Goal: Transaction & Acquisition: Purchase product/service

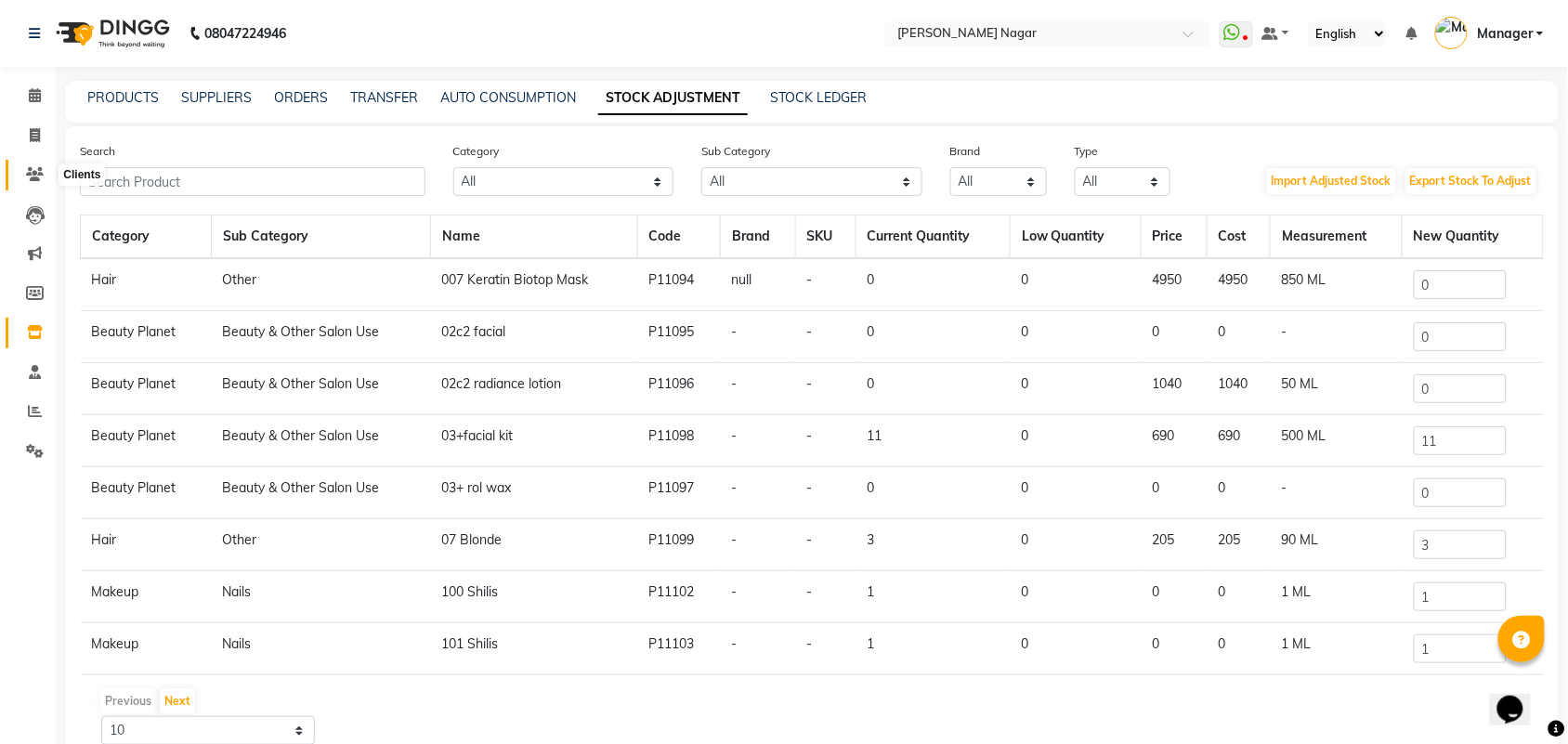
click at [29, 178] on icon at bounding box center [35, 174] width 18 height 14
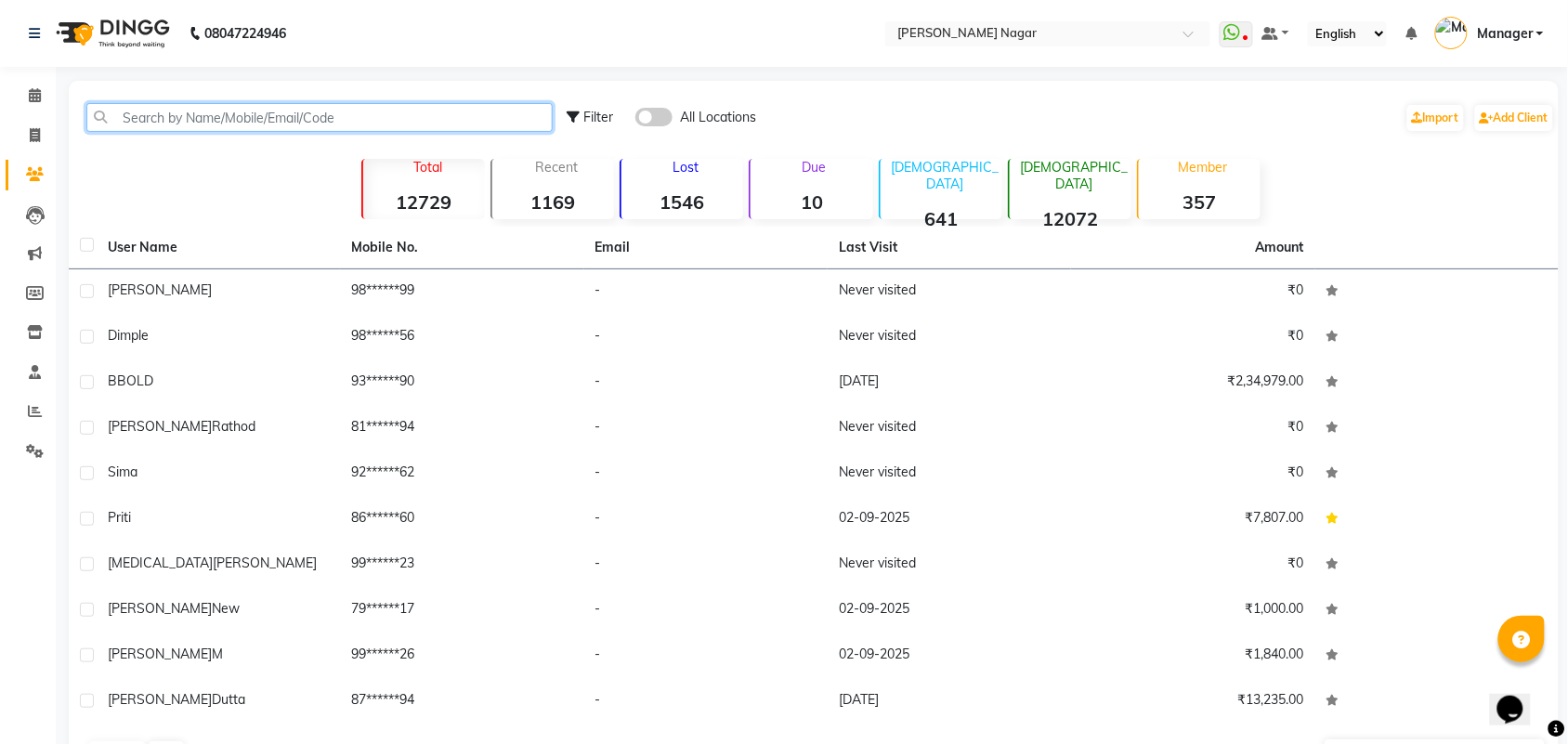
click at [305, 107] on input "text" at bounding box center [319, 116] width 466 height 28
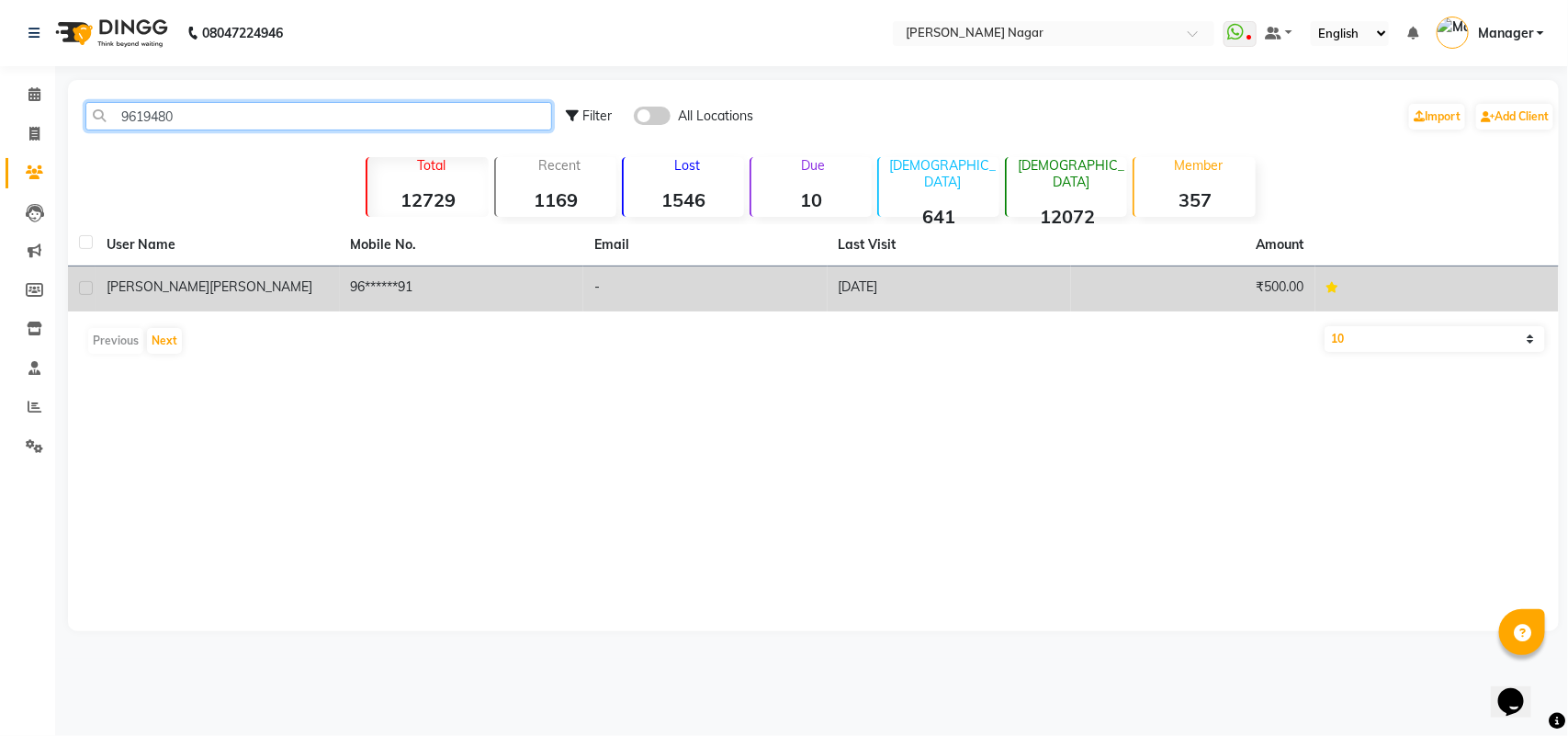
type input "9619480"
click at [504, 281] on td "96******91" at bounding box center [462, 289] width 244 height 45
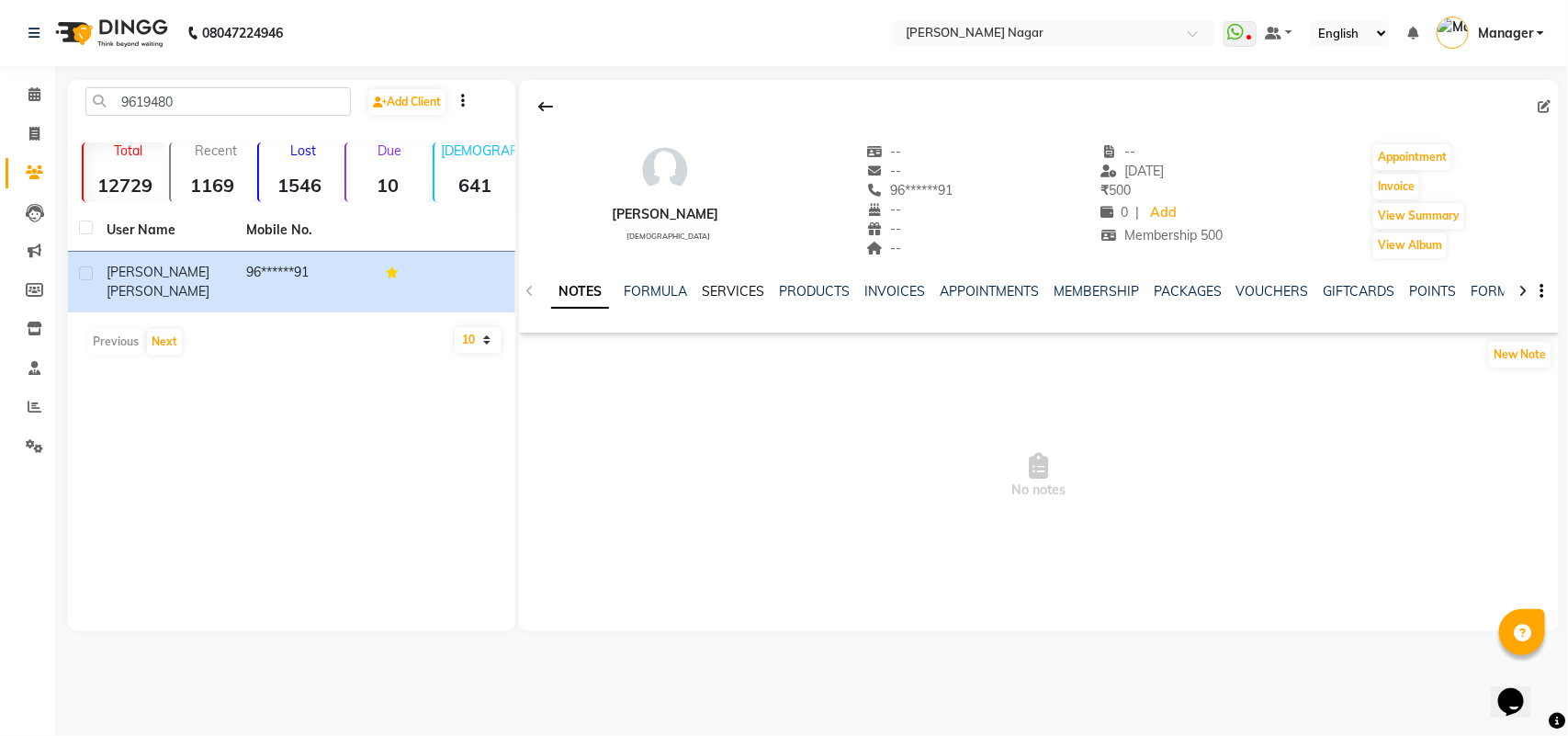
click at [738, 288] on link "SERVICES" at bounding box center [733, 291] width 63 height 16
click at [474, 327] on select "10 50 100" at bounding box center [478, 340] width 46 height 26
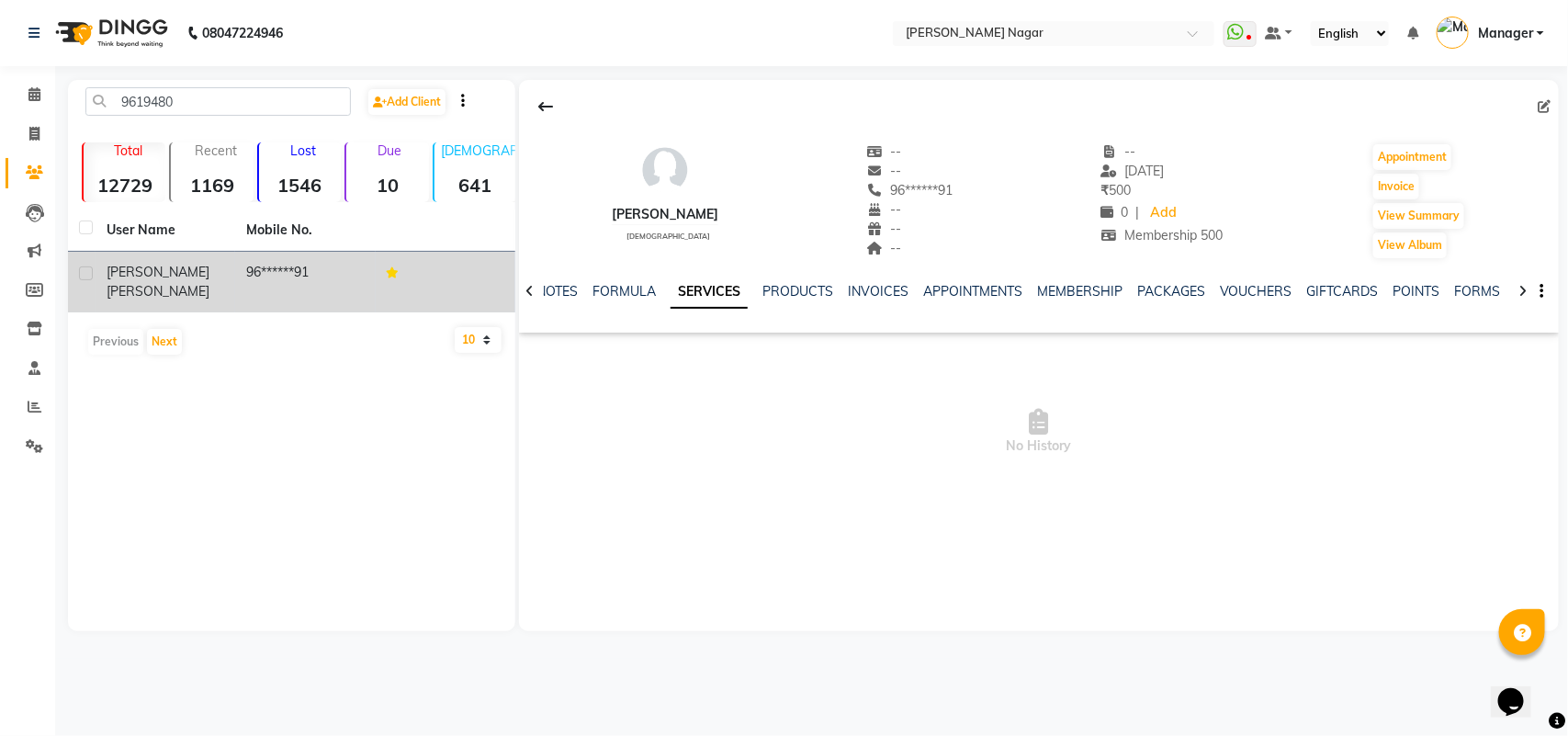
click at [140, 267] on span "Sampada" at bounding box center [158, 271] width 103 height 16
click at [90, 269] on label at bounding box center [86, 273] width 14 height 14
click at [90, 269] on input "checkbox" at bounding box center [85, 274] width 12 height 12
checkbox input "true"
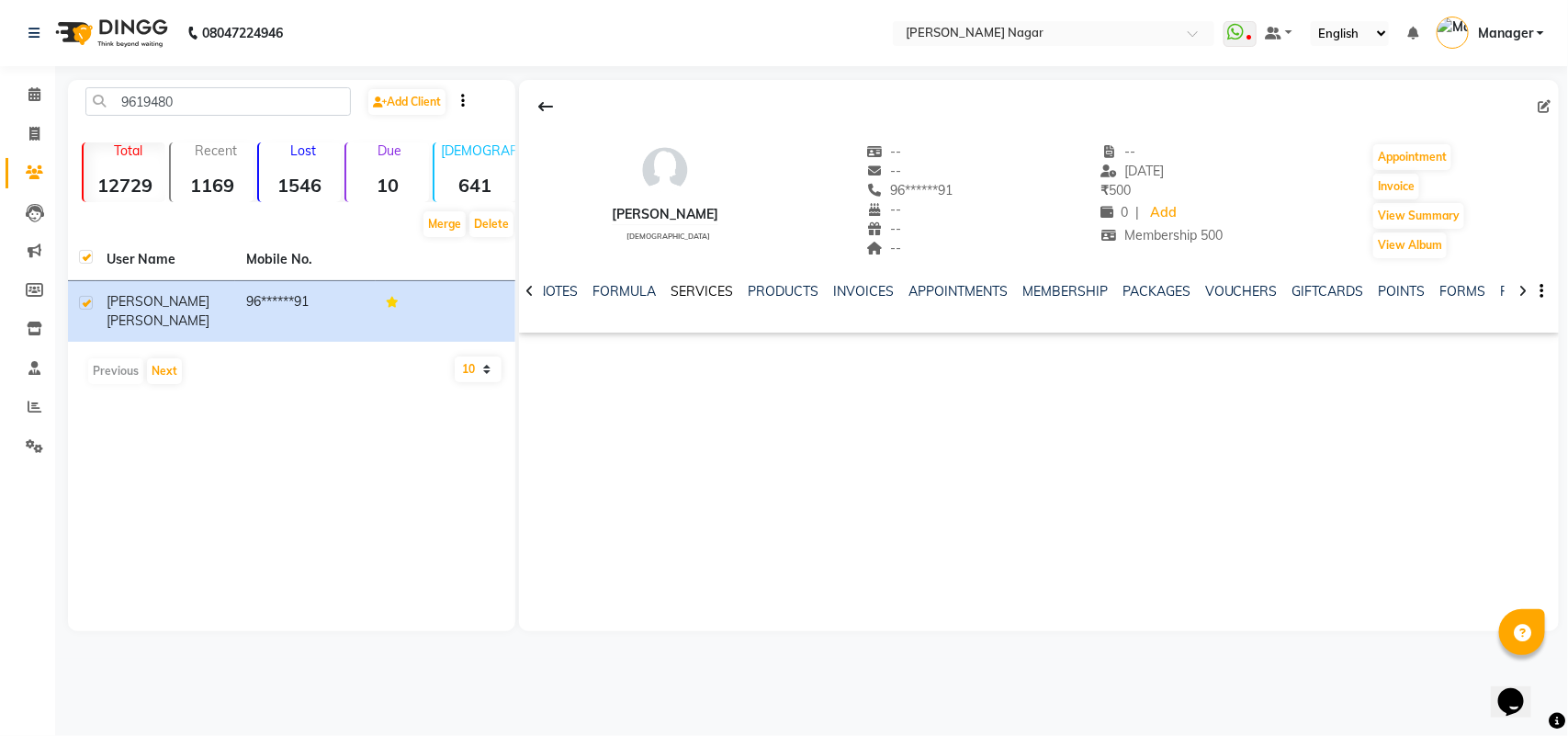
click at [705, 298] on link "SERVICES" at bounding box center [701, 291] width 63 height 16
click at [704, 295] on link "SERVICES" at bounding box center [709, 292] width 77 height 33
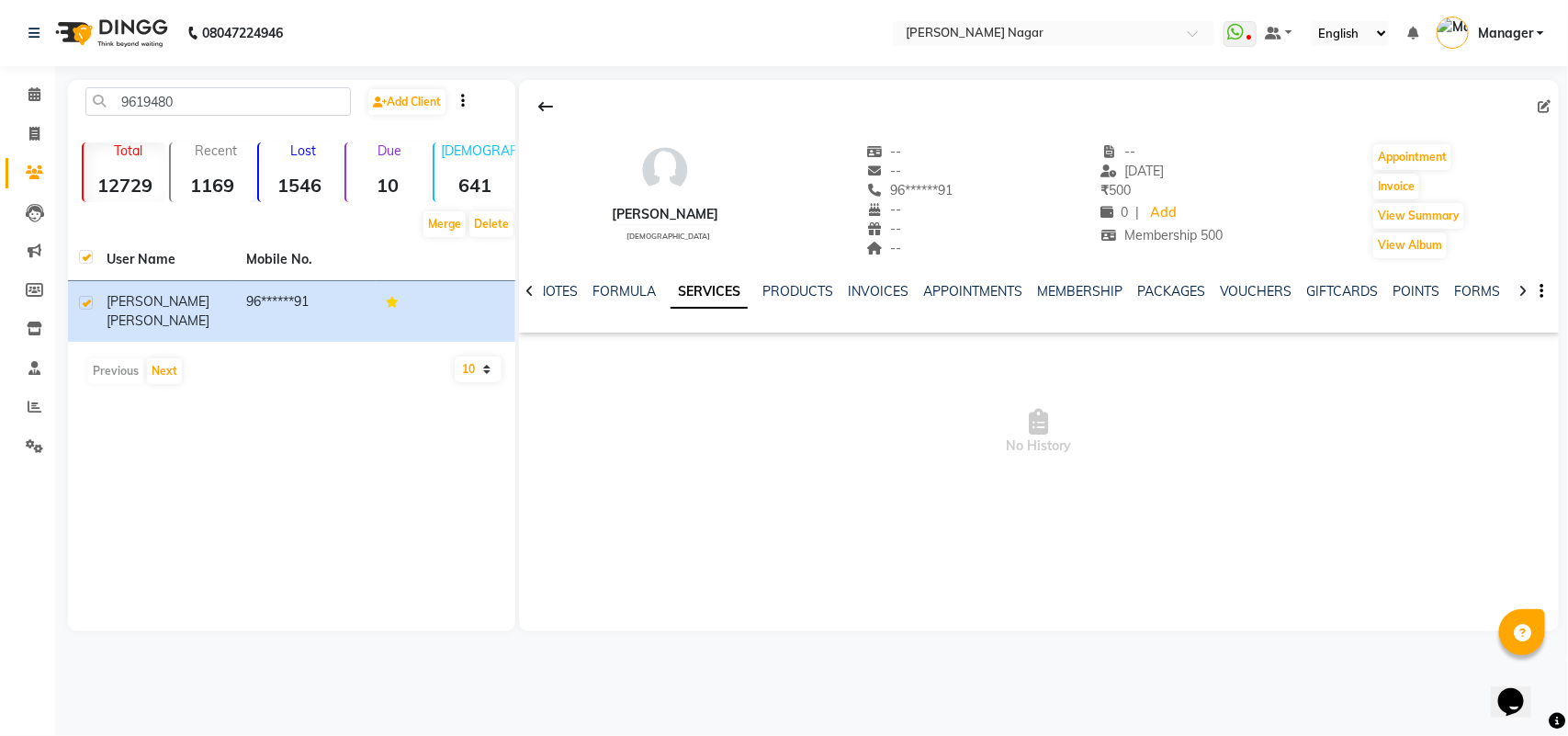
click at [704, 295] on link "SERVICES" at bounding box center [709, 292] width 77 height 33
click at [175, 358] on button "Next" at bounding box center [165, 371] width 35 height 26
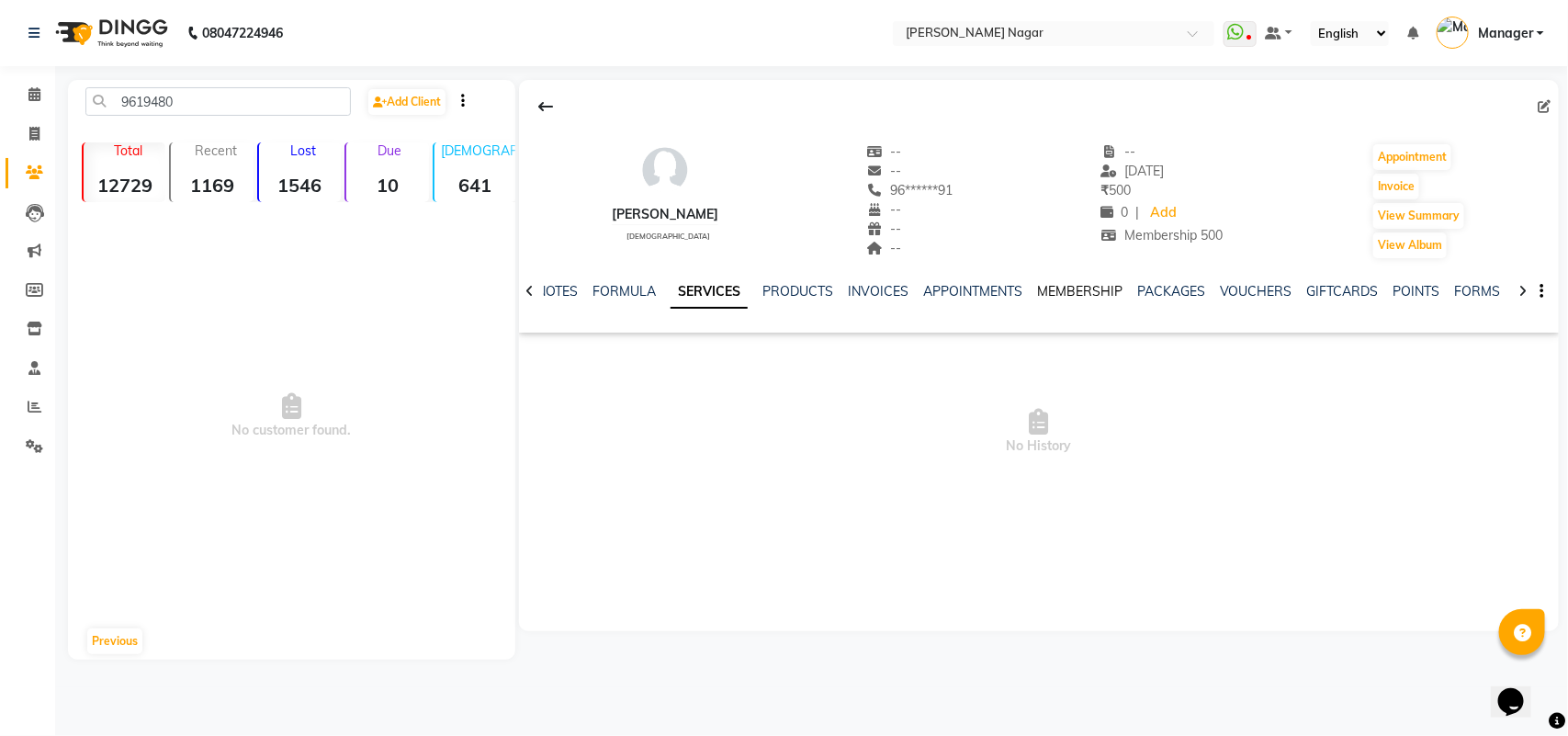
click at [1098, 288] on link "MEMBERSHIP" at bounding box center [1080, 291] width 85 height 16
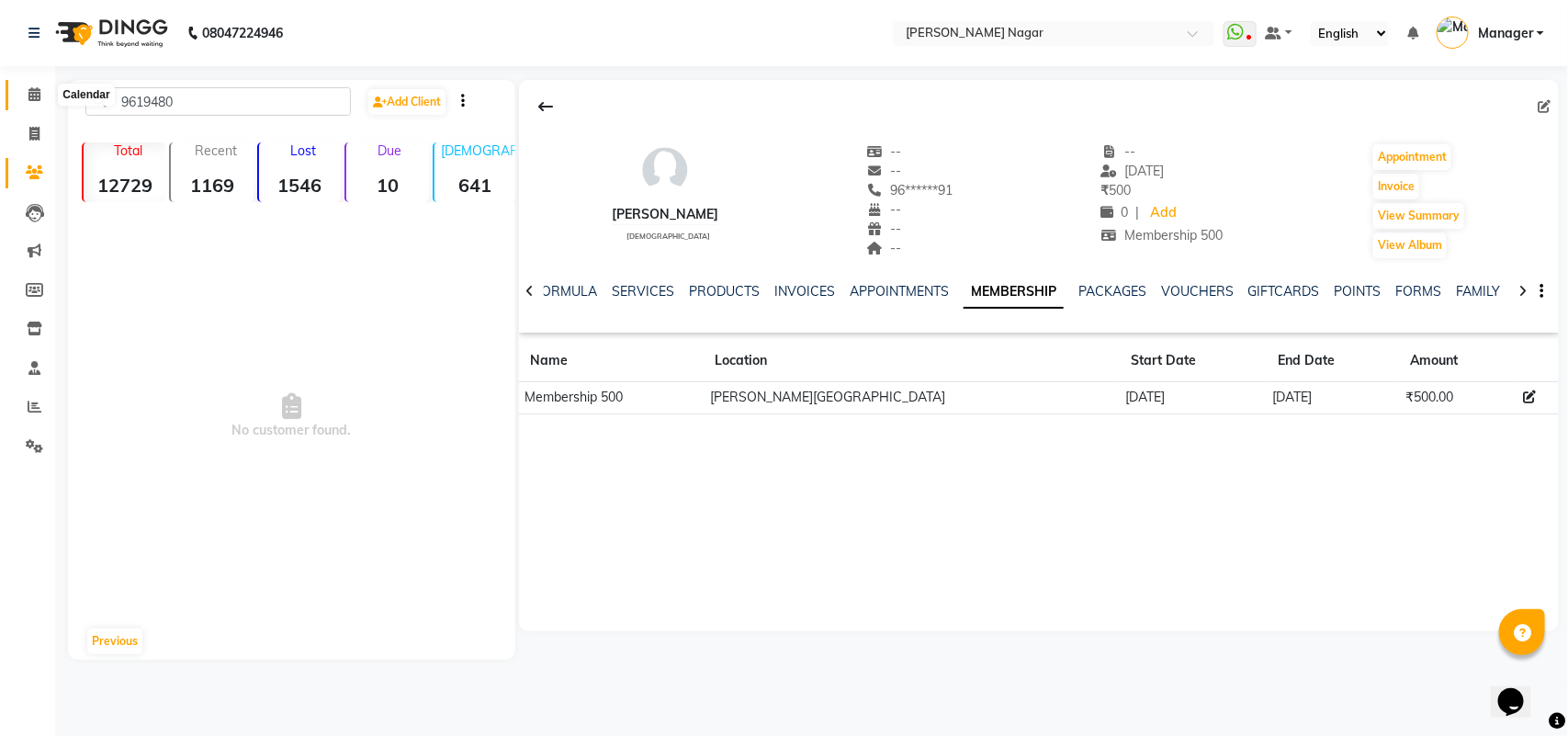
click at [34, 85] on span at bounding box center [34, 95] width 32 height 21
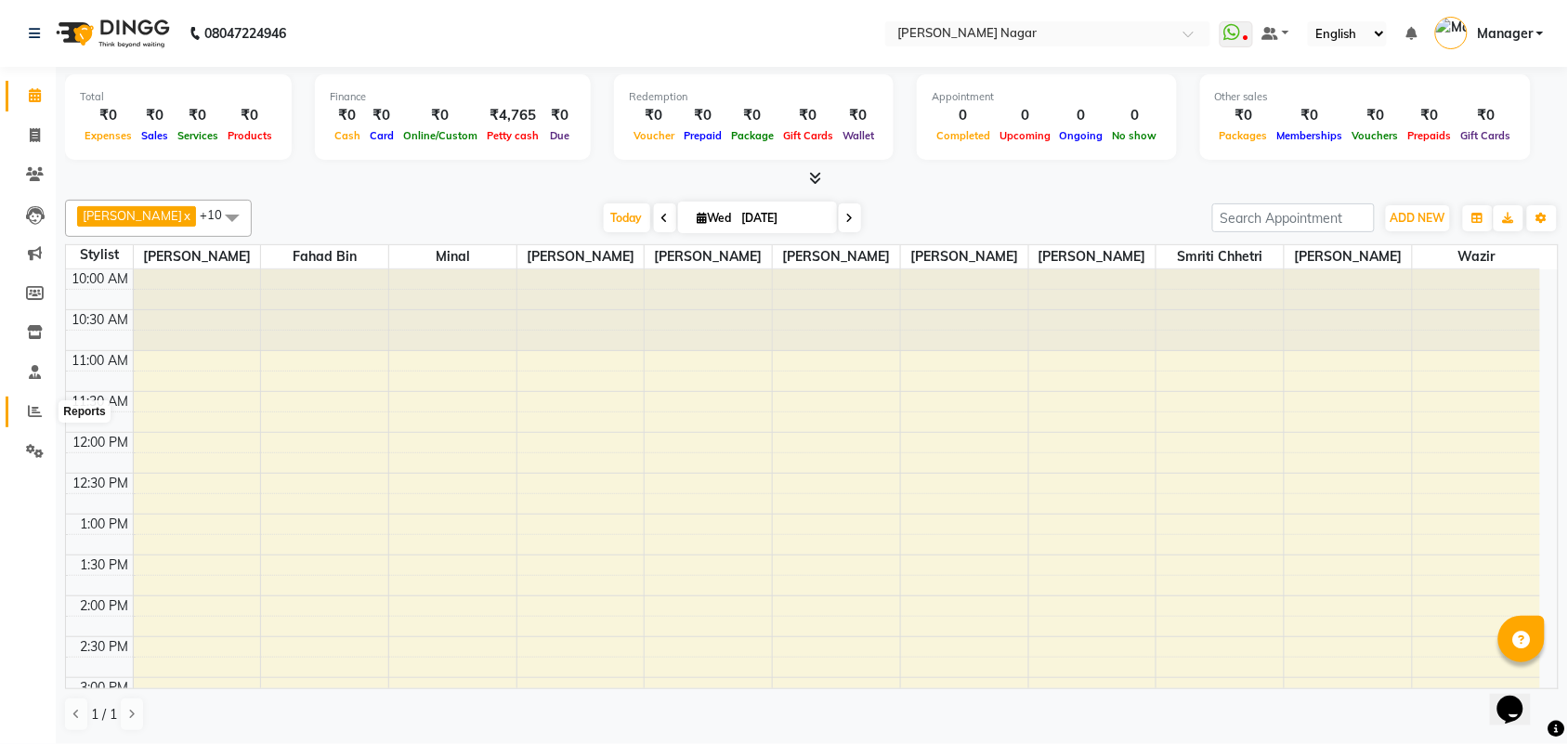
click at [34, 411] on icon at bounding box center [34, 411] width 14 height 14
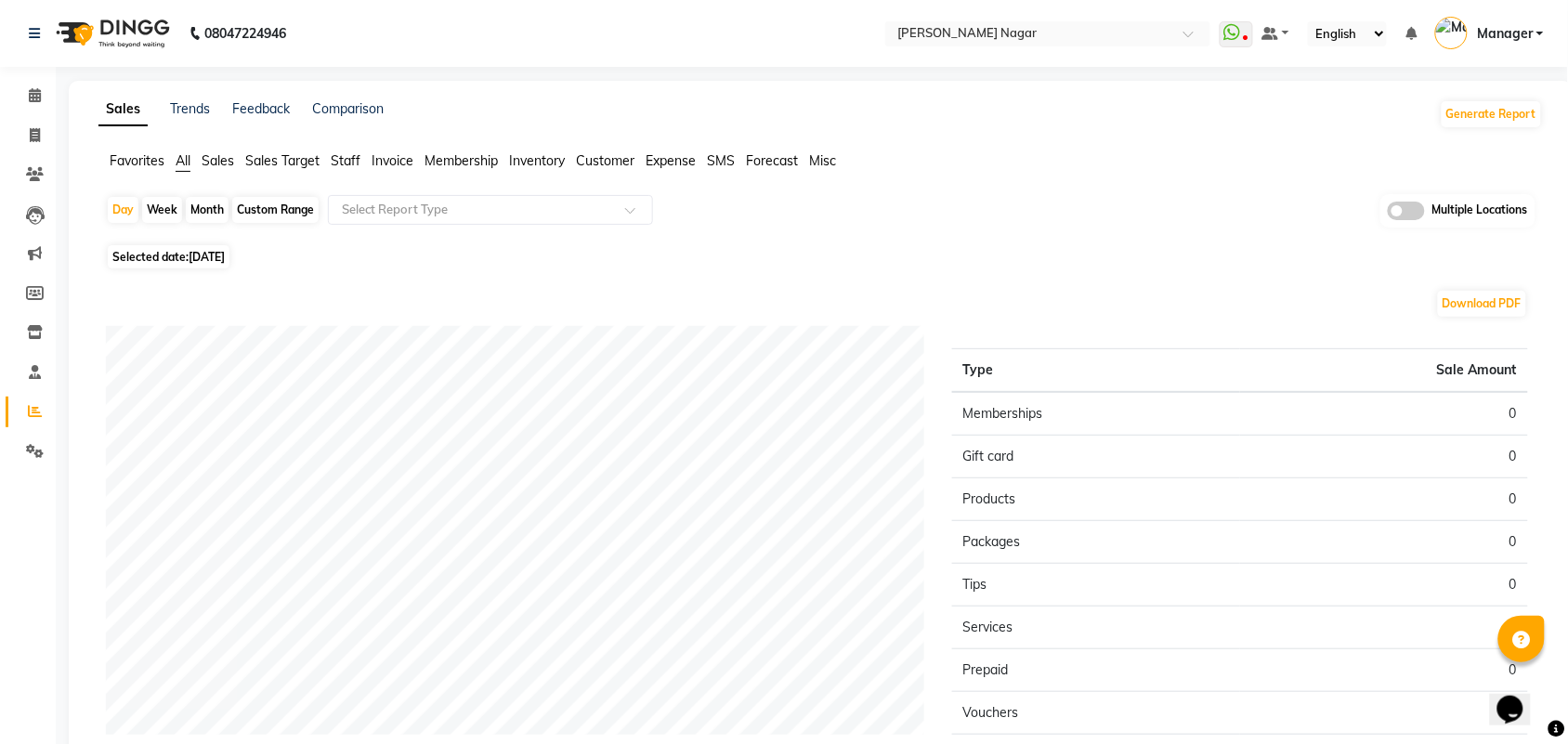
click at [528, 163] on span "Inventory" at bounding box center [537, 161] width 56 height 17
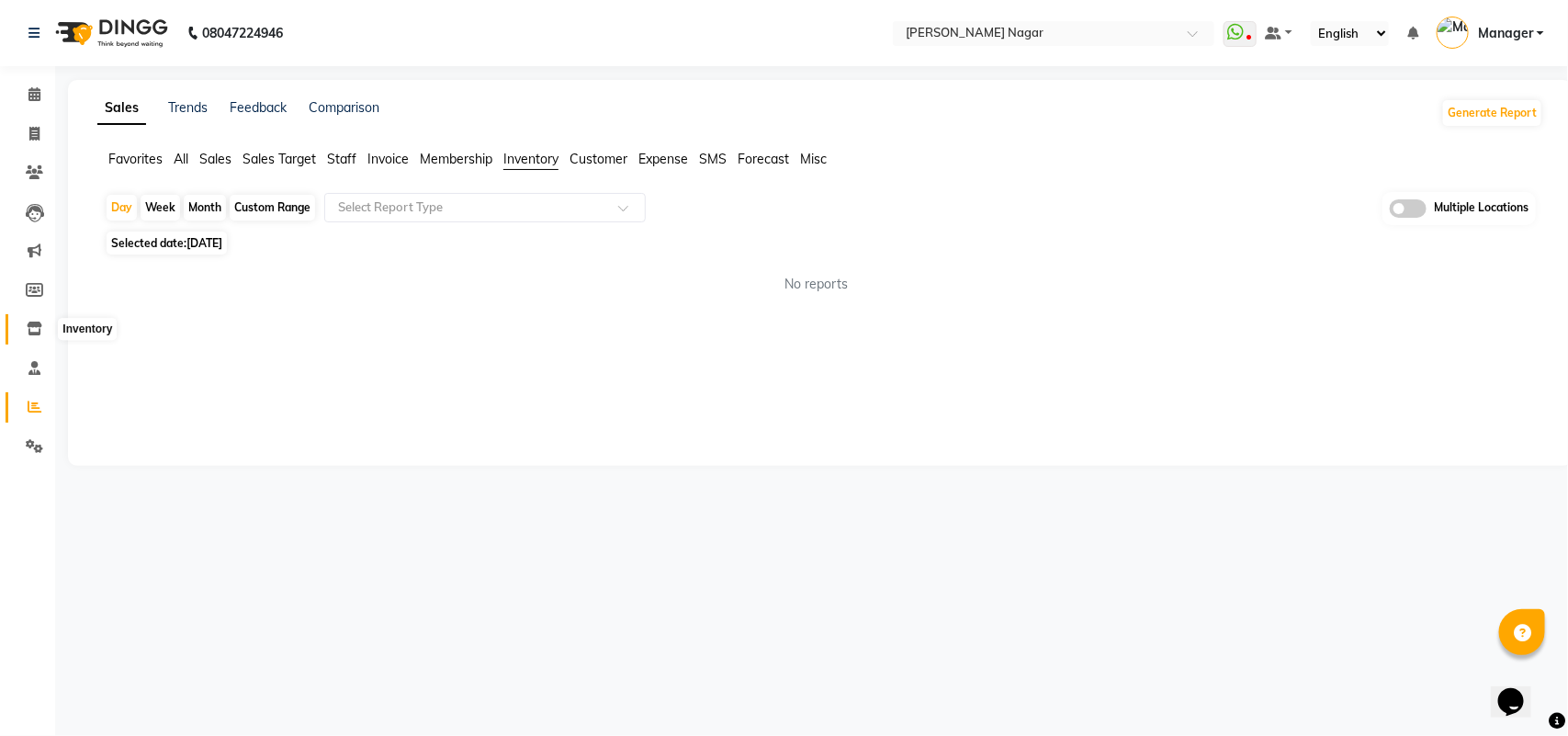
click at [32, 326] on icon at bounding box center [35, 328] width 15 height 14
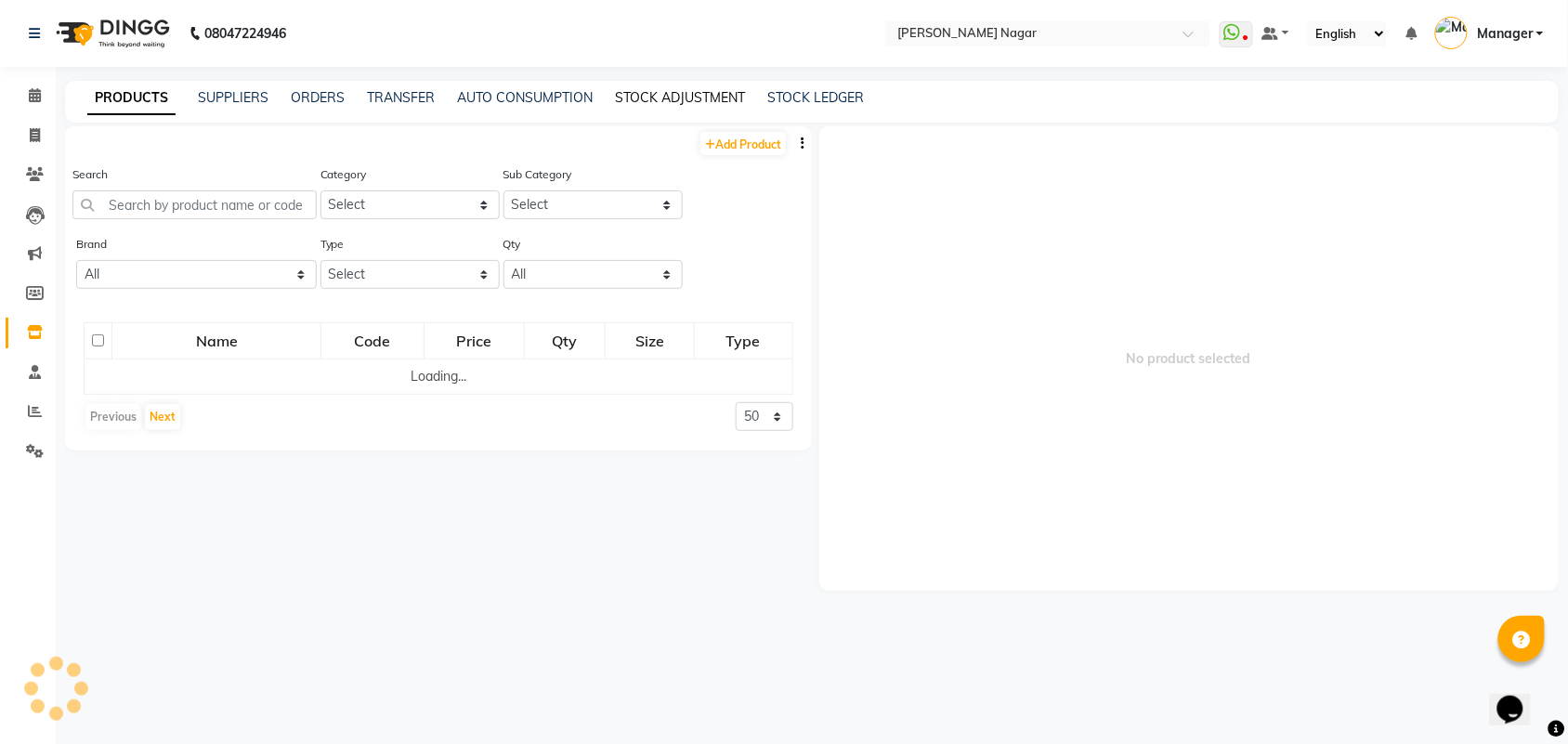
click at [650, 100] on link "STOCK ADJUSTMENT" at bounding box center [680, 97] width 130 height 17
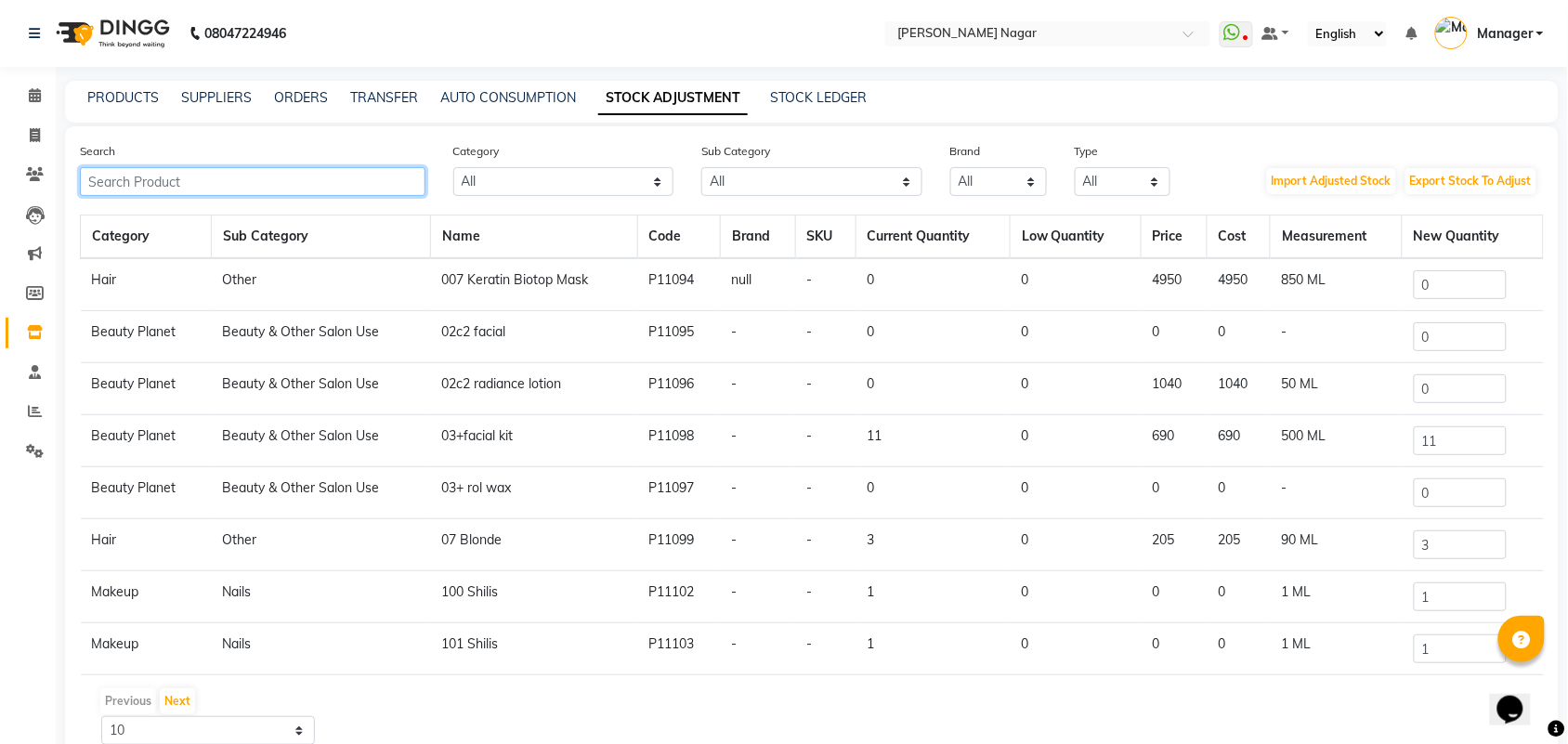
click at [346, 172] on input "text" at bounding box center [253, 181] width 346 height 28
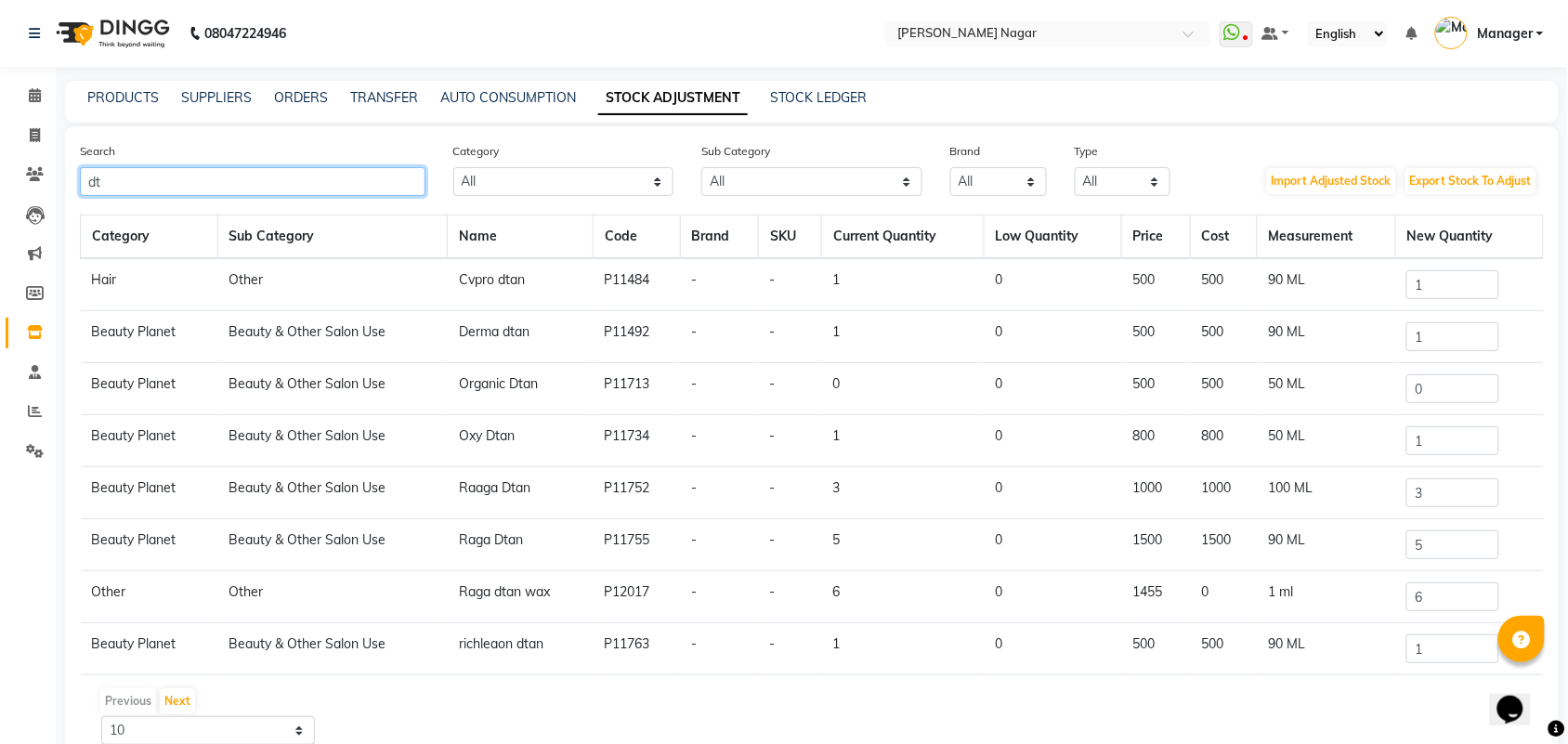
type input "d"
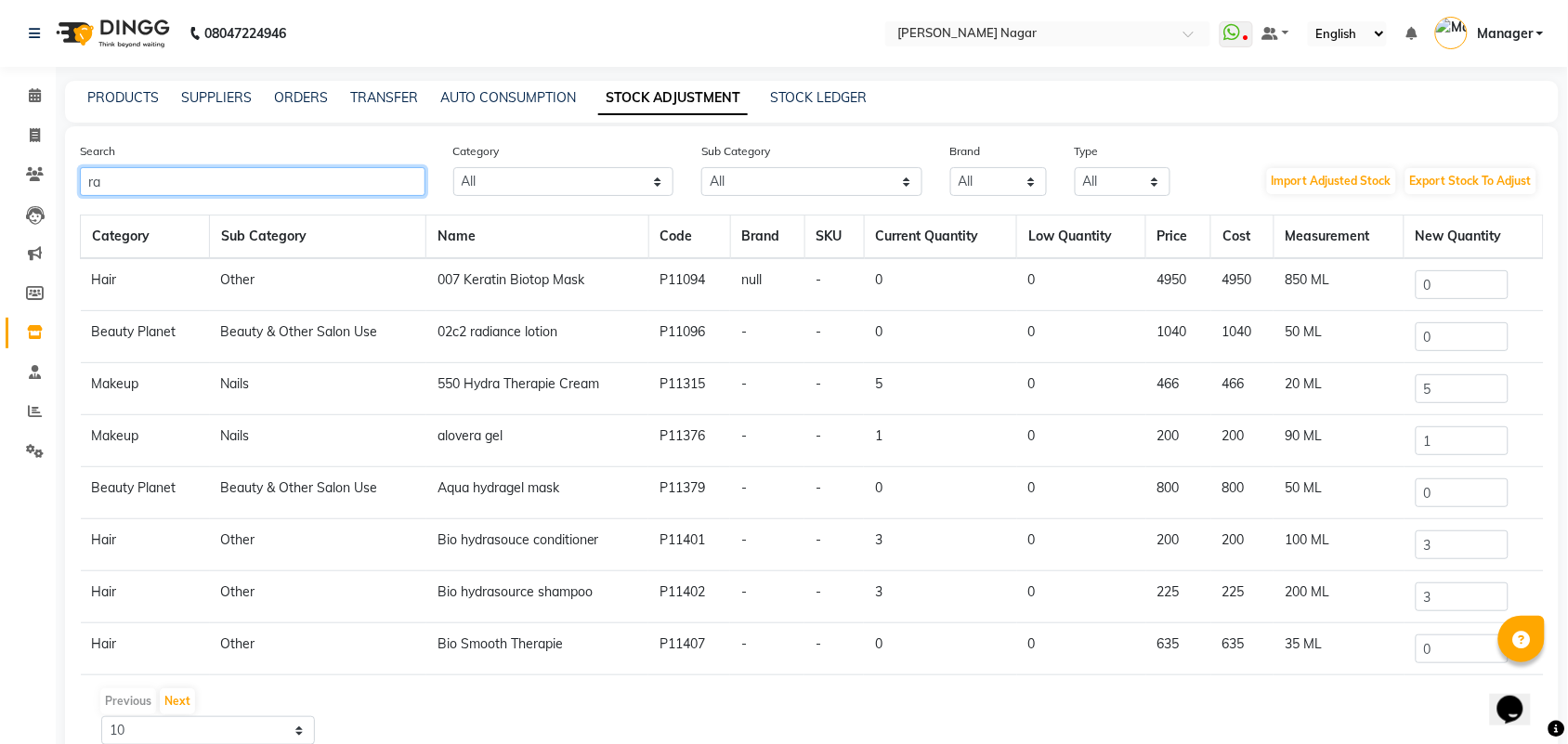
type input "r"
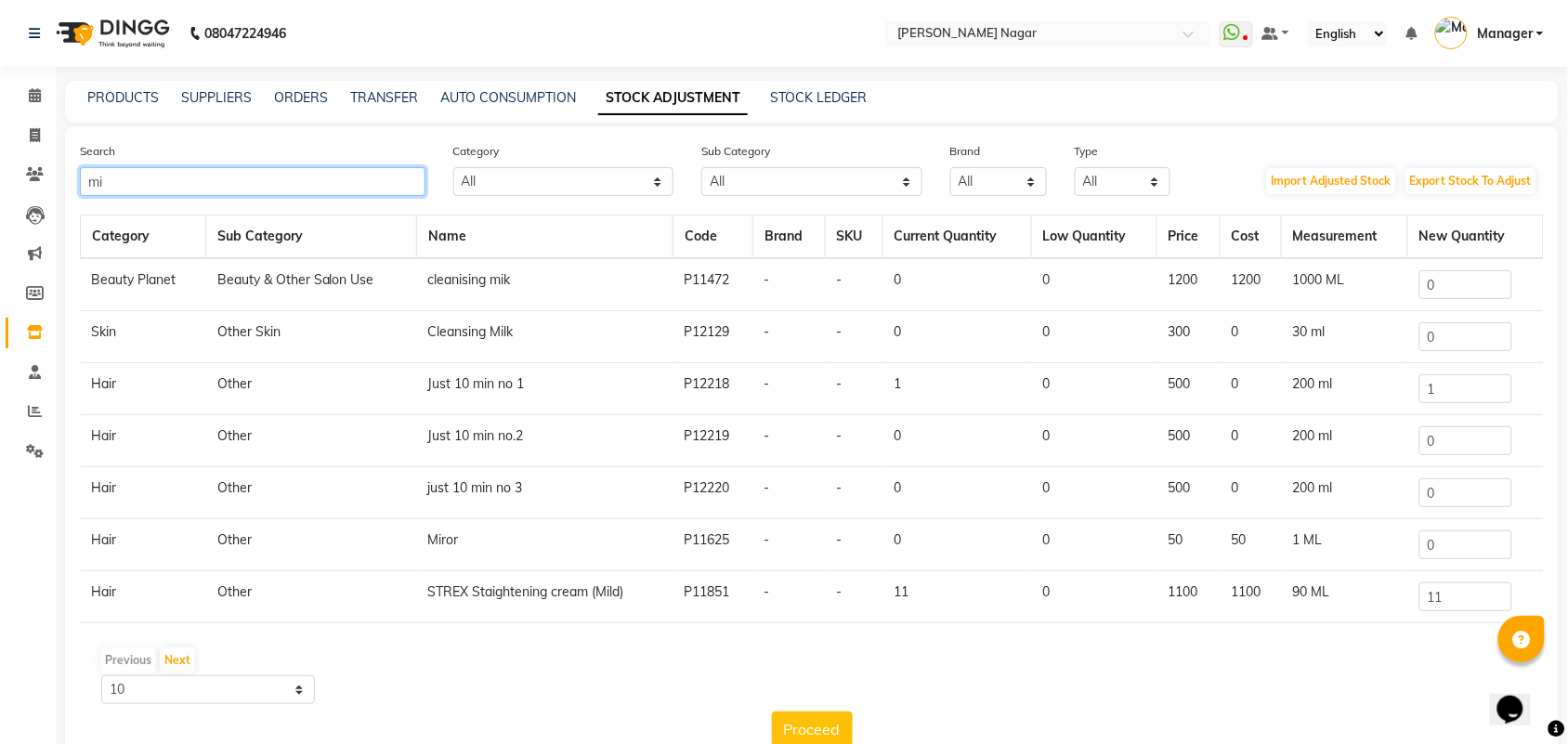
type input "m"
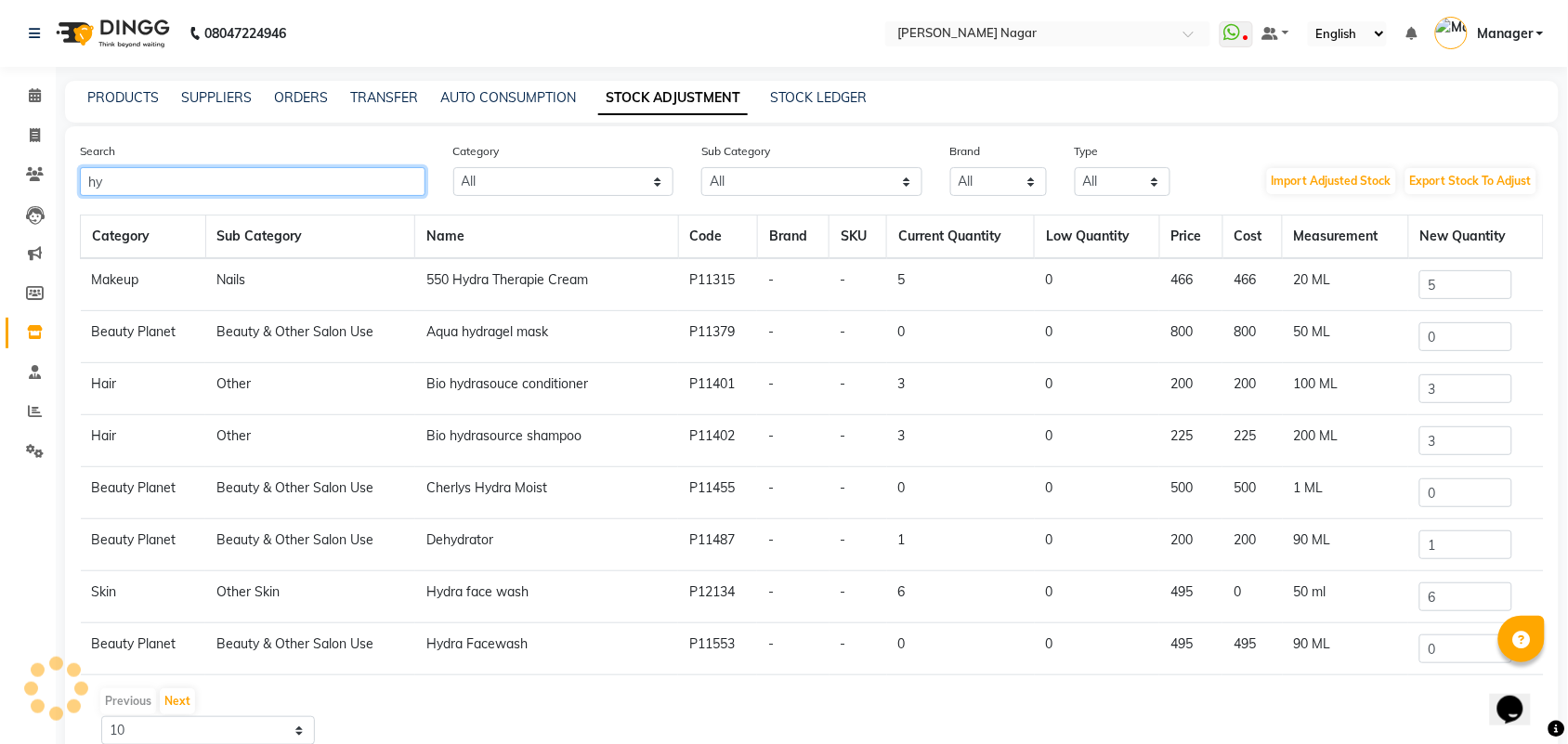
type input "h"
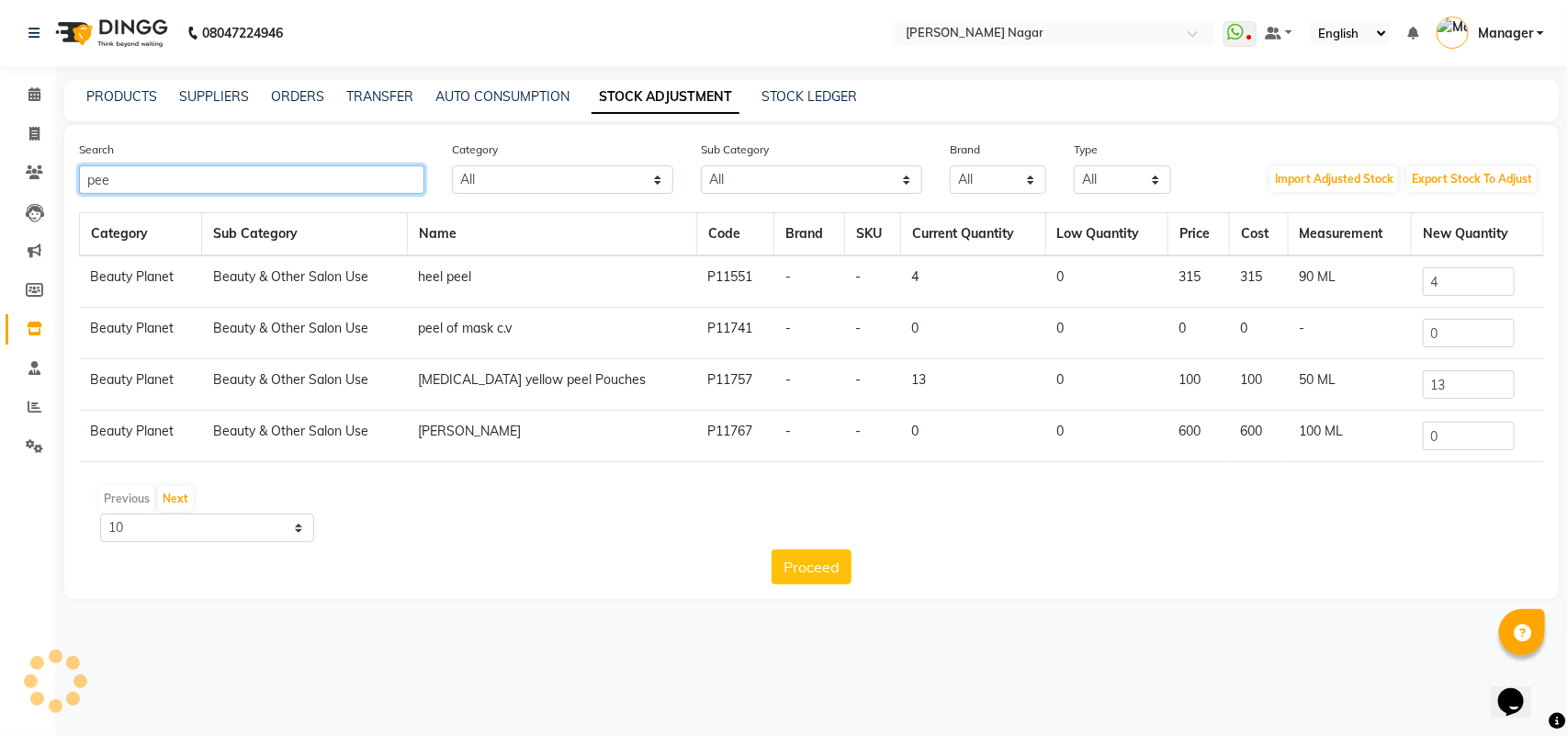
type input "pee"
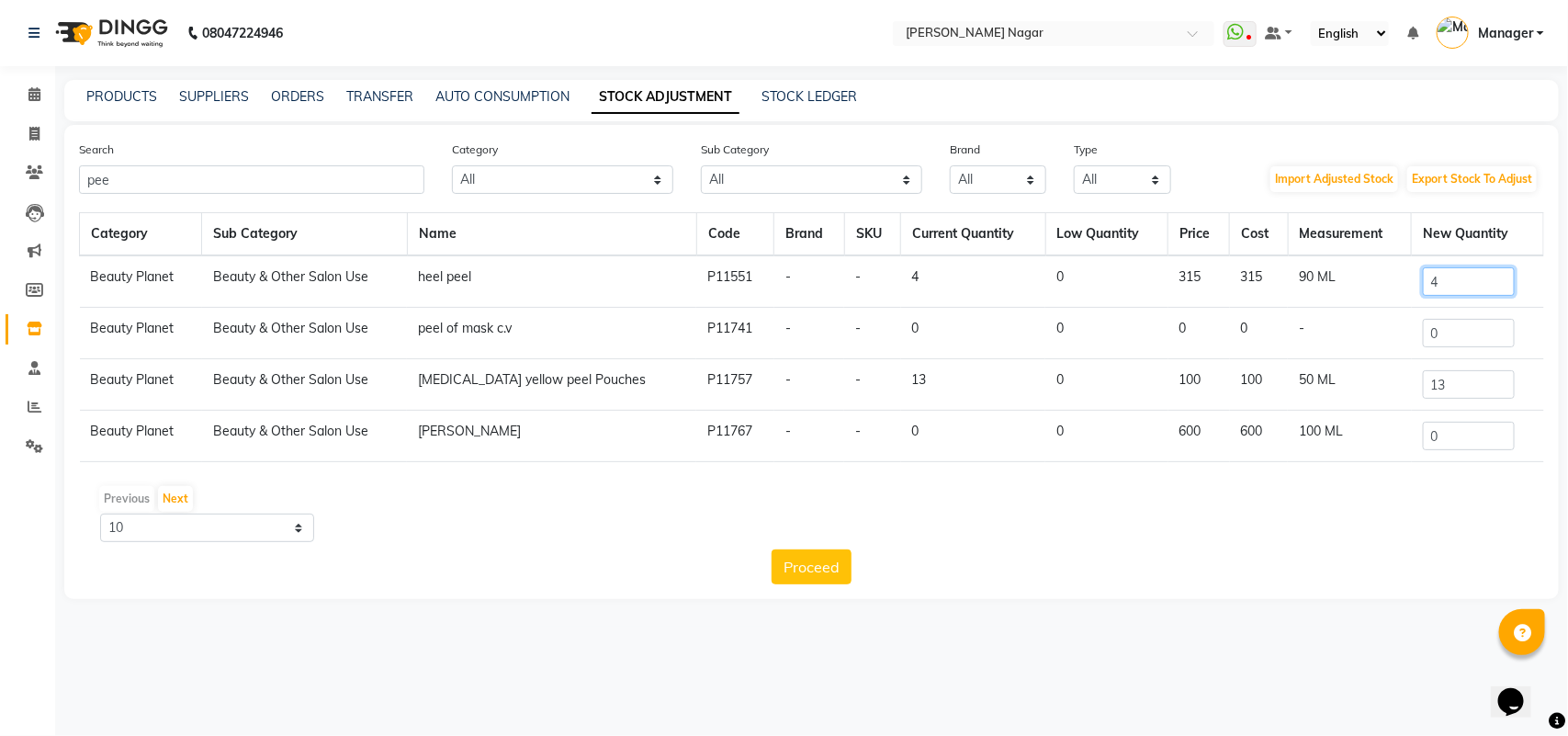
drag, startPoint x: 1436, startPoint y: 277, endPoint x: 1455, endPoint y: 287, distance: 21.5
click at [1454, 283] on input "4" at bounding box center [1468, 281] width 92 height 28
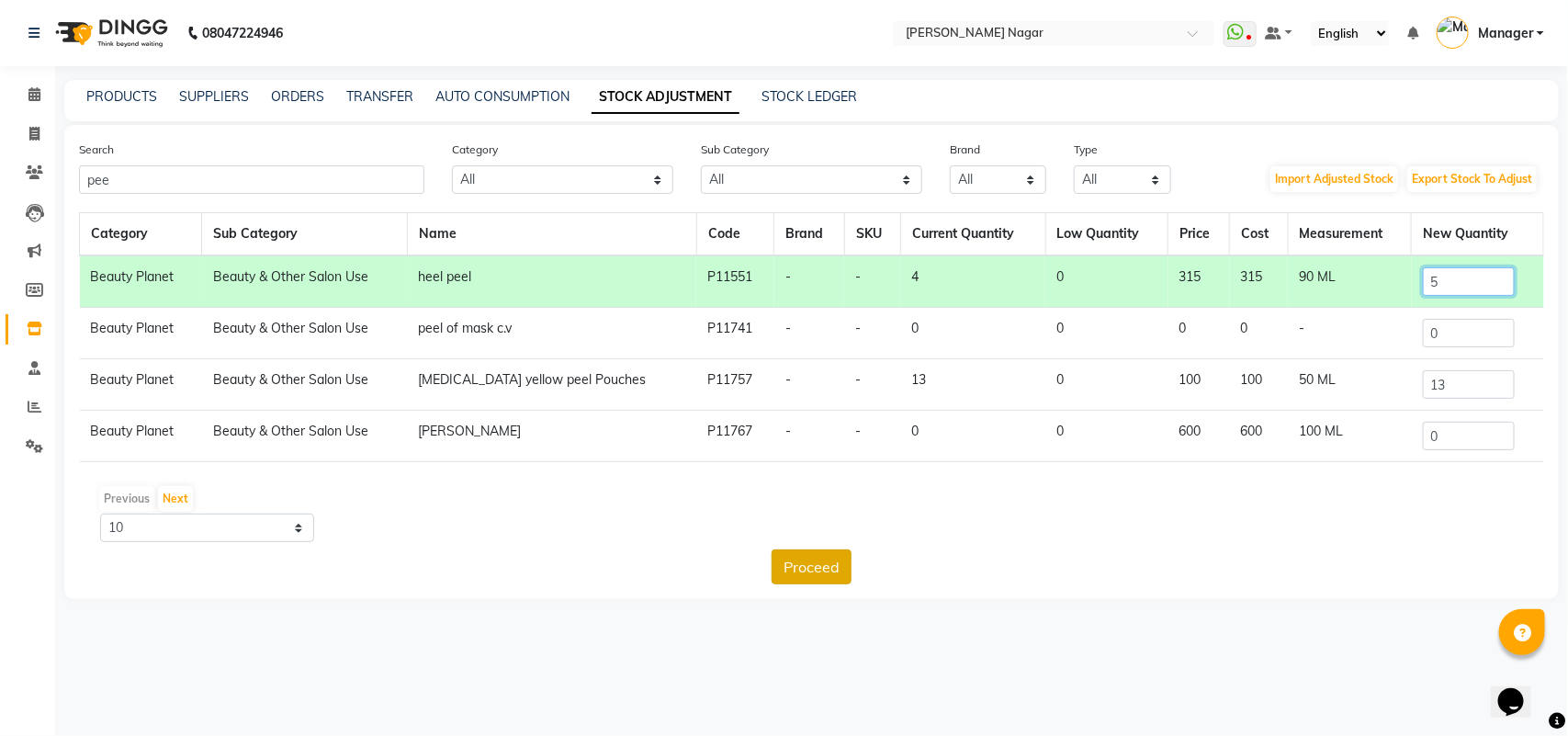
type input "5"
click at [779, 553] on button "Proceed" at bounding box center [812, 567] width 80 height 35
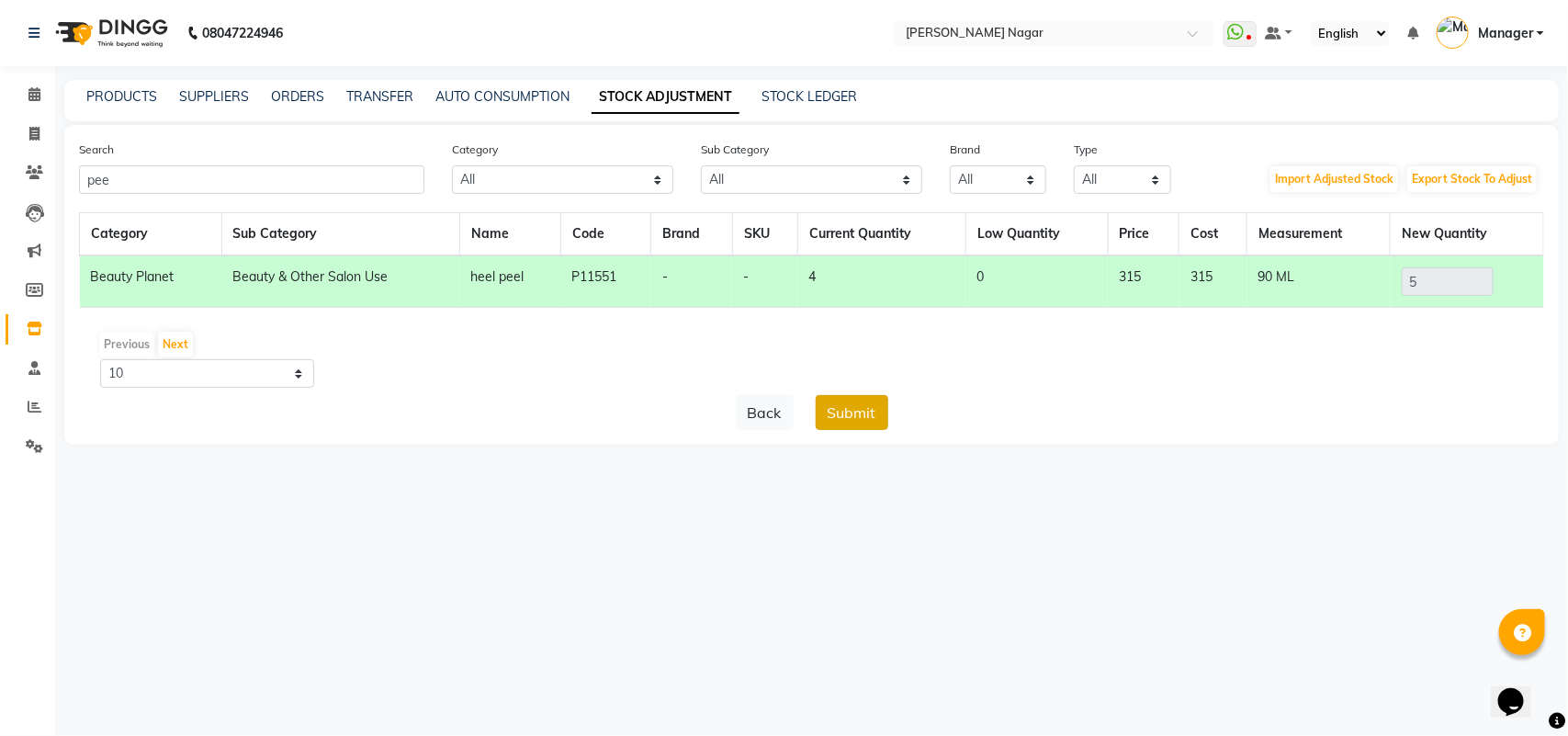
click at [851, 411] on button "Submit" at bounding box center [851, 413] width 73 height 35
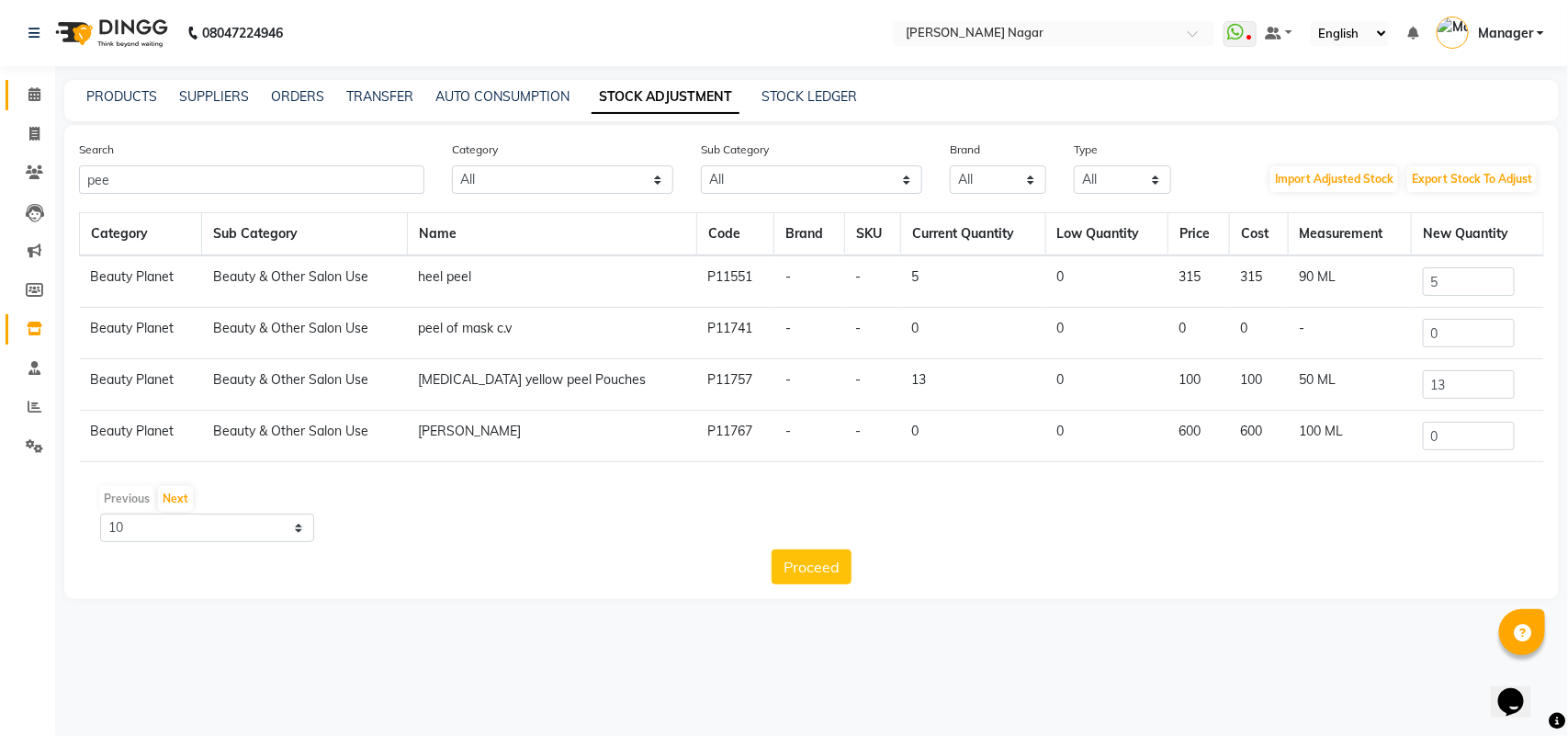
click at [28, 107] on link "Calendar" at bounding box center [28, 95] width 45 height 30
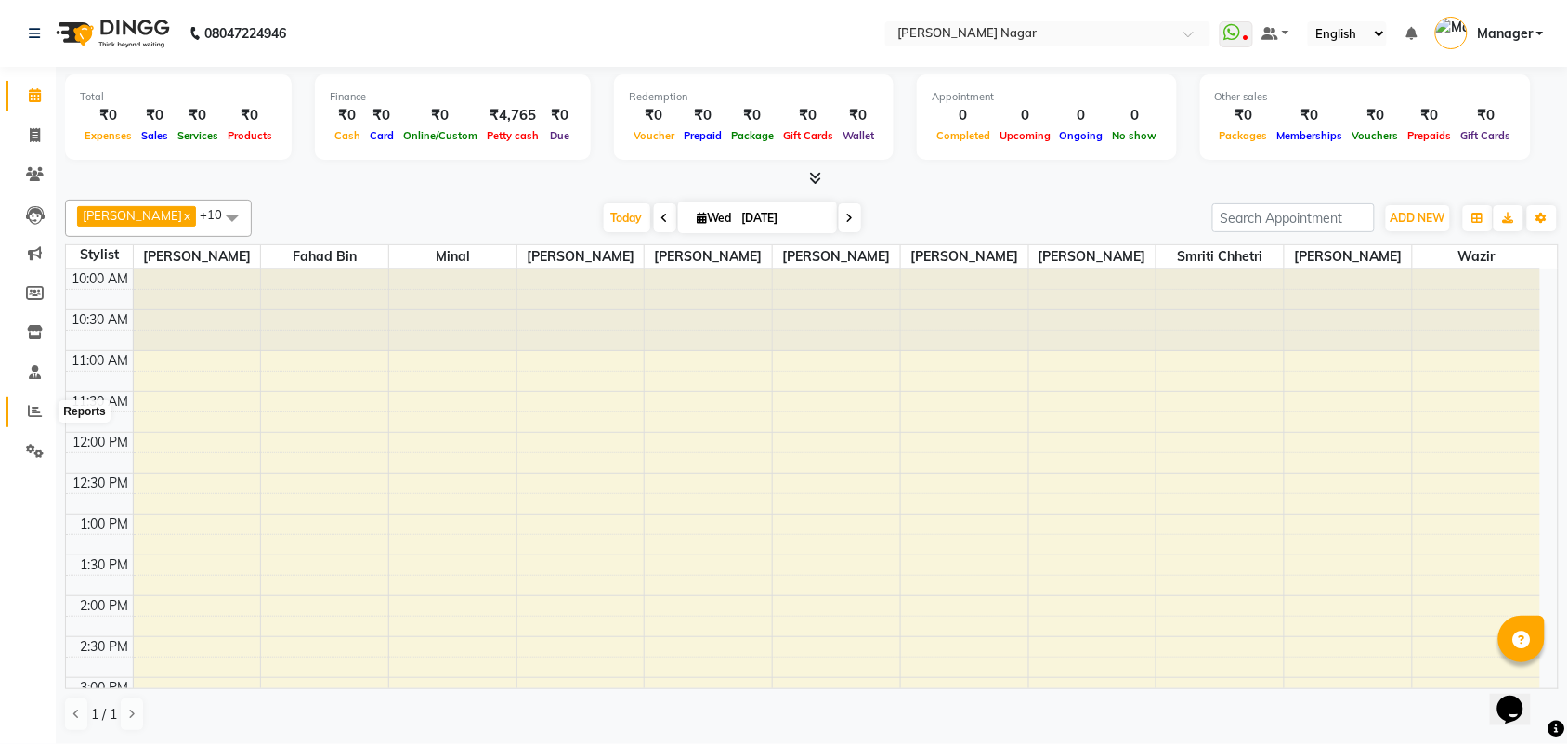
click at [25, 413] on span at bounding box center [34, 412] width 32 height 22
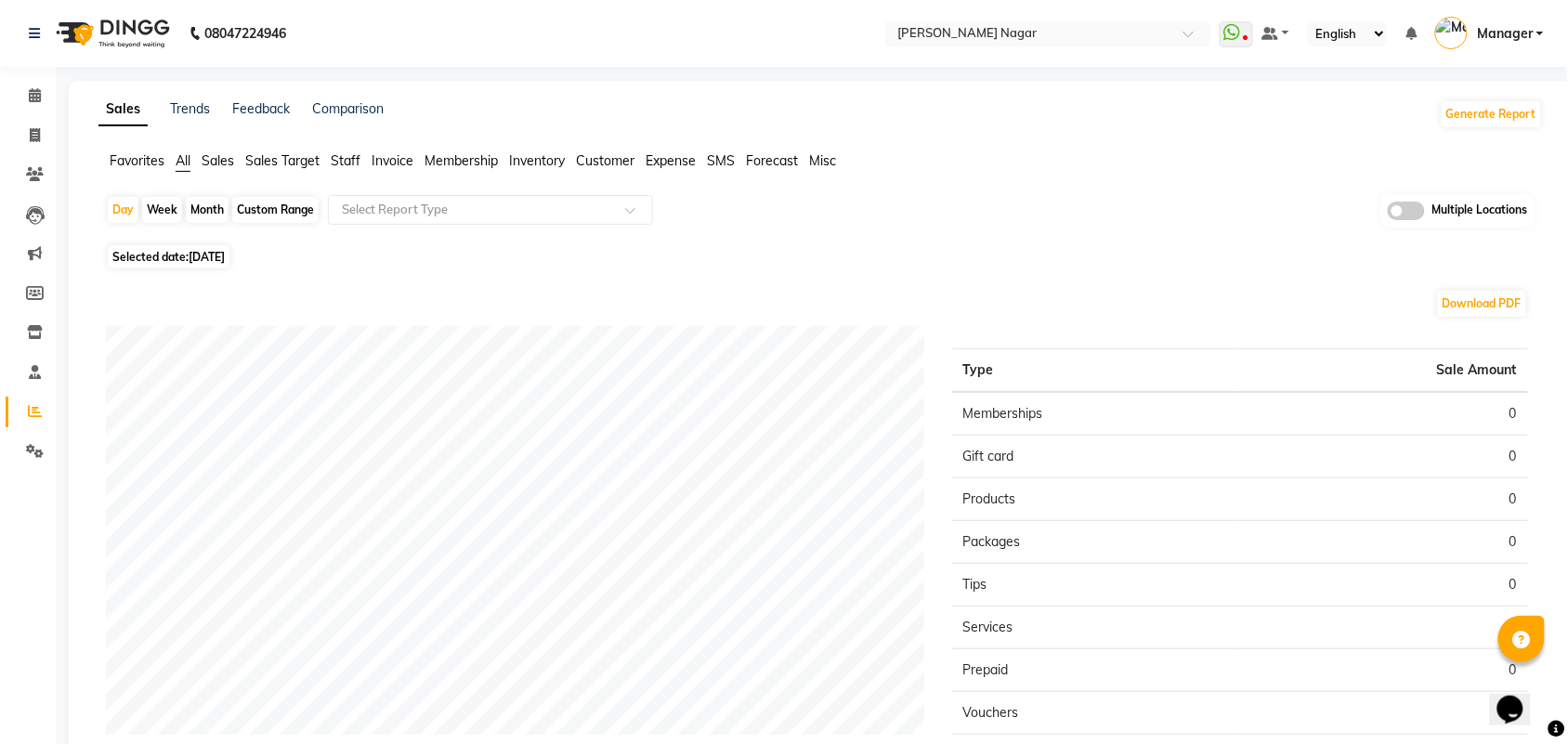
click at [344, 160] on span "Staff" at bounding box center [346, 161] width 29 height 17
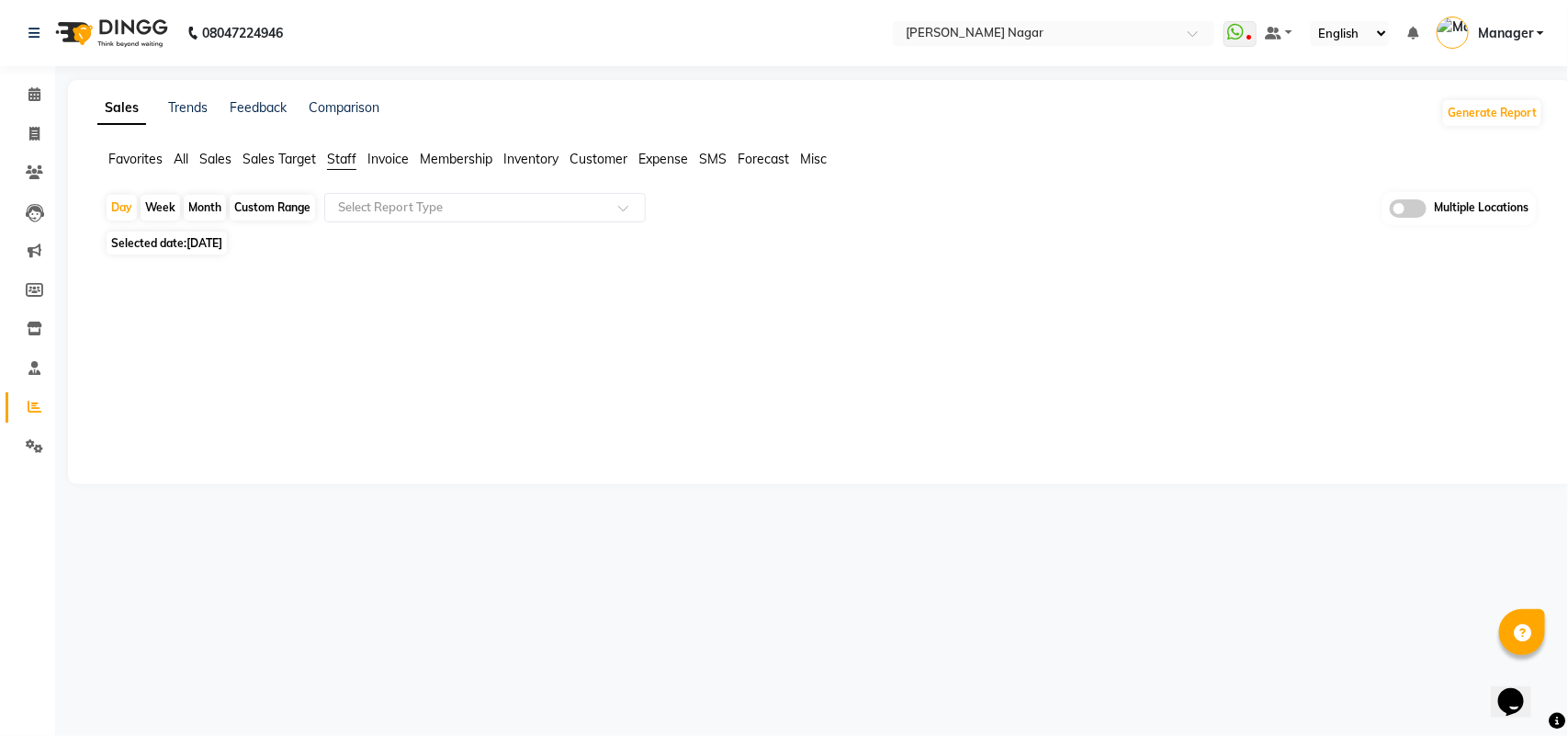
click at [209, 200] on div "Month" at bounding box center [205, 207] width 43 height 26
select select "9"
select select "2025"
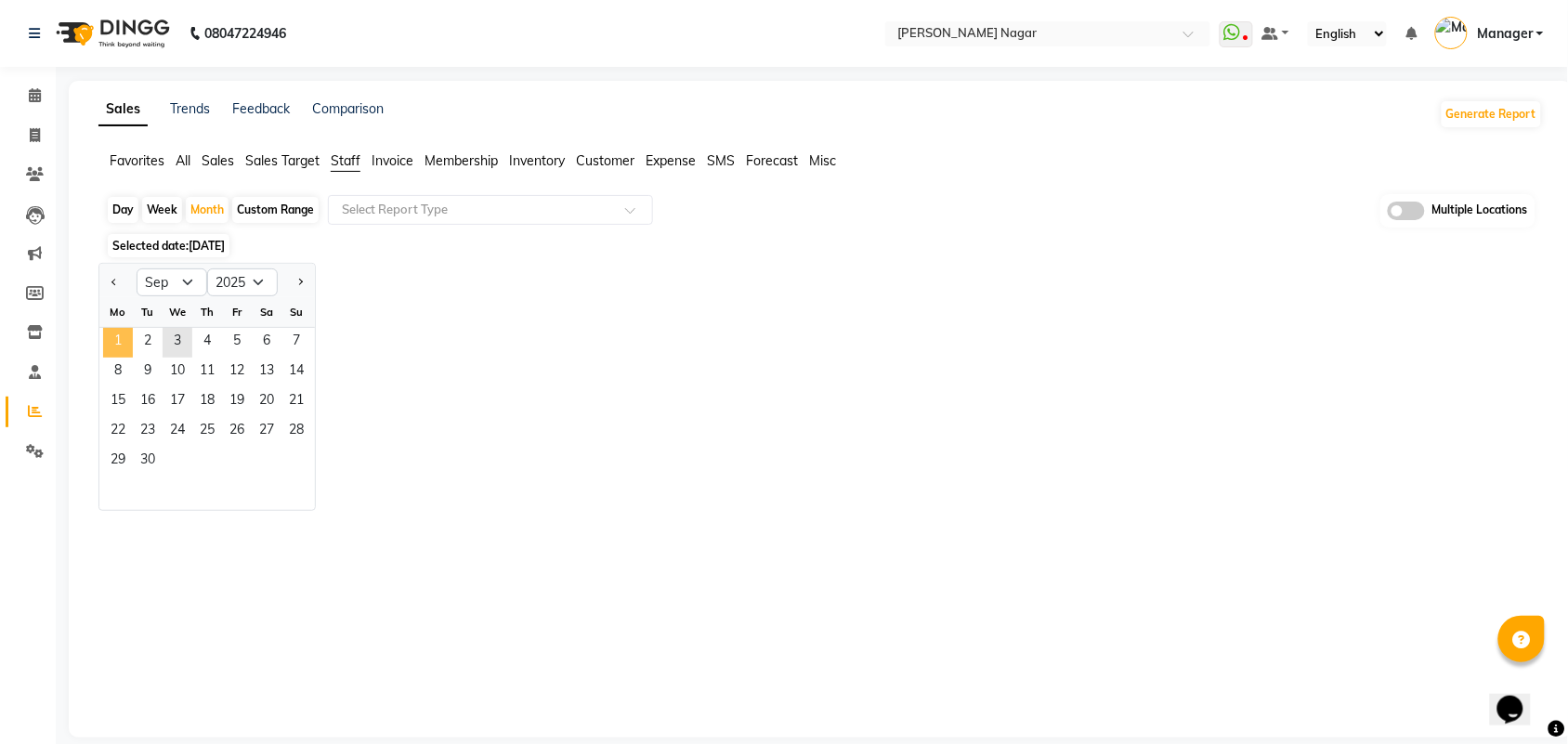
click at [119, 337] on span "1" at bounding box center [118, 343] width 29 height 29
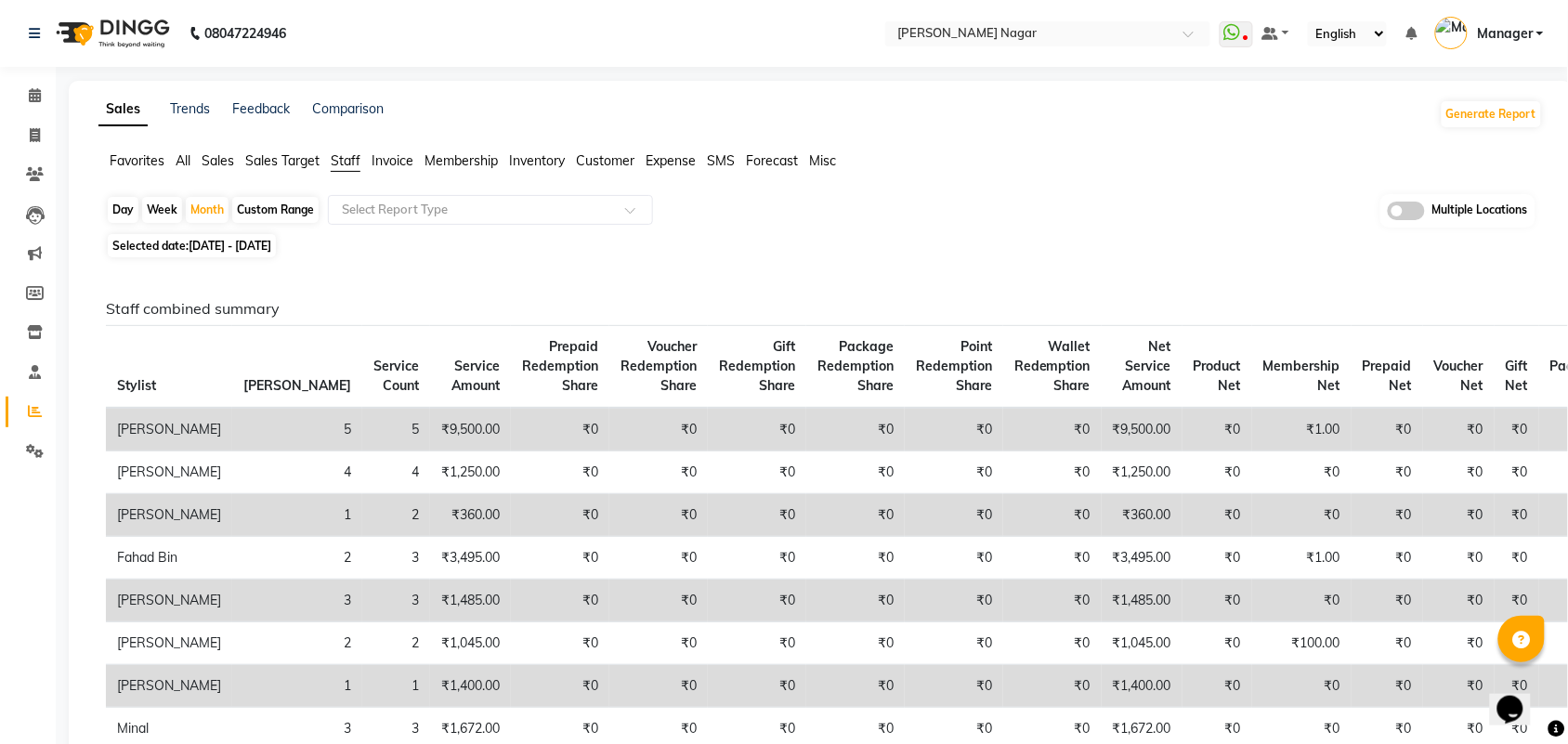
click at [1559, 729] on icon at bounding box center [1556, 728] width 17 height 17
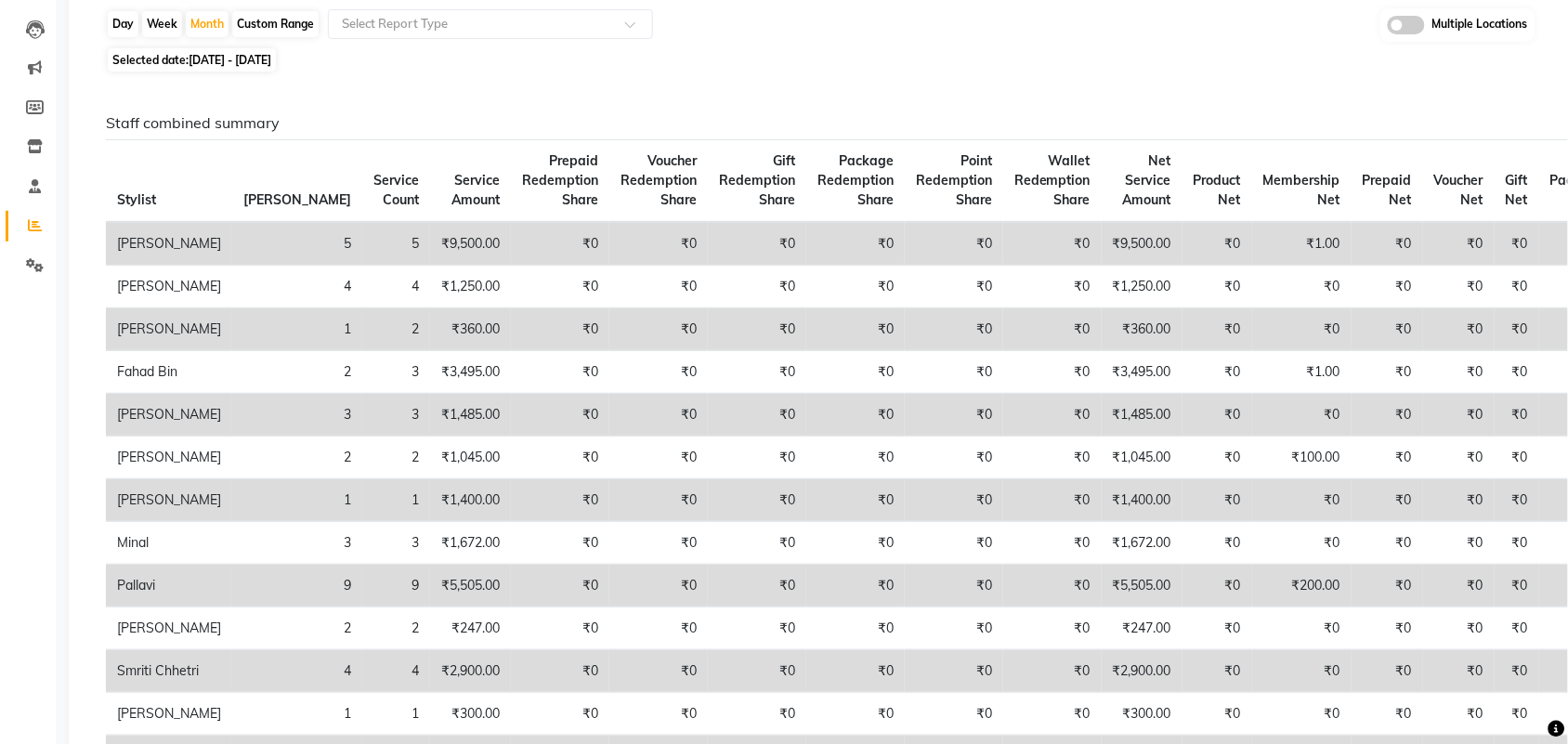
scroll to position [232, 0]
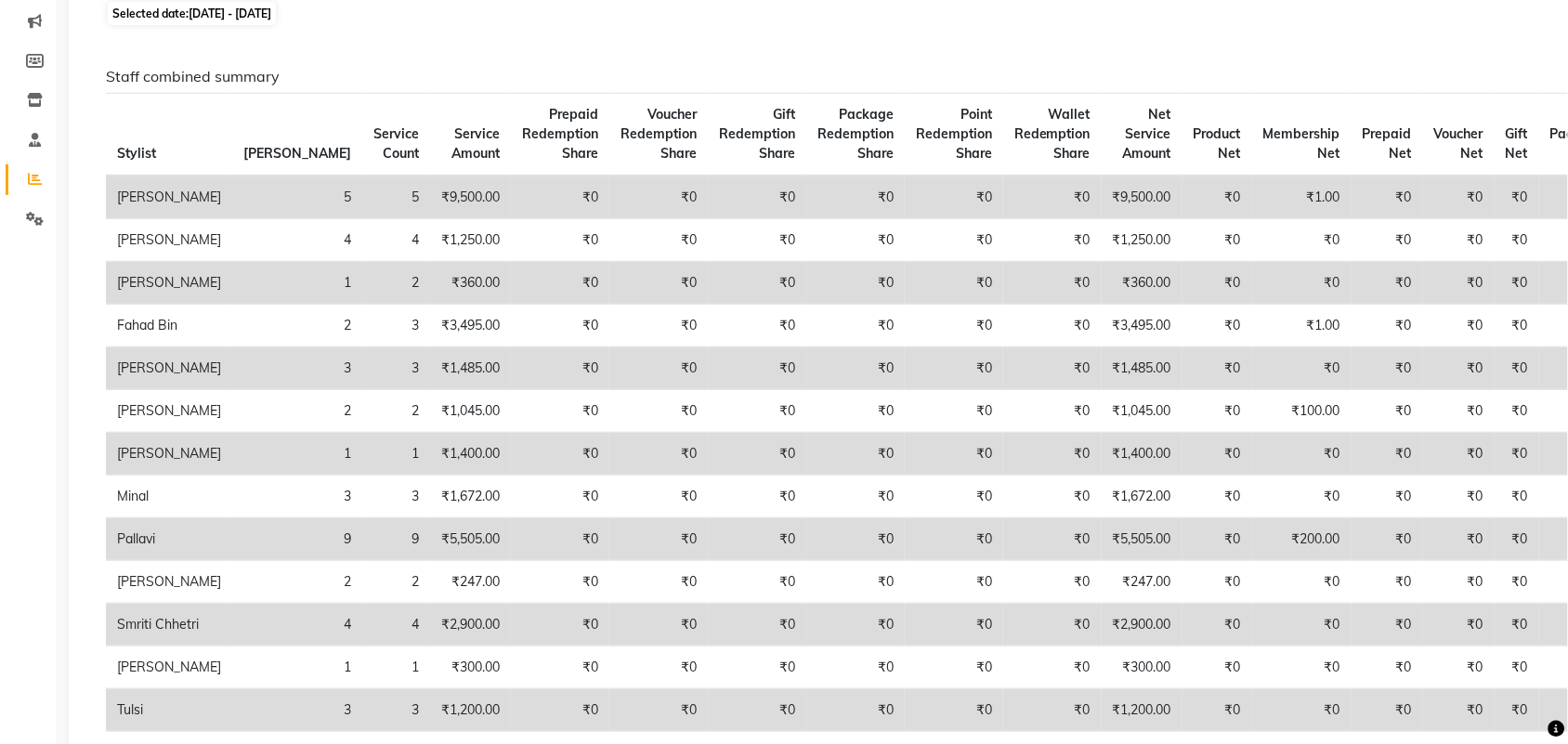
click at [1563, 721] on icon at bounding box center [1556, 728] width 17 height 17
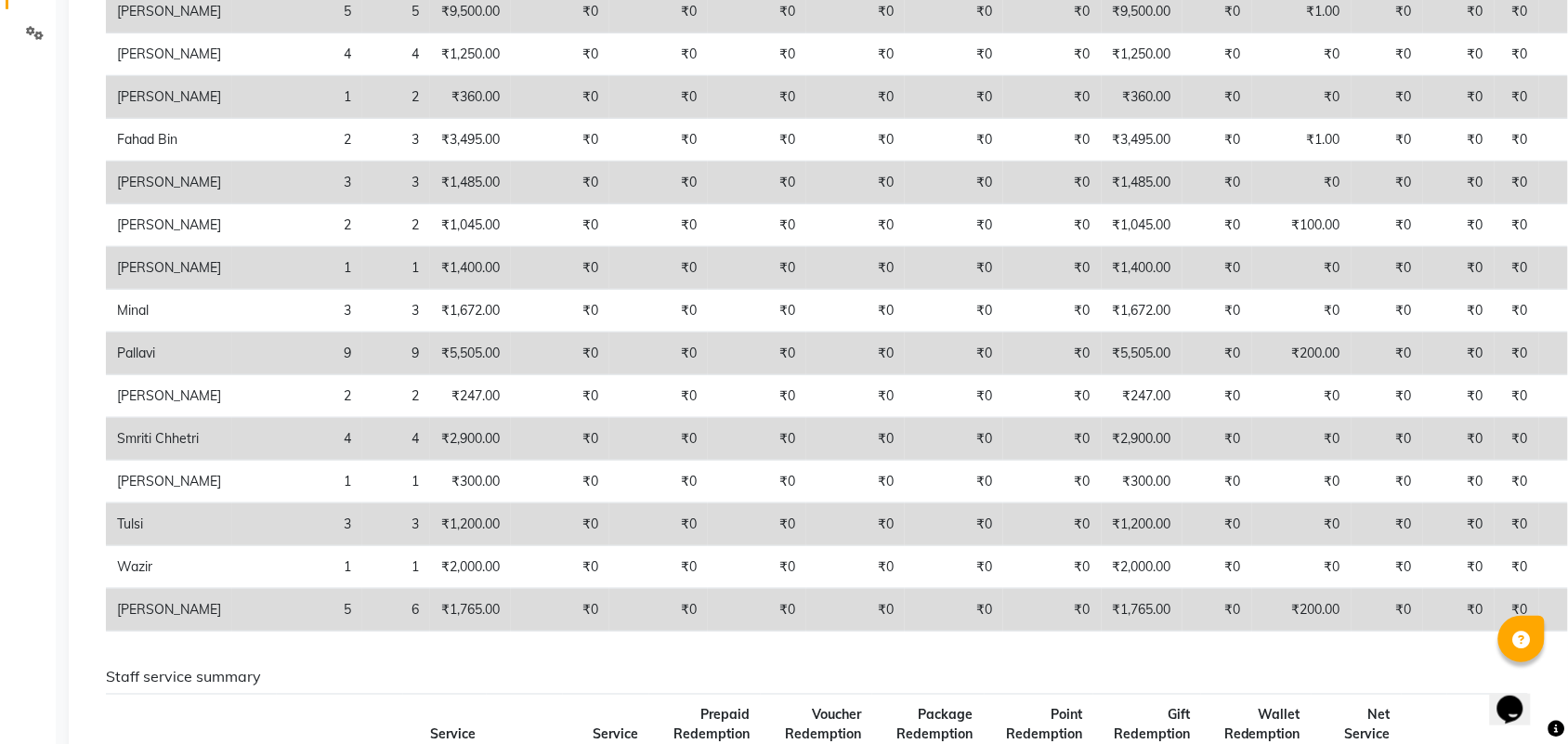
scroll to position [464, 0]
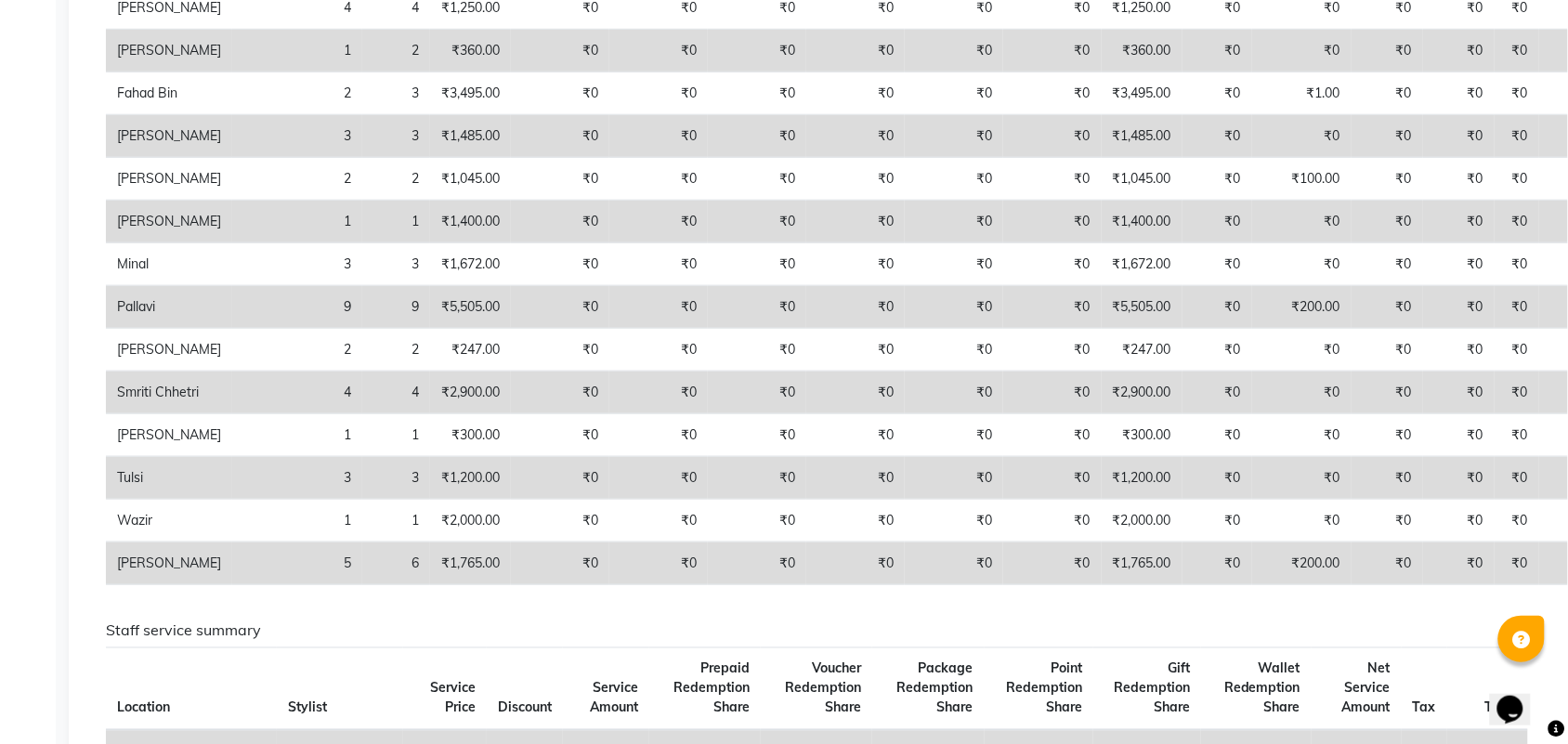
click at [1553, 731] on icon at bounding box center [1556, 728] width 17 height 17
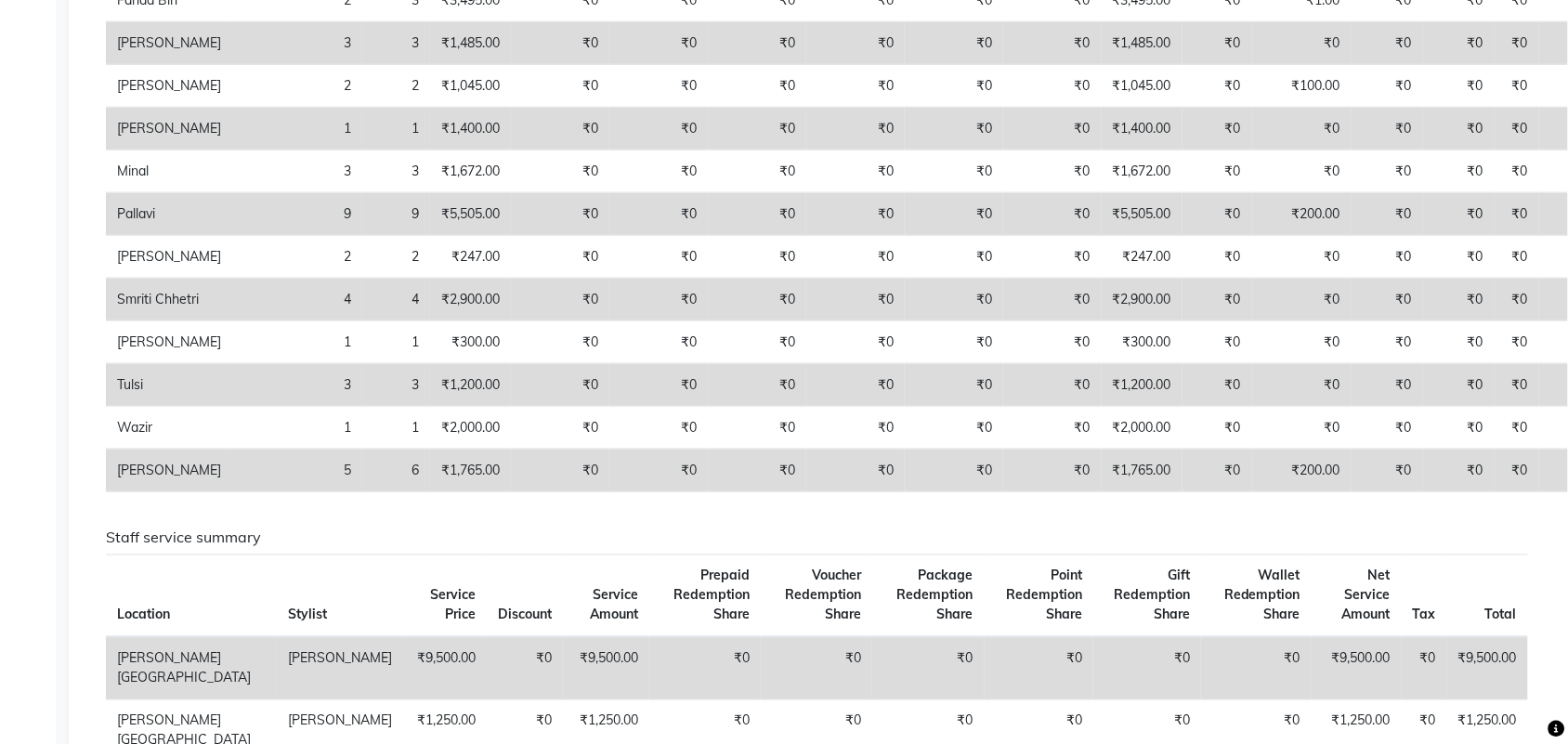
scroll to position [0, 0]
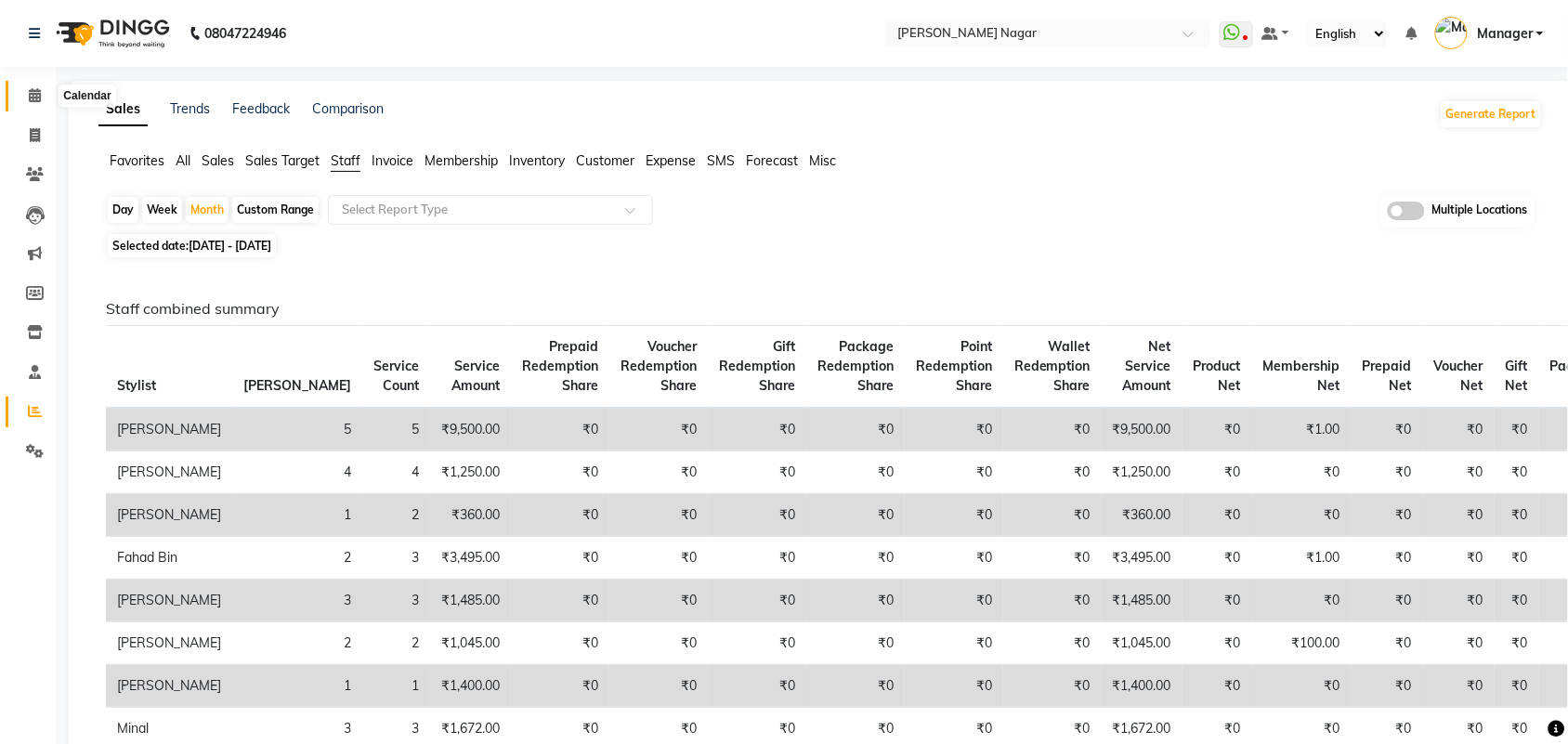
click at [43, 102] on span at bounding box center [34, 96] width 32 height 22
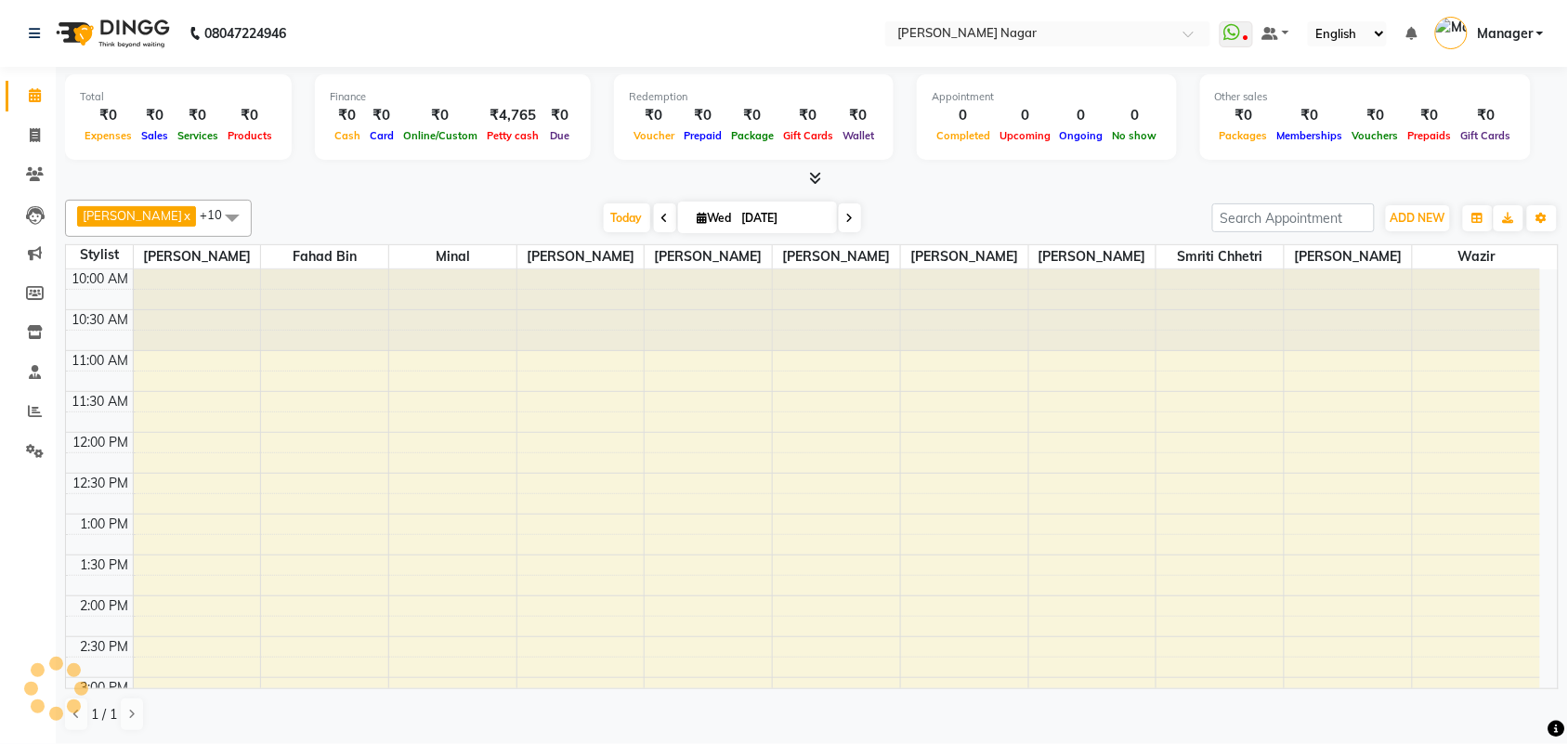
scroll to position [579, 0]
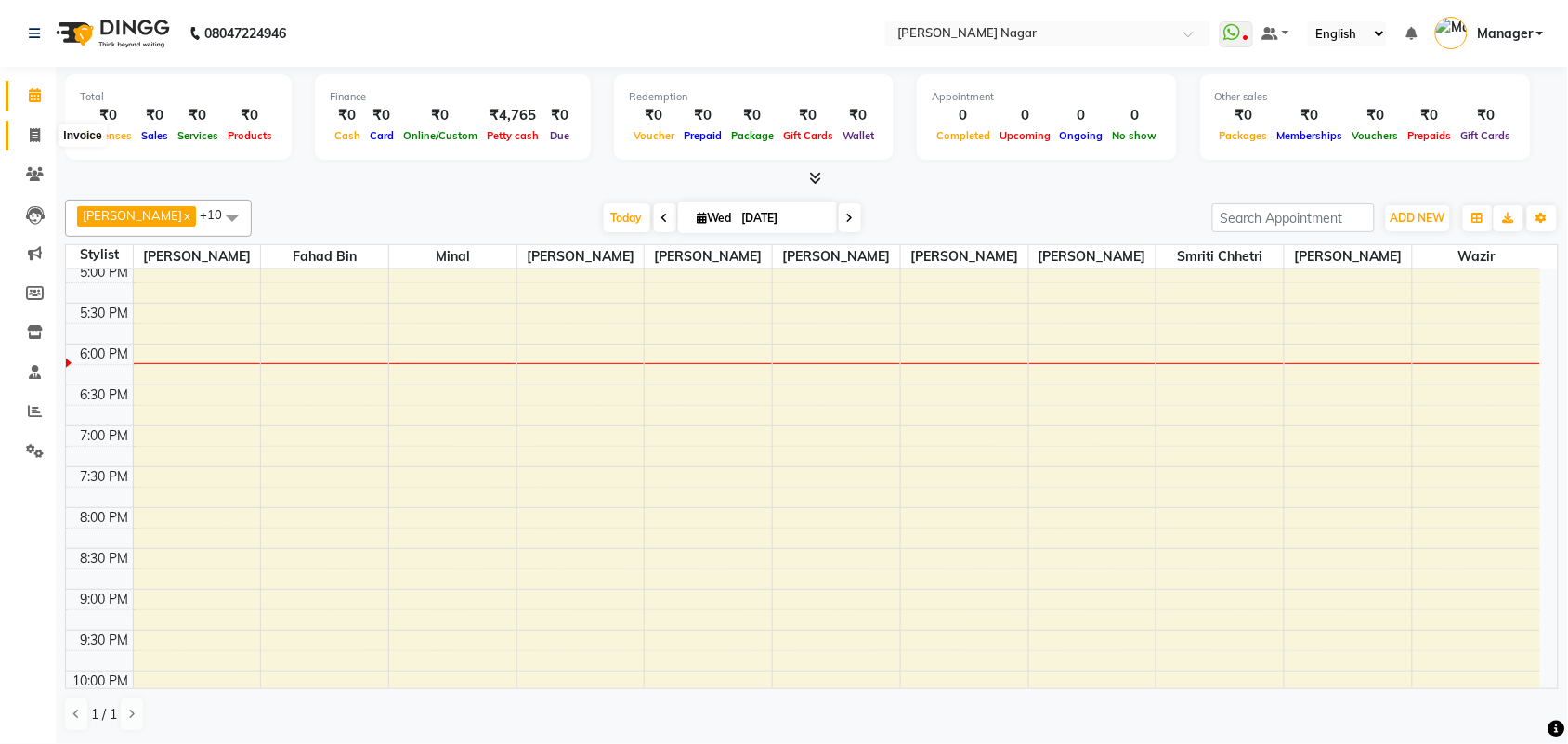
click at [49, 139] on span at bounding box center [34, 136] width 32 height 22
select select "7349"
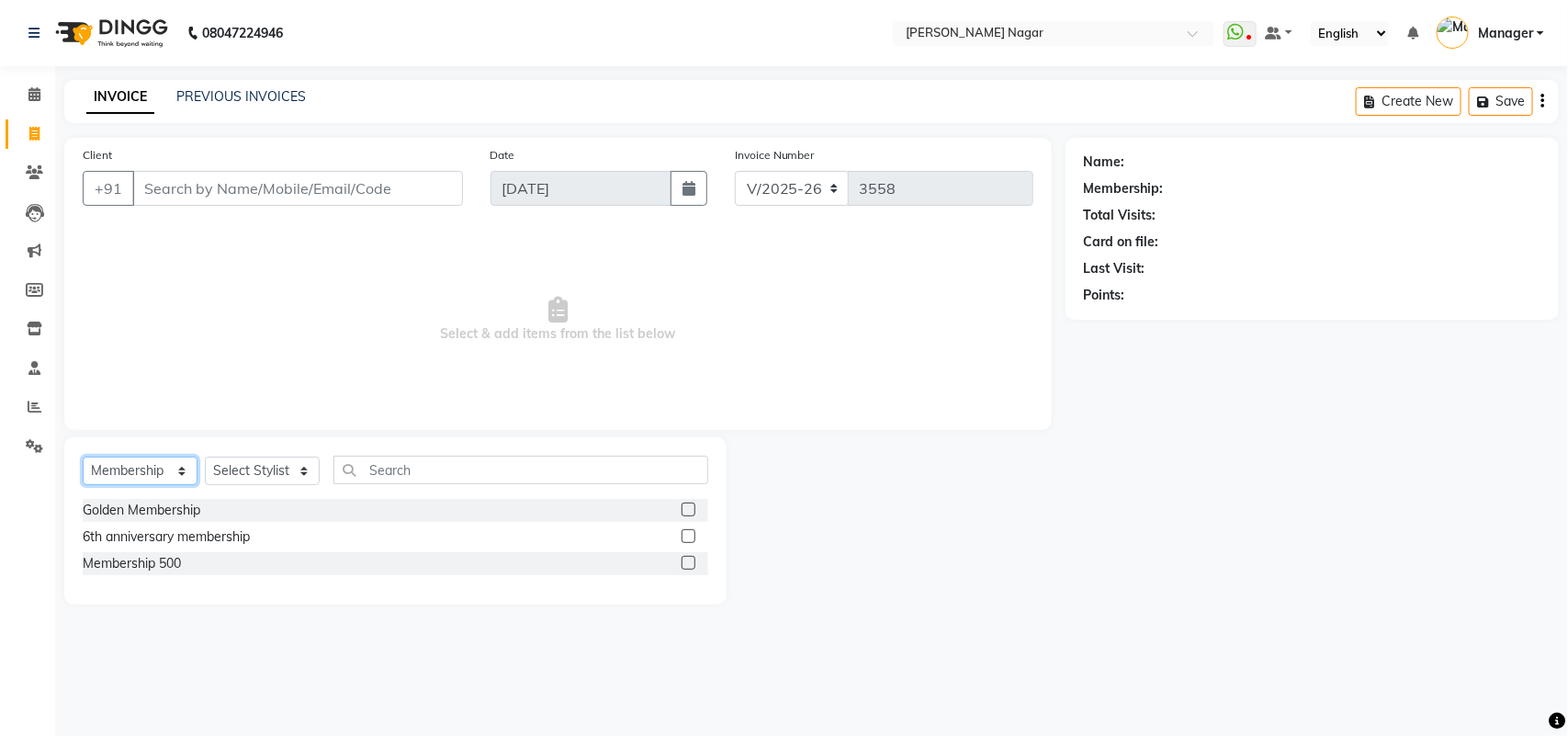
click at [153, 465] on select "Select Service Product Membership Package Voucher Prepaid Gift Card" at bounding box center [139, 470] width 115 height 28
select select "service"
click at [82, 456] on select "Select Service Product Membership Package Voucher Prepaid Gift Card" at bounding box center [139, 470] width 115 height 28
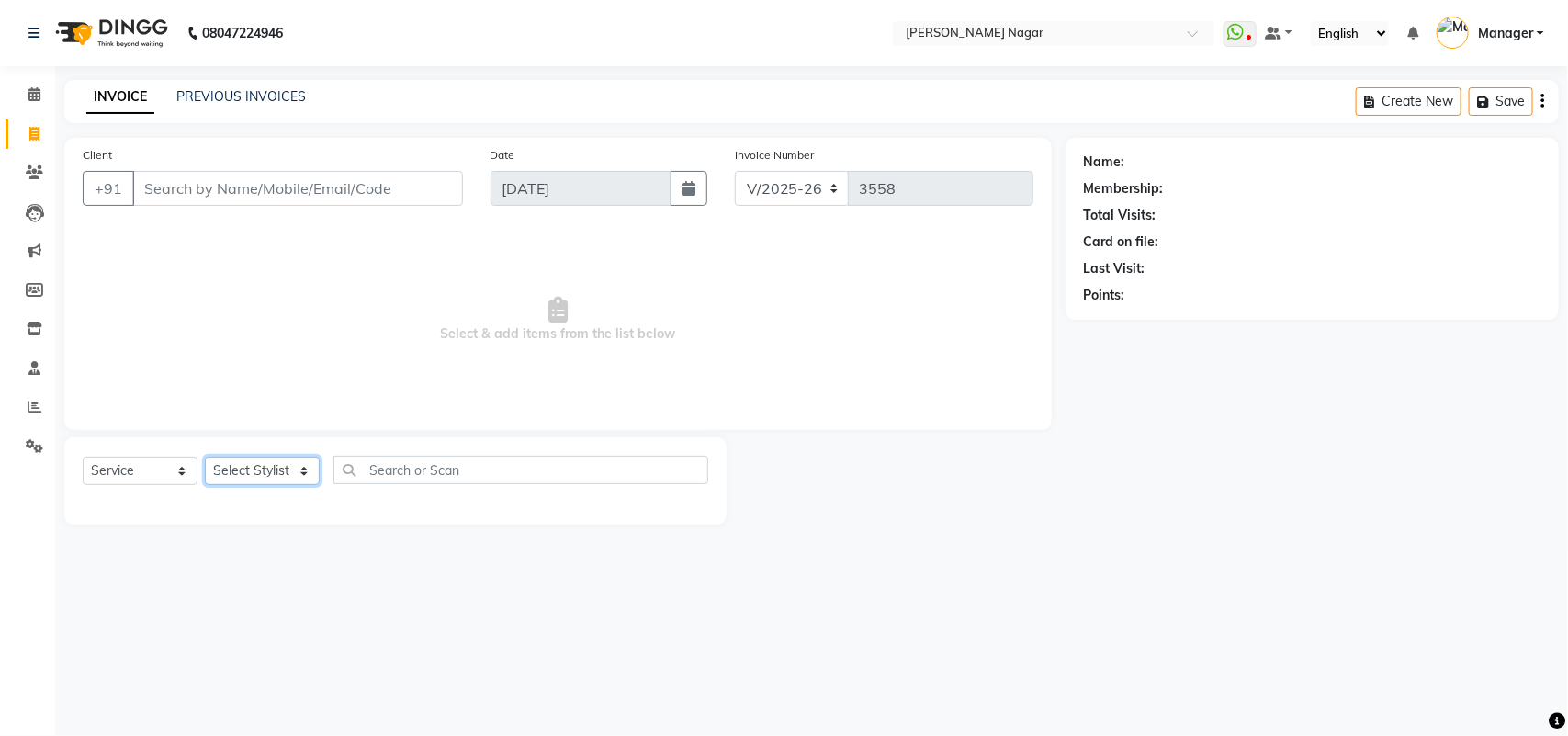
click at [285, 466] on select "Select Stylist [PERSON_NAME] Annu [PERSON_NAME] [PERSON_NAME] Bin [PERSON_NAME]…" at bounding box center [262, 470] width 115 height 28
select select "84526"
click at [205, 456] on select "Select Stylist [PERSON_NAME] Annu [PERSON_NAME] [PERSON_NAME] Bin [PERSON_NAME]…" at bounding box center [262, 470] width 115 height 28
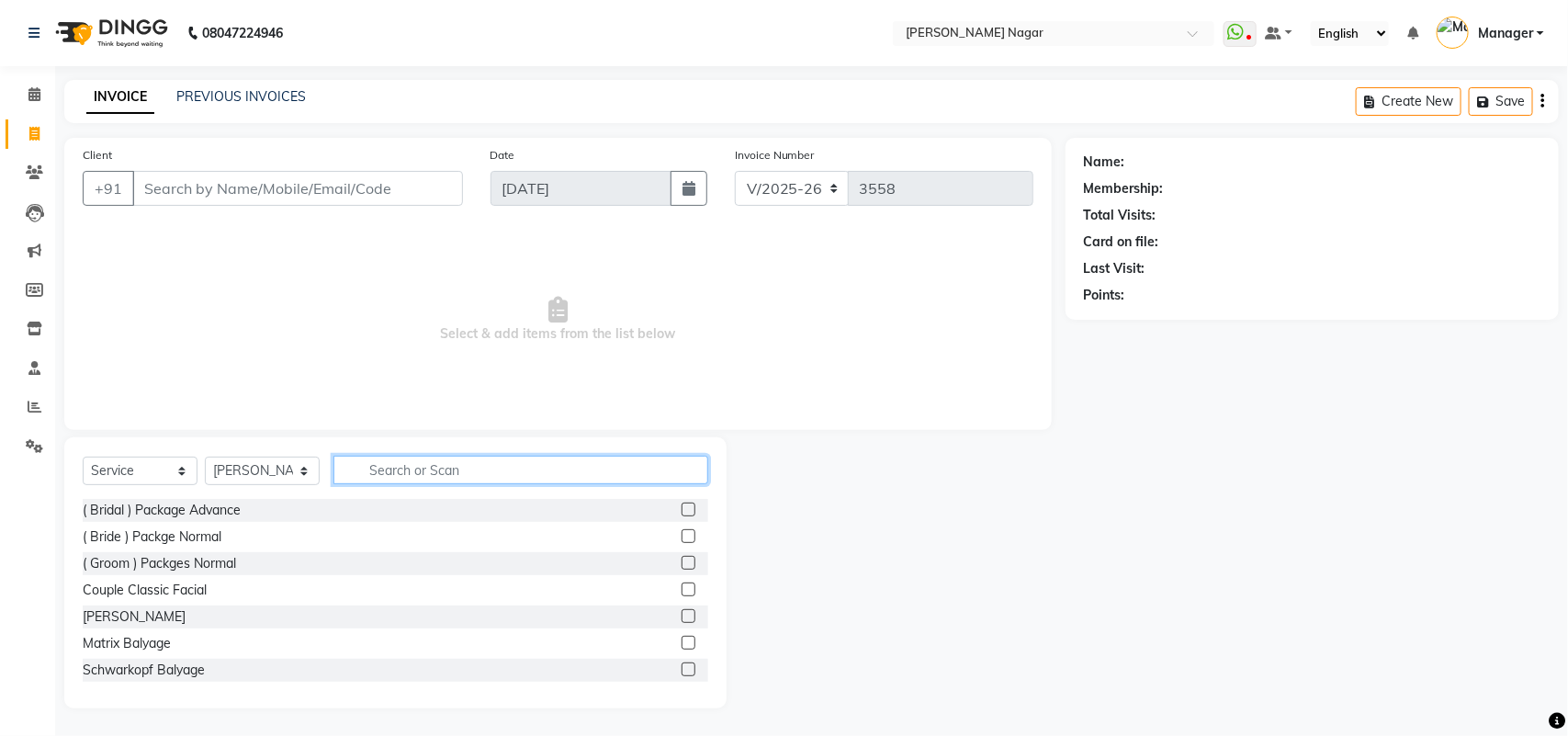
click at [410, 460] on input "text" at bounding box center [520, 469] width 375 height 28
type input "hon"
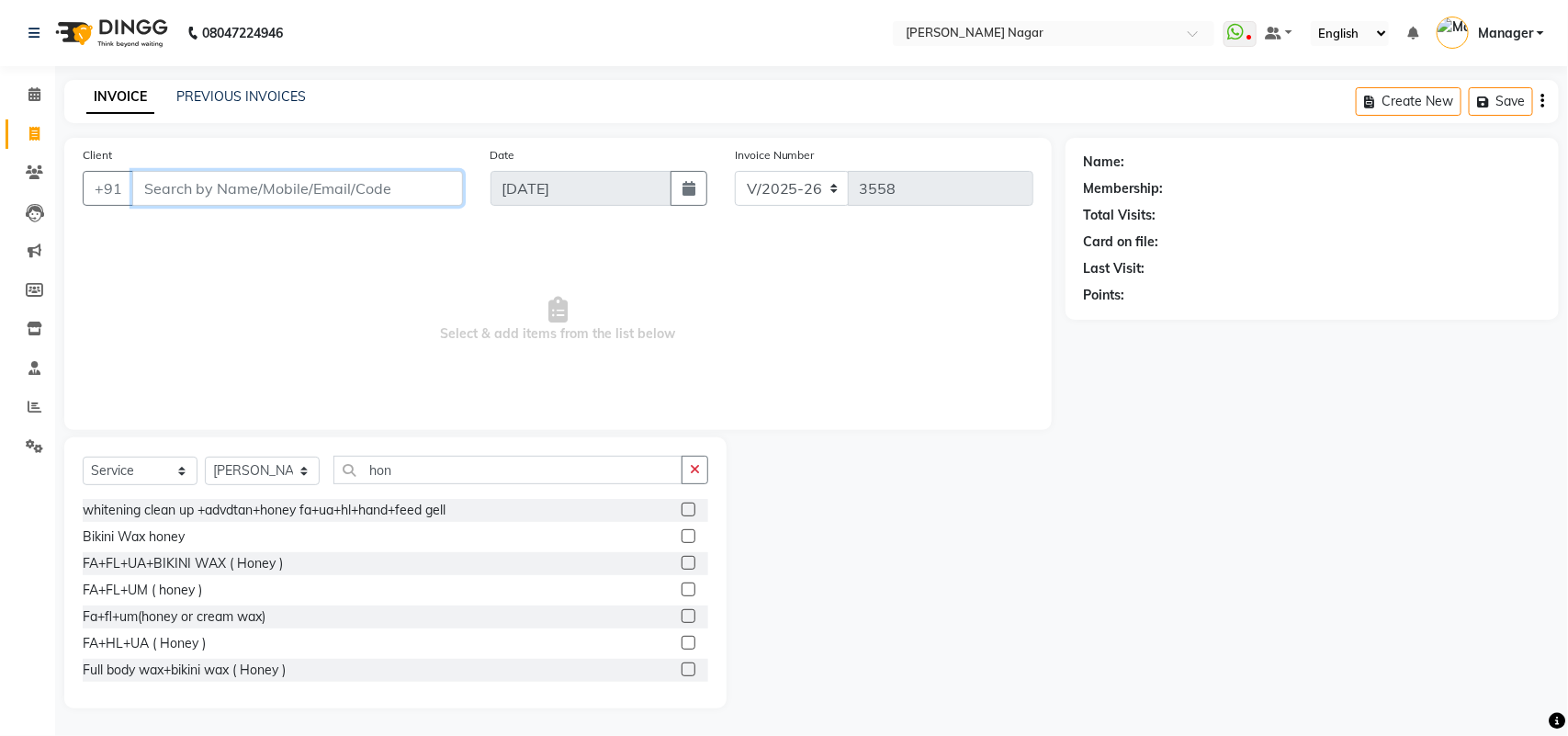
click at [447, 186] on input "Client" at bounding box center [297, 188] width 330 height 35
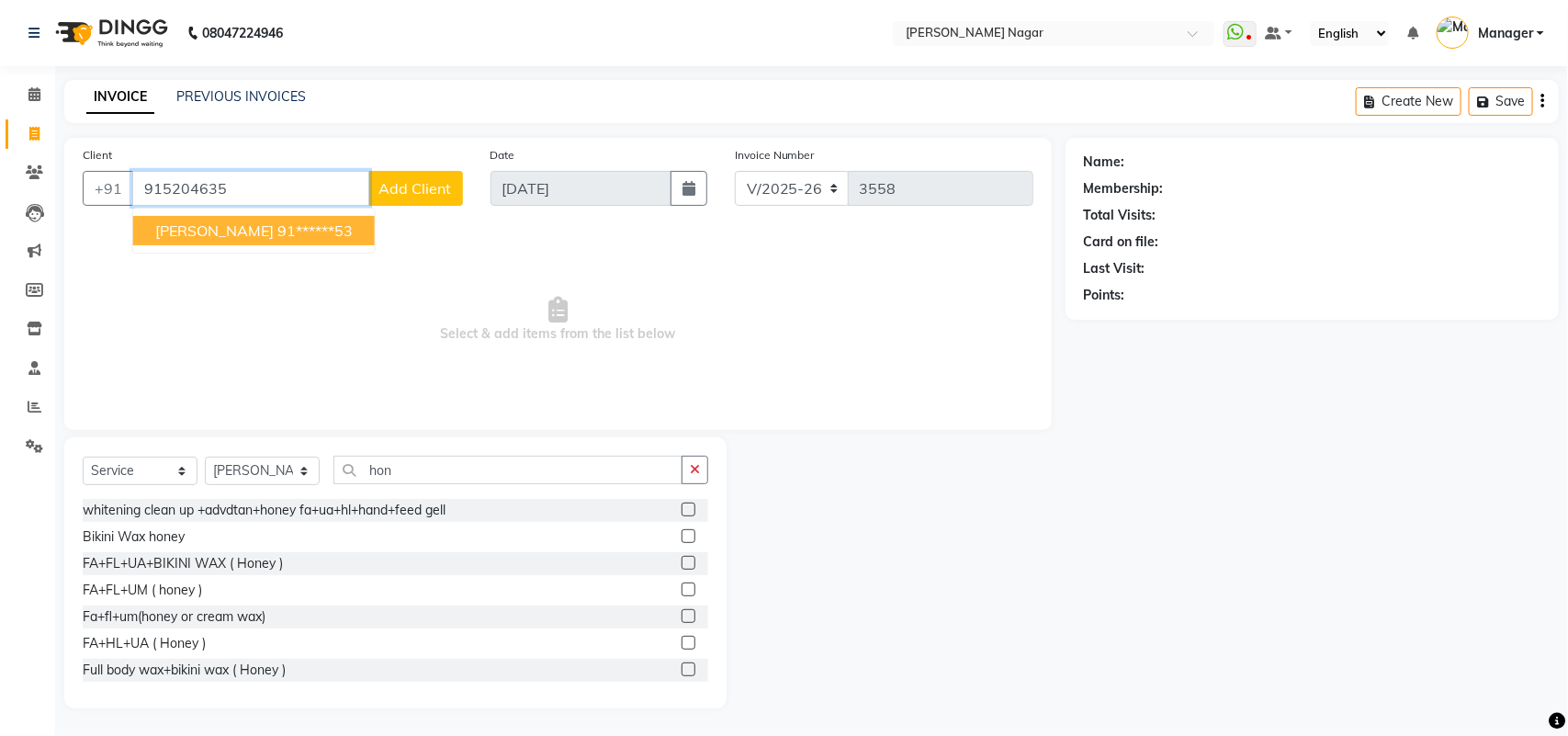
click at [281, 236] on ngb-highlight "91******53" at bounding box center [315, 230] width 76 height 18
type input "91******53"
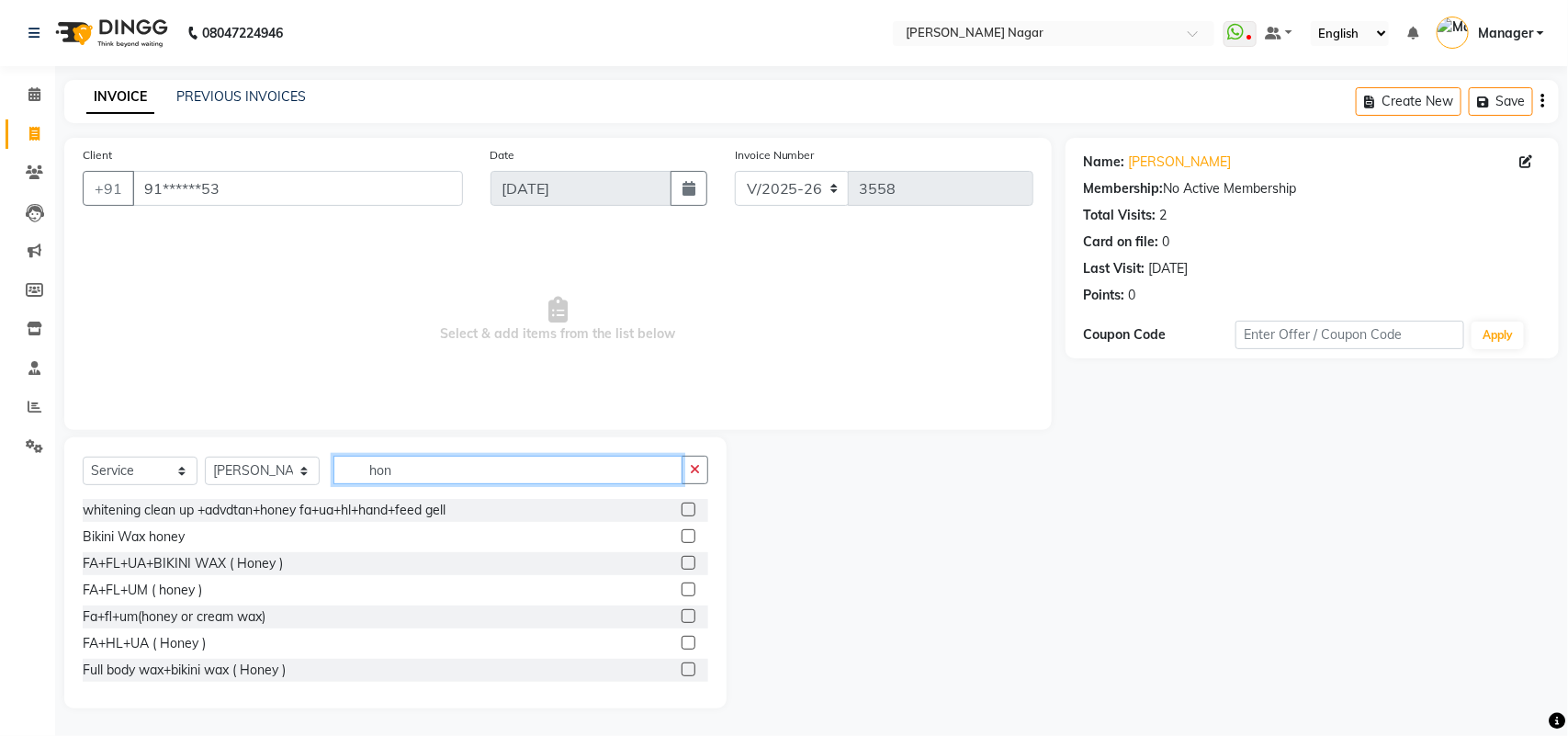
click at [496, 467] on input "hon" at bounding box center [507, 469] width 349 height 28
type input "h"
type input "hon"
click at [682, 589] on label at bounding box center [689, 589] width 14 height 14
click at [682, 589] on input "checkbox" at bounding box center [688, 590] width 12 height 12
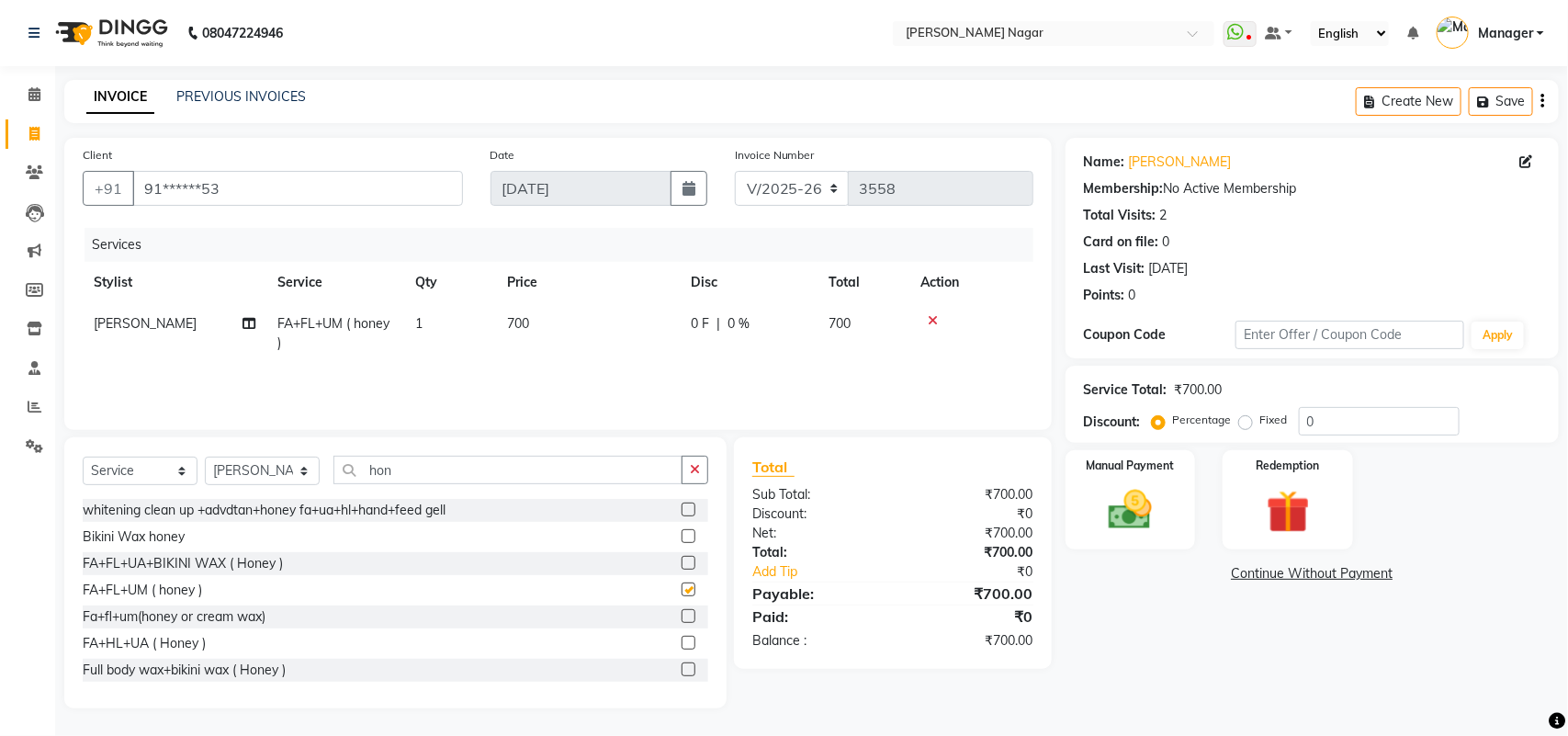
checkbox input "false"
click at [654, 310] on td "700" at bounding box center [588, 333] width 184 height 61
select select "84526"
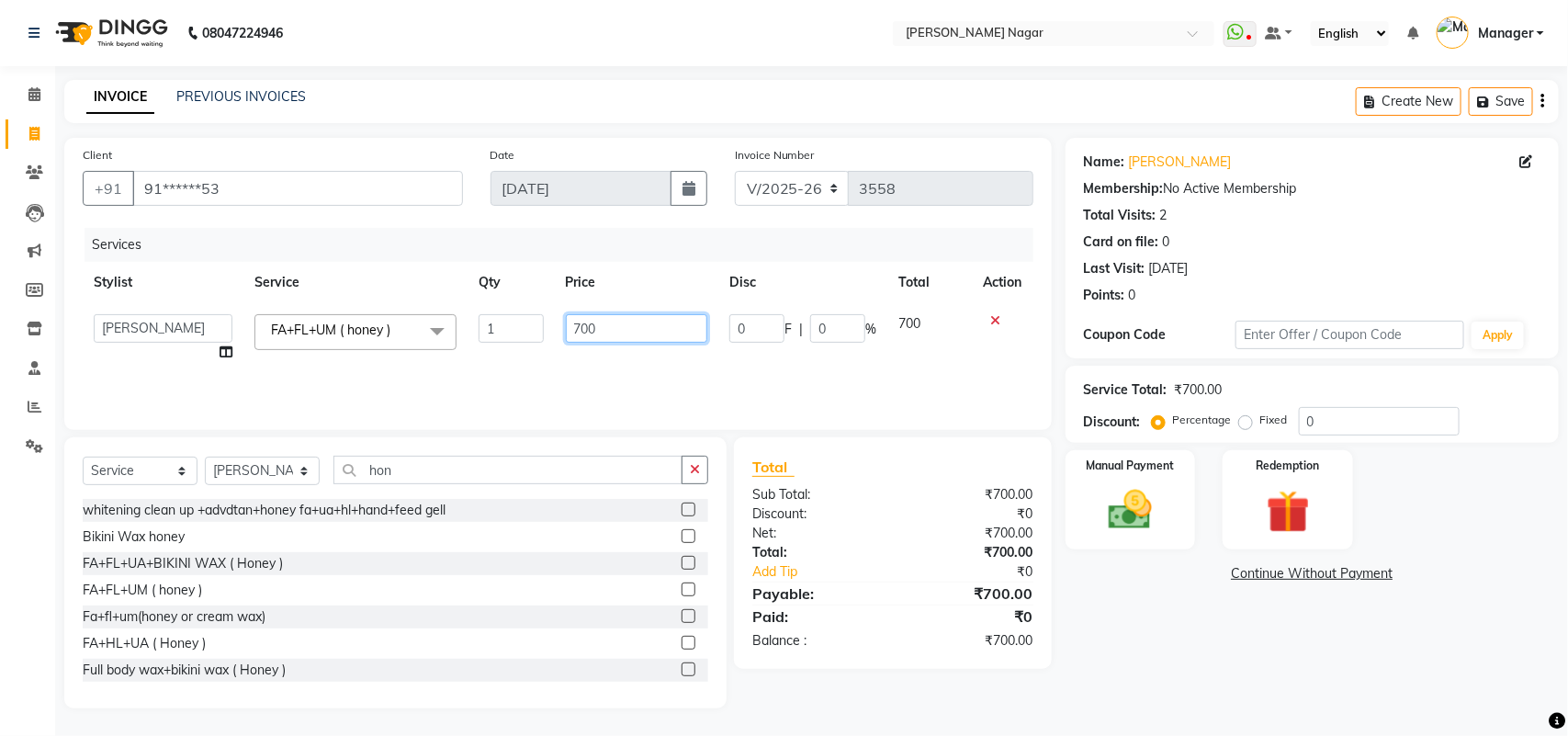
click at [651, 313] on td "700" at bounding box center [637, 338] width 165 height 70
type input "7"
type input "650"
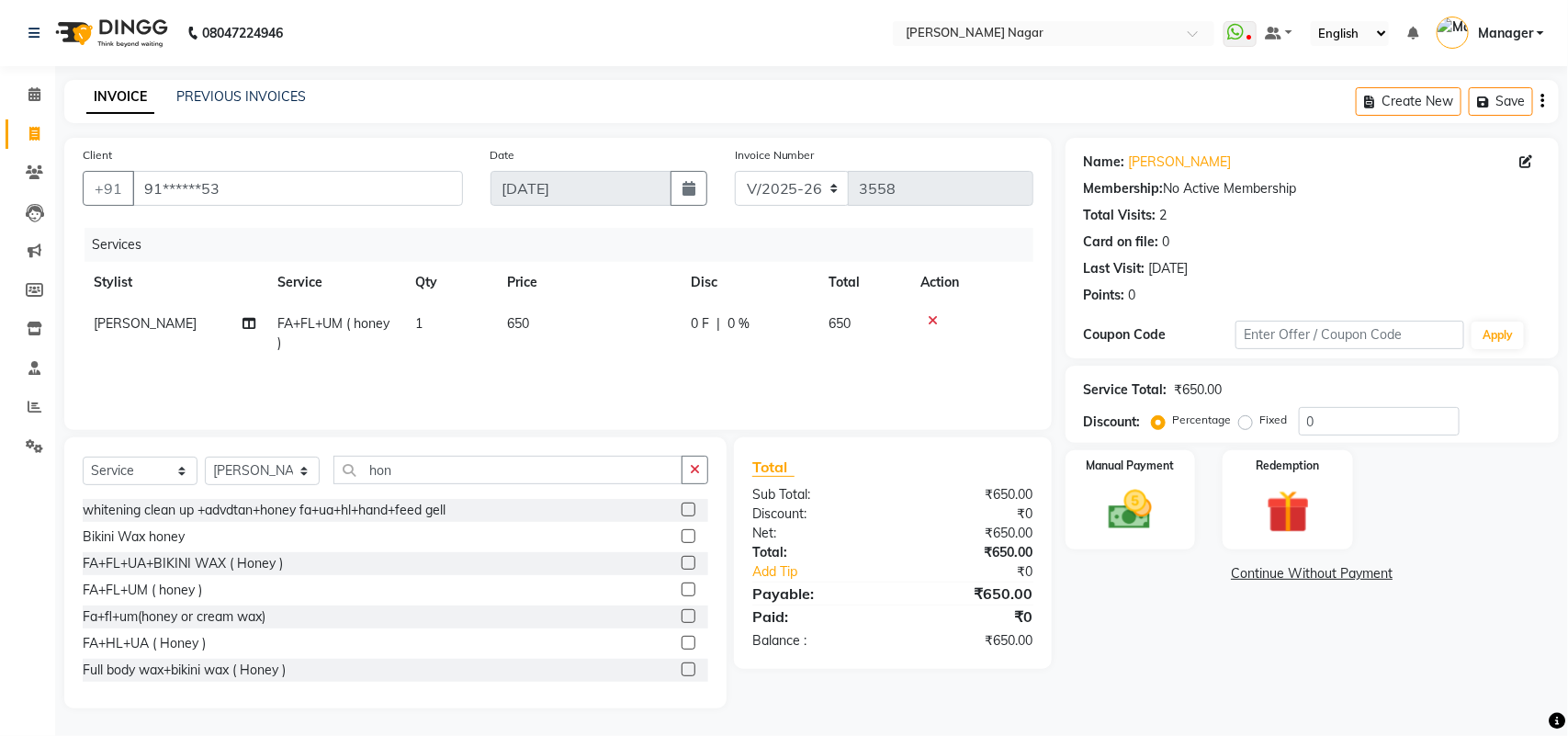
click at [548, 429] on div "Client +91 91******53 Date 03-09-2025 Invoice Number V/2025 V/2025-26 3558 Serv…" at bounding box center [558, 284] width 988 height 292
click at [272, 466] on select "Select Stylist [PERSON_NAME] Annu [PERSON_NAME] [PERSON_NAME] Bin [PERSON_NAME]…" at bounding box center [262, 470] width 115 height 28
select select "63656"
click at [205, 456] on select "Select Stylist [PERSON_NAME] Annu [PERSON_NAME] [PERSON_NAME] Bin [PERSON_NAME]…" at bounding box center [262, 470] width 115 height 28
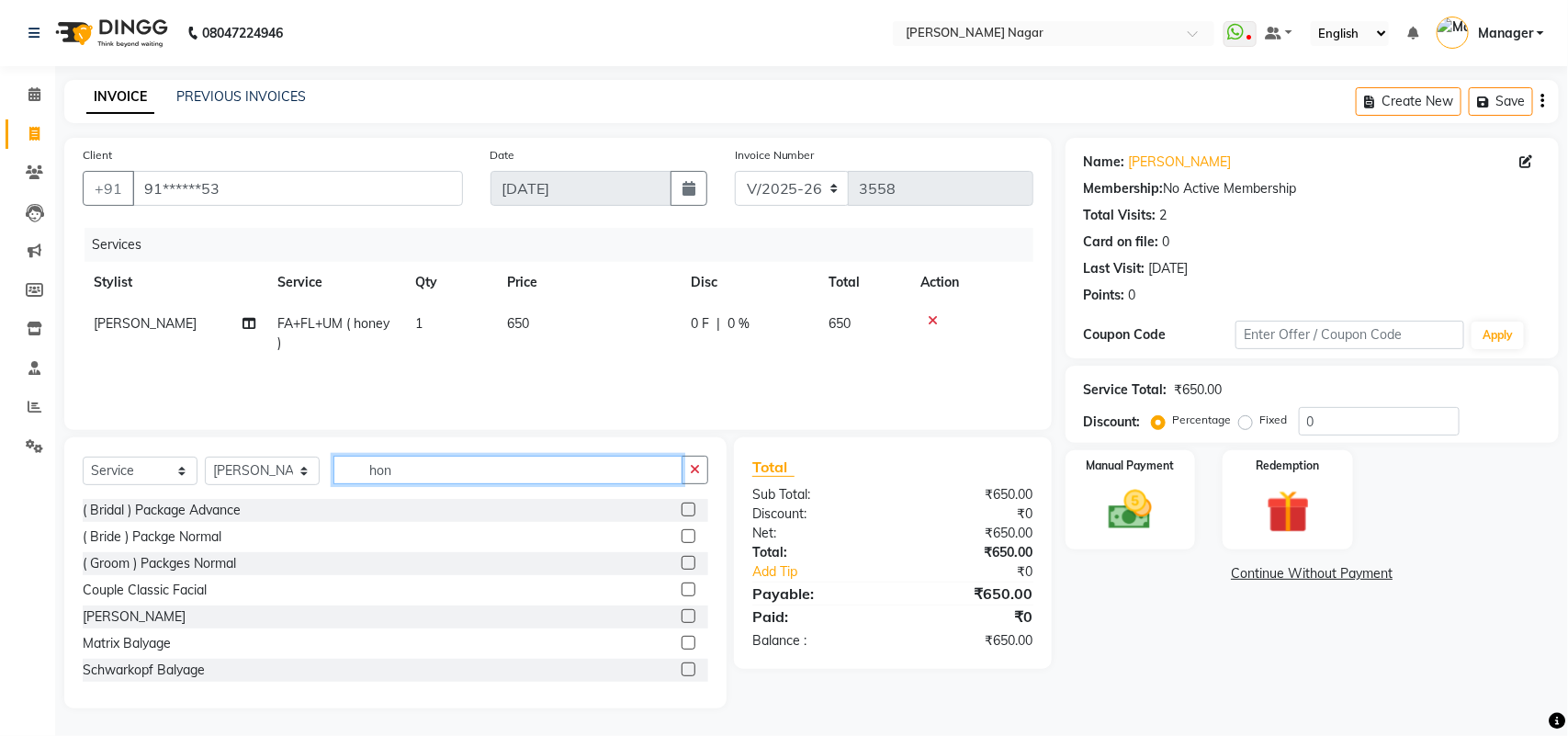
click at [444, 477] on input "hon" at bounding box center [507, 469] width 349 height 28
type input "h"
type input "gel"
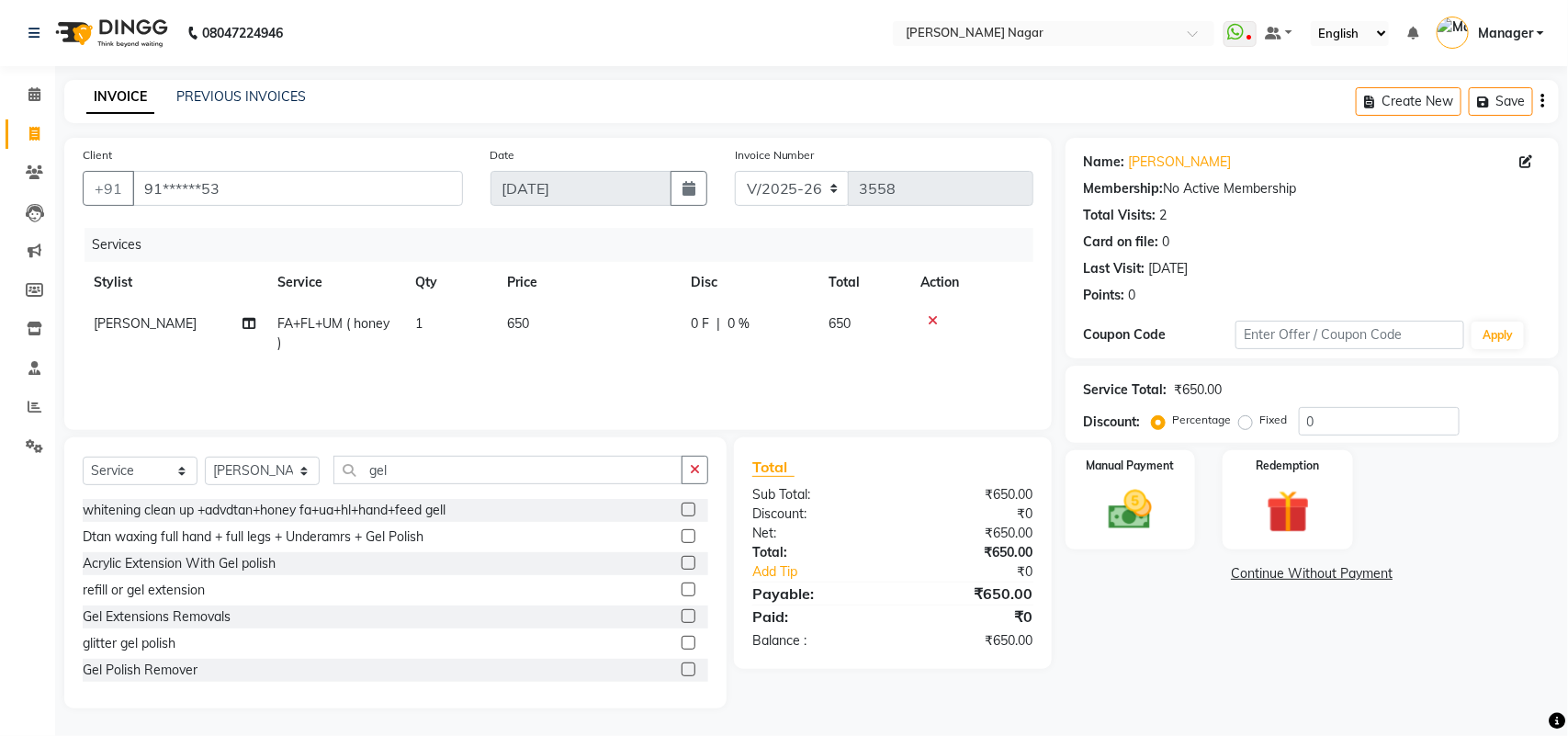
click at [682, 638] on label at bounding box center [689, 642] width 14 height 14
click at [682, 638] on input "checkbox" at bounding box center [688, 643] width 12 height 12
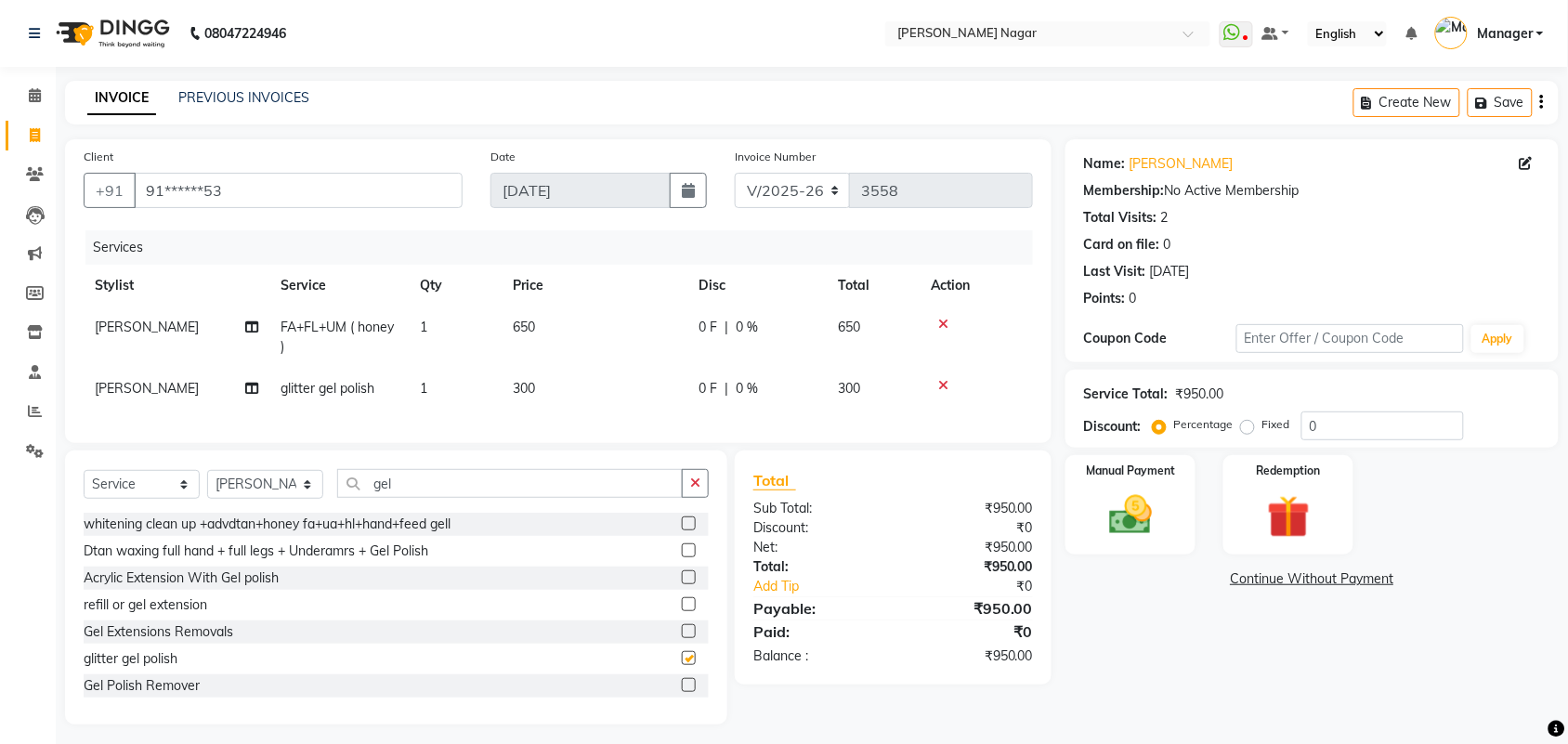
checkbox input "false"
click at [569, 368] on td "300" at bounding box center [594, 389] width 186 height 42
select select "63656"
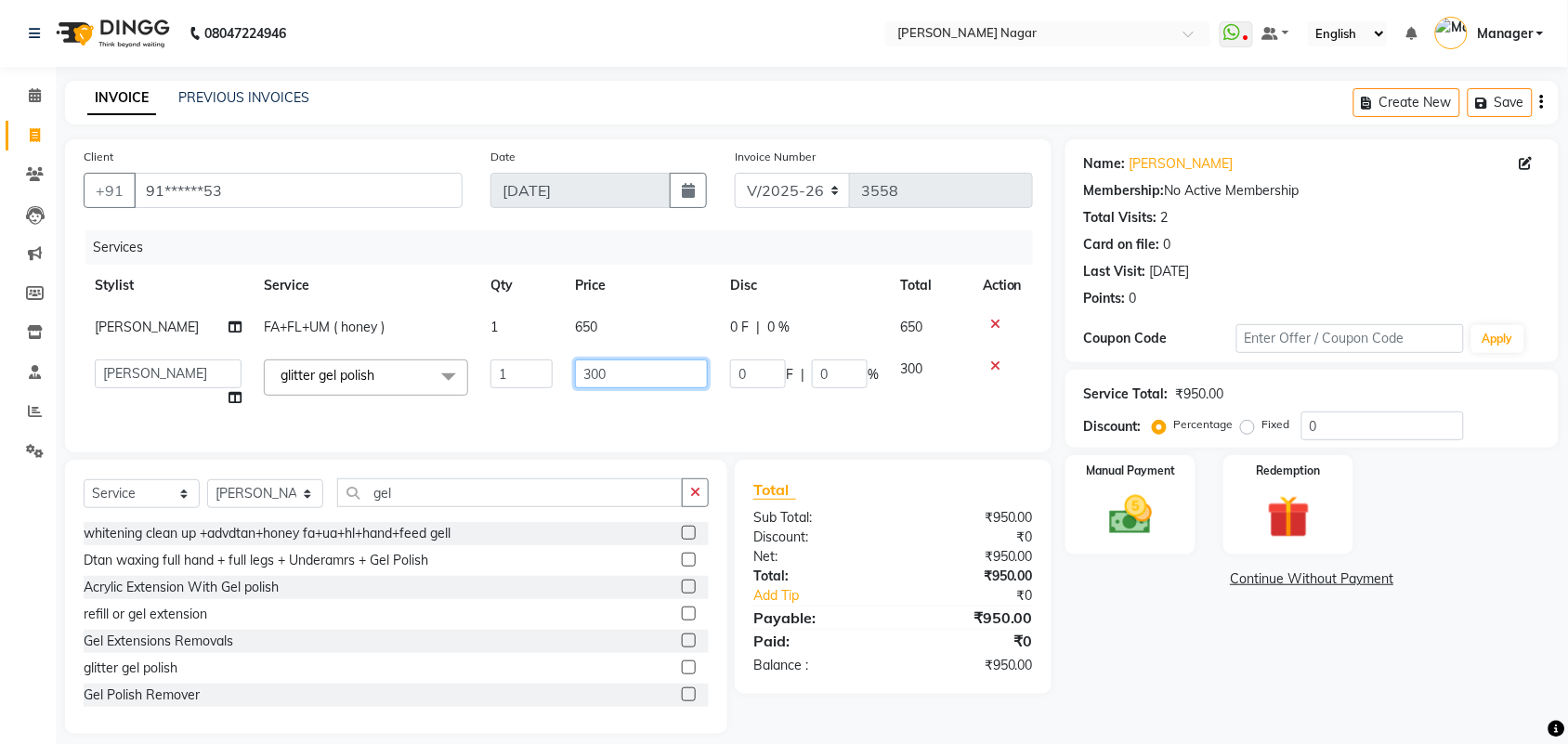
click at [661, 389] on td "300" at bounding box center [641, 384] width 155 height 70
type input "3"
type input "500"
click at [228, 395] on td "Amir Siddiqui Annu Navale Daraksha Sardar Fahad Bin Faizan Shaikh Kanchan Chaub…" at bounding box center [167, 384] width 169 height 70
select select "63656"
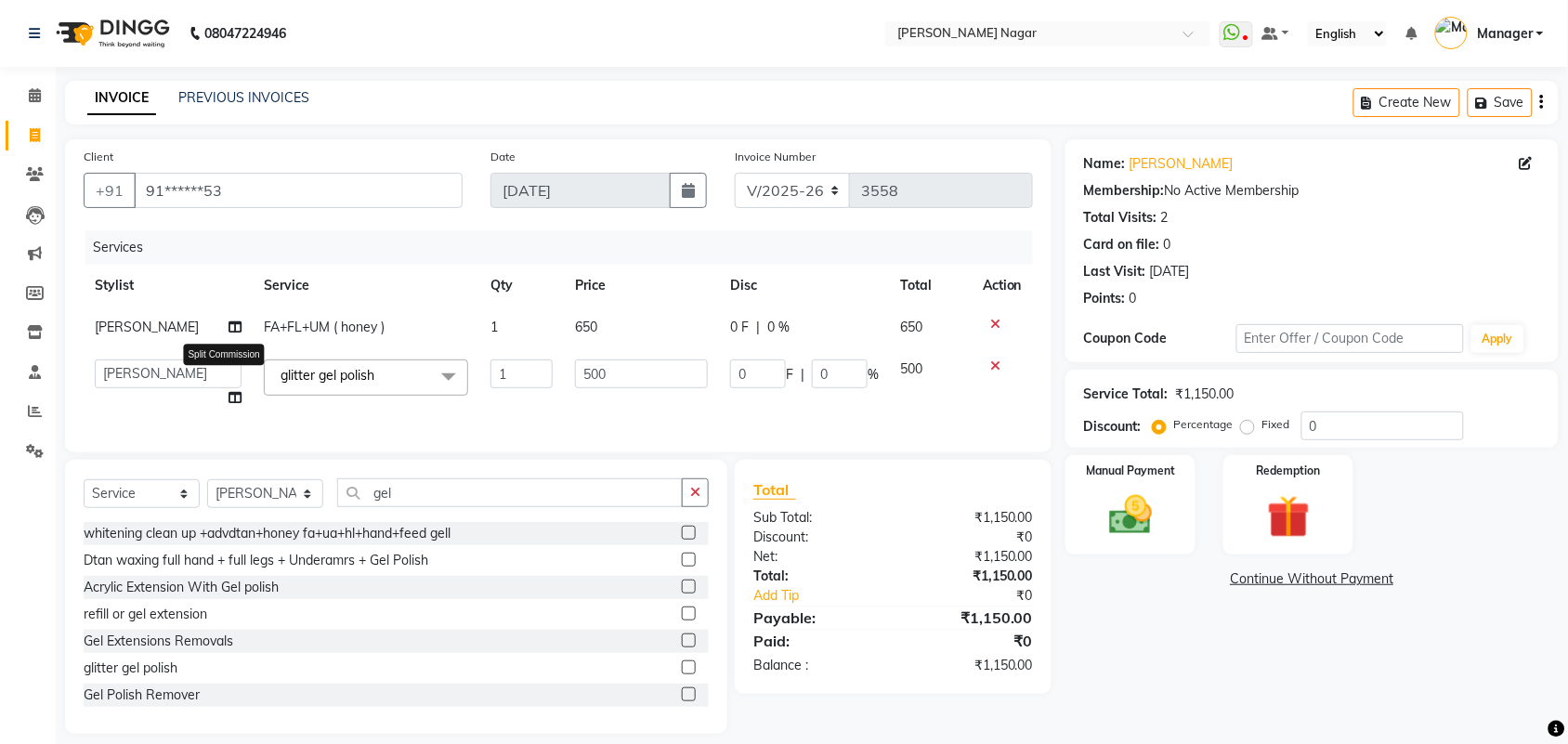
click at [228, 405] on span at bounding box center [234, 398] width 13 height 20
click at [228, 395] on icon at bounding box center [234, 396] width 13 height 13
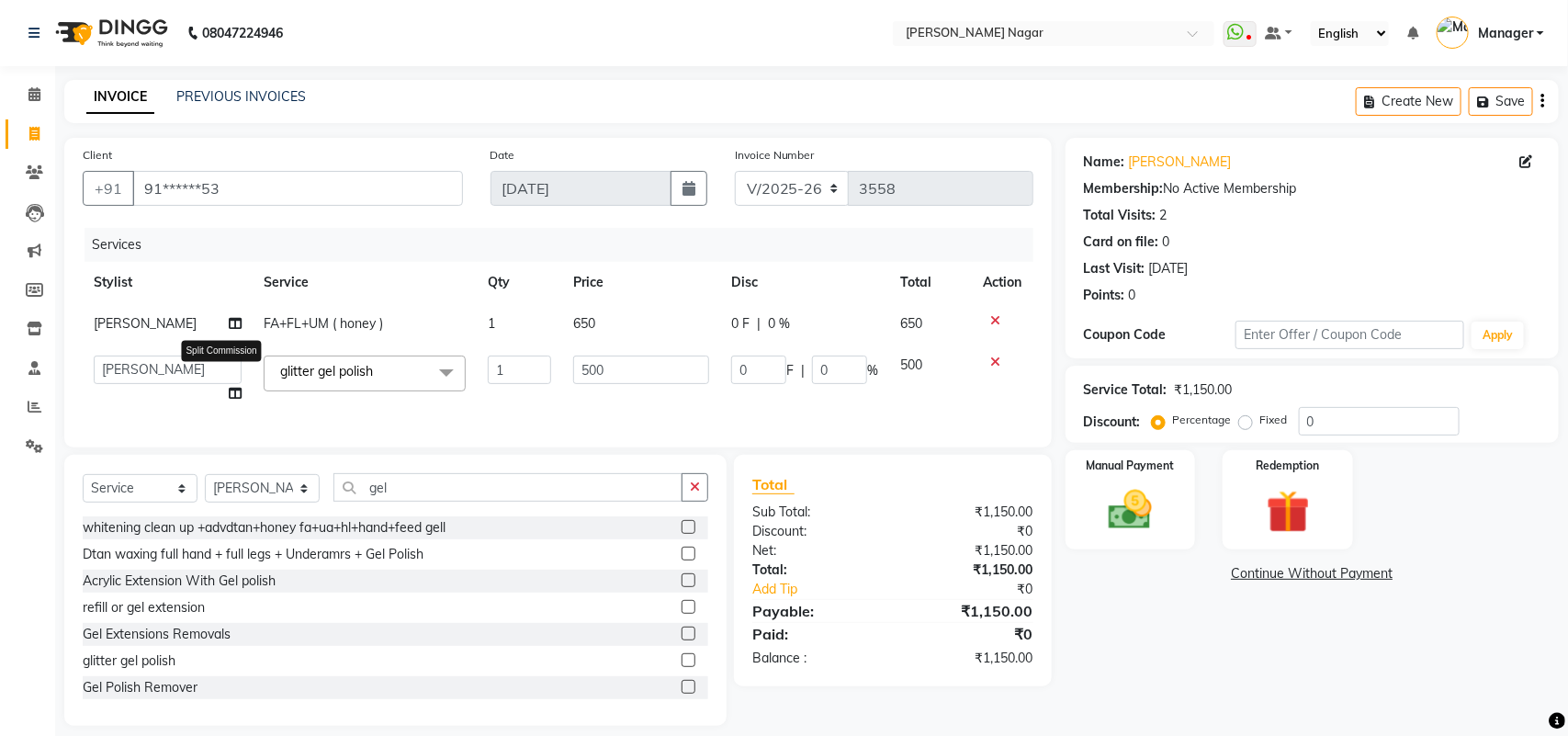
select select "63656"
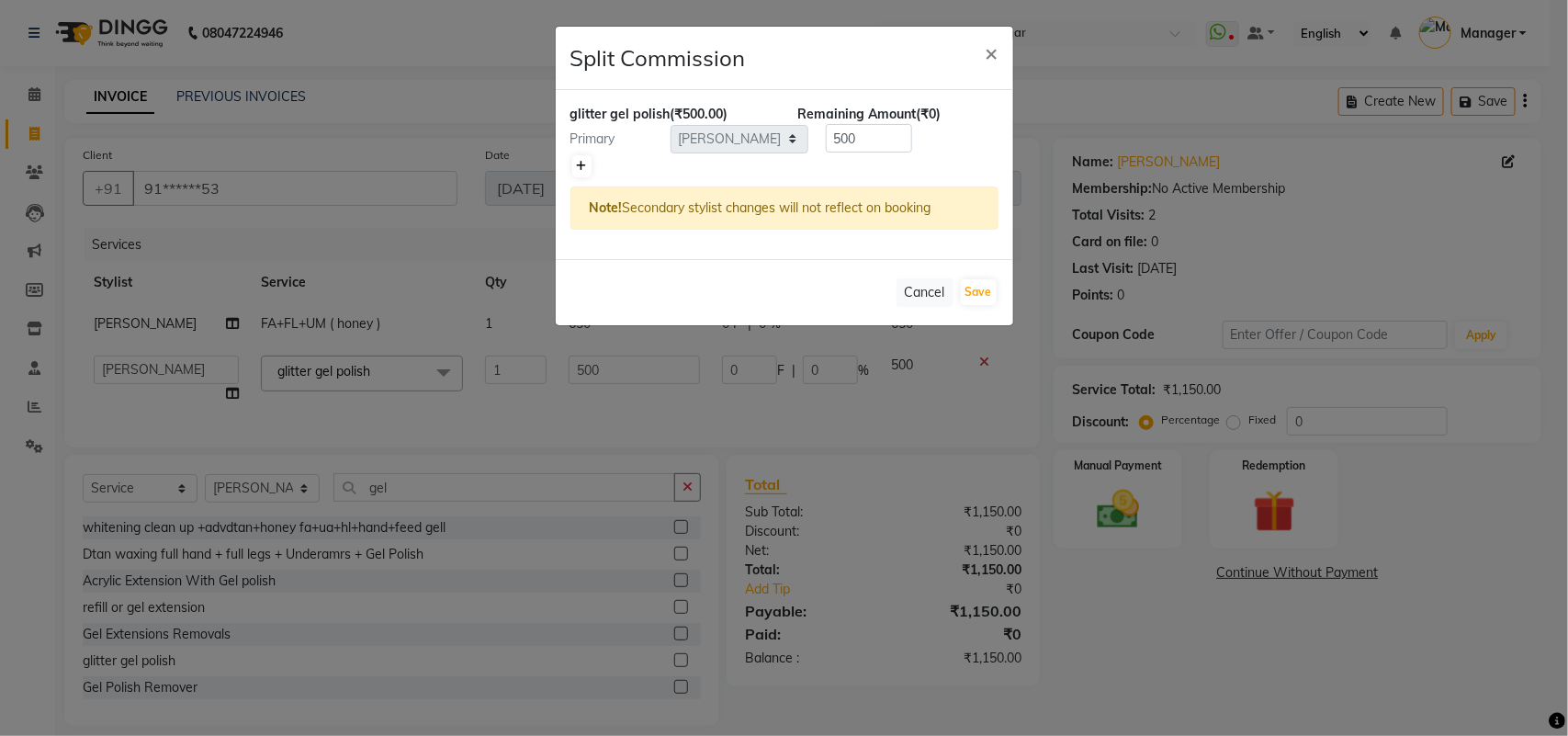
click at [577, 158] on link at bounding box center [582, 166] width 19 height 22
type input "250"
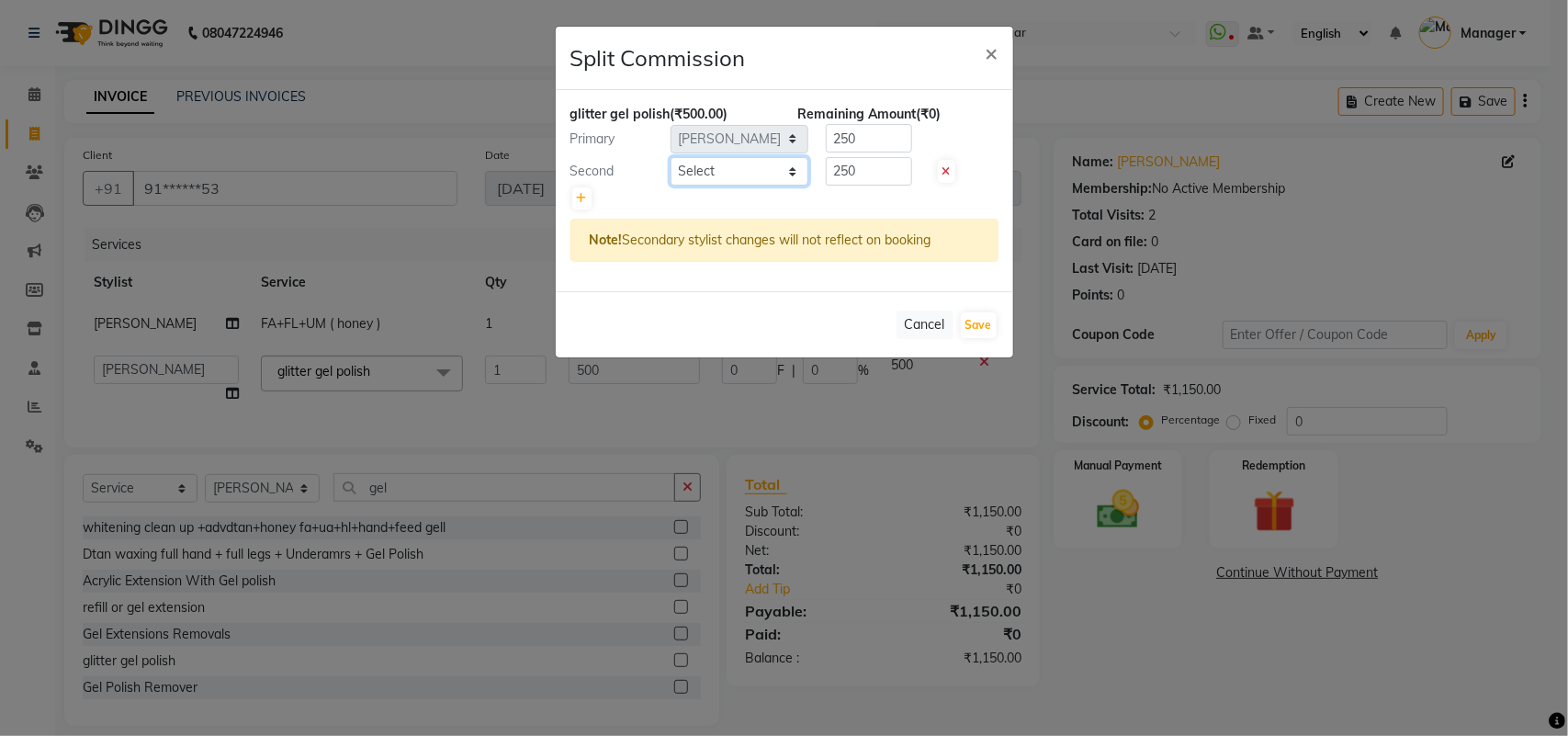
click at [707, 172] on select "Select Amir Siddiqui Annu Navale Daraksha Sardar Fahad Bin Faizan Shaikh Kancha…" at bounding box center [739, 170] width 138 height 28
select select "82128"
click at [670, 157] on select "Select Amir Siddiqui Annu Navale Daraksha Sardar Fahad Bin Faizan Shaikh Kancha…" at bounding box center [739, 170] width 138 height 28
click at [978, 319] on button "Save" at bounding box center [978, 325] width 36 height 26
select select "Select"
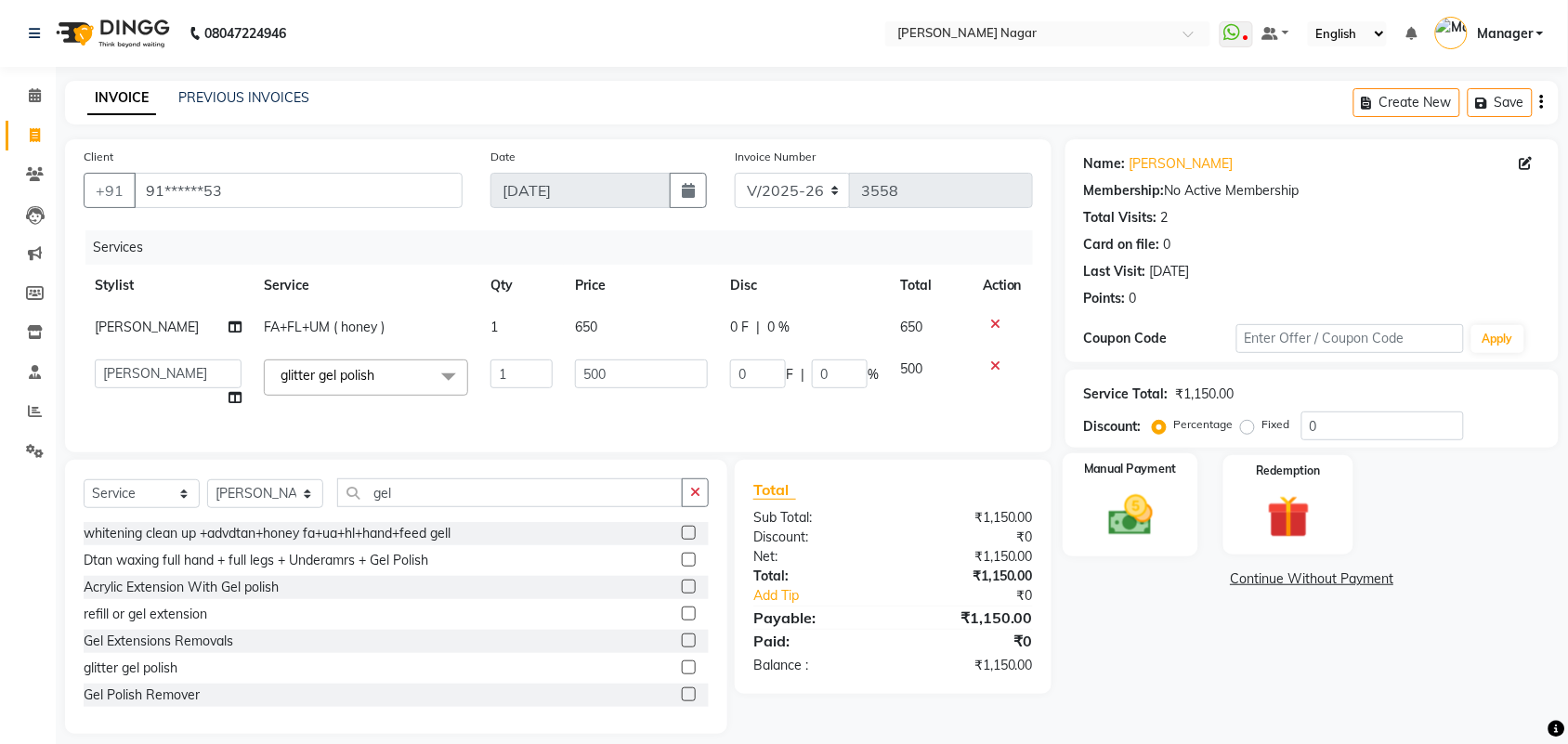
click at [1101, 479] on div "Manual Payment" at bounding box center [1130, 505] width 135 height 104
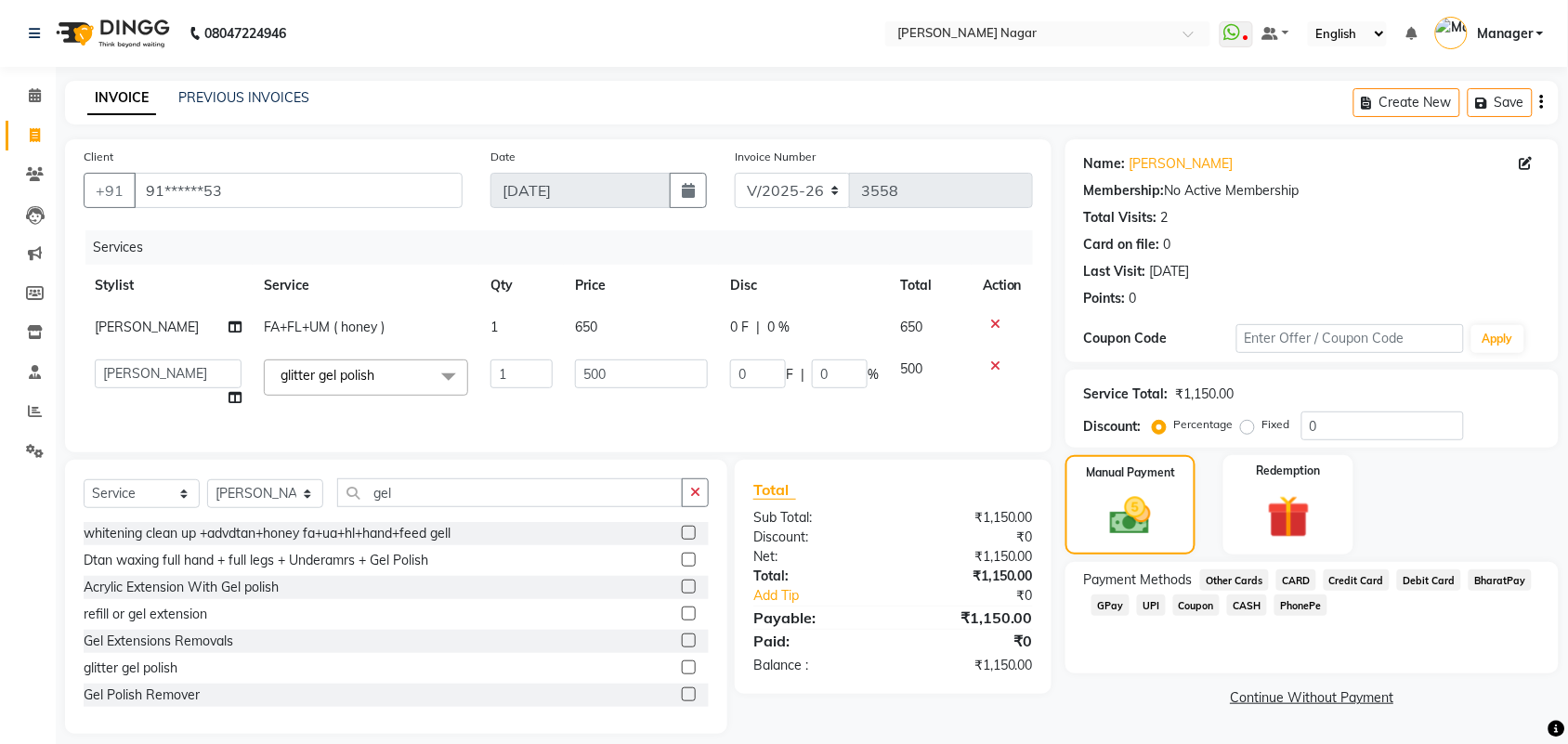
click at [1102, 609] on span "GPay" at bounding box center [1111, 605] width 38 height 22
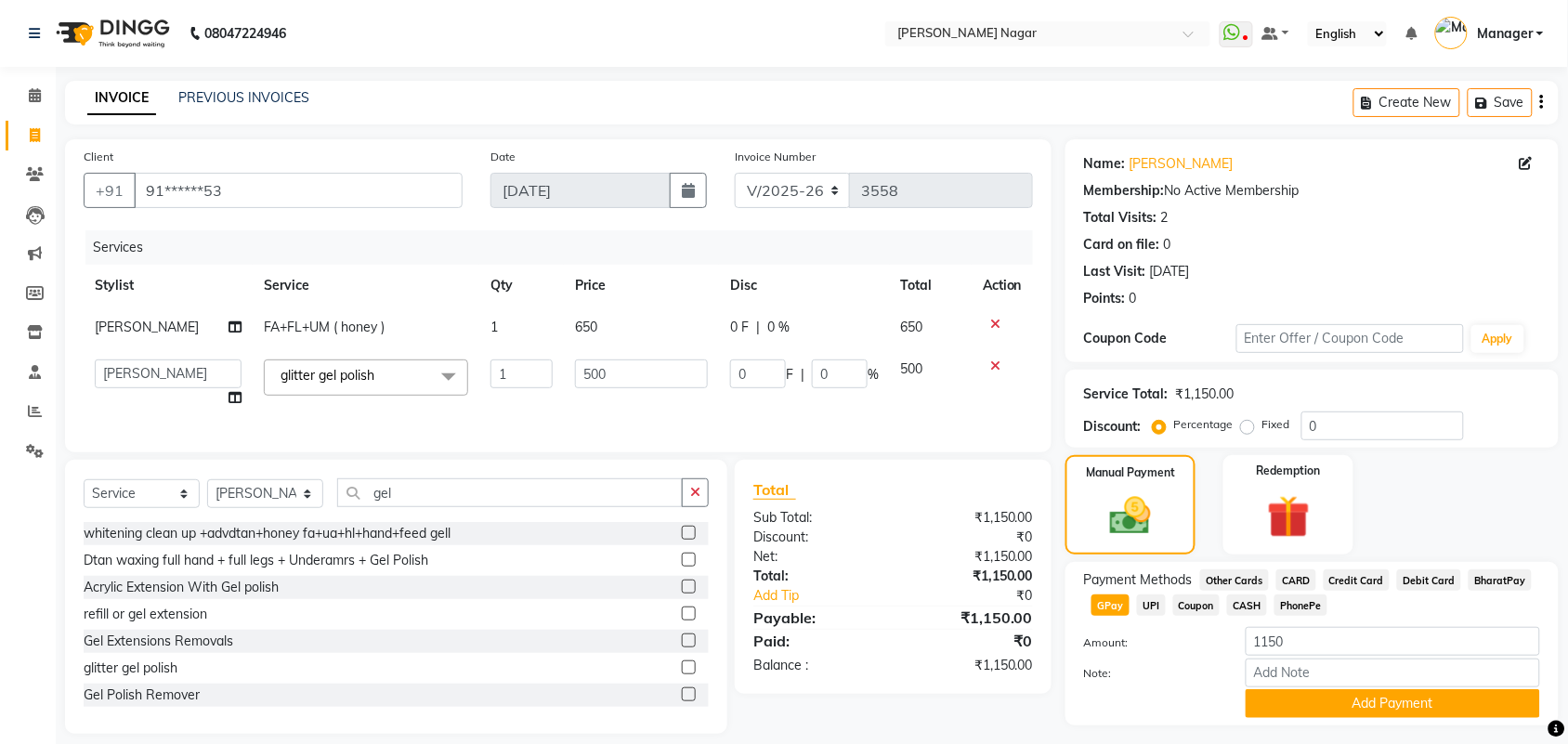
scroll to position [46, 0]
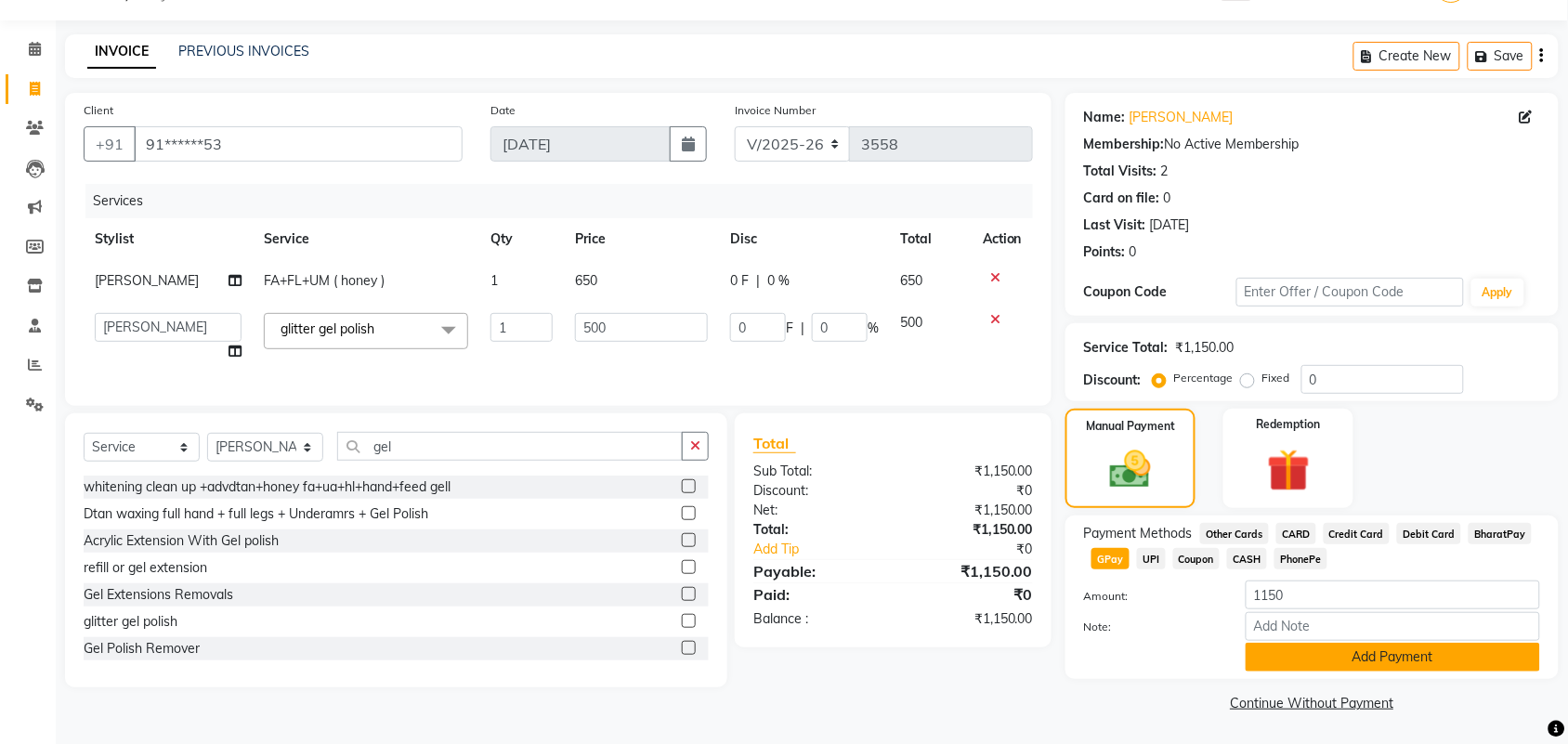
click at [1488, 648] on button "Add Payment" at bounding box center [1393, 656] width 295 height 28
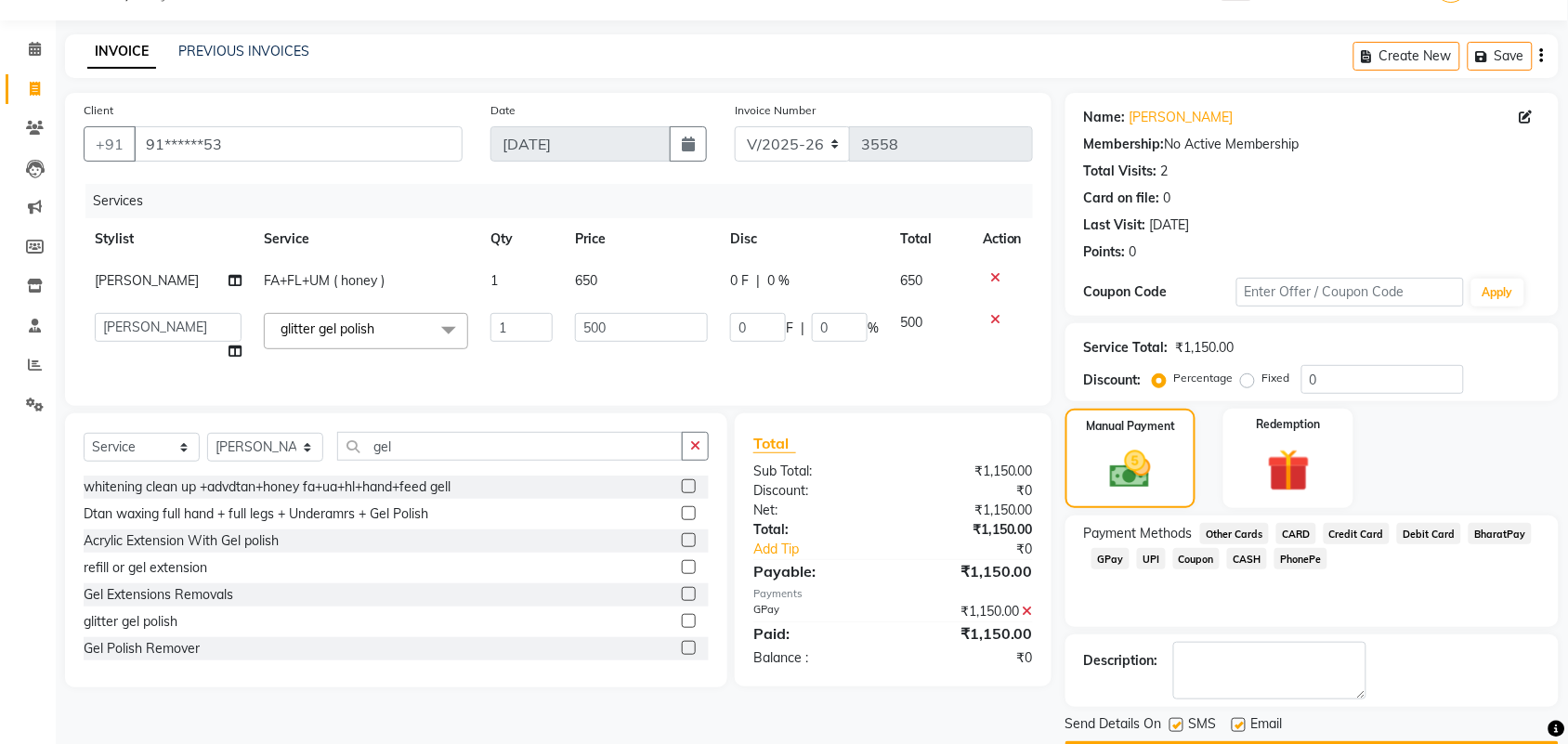
scroll to position [100, 0]
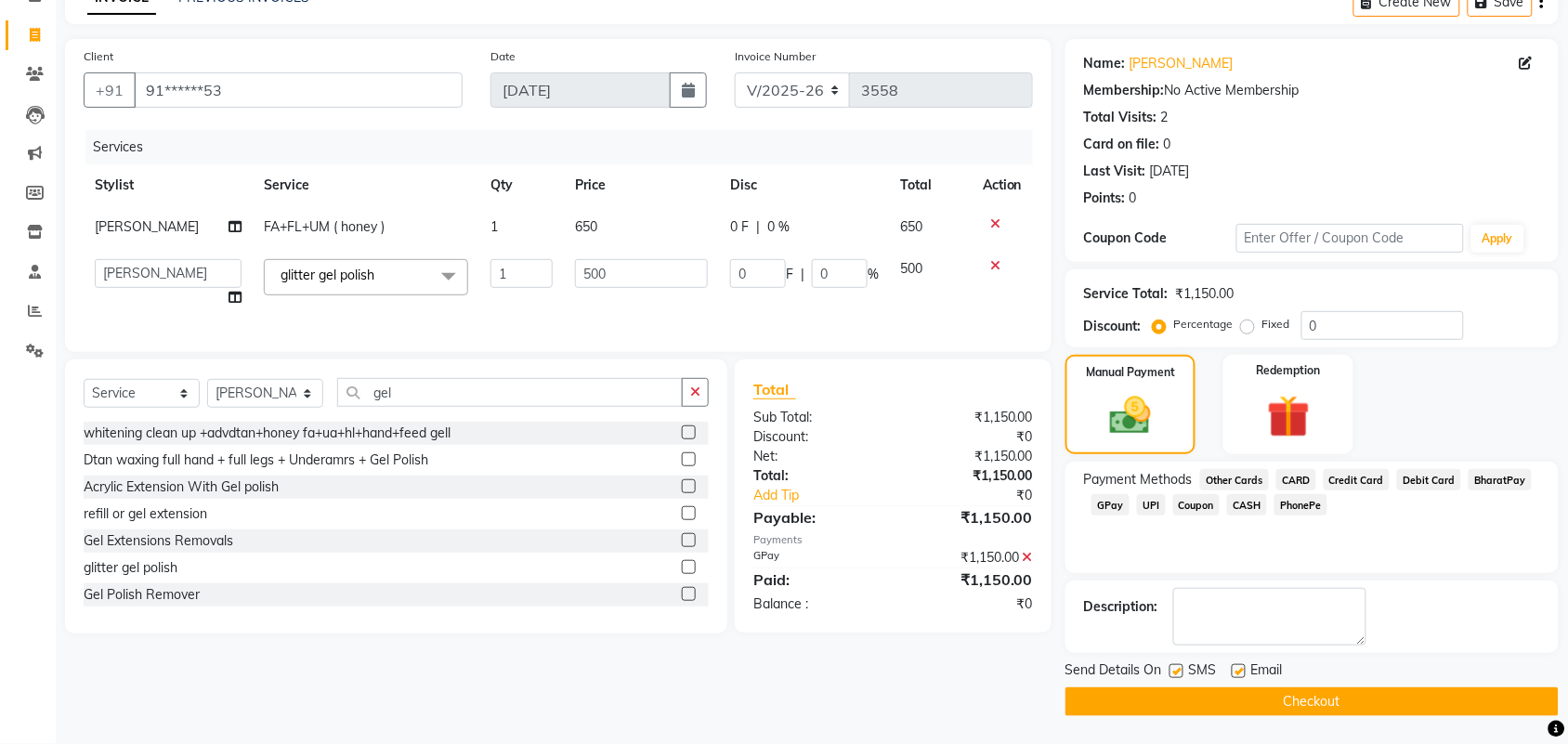
click at [1491, 694] on button "Checkout" at bounding box center [1312, 701] width 494 height 28
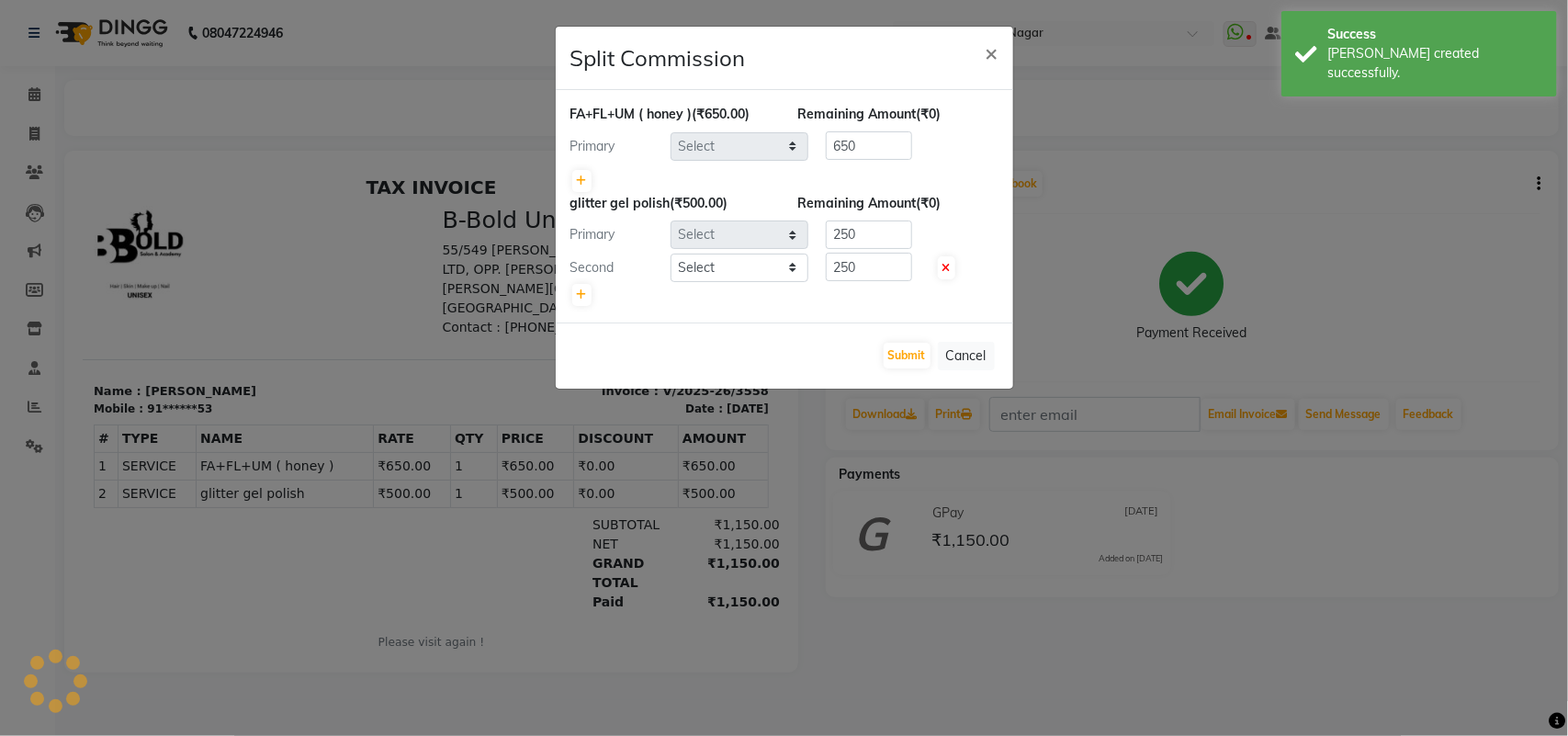
select select "84526"
select select "63656"
select select "82128"
click at [903, 346] on button "Submit" at bounding box center [907, 355] width 46 height 26
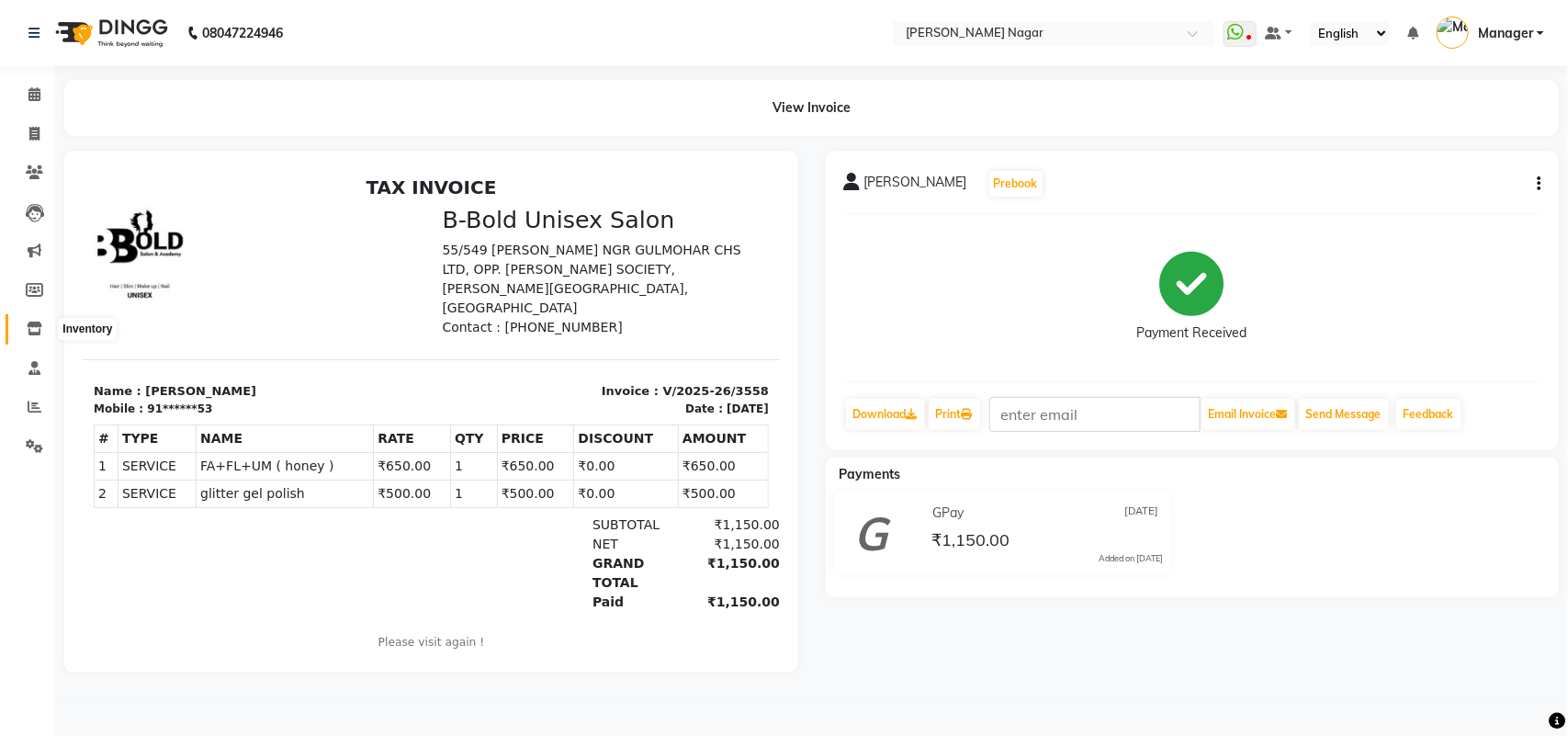
click at [28, 331] on icon at bounding box center [35, 328] width 15 height 14
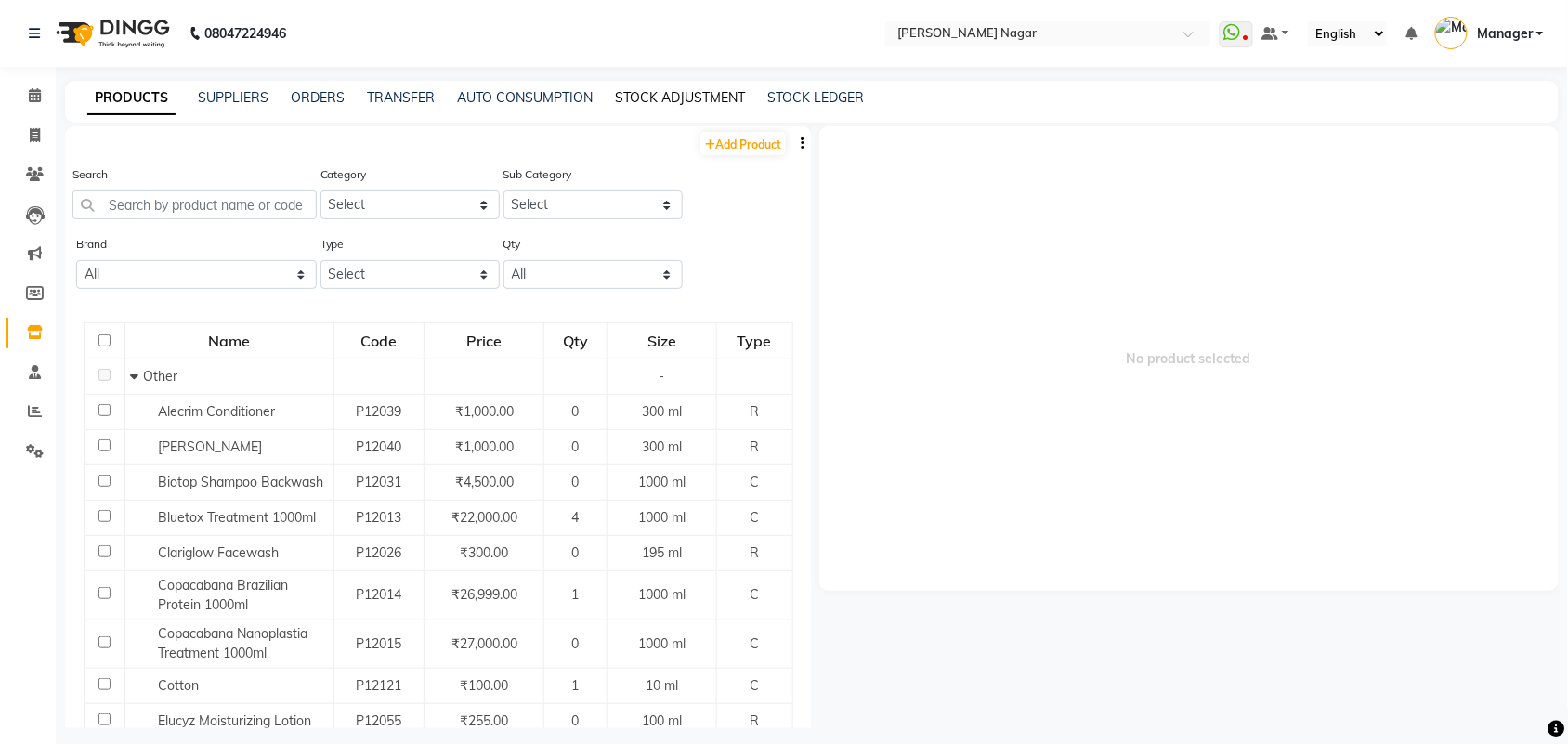
click at [664, 102] on link "STOCK ADJUSTMENT" at bounding box center [680, 97] width 130 height 17
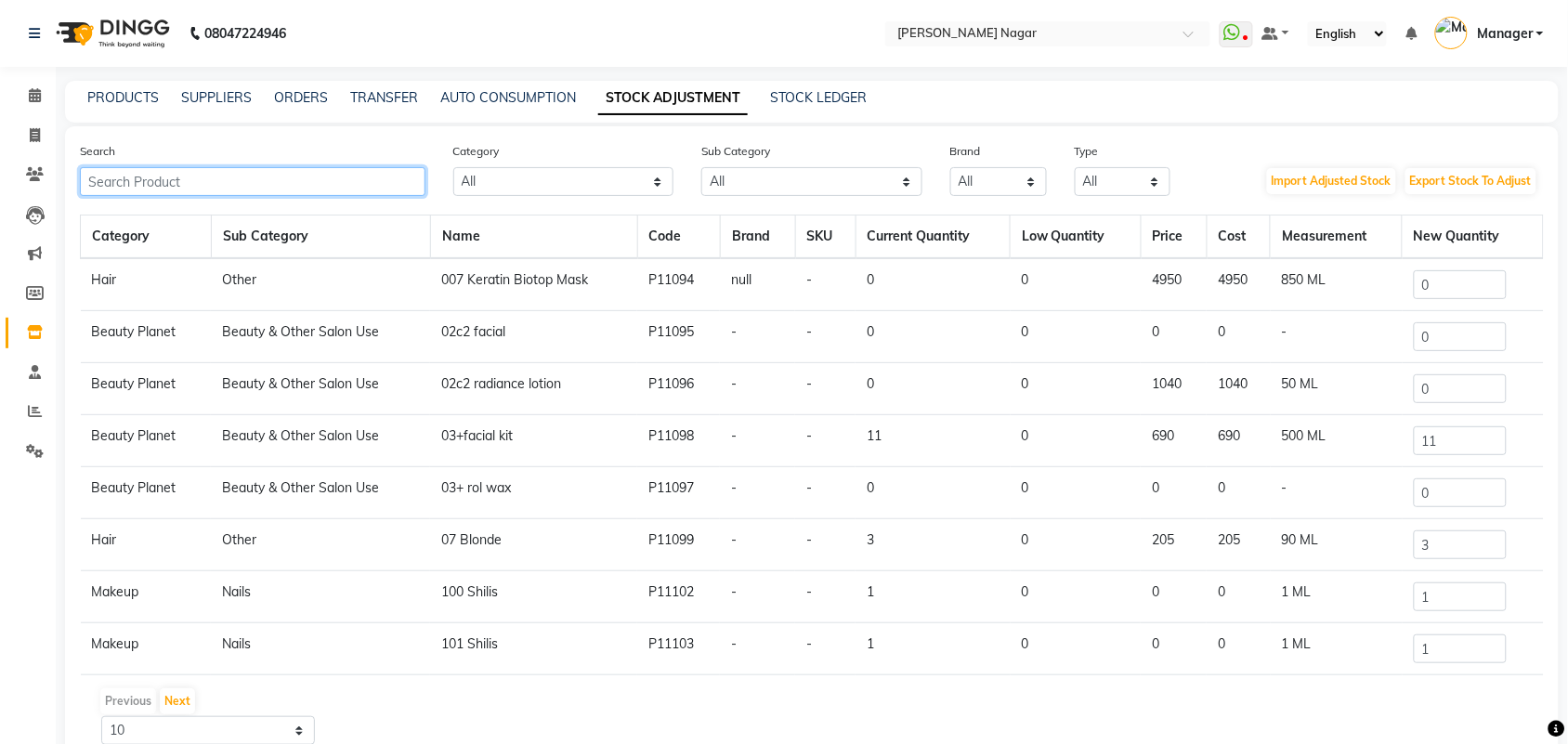
click at [269, 177] on input "text" at bounding box center [253, 181] width 346 height 28
type input "h"
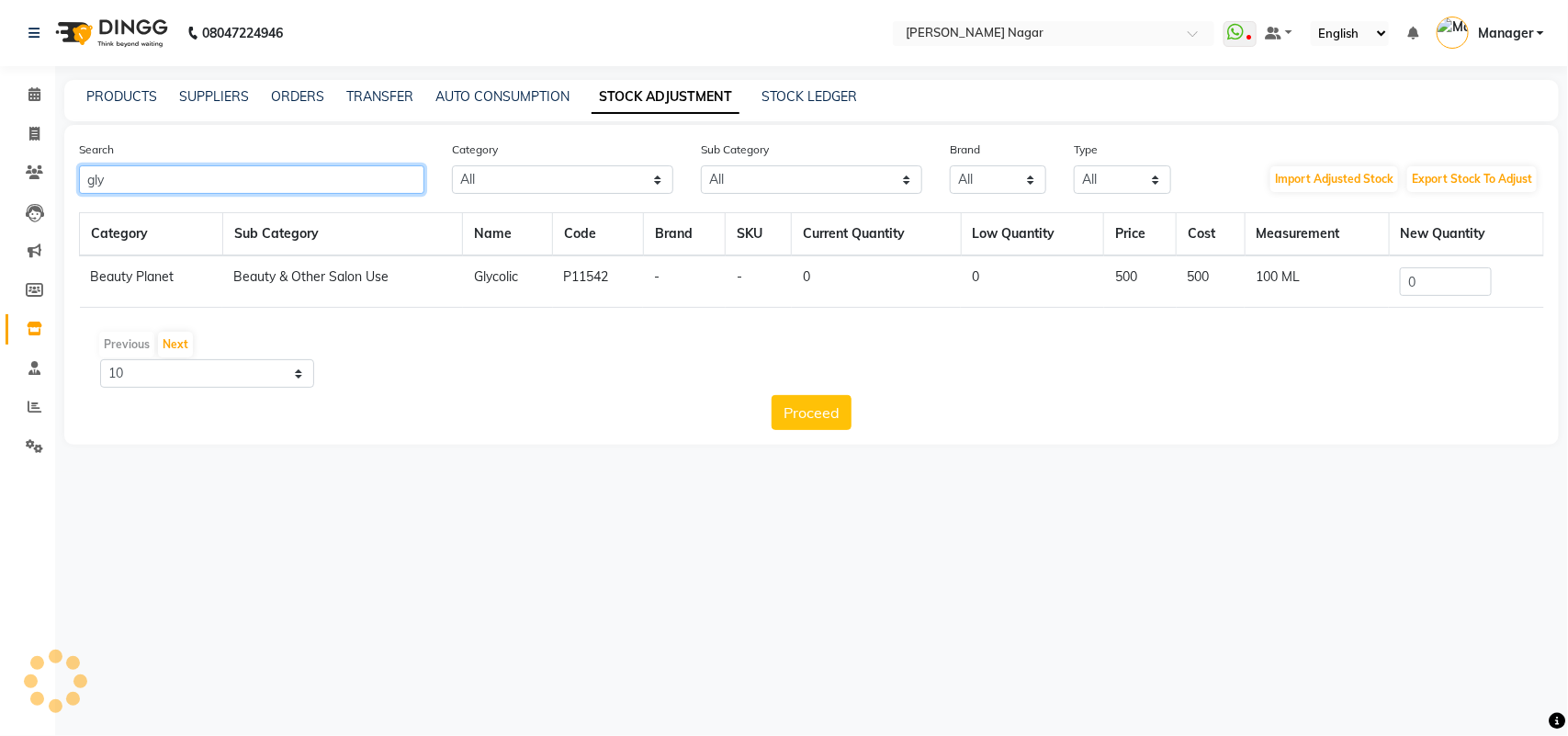
type input "gly"
click at [1473, 274] on input "0" at bounding box center [1446, 281] width 92 height 28
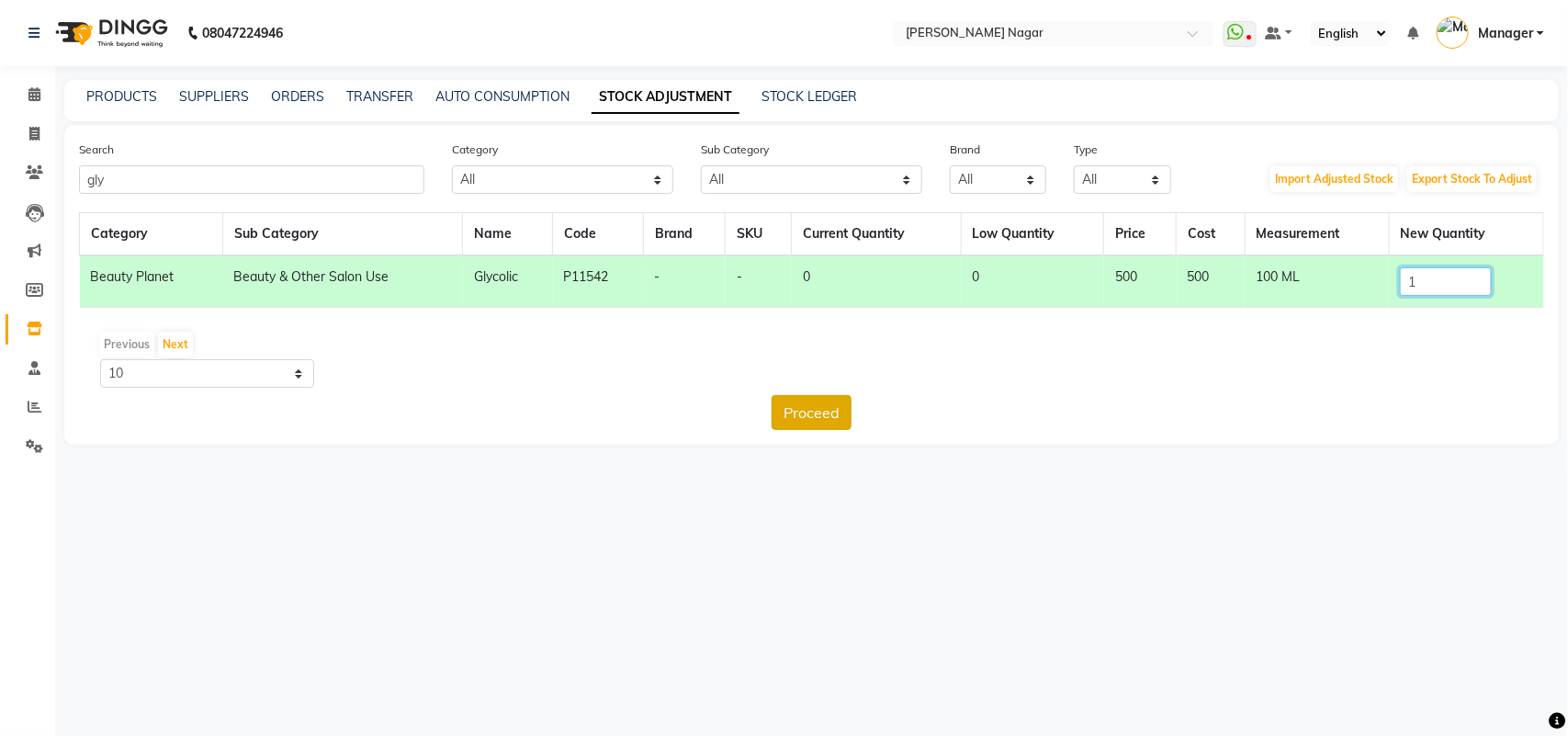
type input "1"
click at [829, 402] on button "Proceed" at bounding box center [812, 413] width 80 height 35
click at [874, 428] on button "Submit" at bounding box center [851, 413] width 73 height 35
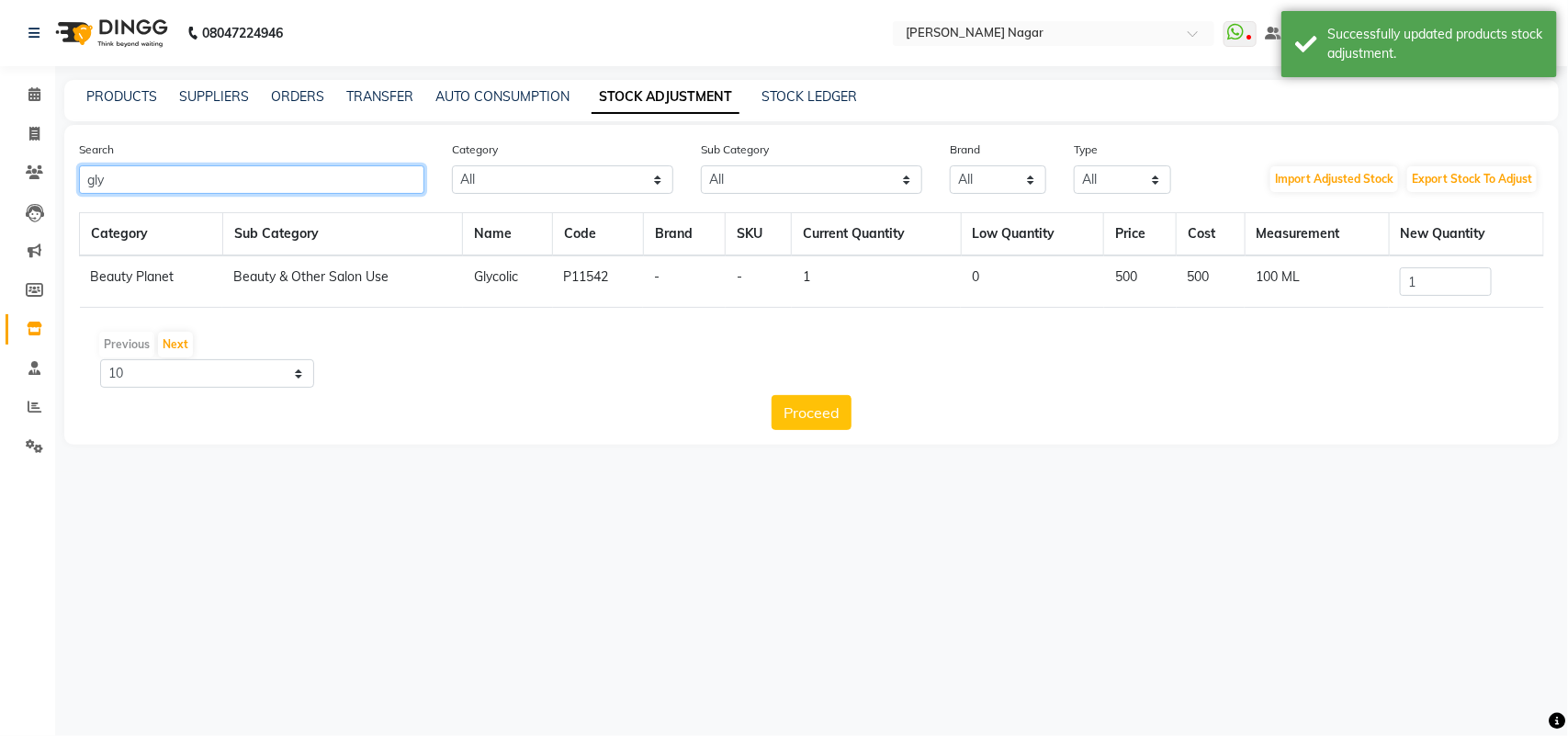
click at [294, 174] on input "gly" at bounding box center [252, 179] width 346 height 28
type input "g"
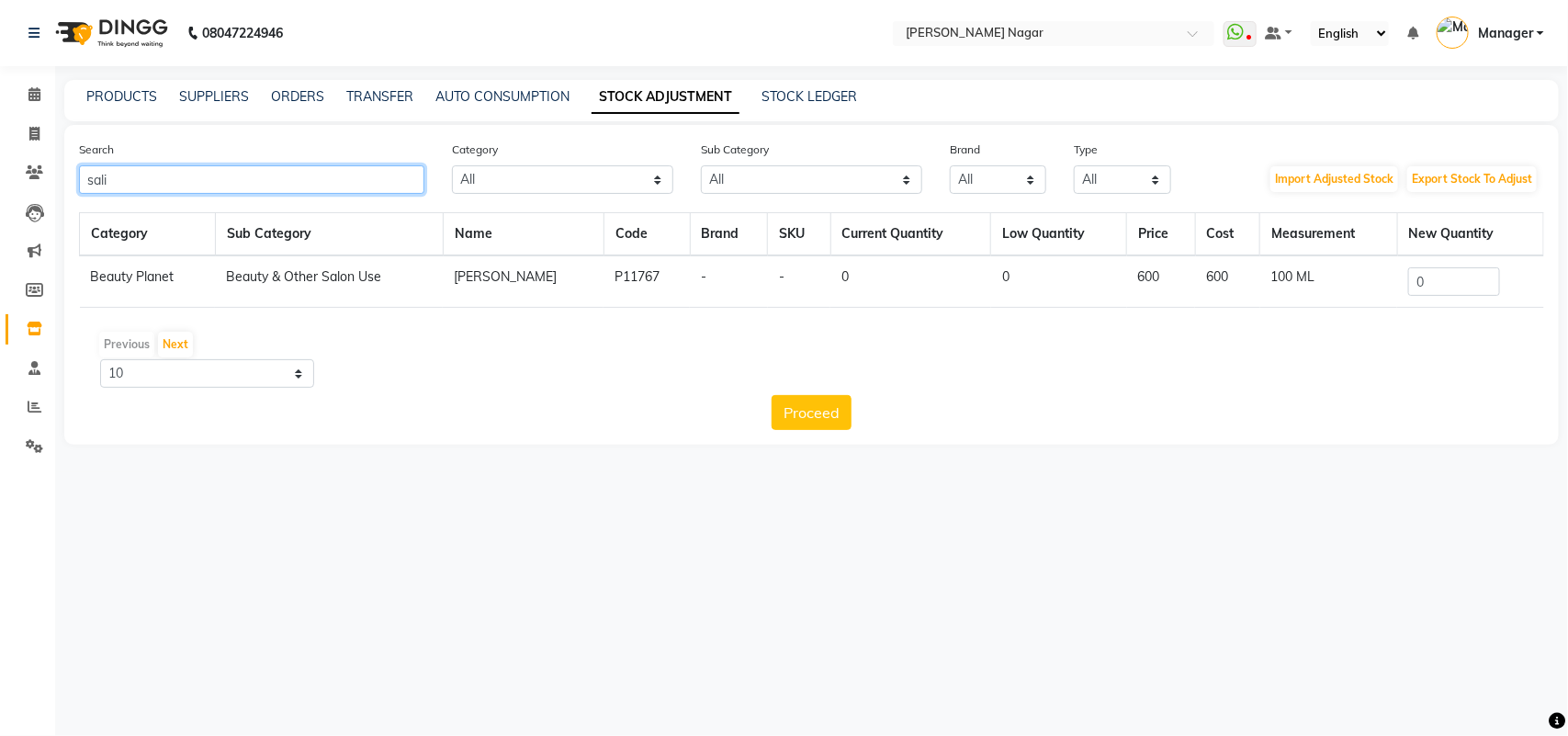
type input "sali"
click at [1457, 277] on input "0" at bounding box center [1454, 281] width 92 height 28
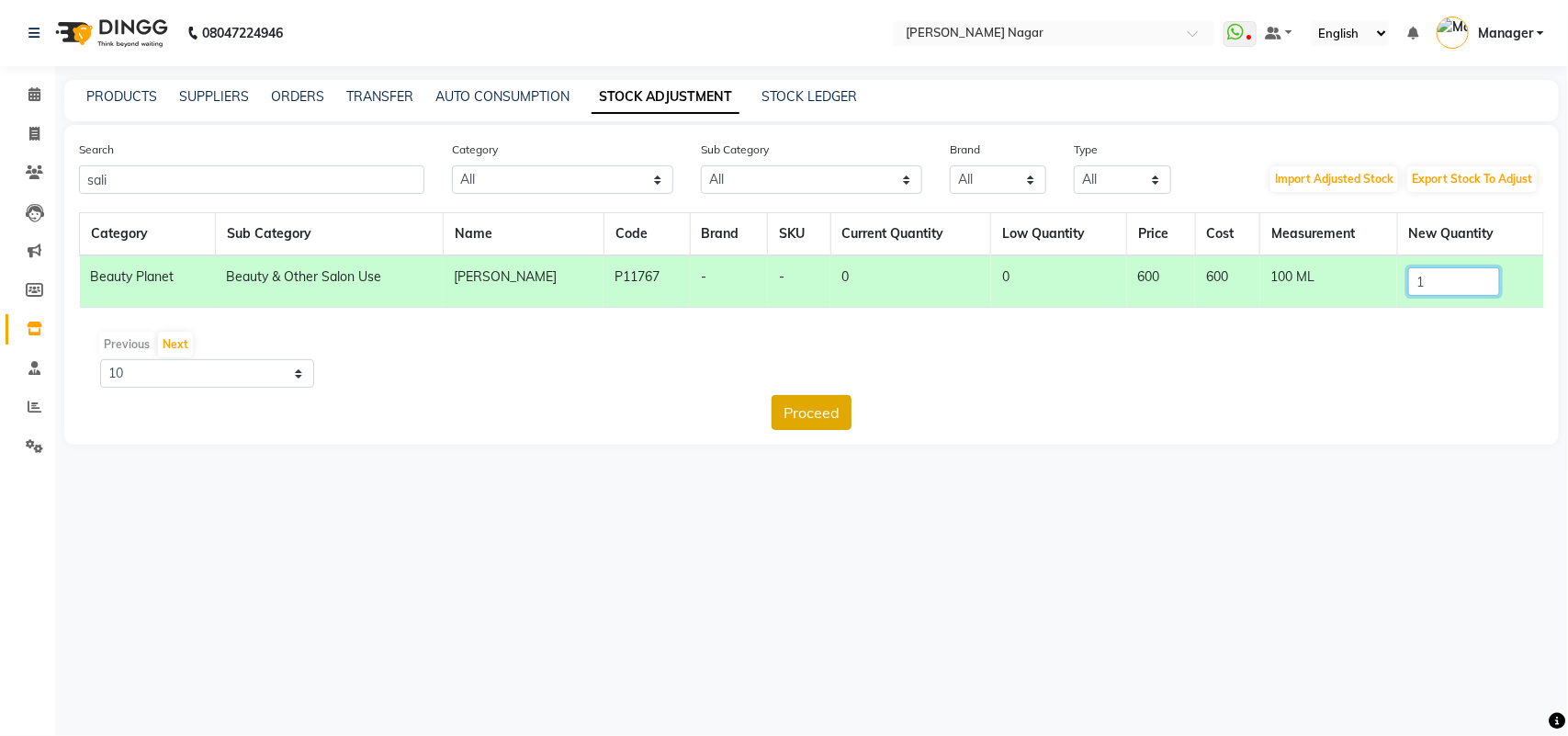
type input "1"
click at [795, 418] on button "Proceed" at bounding box center [812, 413] width 80 height 35
click at [823, 418] on button "Submit" at bounding box center [851, 413] width 73 height 35
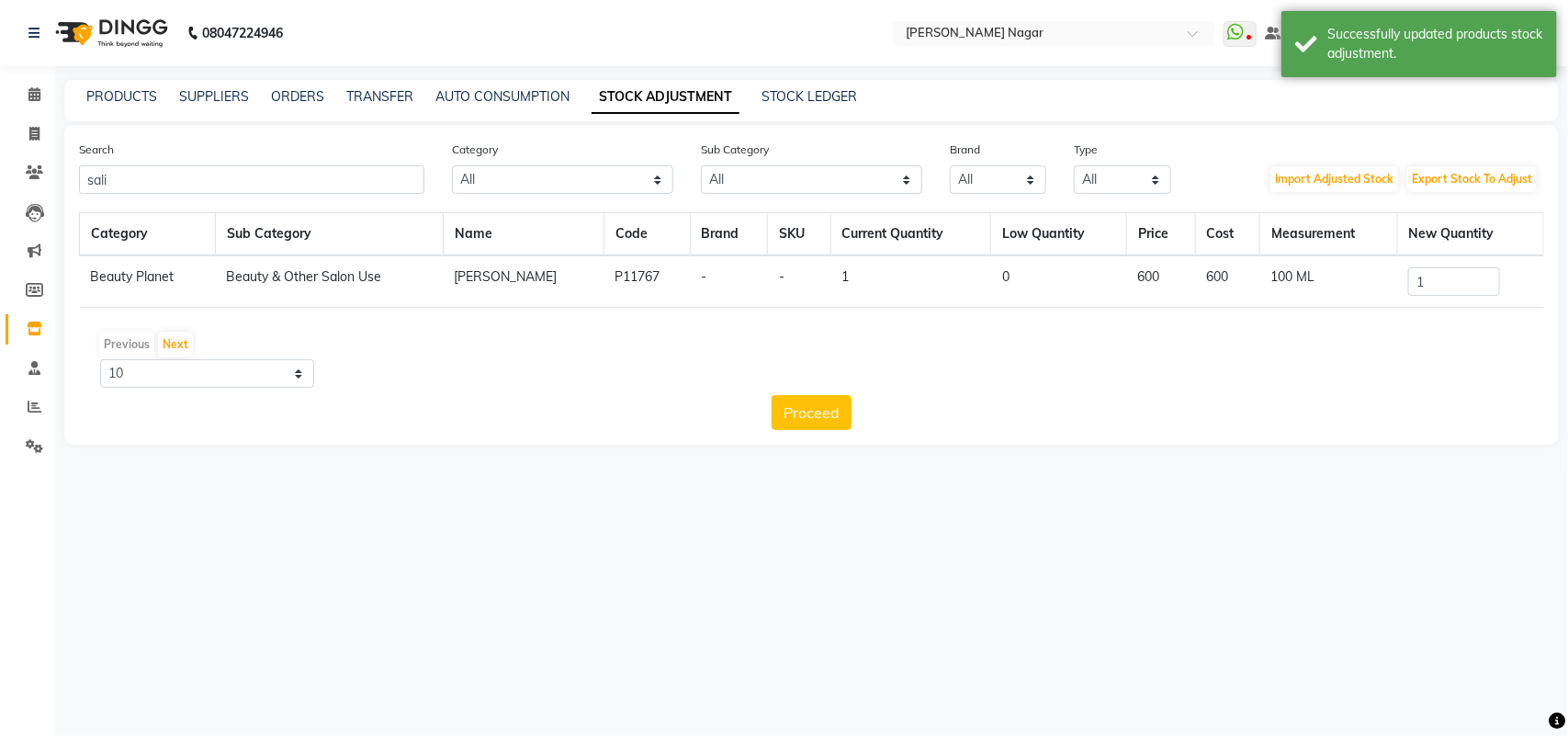
drag, startPoint x: 370, startPoint y: 157, endPoint x: 377, endPoint y: 169, distance: 13.9
click at [372, 161] on div "Search sali" at bounding box center [251, 167] width 373 height 54
click at [377, 169] on input "sali" at bounding box center [252, 179] width 346 height 28
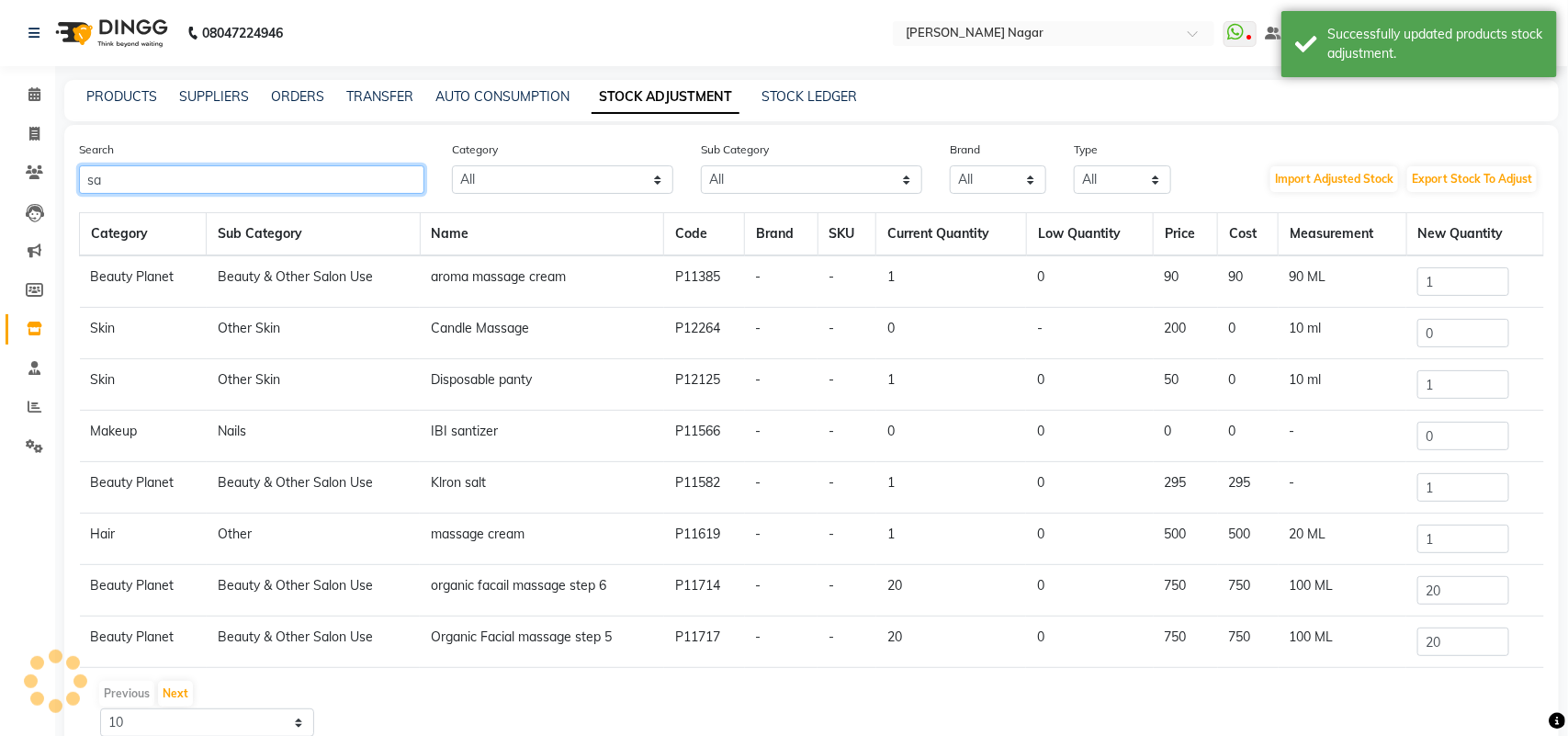
type input "s"
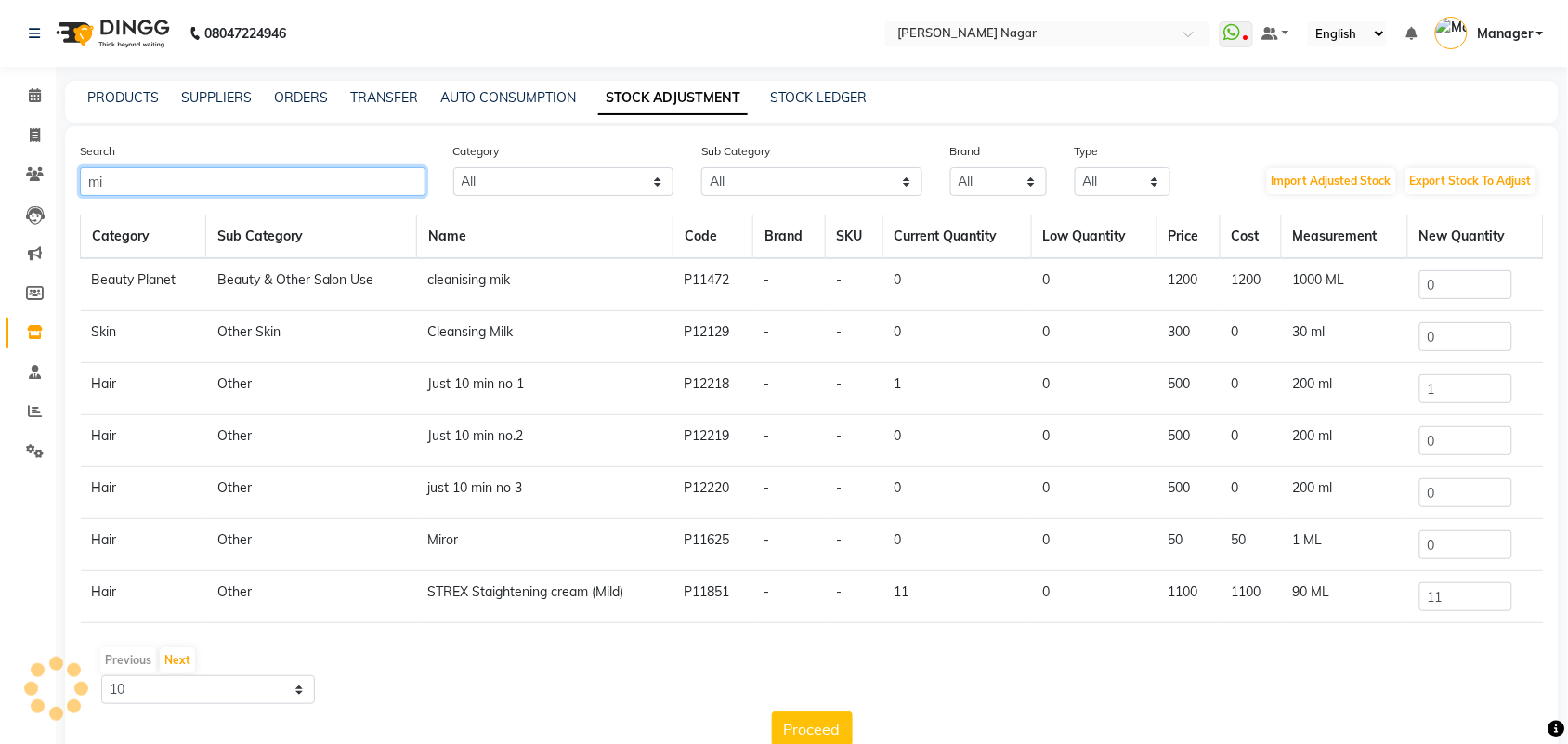
type input "m"
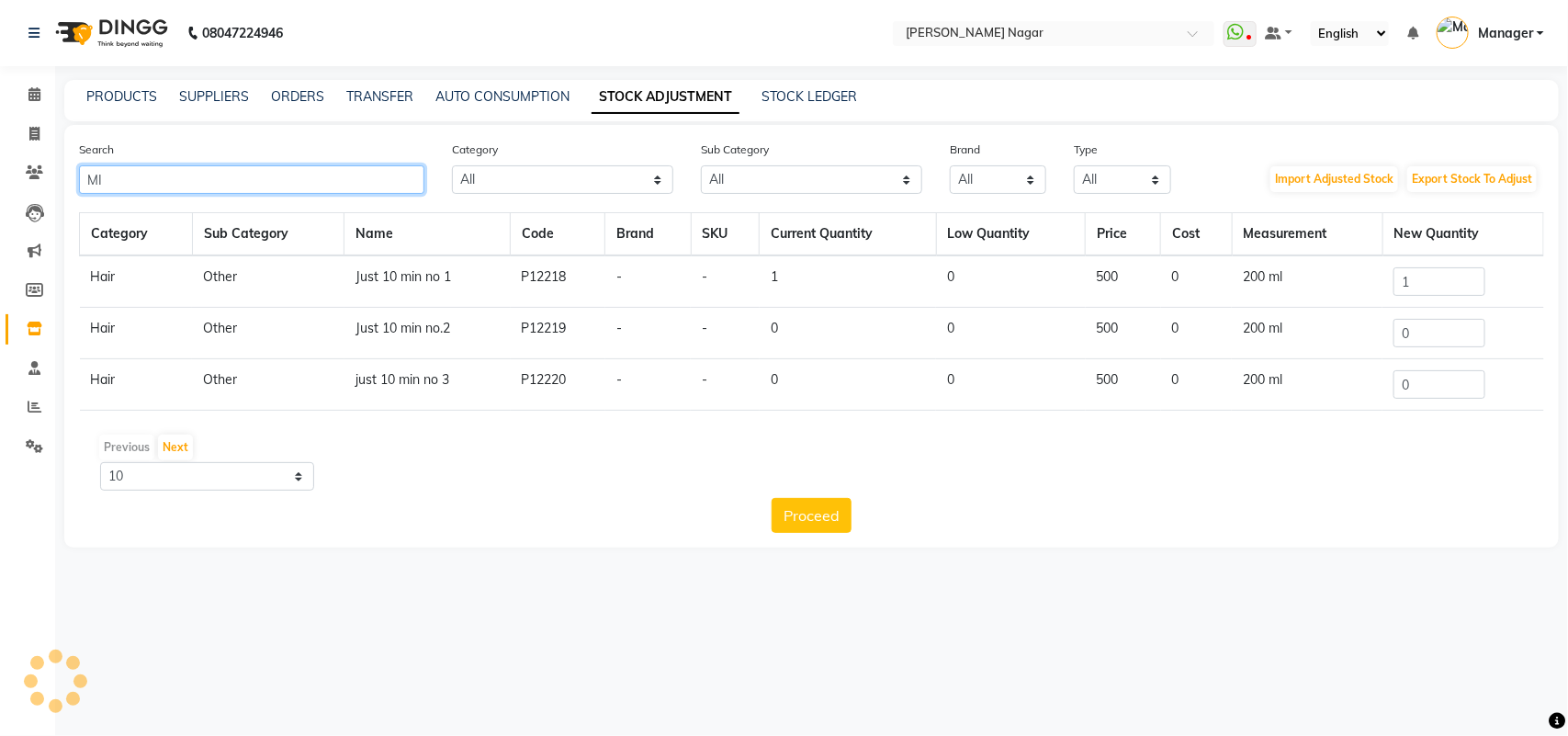
type input "M"
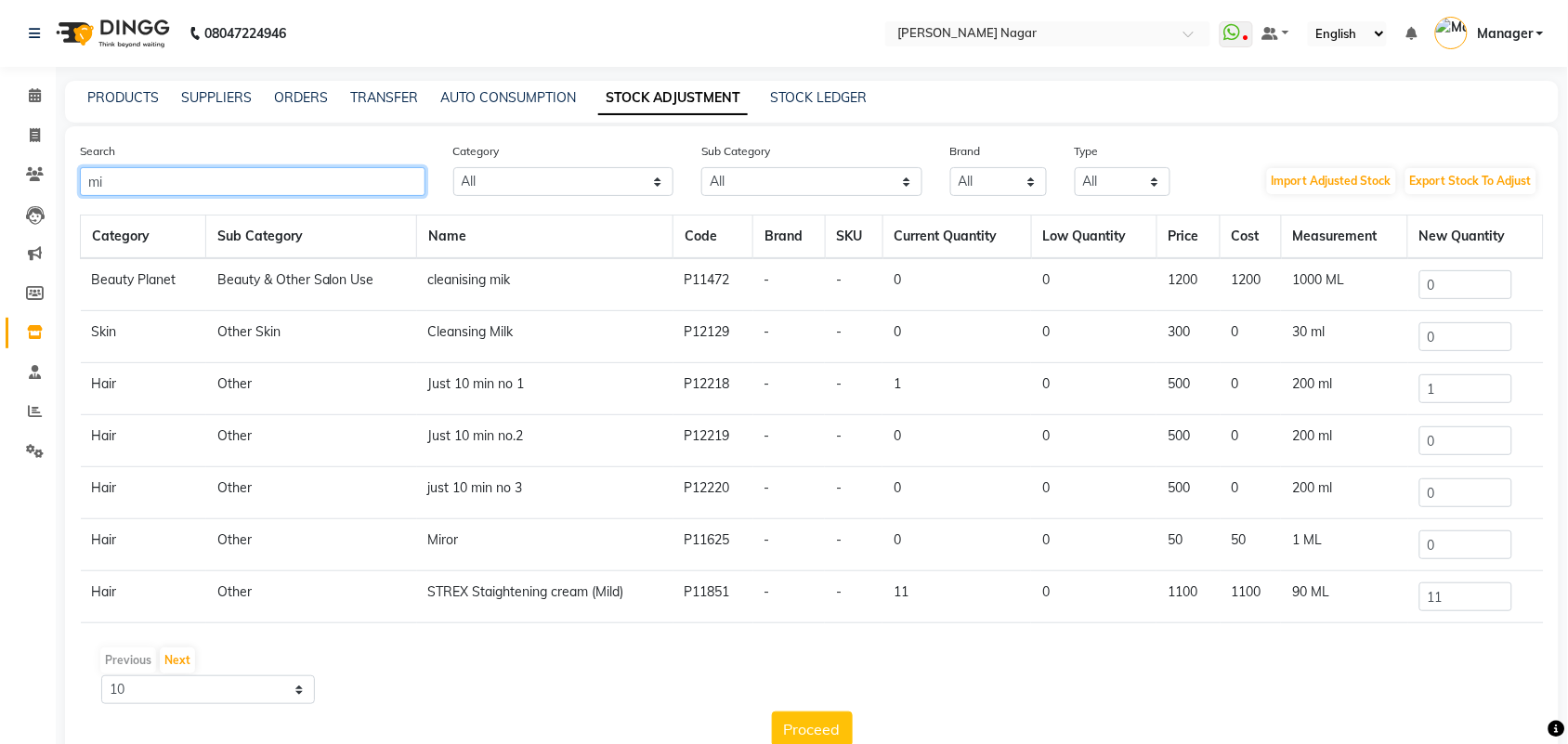
type input "m"
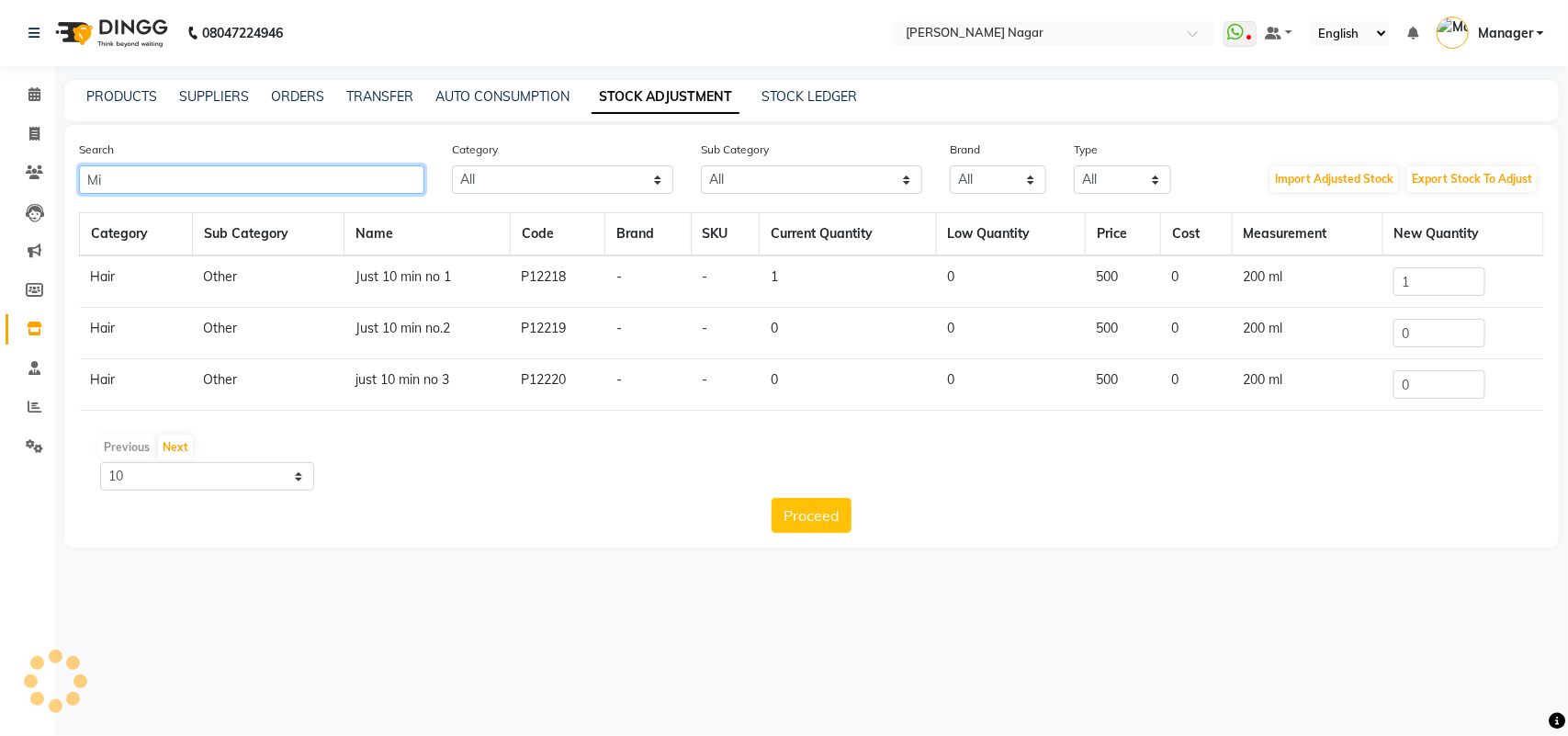
type input "M"
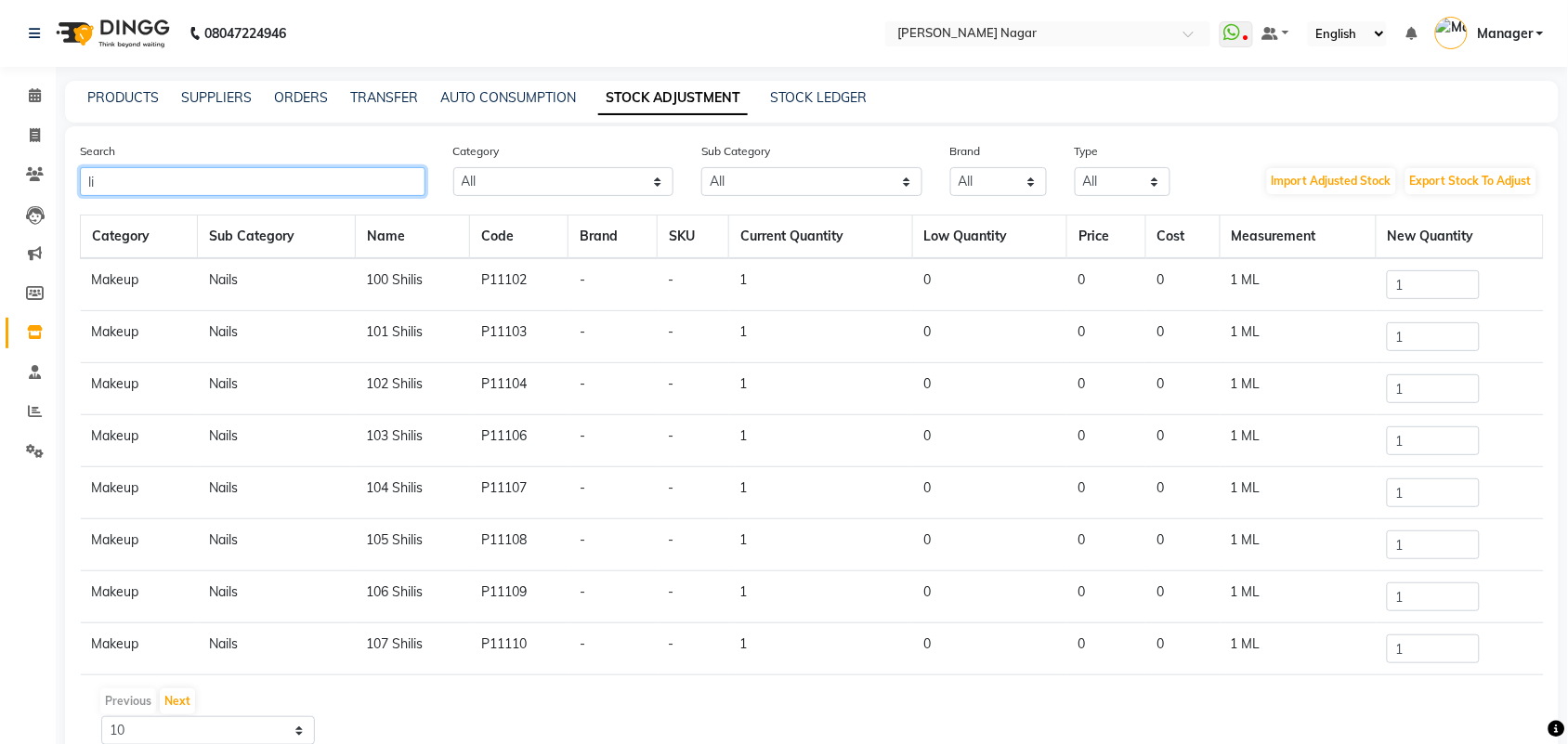
type input "l"
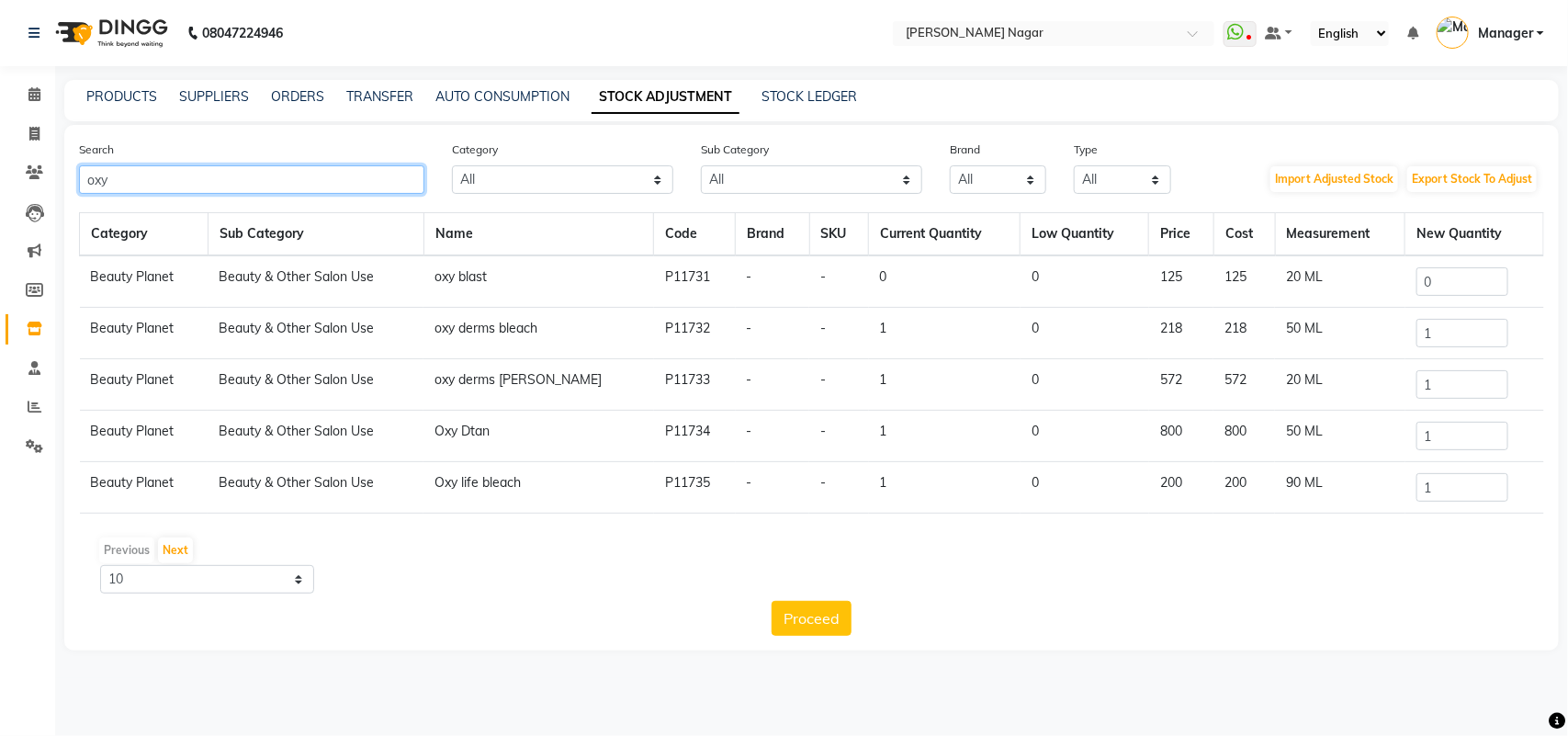
click at [384, 176] on input "oxy" at bounding box center [252, 179] width 346 height 28
type input "o"
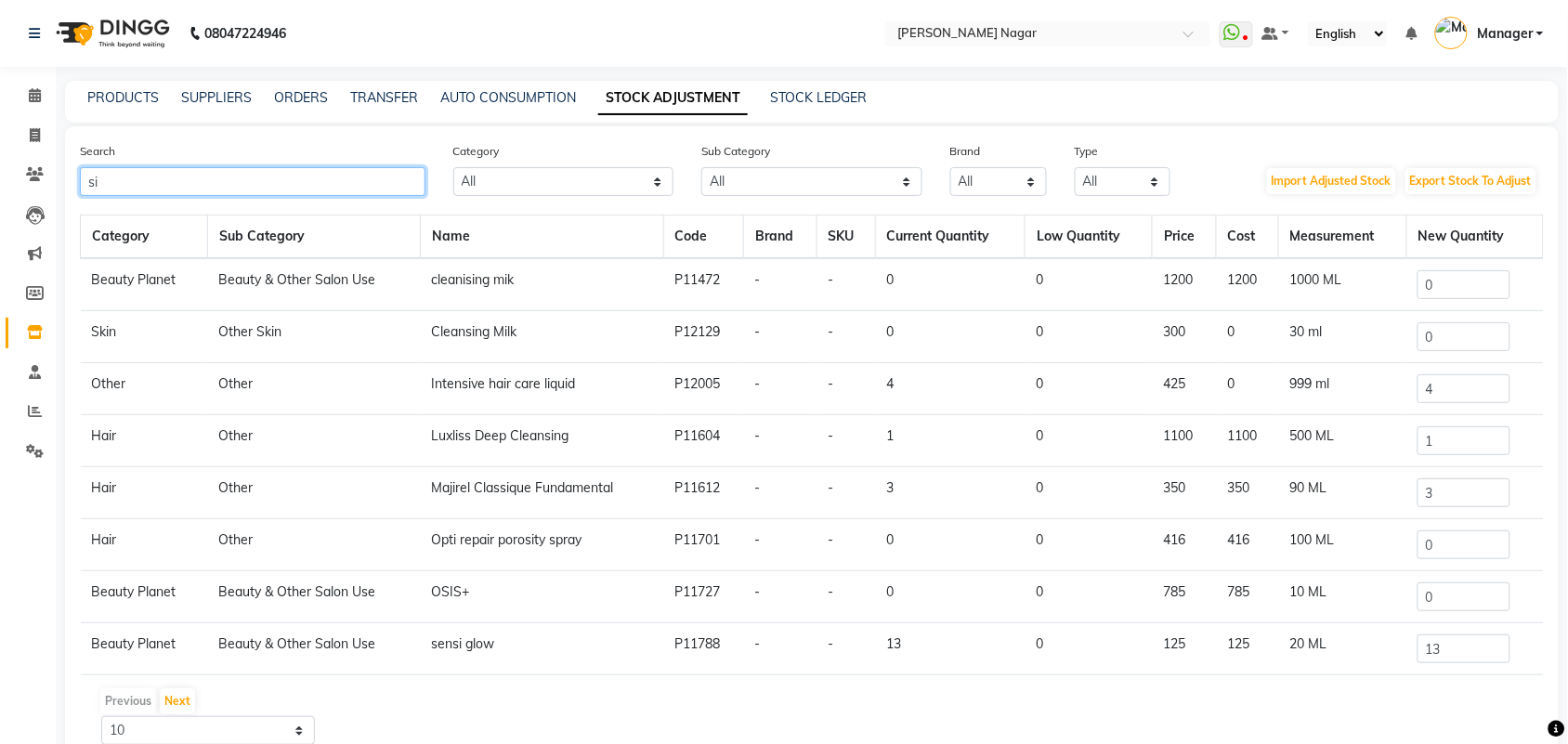
type input "s"
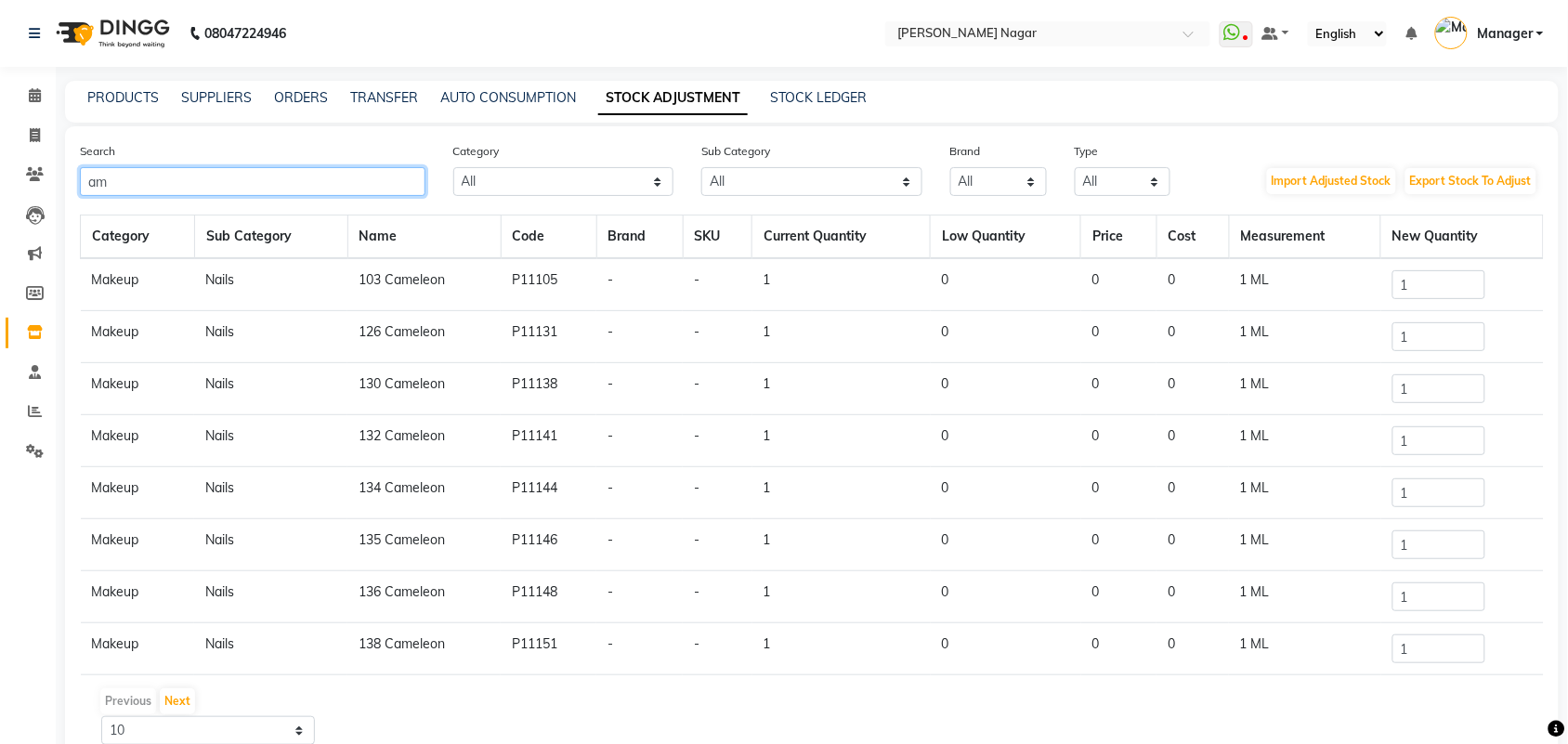
type input "a"
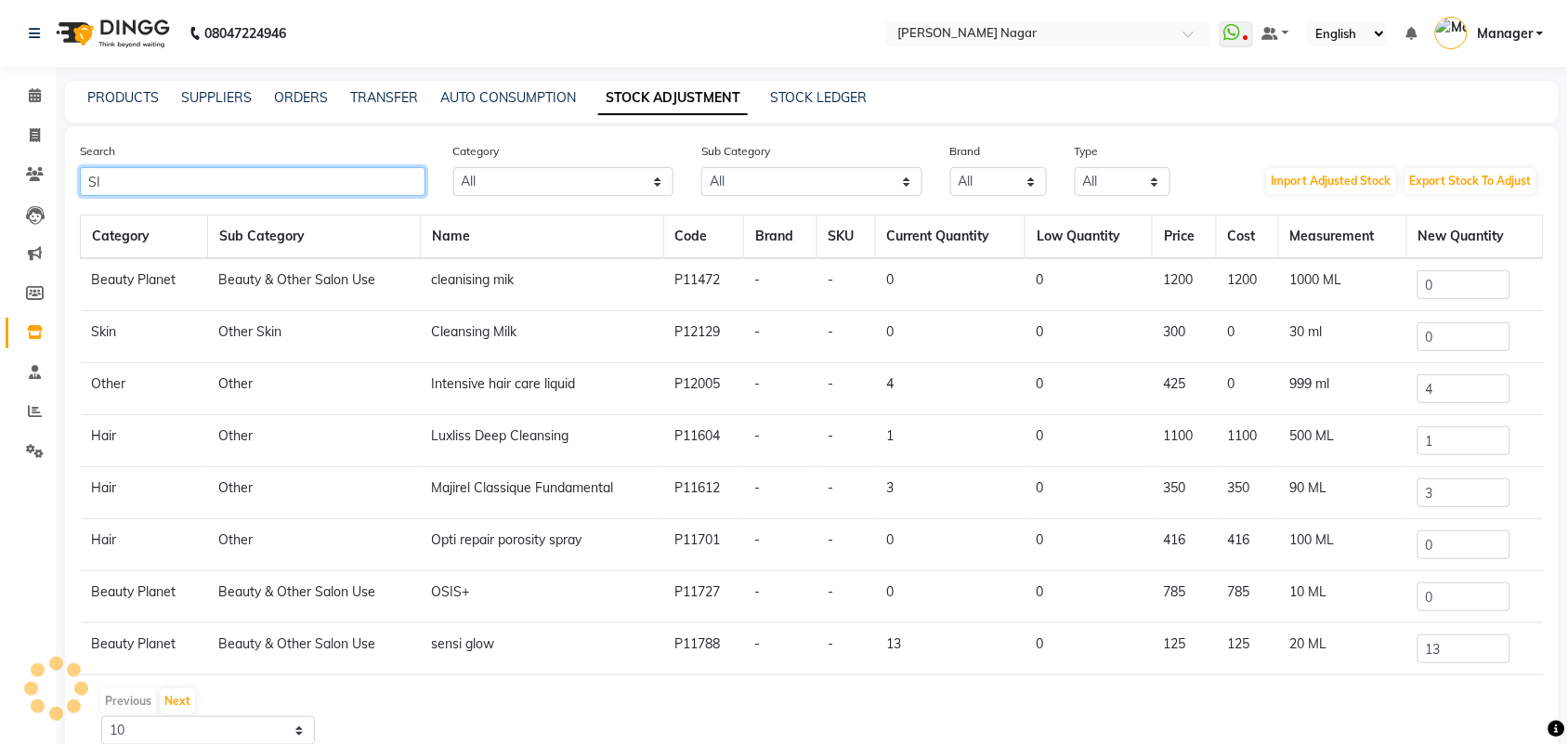
type input "S"
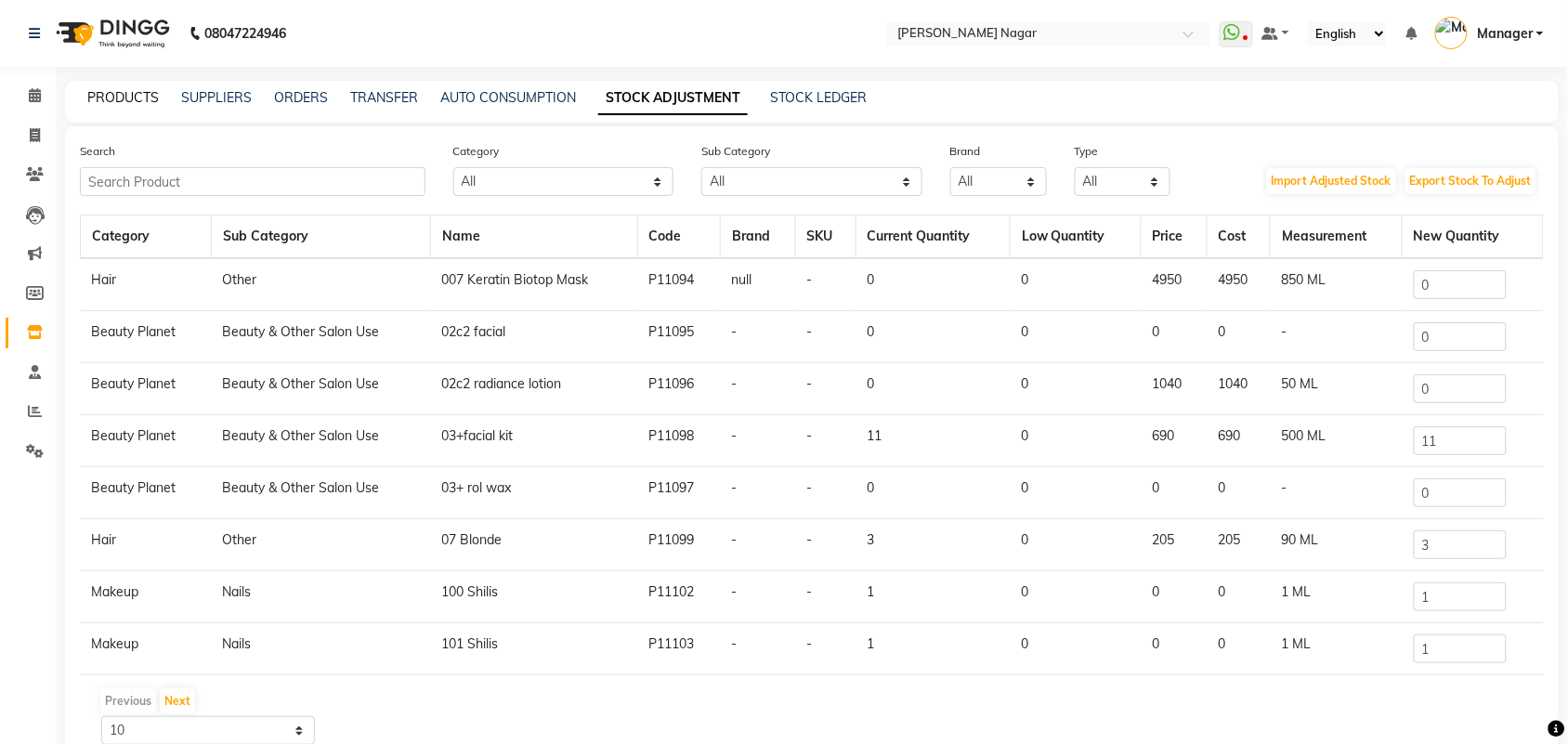
click at [137, 99] on link "PRODUCTS" at bounding box center [122, 97] width 71 height 17
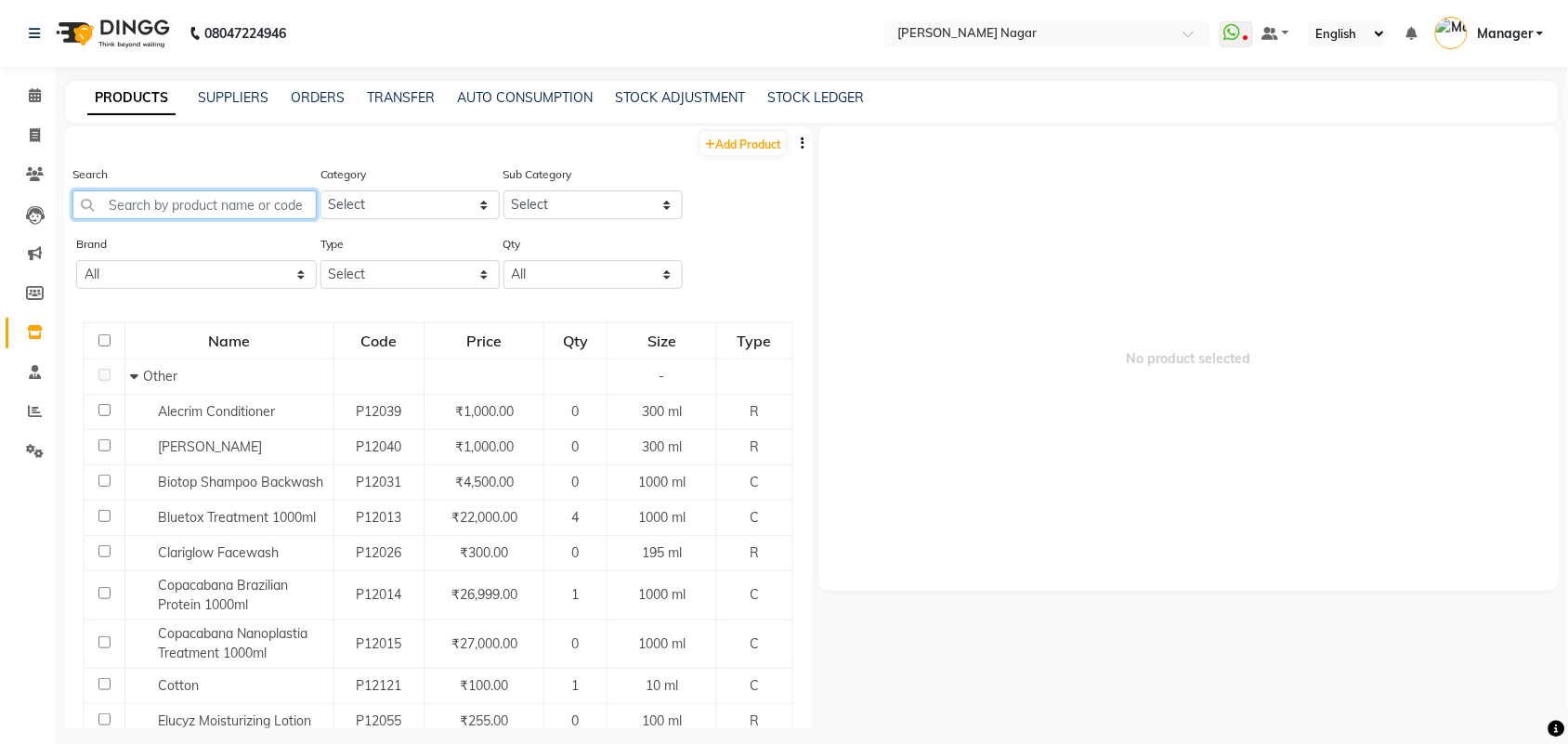
click at [227, 213] on input "text" at bounding box center [194, 204] width 244 height 28
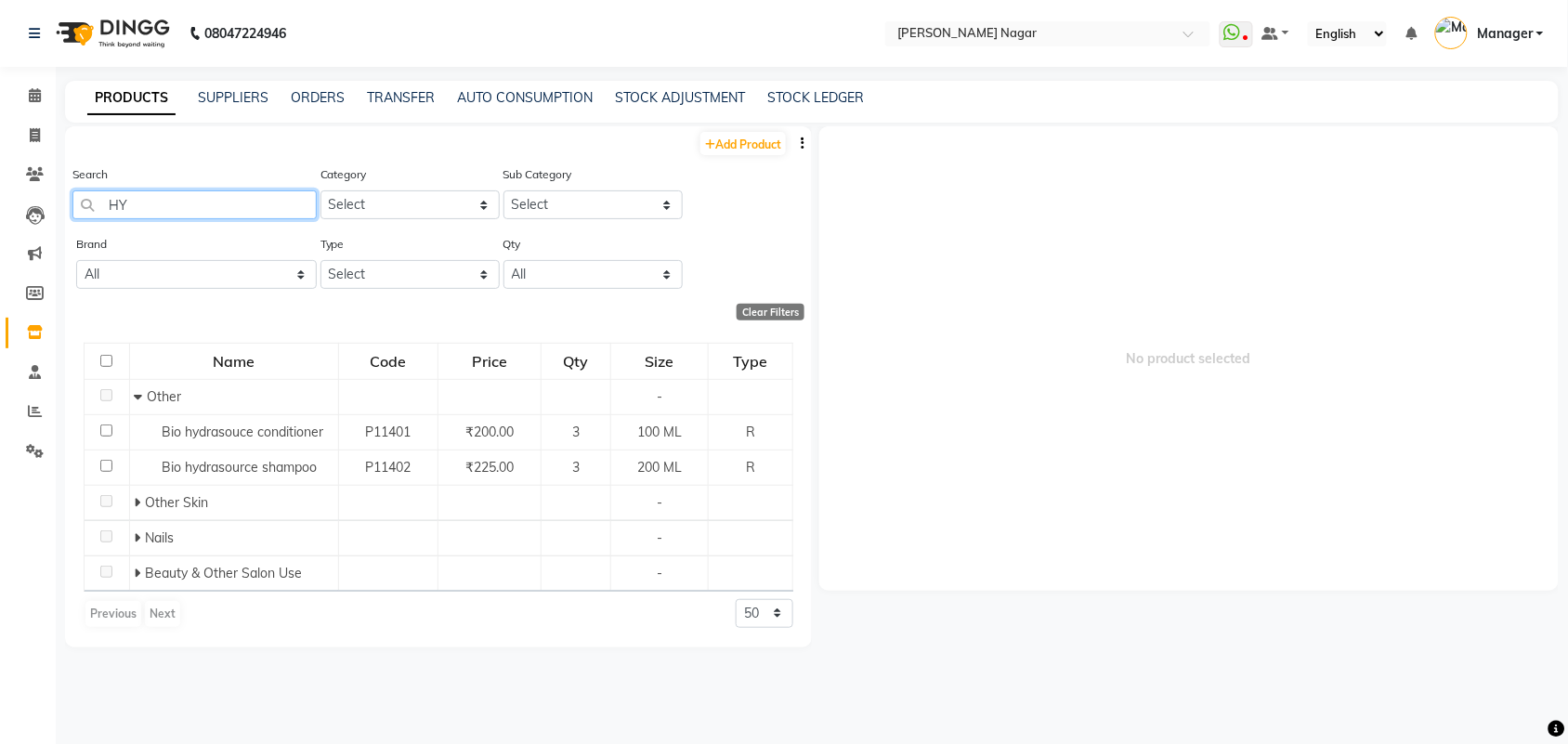
type input "H"
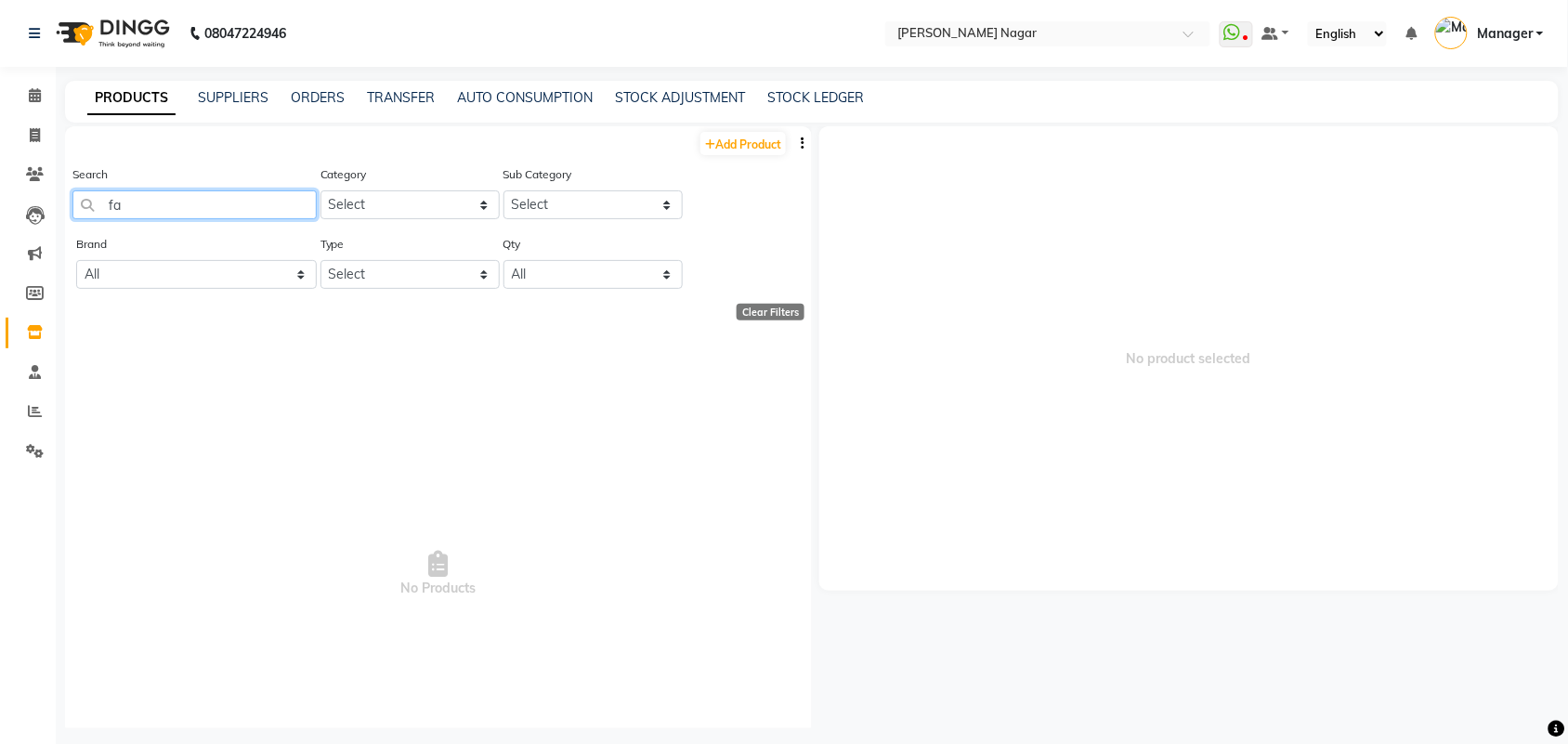
type input "f"
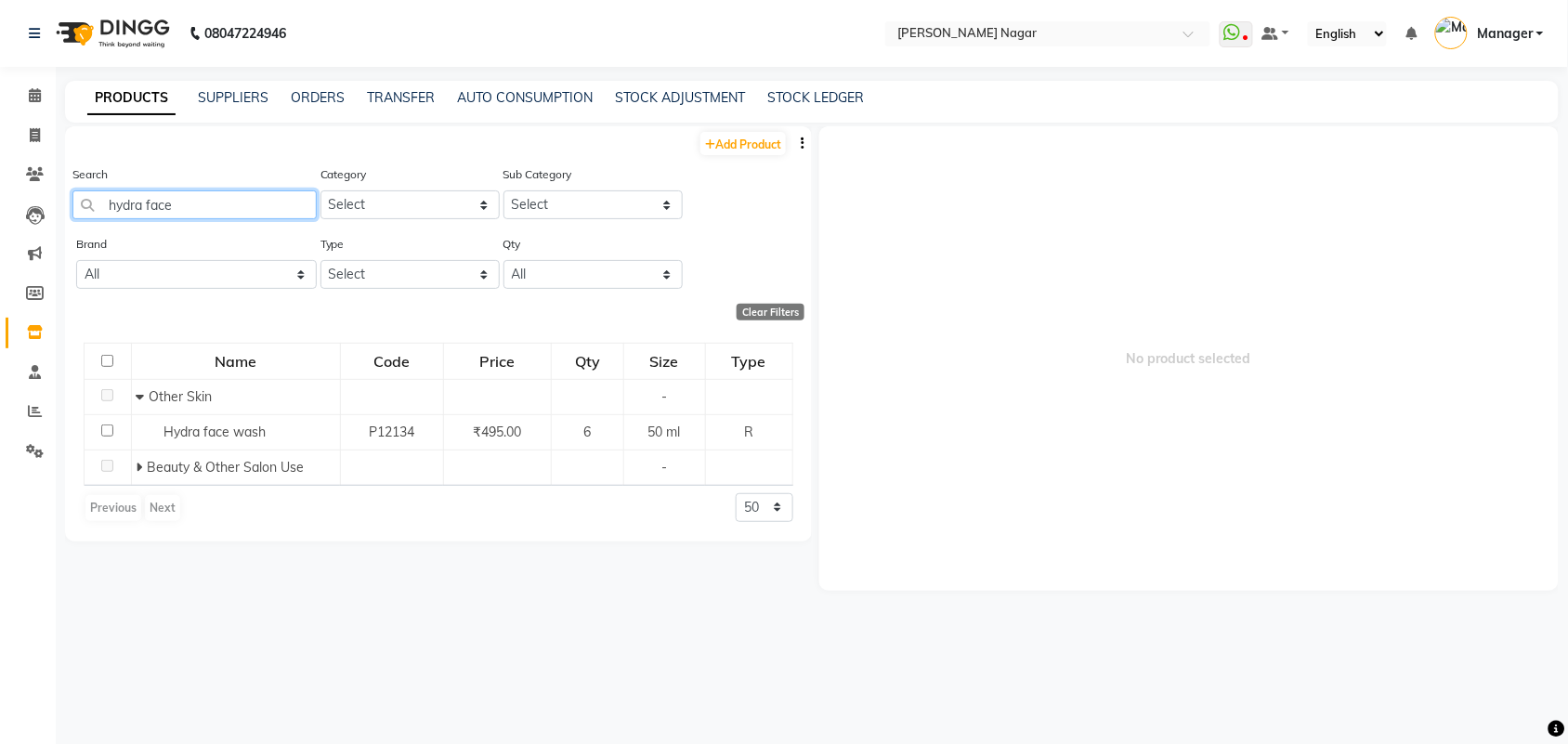
type input "hydra face"
click at [773, 513] on select "50 100 500" at bounding box center [764, 507] width 58 height 28
select select "100"
click at [736, 493] on select "50 100 500" at bounding box center [764, 507] width 58 height 28
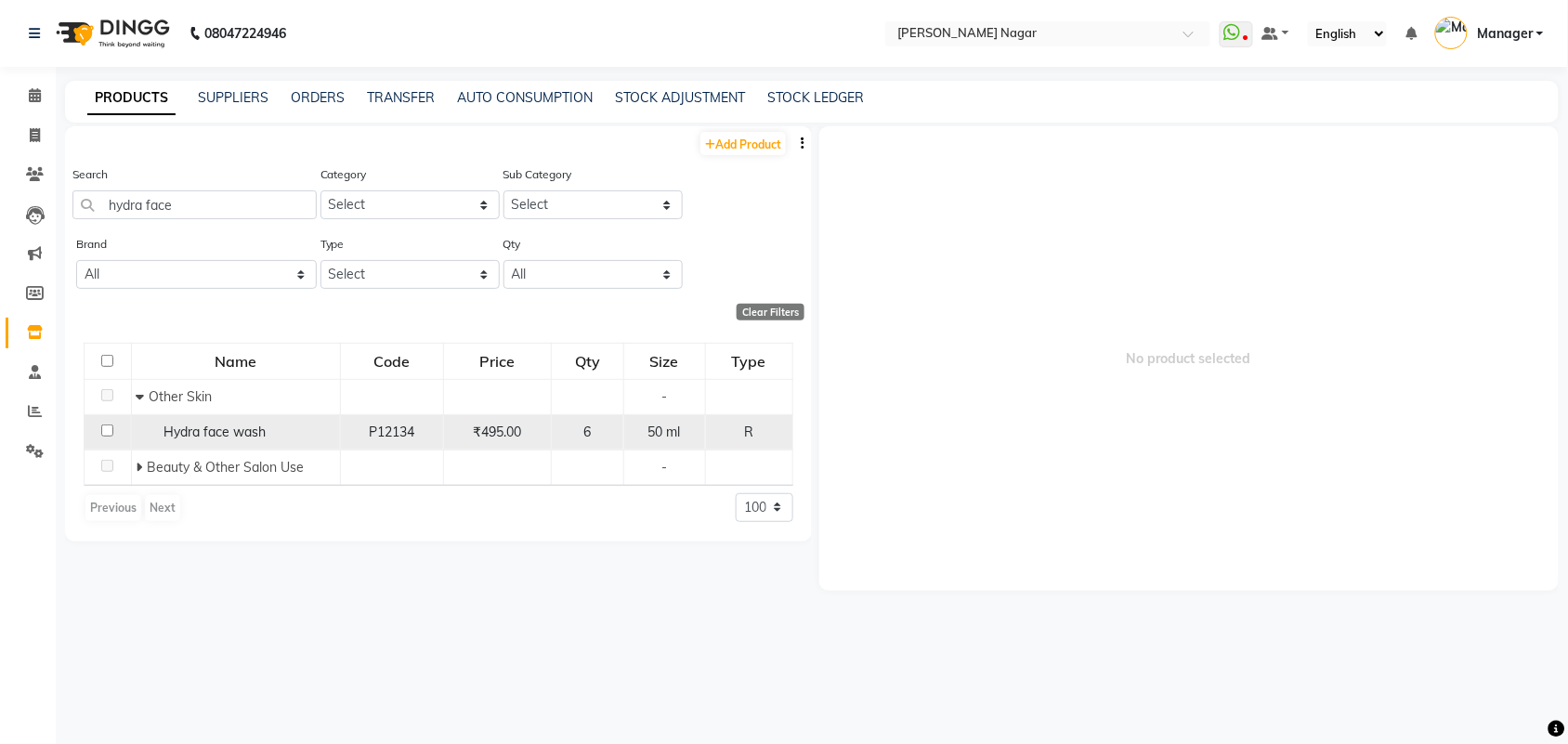
click at [103, 433] on input "checkbox" at bounding box center [107, 431] width 12 height 12
checkbox input "true"
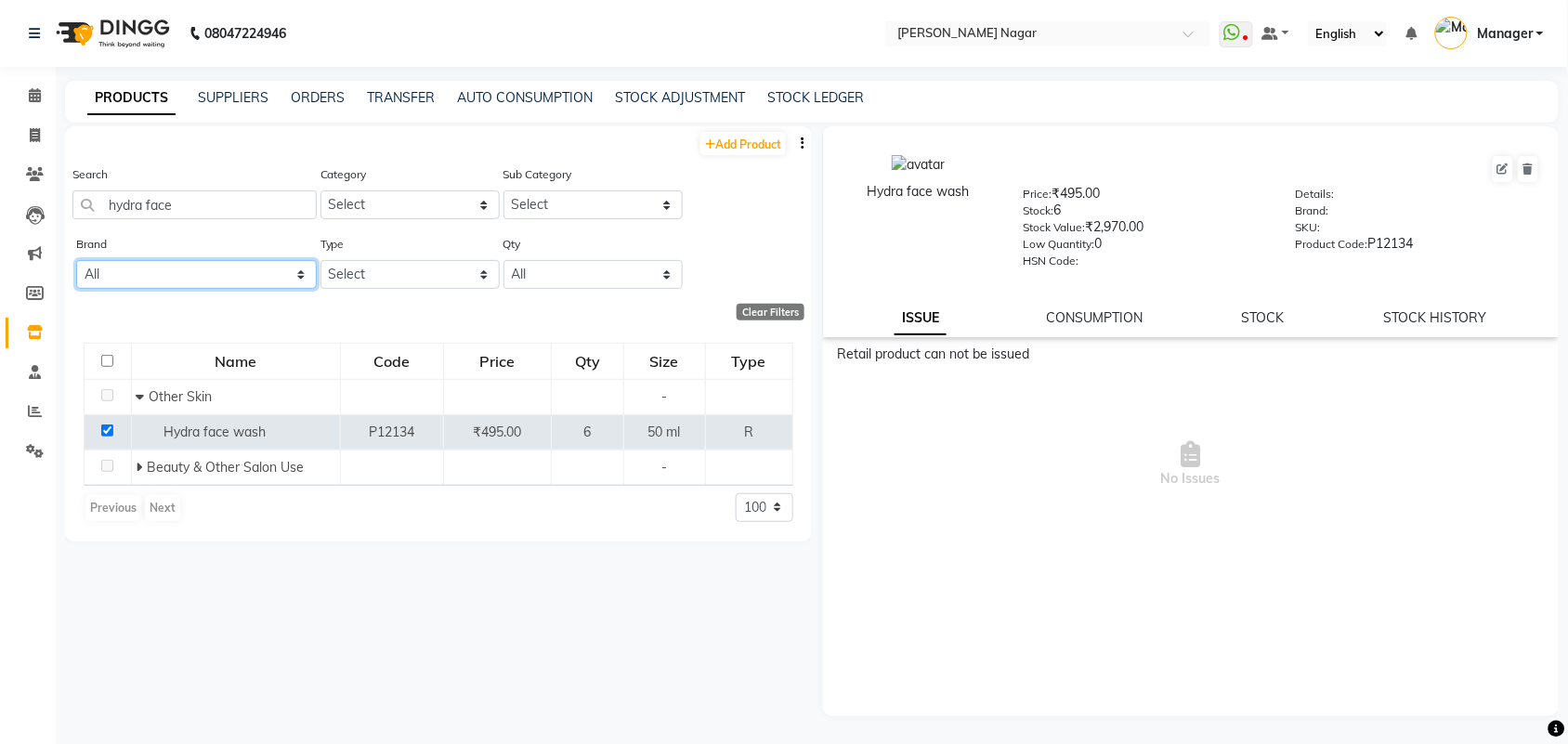
click at [257, 267] on select "All Null" at bounding box center [197, 274] width 241 height 28
click at [76, 260] on select "All Null" at bounding box center [197, 274] width 241 height 28
click at [252, 218] on input "hydra face" at bounding box center [194, 204] width 244 height 28
click at [692, 99] on link "STOCK ADJUSTMENT" at bounding box center [680, 97] width 130 height 17
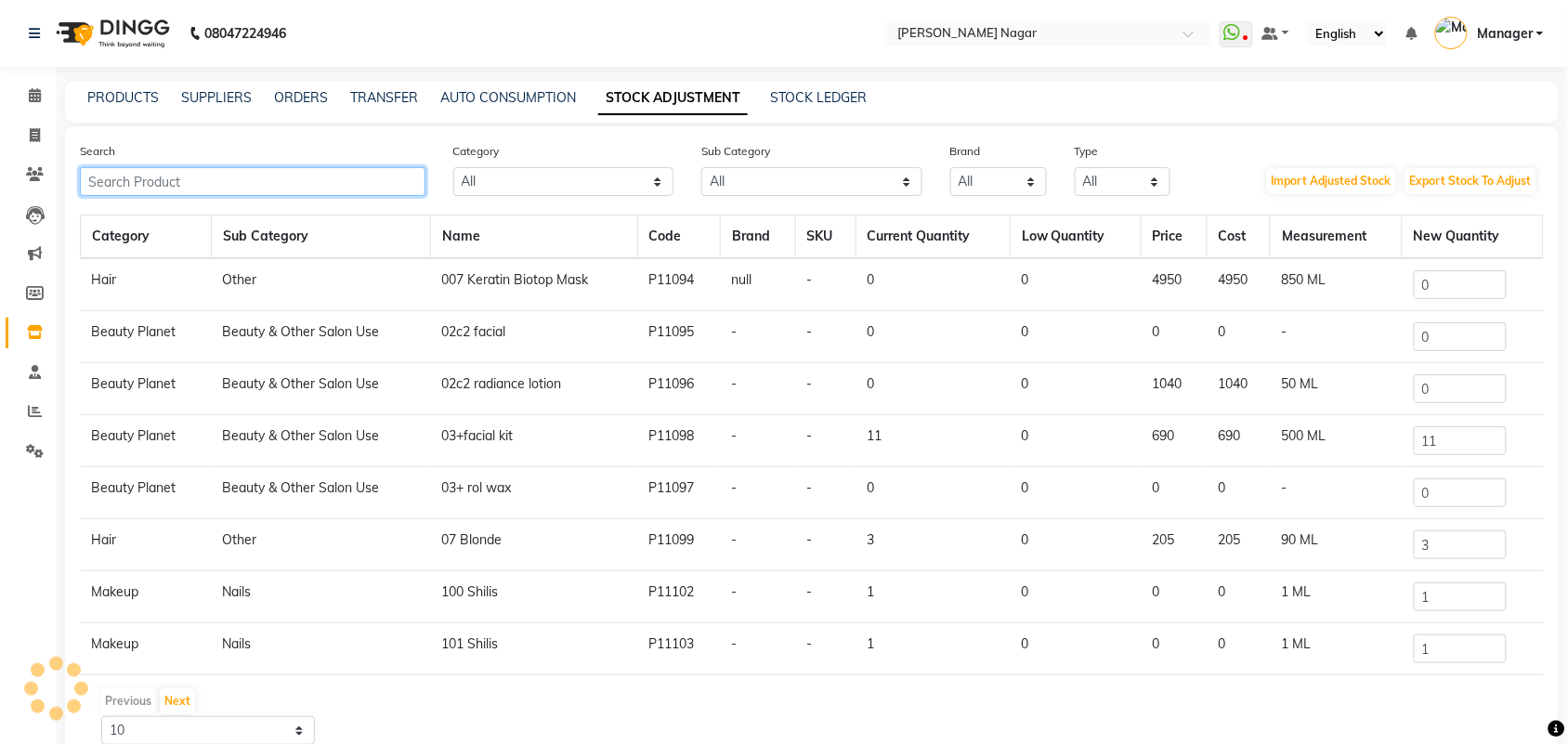
click at [396, 191] on input "text" at bounding box center [253, 181] width 346 height 28
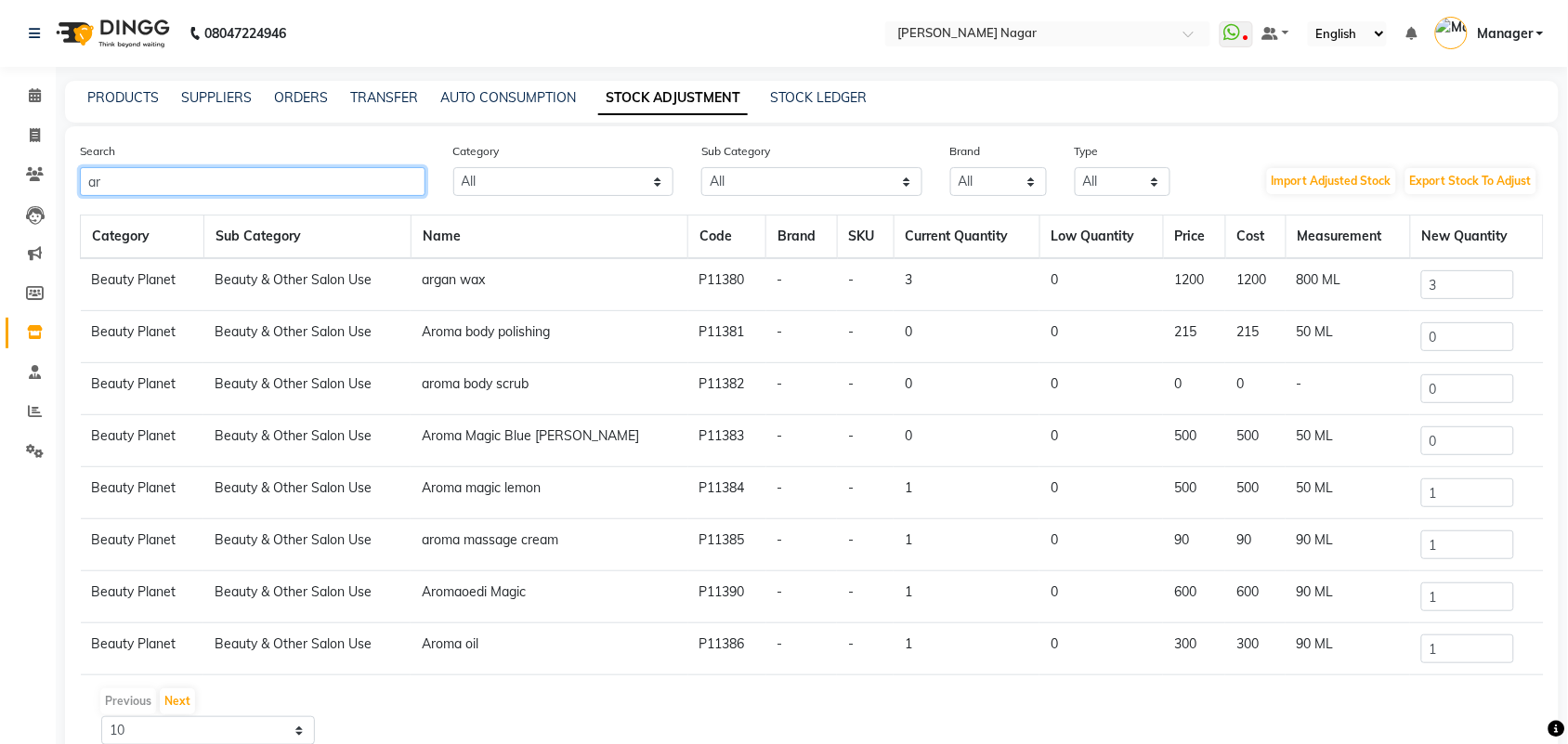
type input "a"
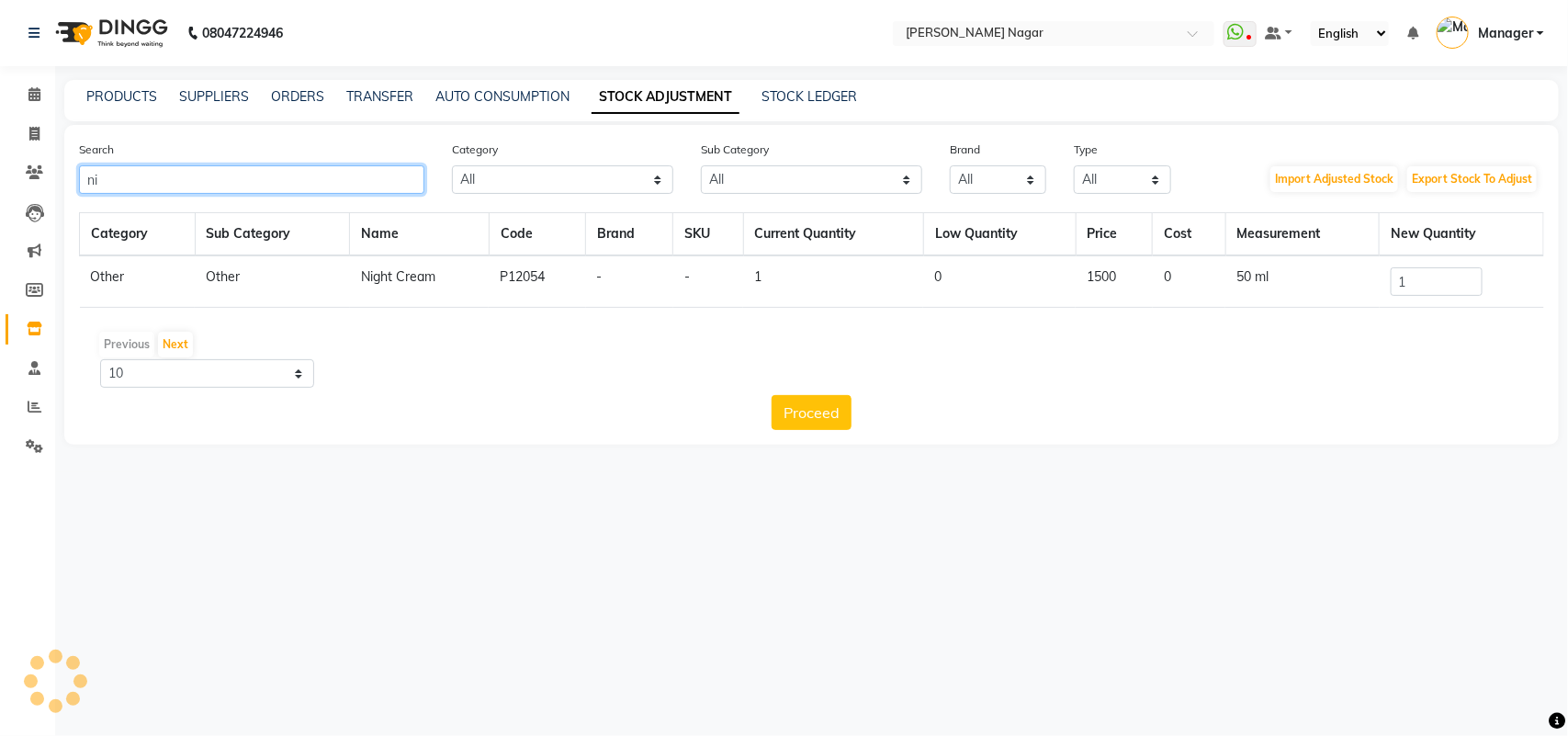
type input "n"
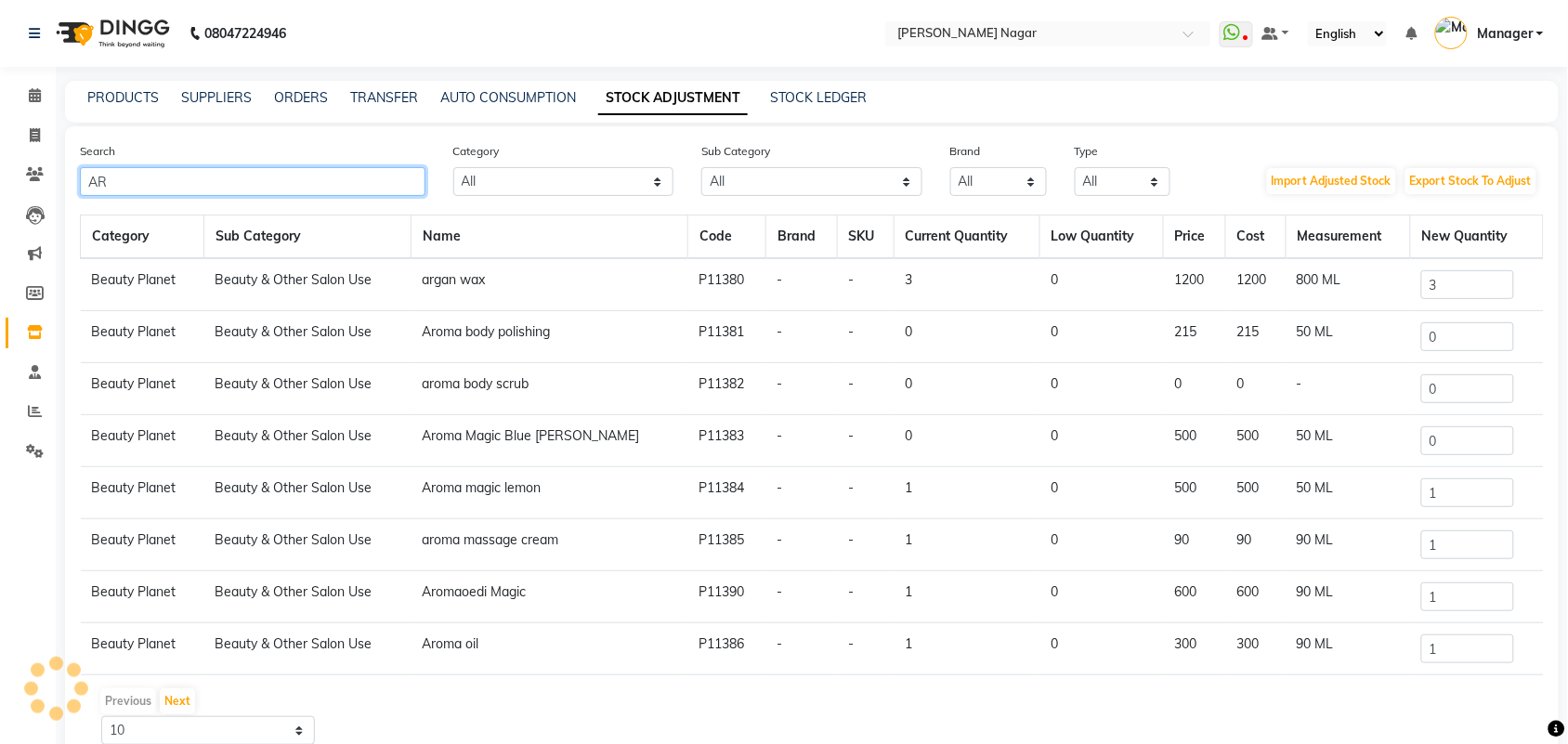
type input "A"
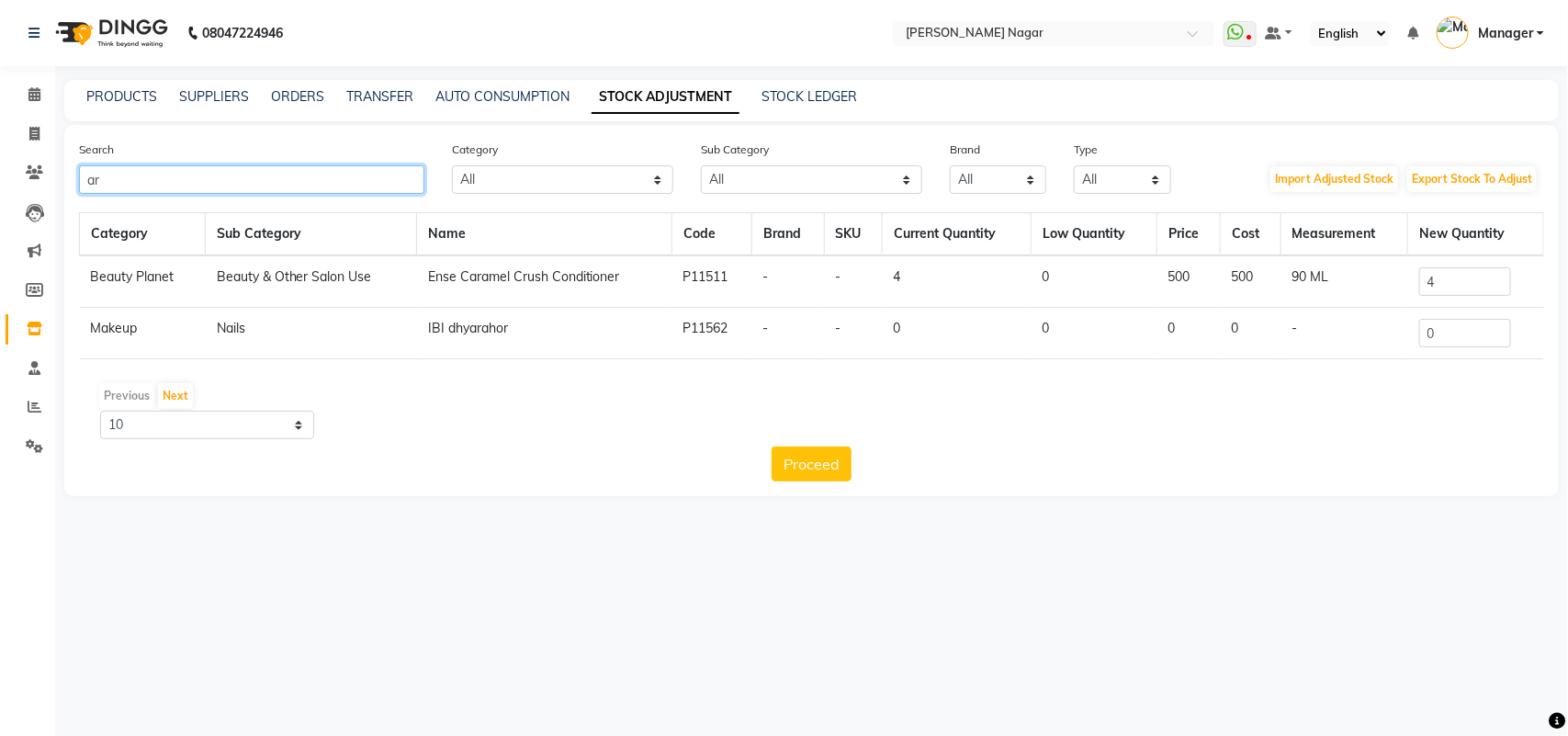
type input "a"
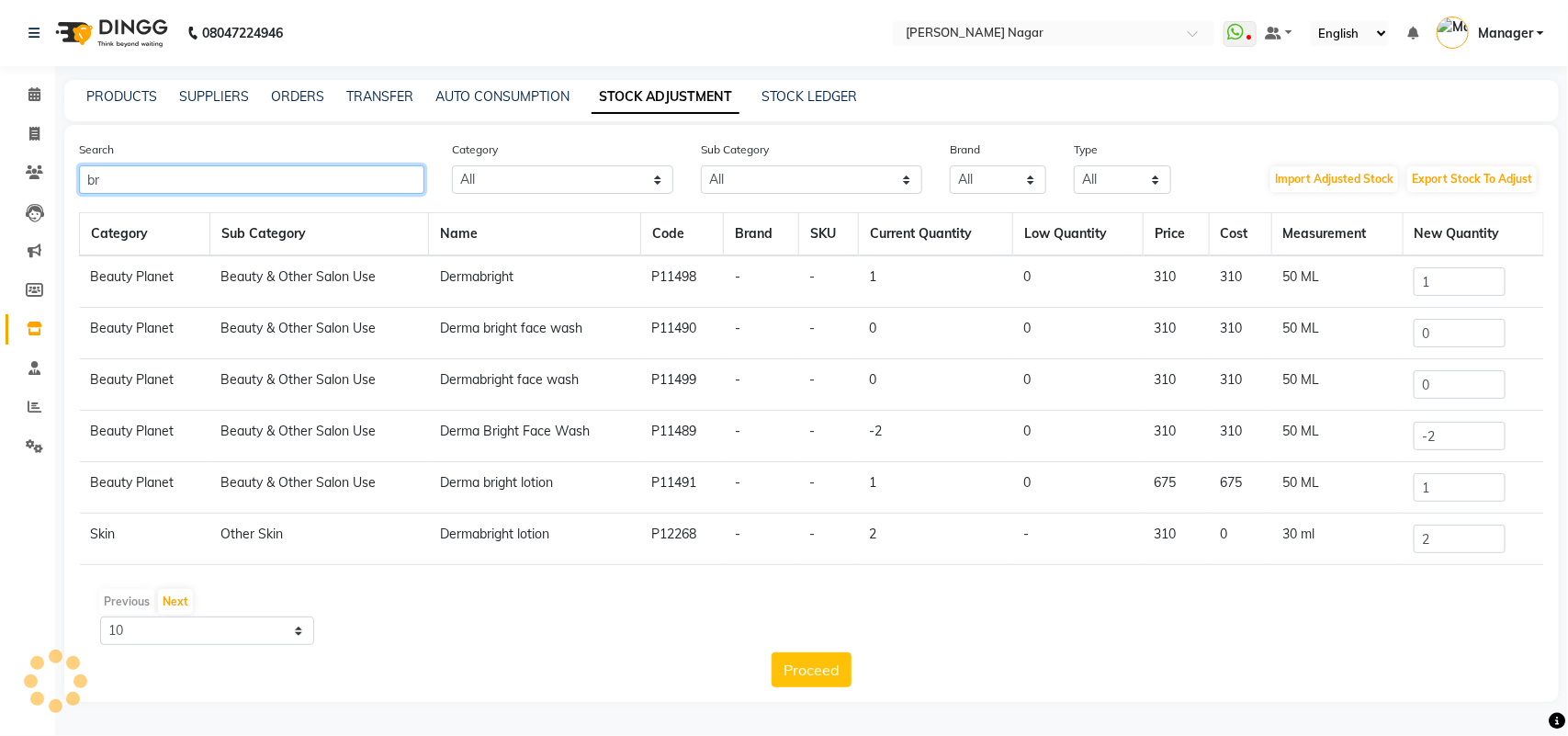
type input "b"
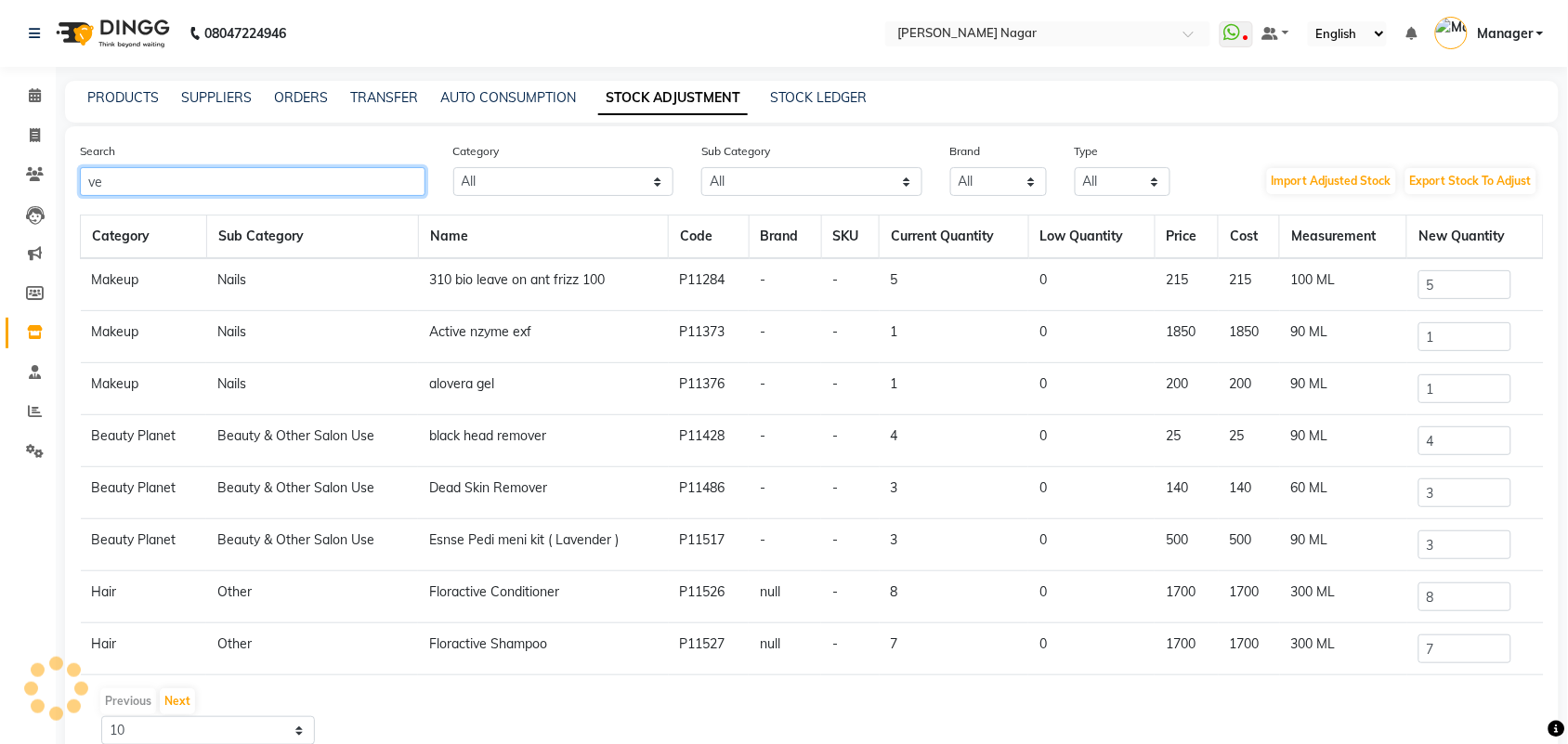
type input "v"
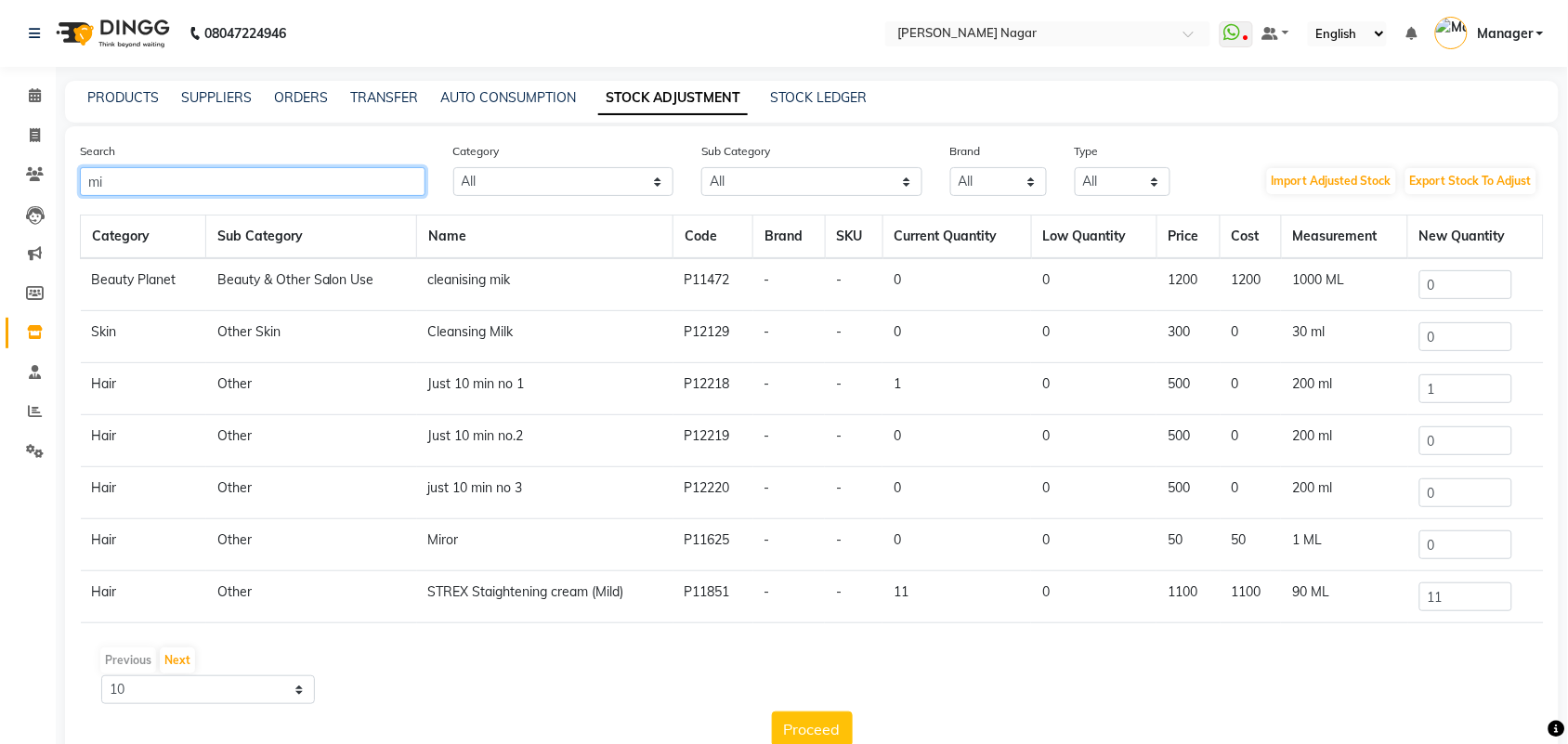
type input "m"
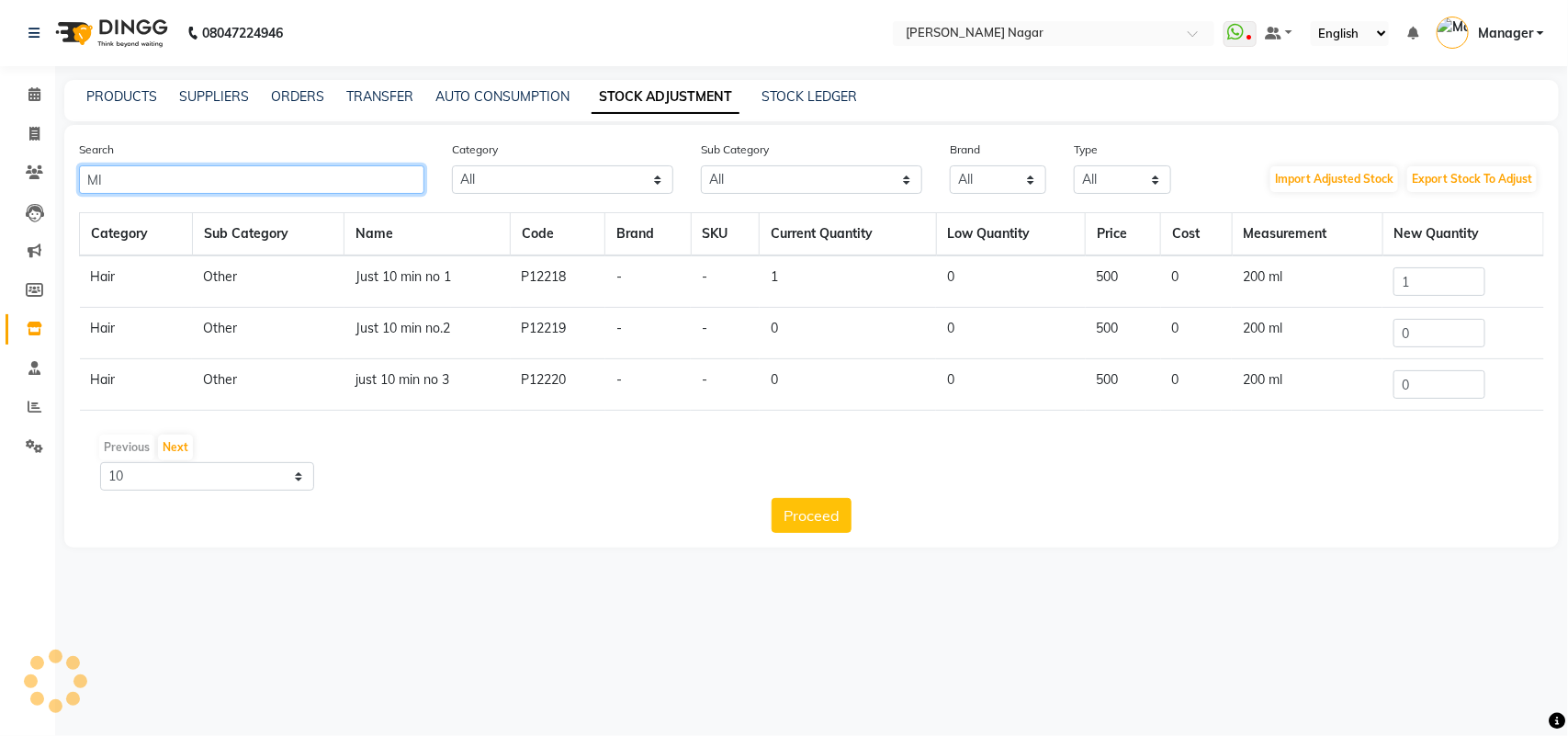
type input "M"
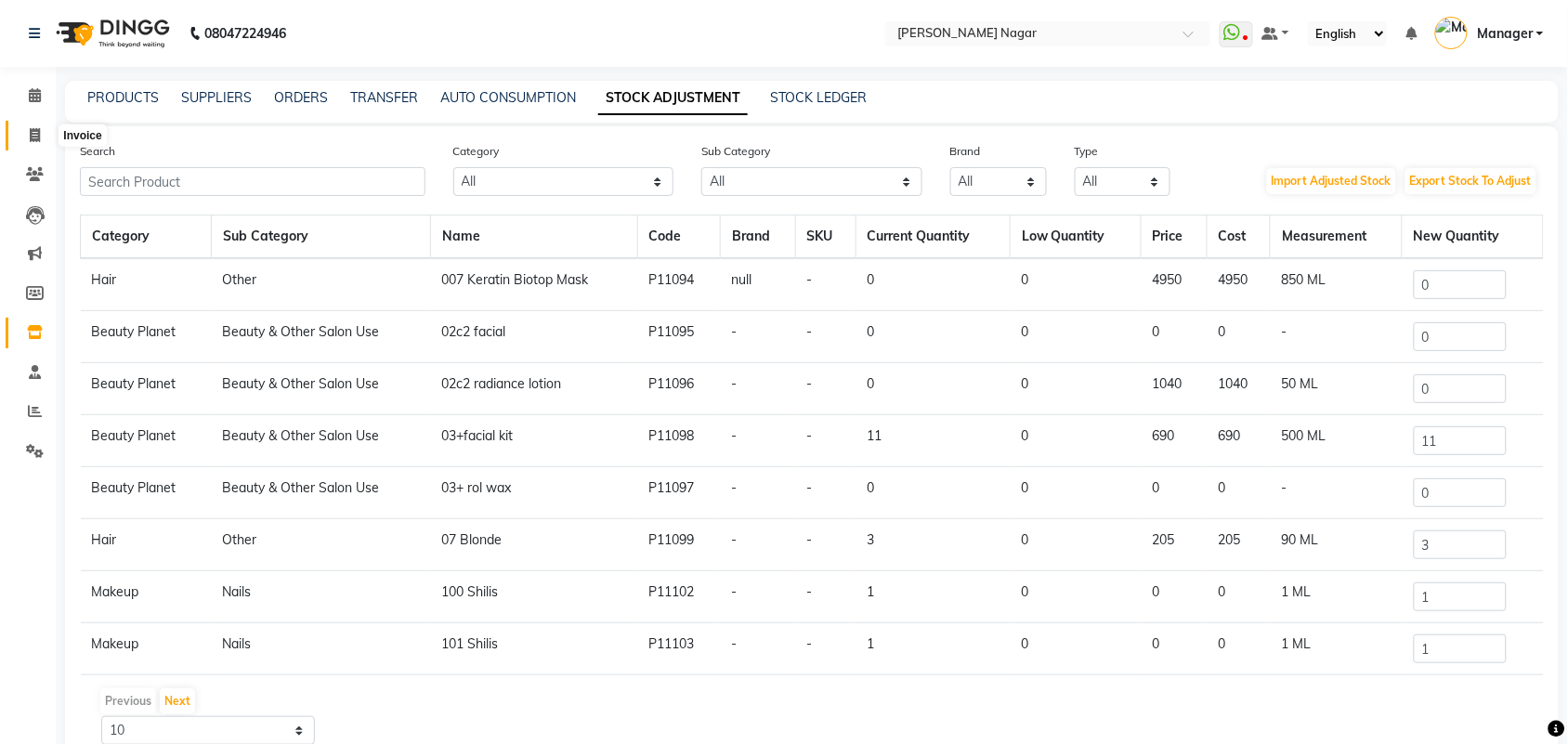
click at [26, 141] on span at bounding box center [34, 136] width 32 height 22
select select "service"
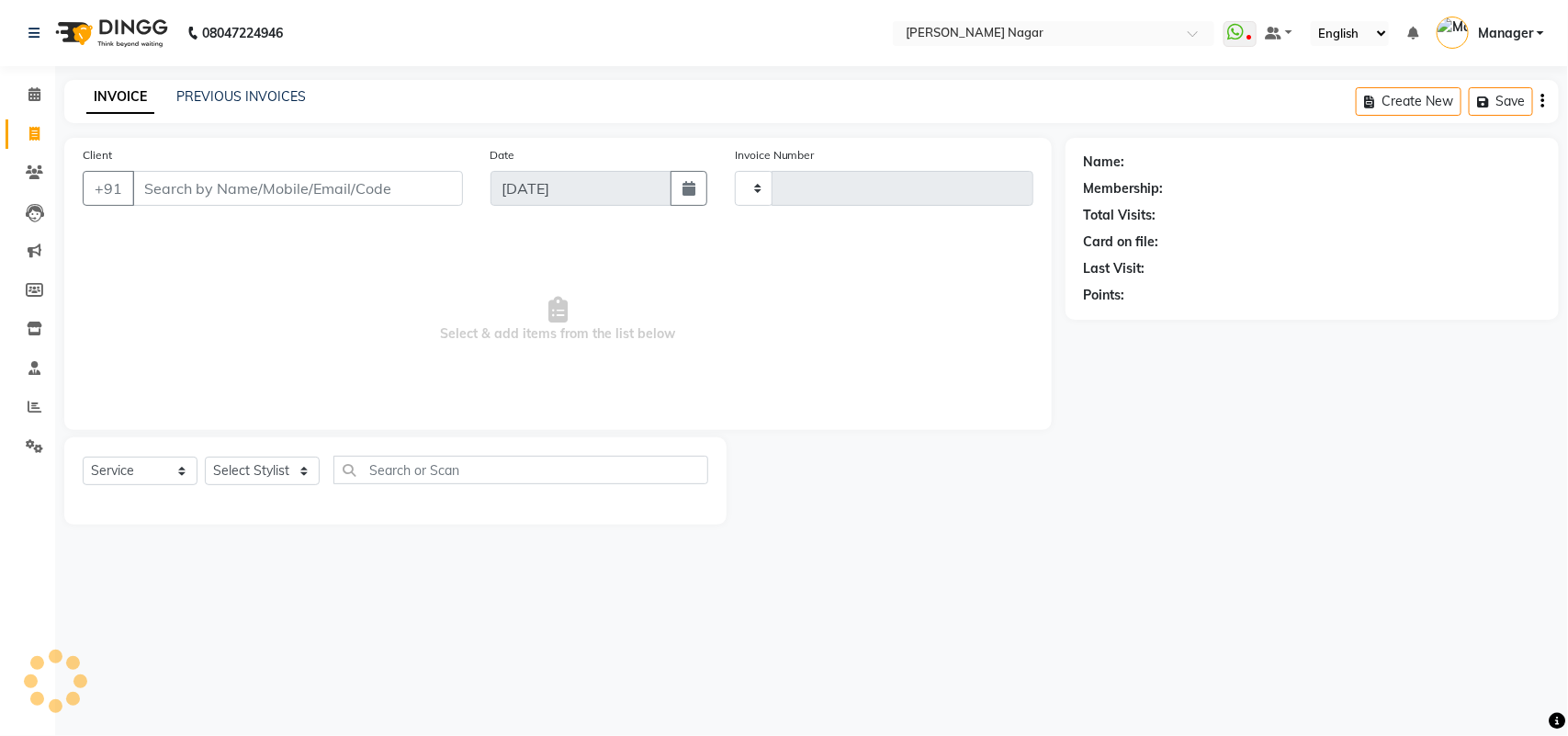
type input "3559"
select select "7349"
click at [184, 472] on select "Select Service Product Membership Package Voucher Prepaid Gift Card" at bounding box center [139, 470] width 115 height 28
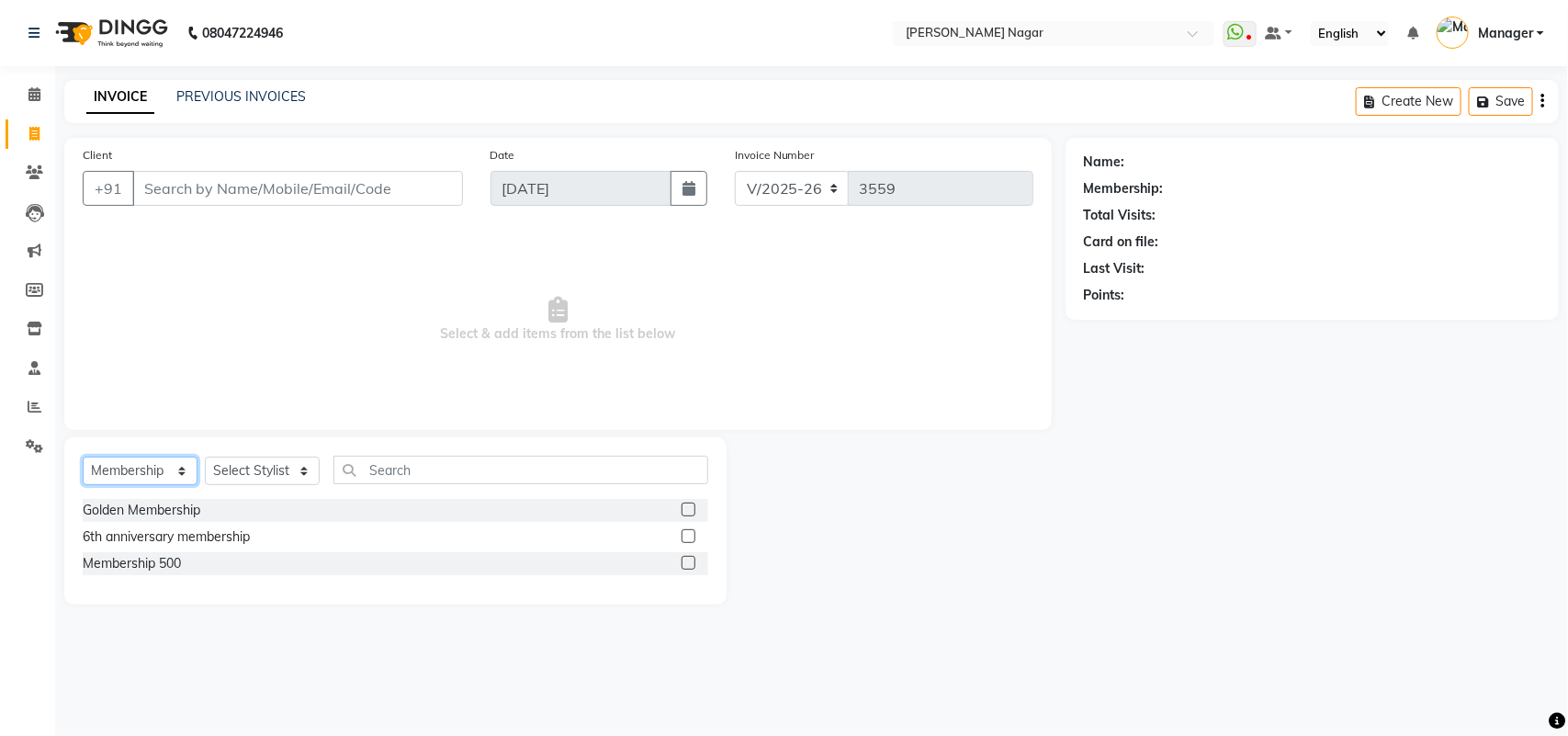
select select "service"
click at [82, 456] on select "Select Service Product Membership Package Voucher Prepaid Gift Card" at bounding box center [139, 470] width 115 height 28
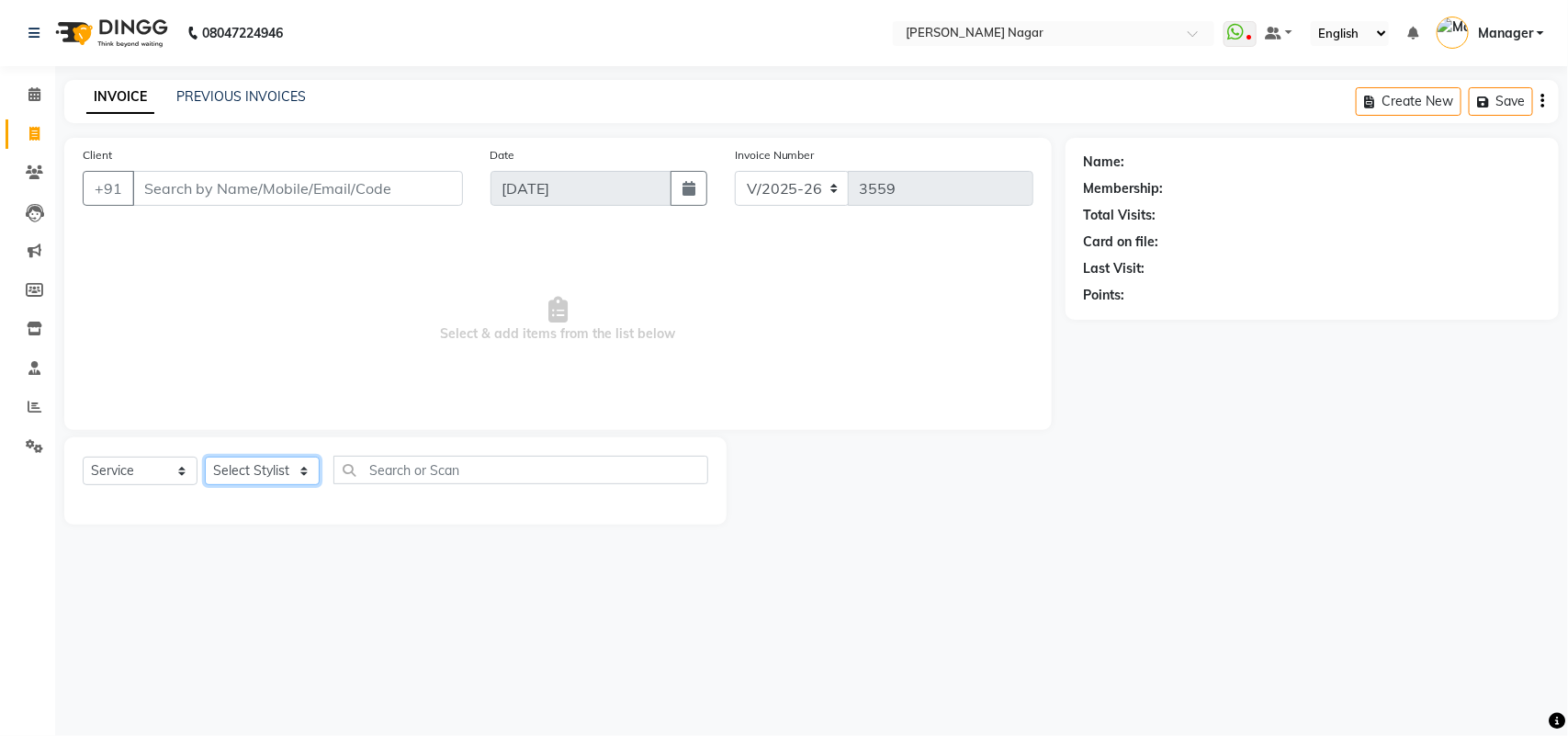
click at [249, 474] on select "Select Stylist [PERSON_NAME] Annu [PERSON_NAME] [PERSON_NAME] Bin [PERSON_NAME]…" at bounding box center [262, 470] width 115 height 28
click at [377, 159] on div "Client +91" at bounding box center [272, 183] width 408 height 76
click at [382, 190] on input "Client" at bounding box center [297, 188] width 330 height 35
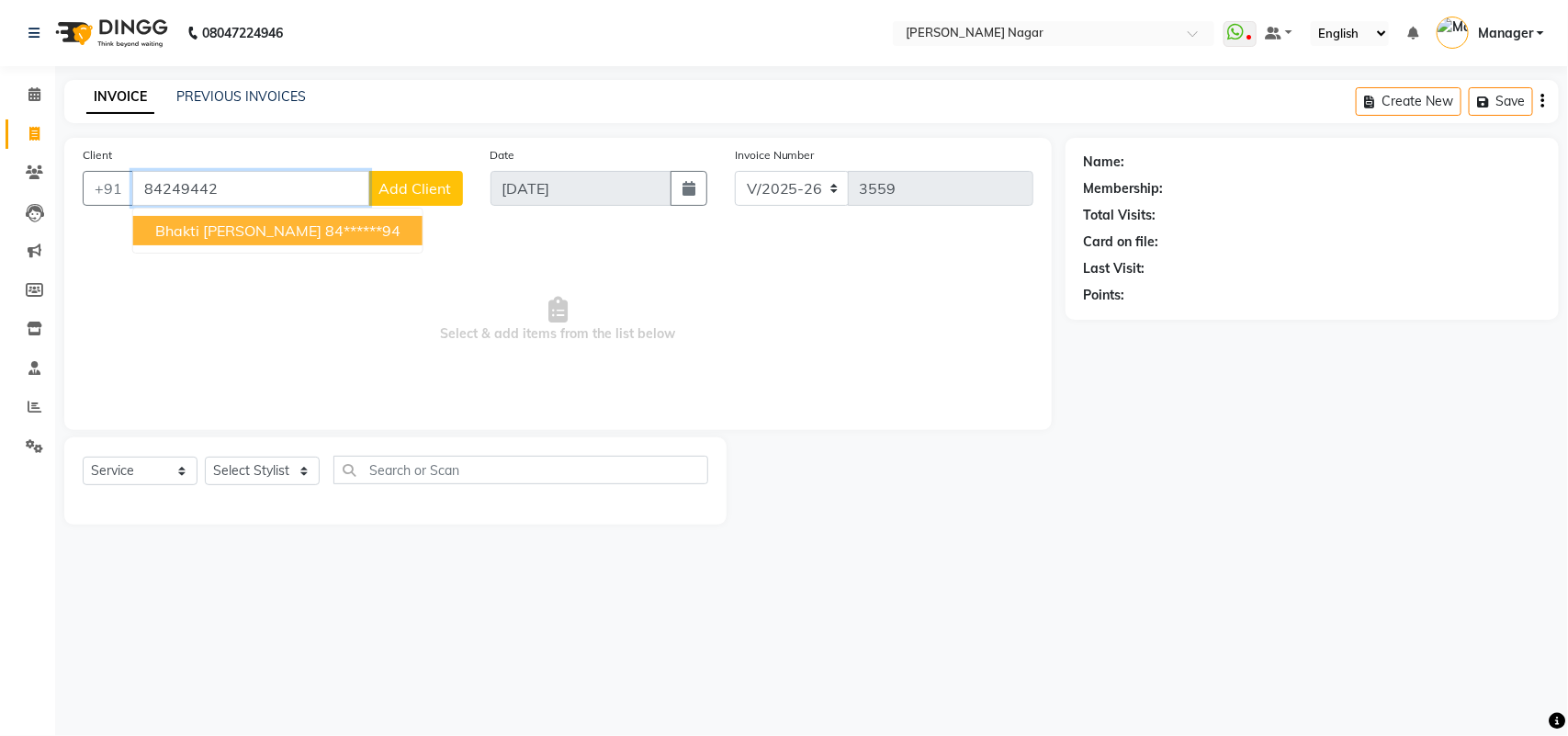
click at [326, 240] on button "bhakti Nimbre 84******94" at bounding box center [278, 230] width 290 height 29
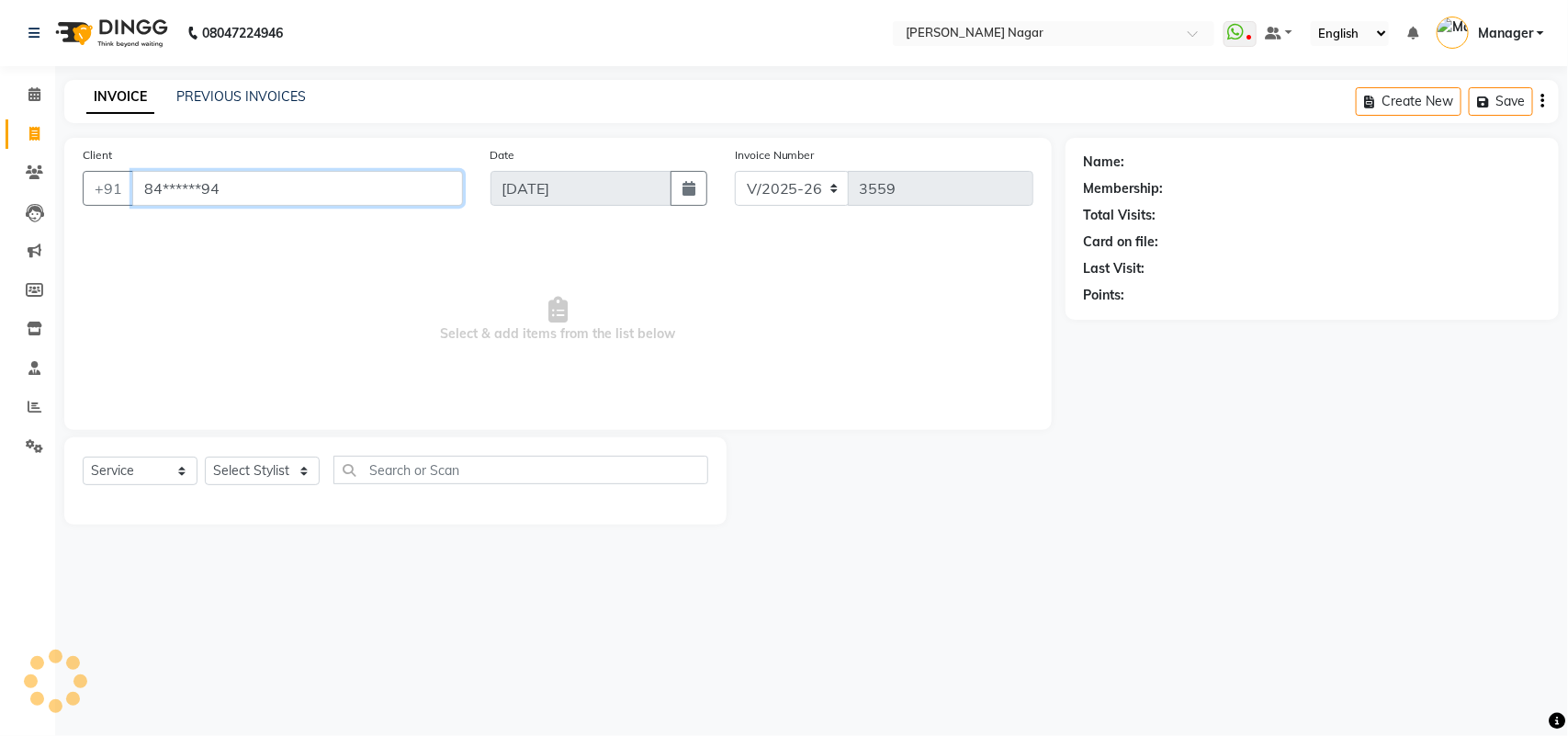
type input "84******94"
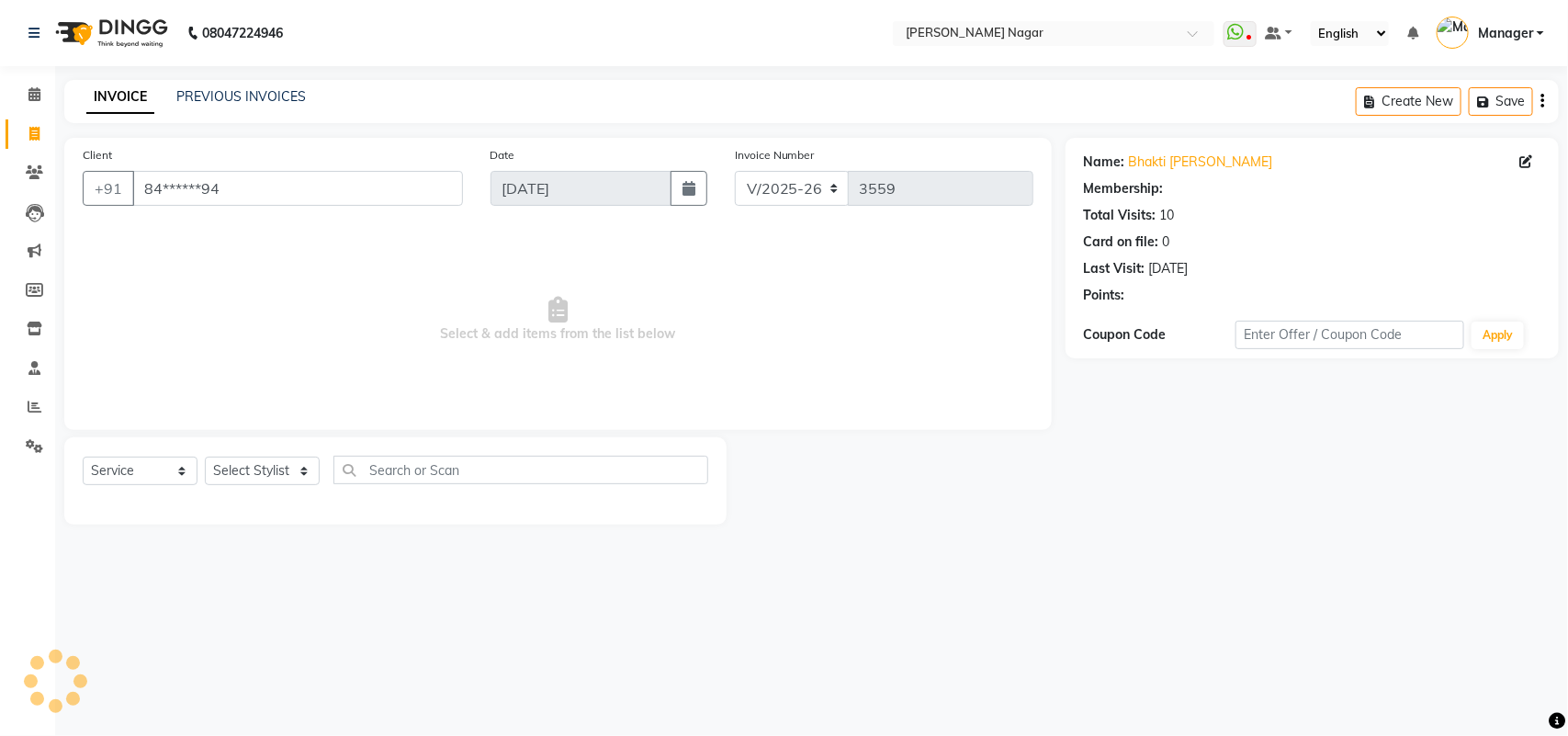
select select "1: Object"
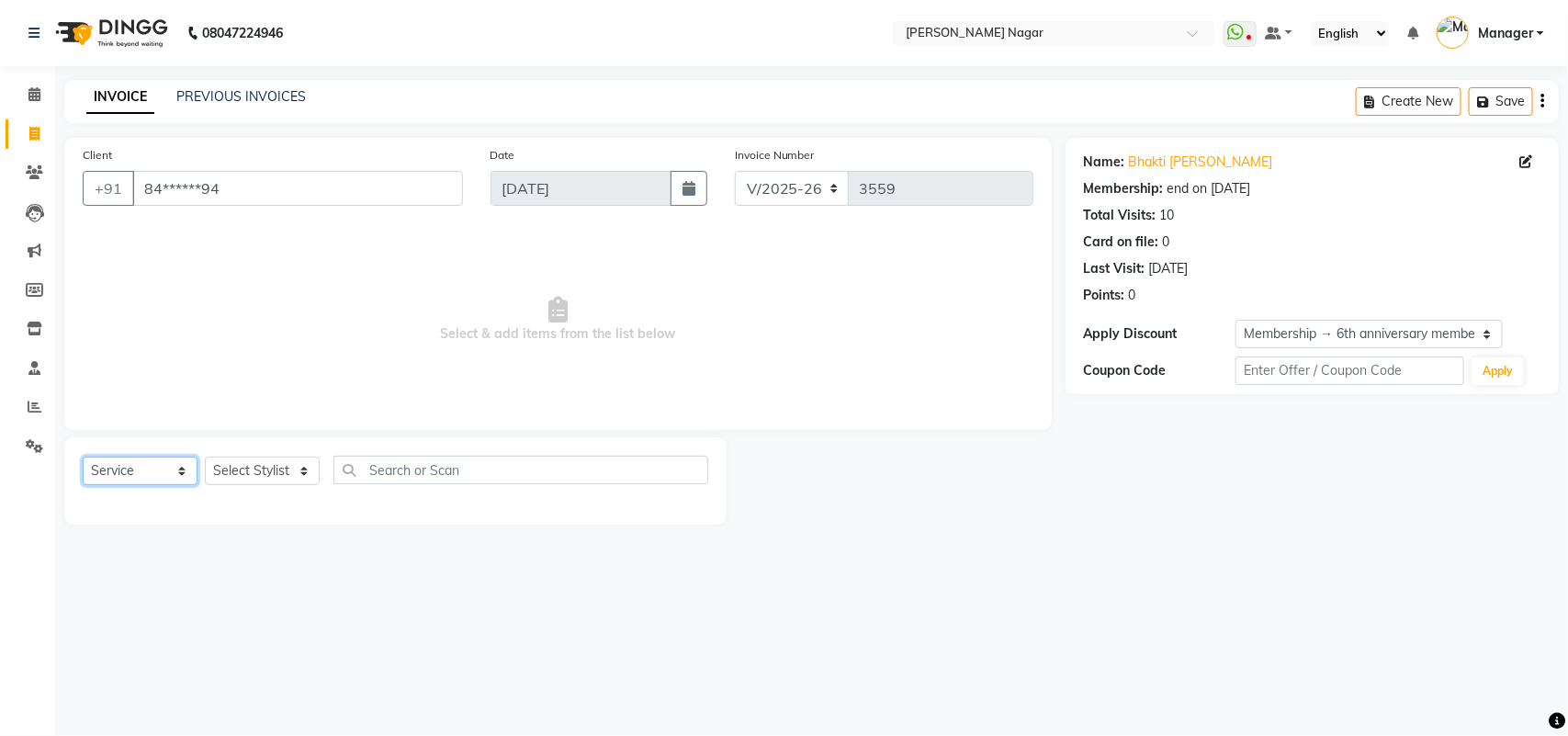
click at [152, 466] on select "Select Service Product Membership Package Voucher Prepaid Gift Card" at bounding box center [139, 470] width 115 height 28
click at [82, 456] on select "Select Service Product Membership Package Voucher Prepaid Gift Card" at bounding box center [139, 470] width 115 height 28
click at [240, 470] on select "Select Stylist [PERSON_NAME] Annu [PERSON_NAME] [PERSON_NAME] Bin [PERSON_NAME]…" at bounding box center [262, 470] width 115 height 28
select select "84526"
click at [205, 456] on select "Select Stylist [PERSON_NAME] Annu [PERSON_NAME] [PERSON_NAME] Bin [PERSON_NAME]…" at bounding box center [262, 470] width 115 height 28
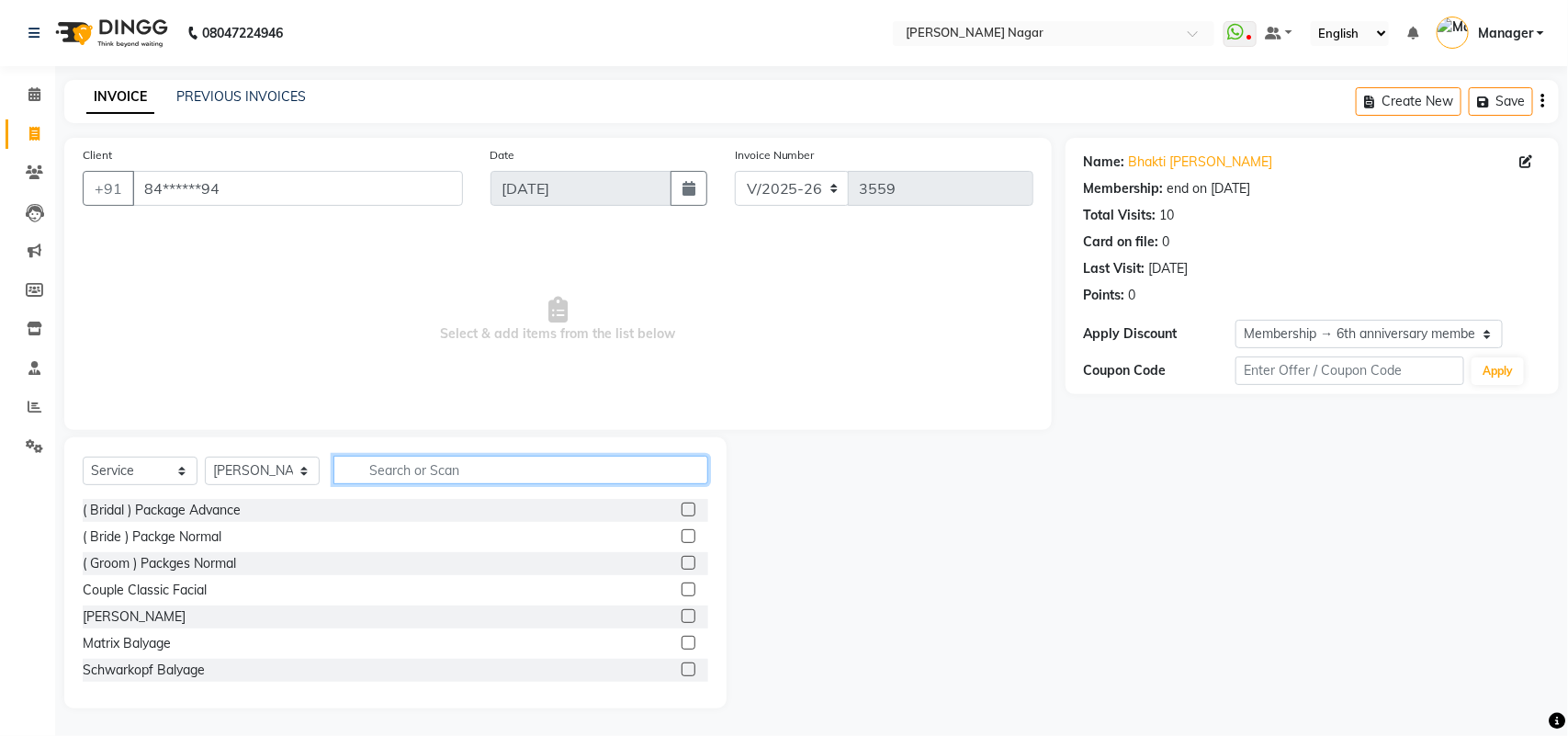
click at [460, 479] on input "text" at bounding box center [520, 469] width 375 height 28
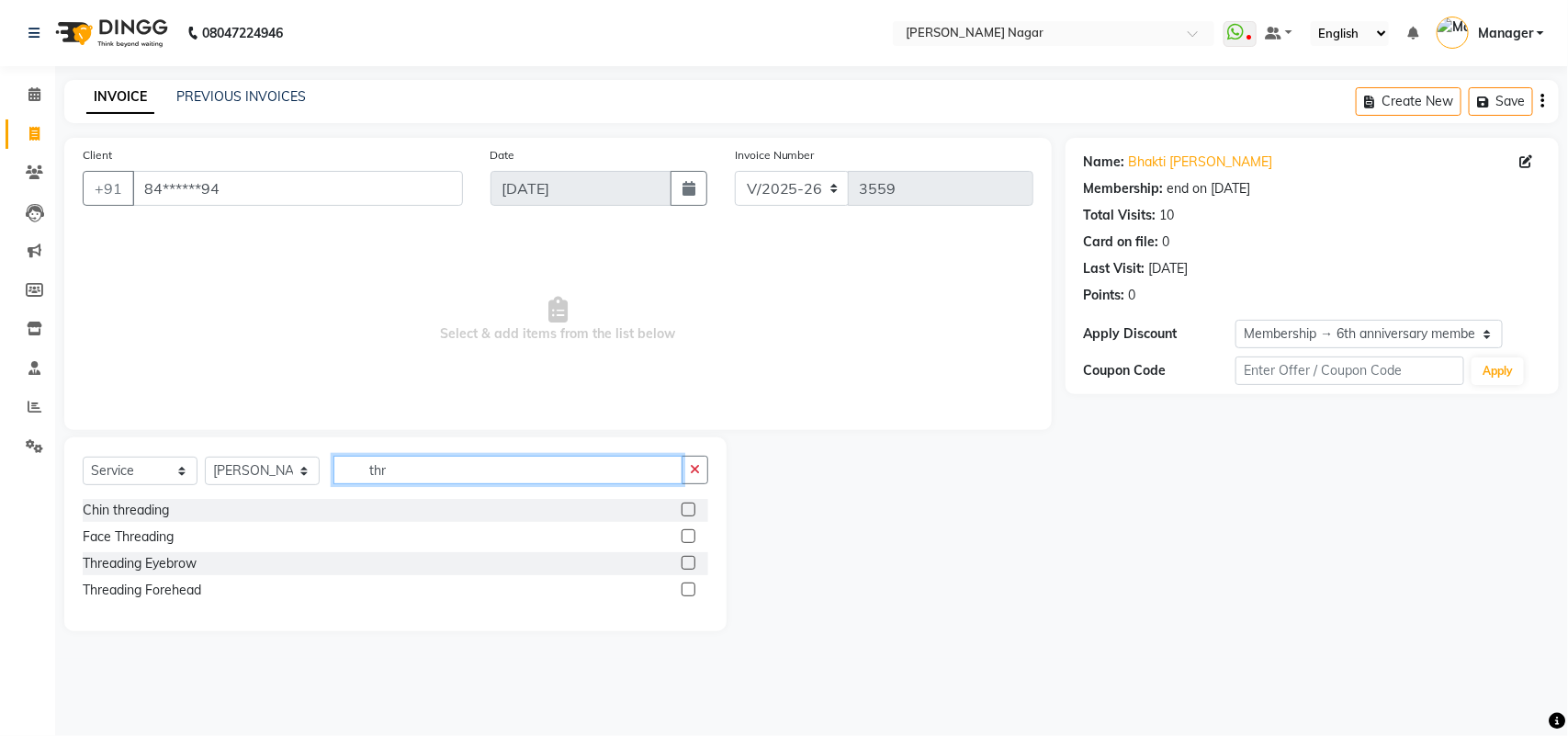
type input "thr"
click at [685, 561] on label at bounding box center [689, 563] width 14 height 14
click at [685, 561] on input "checkbox" at bounding box center [688, 564] width 12 height 12
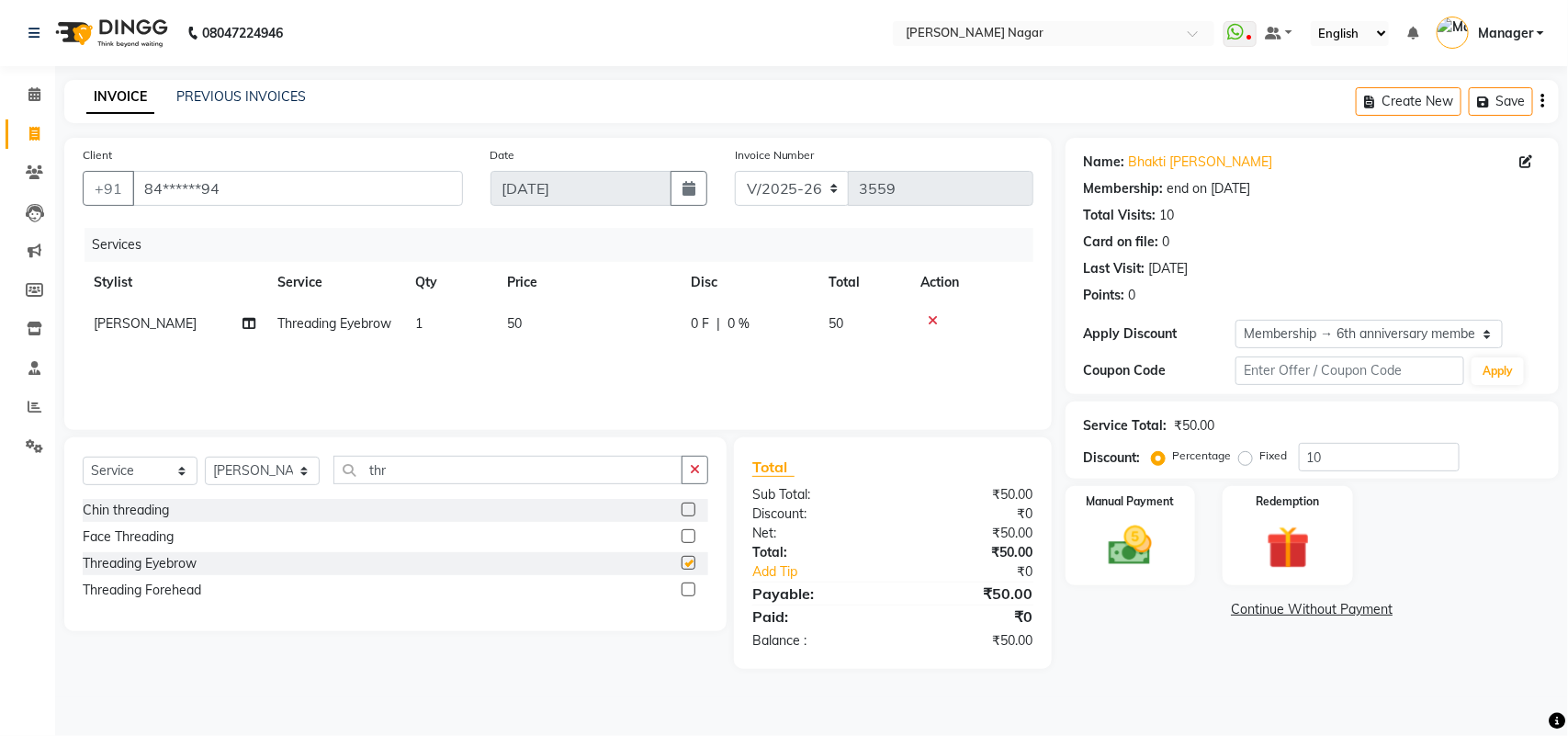
checkbox input "false"
click at [618, 315] on td "50" at bounding box center [588, 323] width 184 height 42
select select "84526"
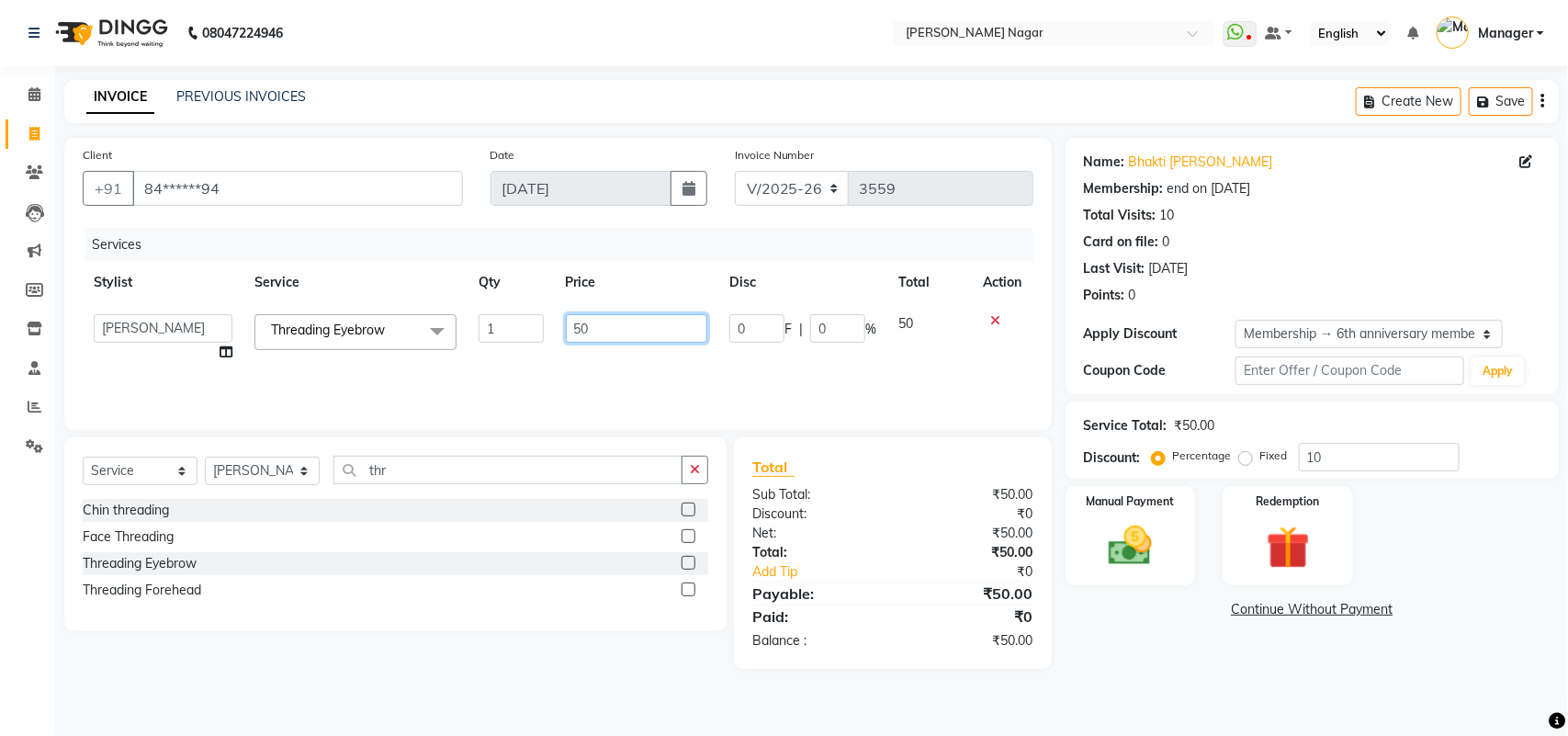
click at [618, 315] on input "50" at bounding box center [636, 327] width 142 height 28
type input "5"
click at [667, 333] on input "130" at bounding box center [636, 327] width 142 height 28
type input "1"
type input "117"
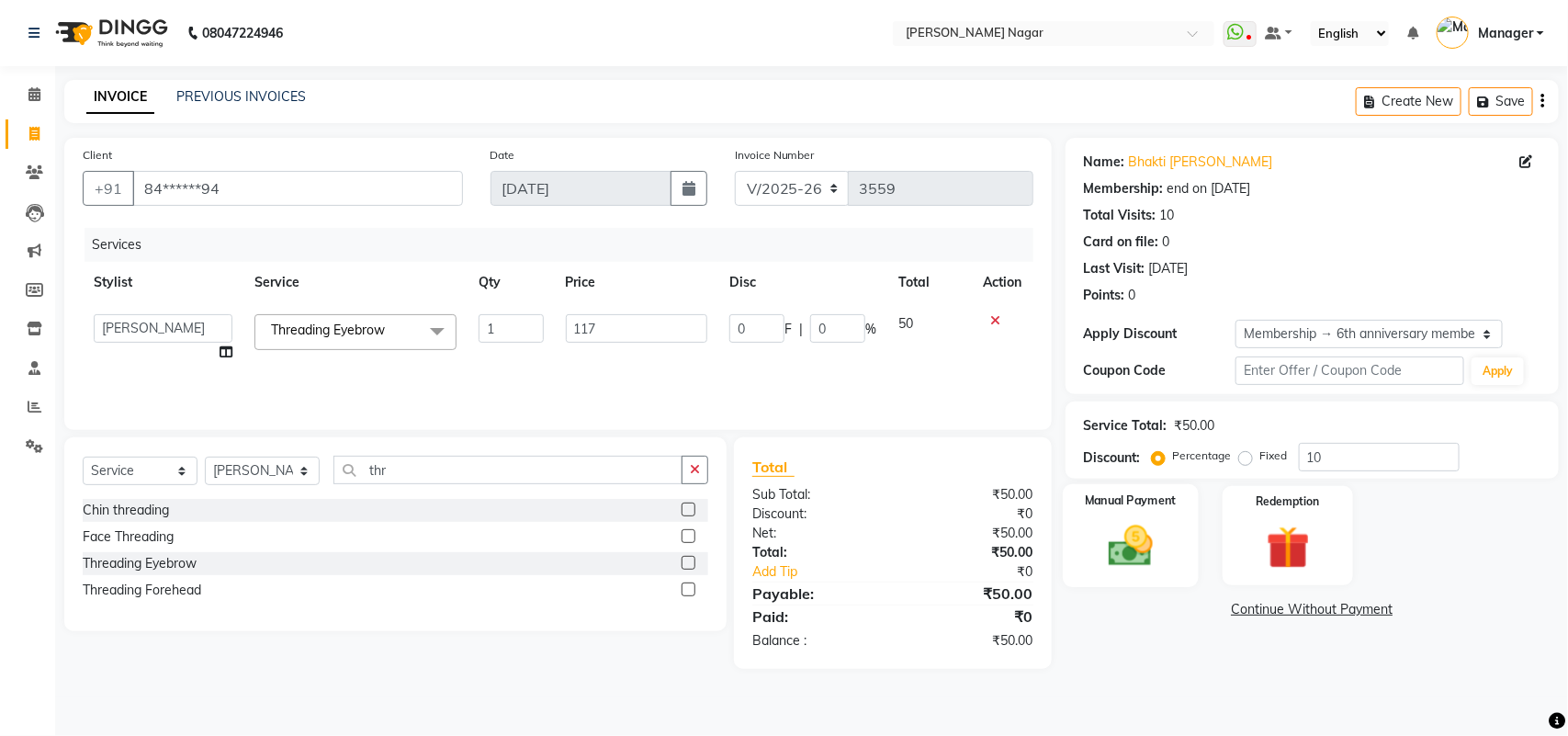
click at [1130, 534] on img at bounding box center [1130, 545] width 73 height 51
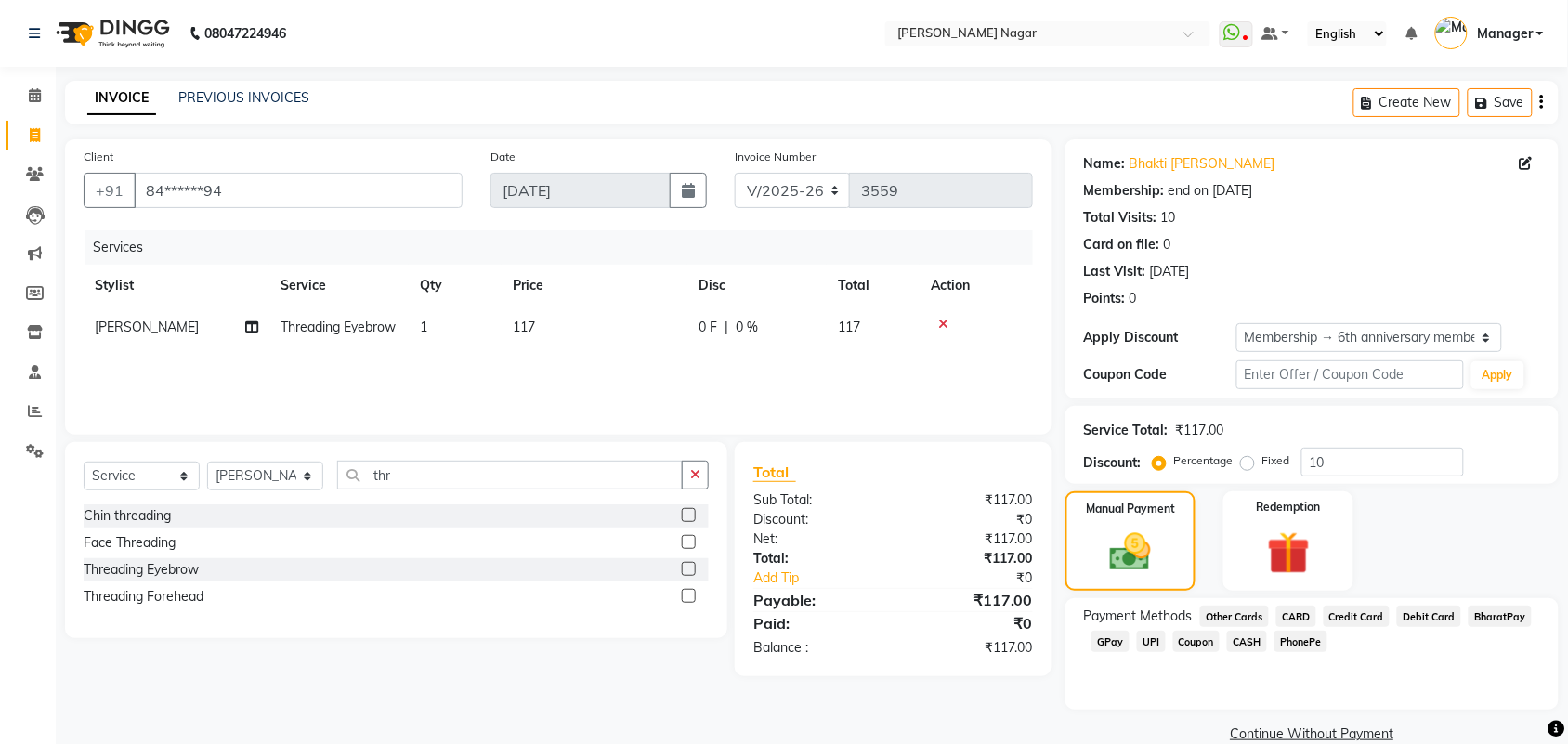
scroll to position [30, 0]
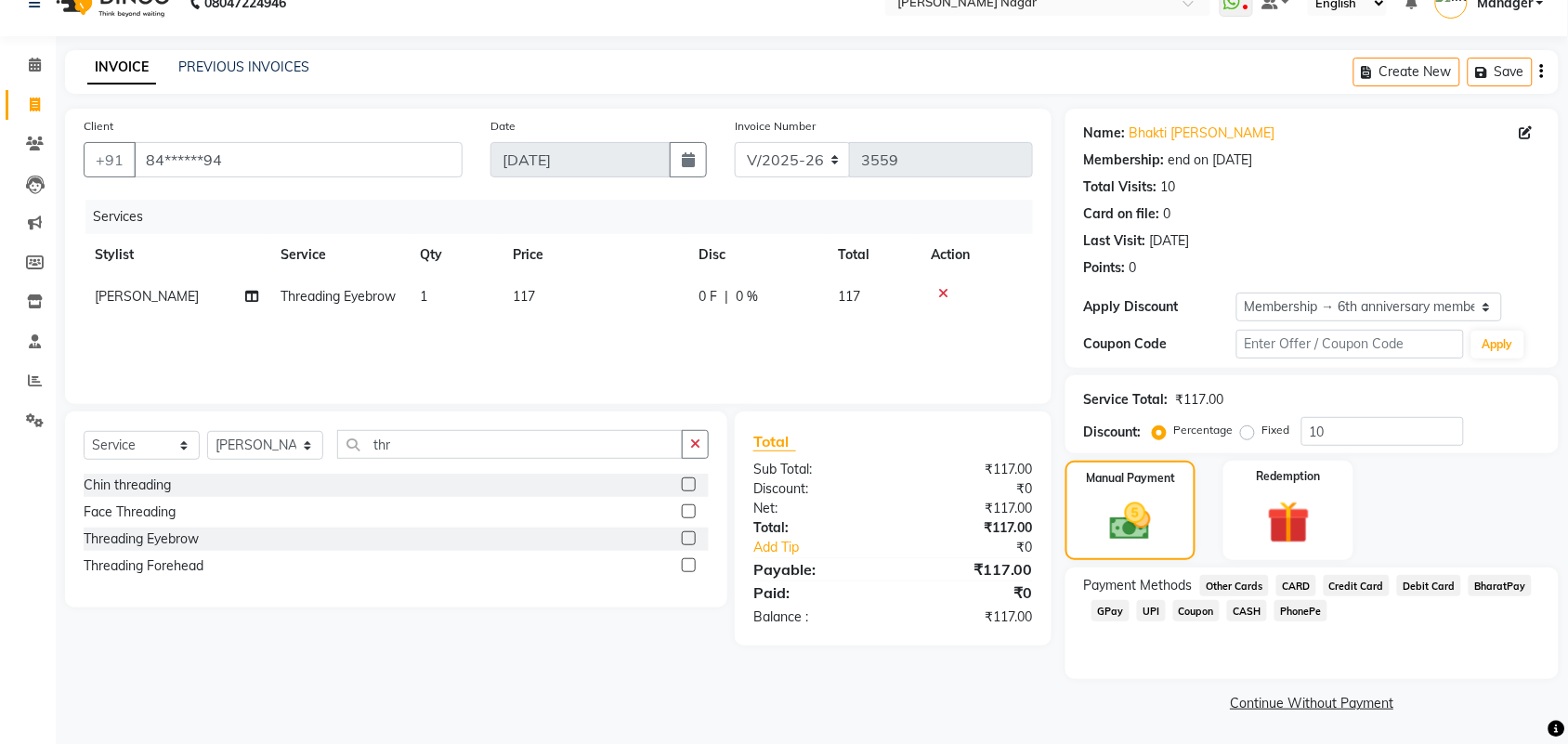
click at [1124, 613] on span "GPay" at bounding box center [1111, 611] width 38 height 22
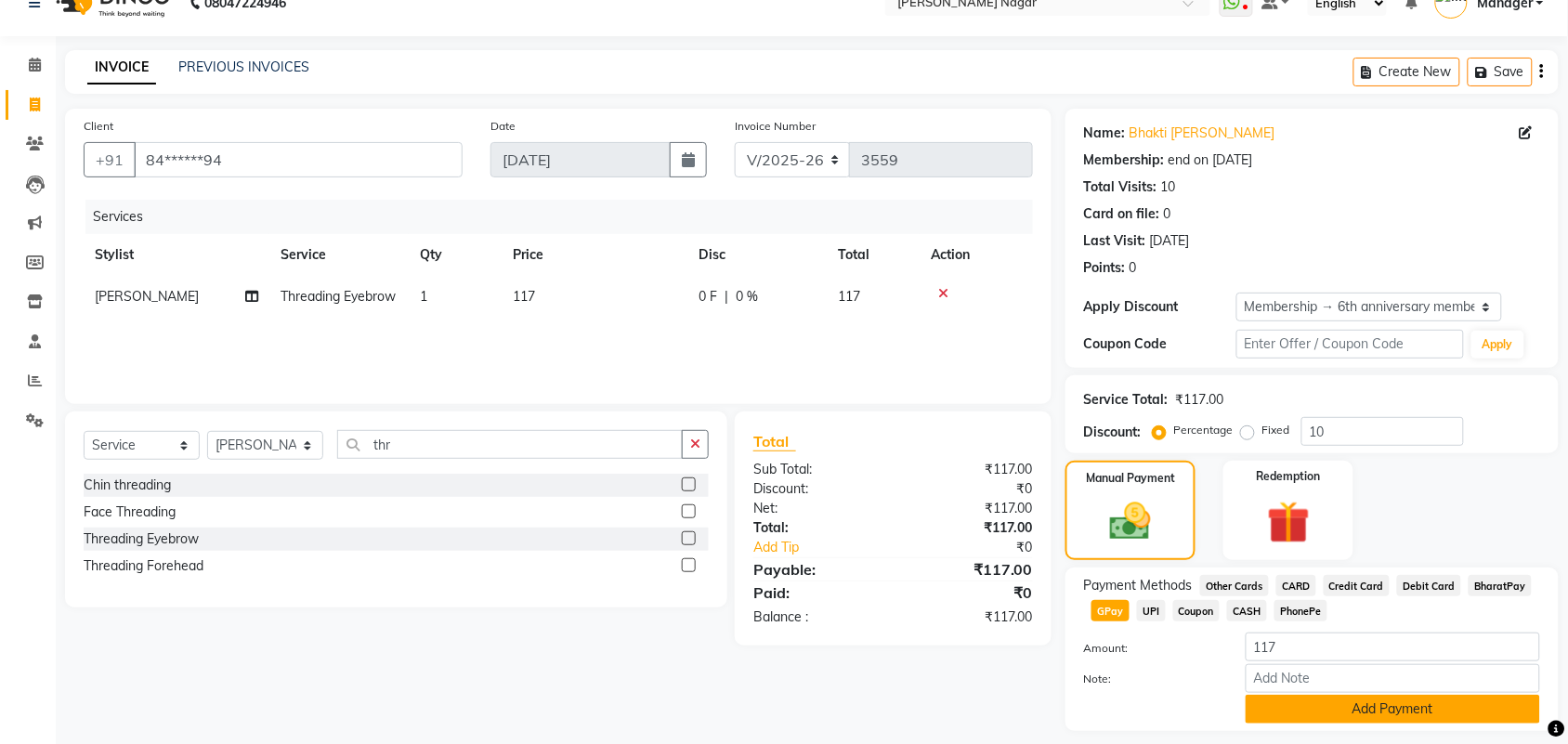
click at [1418, 712] on button "Add Payment" at bounding box center [1393, 709] width 295 height 28
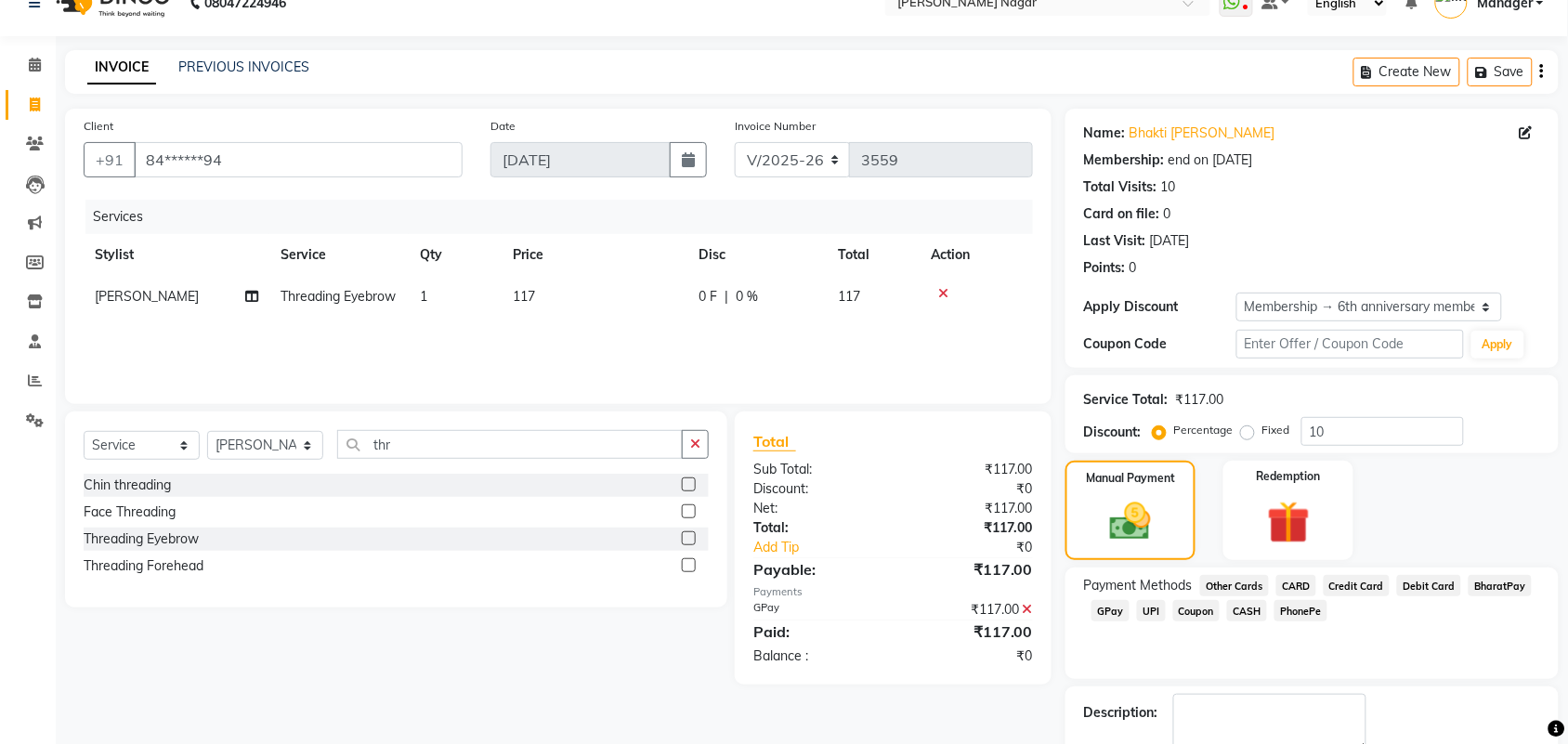
scroll to position [137, 0]
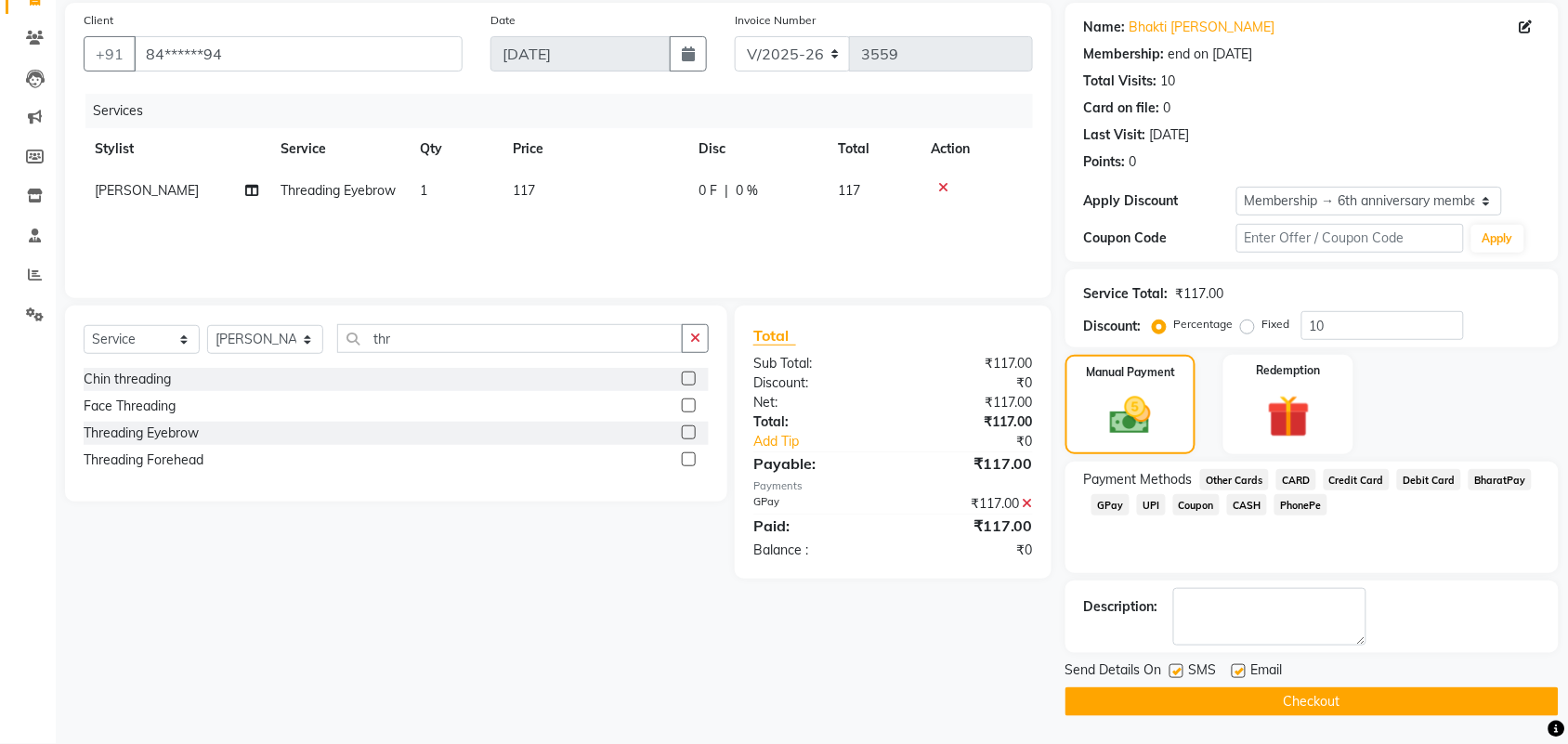
click at [1384, 689] on button "Checkout" at bounding box center [1312, 701] width 494 height 28
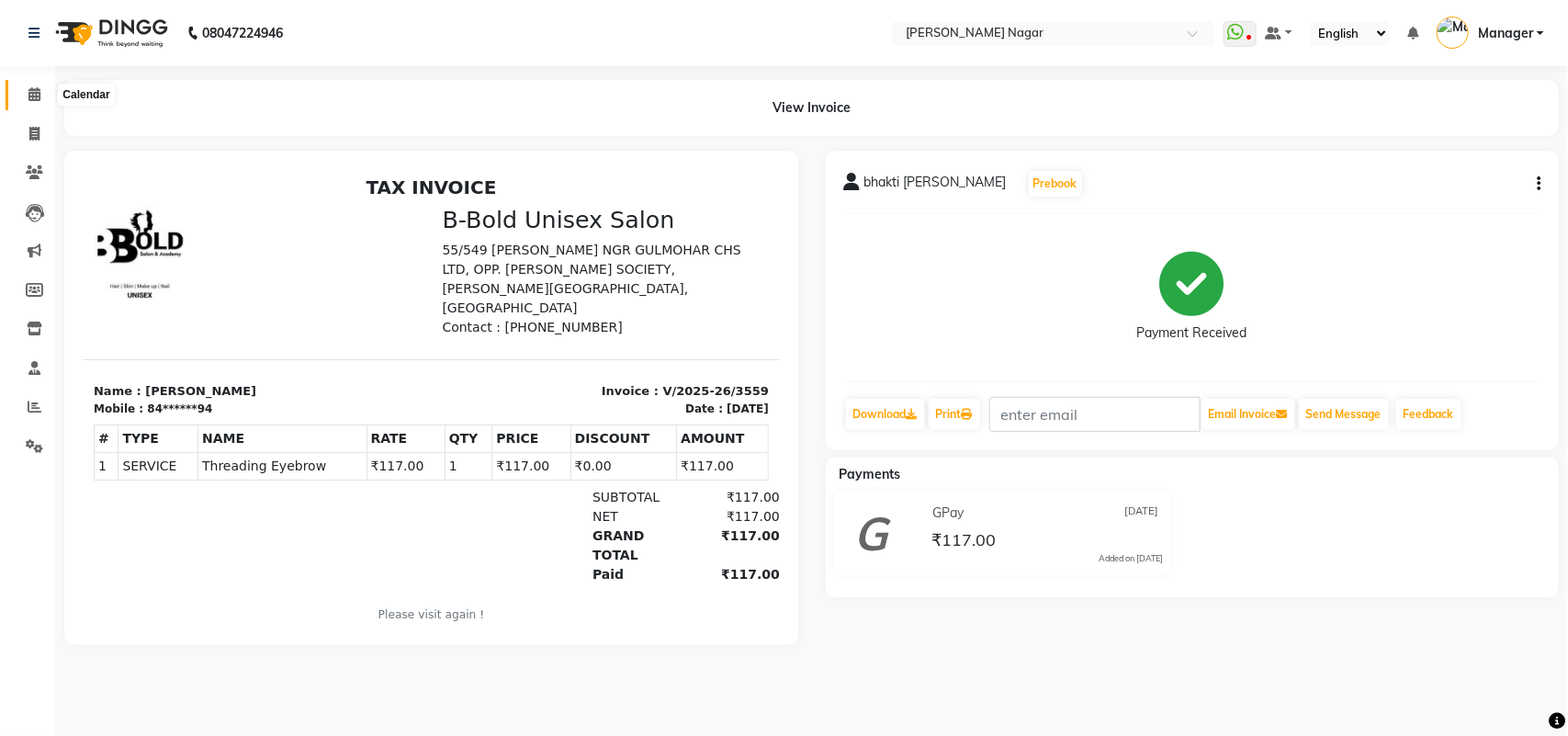
click at [34, 103] on span at bounding box center [34, 95] width 32 height 21
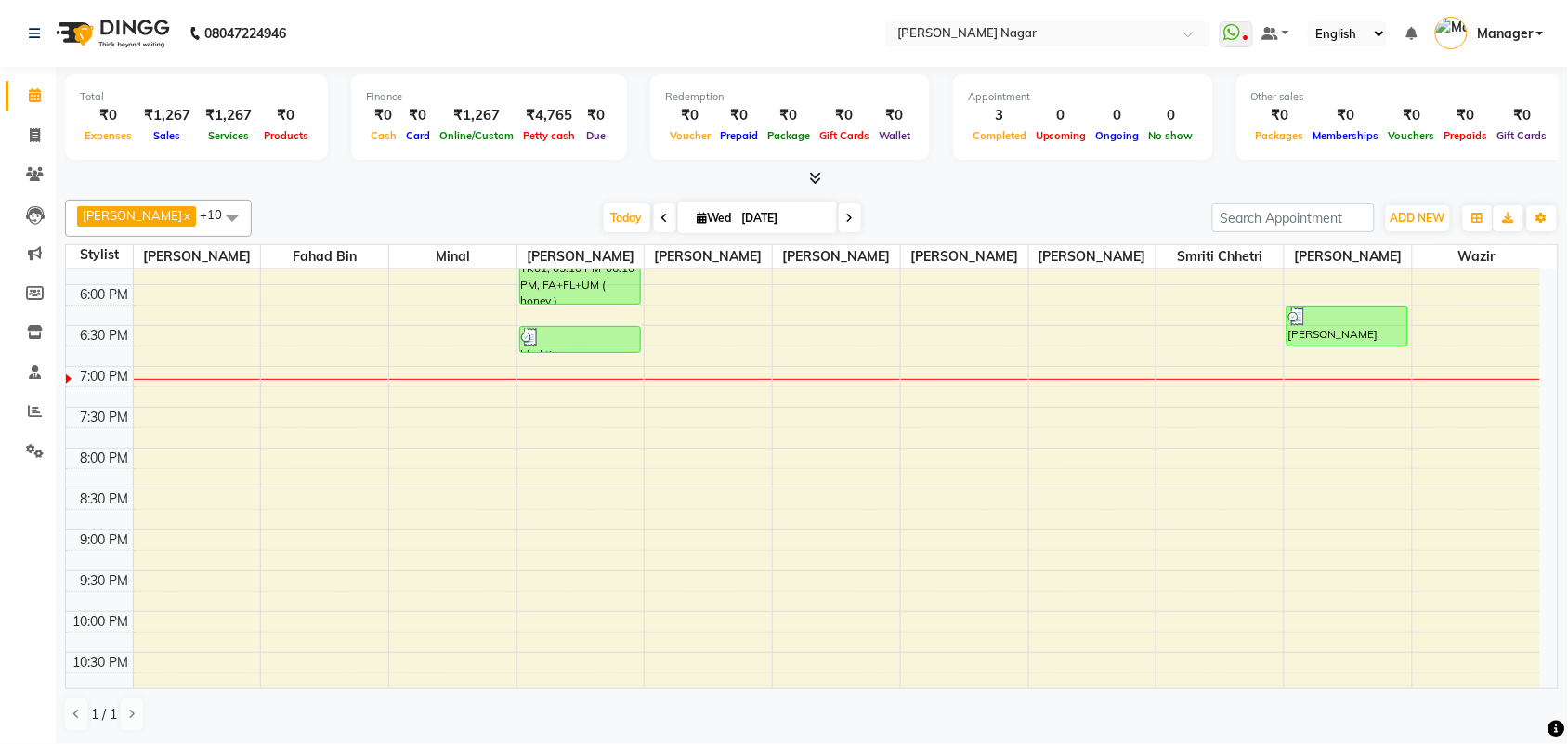
scroll to position [738, 0]
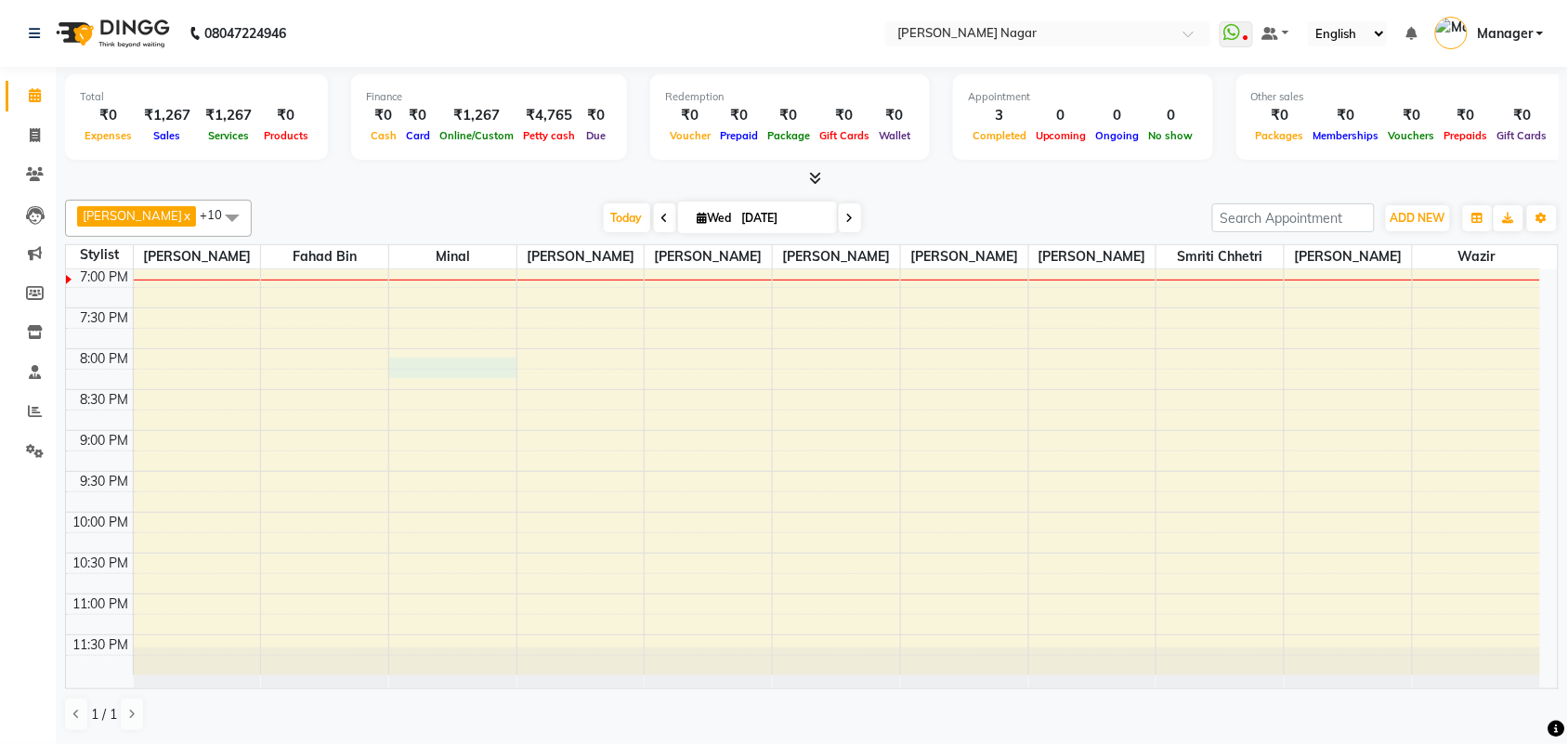
click at [439, 362] on div "10:00 AM 10:30 AM 11:00 AM 11:30 AM 12:00 PM 12:30 PM 1:00 PM 1:30 PM 2:00 PM 2…" at bounding box center [802, 104] width 1474 height 1143
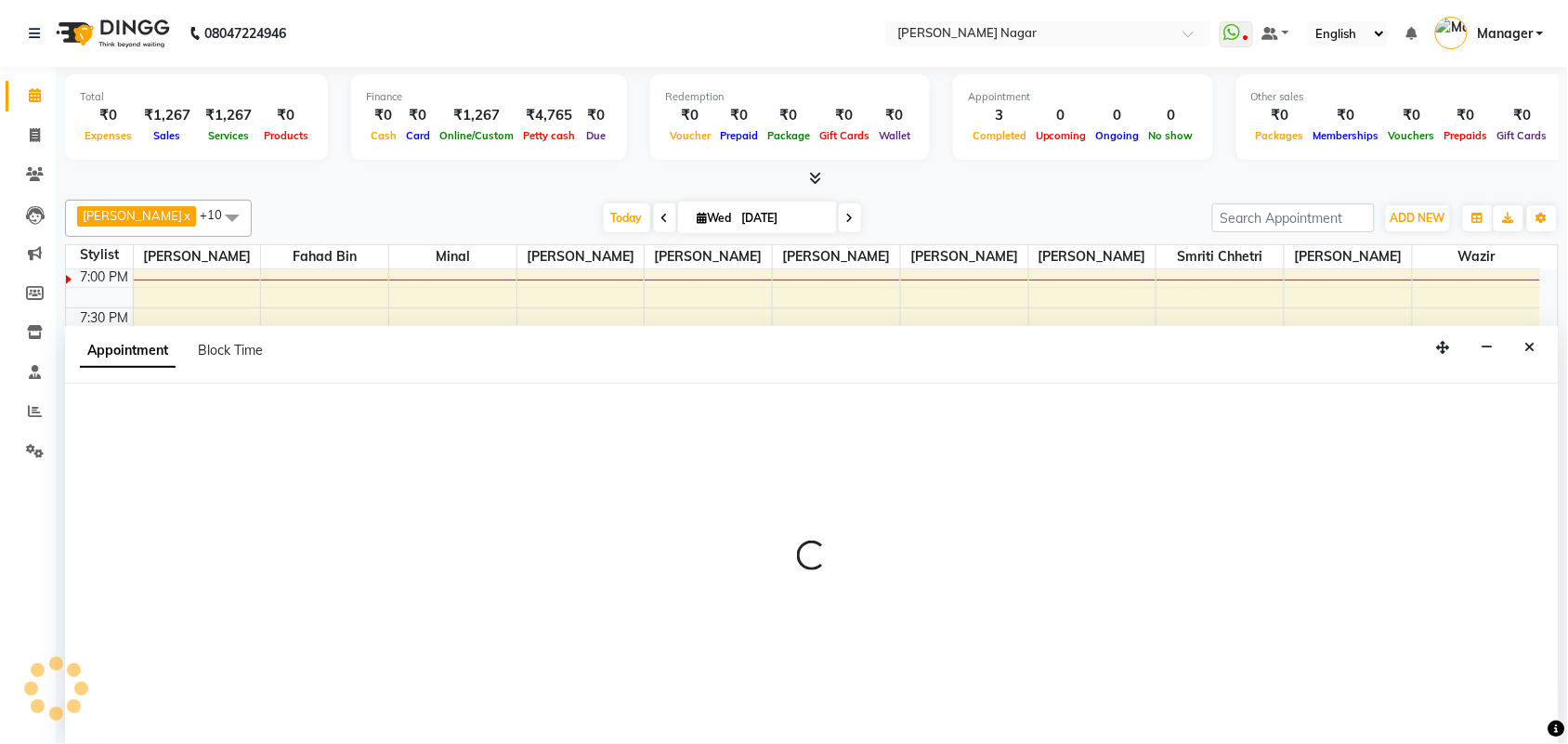
click at [439, 362] on div "Appointment Block Time" at bounding box center [811, 354] width 1494 height 58
select select "63467"
select select "1200"
select select "tentative"
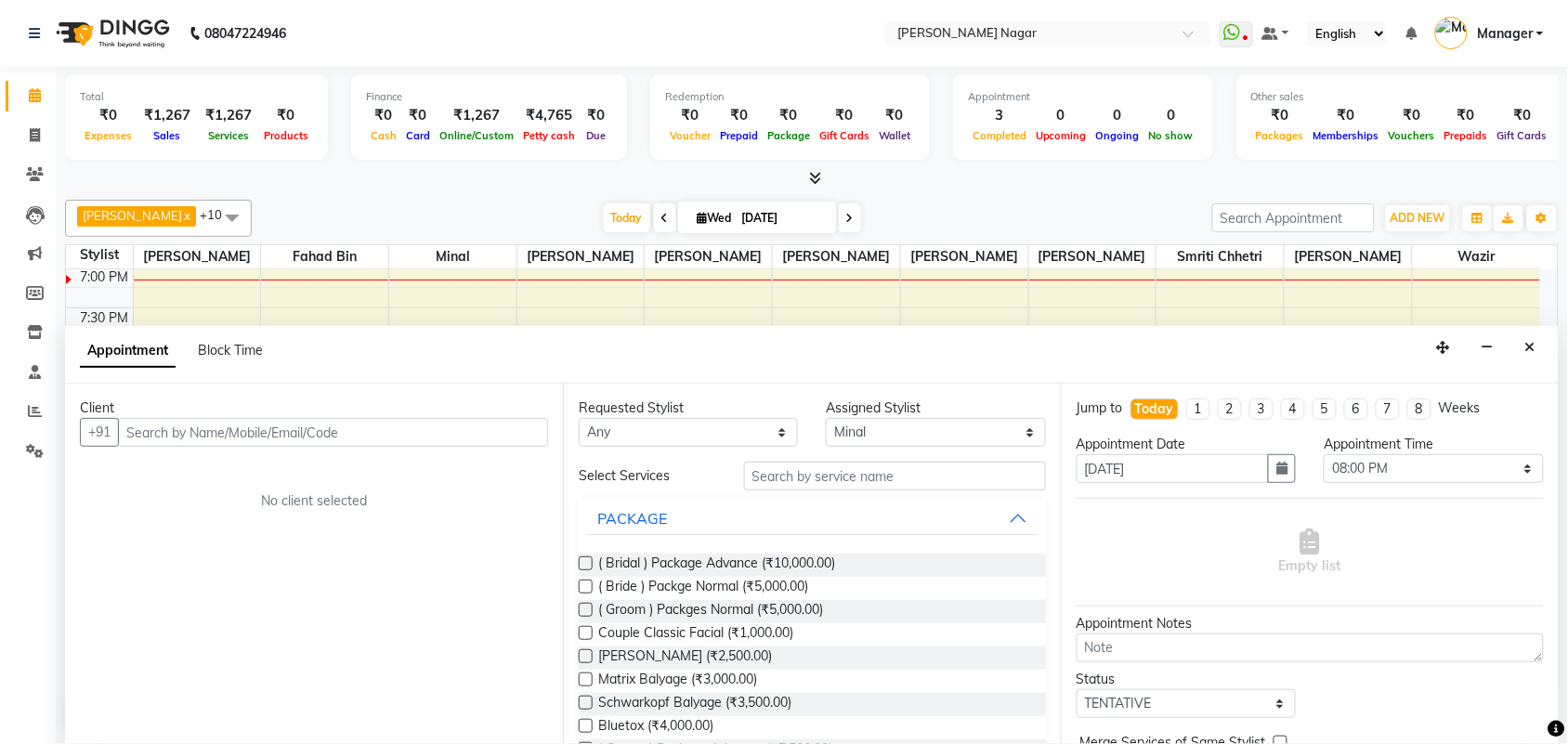
click at [258, 435] on input "text" at bounding box center [332, 432] width 430 height 28
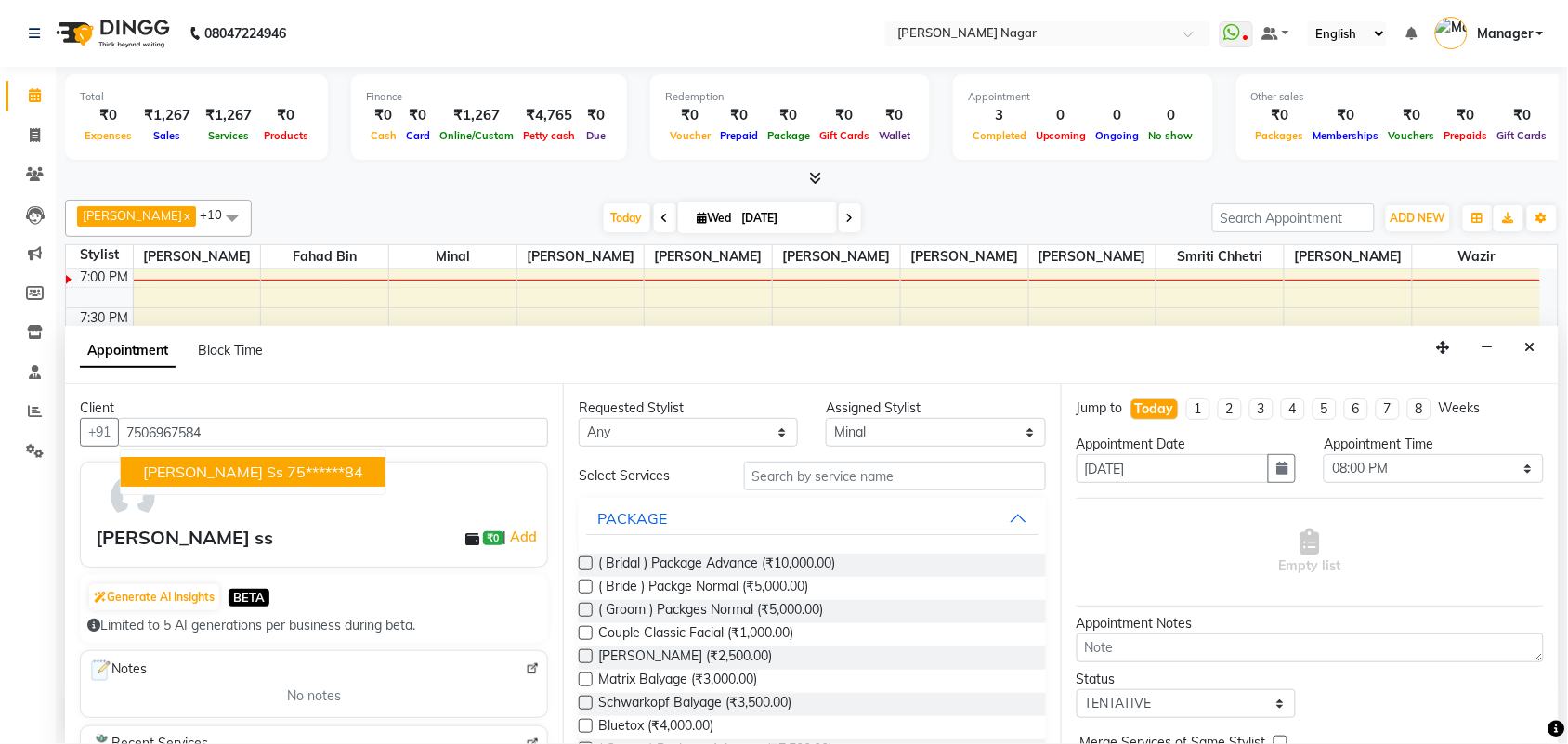
click at [287, 477] on ngb-highlight "75******84" at bounding box center [325, 471] width 76 height 19
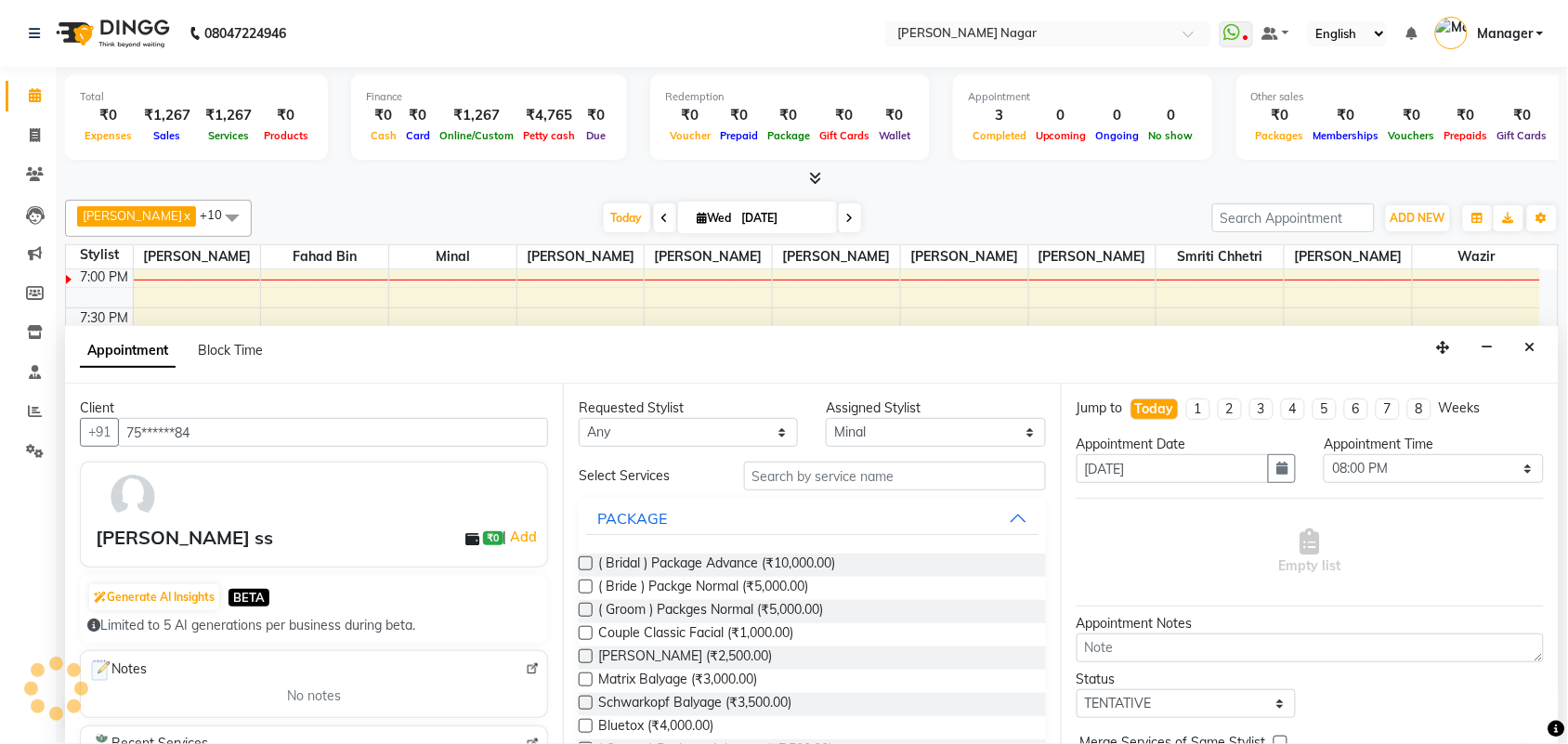
type input "75******84"
click at [878, 458] on div "Requested Stylist Any Amir Siddiqui Annu Navale Daraksha Sardar Fahad Bin Faiza…" at bounding box center [812, 564] width 498 height 360
click at [878, 466] on div "Requested Stylist Any Amir Siddiqui Annu Navale Daraksha Sardar Fahad Bin Faiza…" at bounding box center [812, 564] width 498 height 360
click at [878, 466] on input "text" at bounding box center [895, 475] width 302 height 28
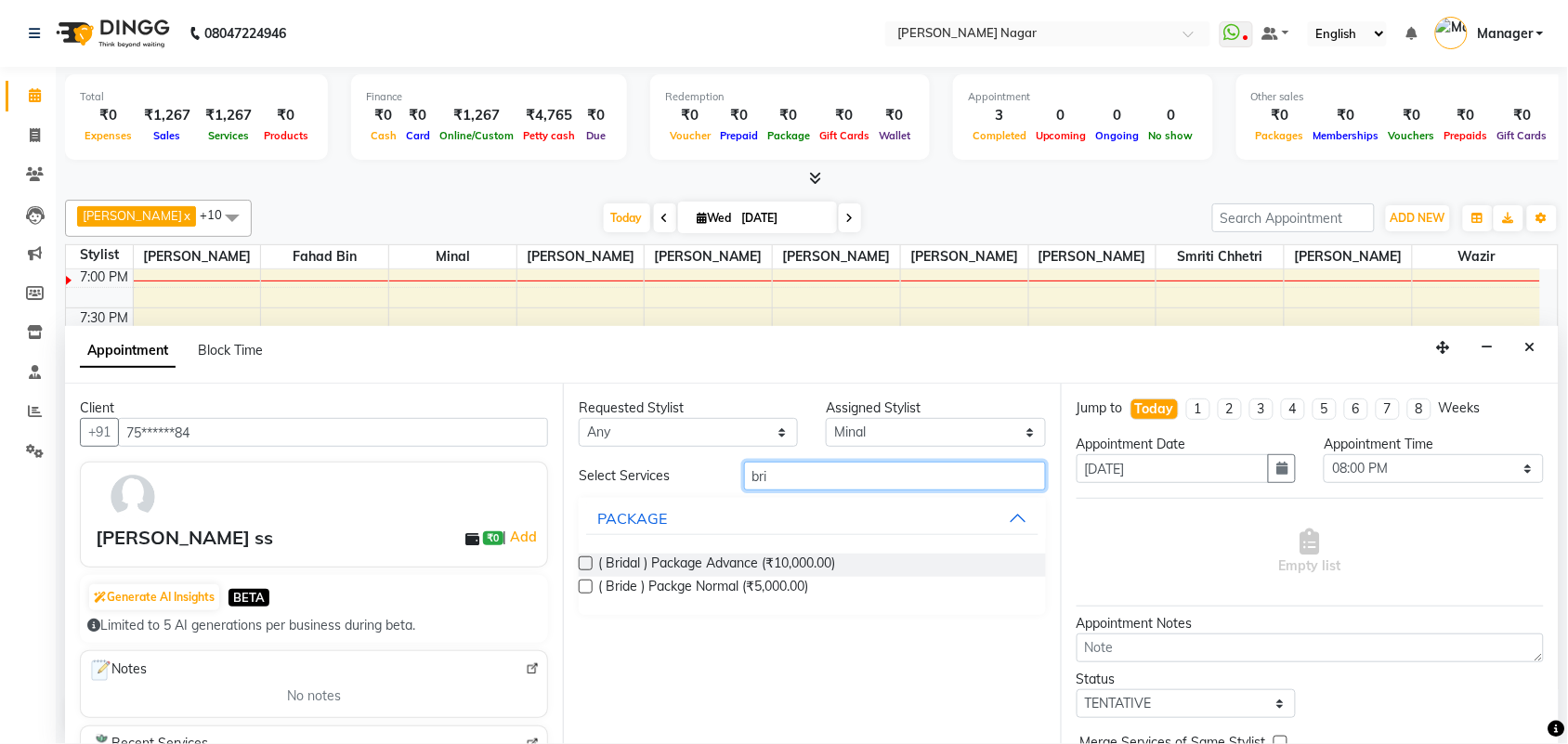
type input "bri"
click at [584, 587] on label at bounding box center [586, 586] width 14 height 14
click at [584, 587] on input "checkbox" at bounding box center [585, 588] width 12 height 12
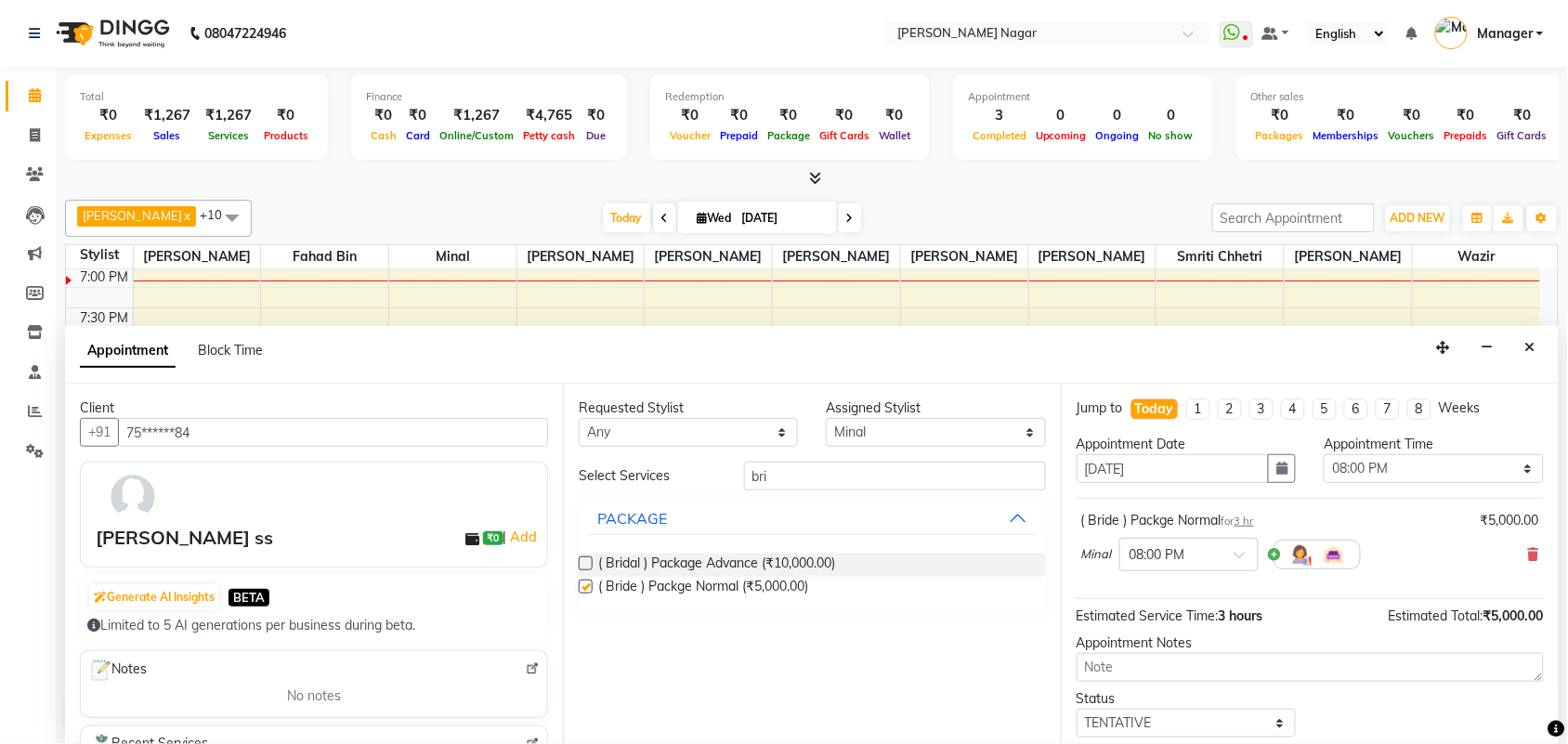
checkbox input "false"
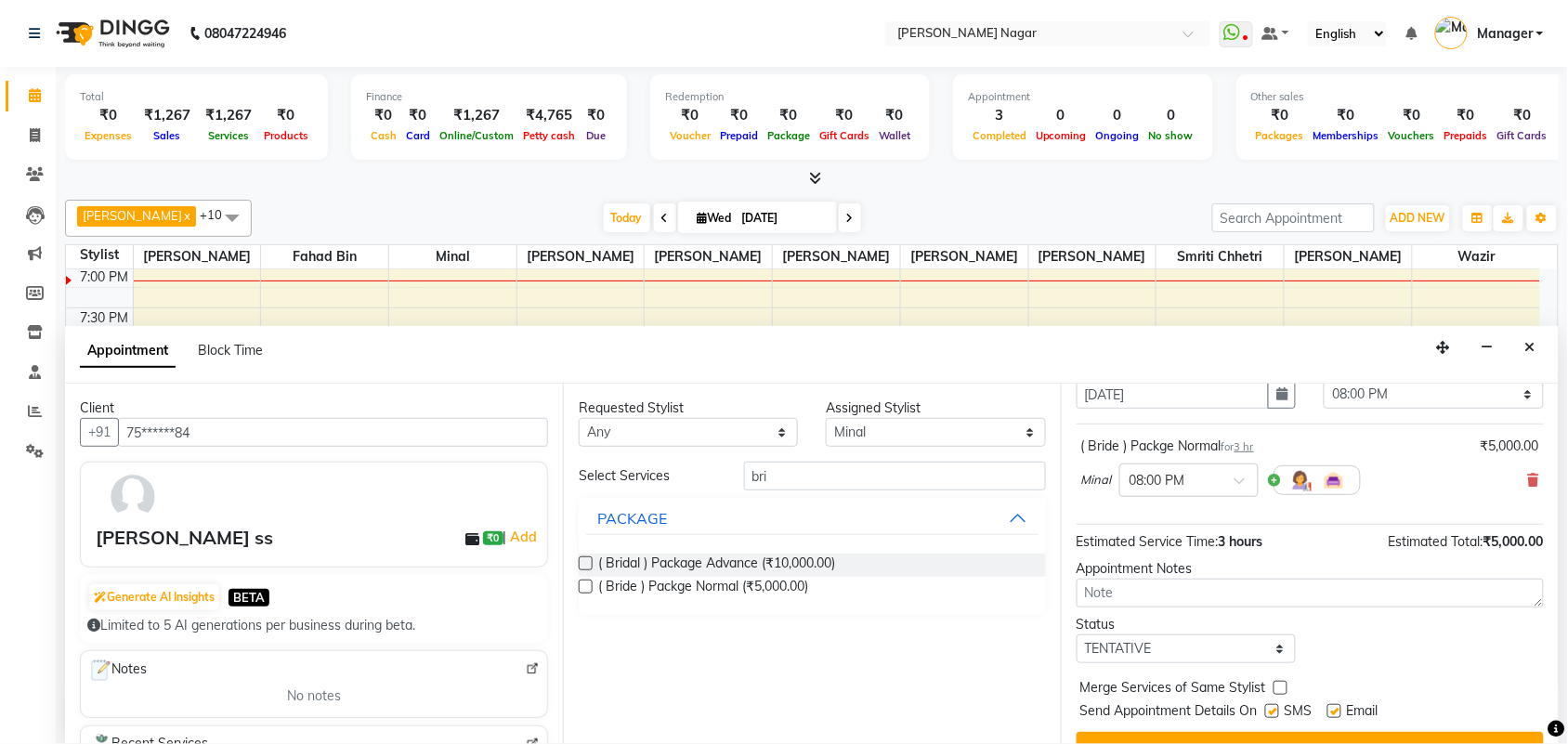
scroll to position [104, 0]
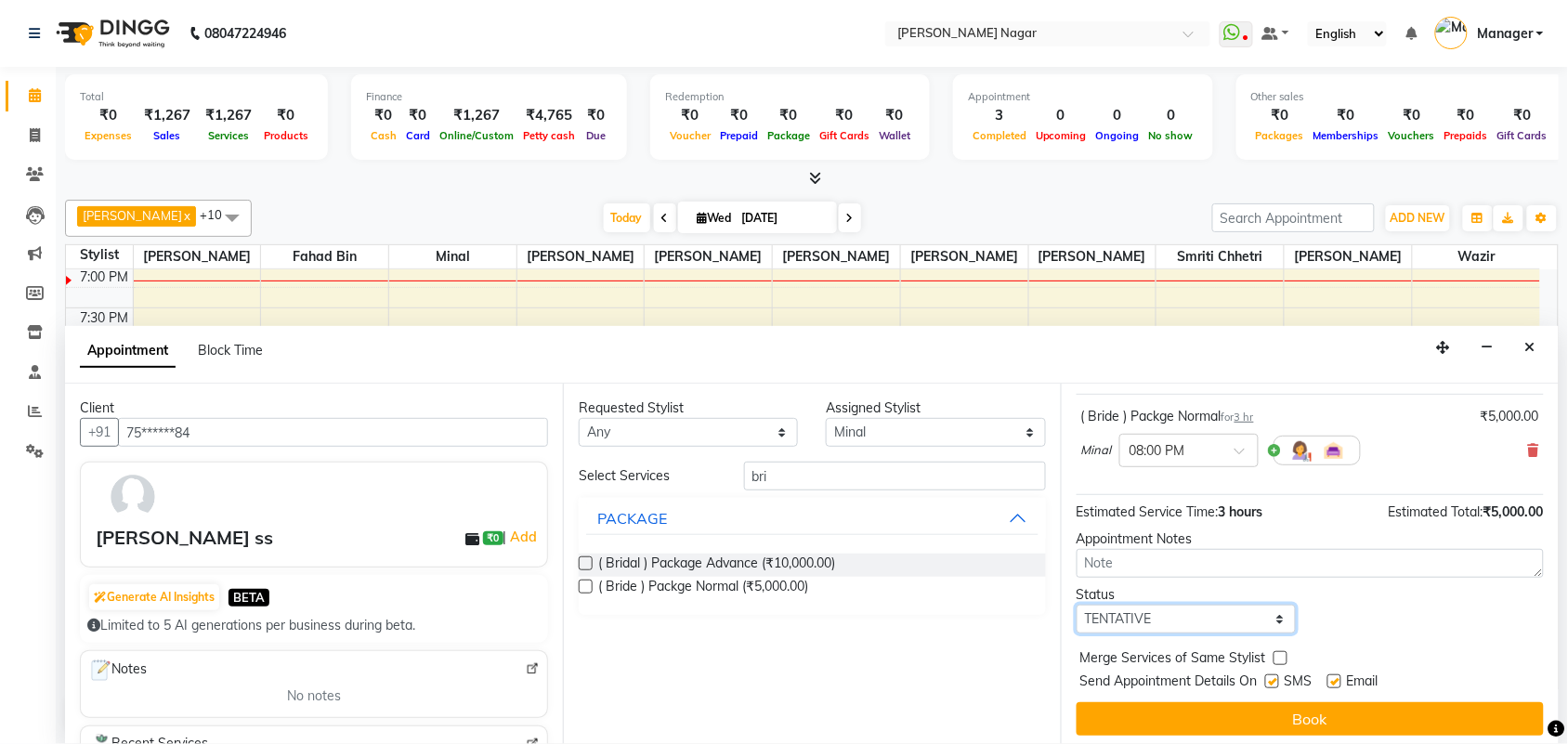
click at [1264, 624] on select "Select TENTATIVE CONFIRM CHECK-IN UPCOMING" at bounding box center [1186, 619] width 219 height 28
select select "upcoming"
click at [1076, 605] on select "Select TENTATIVE CONFIRM CHECK-IN UPCOMING" at bounding box center [1186, 619] width 219 height 28
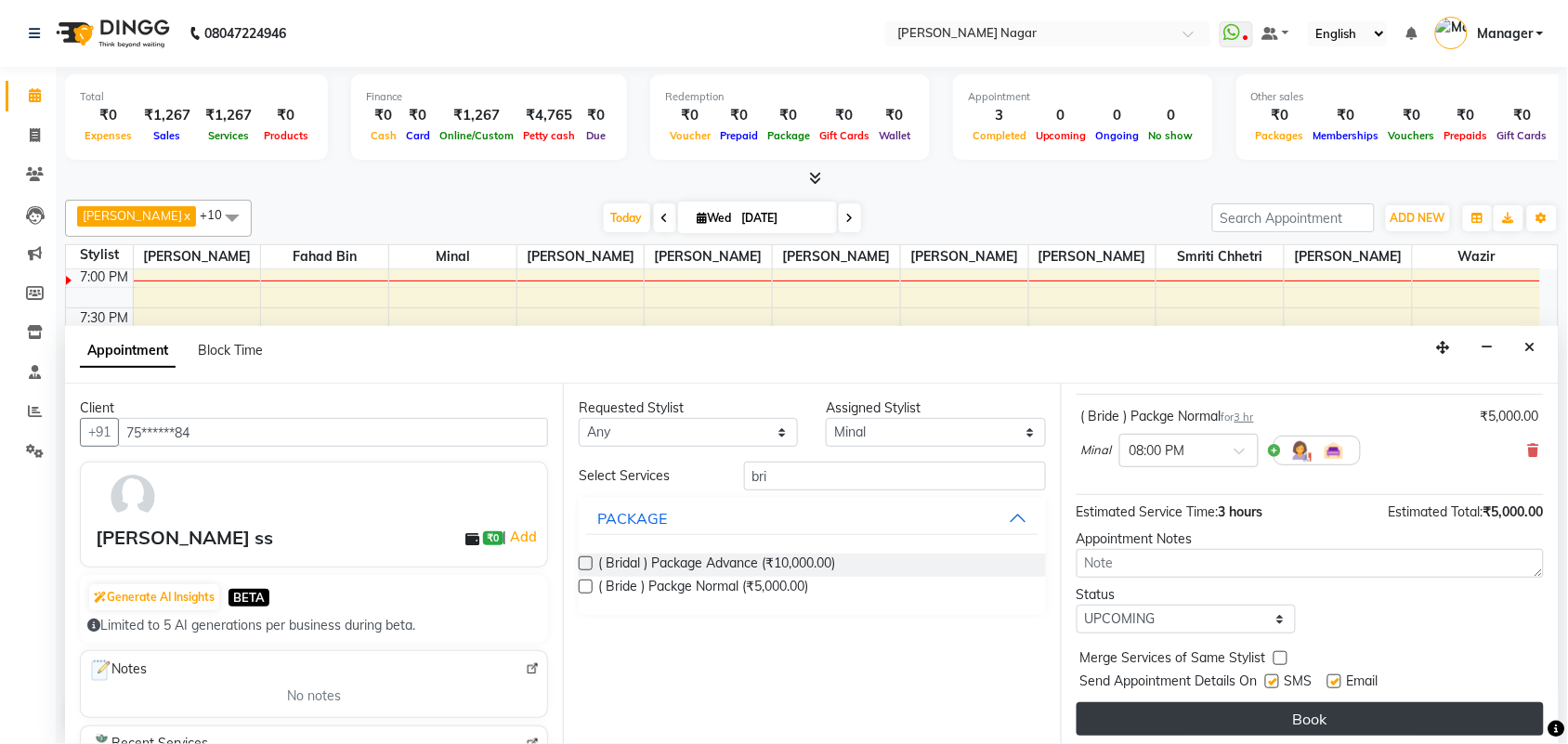
click at [1314, 717] on button "Book" at bounding box center [1309, 719] width 467 height 33
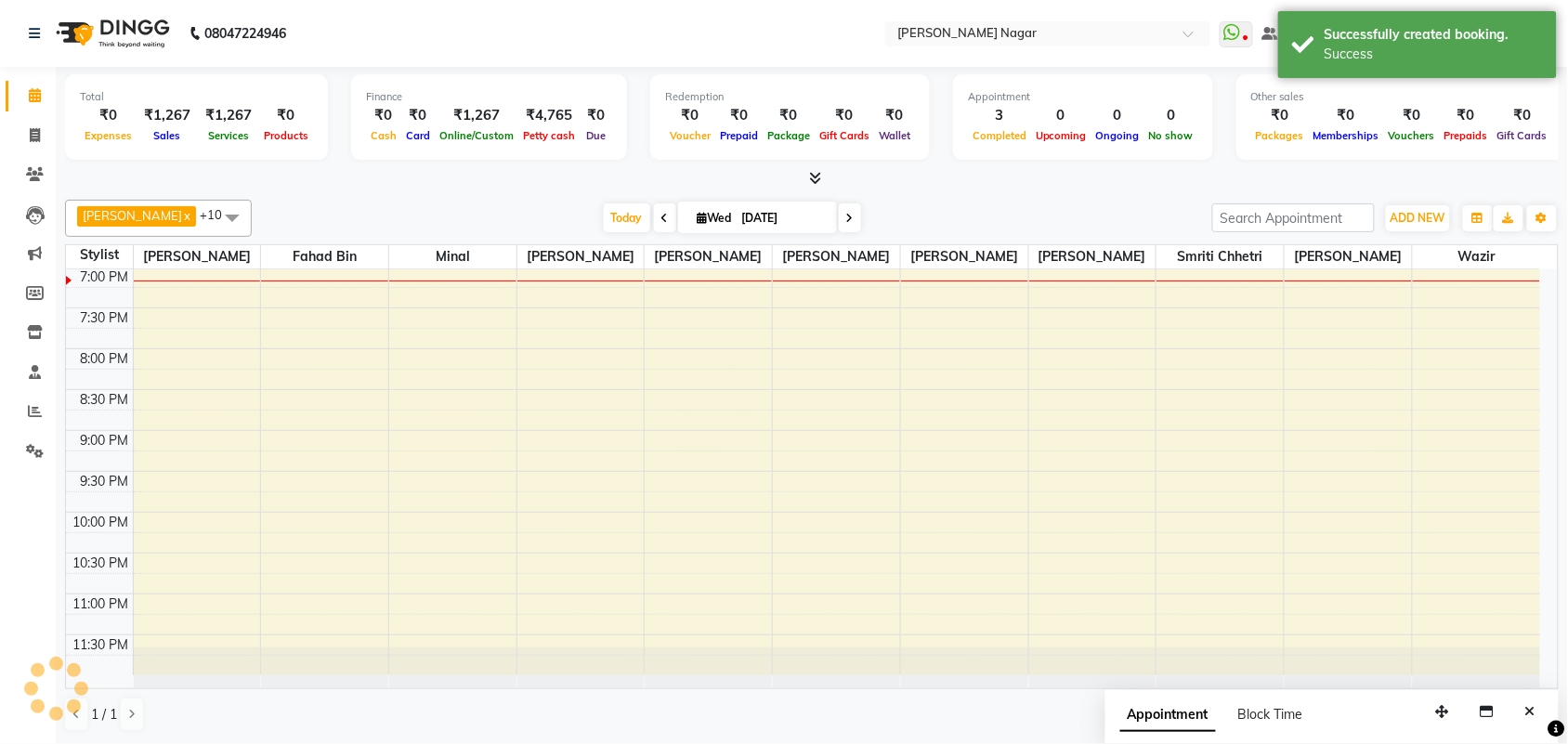
scroll to position [0, 0]
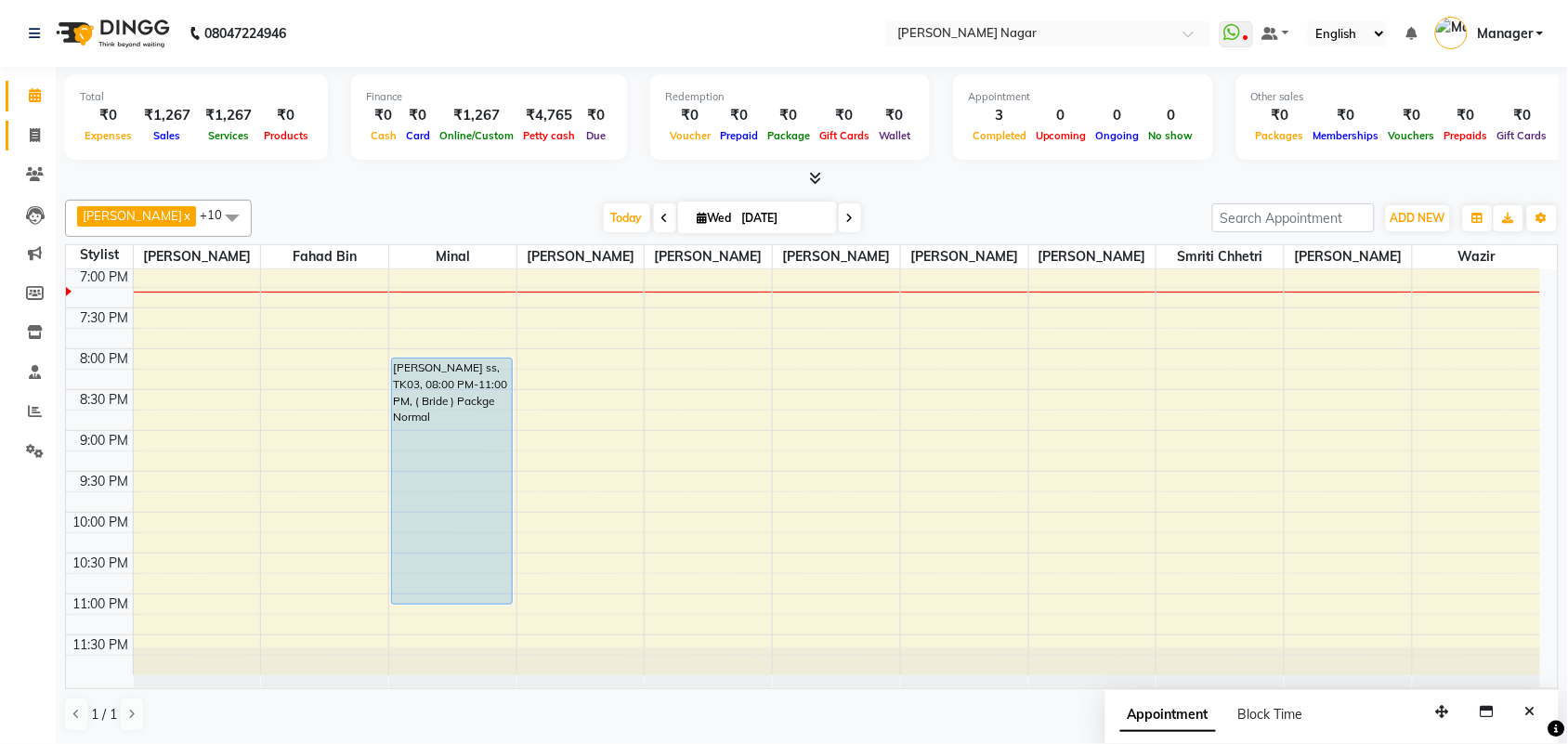
click at [26, 149] on link "Invoice" at bounding box center [28, 135] width 45 height 30
select select "service"
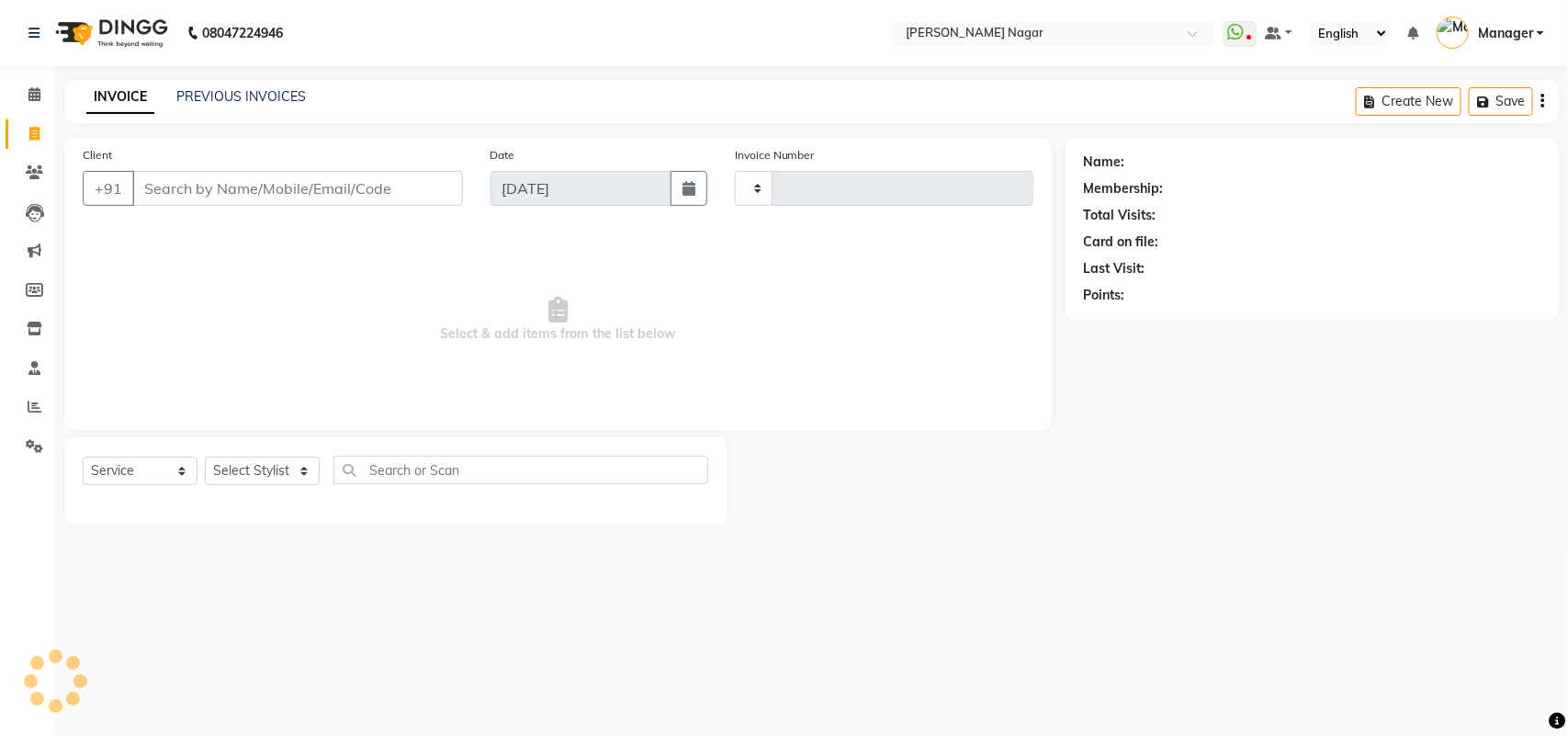
type input "3560"
select select "7349"
select select "membership"
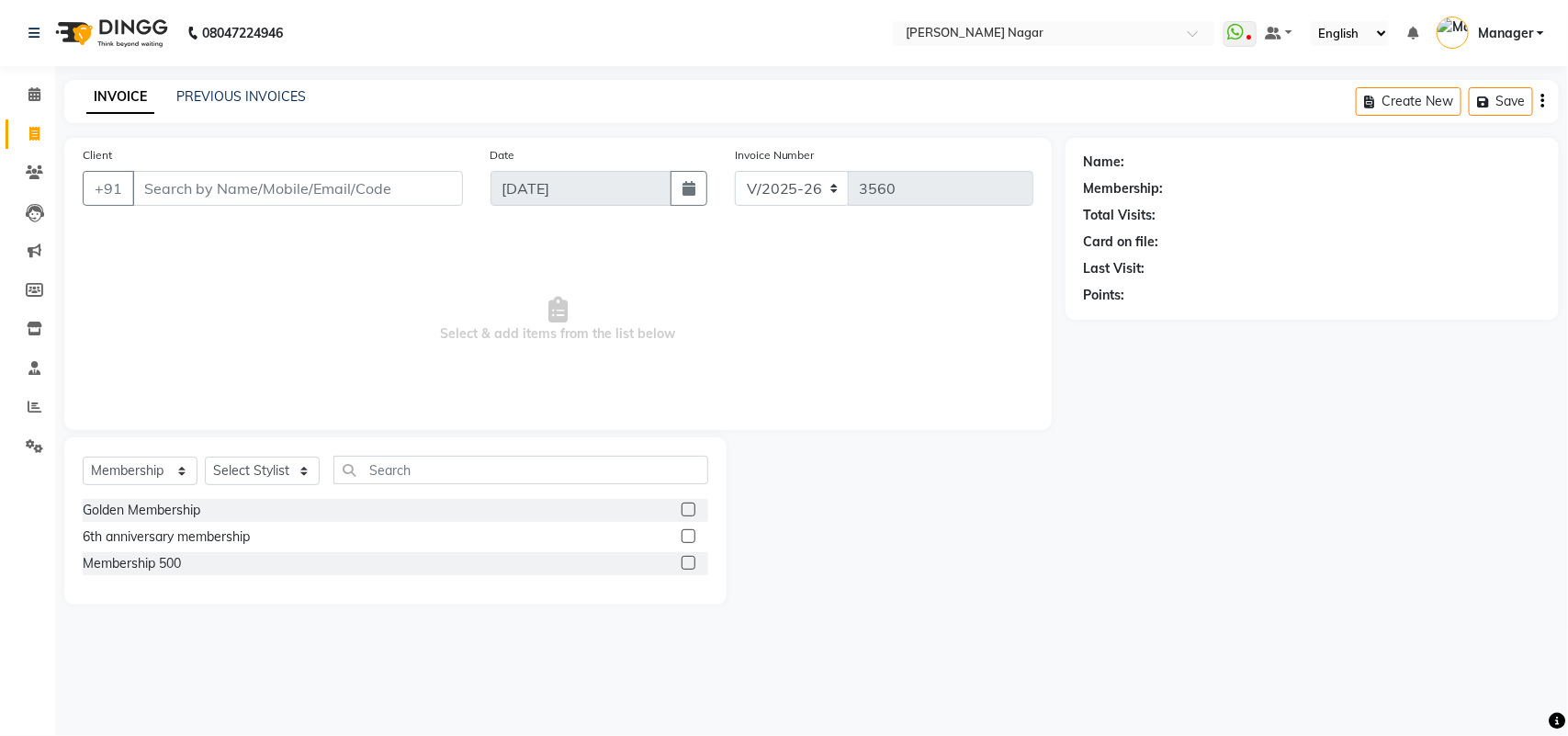
click at [234, 199] on input "Client" at bounding box center [297, 188] width 330 height 35
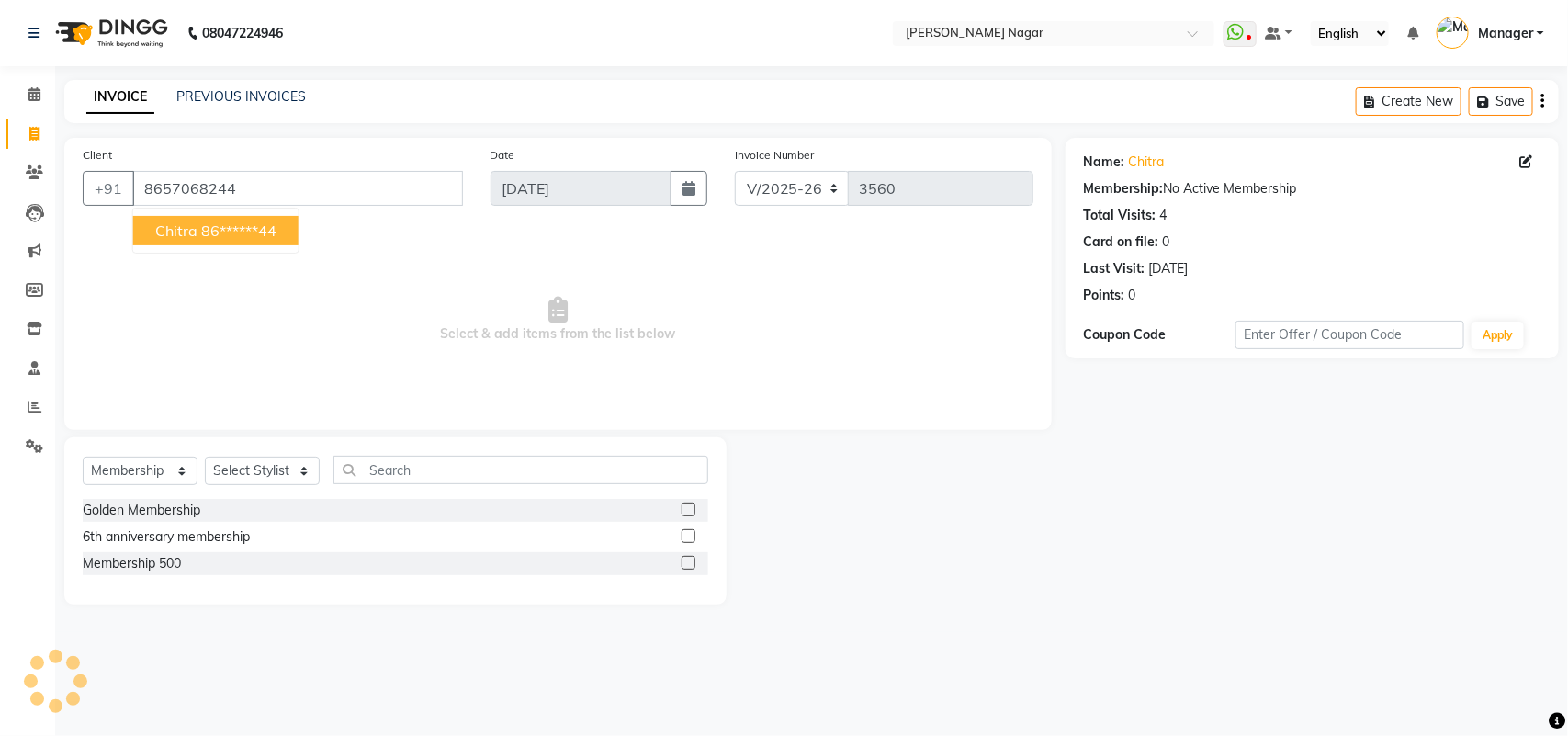
click at [251, 222] on ngb-highlight "86******44" at bounding box center [239, 230] width 76 height 18
type input "86******44"
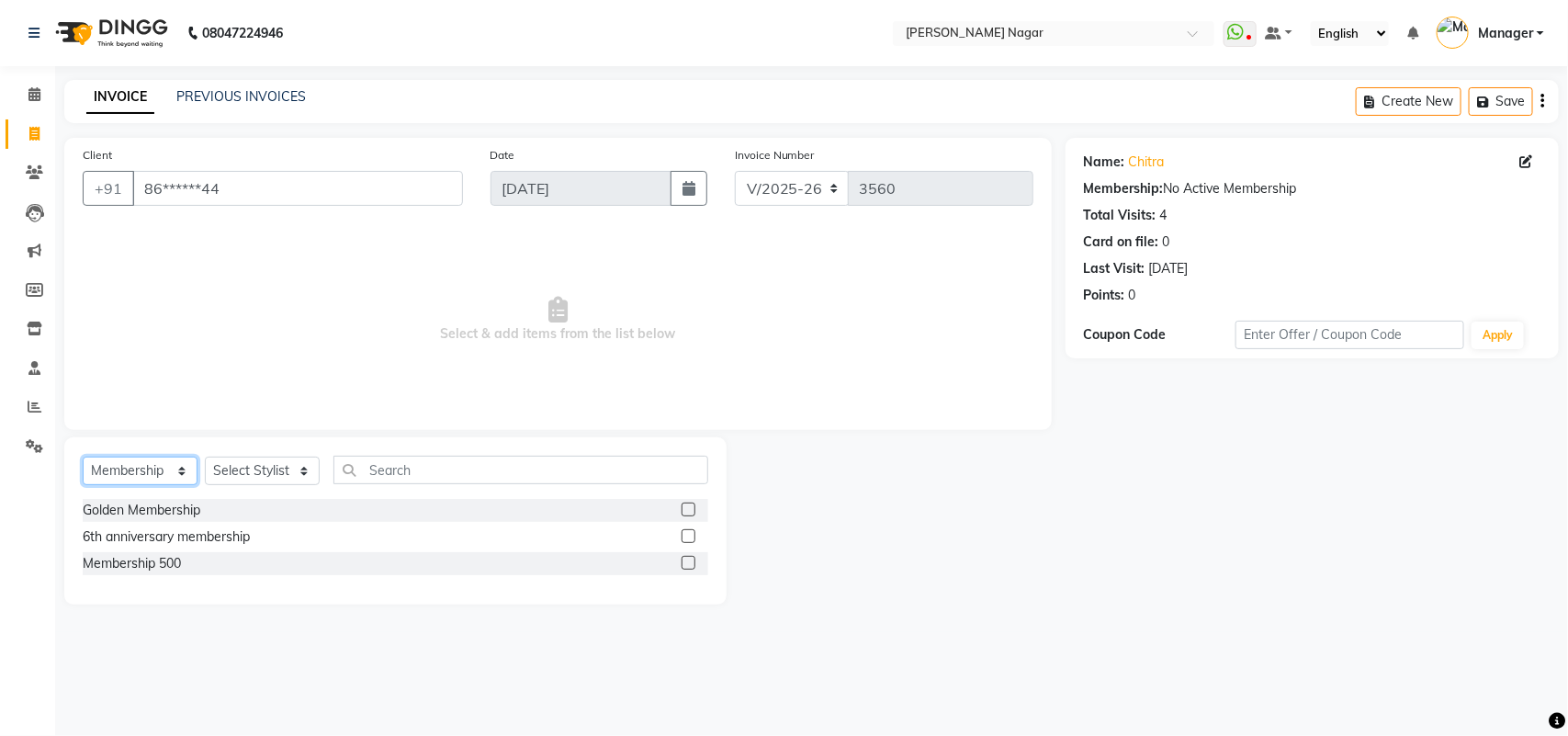
click at [144, 479] on select "Select Service Product Membership Package Voucher Prepaid Gift Card" at bounding box center [139, 470] width 115 height 28
select select "service"
click at [82, 456] on select "Select Service Product Membership Package Voucher Prepaid Gift Card" at bounding box center [139, 470] width 115 height 28
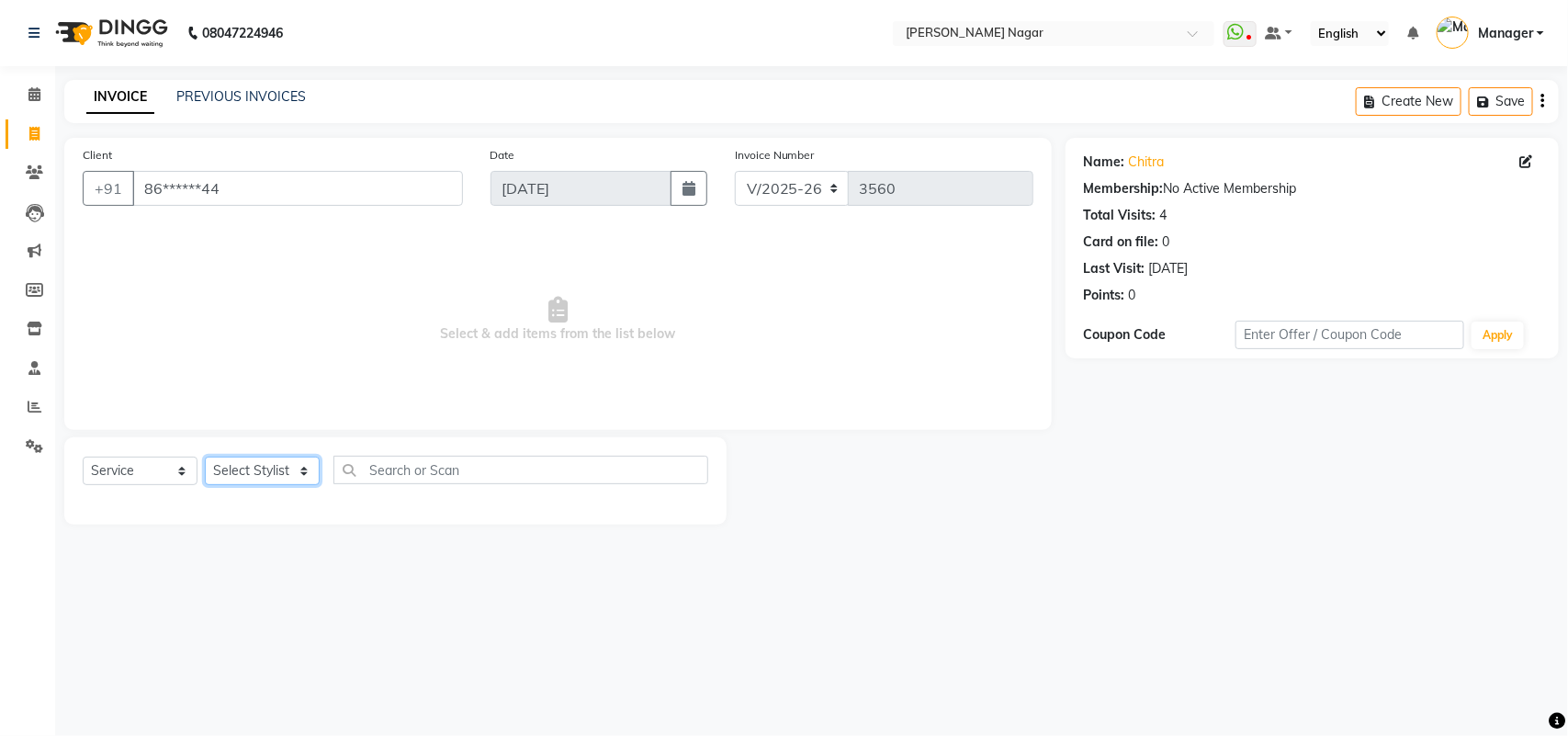
click at [226, 472] on select "Select Stylist [PERSON_NAME] Annu [PERSON_NAME] [PERSON_NAME] Bin [PERSON_NAME]…" at bounding box center [262, 470] width 115 height 28
select select "84526"
click at [205, 456] on select "Select Stylist [PERSON_NAME] Annu [PERSON_NAME] [PERSON_NAME] Bin [PERSON_NAME]…" at bounding box center [262, 470] width 115 height 28
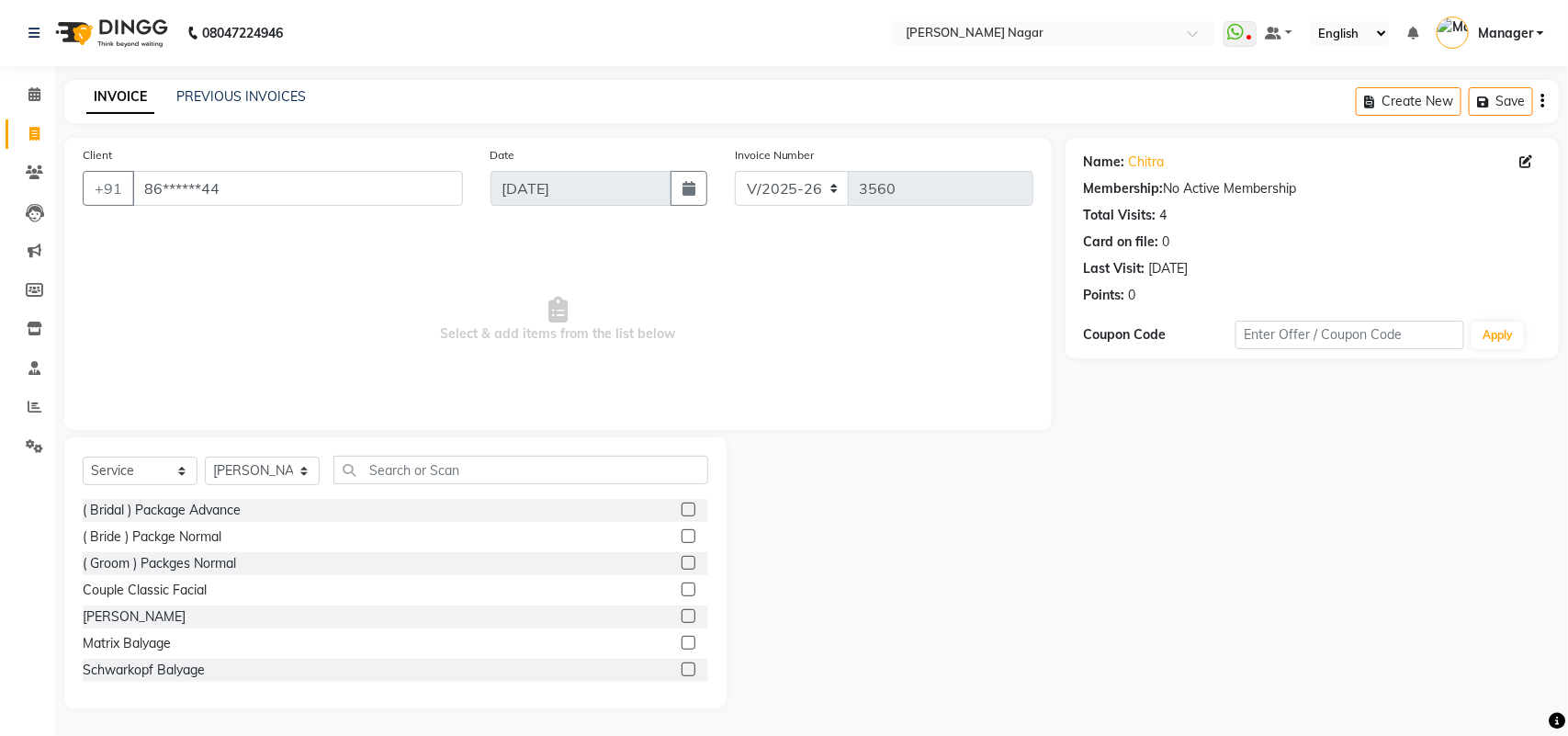
click at [441, 452] on div "Select Service Product Membership Package Voucher Prepaid Gift Card Select Styl…" at bounding box center [395, 573] width 662 height 271
click at [441, 459] on input "text" at bounding box center [520, 469] width 375 height 28
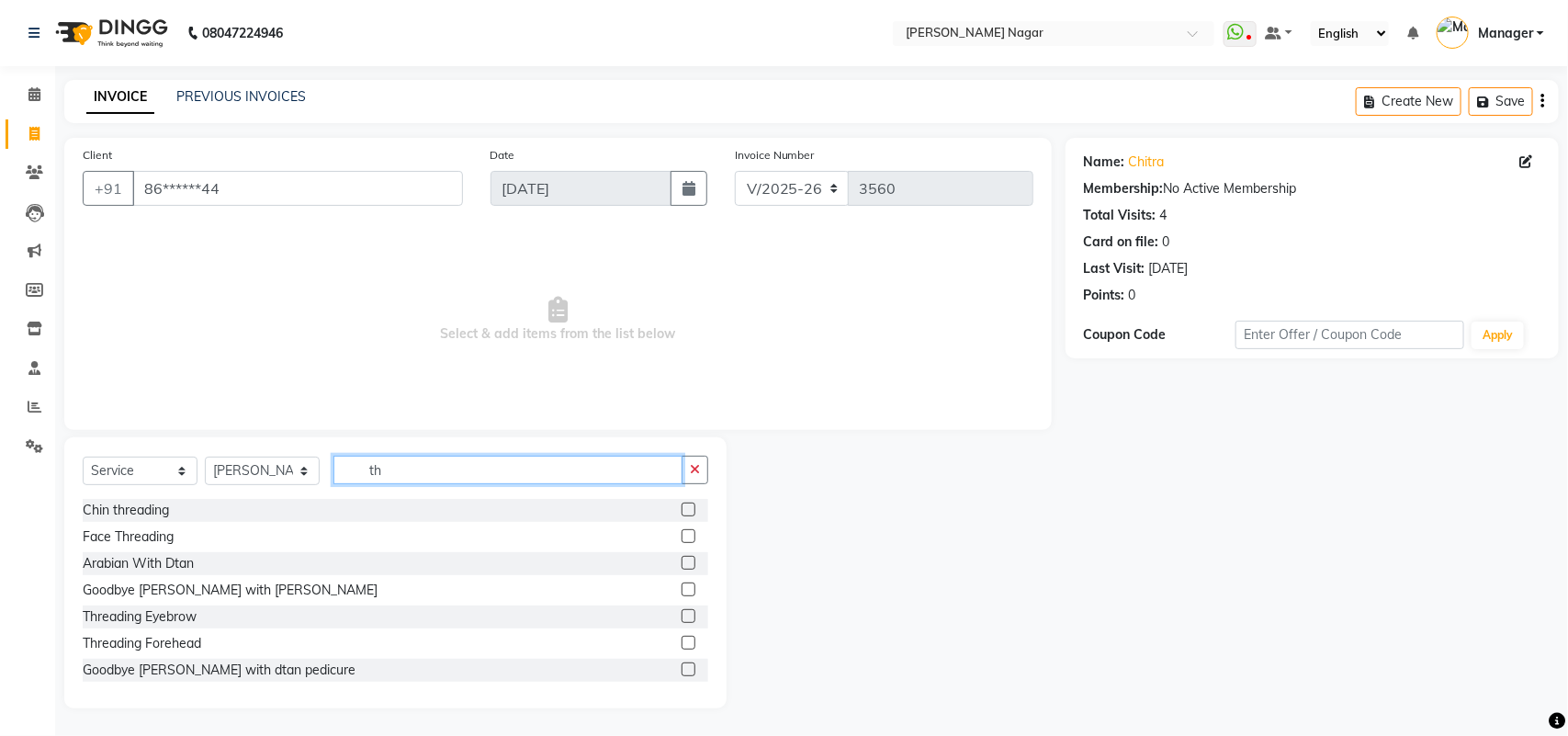
type input "th"
click at [682, 621] on label at bounding box center [689, 616] width 14 height 14
click at [682, 621] on input "checkbox" at bounding box center [688, 617] width 12 height 12
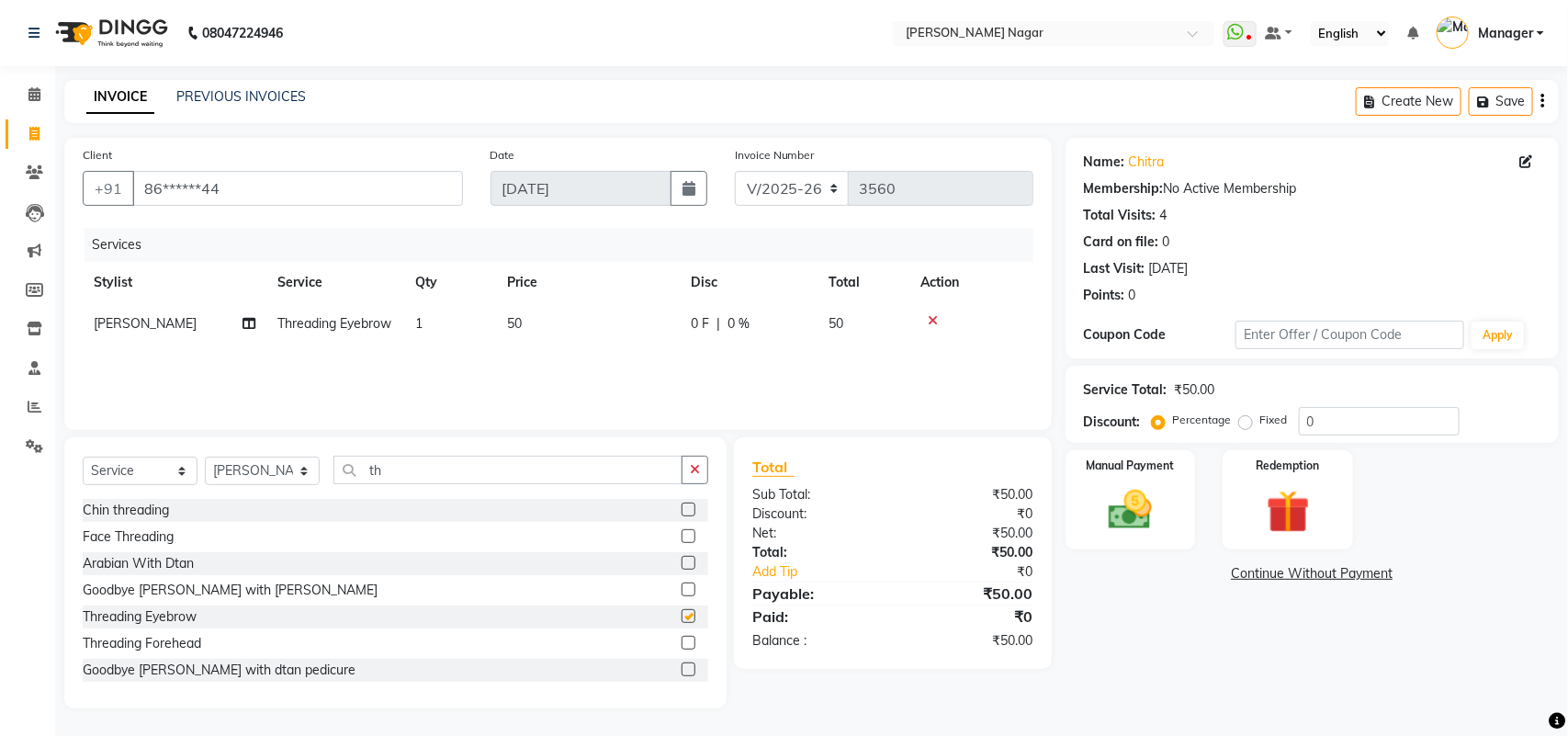
checkbox input "false"
click at [1170, 501] on div "Manual Payment" at bounding box center [1131, 500] width 136 height 104
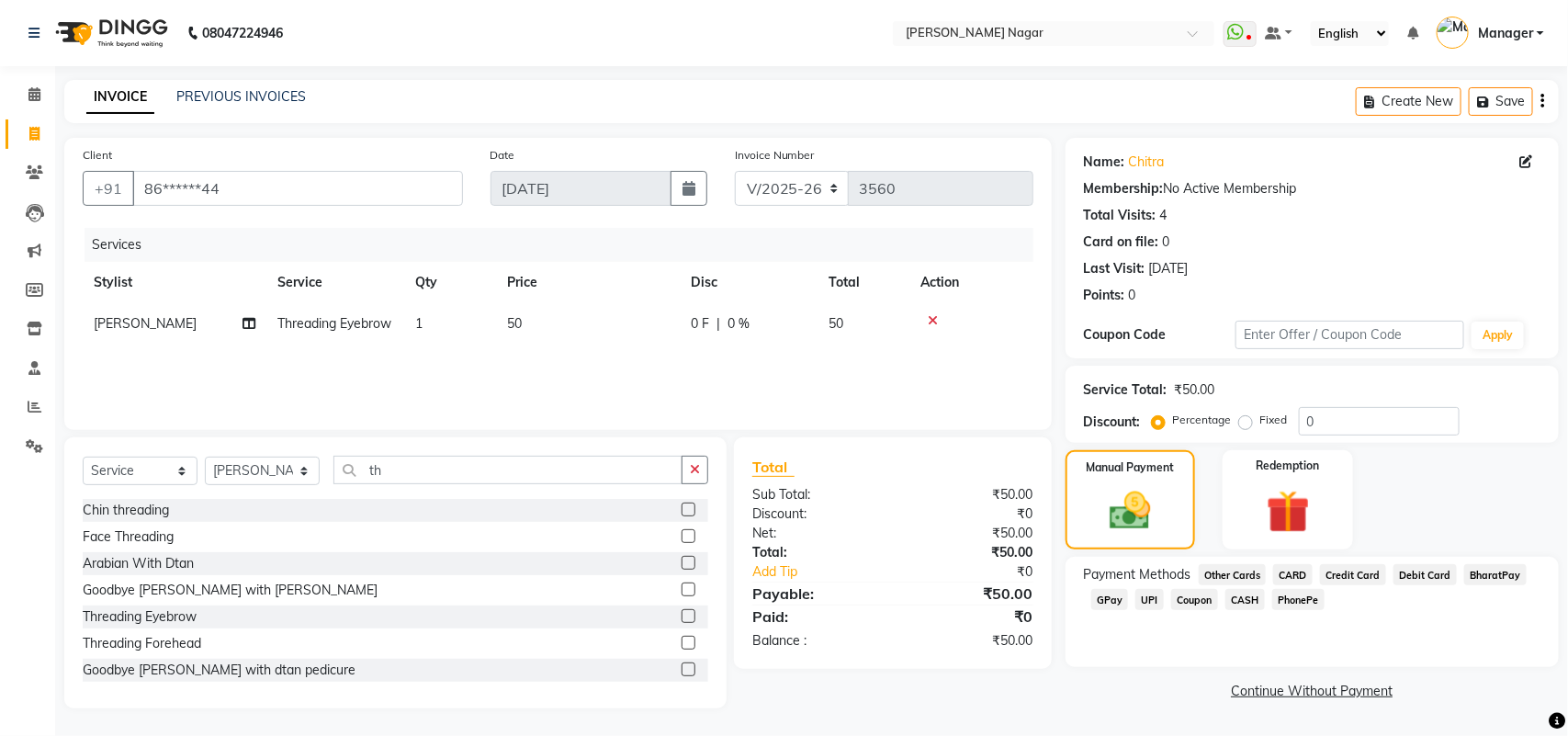
click at [1249, 595] on span "CASH" at bounding box center [1245, 599] width 40 height 21
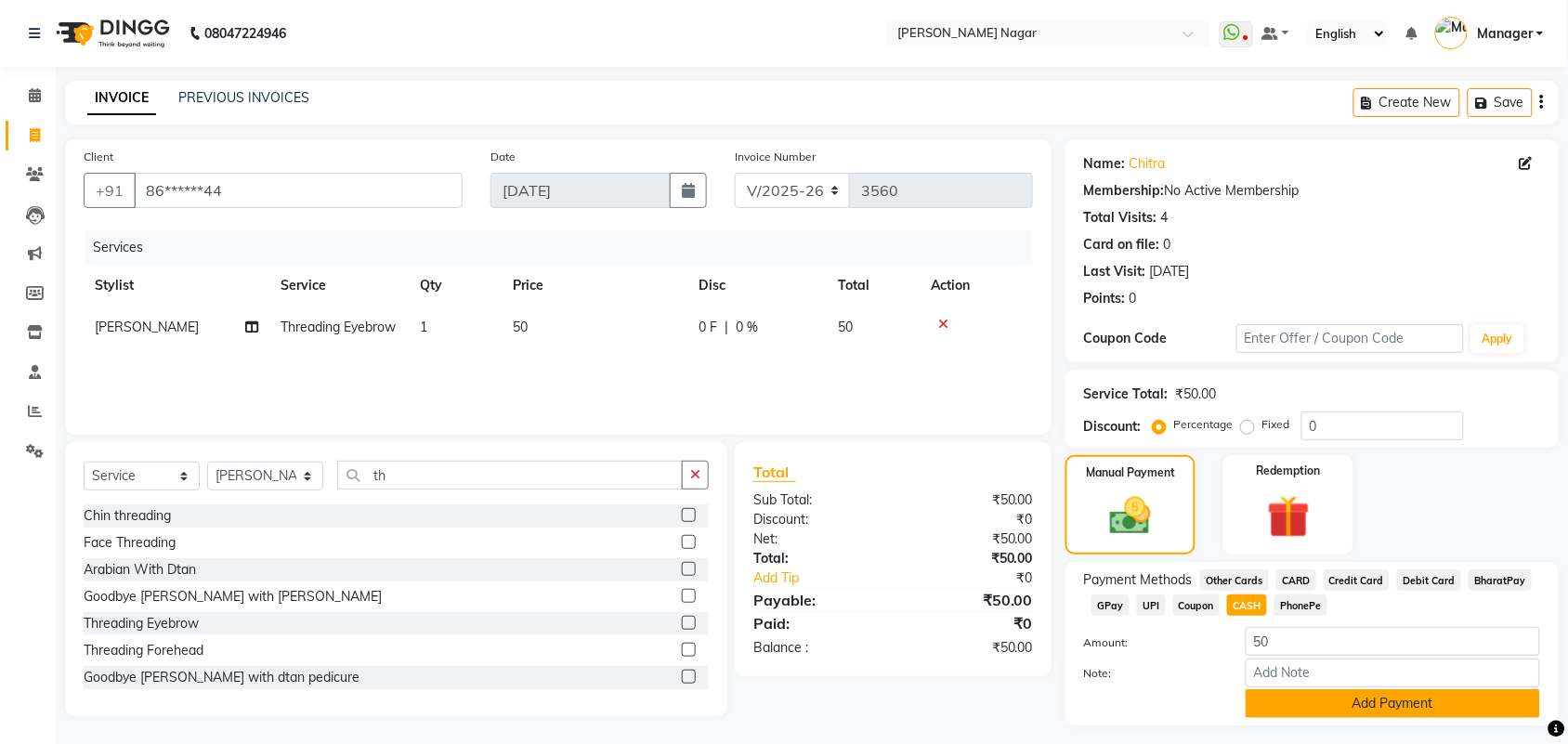
click at [1279, 694] on button "Add Payment" at bounding box center [1393, 703] width 295 height 28
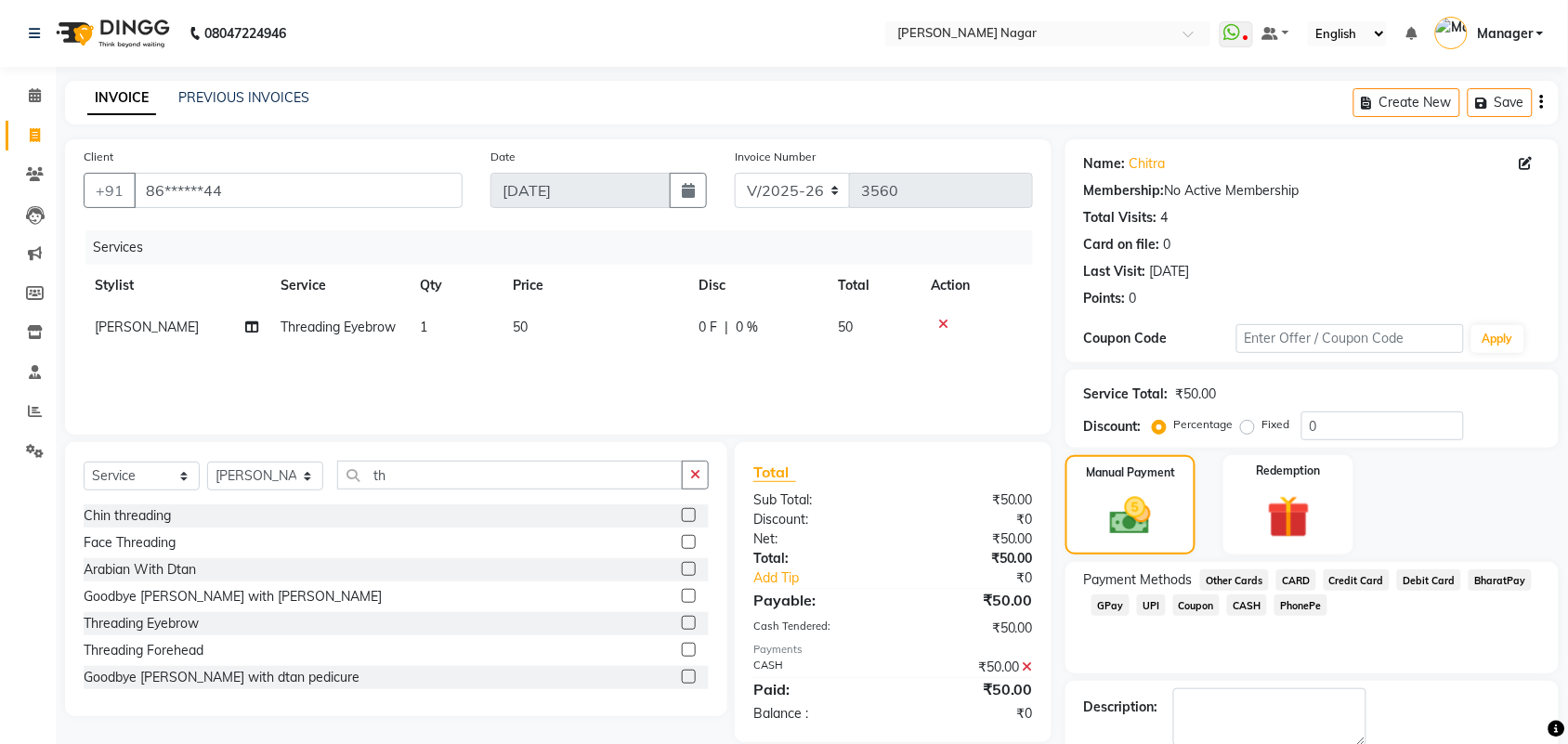
scroll to position [100, 0]
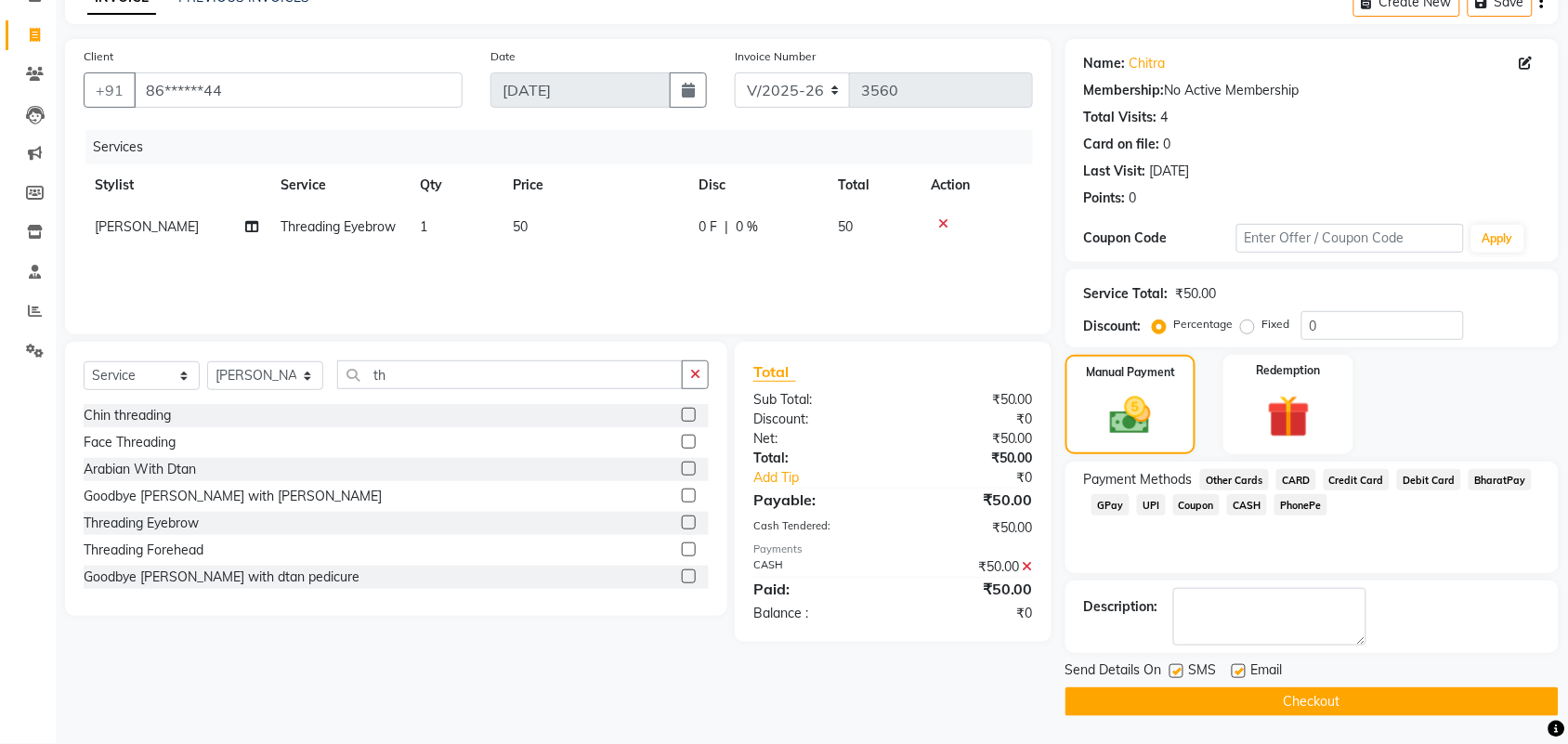
click at [1517, 708] on button "Checkout" at bounding box center [1312, 701] width 494 height 28
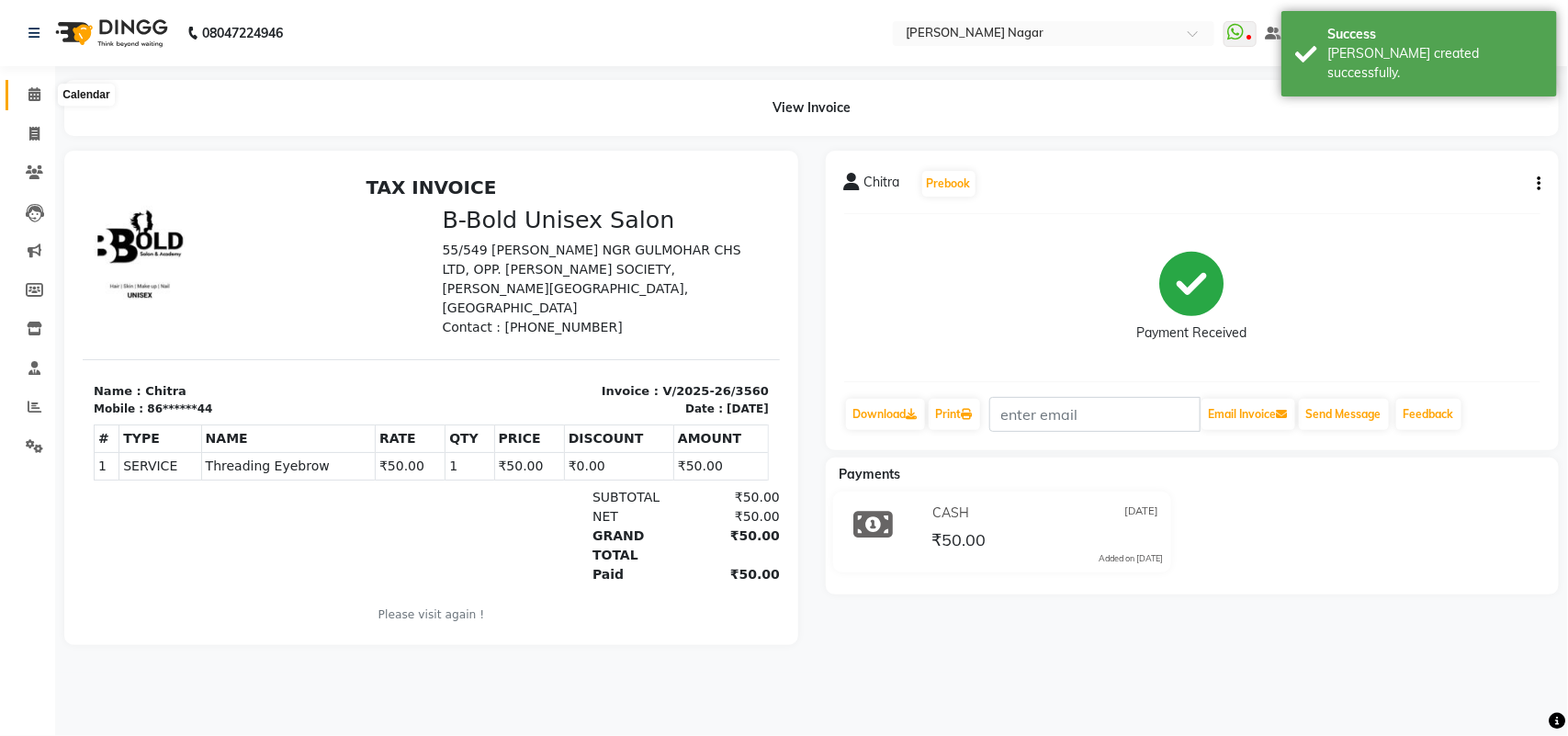
click at [34, 102] on span at bounding box center [34, 95] width 32 height 21
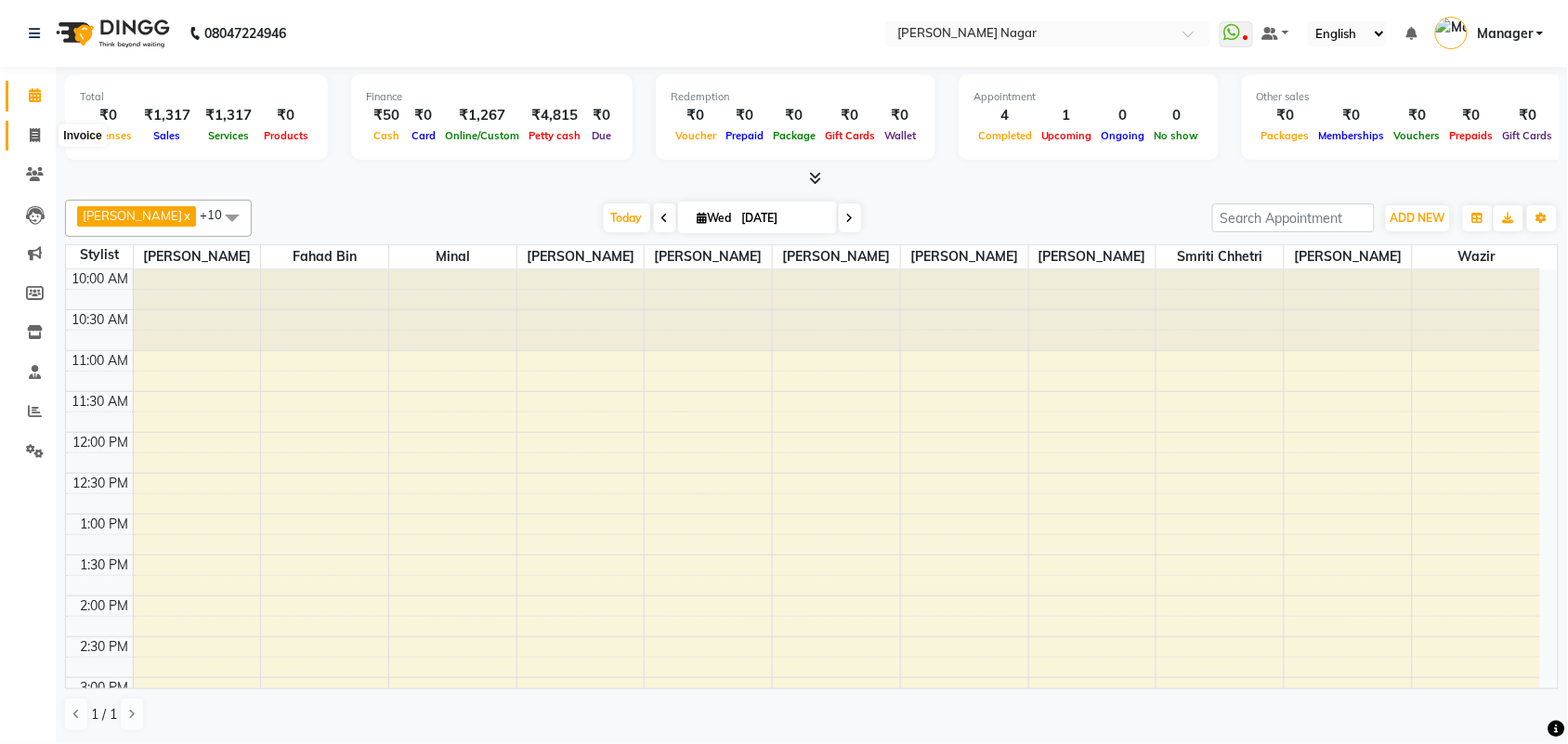
click at [26, 142] on span at bounding box center [34, 136] width 32 height 22
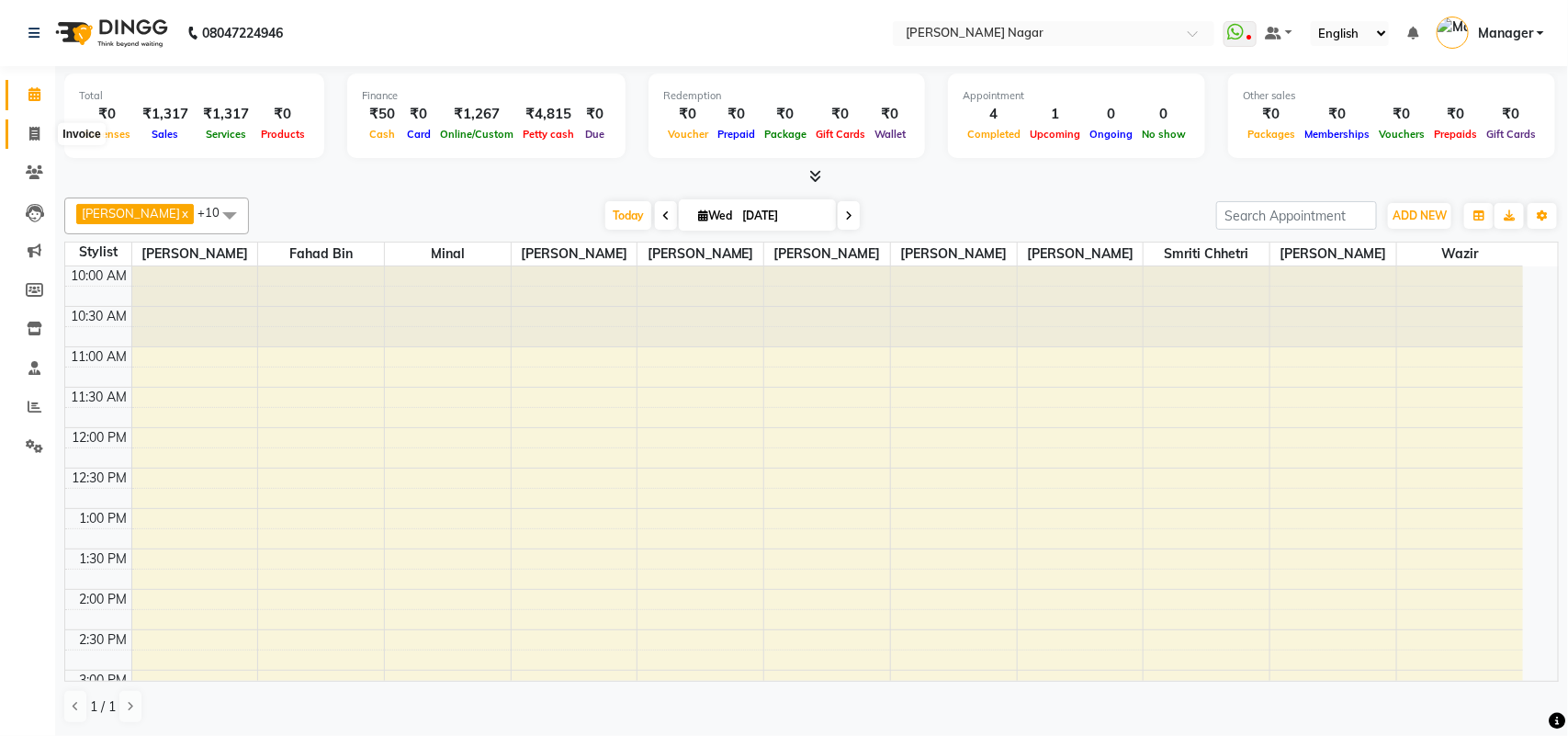
select select "service"
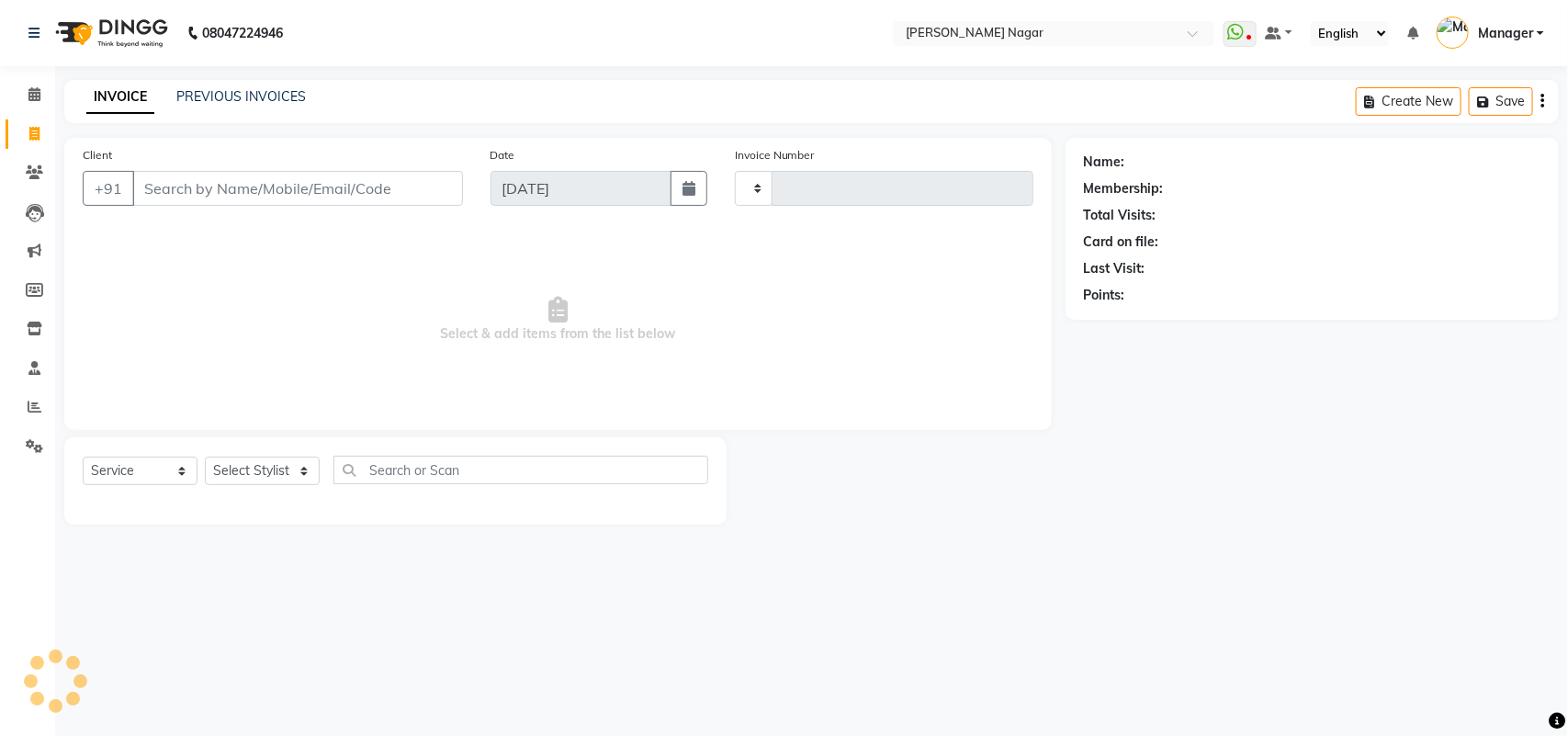
type input "3561"
select select "7349"
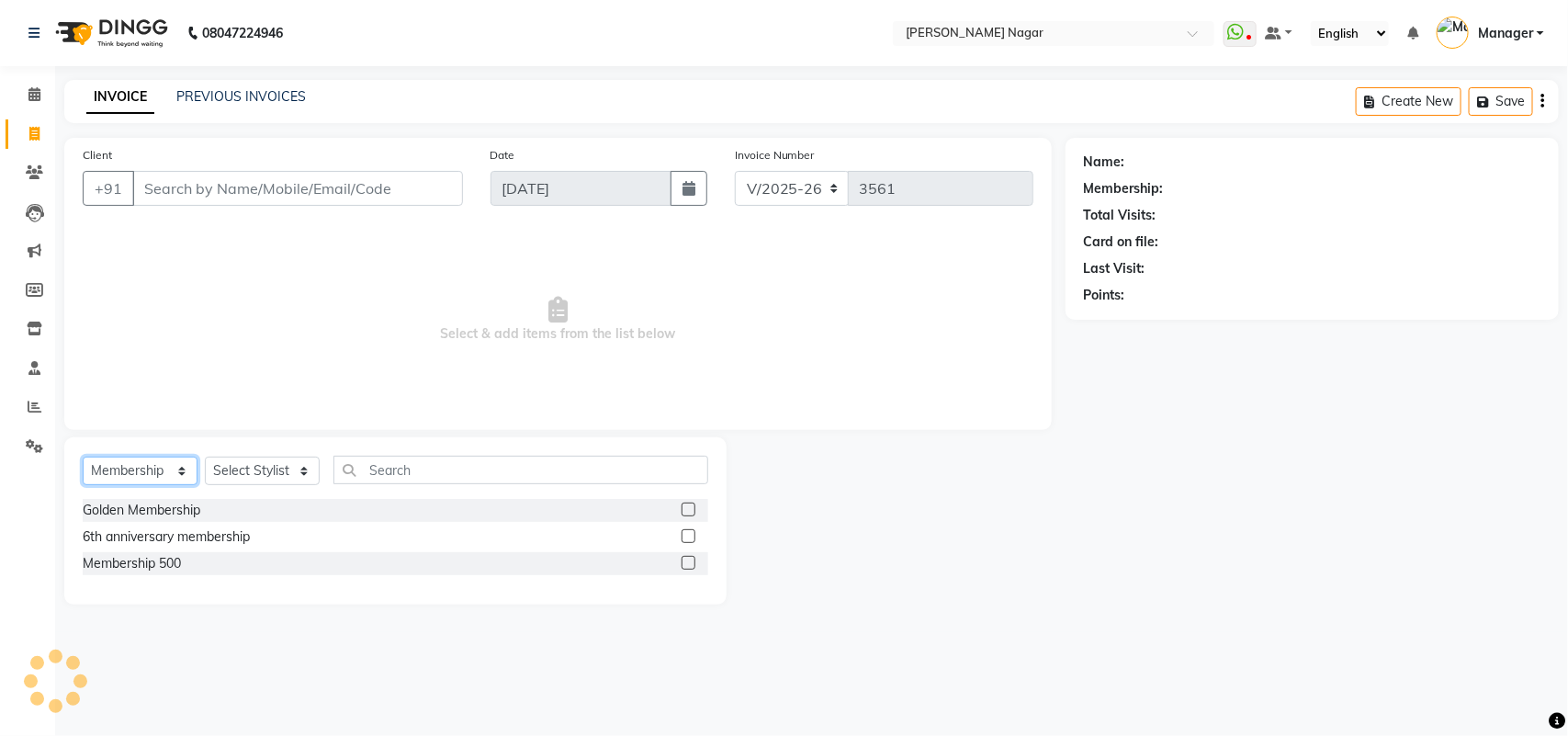
click at [169, 466] on select "Select Service Product Membership Package Voucher Prepaid Gift Card" at bounding box center [139, 470] width 115 height 28
select select "service"
click at [82, 456] on select "Select Service Product Membership Package Voucher Prepaid Gift Card" at bounding box center [139, 470] width 115 height 28
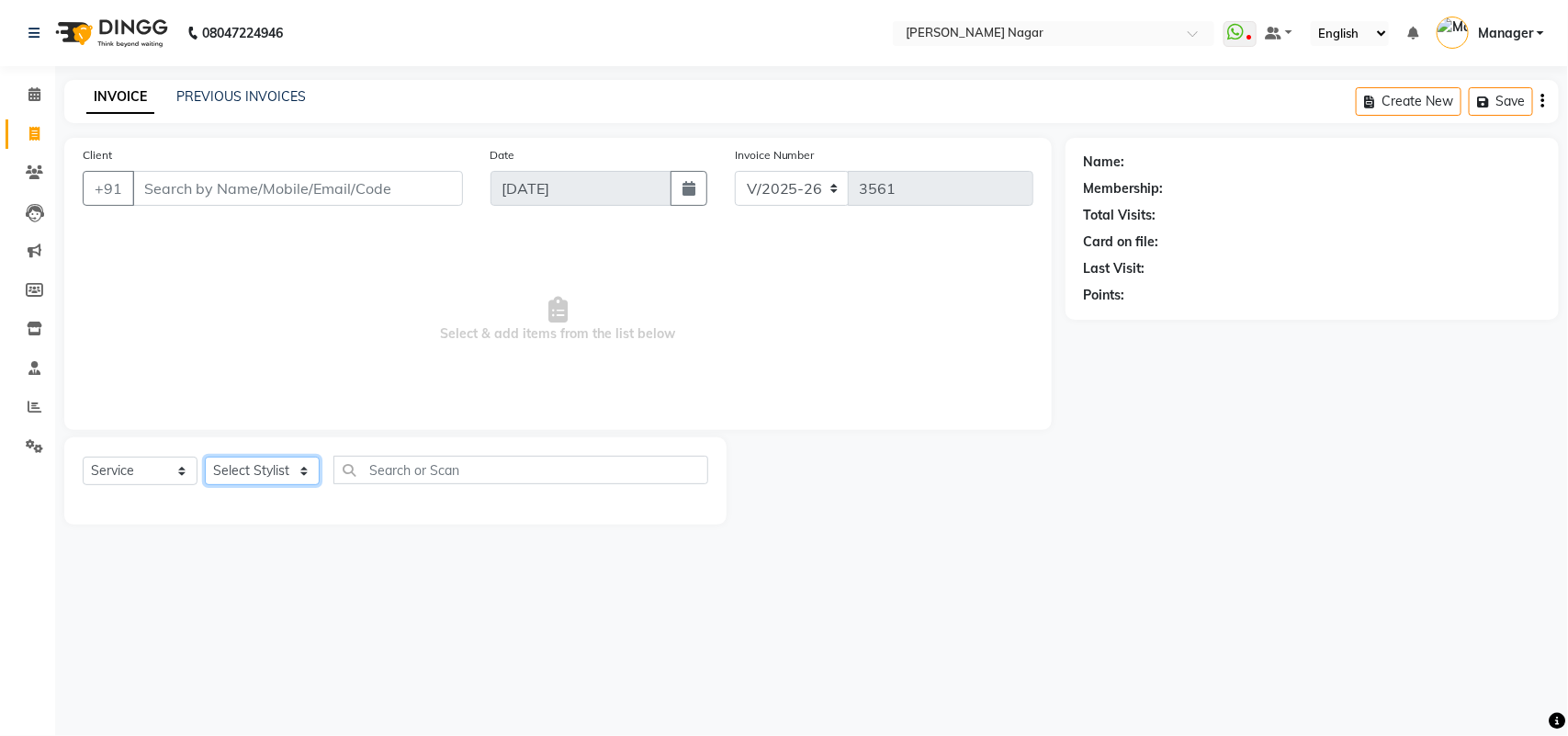
click at [219, 467] on select "Select Stylist [PERSON_NAME] Annu [PERSON_NAME] [PERSON_NAME] Bin [PERSON_NAME]…" at bounding box center [262, 470] width 115 height 28
select select "63663"
click at [205, 456] on select "Select Stylist [PERSON_NAME] Annu [PERSON_NAME] [PERSON_NAME] Bin [PERSON_NAME]…" at bounding box center [262, 470] width 115 height 28
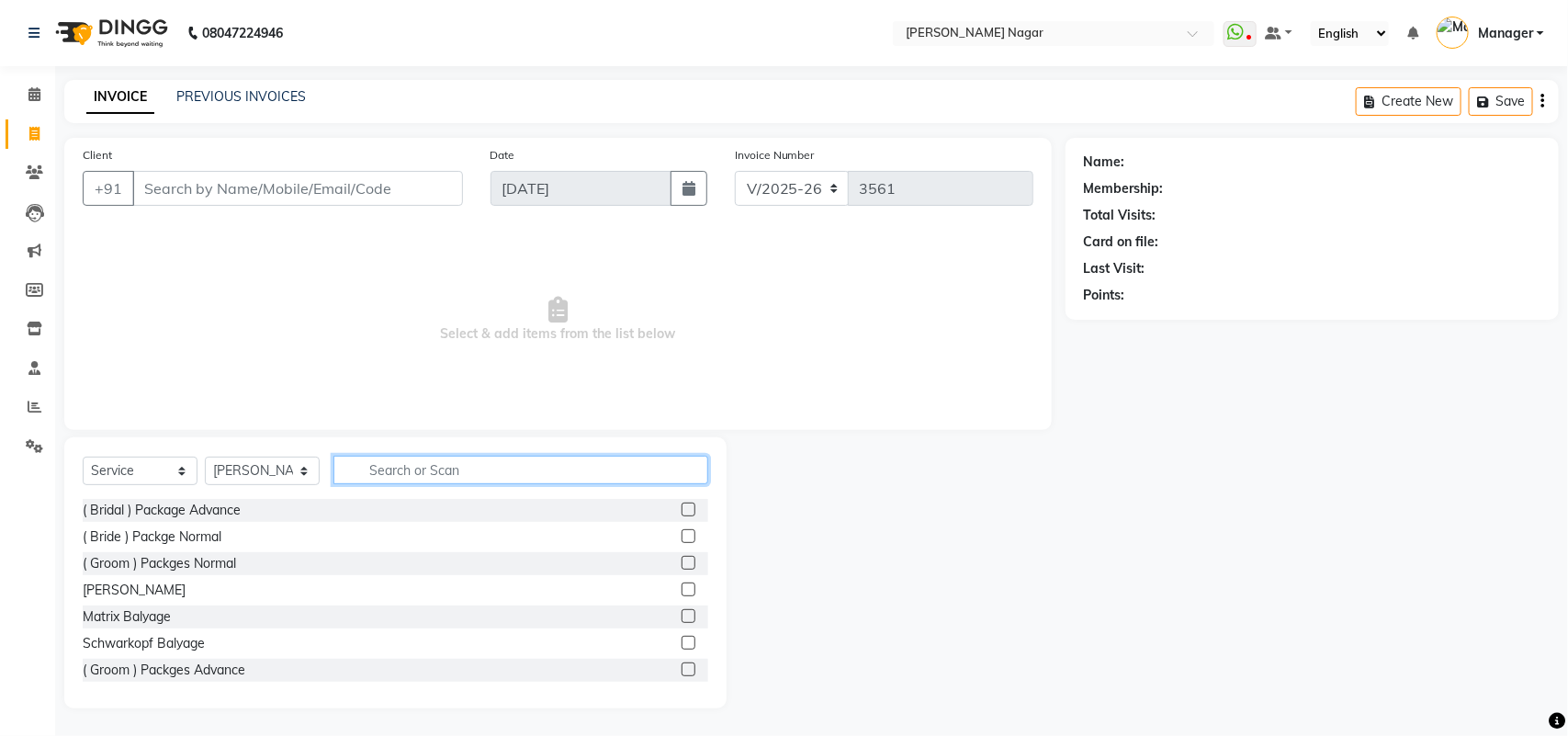
click at [528, 479] on input "text" at bounding box center [520, 469] width 375 height 28
type input "s"
type input "glo"
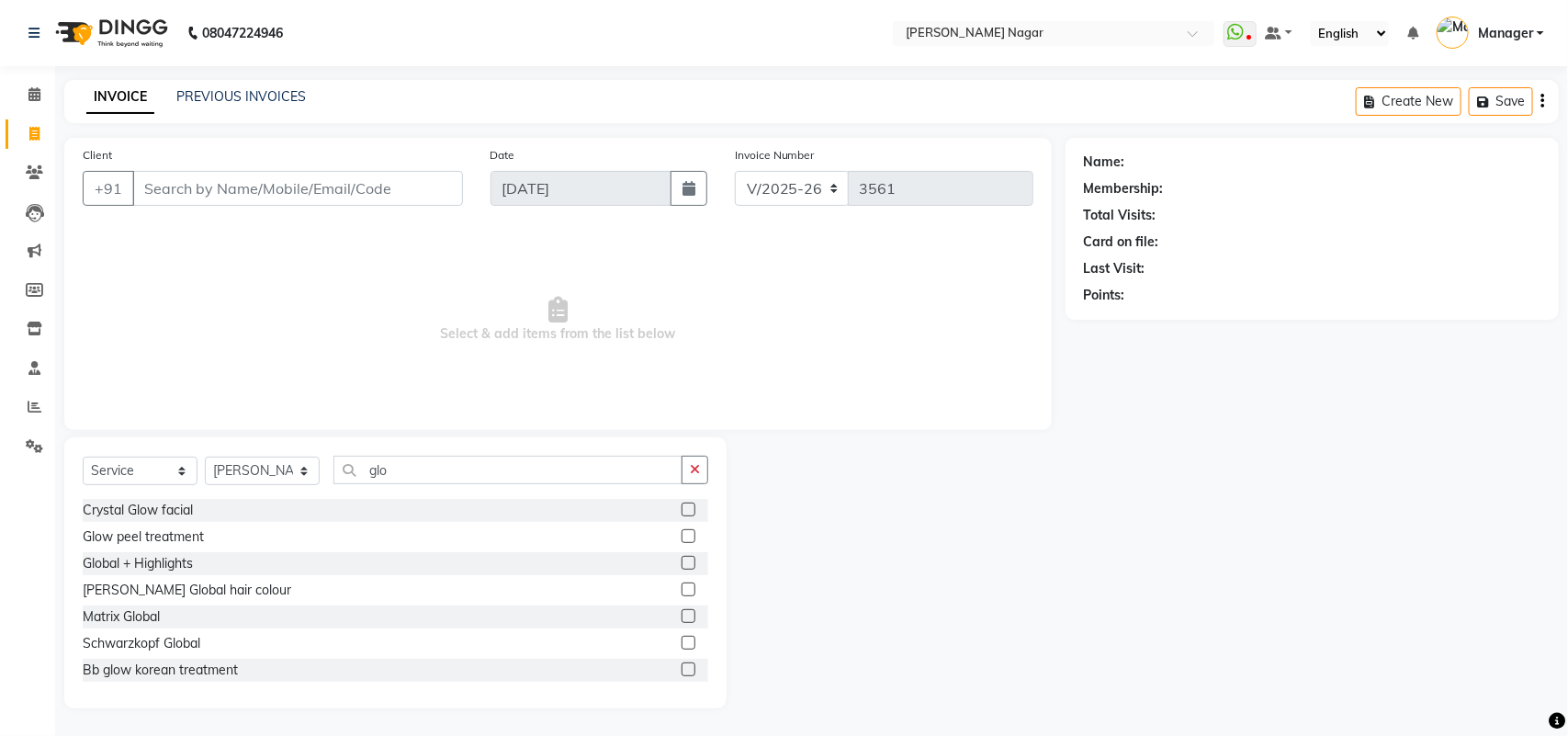
click at [682, 643] on label at bounding box center [689, 642] width 14 height 14
click at [682, 643] on input "checkbox" at bounding box center [688, 643] width 12 height 12
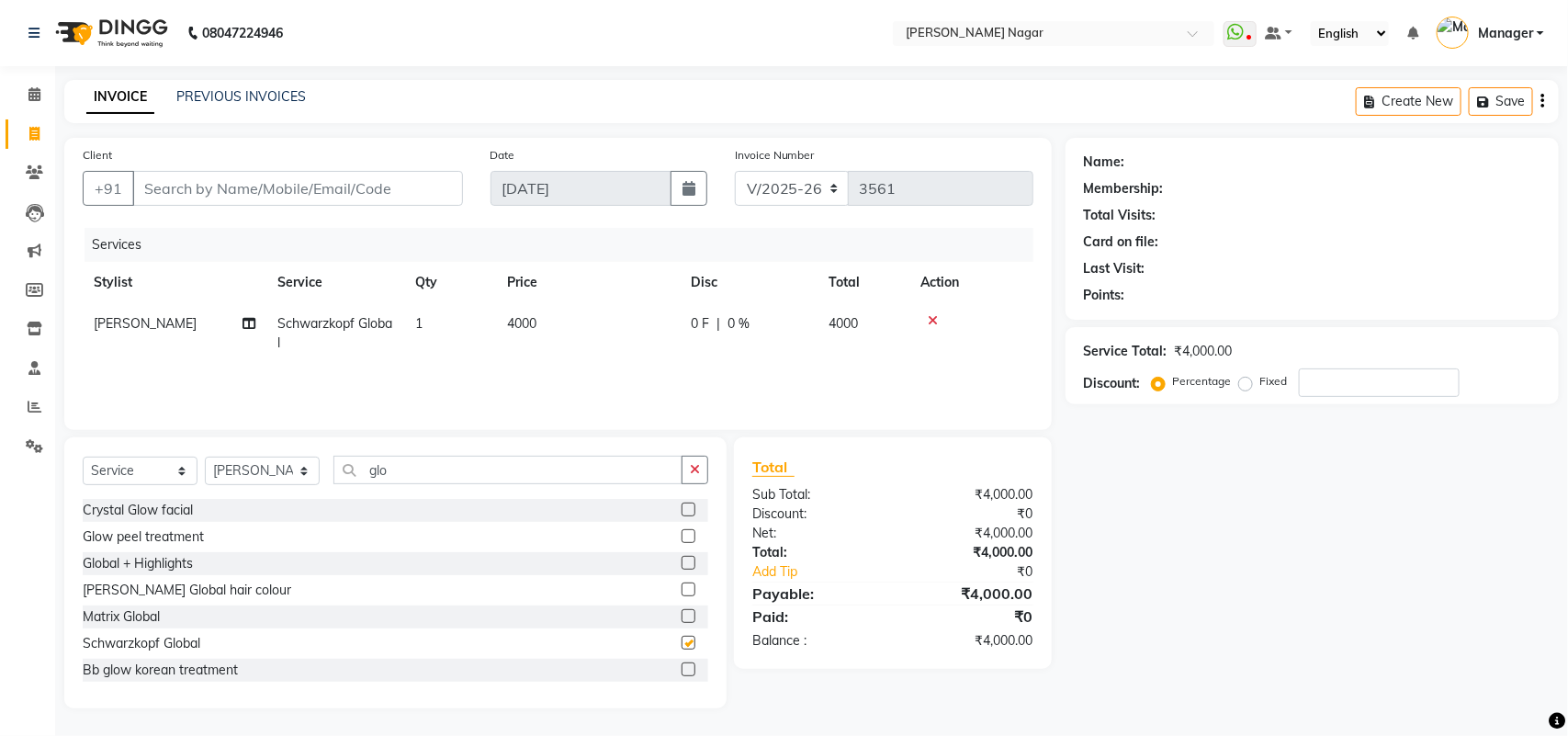
checkbox input "false"
click at [636, 315] on td "4000" at bounding box center [588, 333] width 184 height 61
select select "63663"
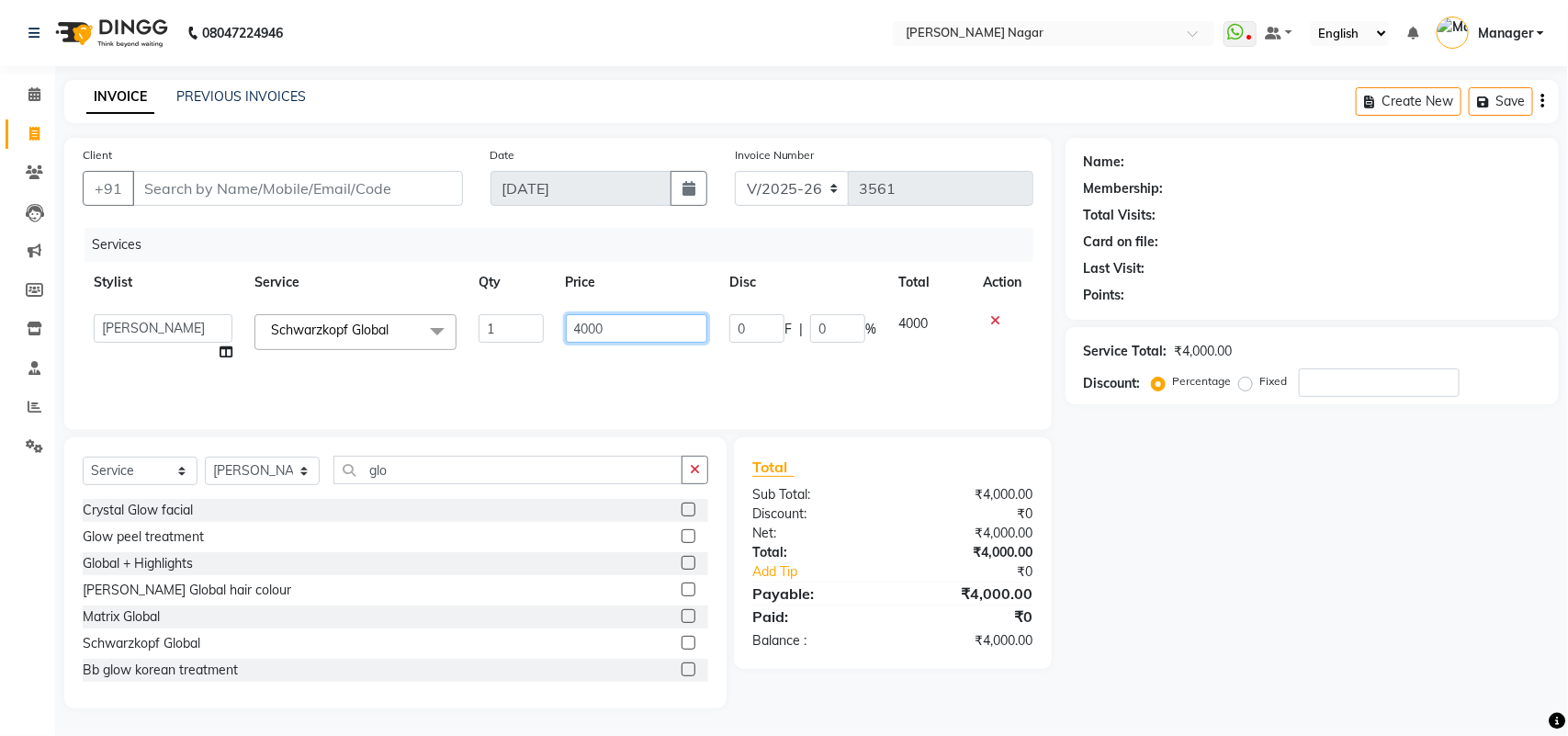
click at [636, 315] on input "4000" at bounding box center [636, 327] width 142 height 28
type input "4"
type input "5400"
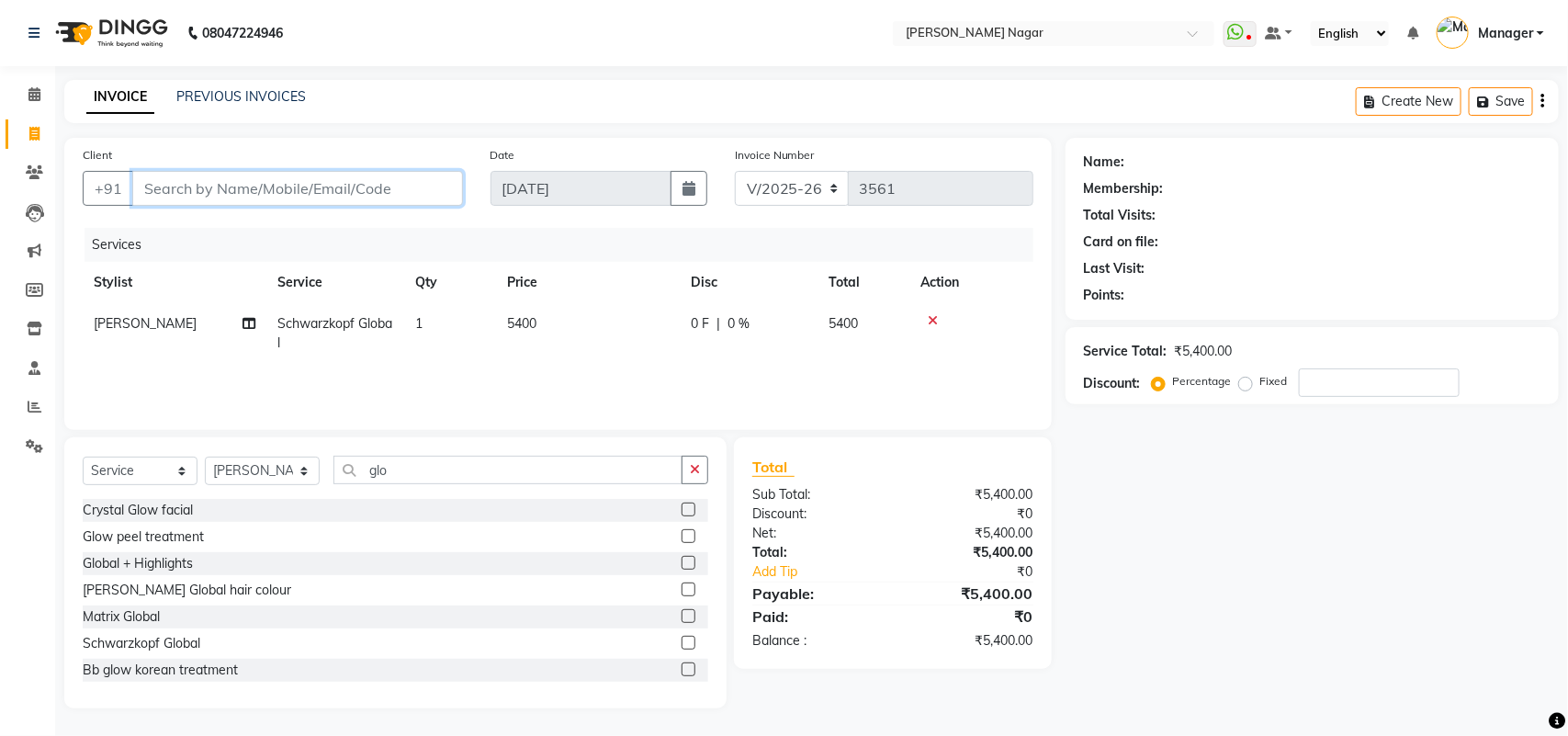
click at [422, 193] on input "Client" at bounding box center [297, 188] width 330 height 35
type input "9"
type input "0"
click at [301, 191] on input "961948091" at bounding box center [251, 188] width 237 height 35
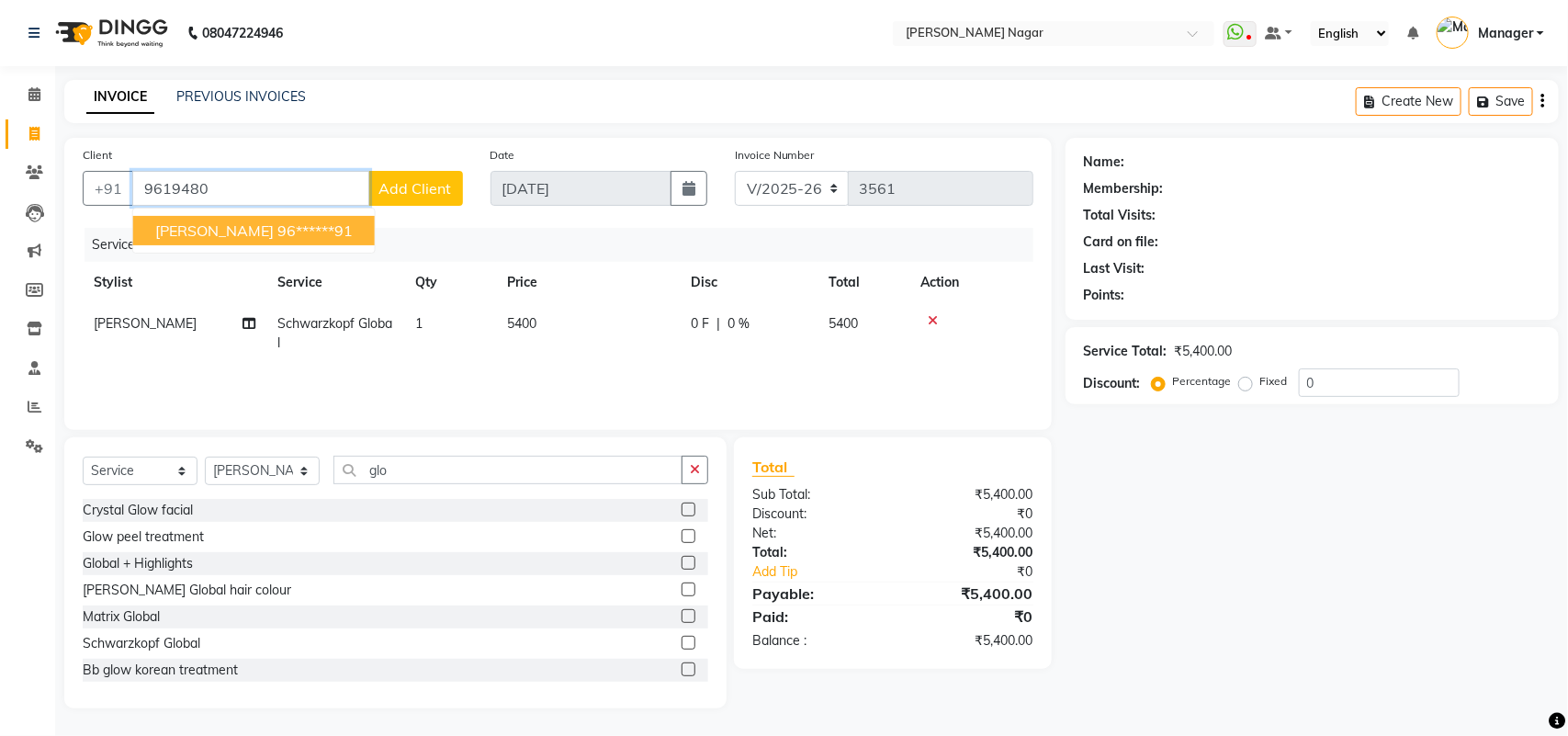
click at [320, 231] on ngb-highlight "96******91" at bounding box center [315, 230] width 76 height 18
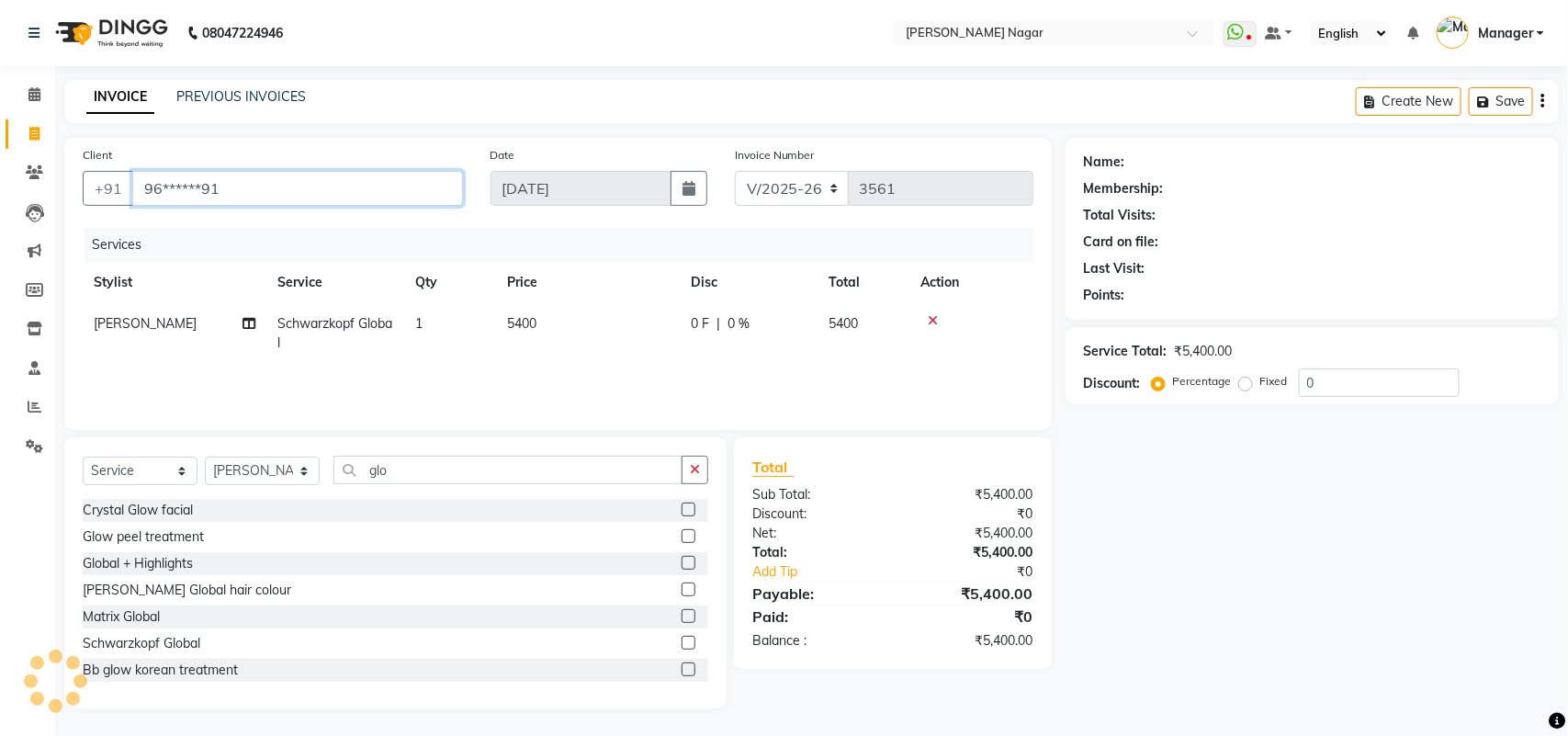
type input "96******91"
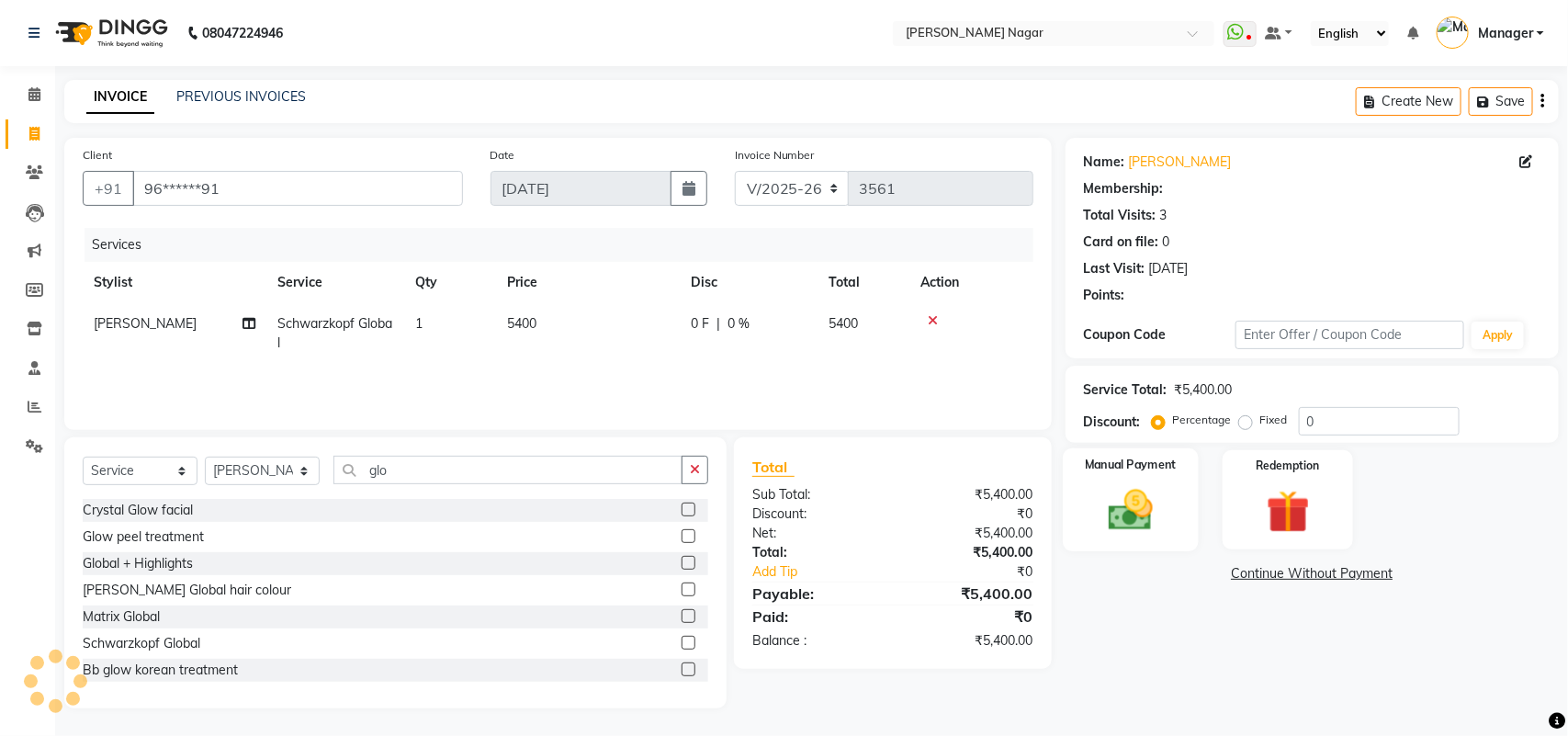
select select "1: Object"
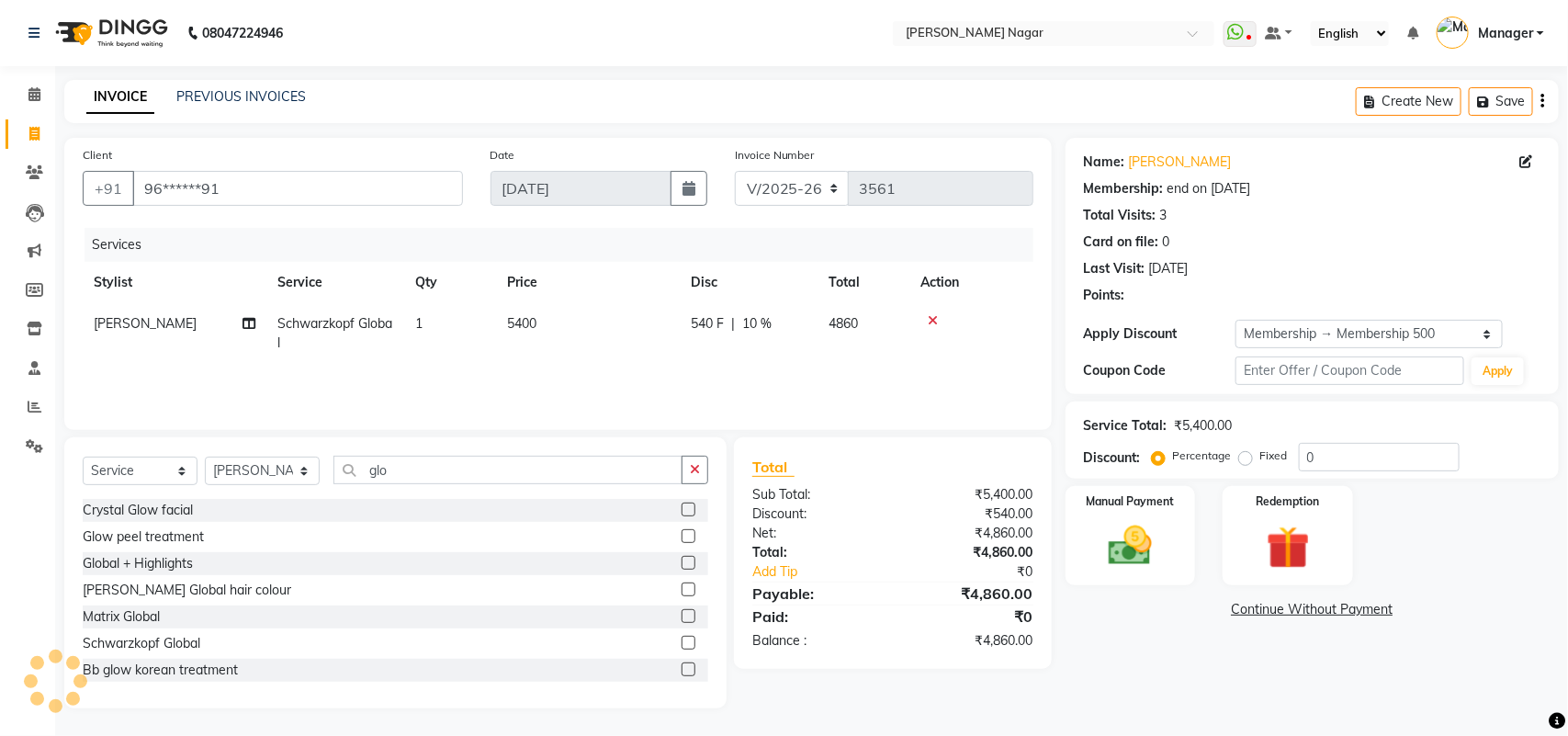
type input "10"
click at [1200, 519] on div "Manual Payment Redemption" at bounding box center [1312, 536] width 521 height 99
click at [760, 317] on span "10 %" at bounding box center [756, 323] width 29 height 19
select select "63663"
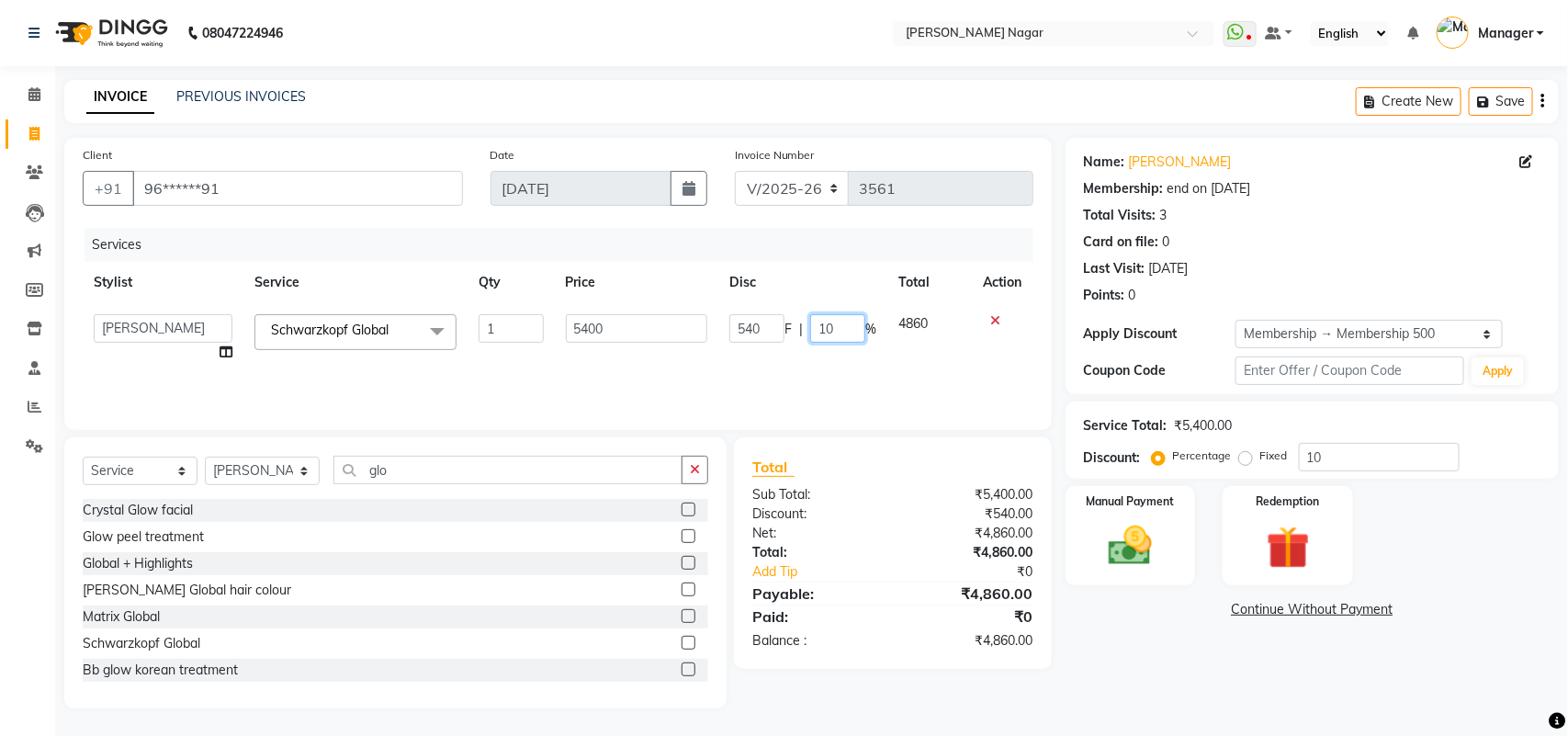
click at [859, 335] on input "10" at bounding box center [838, 327] width 55 height 28
type input "1"
click at [1171, 546] on div "Manual Payment" at bounding box center [1131, 536] width 136 height 104
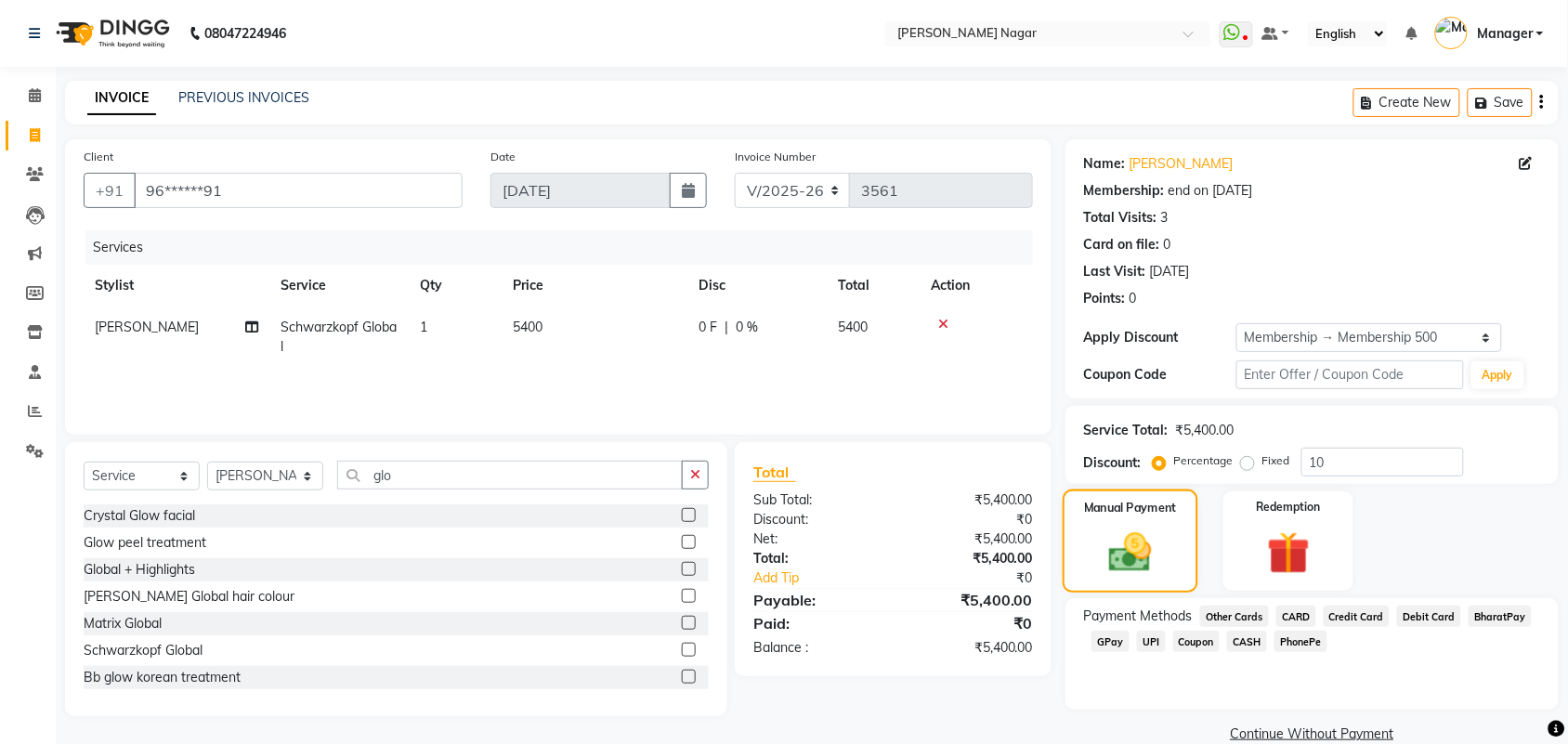
click at [1126, 536] on img at bounding box center [1130, 552] width 70 height 49
click at [1113, 633] on span "GPay" at bounding box center [1111, 641] width 38 height 22
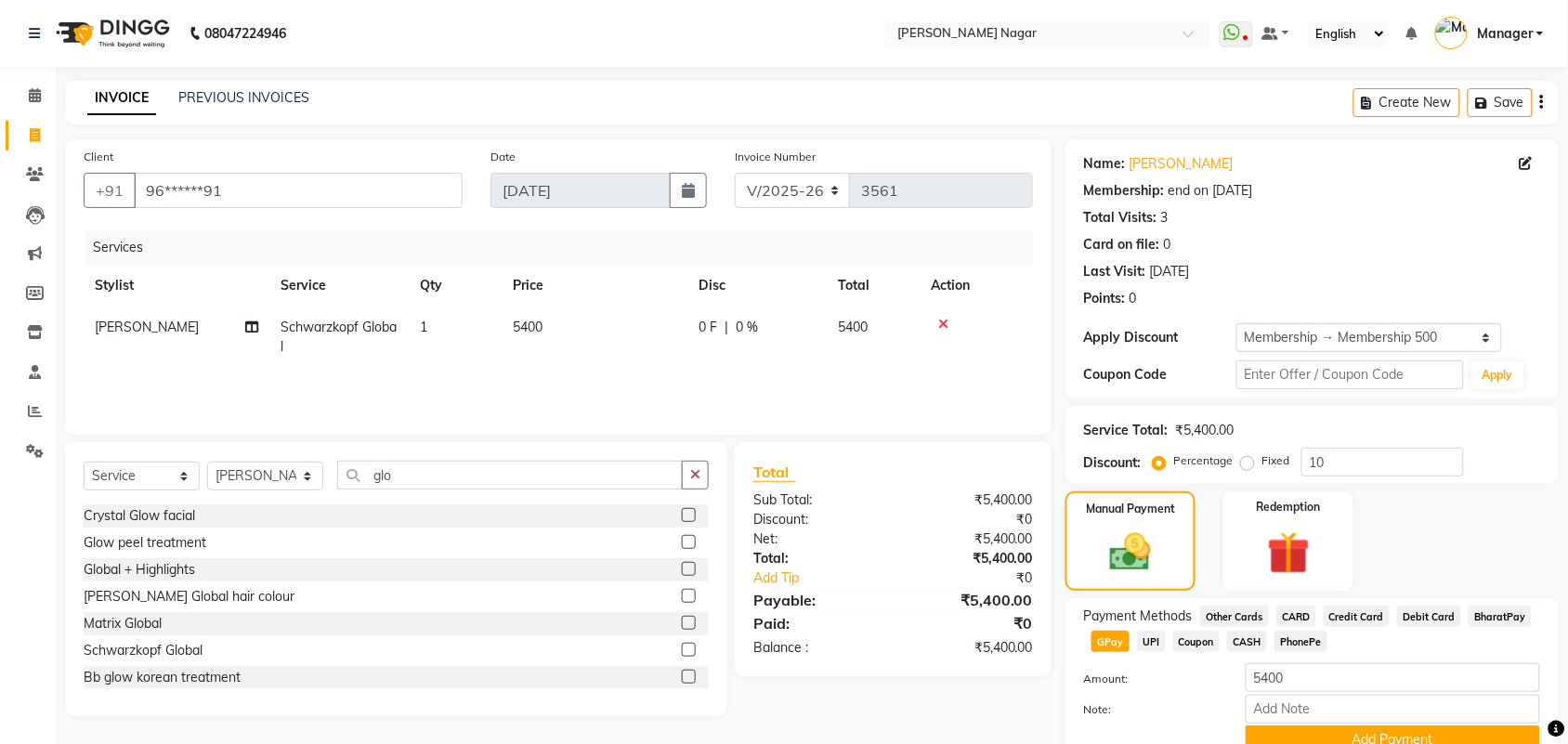
scroll to position [81, 0]
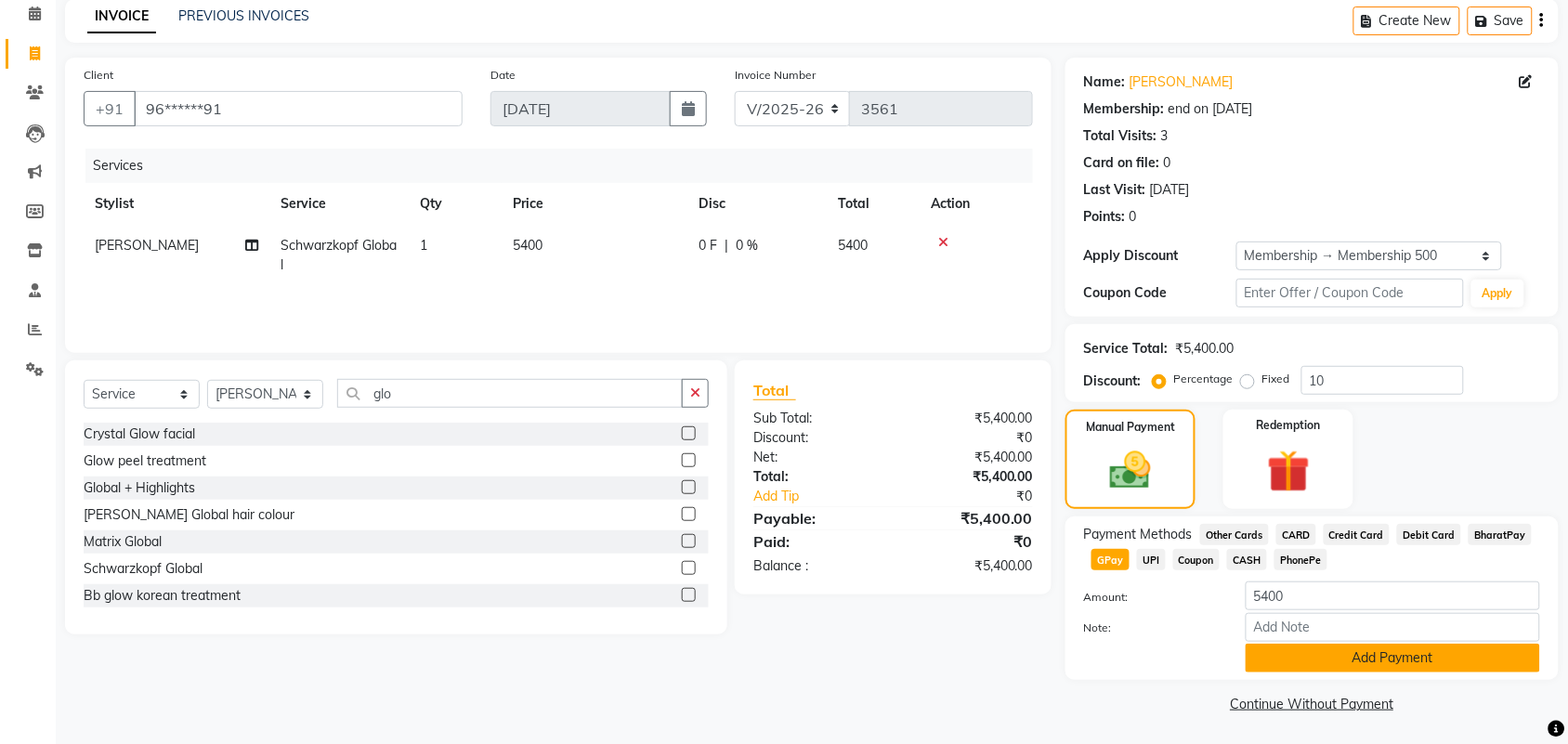
click at [1417, 652] on button "Add Payment" at bounding box center [1393, 657] width 295 height 28
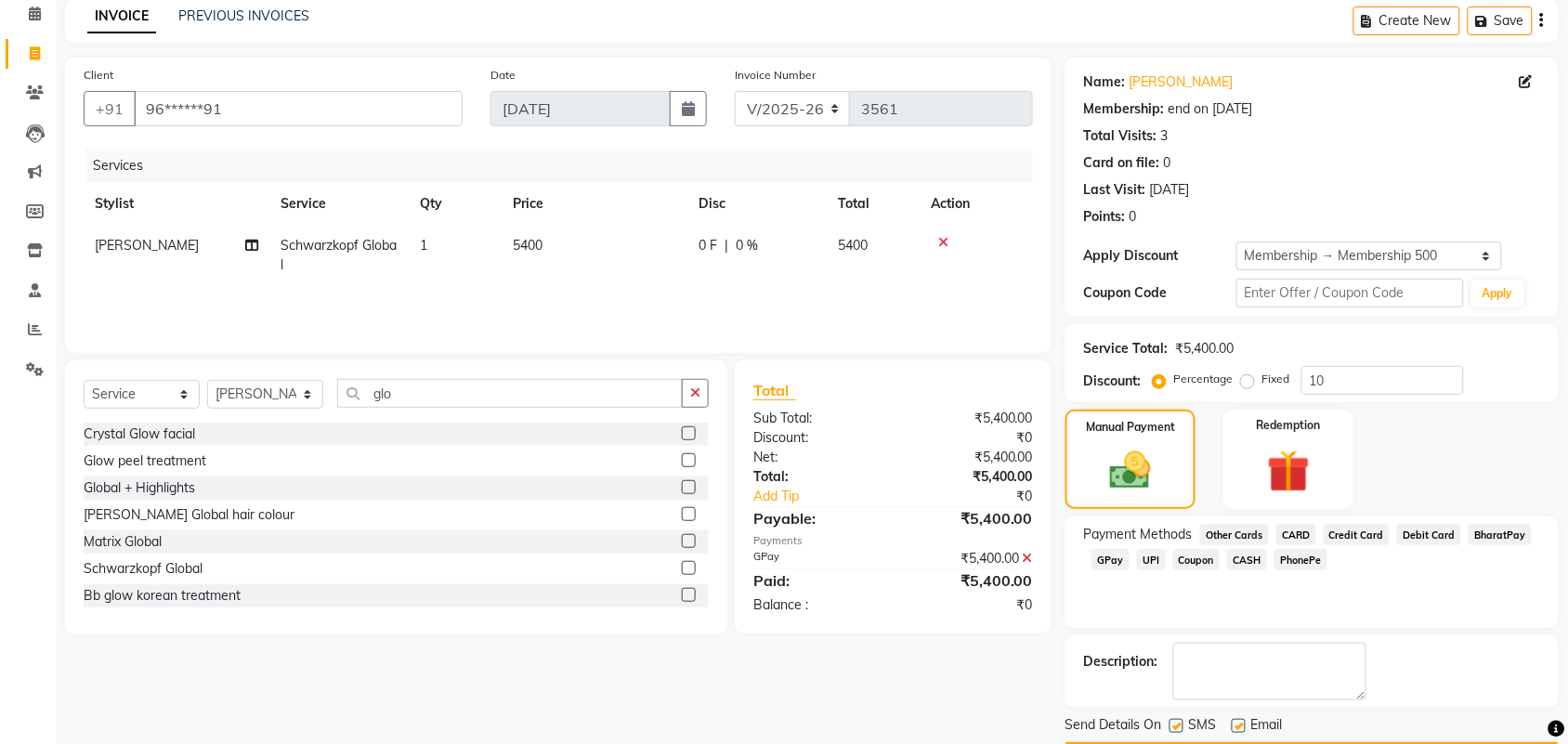
scroll to position [137, 0]
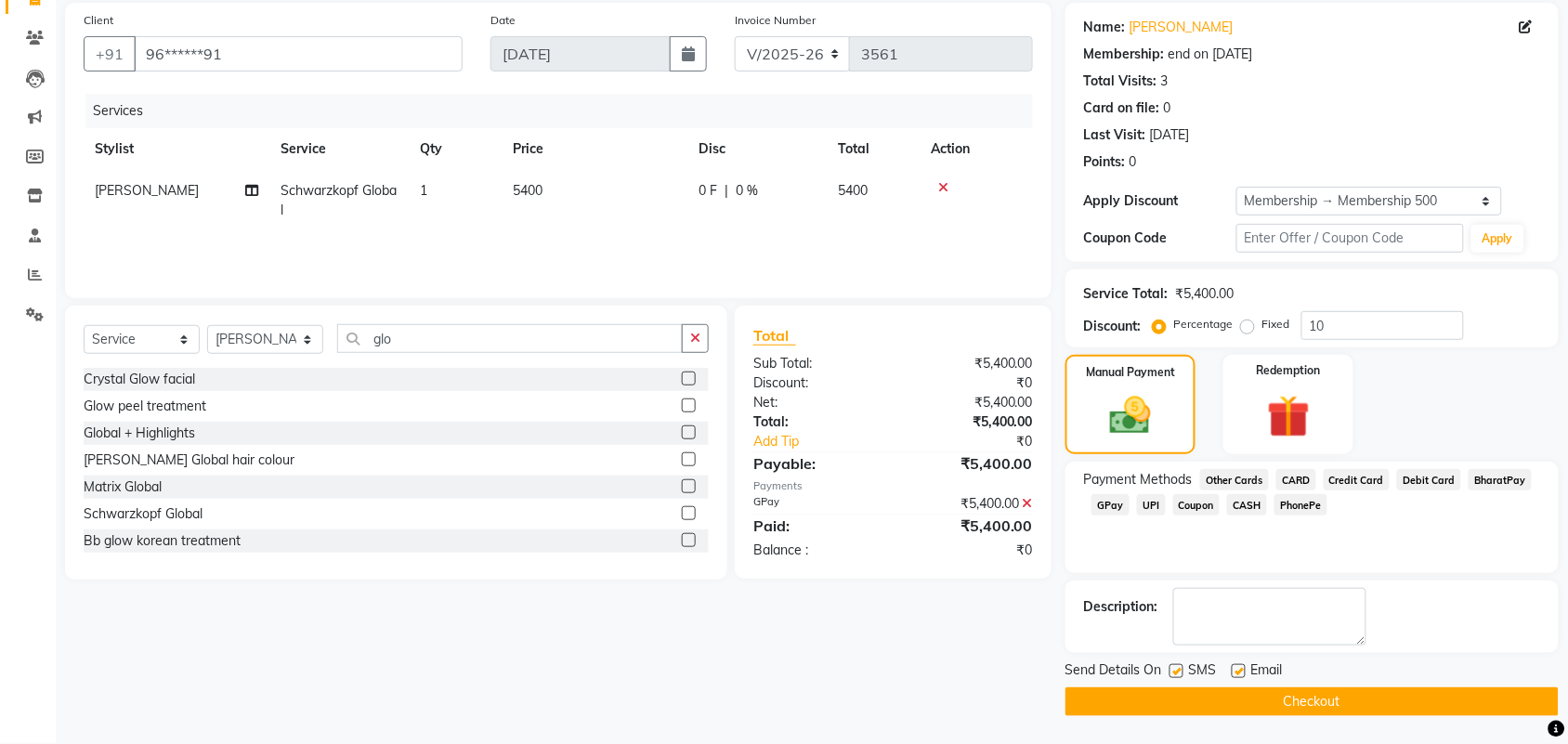
click at [1434, 721] on main "INVOICE PREVIOUS INVOICES Create New Save Client +91 96******91 Date 03-09-2025…" at bounding box center [812, 344] width 1512 height 800
click at [1381, 687] on button "Checkout" at bounding box center [1312, 701] width 494 height 28
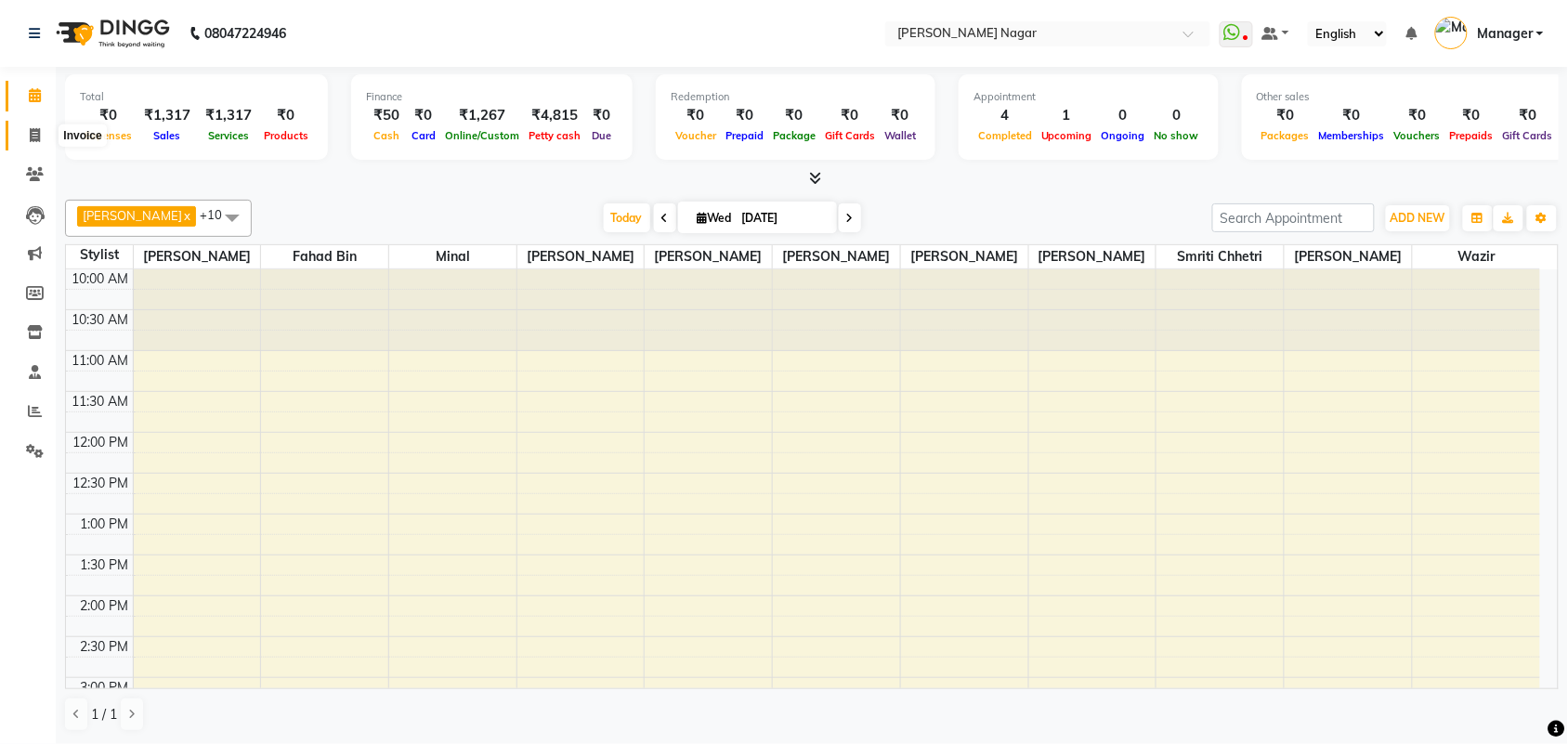
click at [39, 135] on icon at bounding box center [34, 135] width 10 height 14
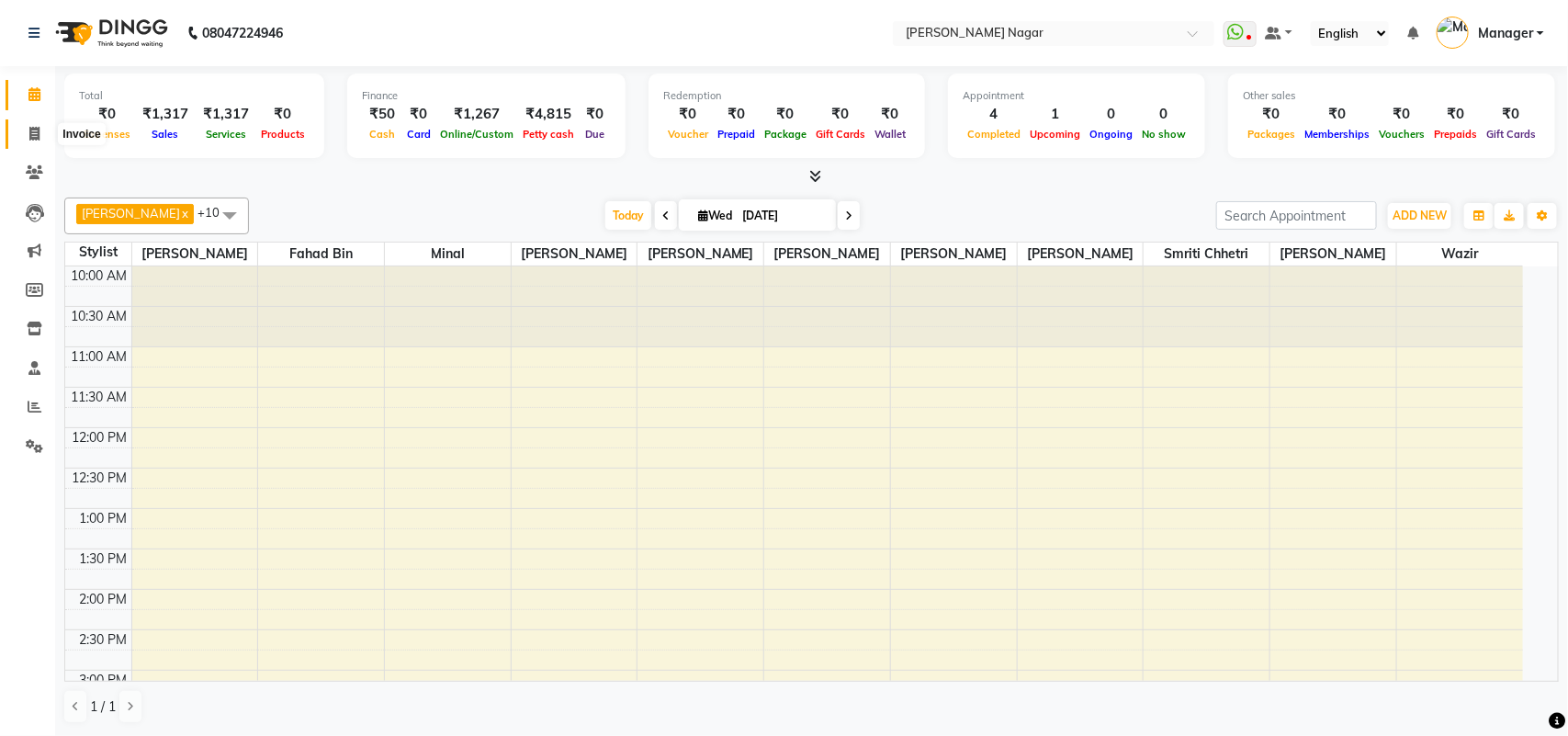
select select "7349"
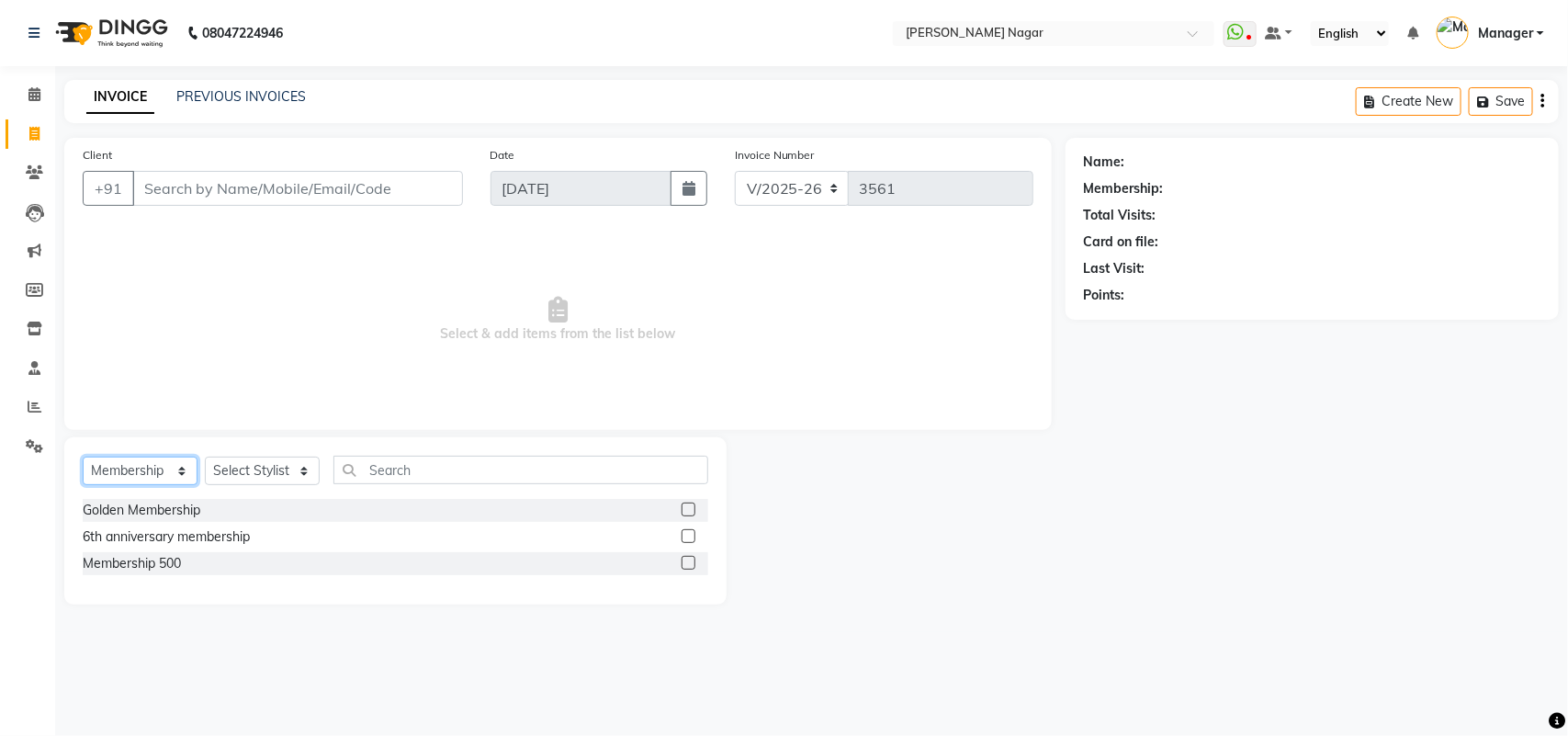
click at [187, 474] on select "Select Service Product Membership Package Voucher Prepaid Gift Card" at bounding box center [139, 470] width 115 height 28
select select "service"
click at [82, 456] on select "Select Service Product Membership Package Voucher Prepaid Gift Card" at bounding box center [139, 470] width 115 height 28
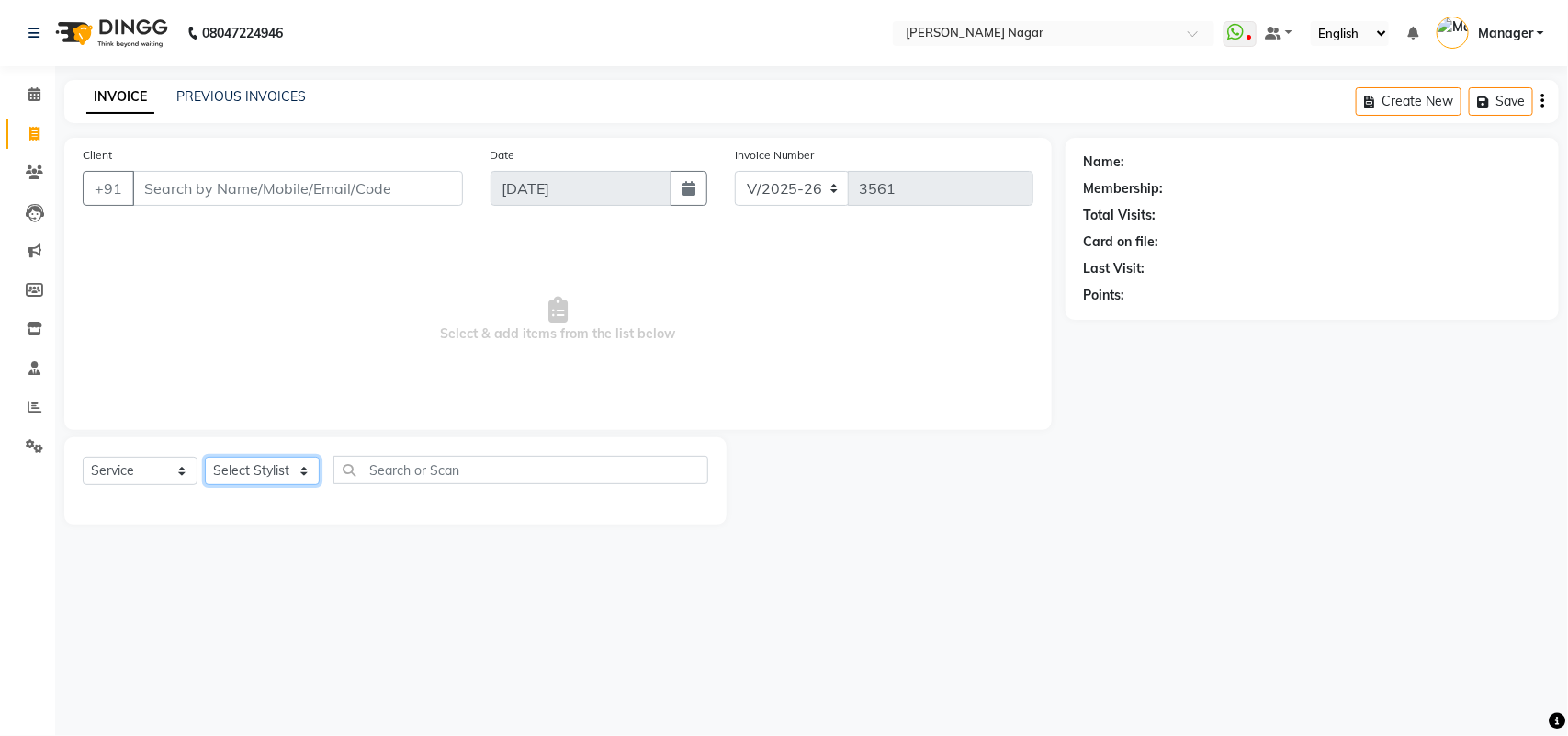
click at [240, 472] on select "Select Stylist [PERSON_NAME] Annu [PERSON_NAME] [PERSON_NAME] Bin [PERSON_NAME]…" at bounding box center [262, 470] width 115 height 28
select select "85907"
click at [205, 456] on select "Select Stylist [PERSON_NAME] Annu [PERSON_NAME] [PERSON_NAME] Bin [PERSON_NAME]…" at bounding box center [262, 470] width 115 height 28
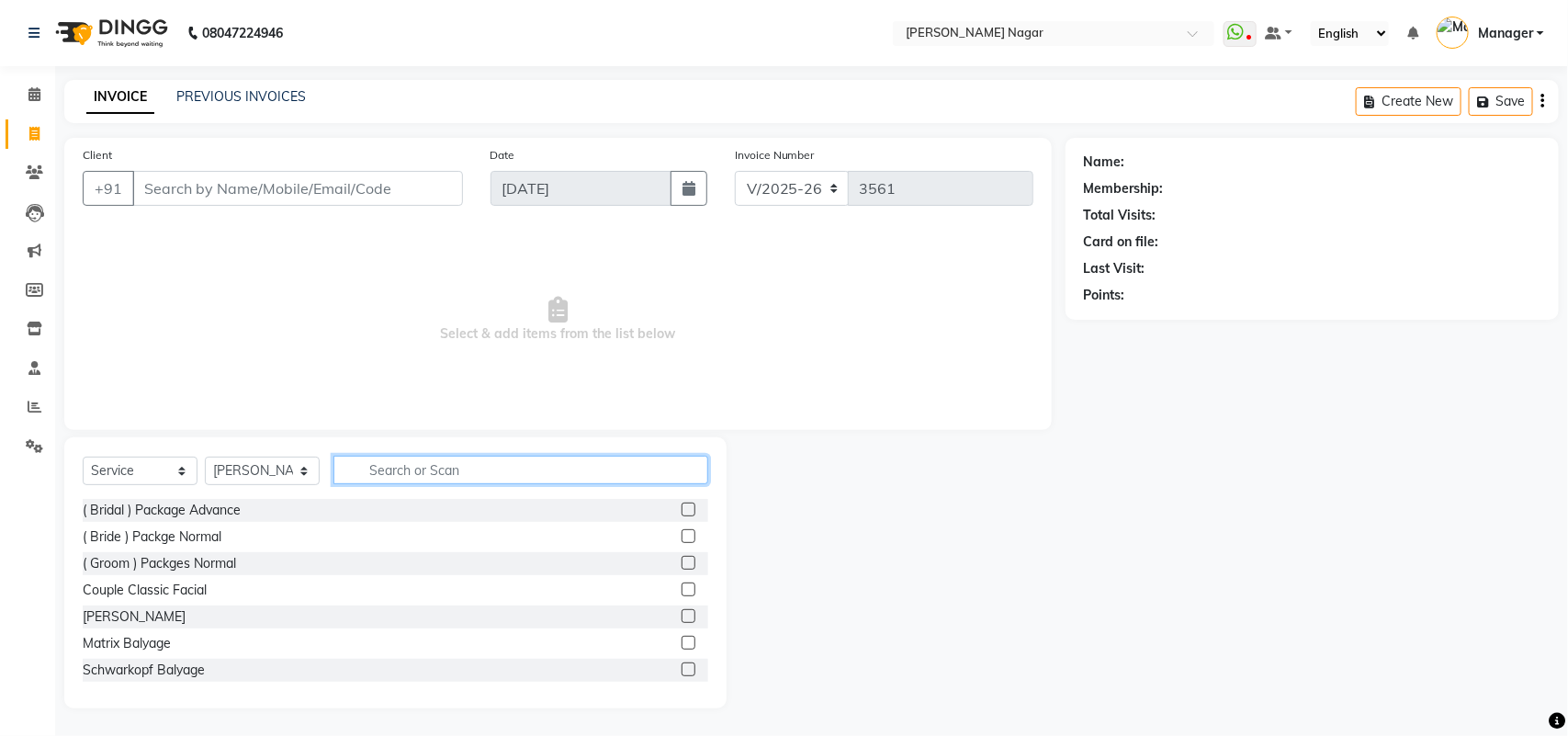
click at [600, 474] on input "text" at bounding box center [520, 469] width 375 height 28
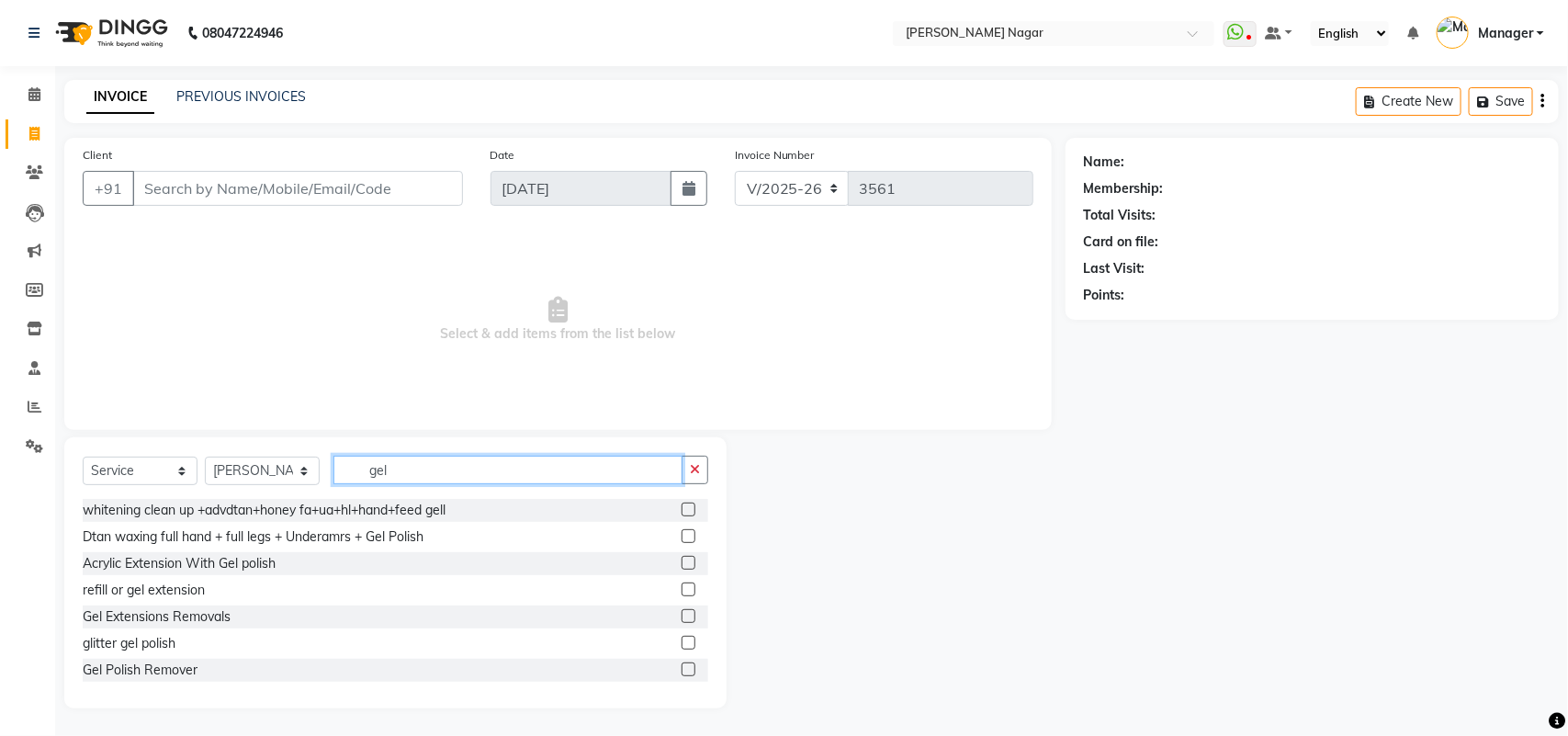
type input "gel"
click at [682, 641] on label at bounding box center [689, 642] width 14 height 14
click at [682, 641] on input "checkbox" at bounding box center [688, 643] width 12 height 12
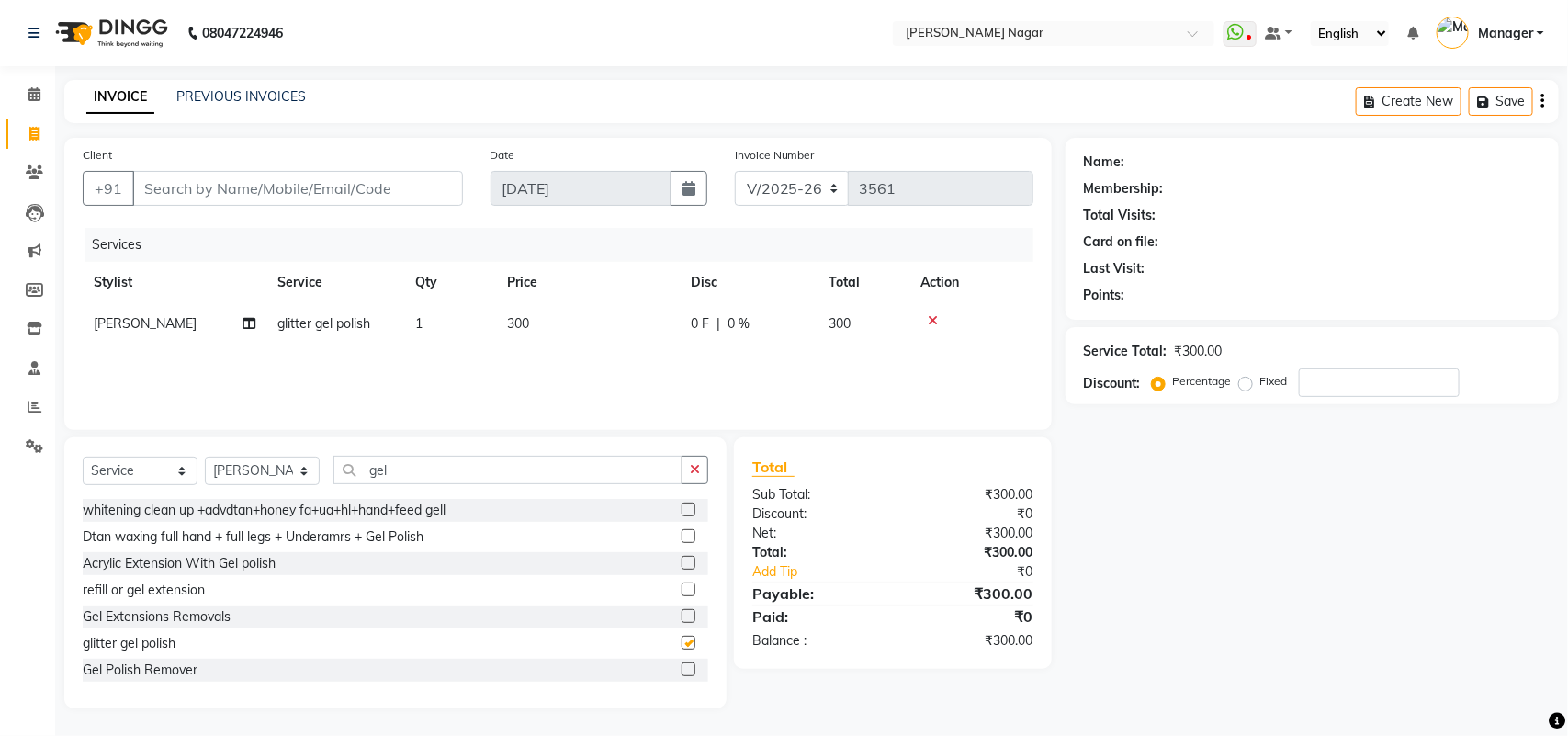
checkbox input "false"
click at [294, 474] on select "Select Stylist [PERSON_NAME] Annu [PERSON_NAME] [PERSON_NAME] Bin [PERSON_NAME]…" at bounding box center [262, 470] width 115 height 28
select select "63467"
click at [205, 456] on select "Select Stylist [PERSON_NAME] Annu [PERSON_NAME] [PERSON_NAME] Bin [PERSON_NAME]…" at bounding box center [262, 470] width 115 height 28
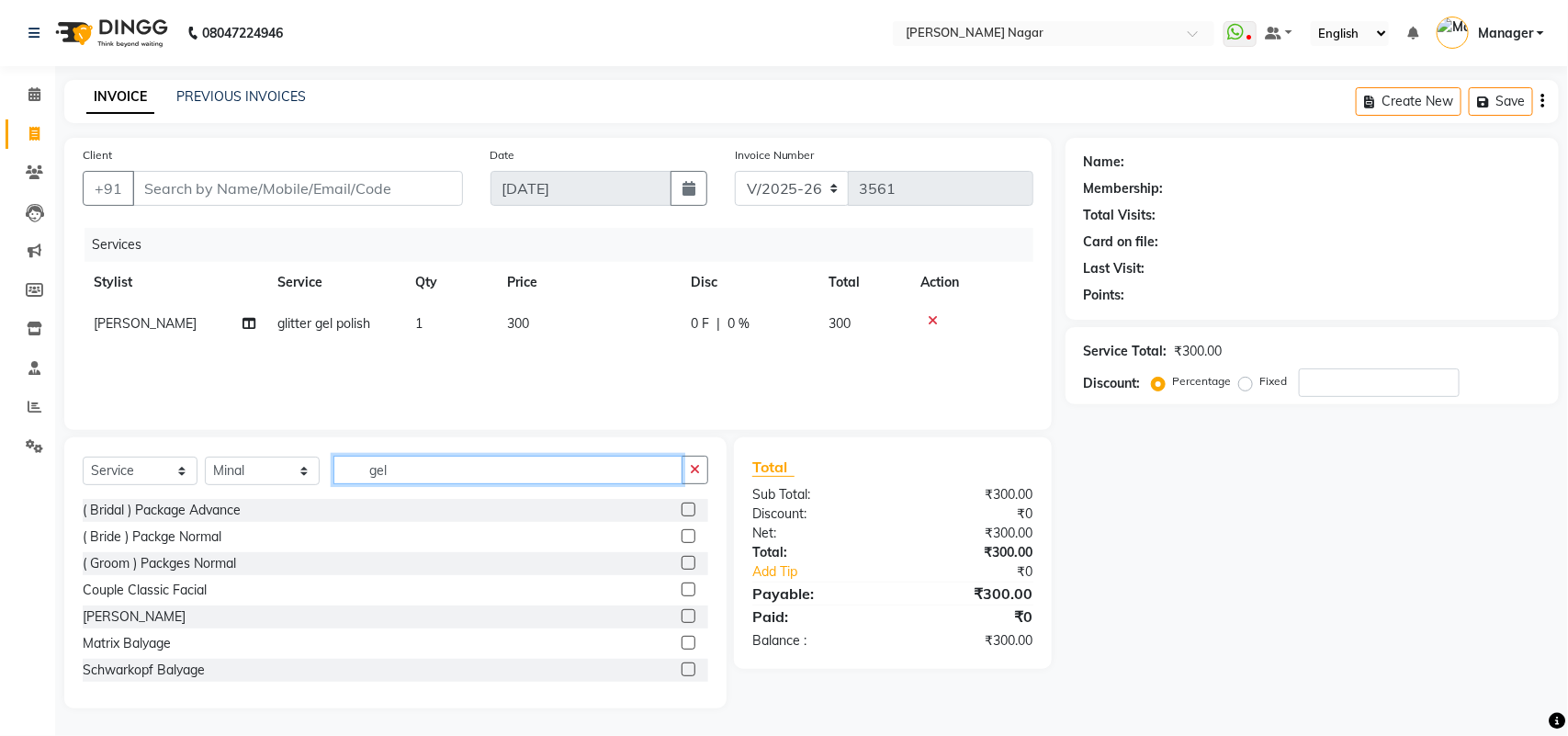
click at [439, 469] on input "gel" at bounding box center [507, 469] width 349 height 28
type input "g"
type input "r"
click at [540, 474] on input "ey" at bounding box center [507, 469] width 349 height 28
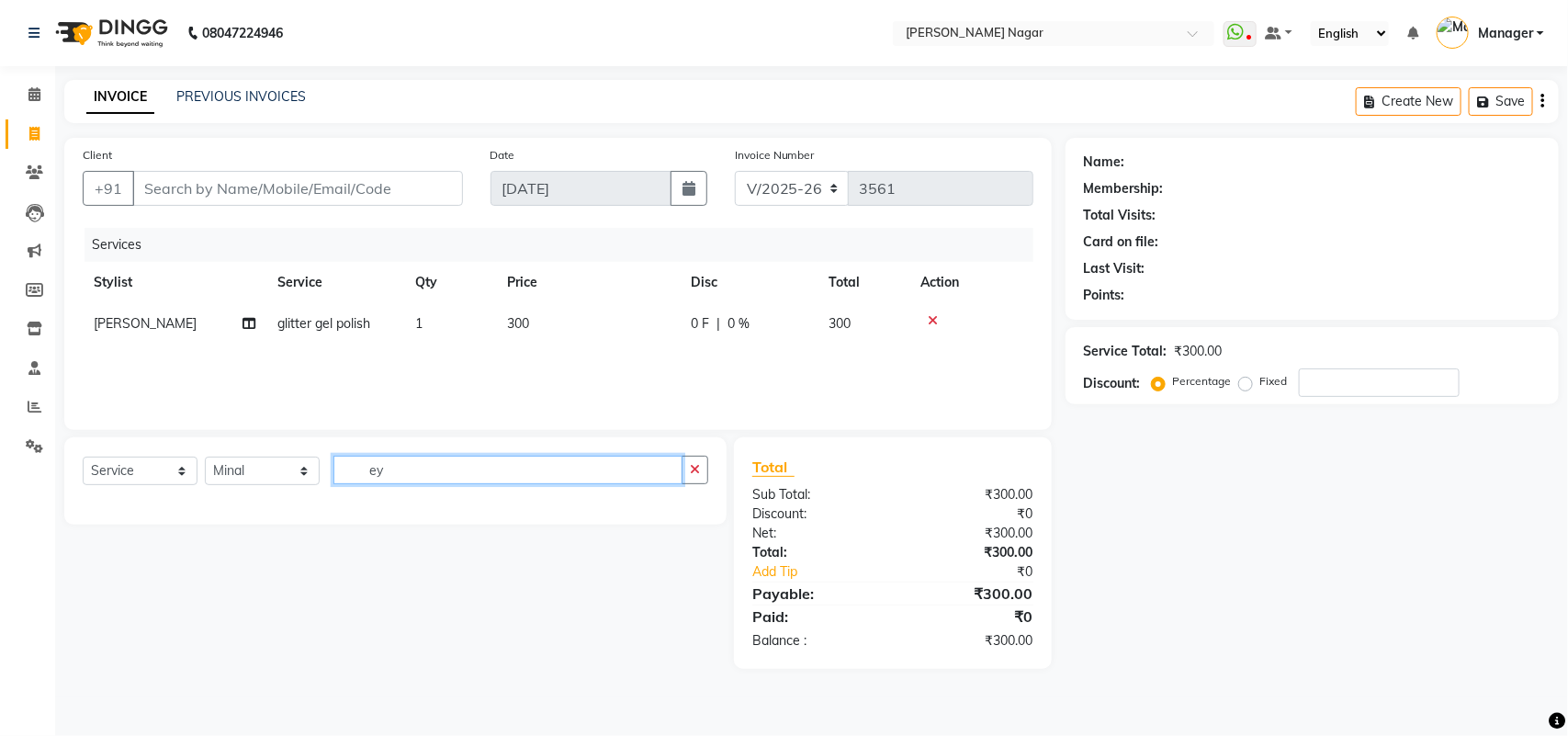
type input "e"
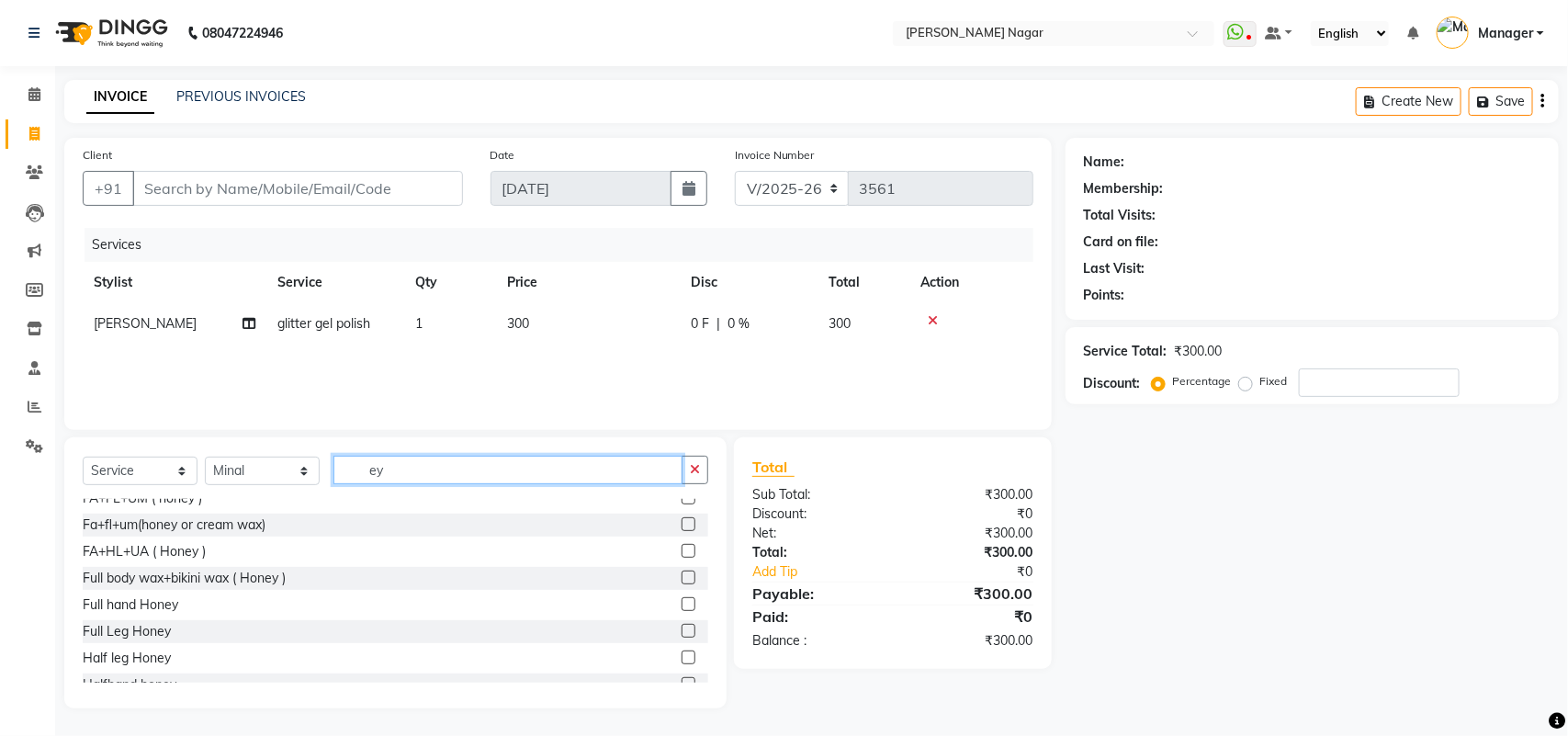
scroll to position [138, 0]
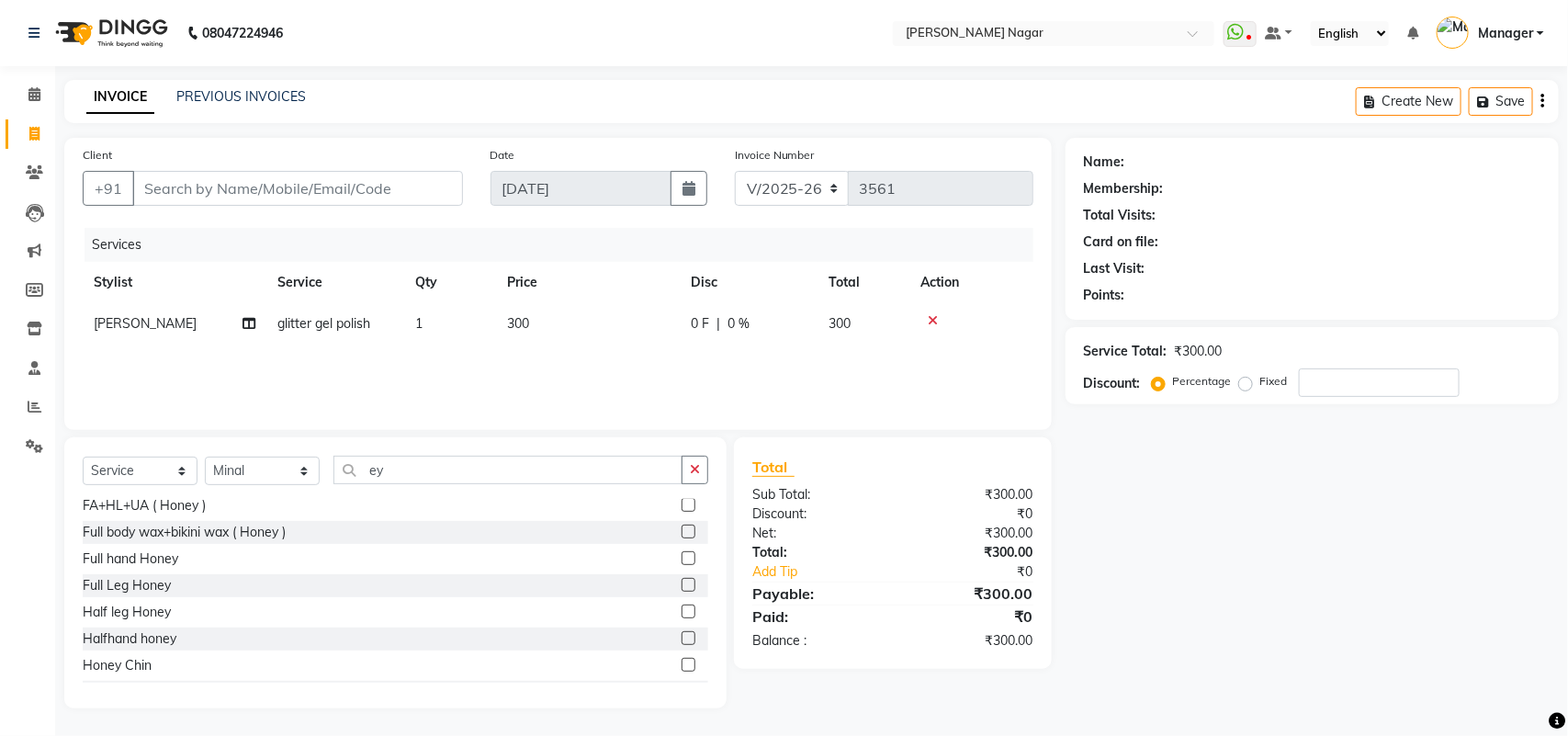
click at [708, 678] on div "whitening clean up +advdtan+honey fa+ua+hl+hand+feed gell Bikini Wax honey FA+F…" at bounding box center [395, 591] width 626 height 184
click at [601, 457] on input "ey" at bounding box center [507, 469] width 349 height 28
type input "e"
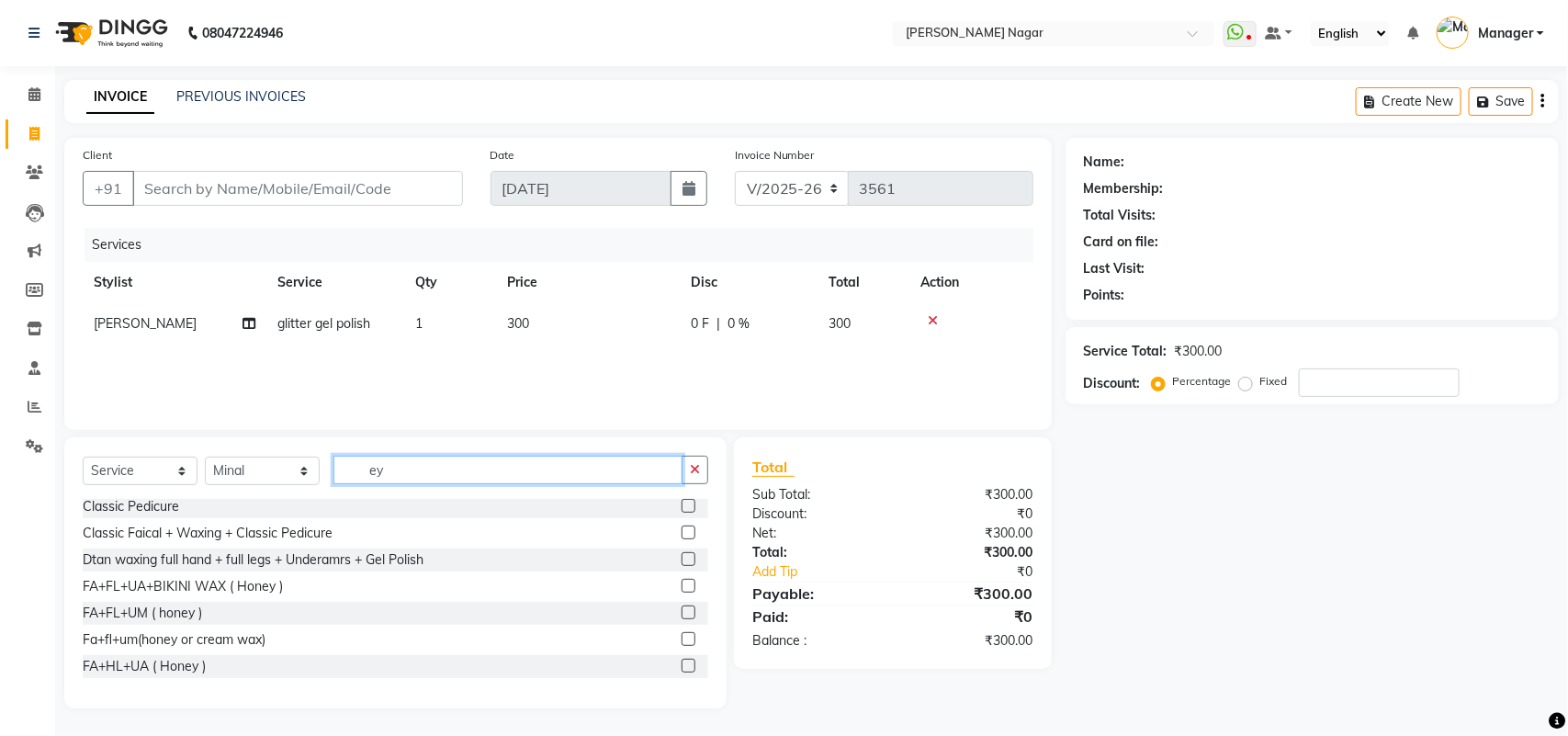
scroll to position [0, 0]
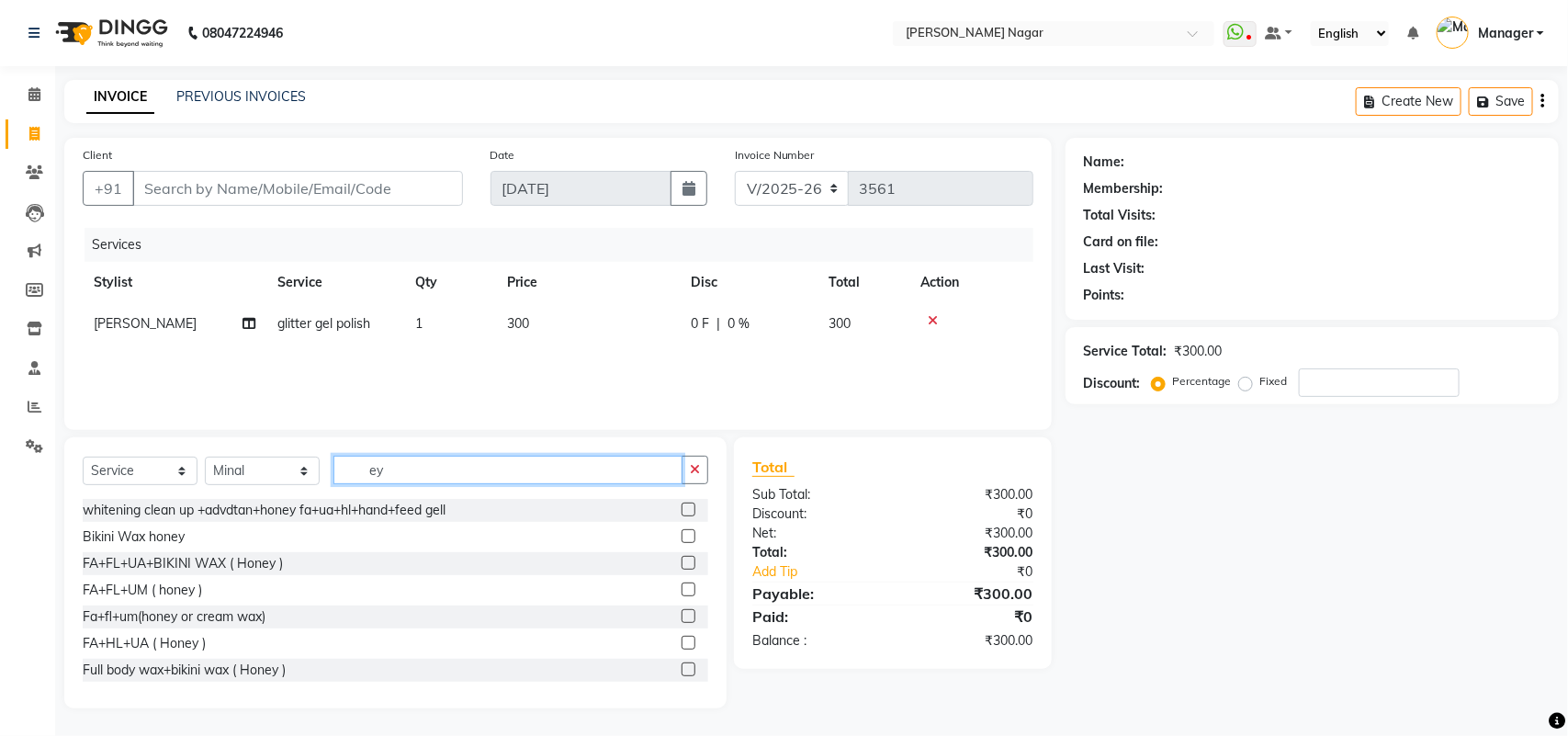
type input "e"
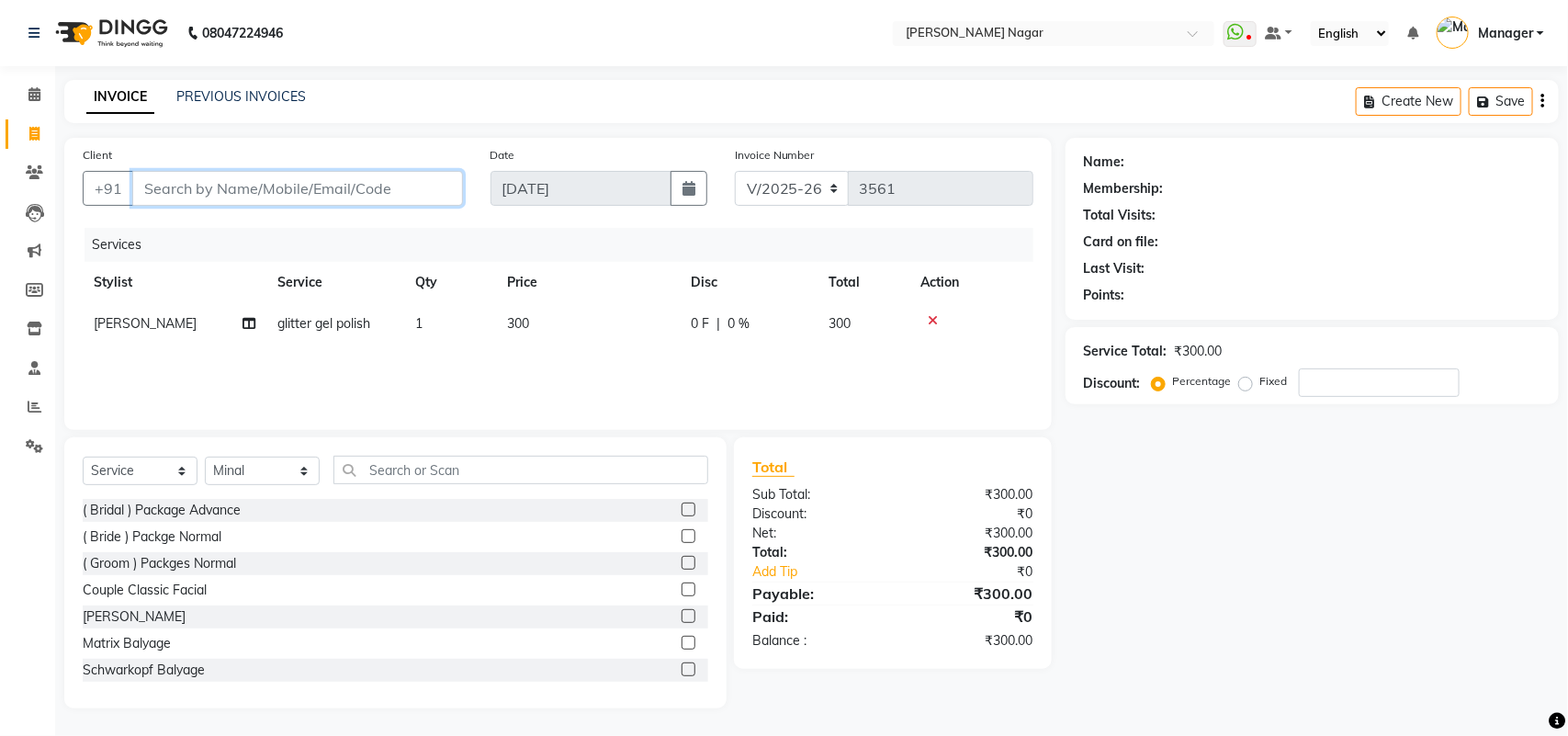
click at [392, 187] on input "Client" at bounding box center [297, 188] width 330 height 35
type input "9"
type input "0"
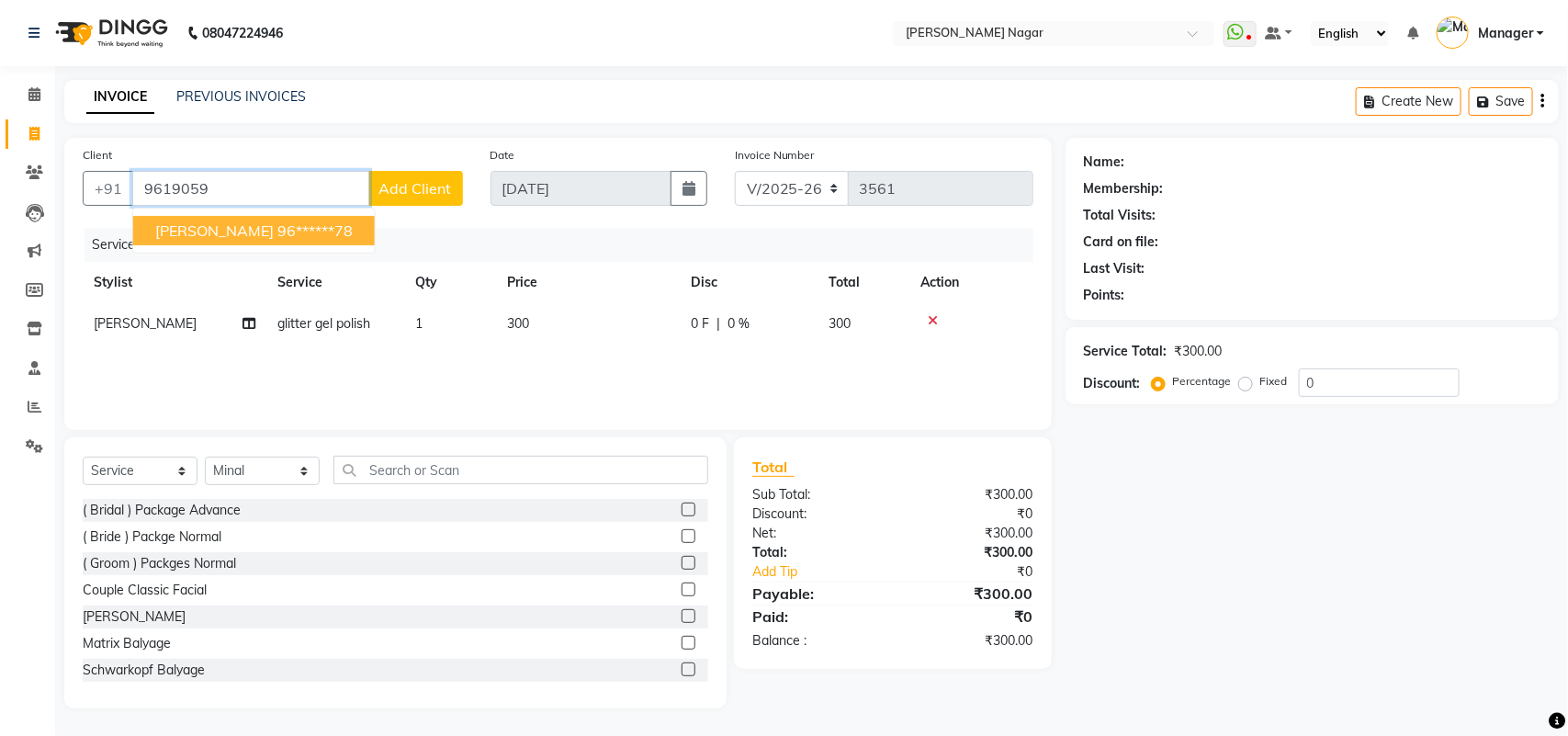
click at [277, 222] on ngb-highlight "96******78" at bounding box center [315, 230] width 76 height 18
type input "96******78"
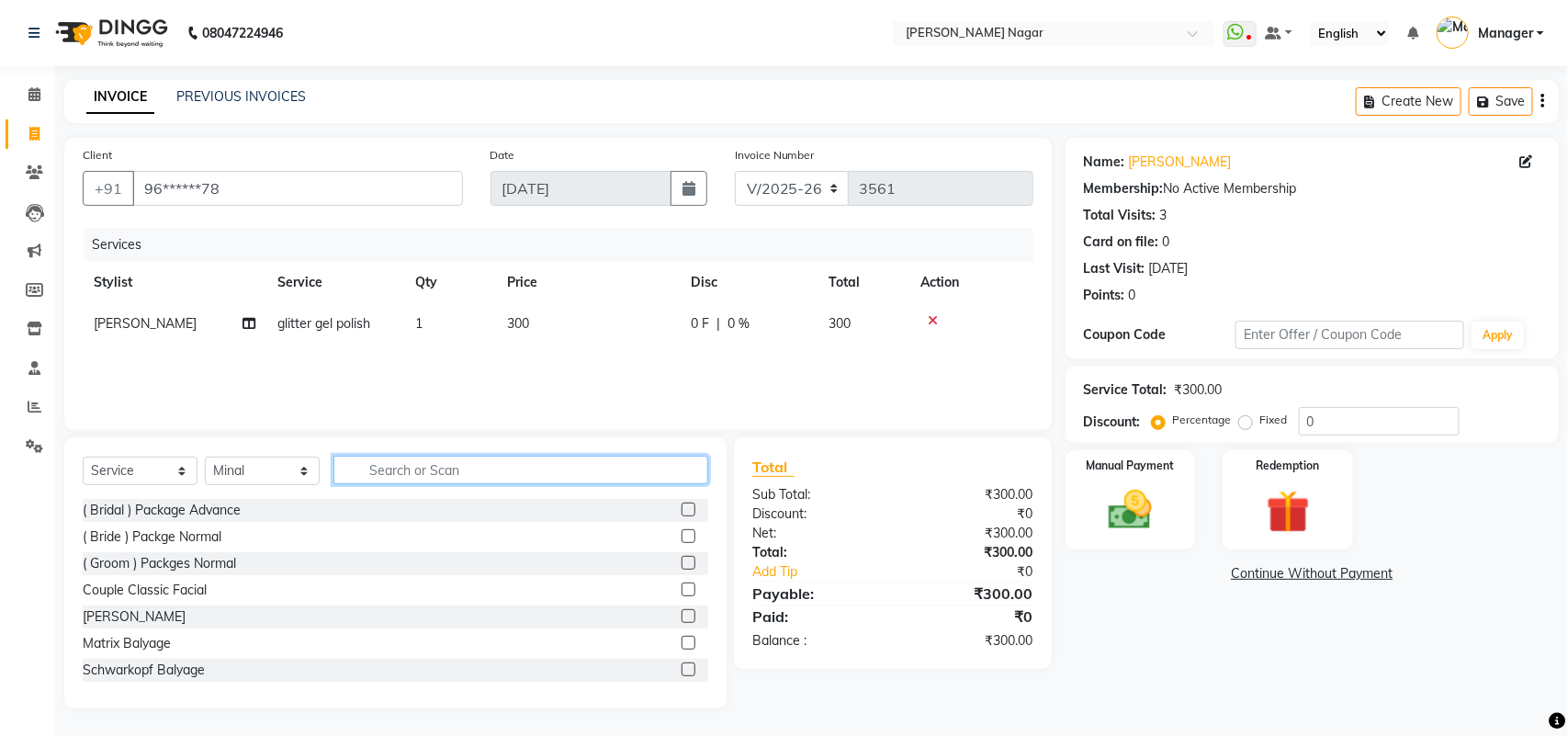
click at [483, 465] on input "text" at bounding box center [520, 469] width 375 height 28
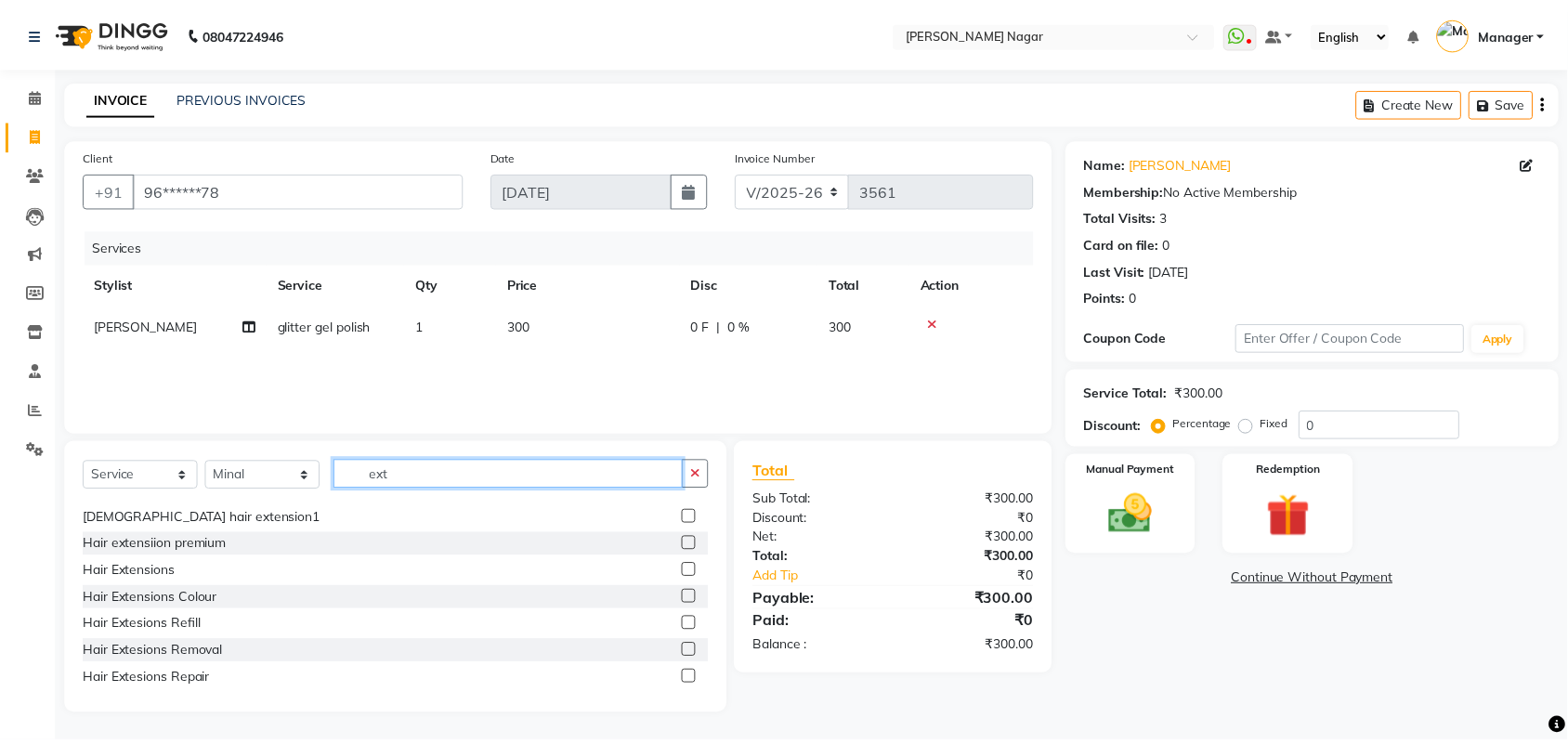
scroll to position [298, 0]
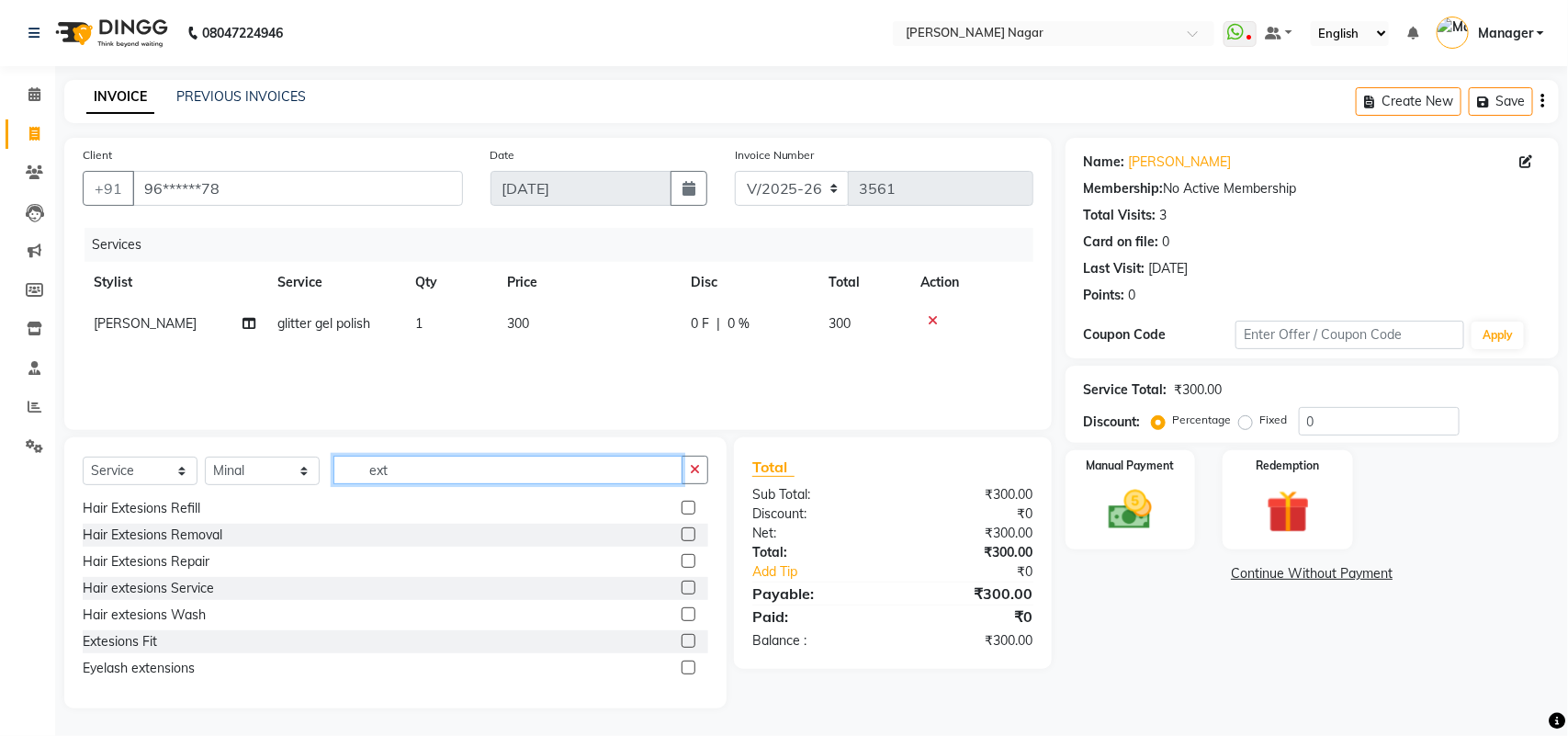
type input "ext"
click at [561, 333] on td "300" at bounding box center [588, 323] width 184 height 42
select select "85907"
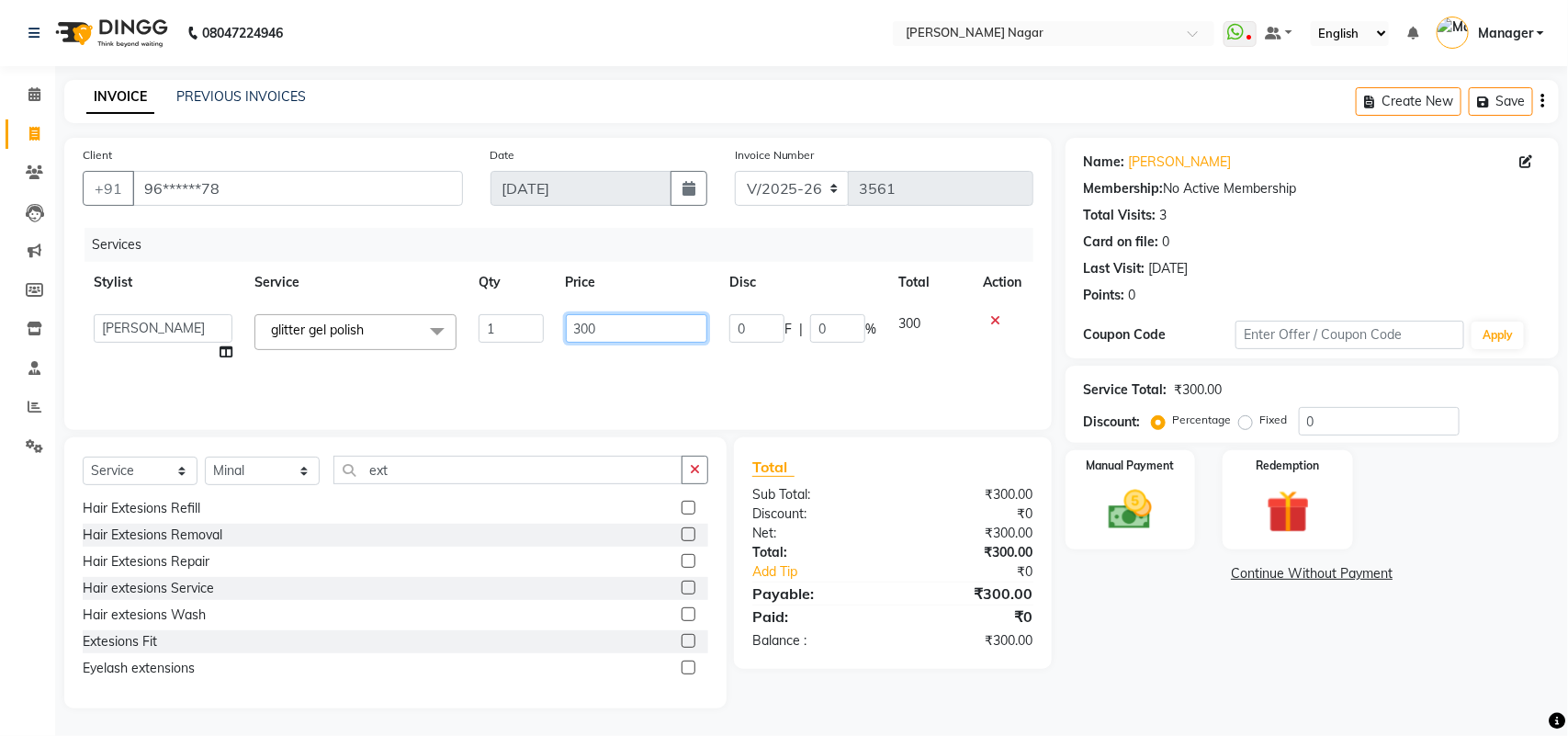
click at [632, 320] on input "300" at bounding box center [636, 327] width 142 height 28
type input "3"
type input "500"
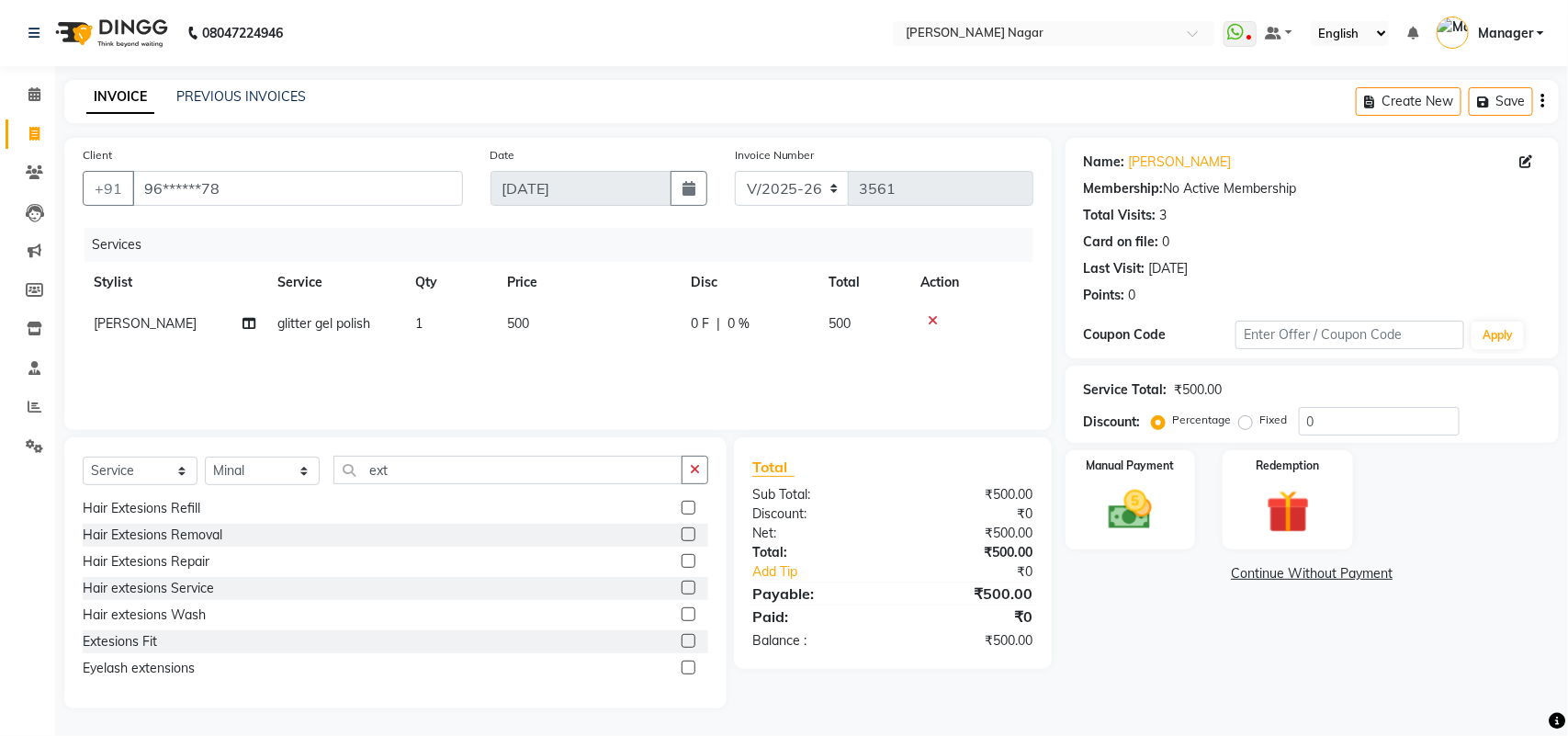
click at [412, 387] on div "Services Stylist Service Qty Price Disc Total Action [PERSON_NAME] glitter gel …" at bounding box center [558, 320] width 951 height 184
click at [682, 667] on label at bounding box center [689, 667] width 14 height 14
click at [682, 667] on input "checkbox" at bounding box center [688, 668] width 12 height 12
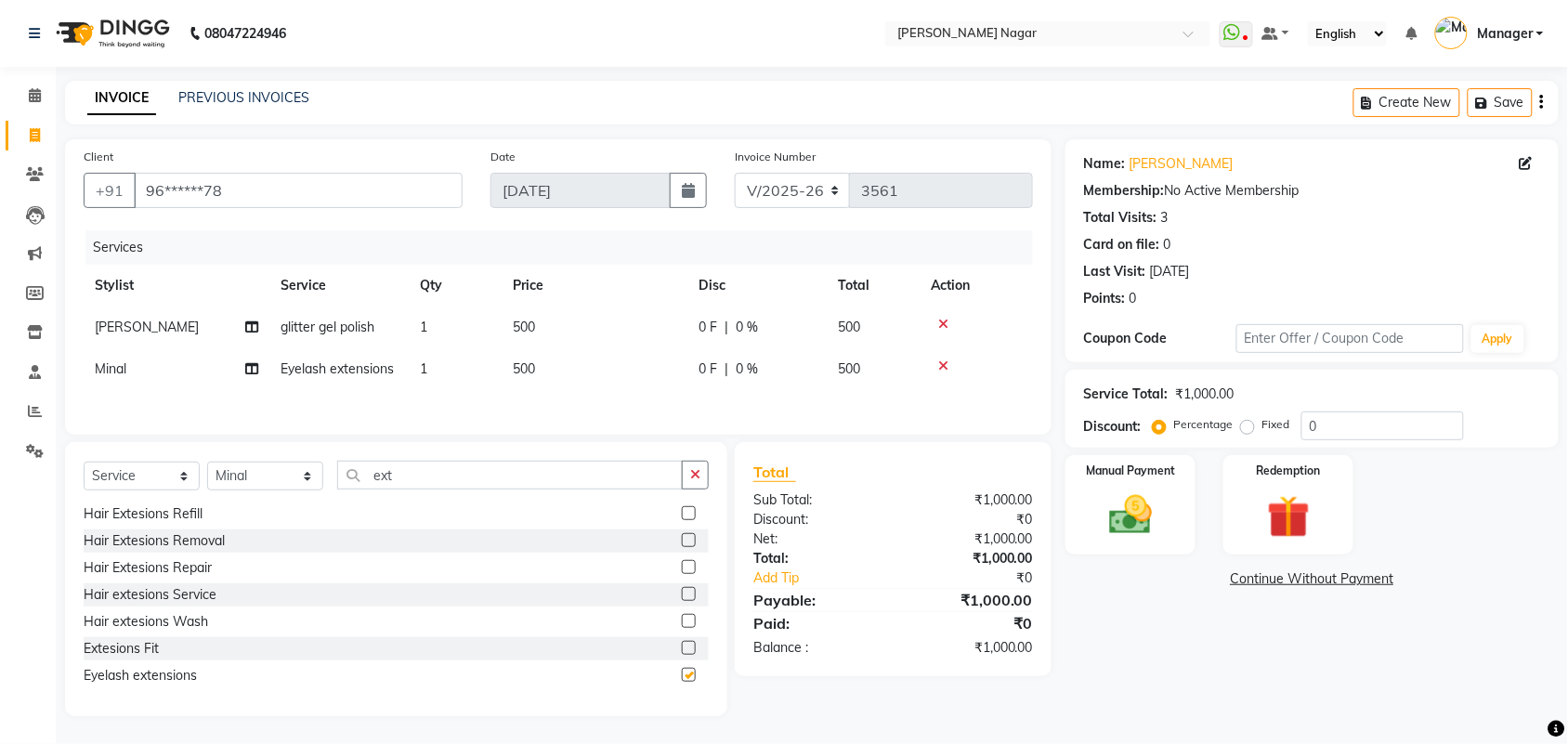
checkbox input "false"
click at [615, 368] on td "500" at bounding box center [594, 369] width 186 height 42
select select "63467"
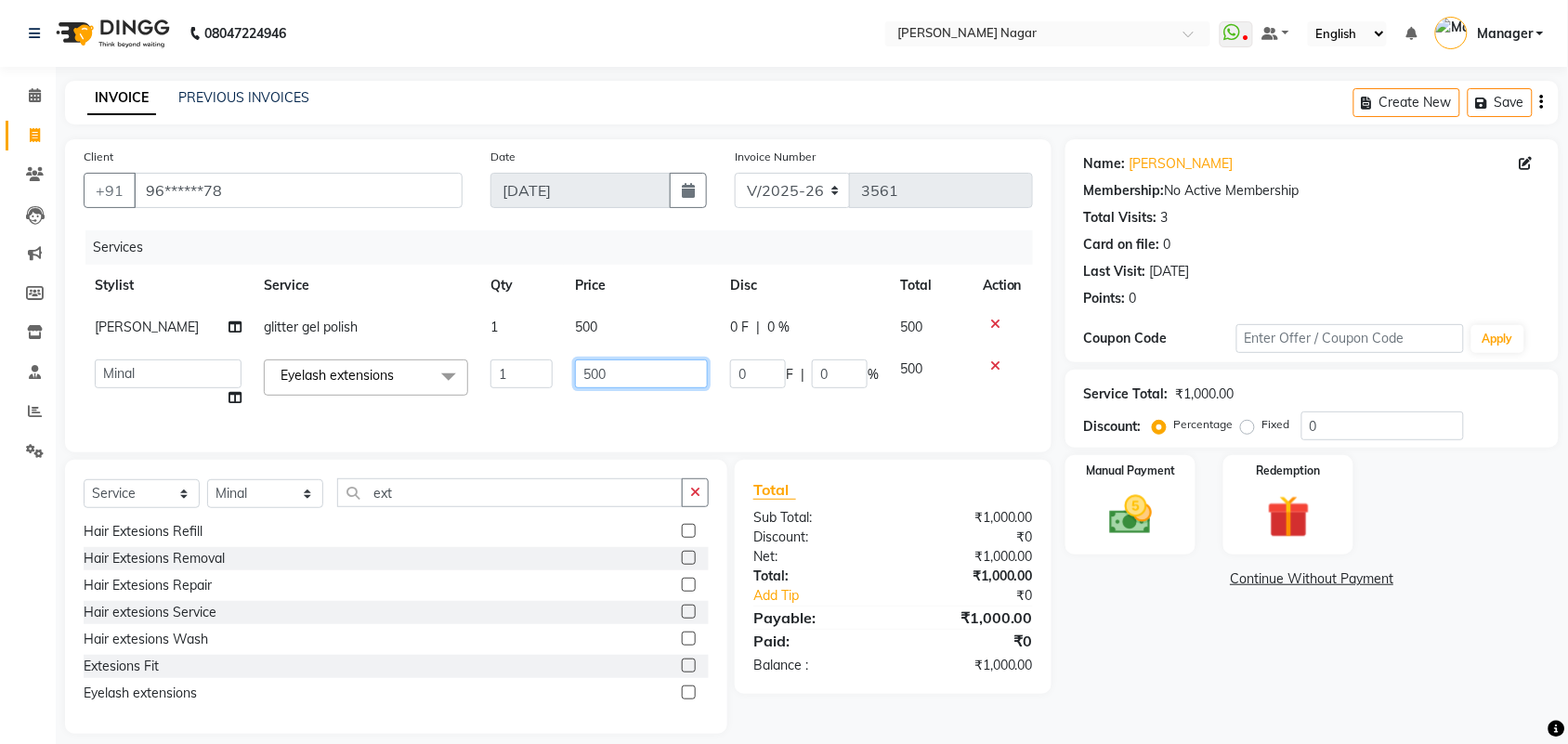
click at [615, 368] on input "500" at bounding box center [641, 373] width 133 height 28
type input "5"
type input "1500"
click at [518, 515] on div "Select Service Product Membership Package Voucher Prepaid Gift Card Select Styl…" at bounding box center [396, 597] width 662 height 274
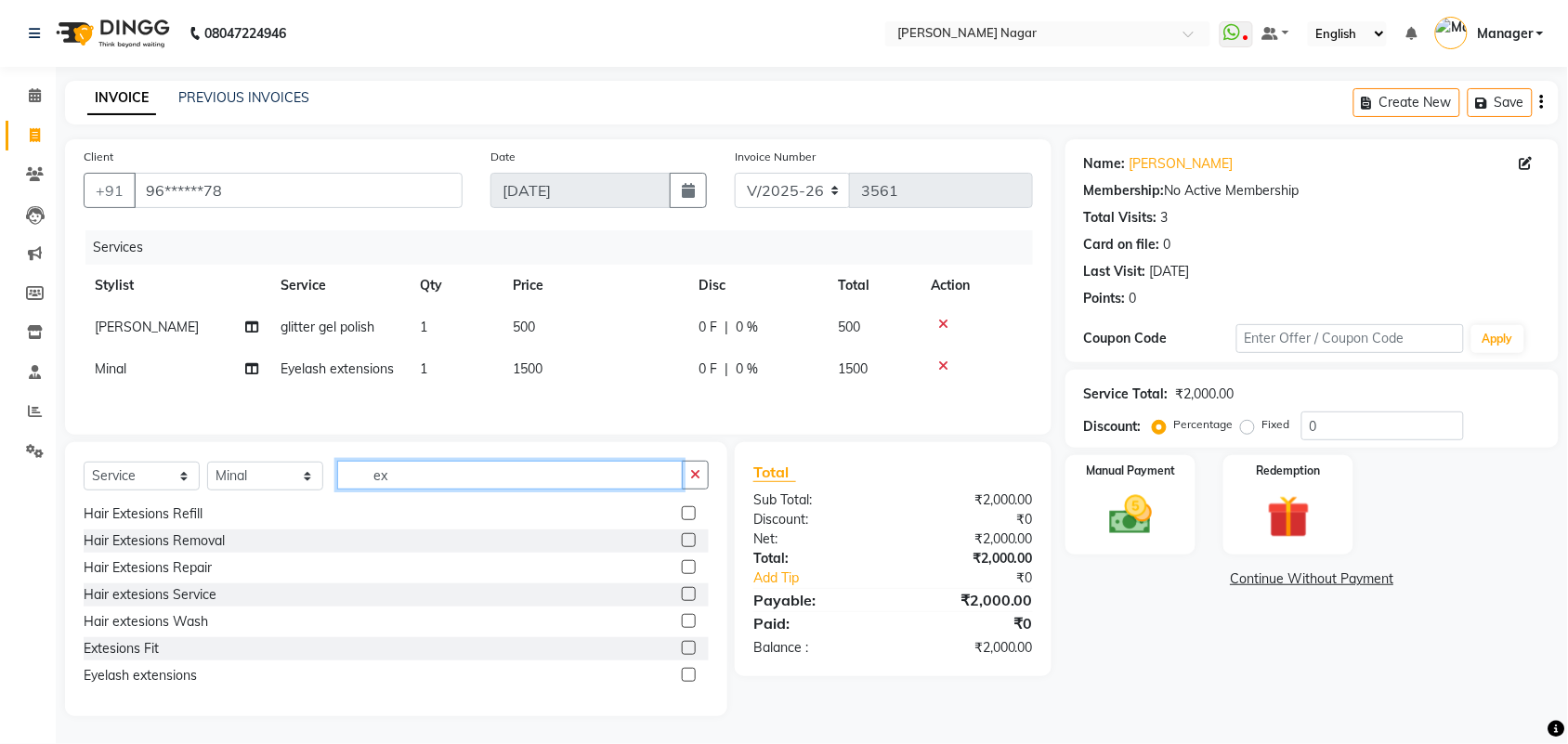
type input "e"
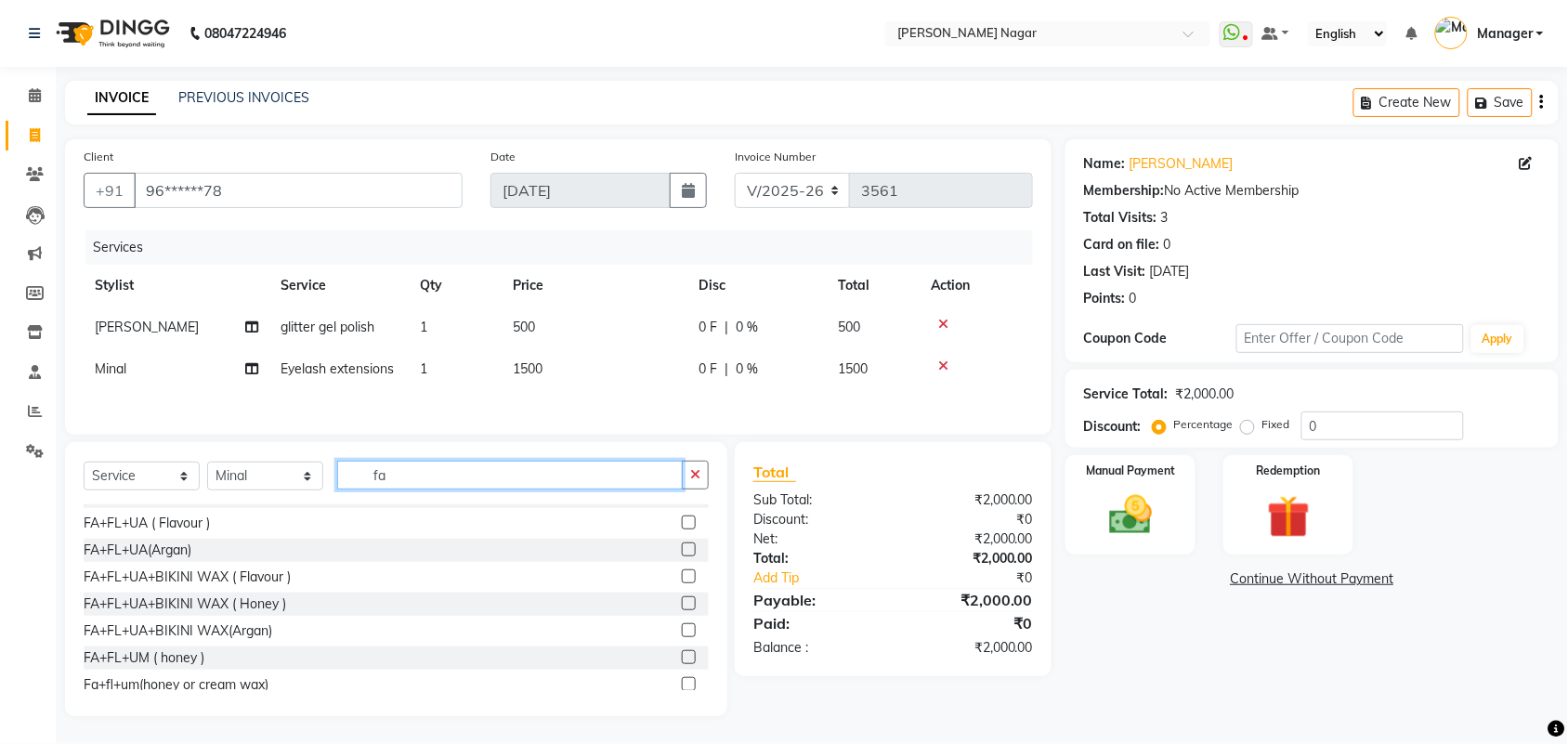
scroll to position [243, 0]
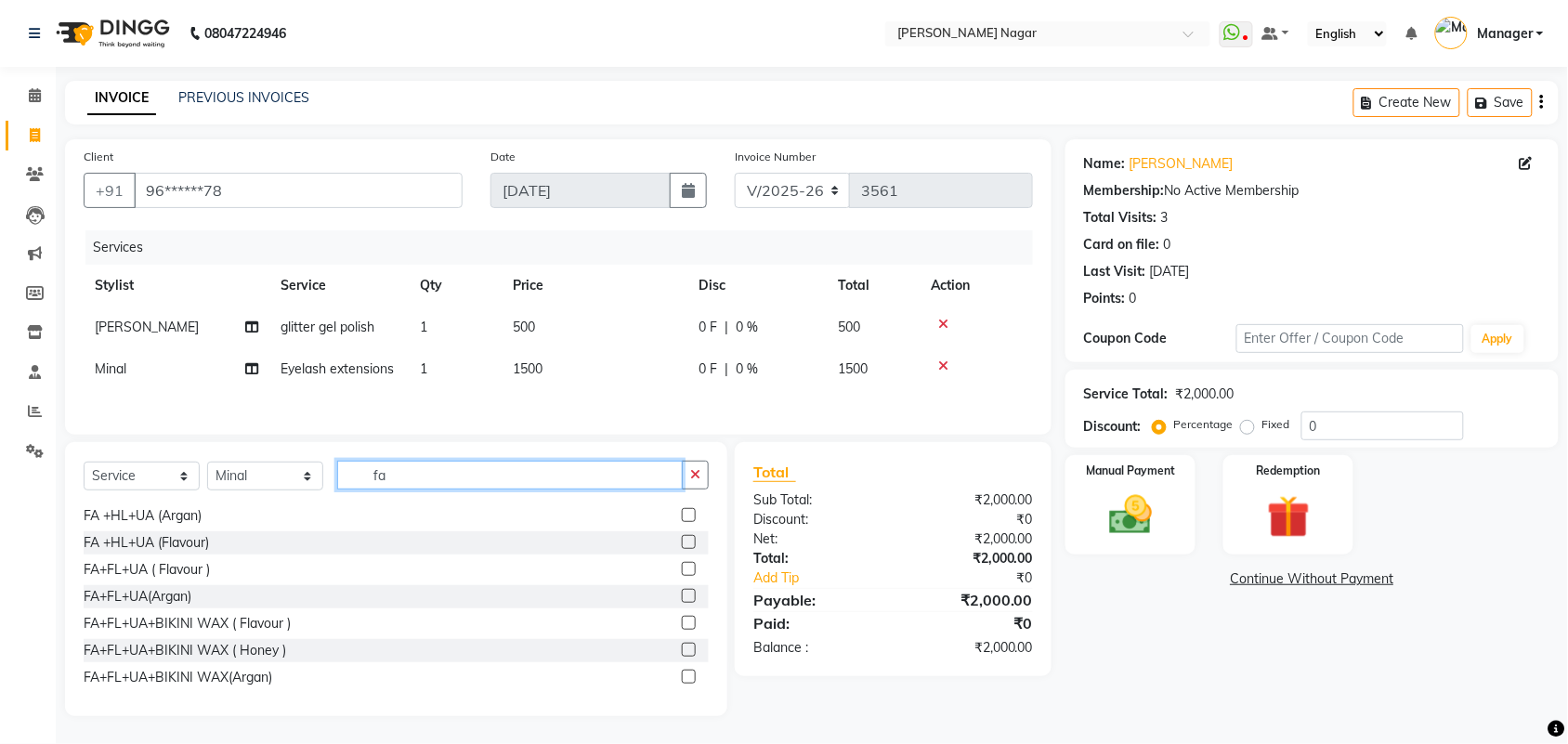
type input "fa"
click at [682, 576] on label at bounding box center [689, 569] width 14 height 14
click at [682, 576] on input "checkbox" at bounding box center [688, 570] width 12 height 12
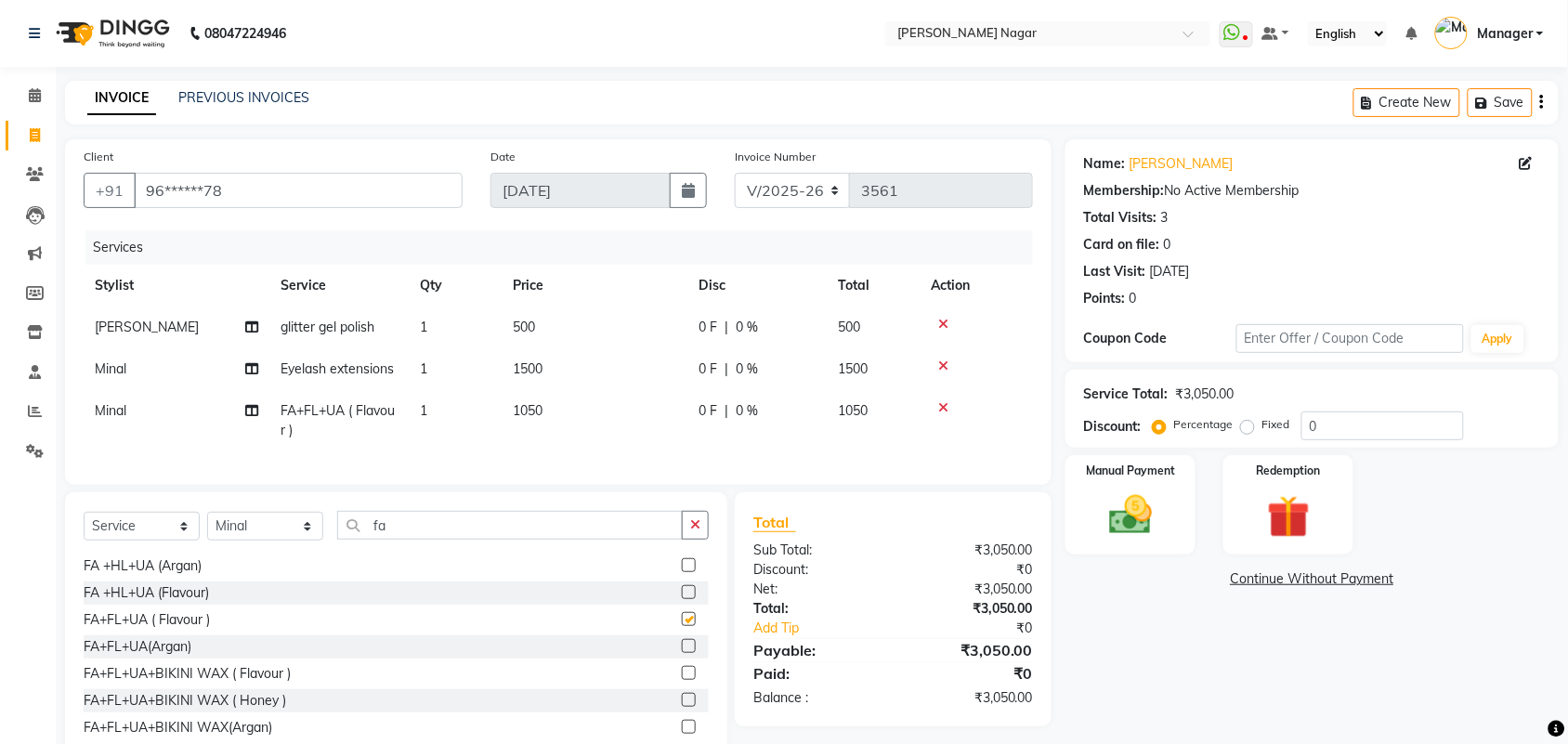
checkbox input "false"
click at [615, 406] on td "1050" at bounding box center [594, 420] width 186 height 62
select select "63467"
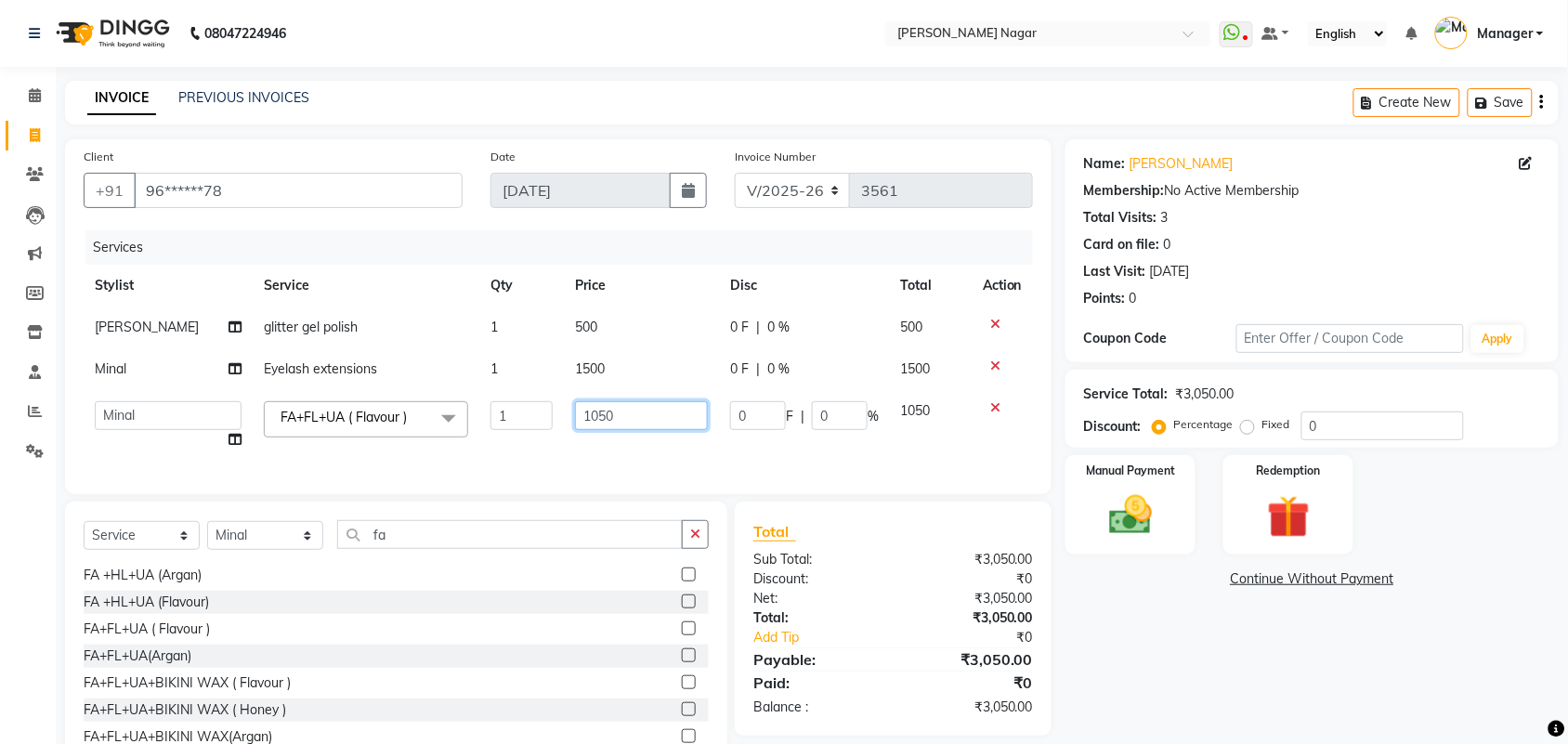
click at [615, 406] on input "1050" at bounding box center [641, 415] width 133 height 28
type input "1"
type input "8050"
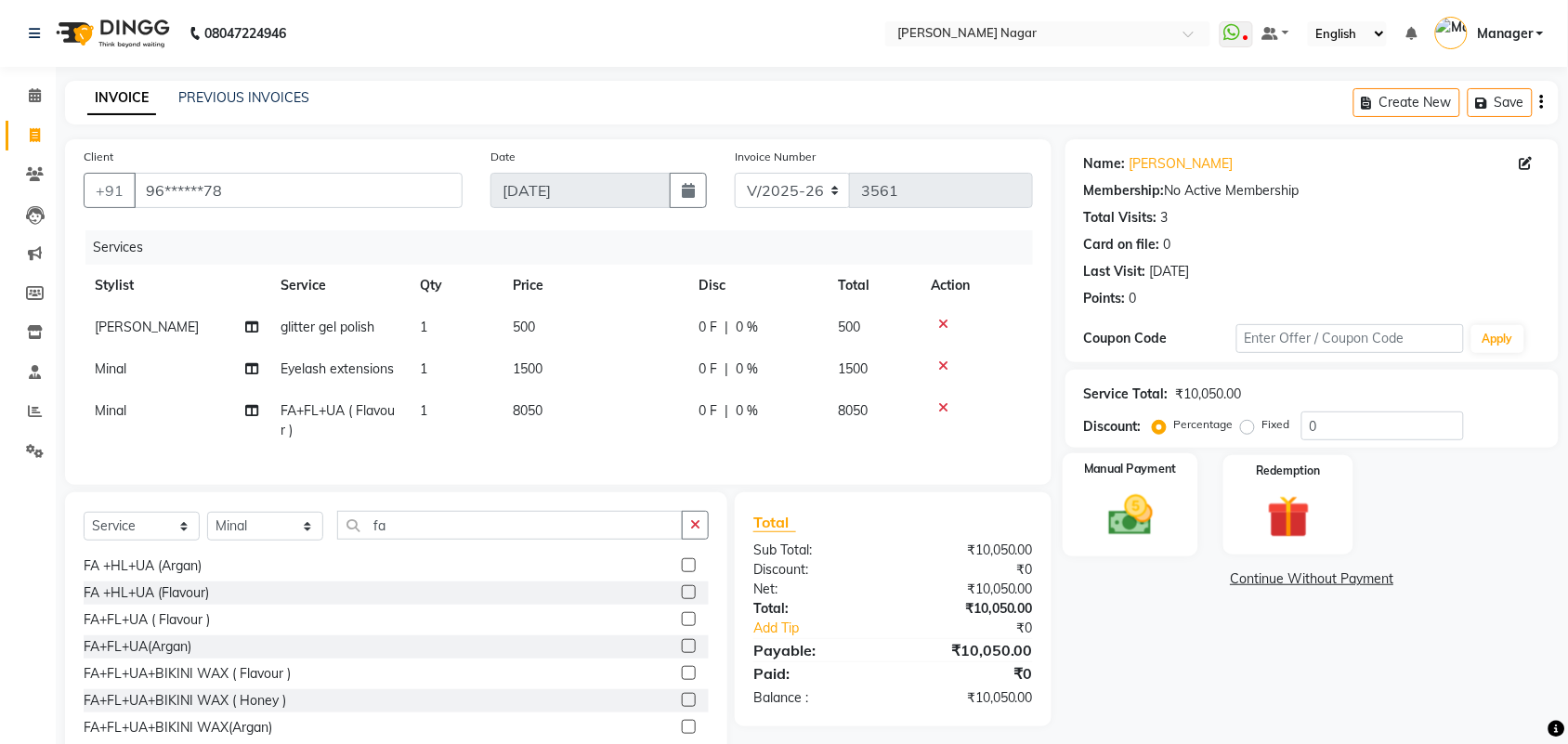
click at [1102, 522] on img at bounding box center [1130, 515] width 72 height 51
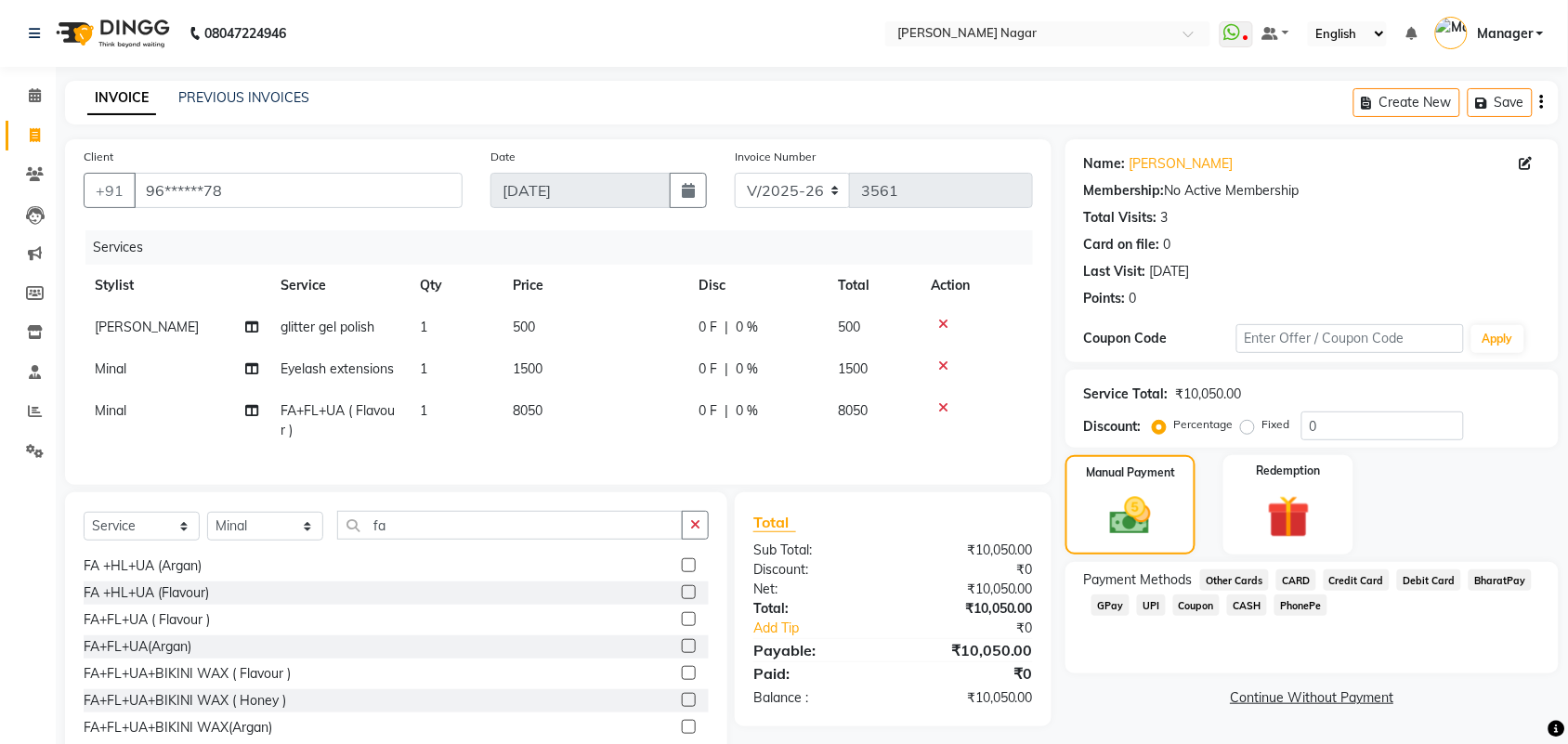
click at [592, 406] on td "8050" at bounding box center [594, 420] width 186 height 62
select select "63467"
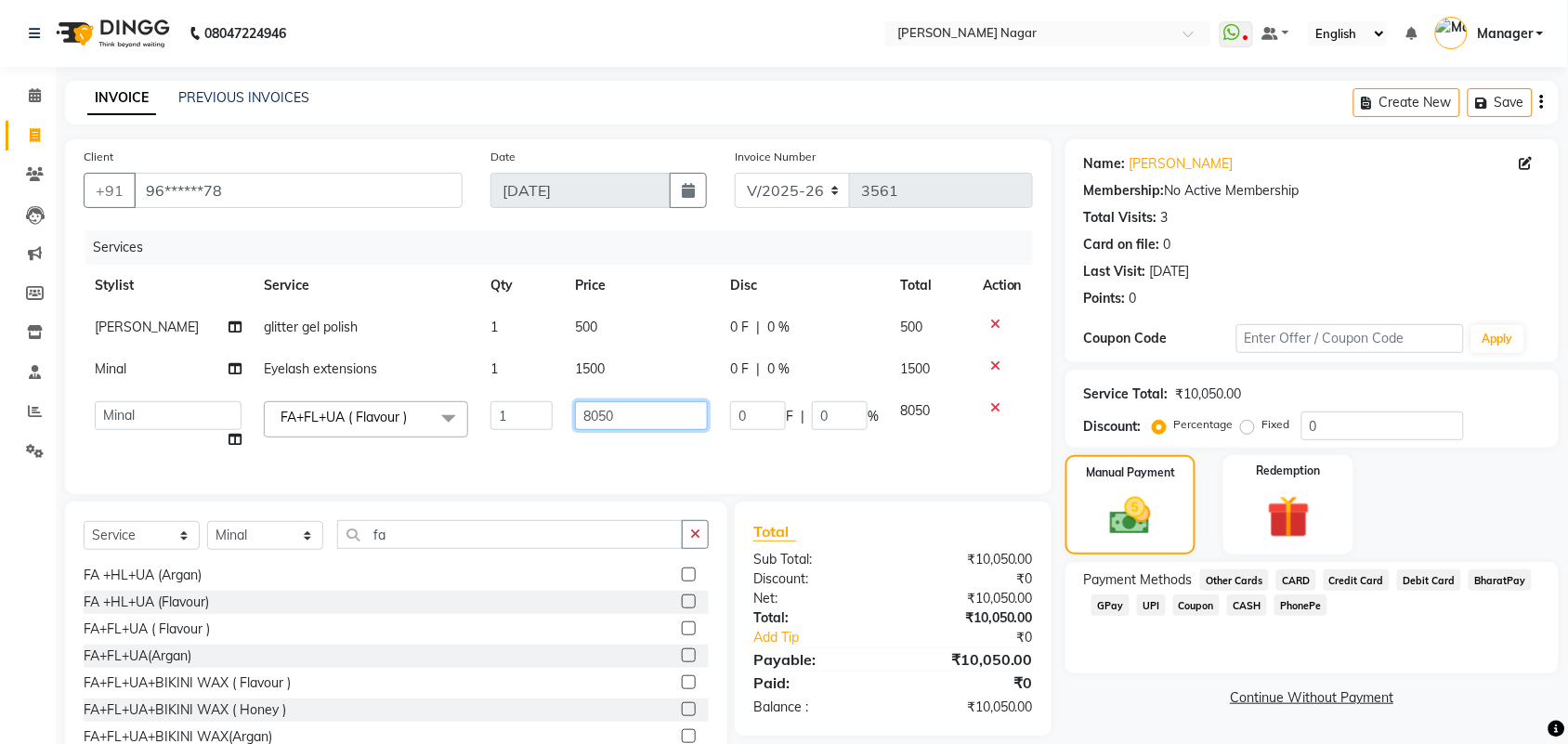
click at [592, 406] on input "8050" at bounding box center [641, 415] width 133 height 28
click at [625, 401] on input "8050" at bounding box center [641, 415] width 133 height 28
type input "8"
type input "850"
click at [1117, 514] on img at bounding box center [1130, 516] width 70 height 49
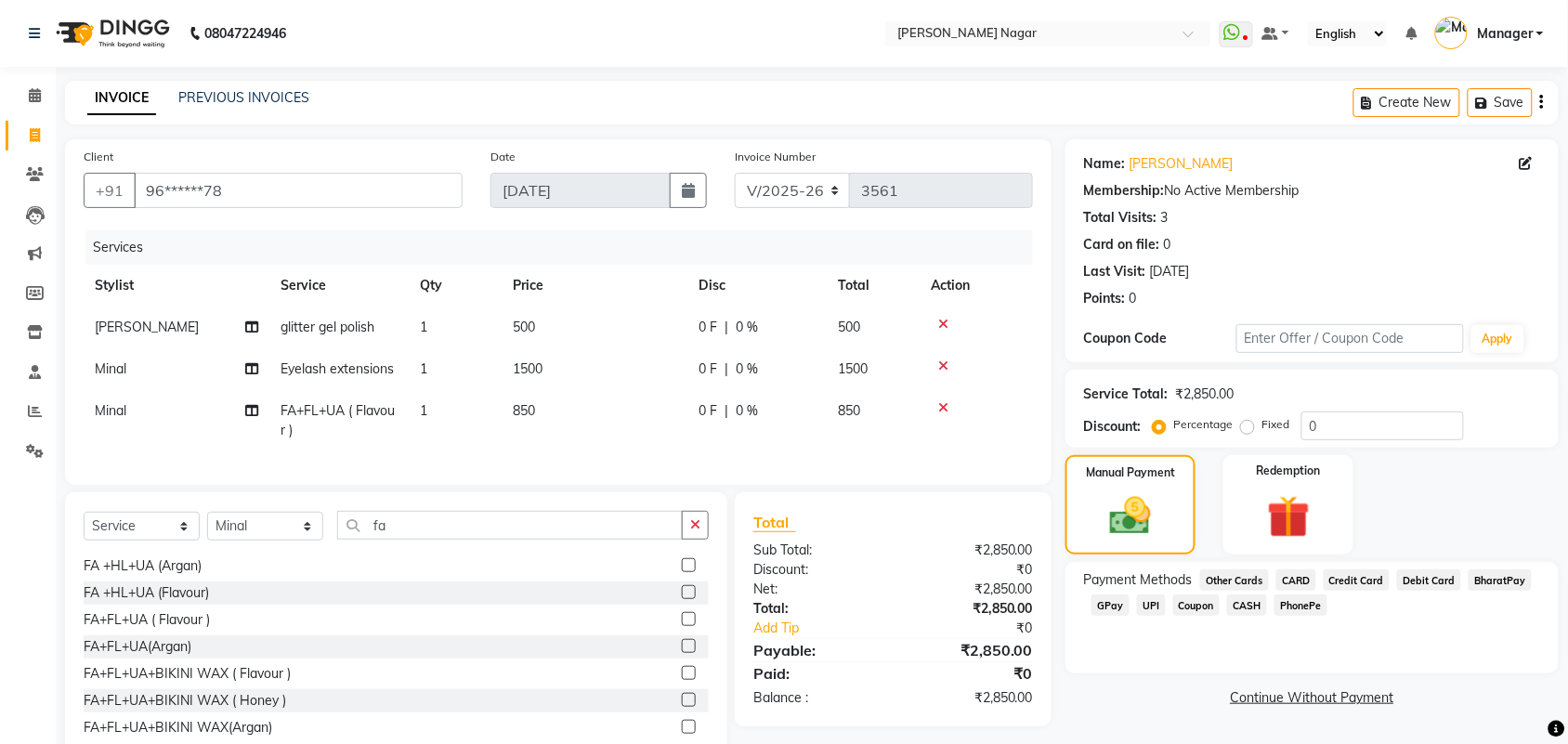
click at [1287, 572] on span "CARD" at bounding box center [1296, 580] width 40 height 22
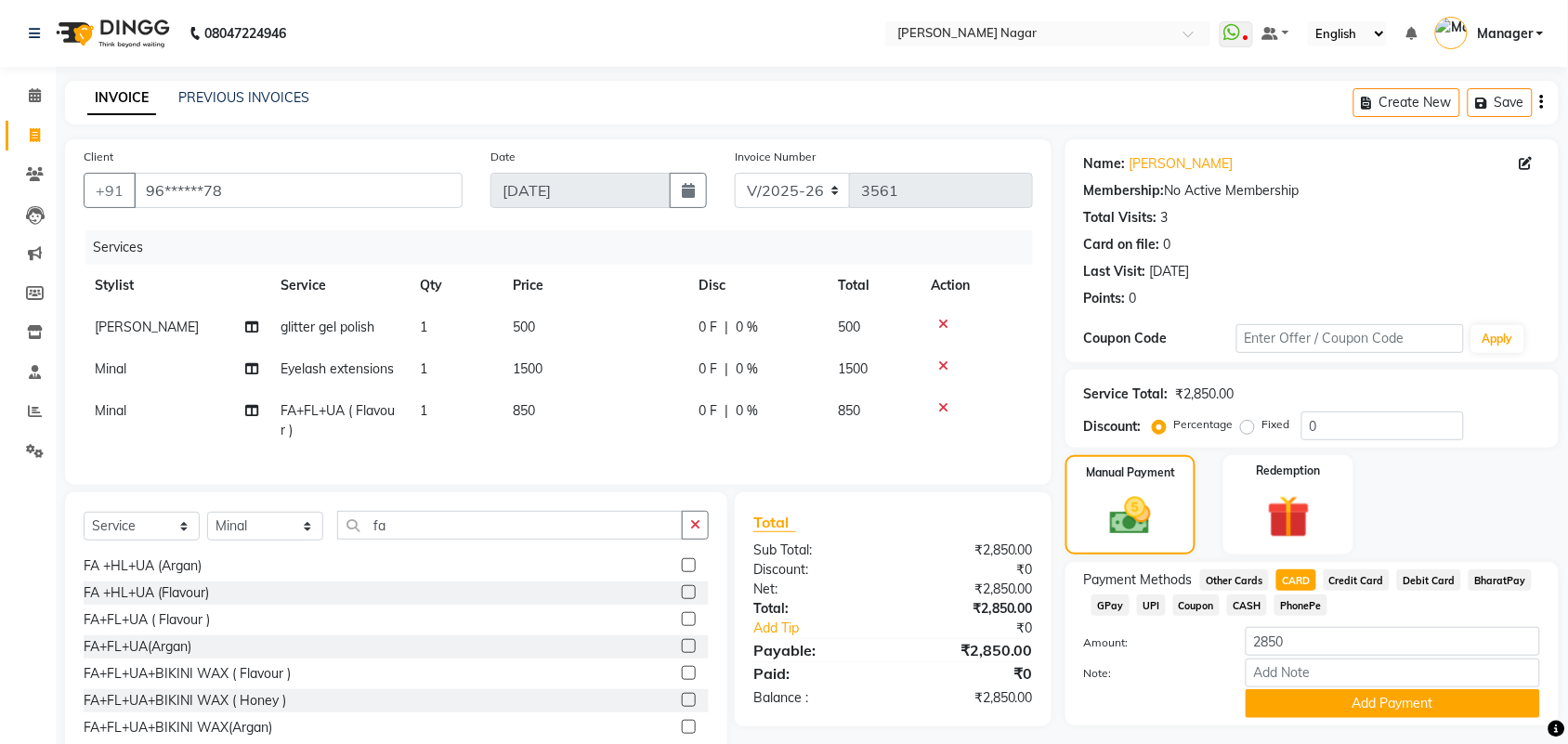
scroll to position [67, 0]
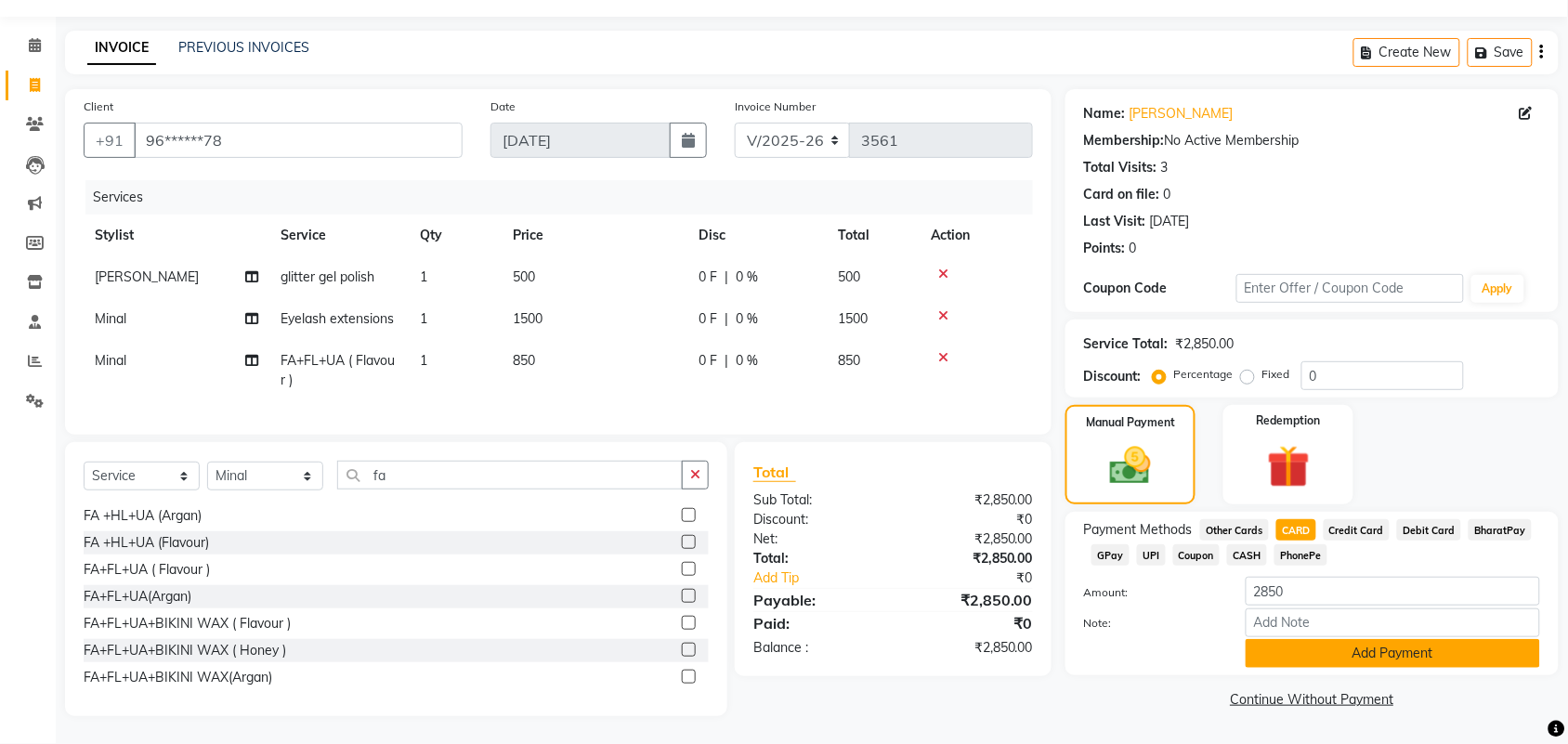
click at [1433, 639] on button "Add Payment" at bounding box center [1393, 653] width 295 height 28
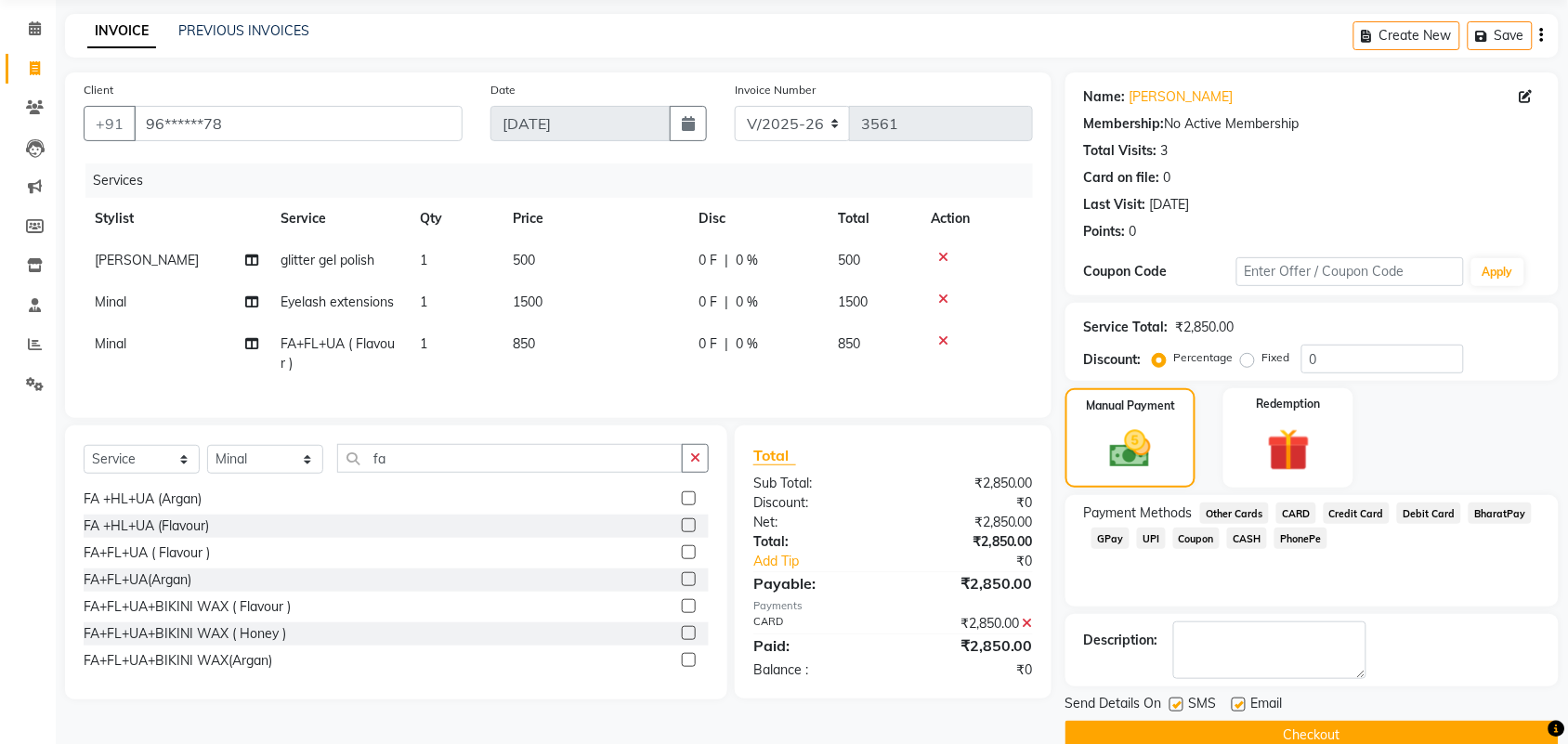
click at [1434, 733] on button "Checkout" at bounding box center [1312, 734] width 494 height 28
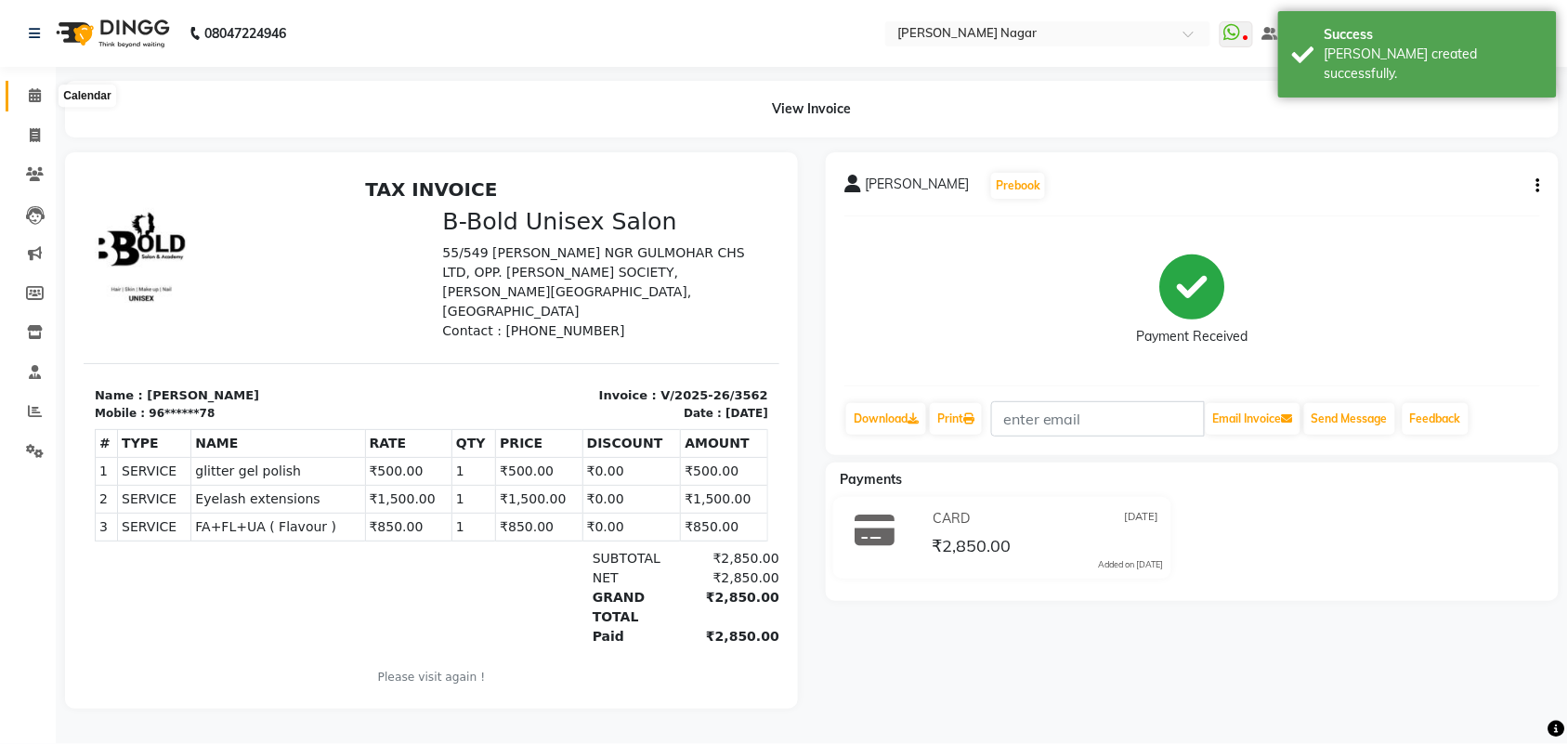
click at [43, 94] on span at bounding box center [34, 96] width 32 height 22
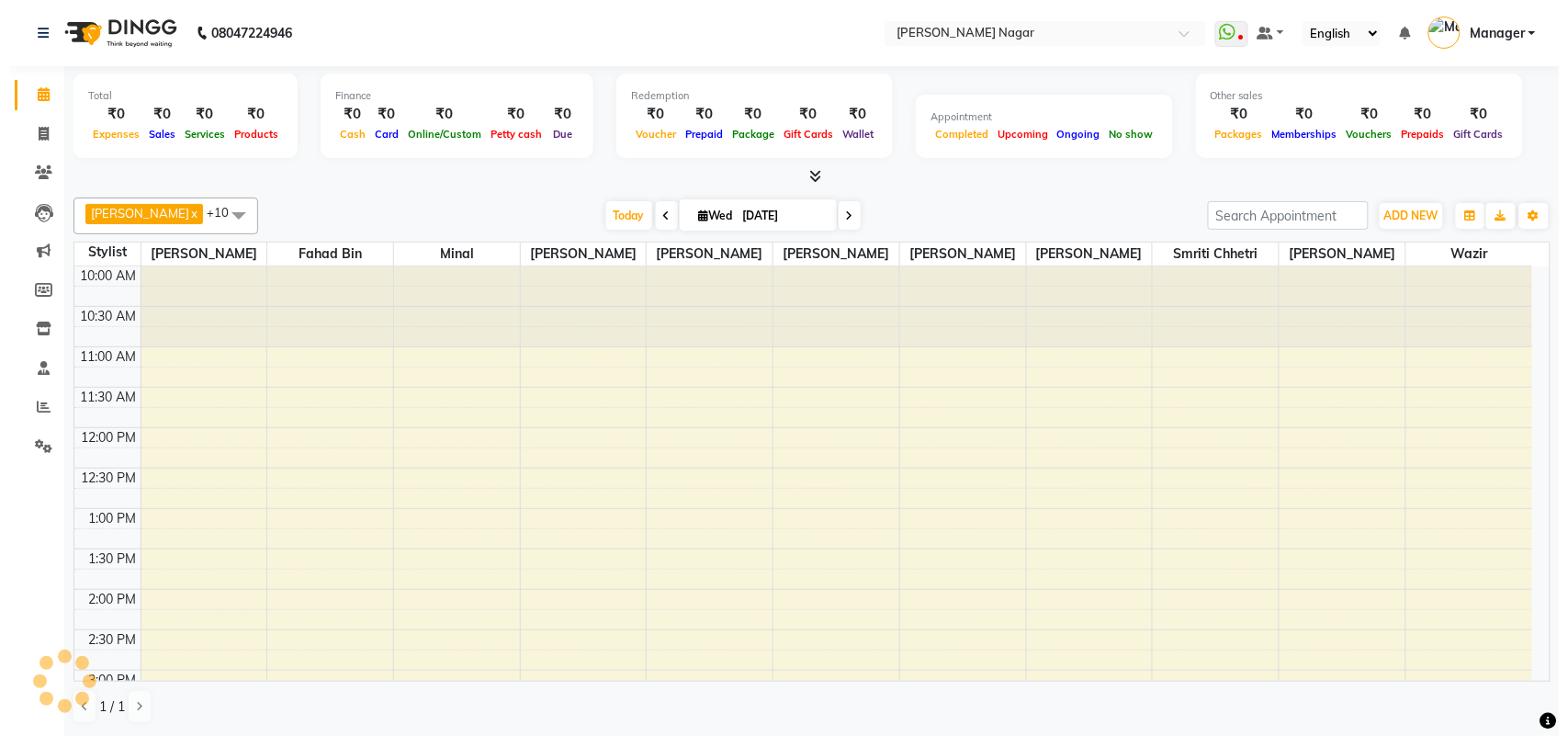
scroll to position [694, 0]
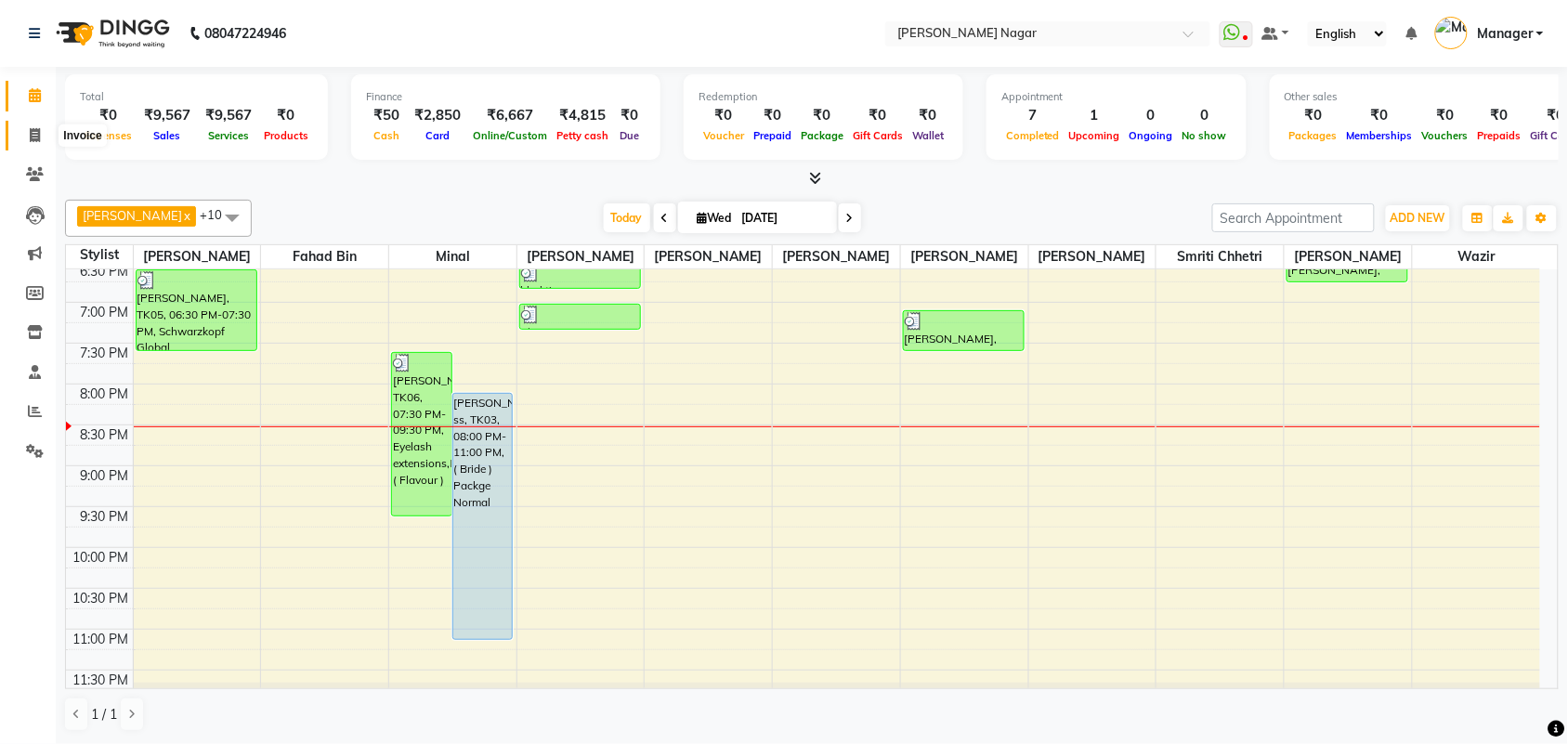
click at [43, 128] on span at bounding box center [34, 136] width 32 height 22
select select "service"
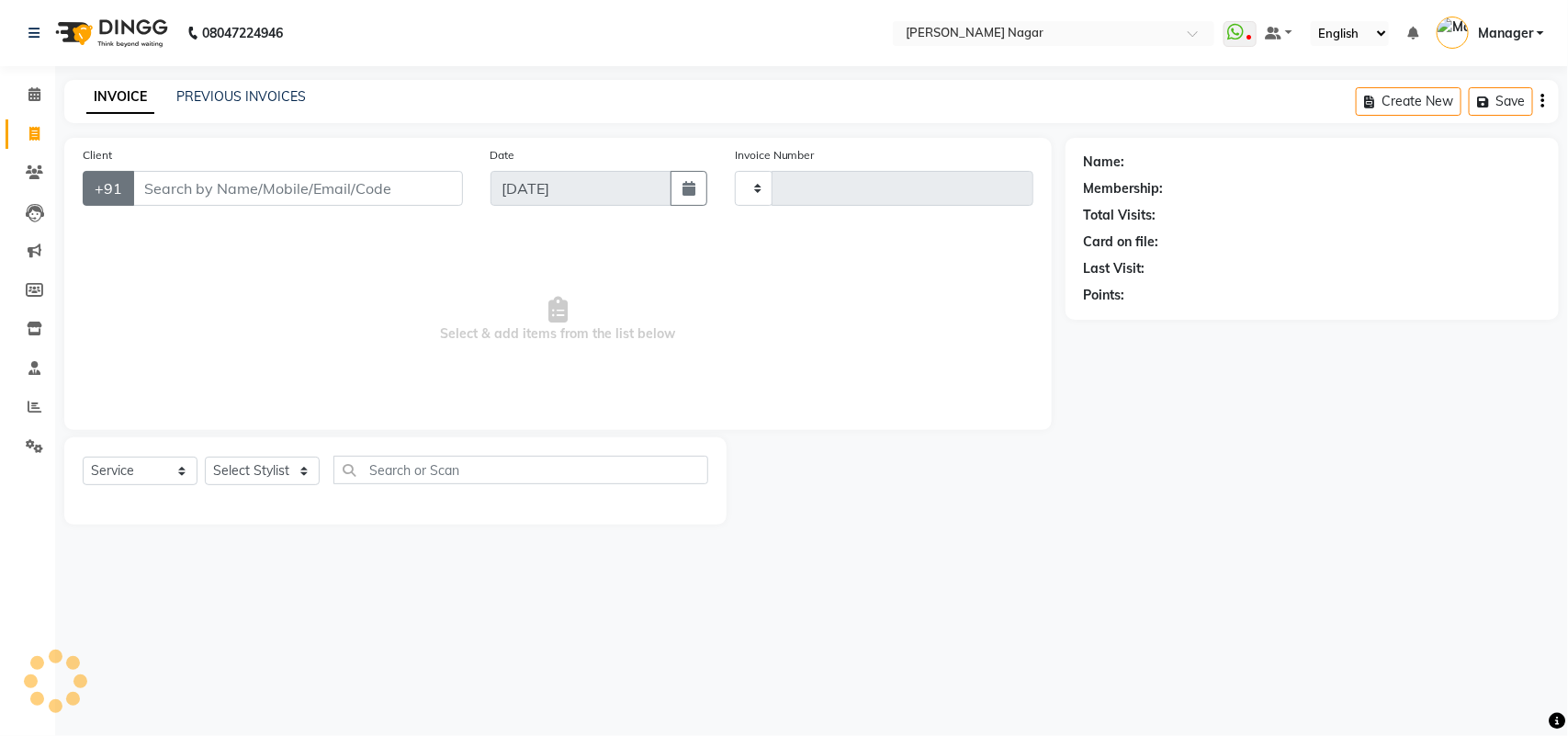
type input "3563"
select select "7349"
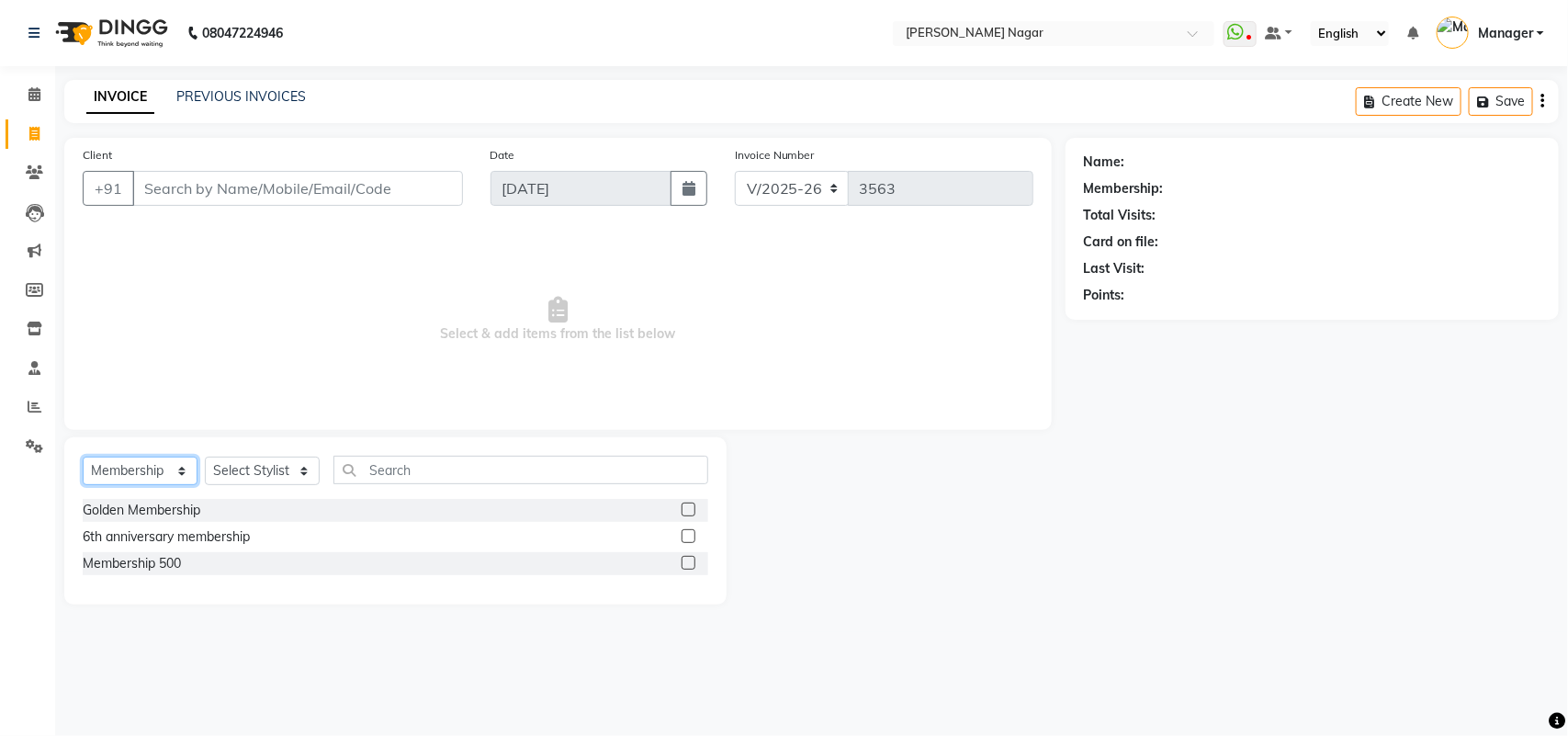
click at [138, 474] on select "Select Service Product Membership Package Voucher Prepaid Gift Card" at bounding box center [139, 470] width 115 height 28
select select "product"
click at [82, 456] on select "Select Service Product Membership Package Voucher Prepaid Gift Card" at bounding box center [139, 470] width 115 height 28
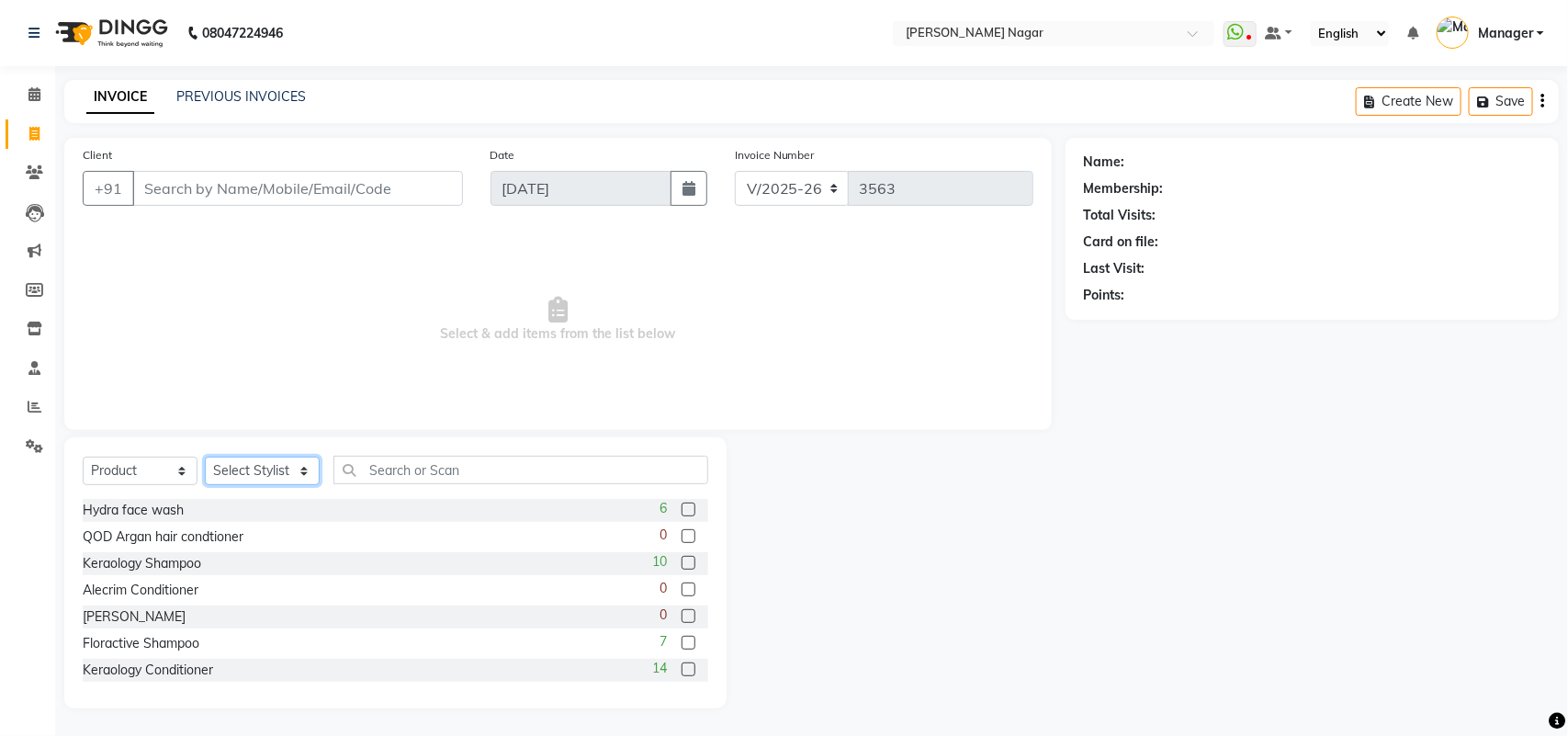
click at [288, 465] on select "Select Stylist [PERSON_NAME] Annu [PERSON_NAME] [PERSON_NAME] Bin [PERSON_NAME]…" at bounding box center [262, 470] width 115 height 28
select select "63663"
click at [205, 456] on select "Select Stylist [PERSON_NAME] Annu [PERSON_NAME] [PERSON_NAME] Bin [PERSON_NAME]…" at bounding box center [262, 470] width 115 height 28
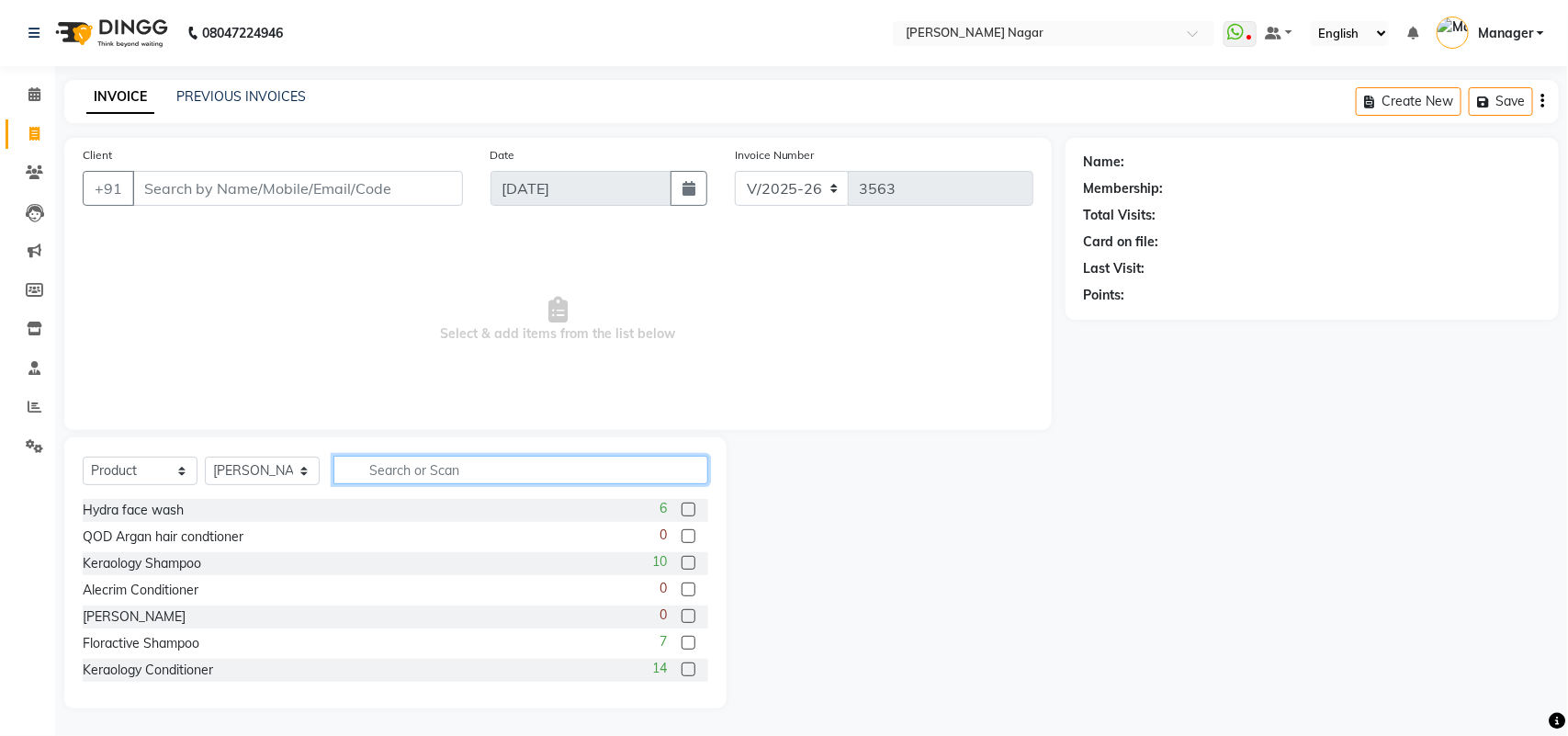
click at [392, 474] on input "text" at bounding box center [520, 469] width 375 height 28
click at [512, 467] on input "bio" at bounding box center [507, 469] width 349 height 28
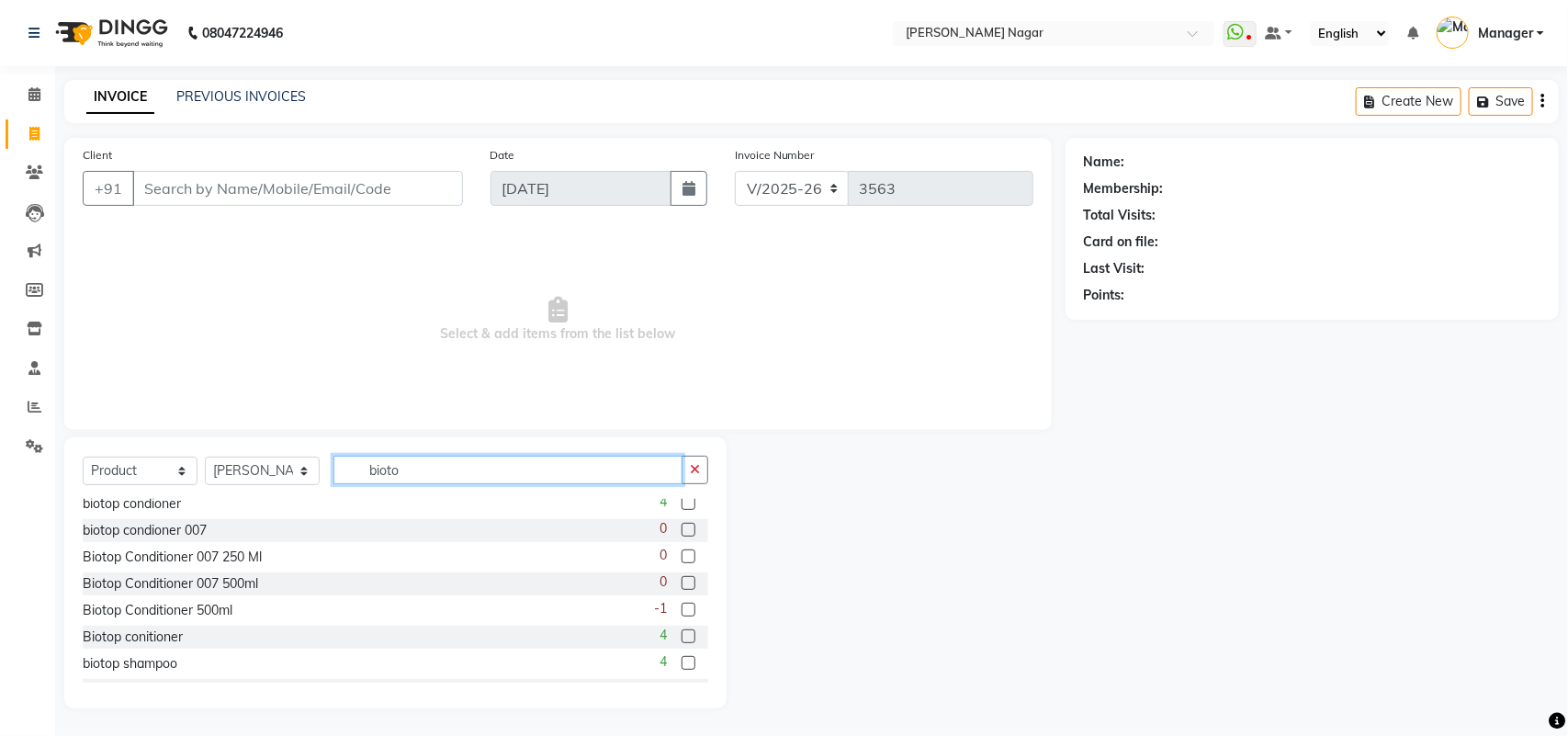
scroll to position [46, 0]
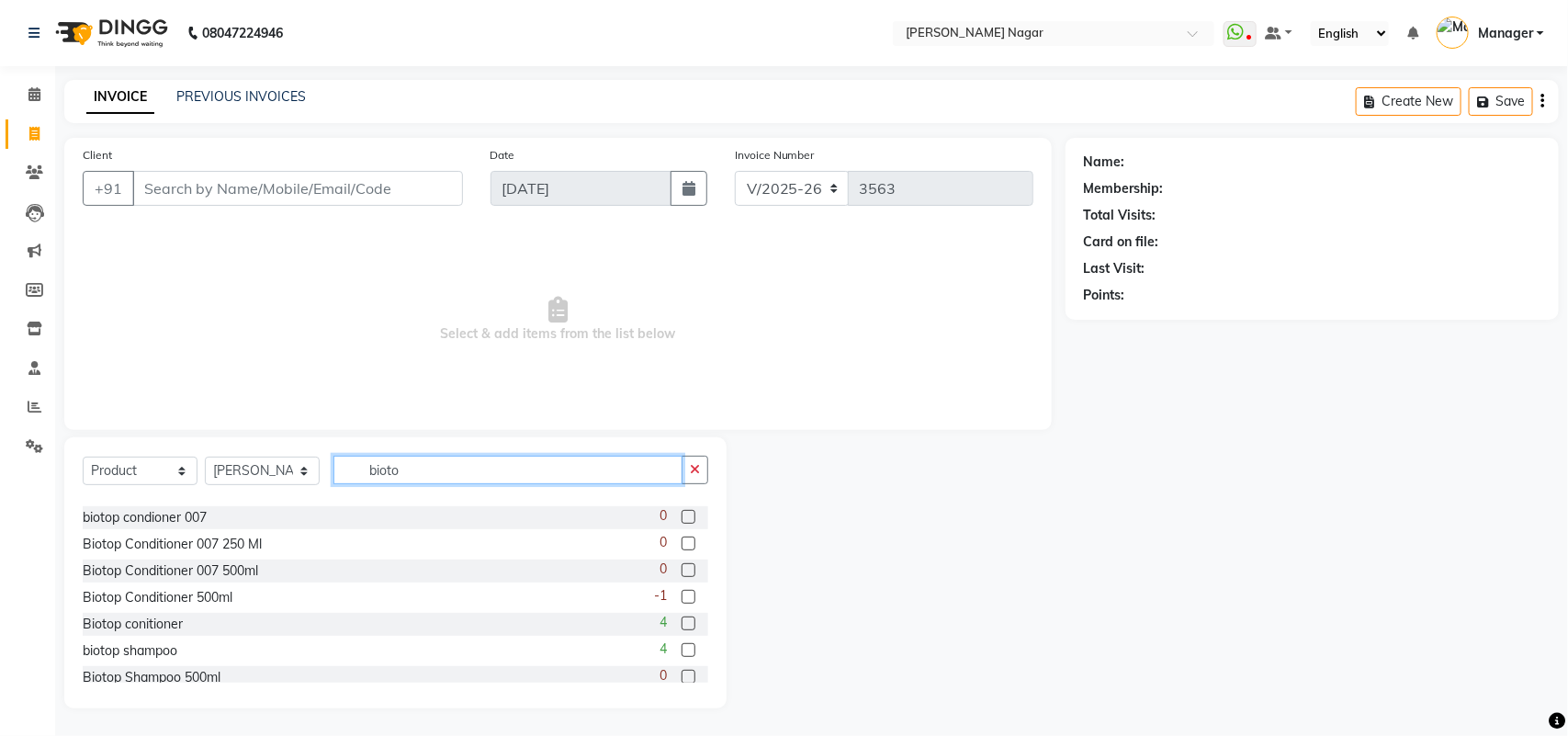
type input "bioto"
click at [682, 670] on label at bounding box center [689, 677] width 14 height 14
click at [682, 671] on input "checkbox" at bounding box center [688, 677] width 12 height 12
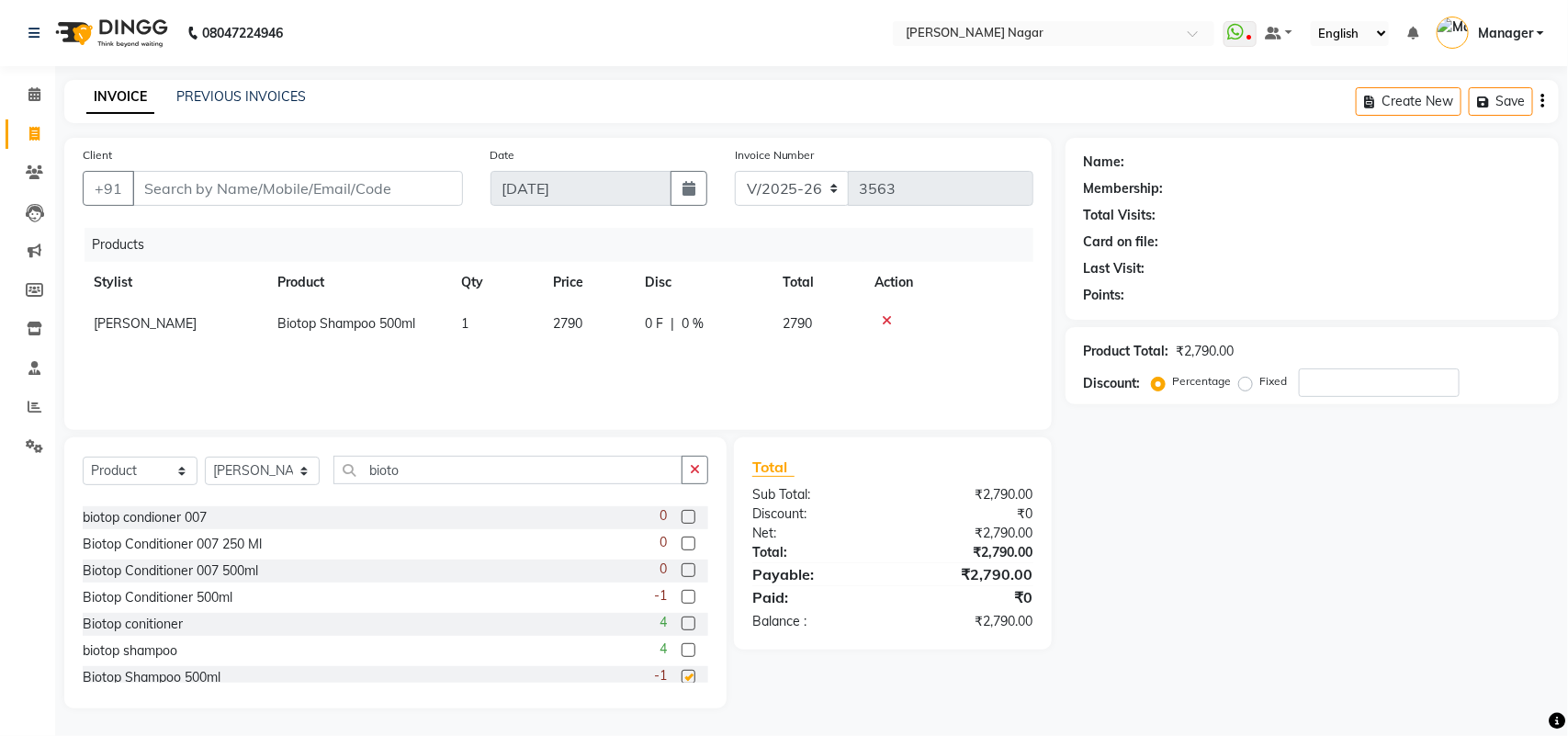
checkbox input "false"
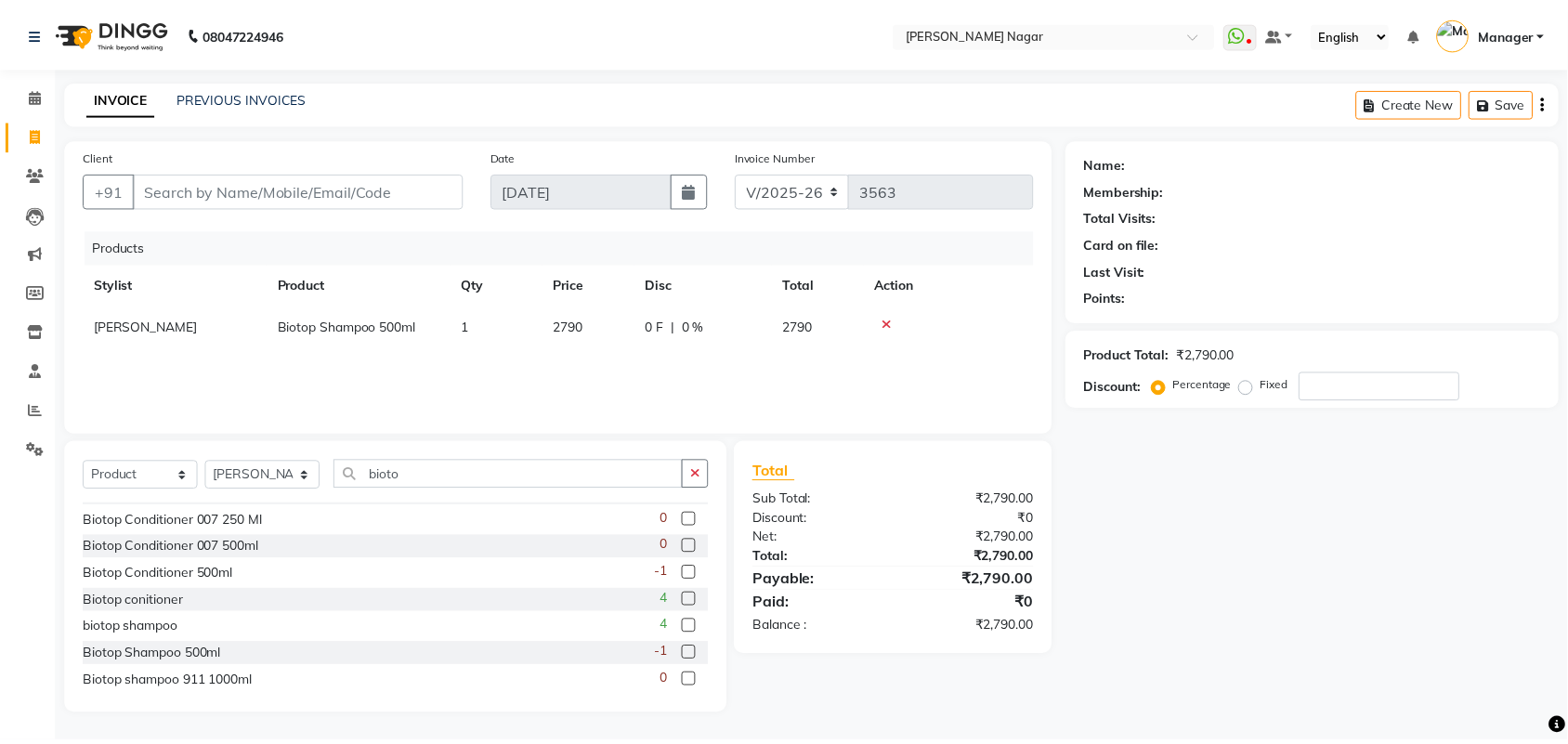
scroll to position [83, 0]
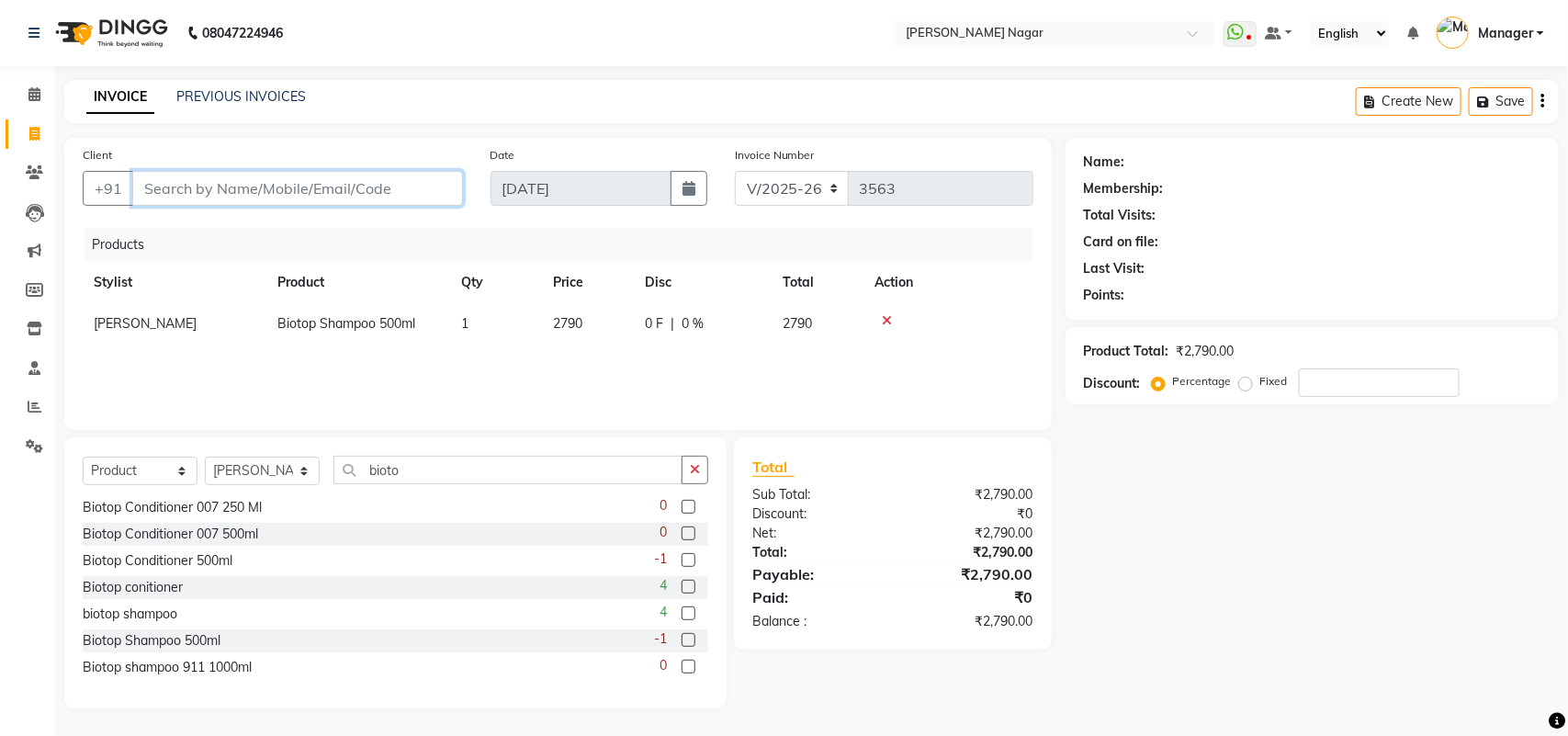
click at [402, 176] on input "Client" at bounding box center [297, 188] width 330 height 35
type input "9"
type input "0"
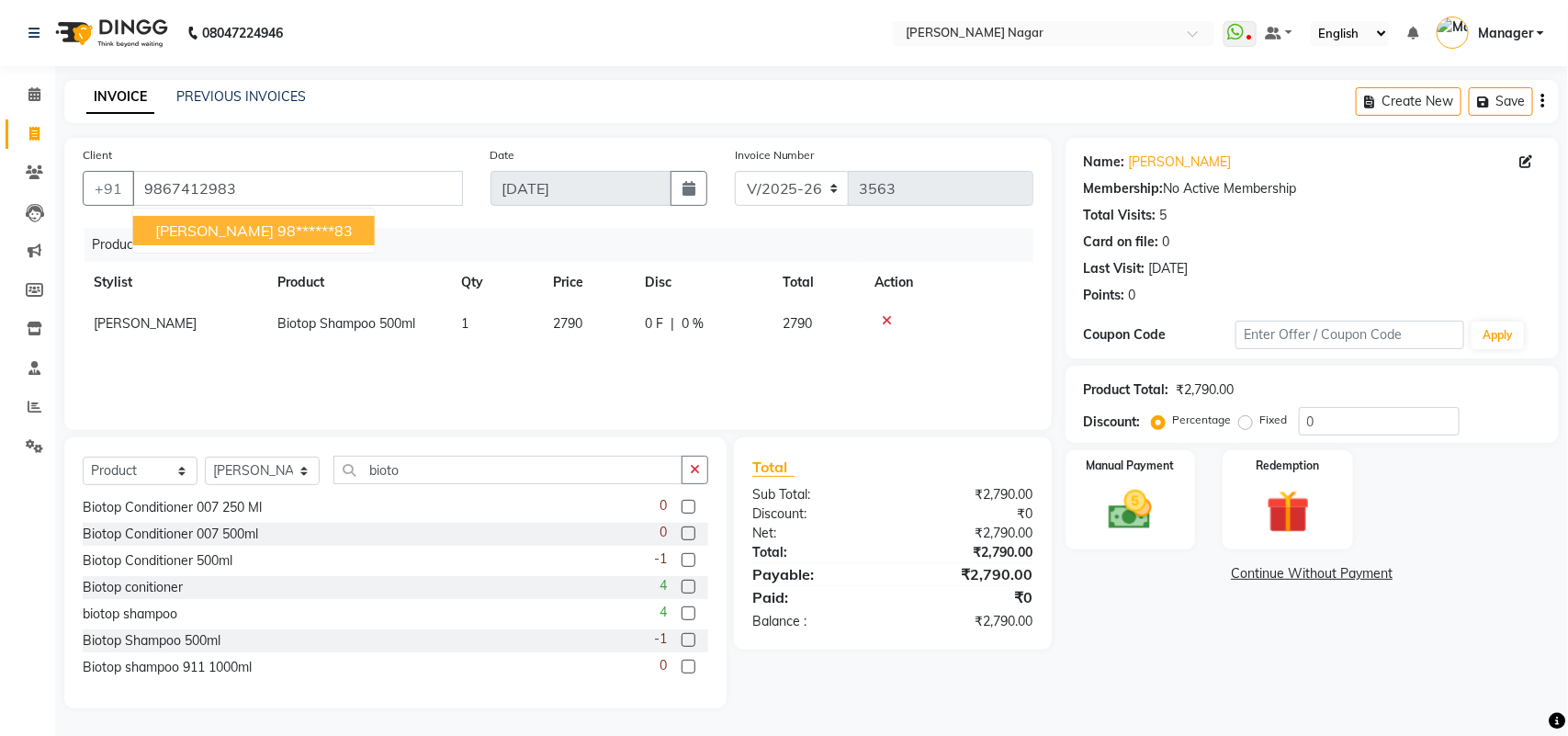
click at [277, 228] on ngb-highlight "98******83" at bounding box center [315, 230] width 76 height 18
type input "98******83"
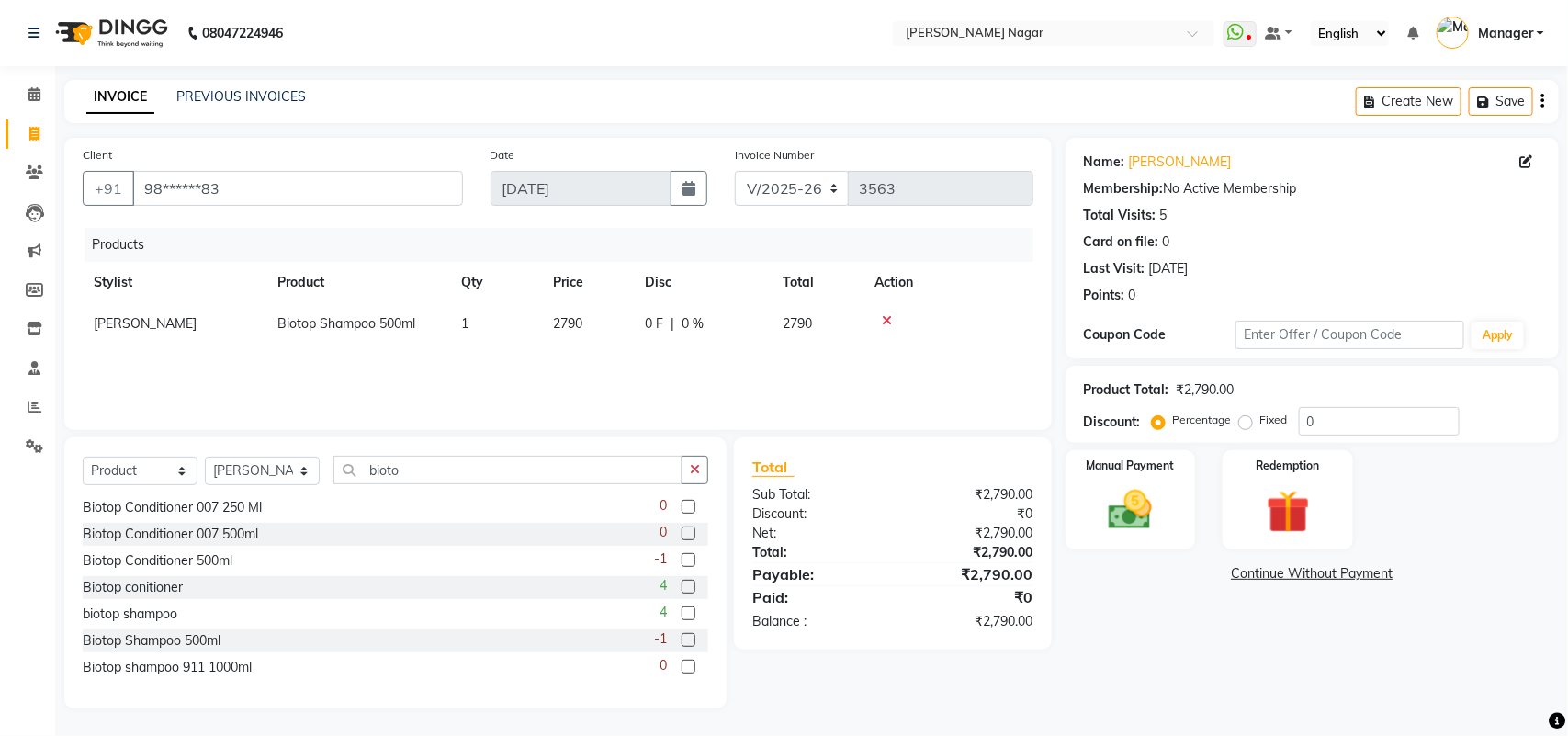
click at [1063, 504] on div "Manual Payment Redemption" at bounding box center [1312, 500] width 521 height 99
click at [1102, 517] on img at bounding box center [1130, 509] width 73 height 51
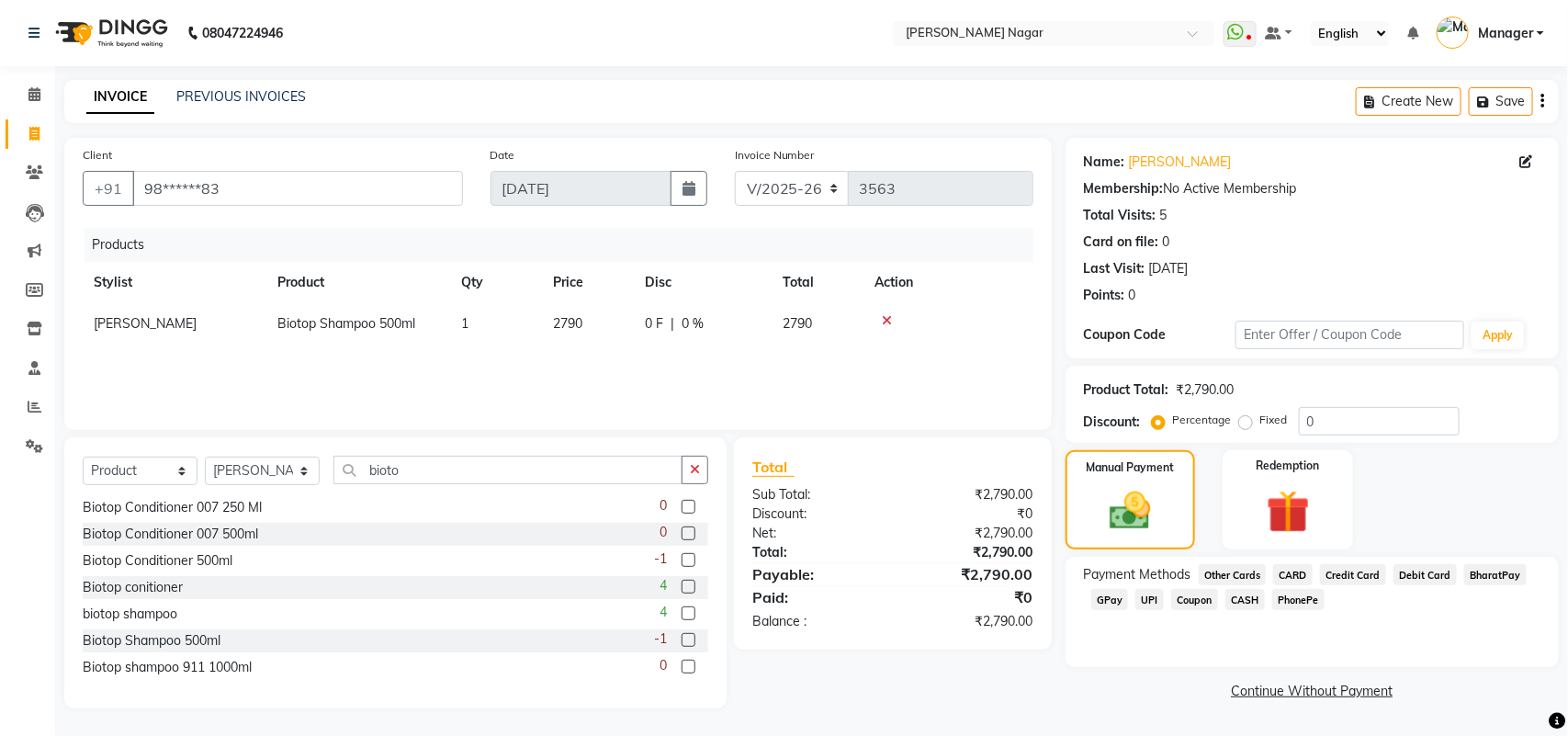
click at [1301, 570] on span "CARD" at bounding box center [1293, 574] width 40 height 21
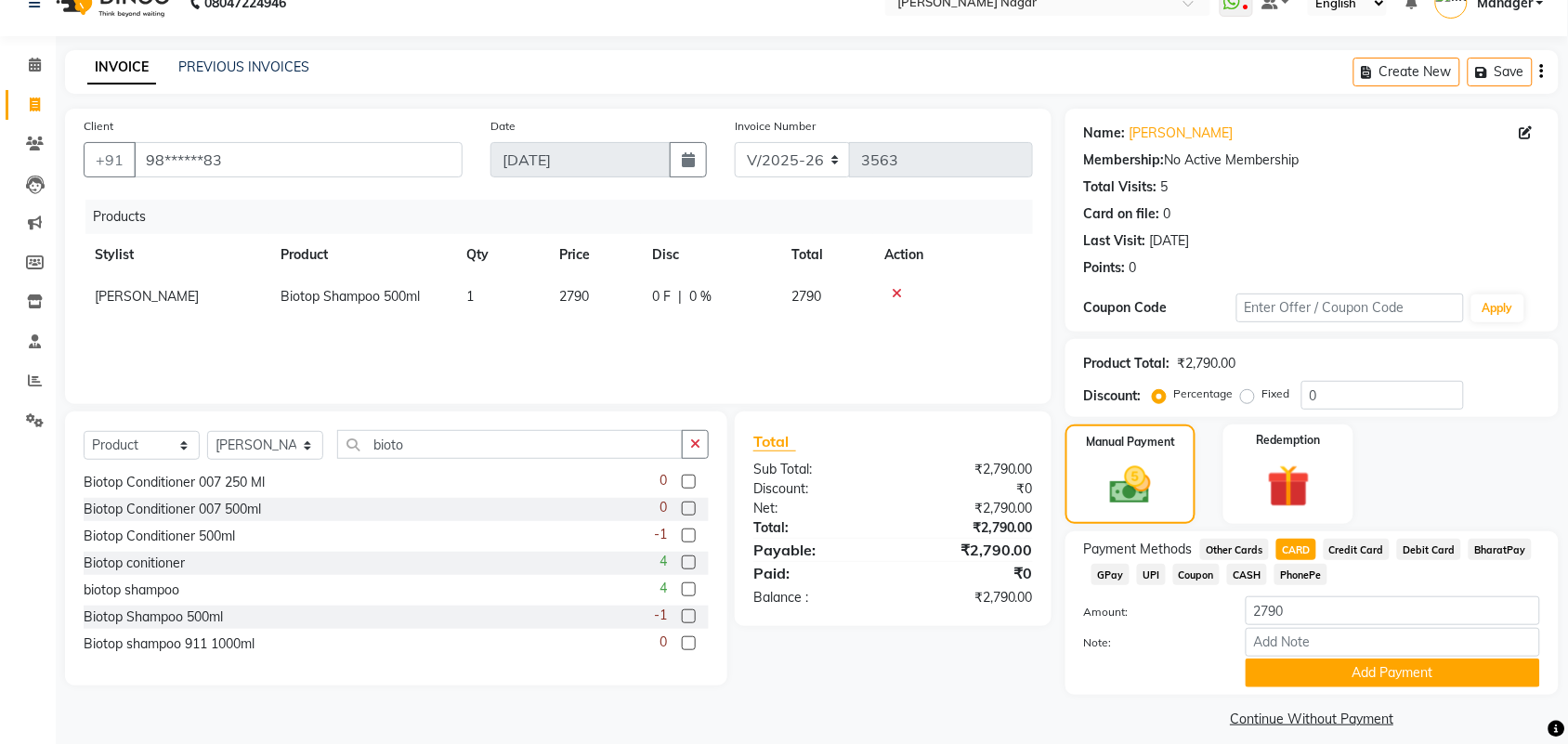
scroll to position [46, 0]
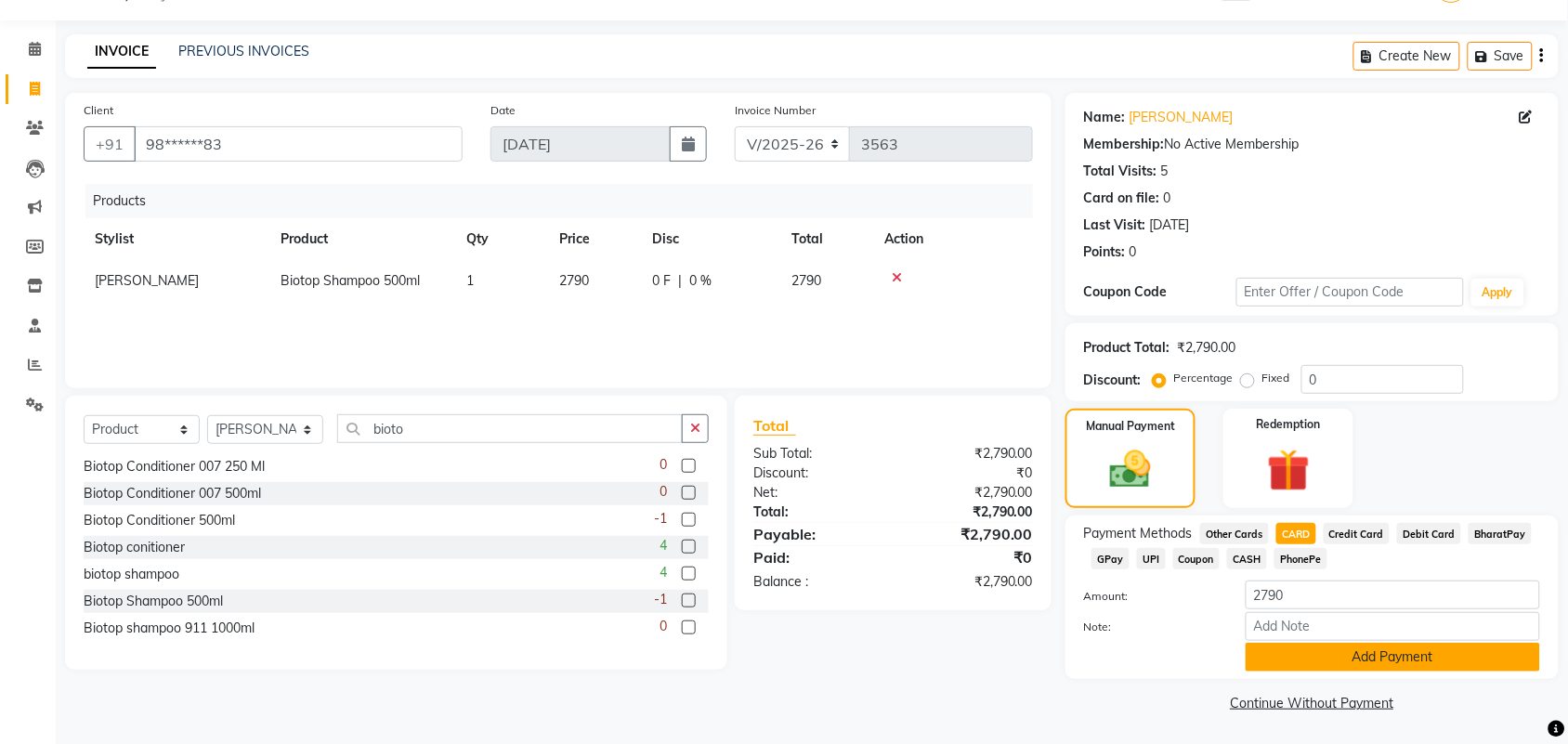
click at [1431, 661] on button "Add Payment" at bounding box center [1393, 656] width 295 height 28
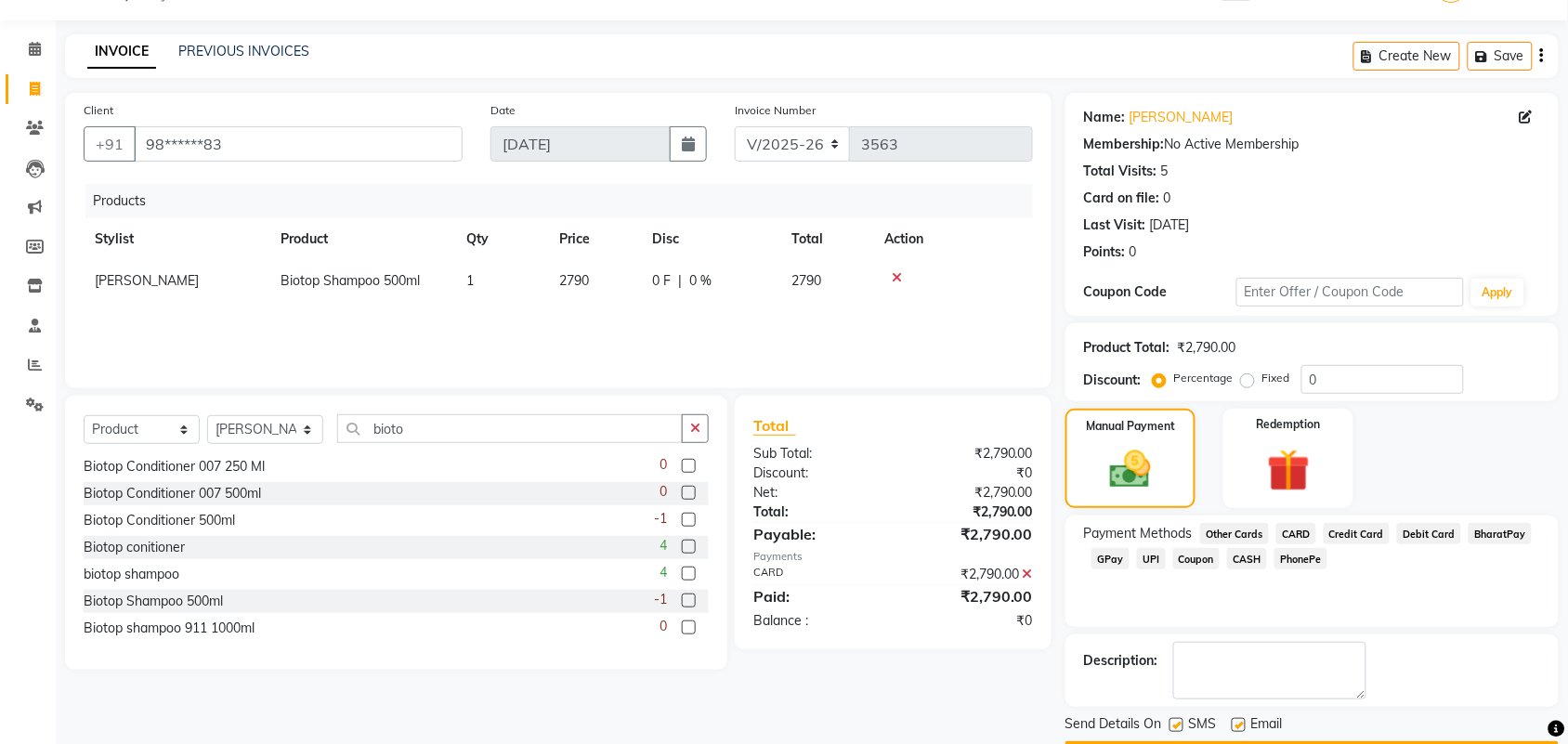
scroll to position [100, 0]
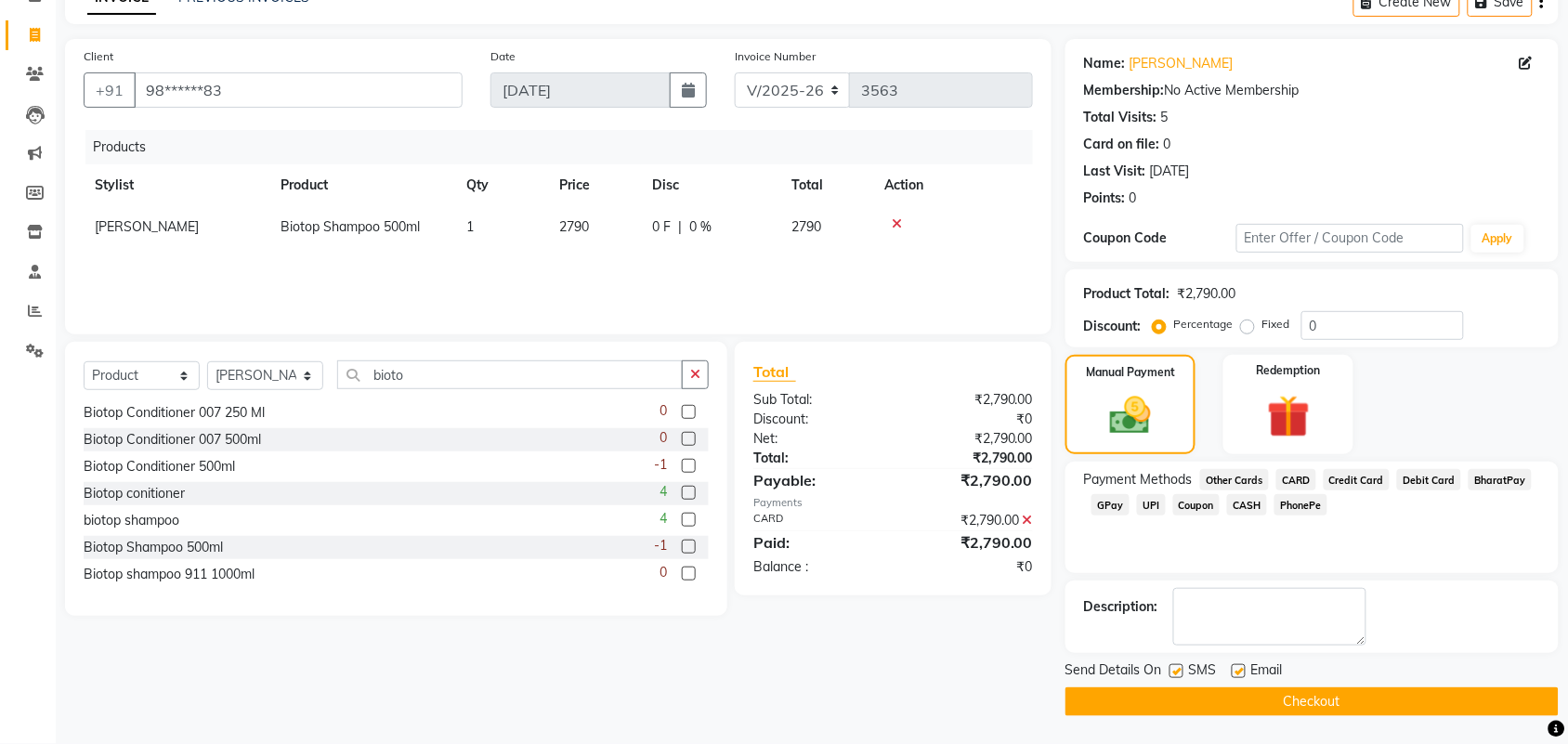
click at [1409, 717] on main "INVOICE PREVIOUS INVOICES Create New Save Client +91 98******83 Date 03-09-2025…" at bounding box center [812, 362] width 1512 height 764
click at [1409, 701] on button "Checkout" at bounding box center [1312, 701] width 494 height 28
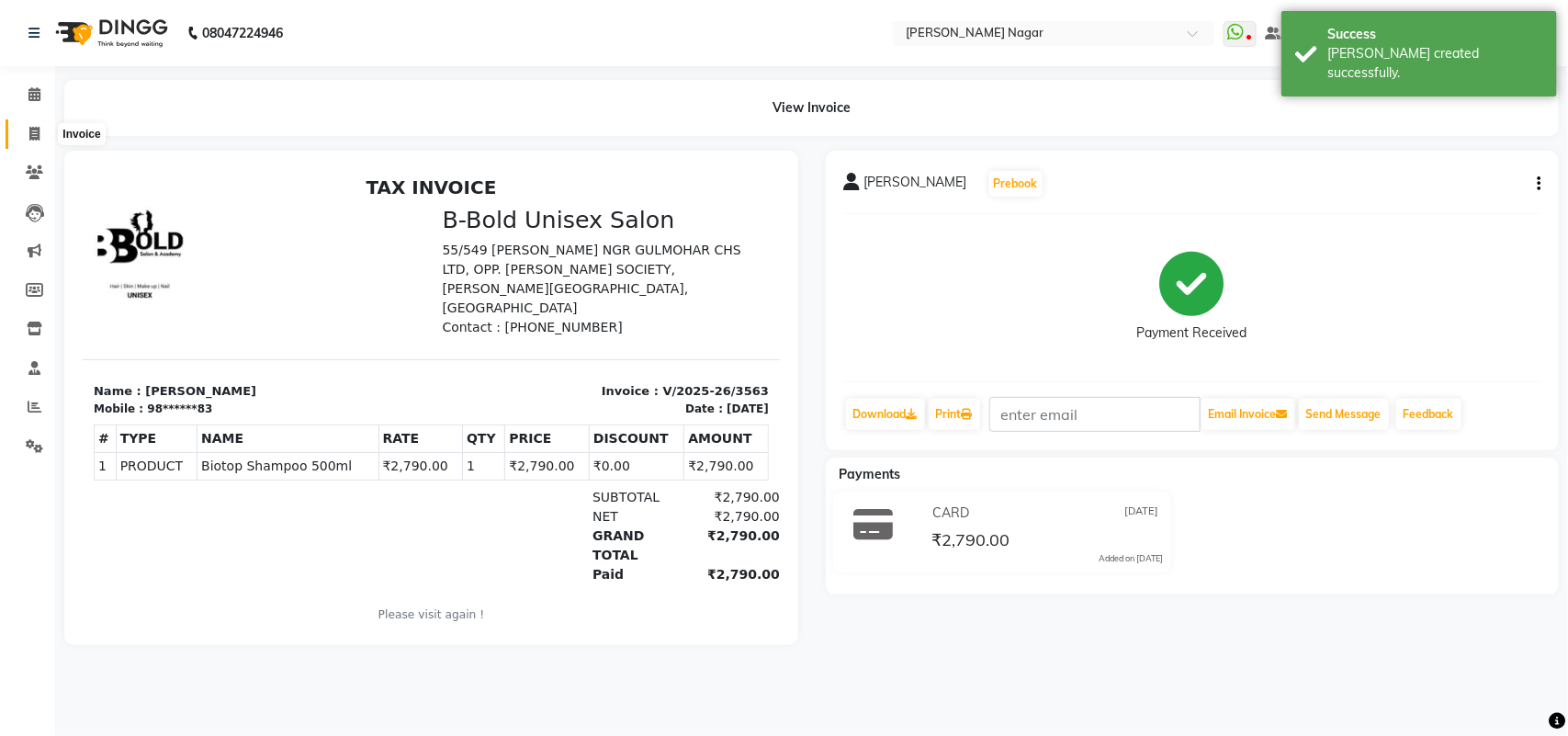
click at [34, 138] on icon at bounding box center [34, 134] width 10 height 14
select select "service"
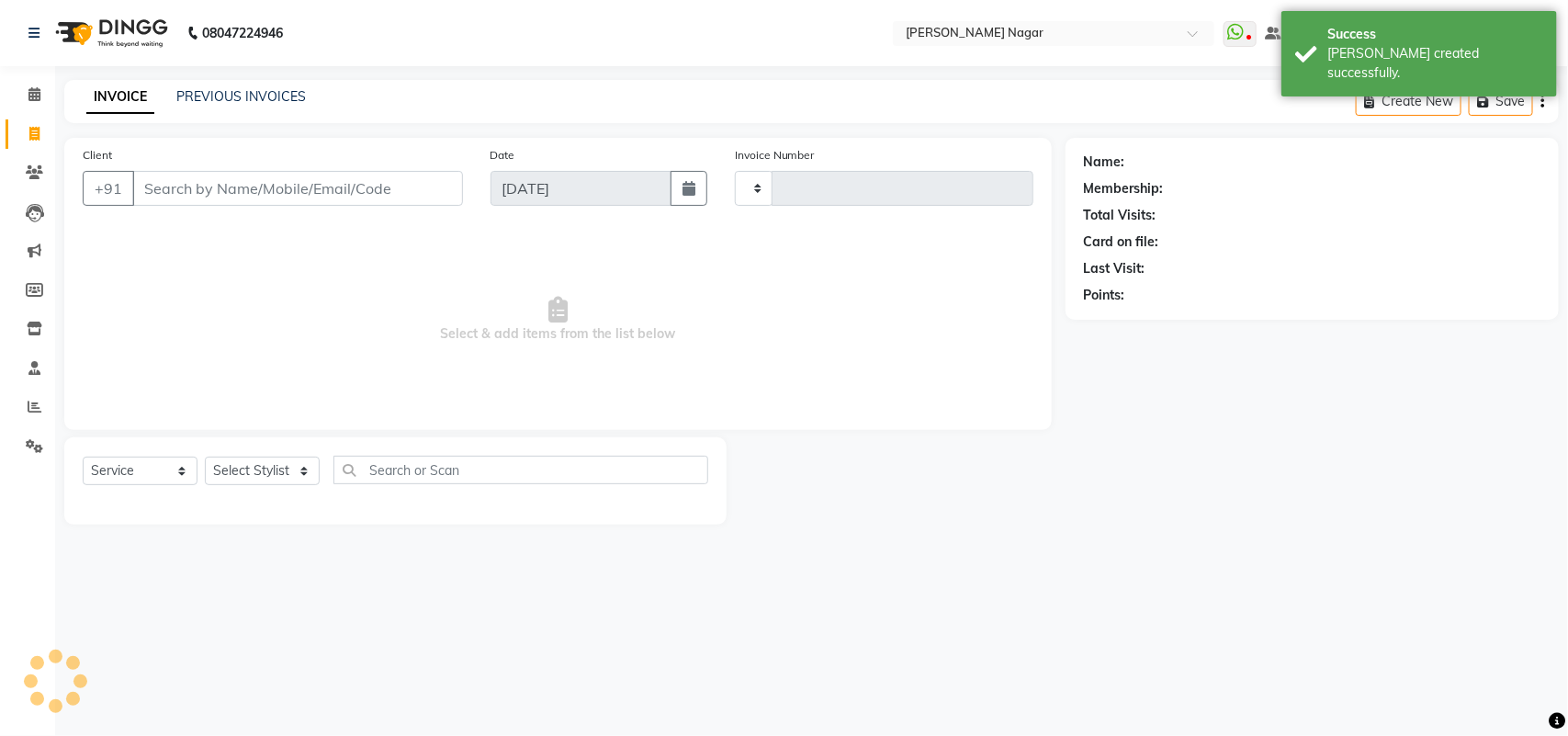
type input "3564"
select select "7349"
click at [35, 82] on link "Calendar" at bounding box center [28, 95] width 45 height 30
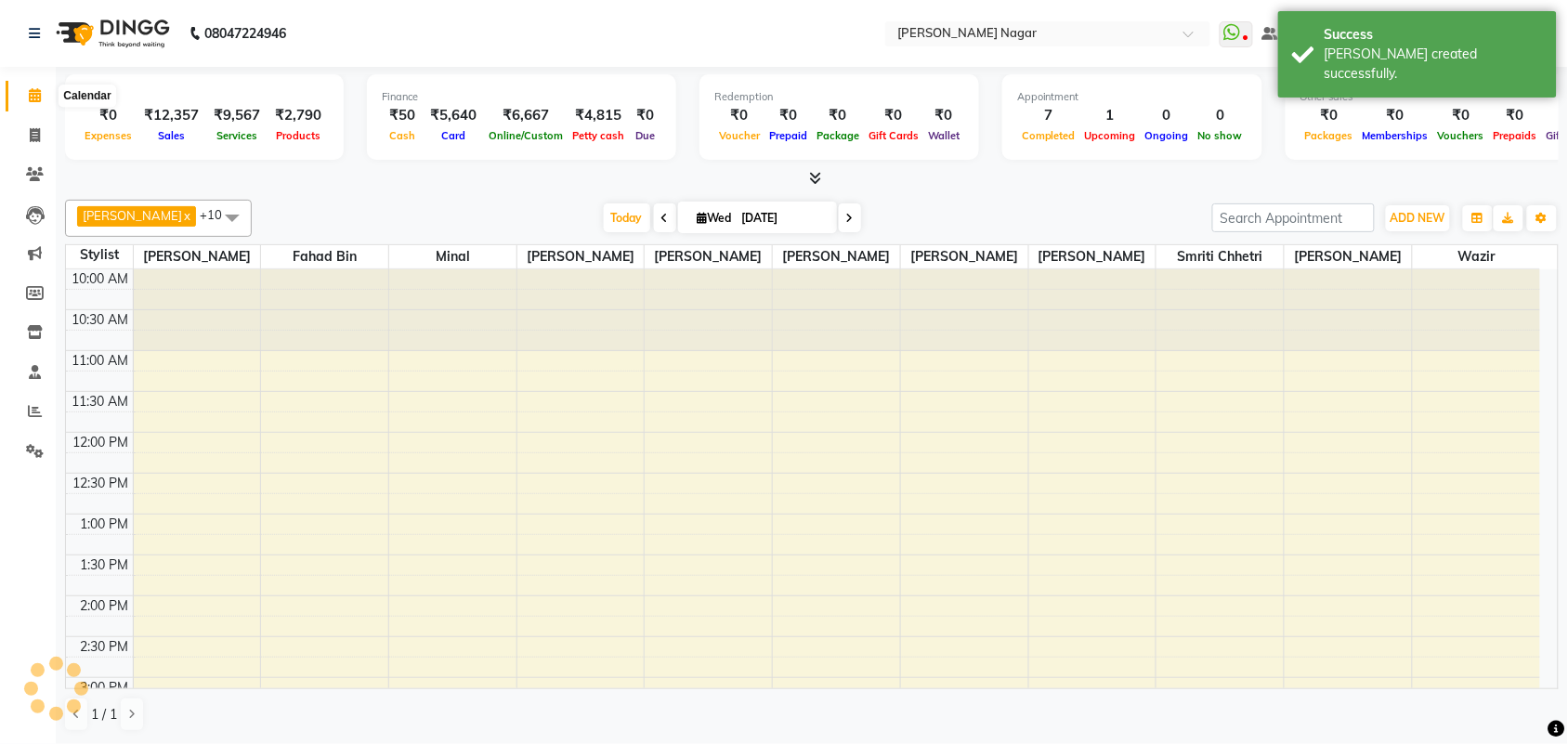
click at [37, 93] on icon at bounding box center [34, 95] width 12 height 14
click at [738, 215] on input "[DATE]" at bounding box center [783, 218] width 93 height 27
select select "9"
select select "2025"
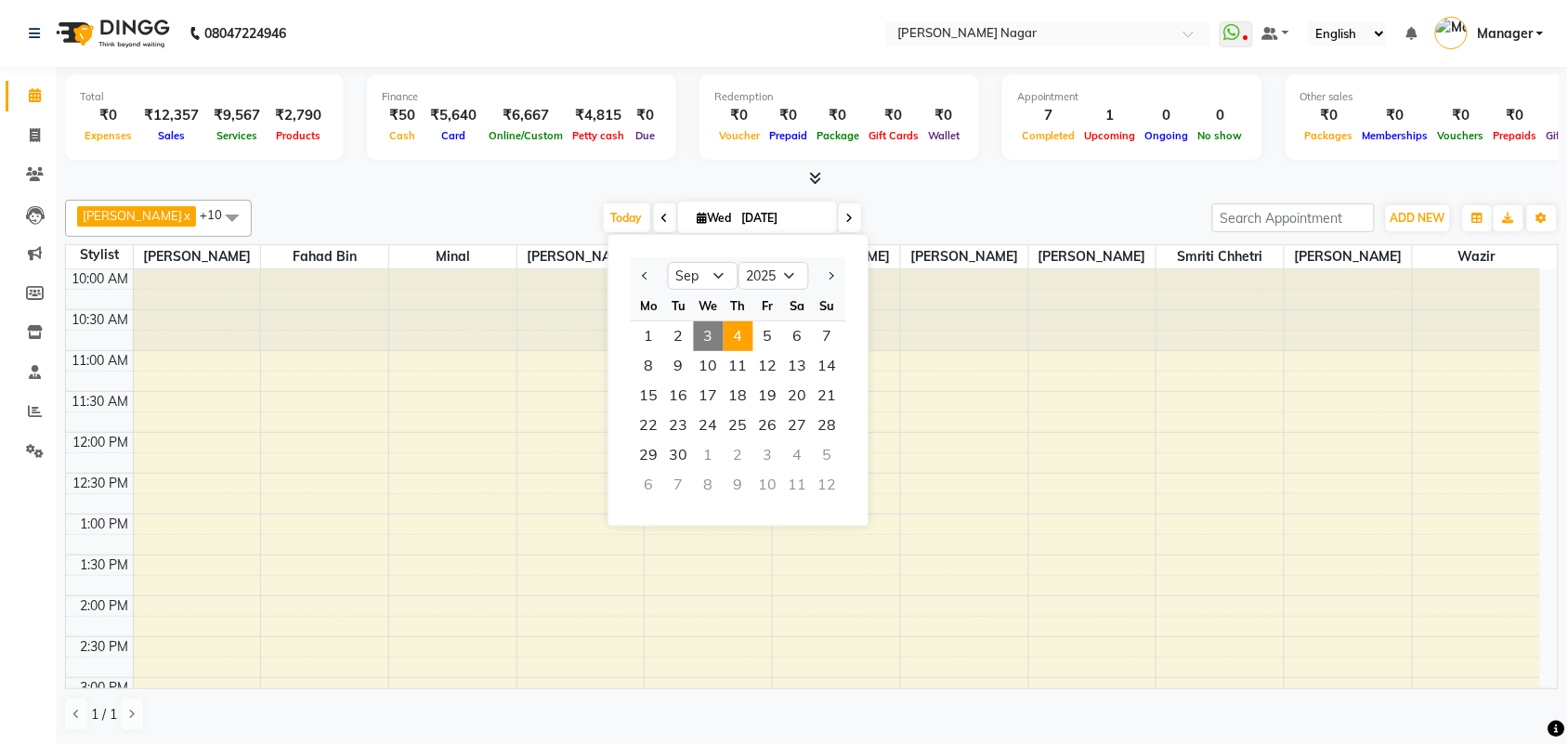
click at [730, 328] on span "4" at bounding box center [738, 336] width 29 height 29
type input "04-09-2025"
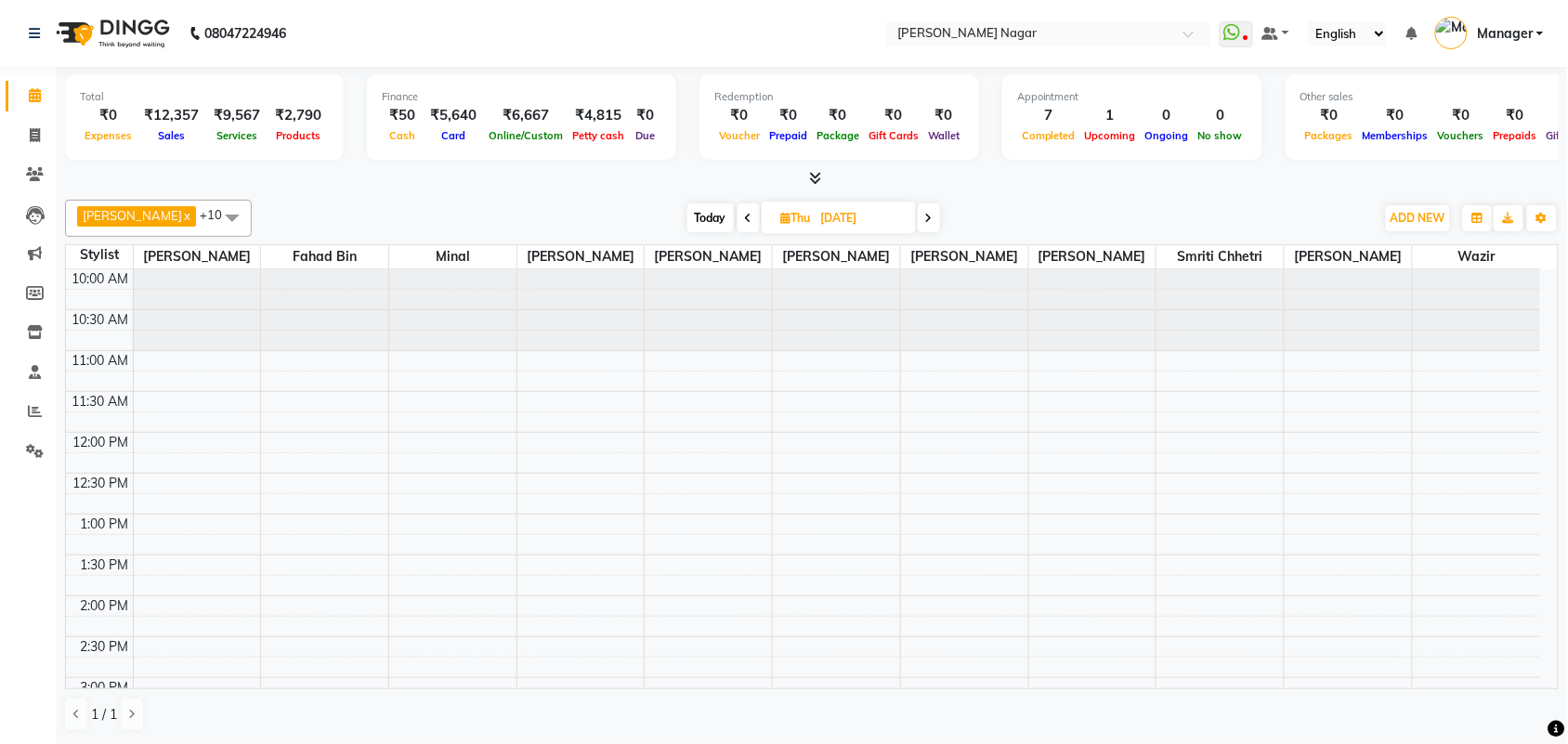
click at [476, 435] on td at bounding box center [836, 442] width 1407 height 21
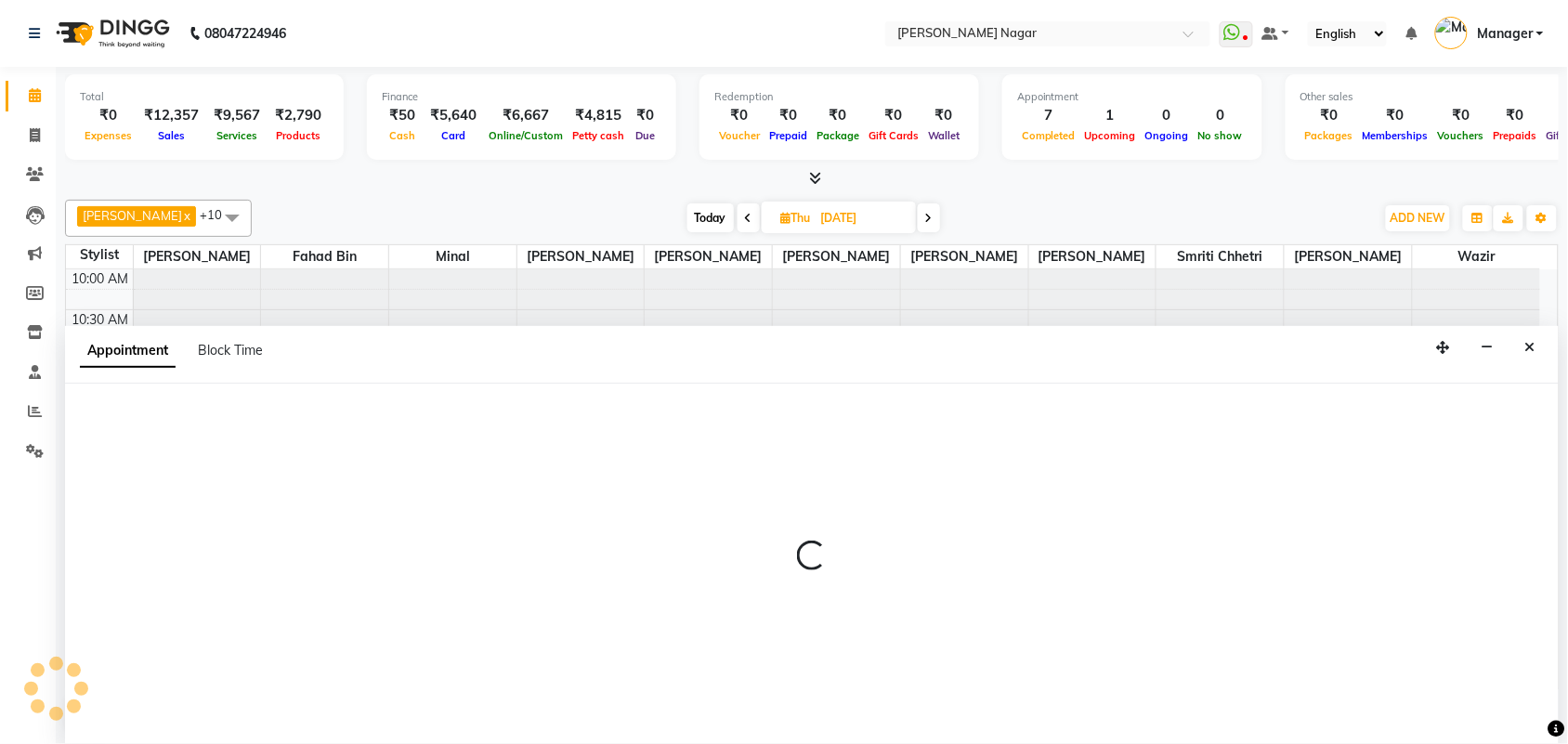
scroll to position [1, 0]
select select "63467"
select select "tentative"
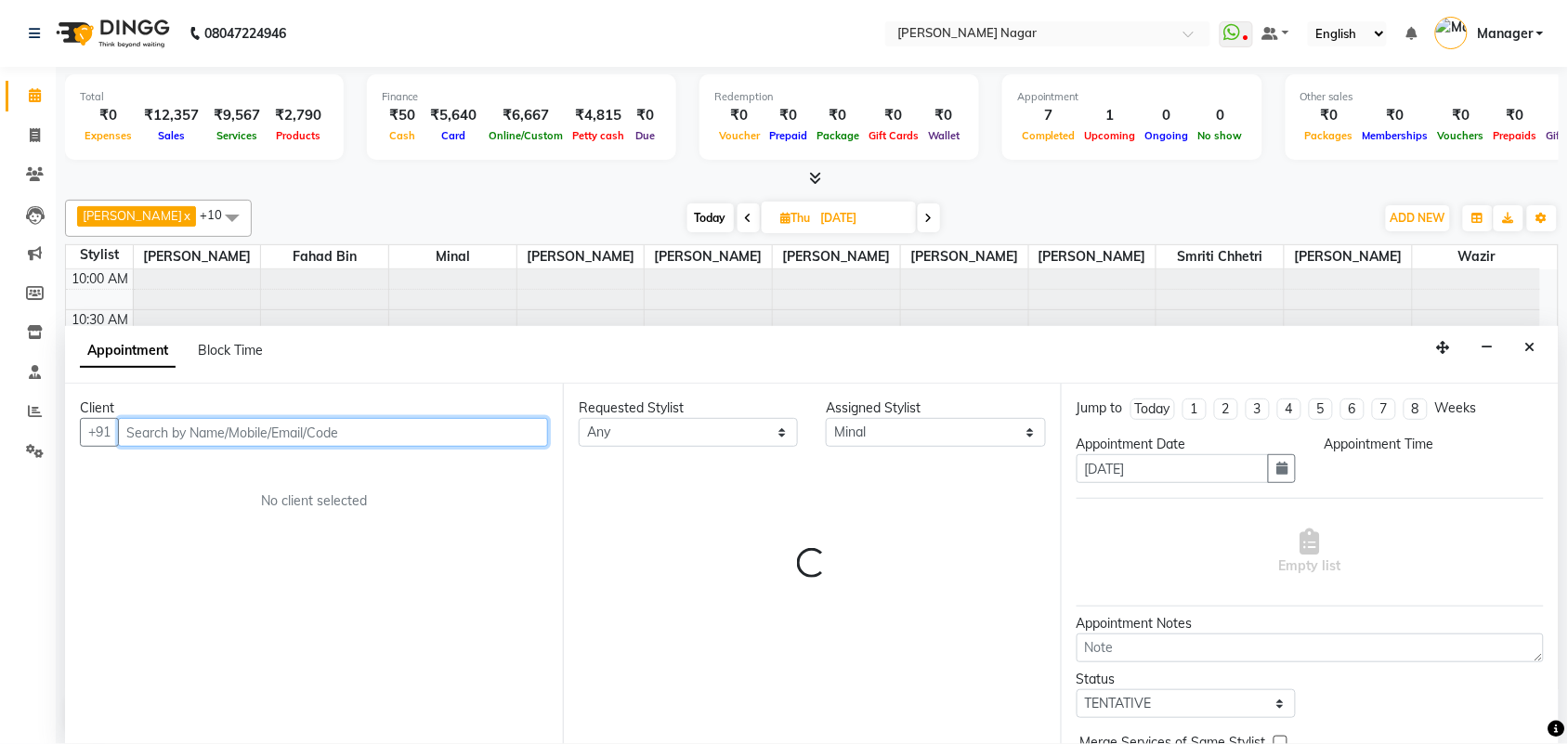
select select "705"
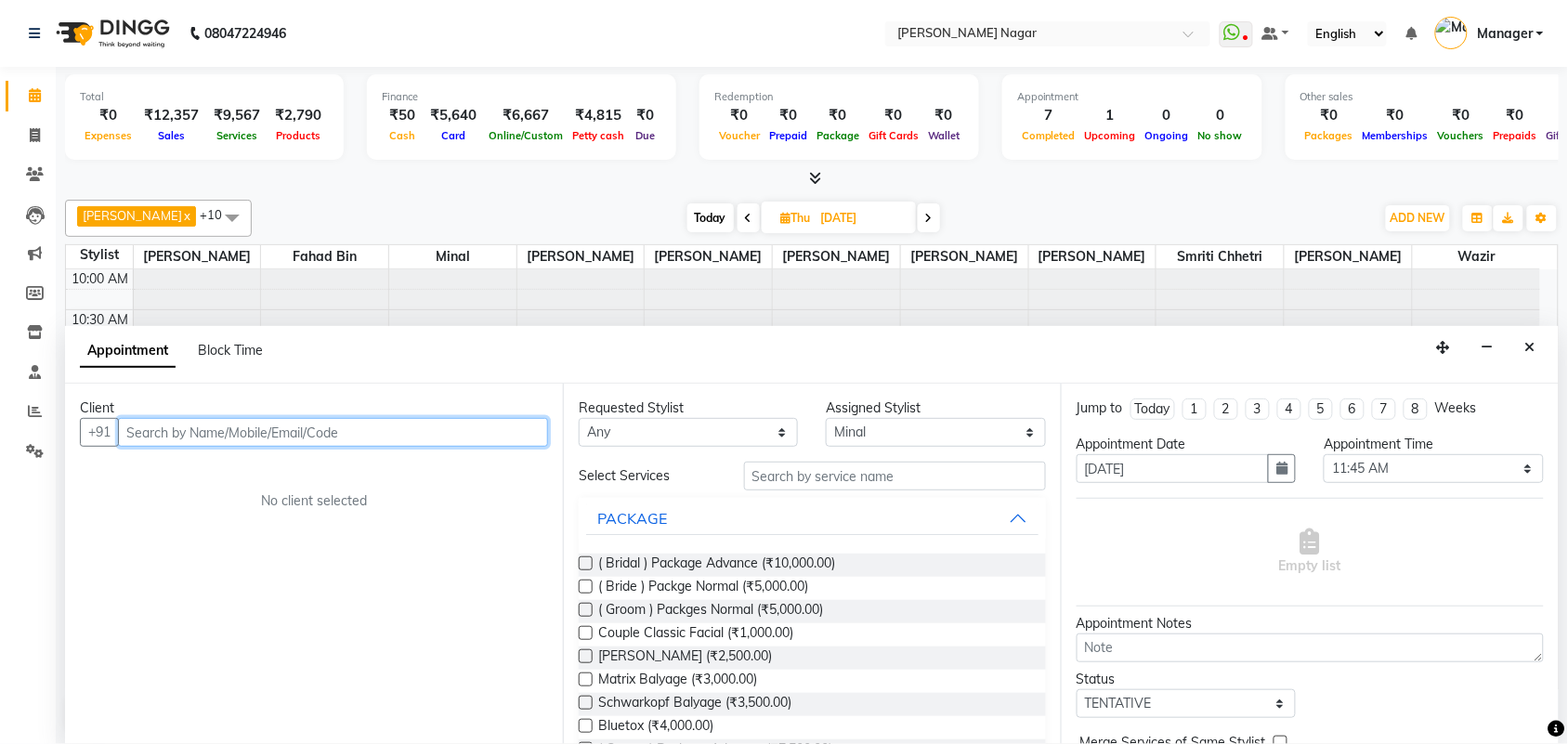
click at [484, 432] on input "text" at bounding box center [332, 432] width 430 height 28
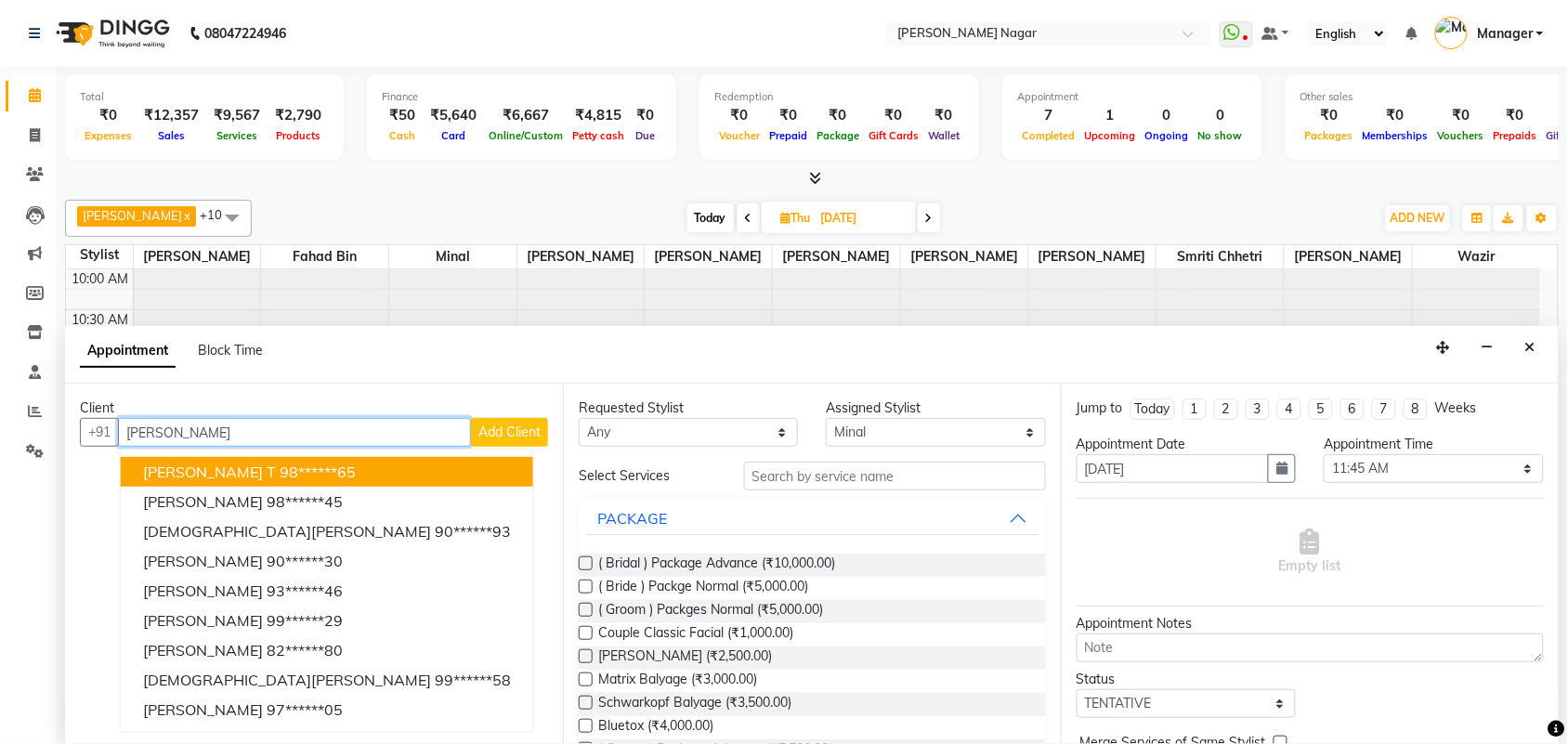
type input "juhi"
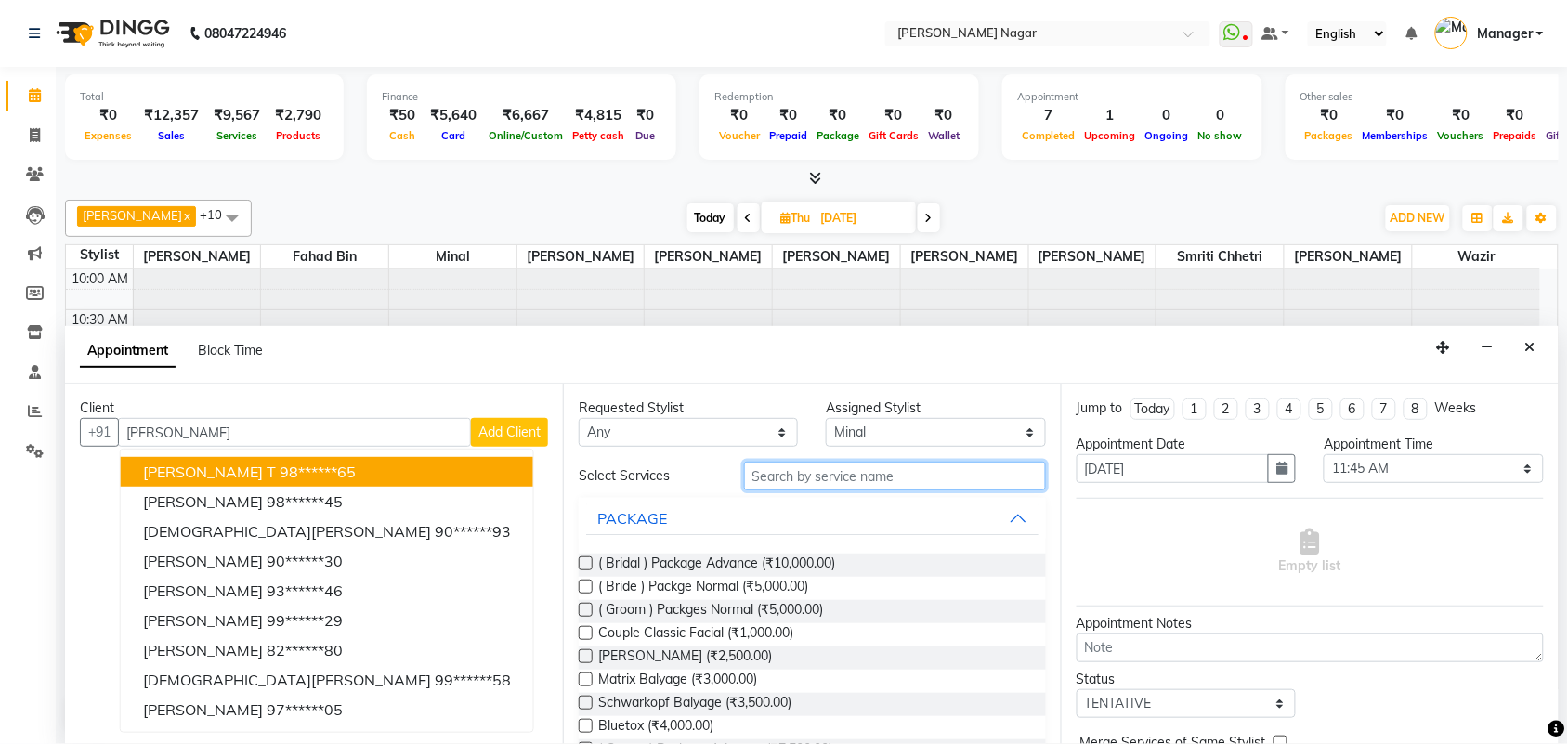
click at [872, 479] on input "text" at bounding box center [895, 475] width 302 height 28
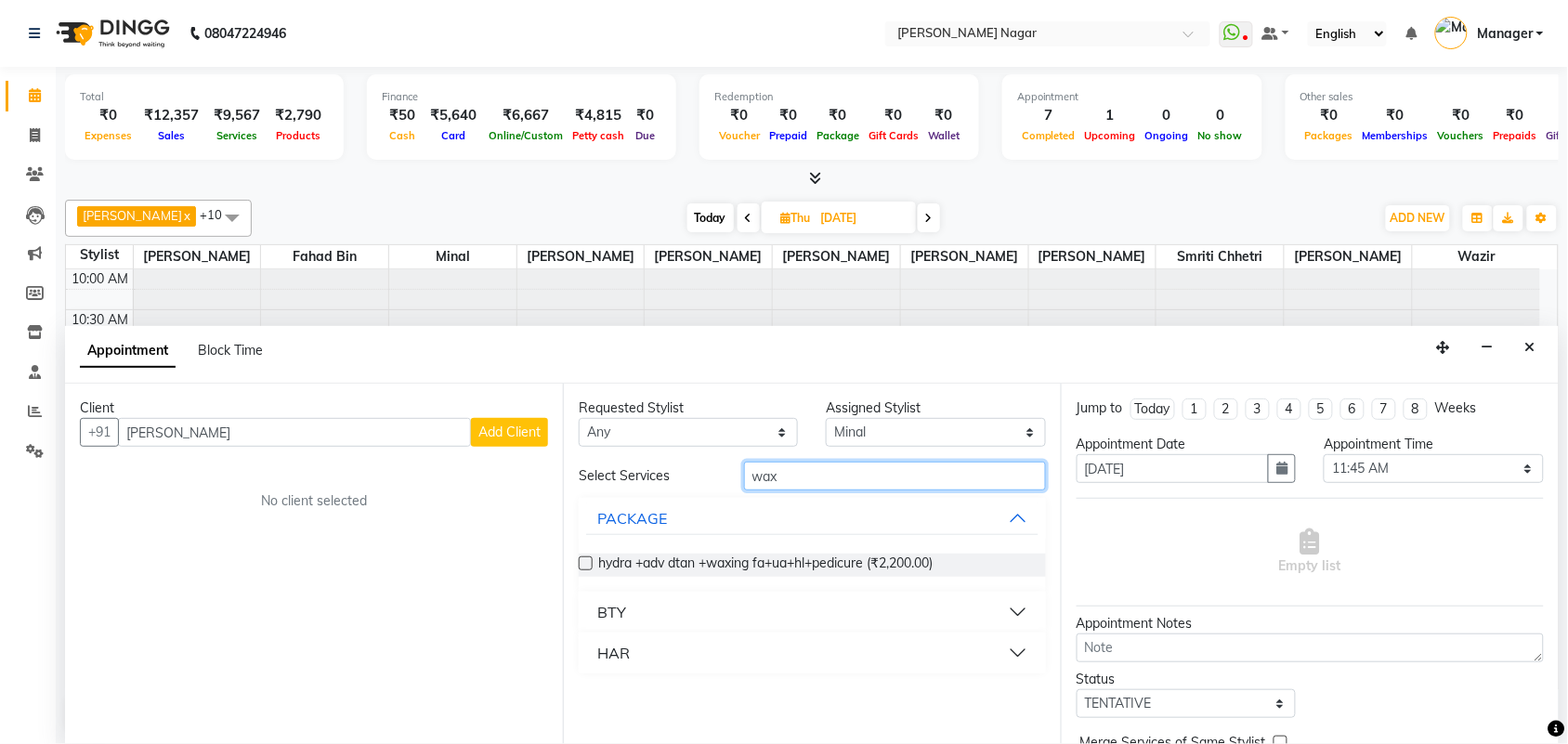
type input "wax"
click at [813, 614] on button "BTY" at bounding box center [813, 612] width 452 height 33
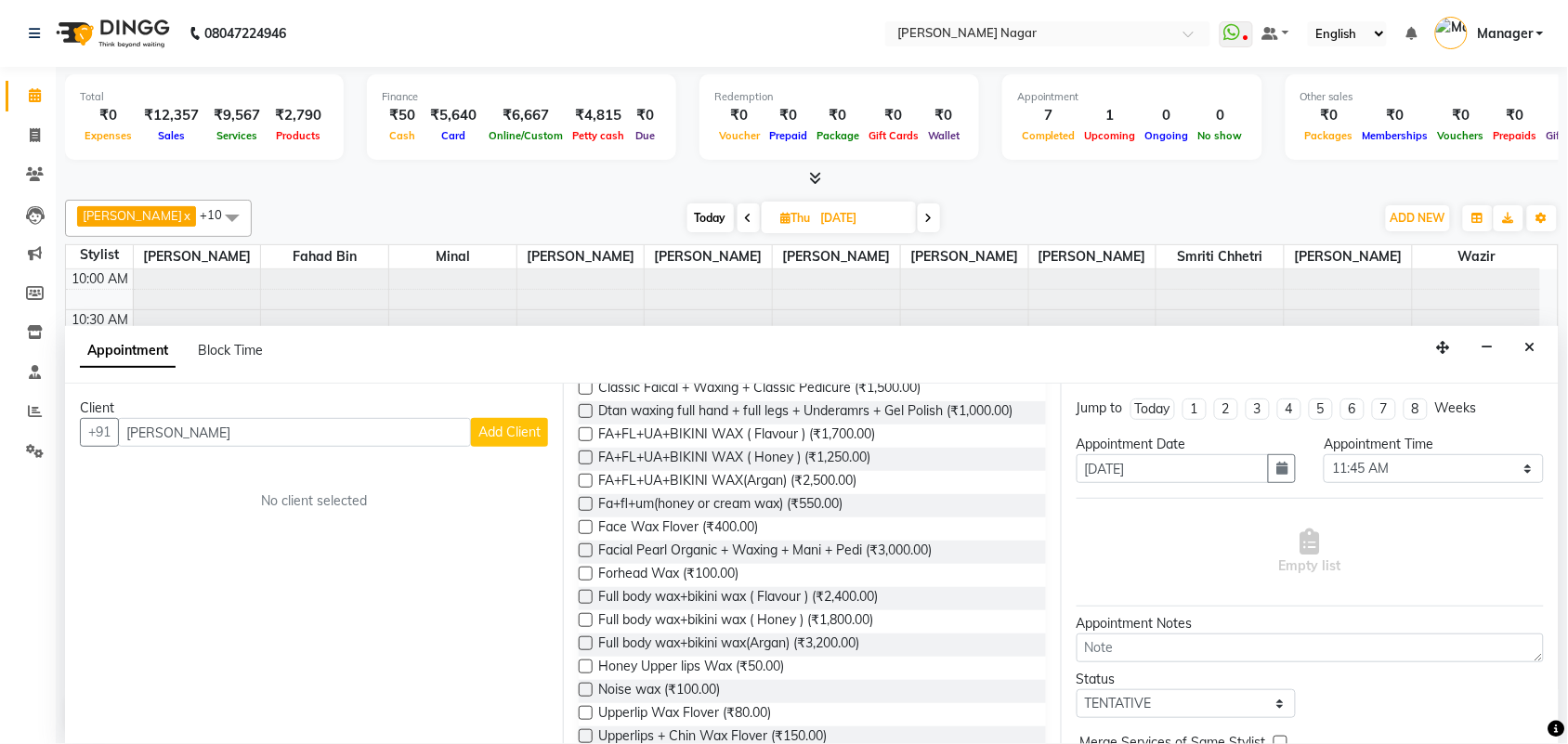
scroll to position [471, 0]
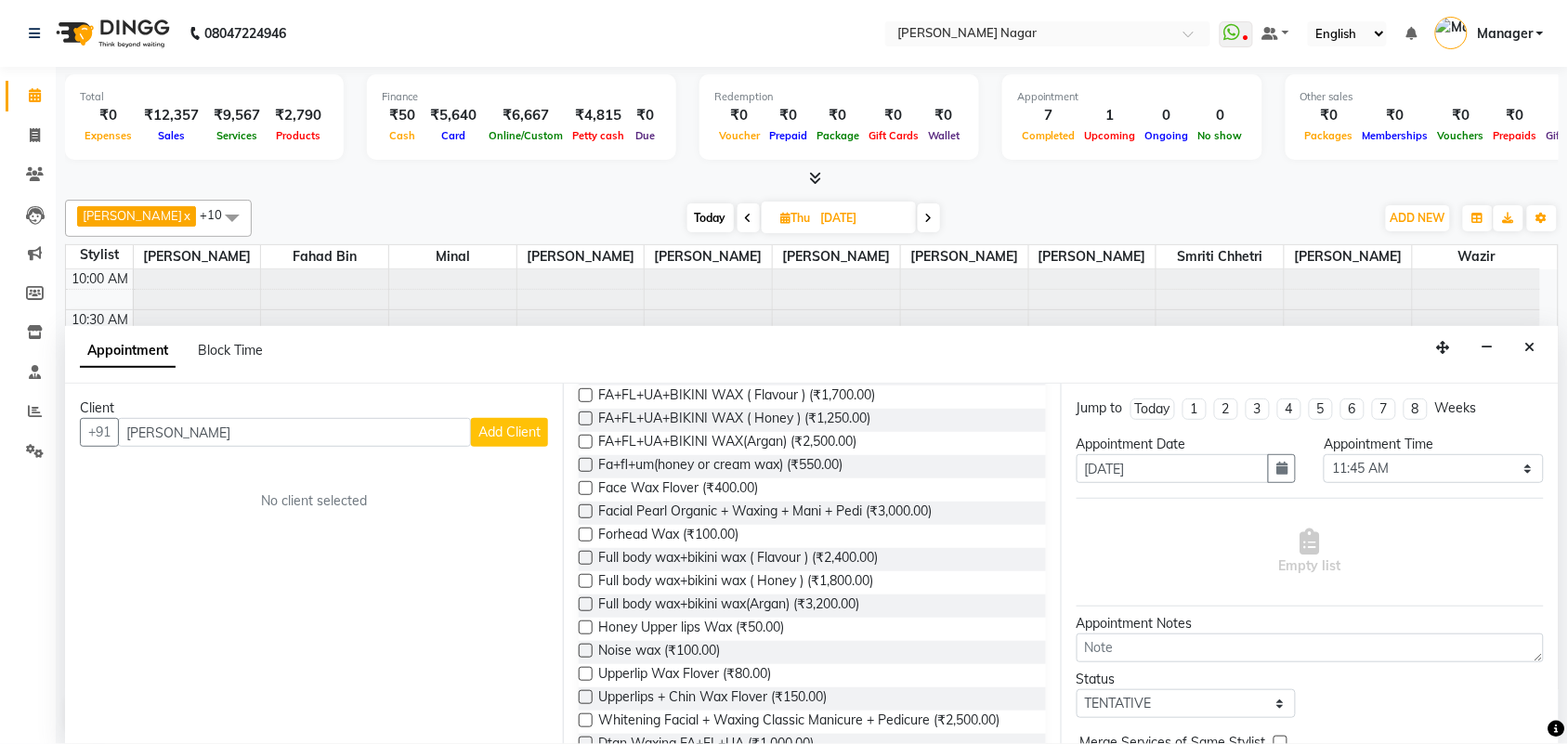
click at [586, 472] on label at bounding box center [586, 465] width 14 height 14
click at [586, 473] on input "checkbox" at bounding box center [585, 466] width 12 height 12
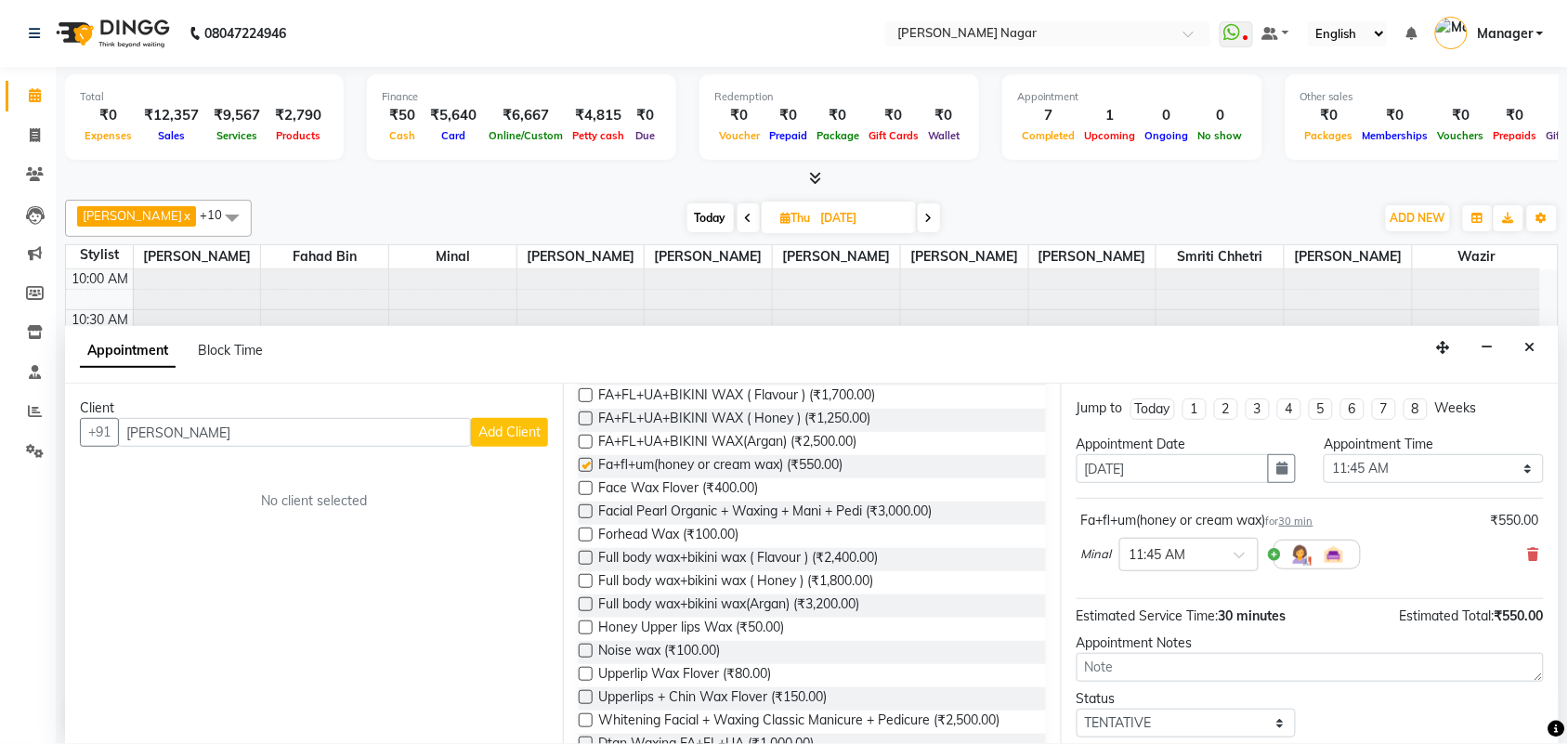
checkbox input "false"
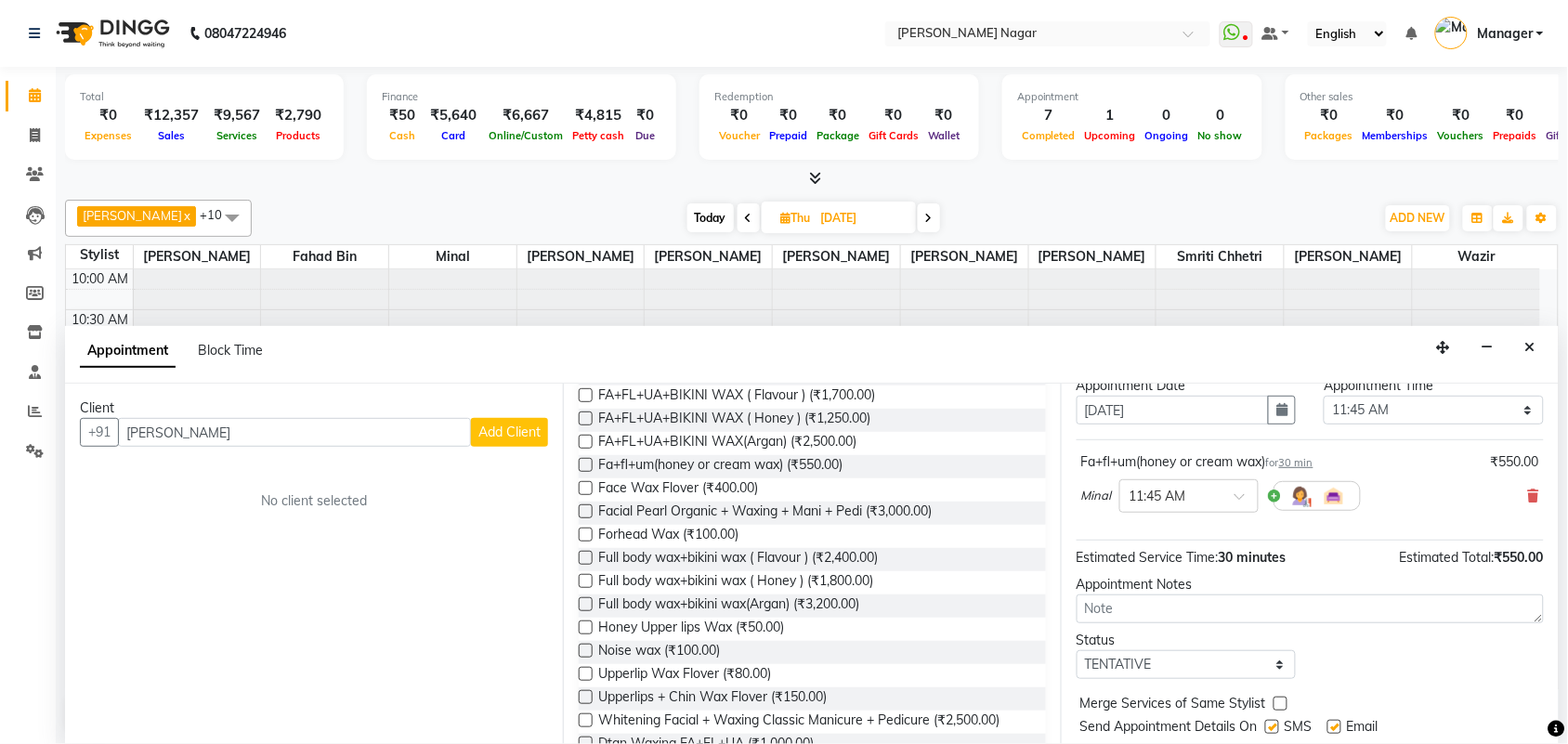
scroll to position [107, 0]
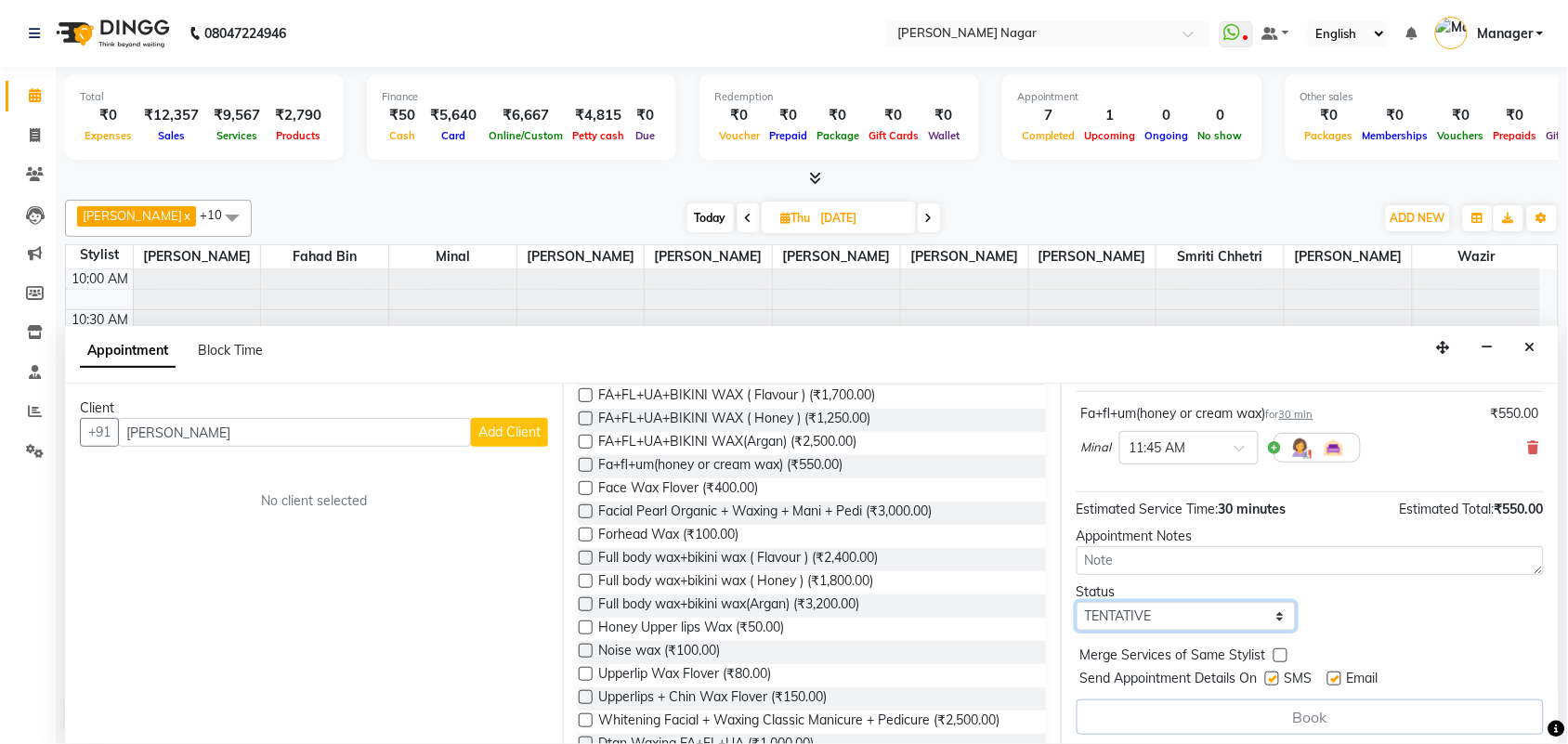
click at [1232, 619] on select "Select TENTATIVE CONFIRM UPCOMING" at bounding box center [1186, 616] width 219 height 28
select select "upcoming"
click at [1076, 603] on select "Select TENTATIVE CONFIRM UPCOMING" at bounding box center [1186, 616] width 219 height 28
click at [352, 419] on input "juhi" at bounding box center [294, 432] width 353 height 28
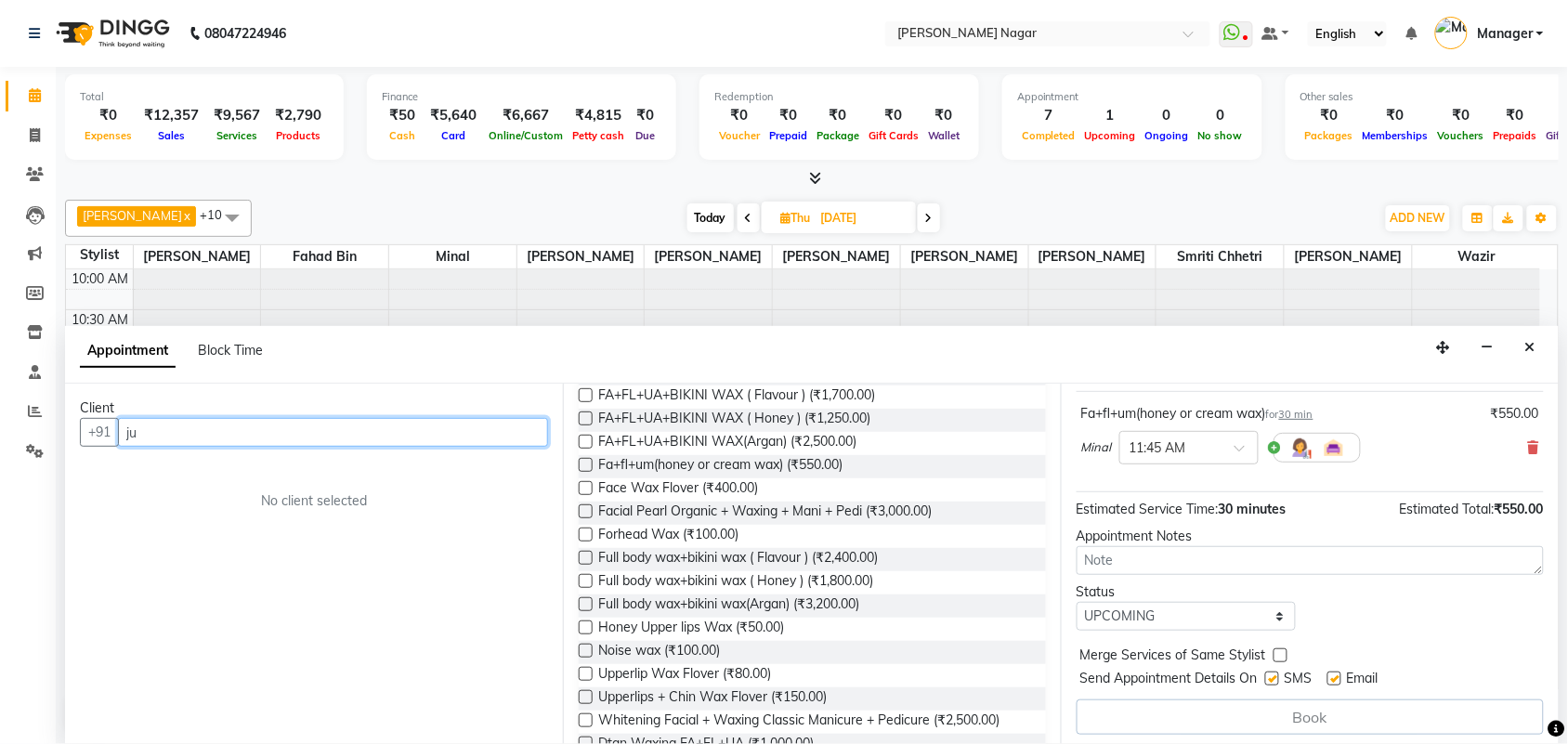
type input "j"
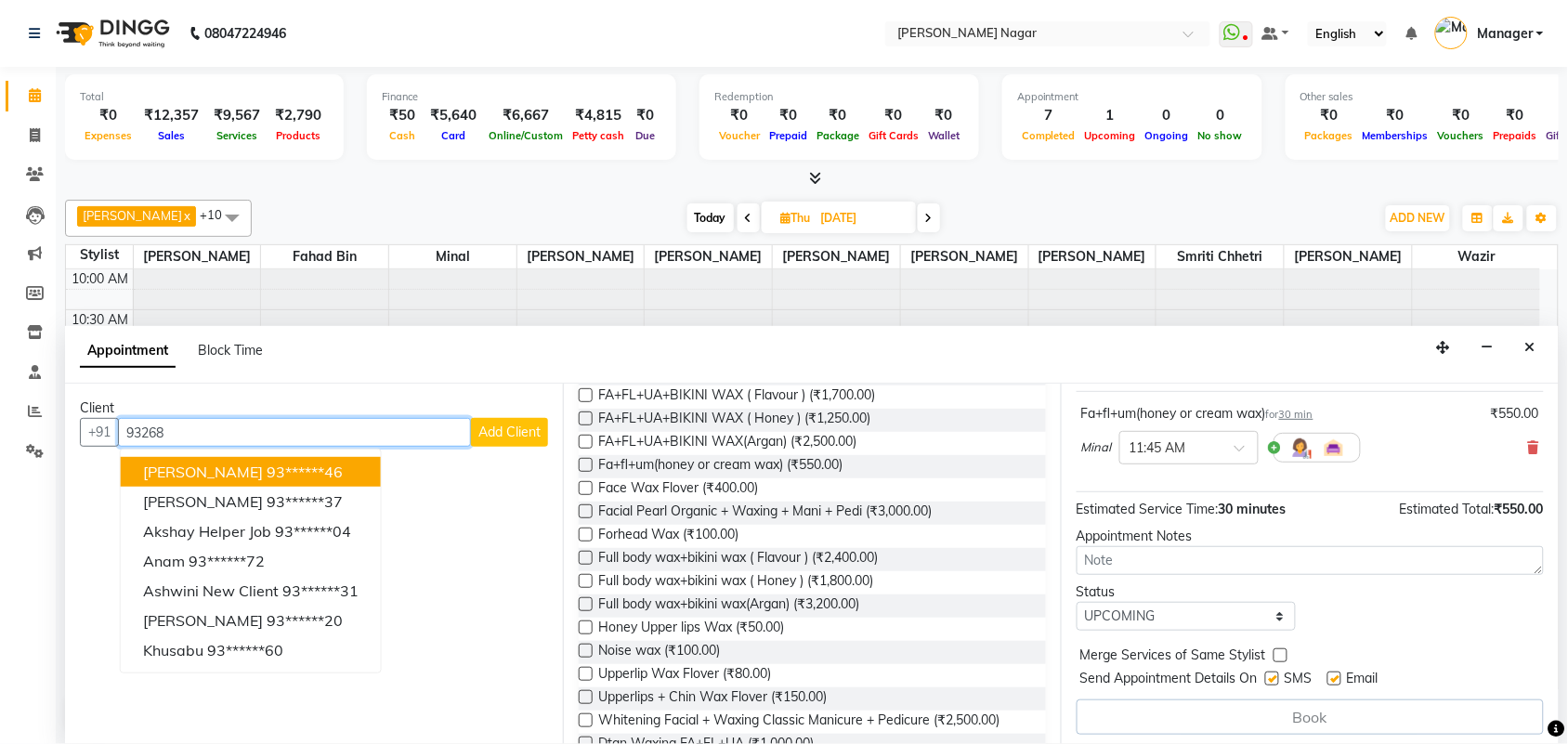
click at [328, 481] on button "JUHI Singh 93******46" at bounding box center [251, 472] width 261 height 29
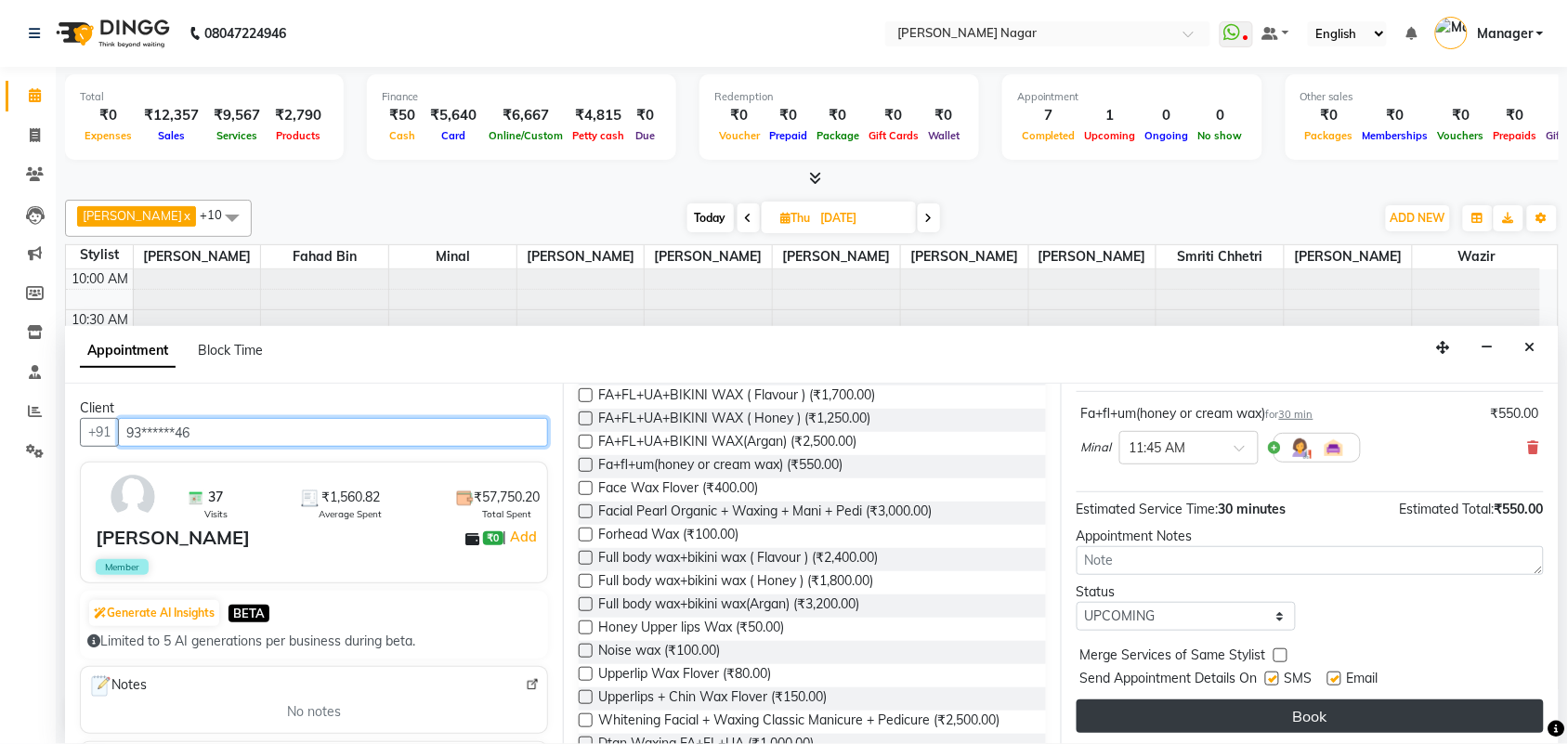
type input "93******46"
click at [1418, 731] on button "Book" at bounding box center [1309, 716] width 467 height 33
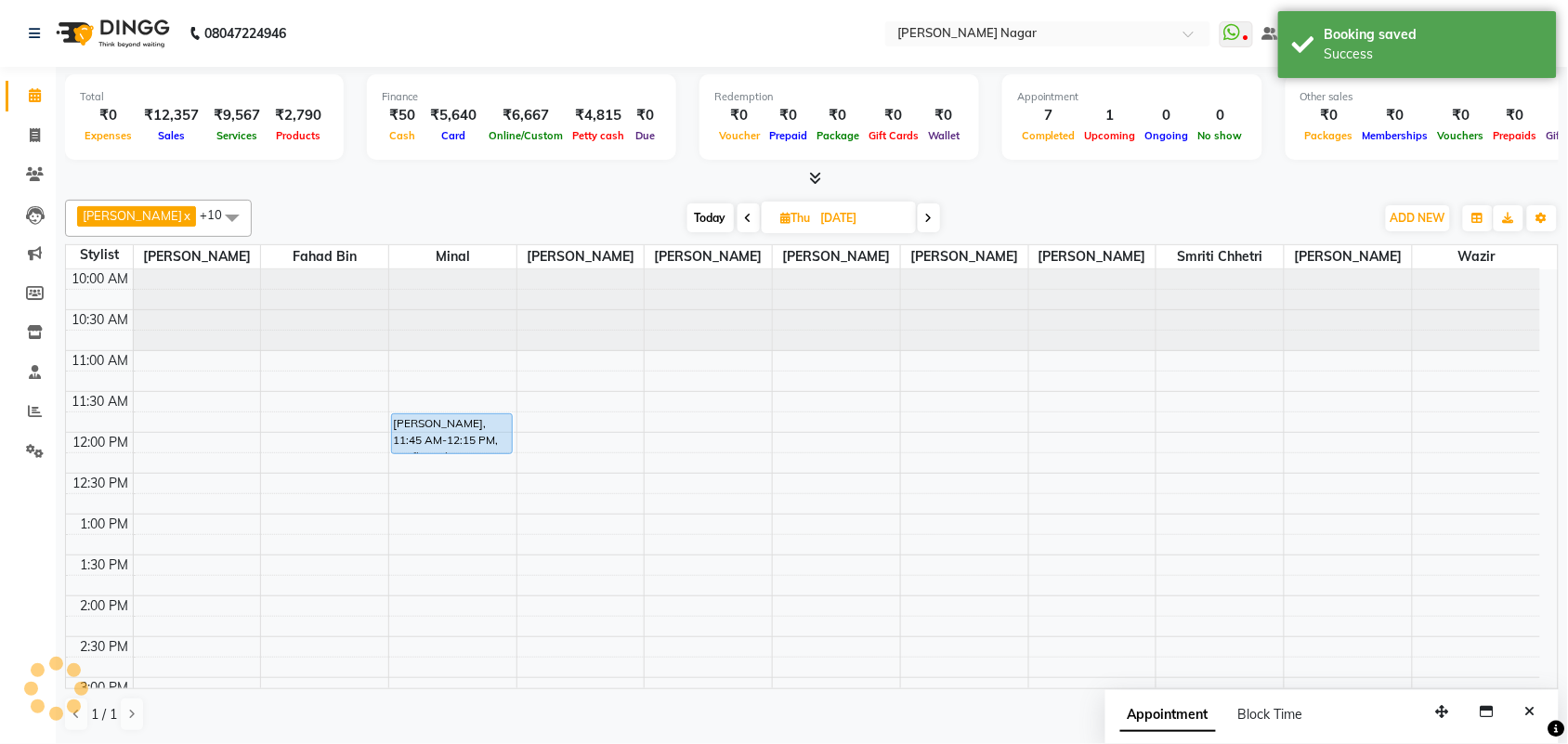
scroll to position [0, 0]
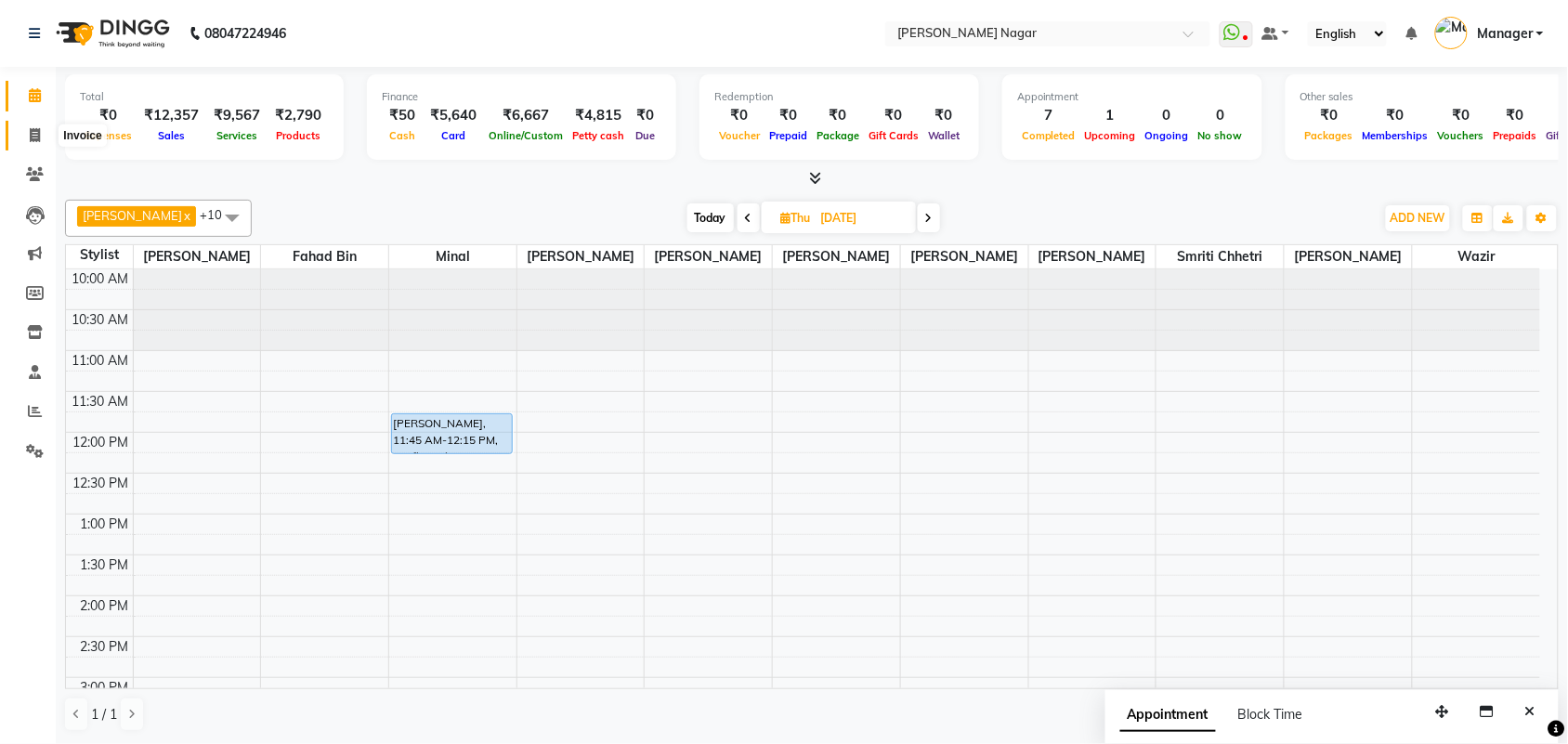
click at [42, 136] on span at bounding box center [34, 136] width 32 height 22
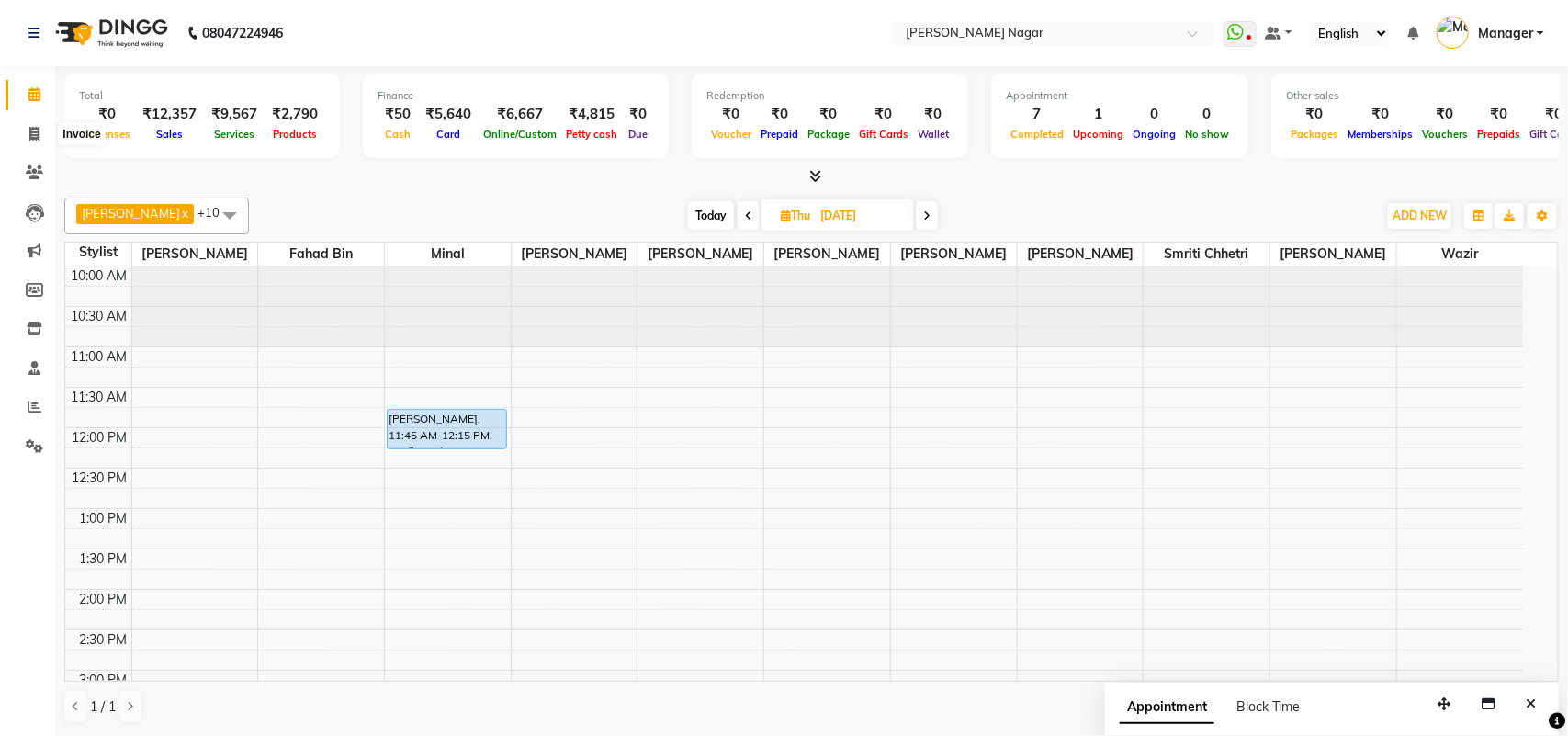
select select "service"
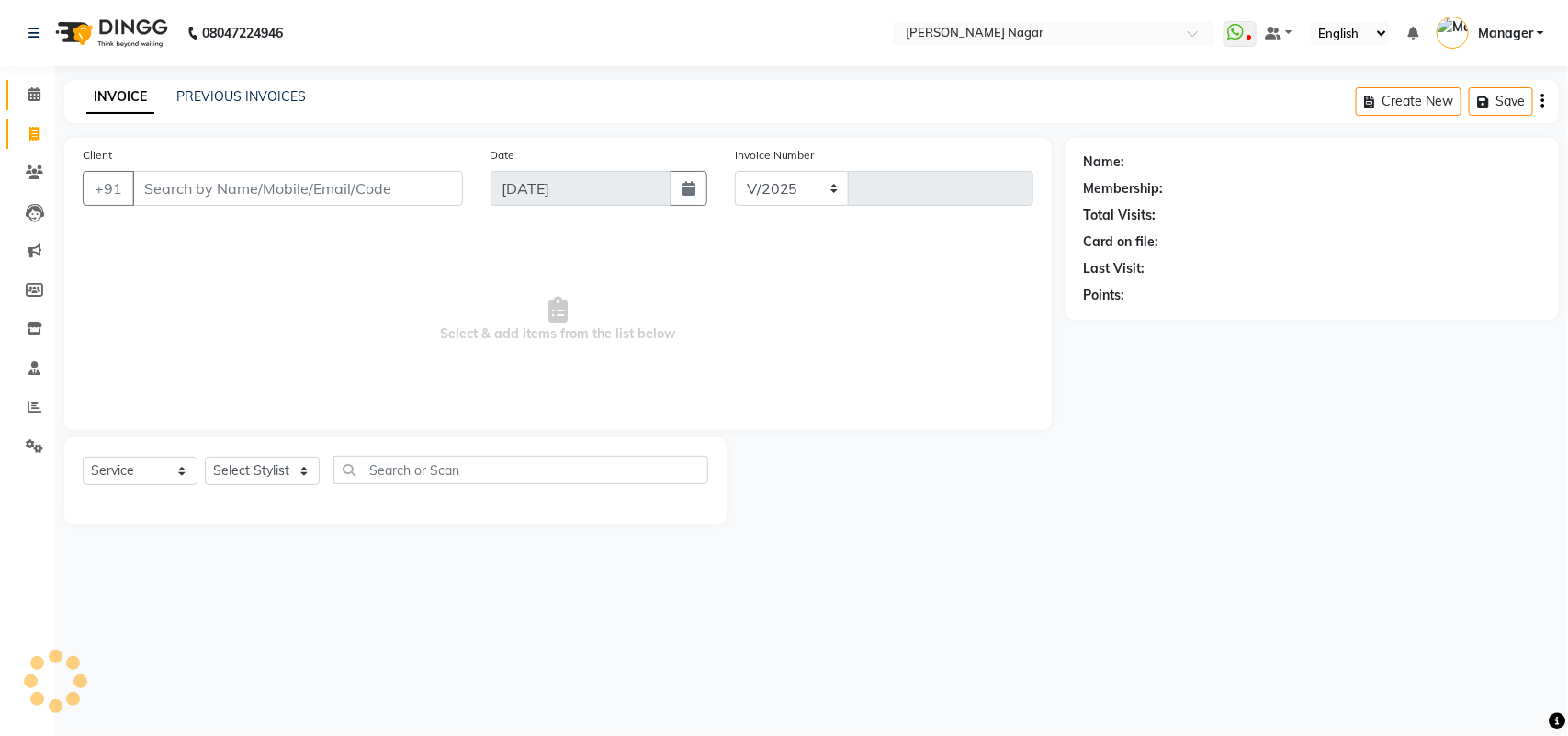
select select "7349"
type input "3564"
click at [46, 98] on span at bounding box center [34, 95] width 32 height 21
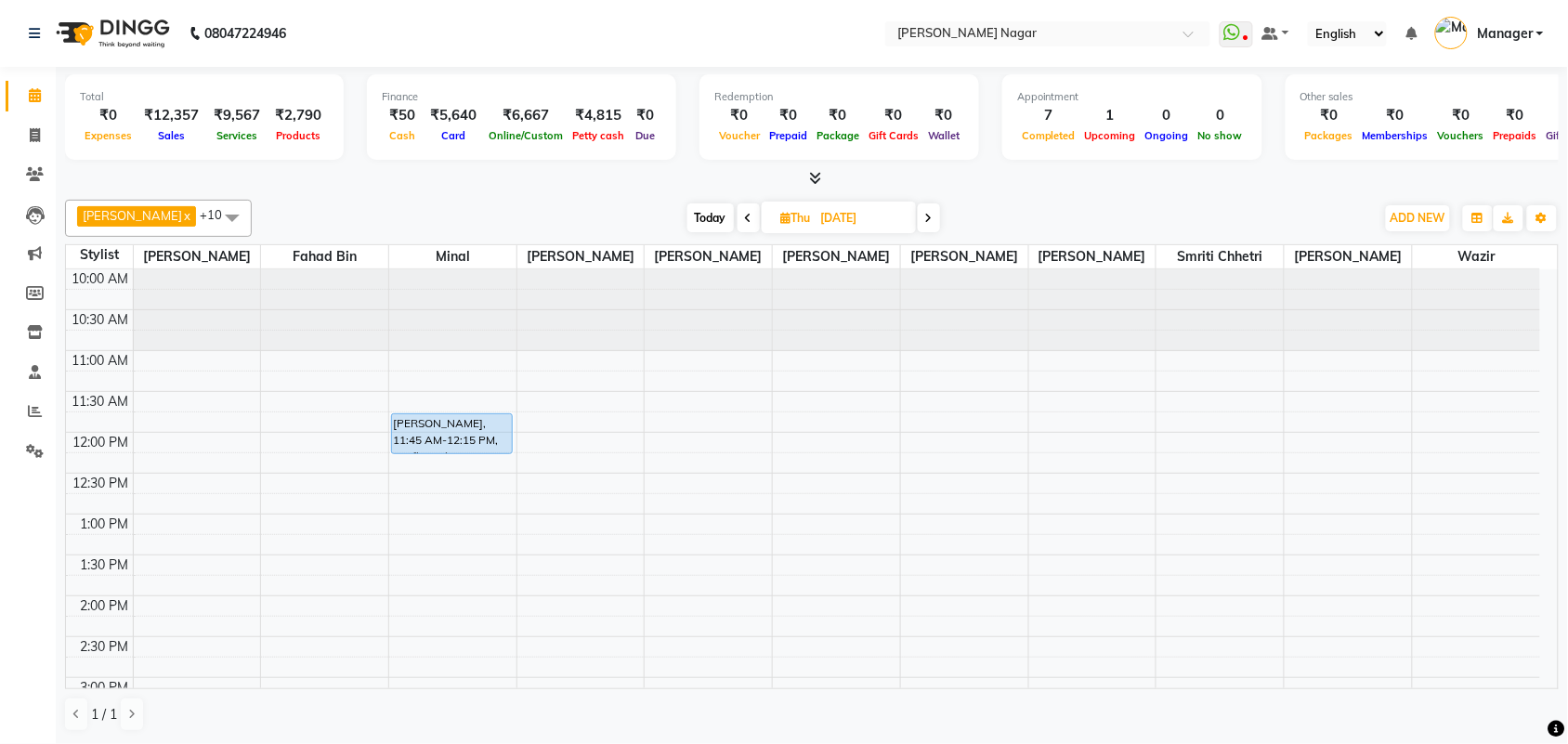
click at [745, 219] on icon at bounding box center [749, 217] width 8 height 11
type input "[DATE]"
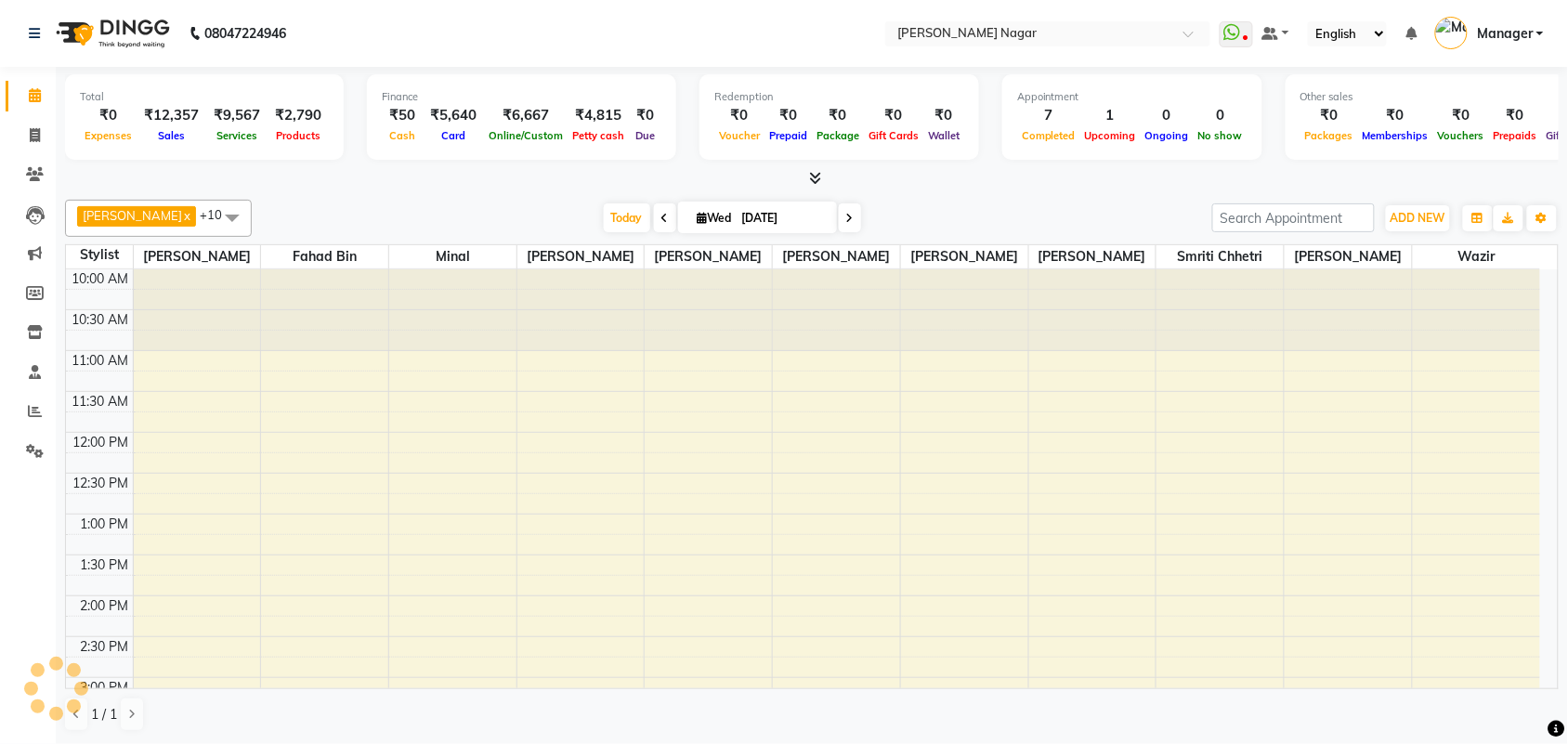
scroll to position [738, 0]
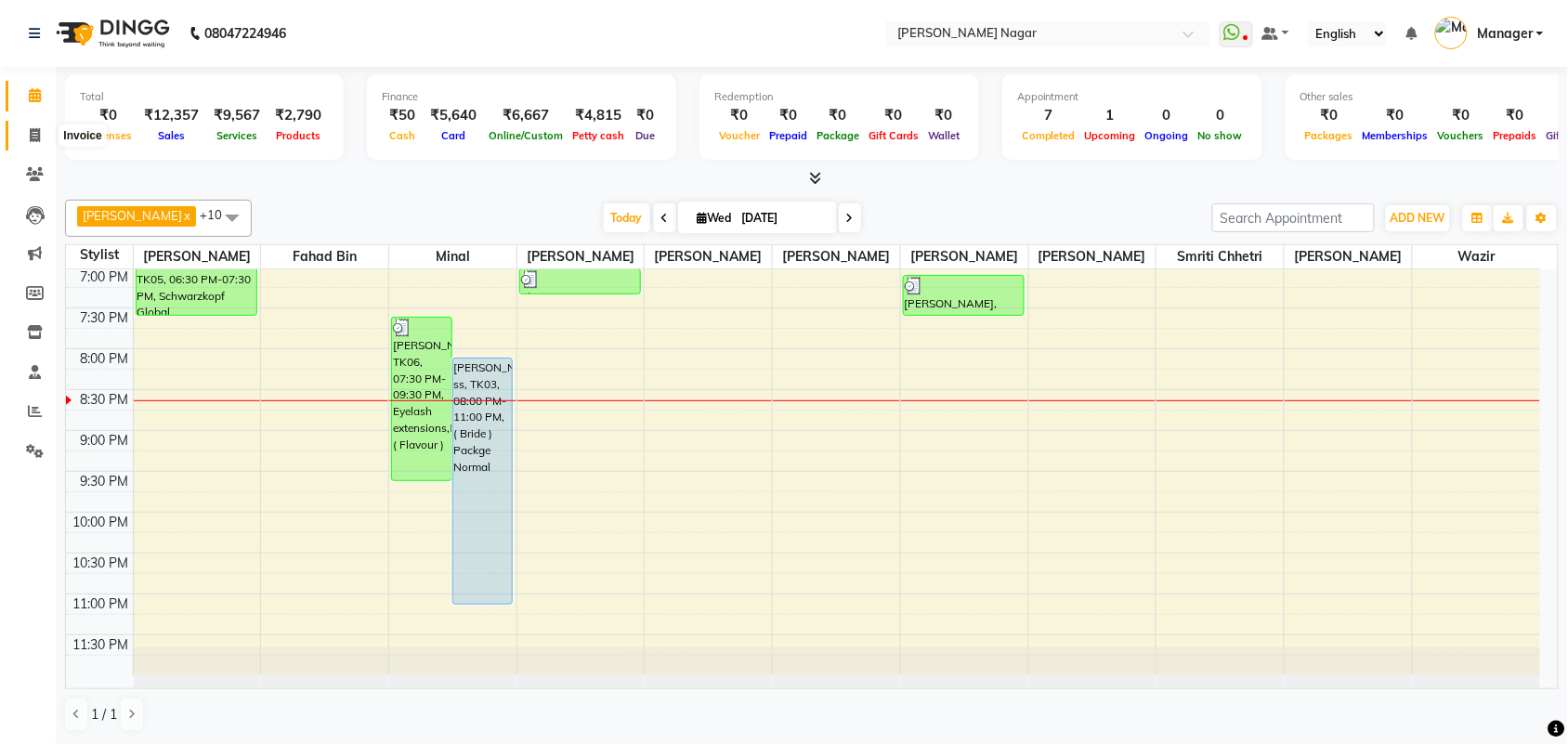
click at [30, 126] on span at bounding box center [34, 136] width 32 height 22
select select "service"
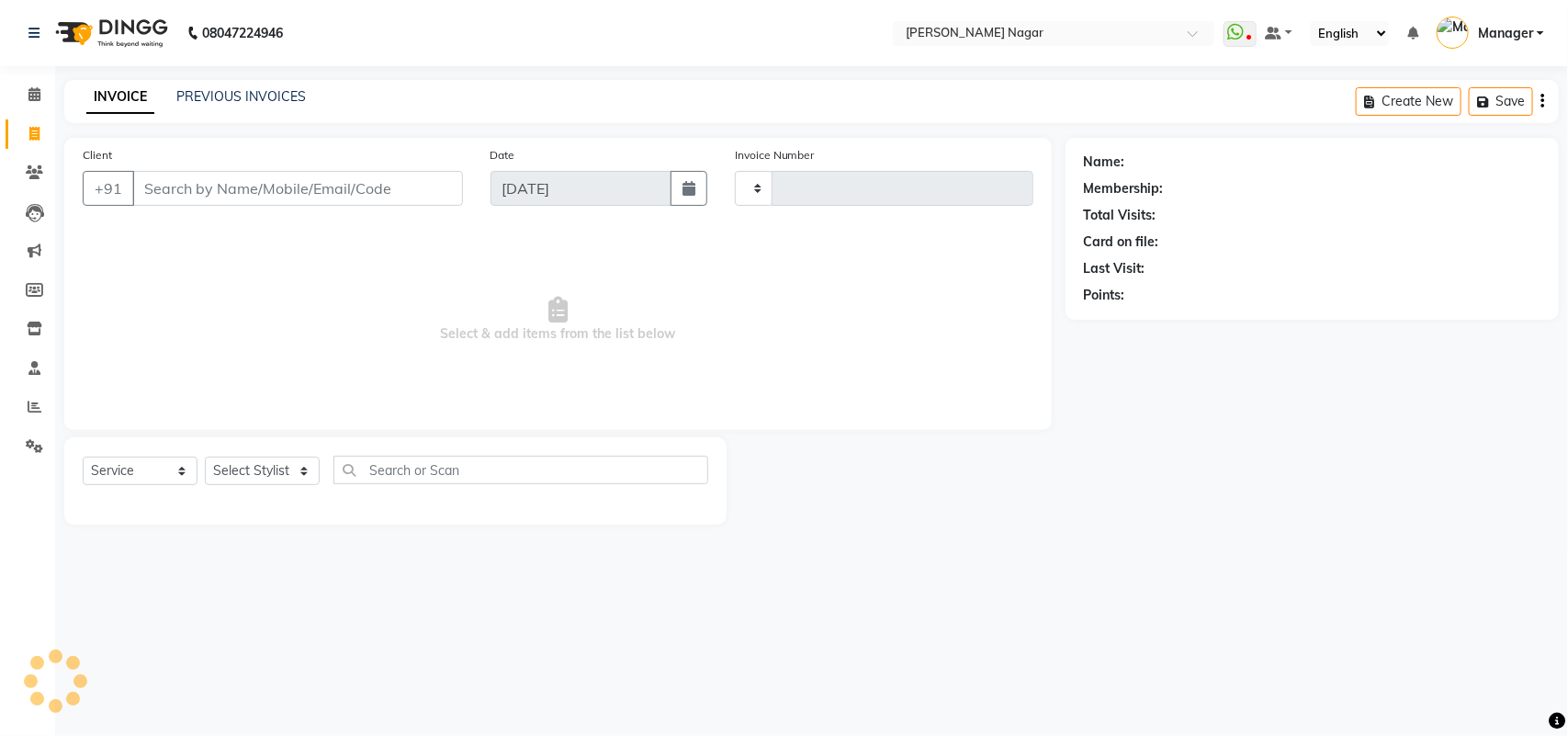
type input "3564"
select select "7349"
click at [37, 104] on span at bounding box center [34, 95] width 32 height 21
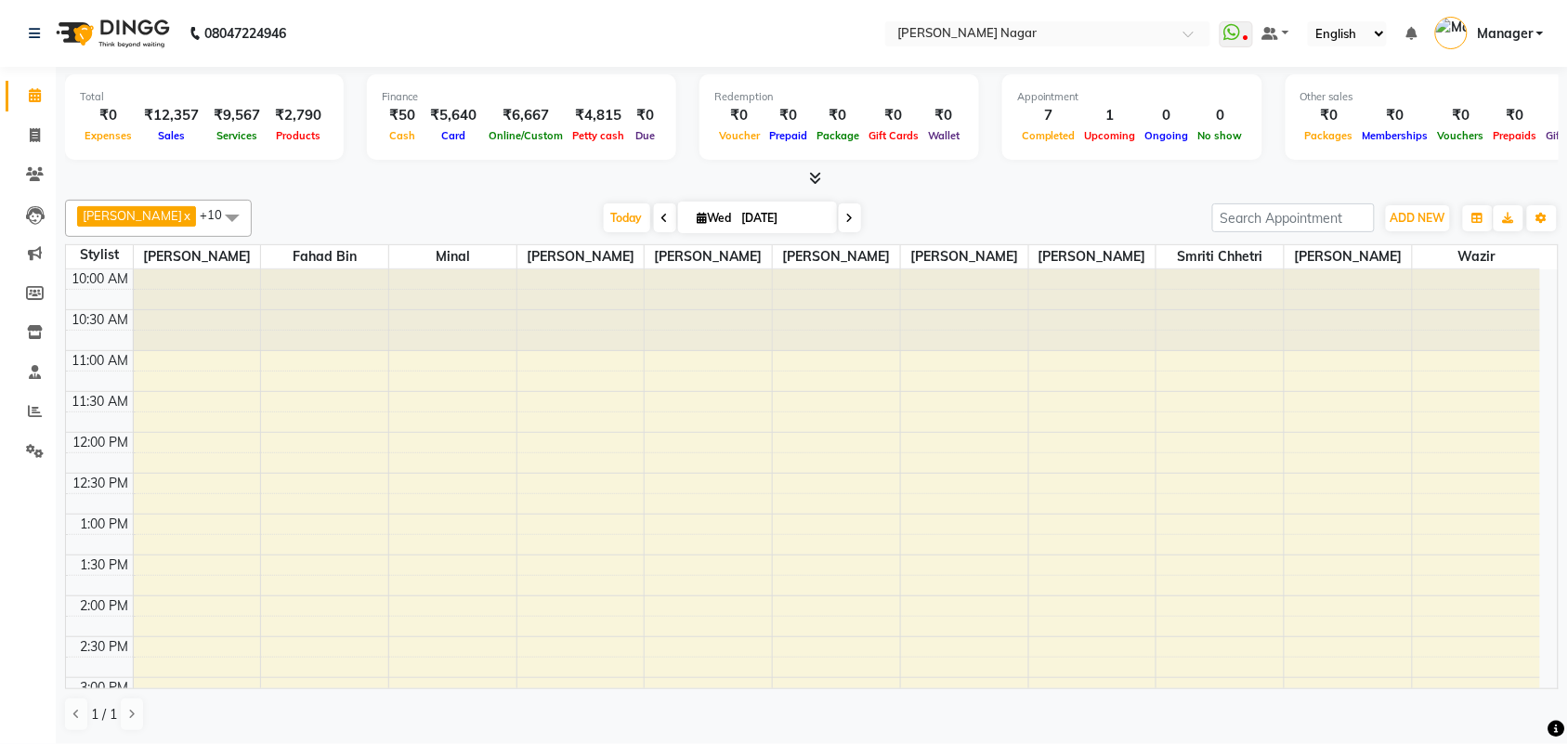
click at [754, 216] on input "[DATE]" at bounding box center [783, 218] width 93 height 27
select select "9"
select select "2025"
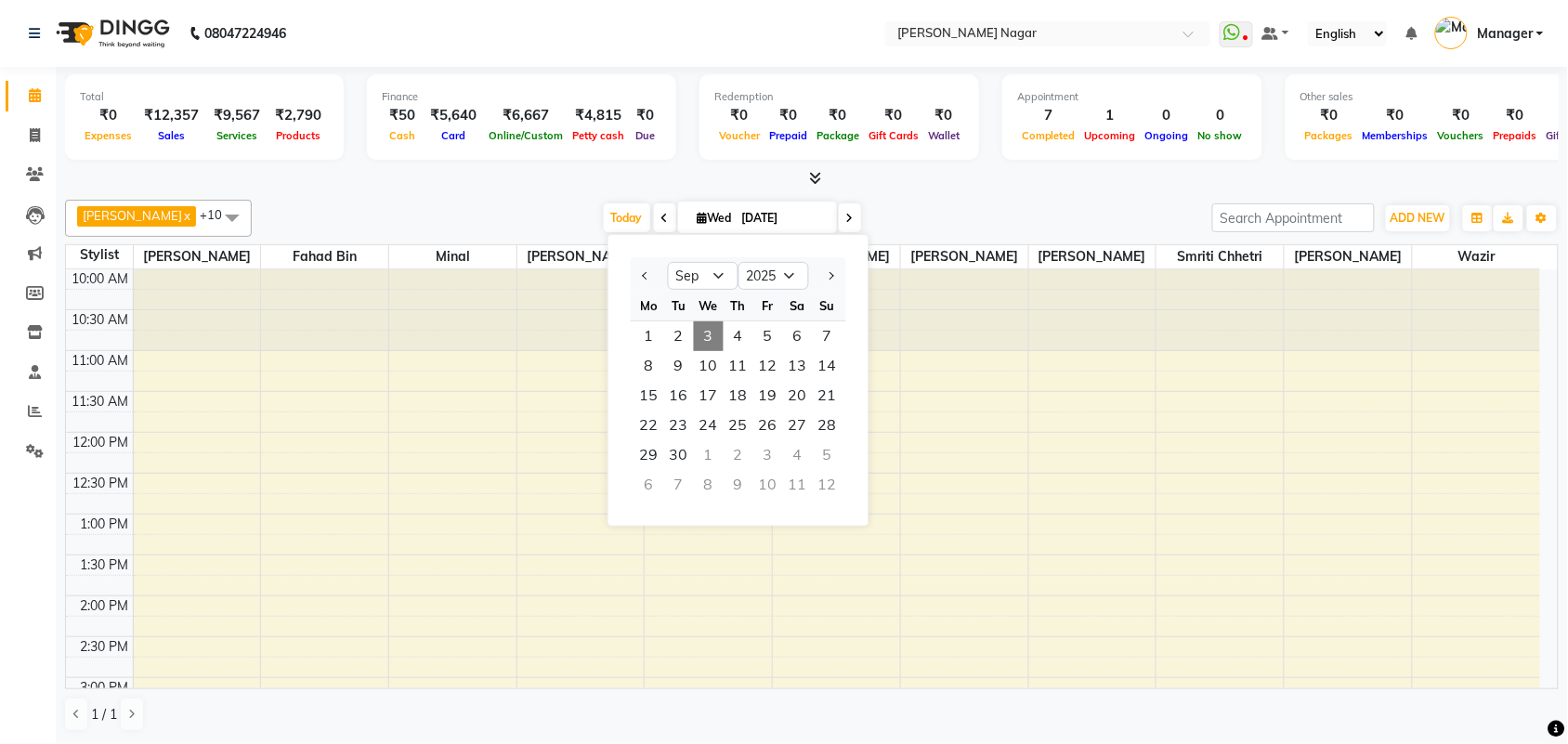
click at [753, 218] on input "[DATE]" at bounding box center [783, 218] width 93 height 27
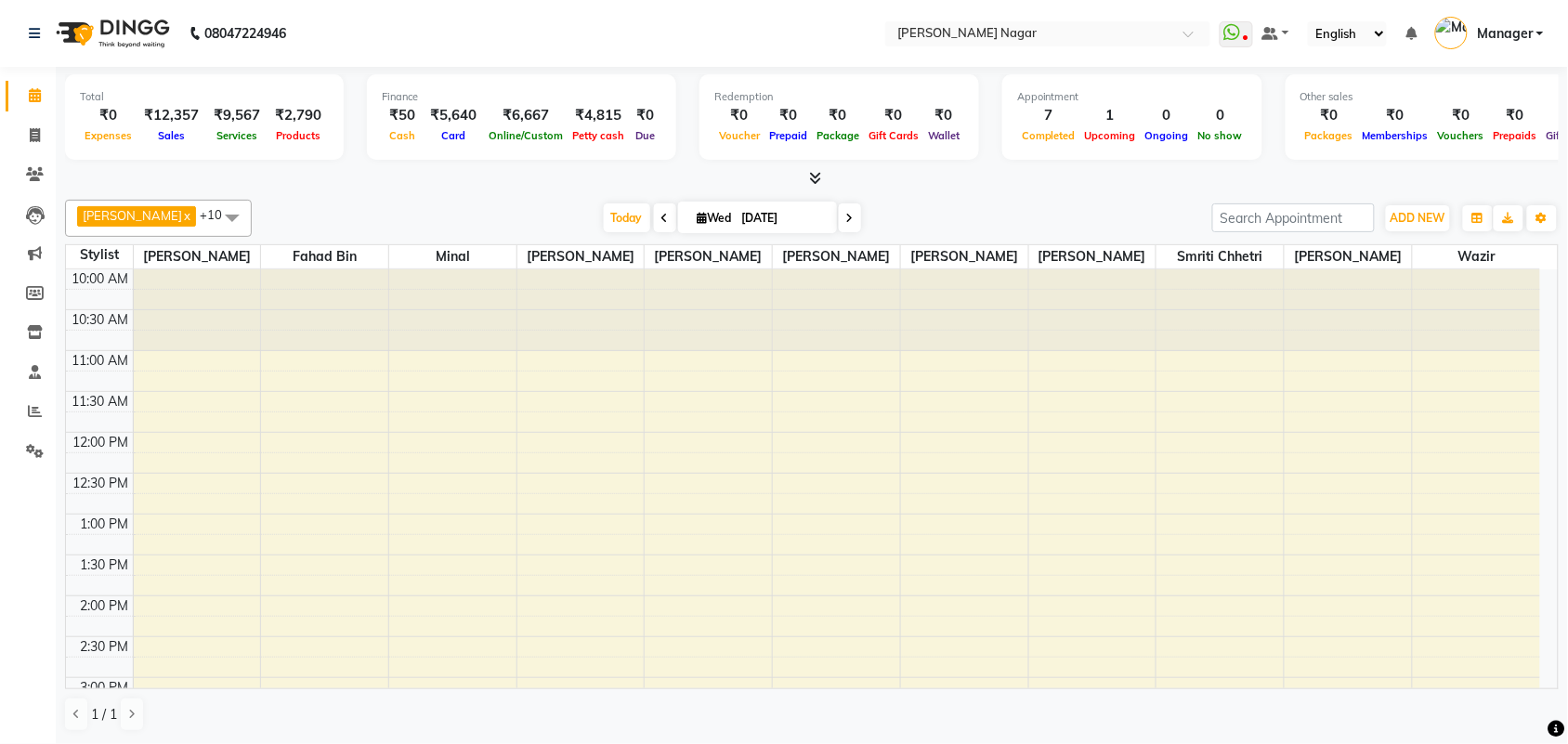
click at [753, 218] on input "[DATE]" at bounding box center [783, 218] width 93 height 27
select select "9"
select select "2025"
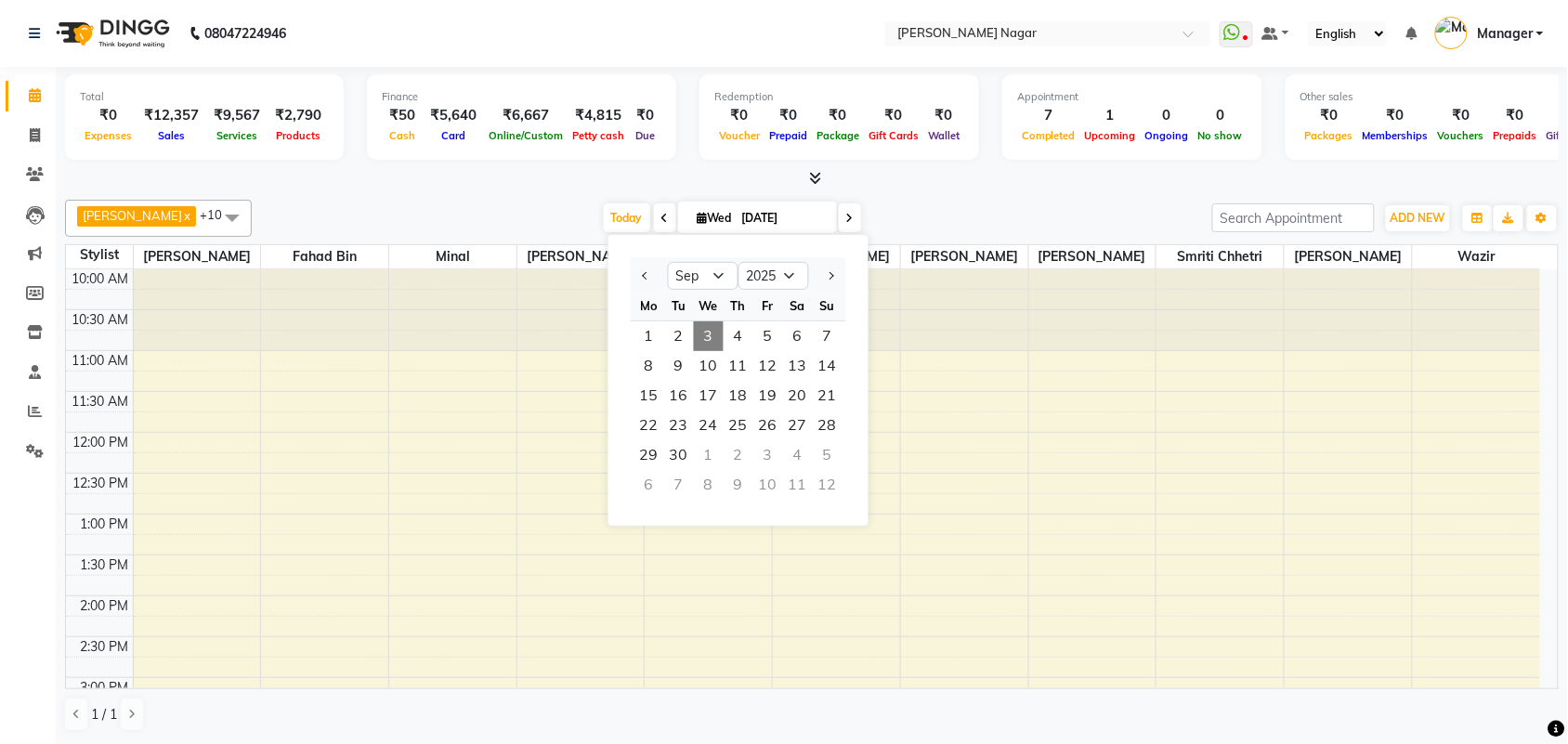
click at [708, 325] on span "3" at bounding box center [709, 336] width 29 height 29
